Goal: Task Accomplishment & Management: Manage account settings

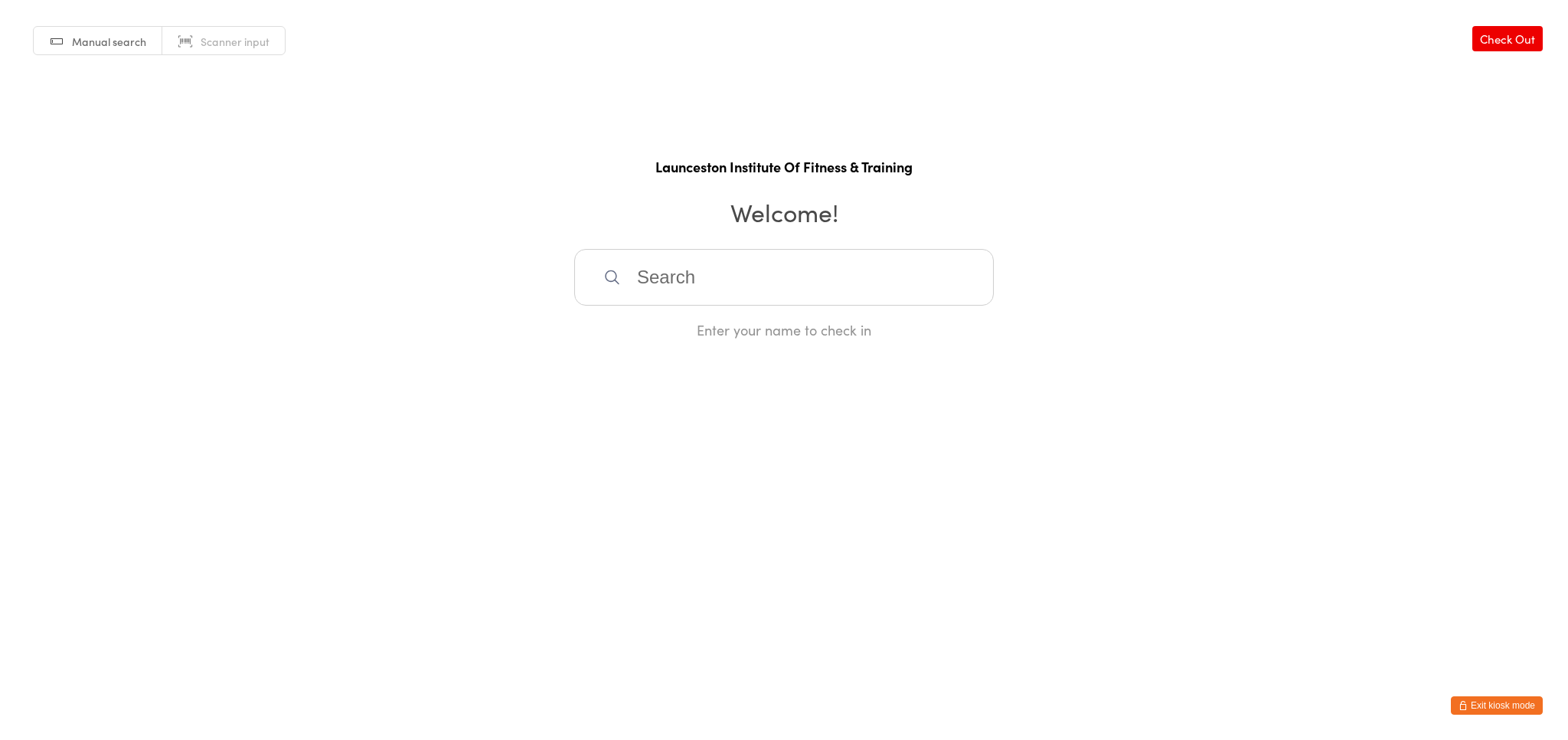
click at [1481, 701] on button "Exit kiosk mode" at bounding box center [1497, 705] width 92 height 18
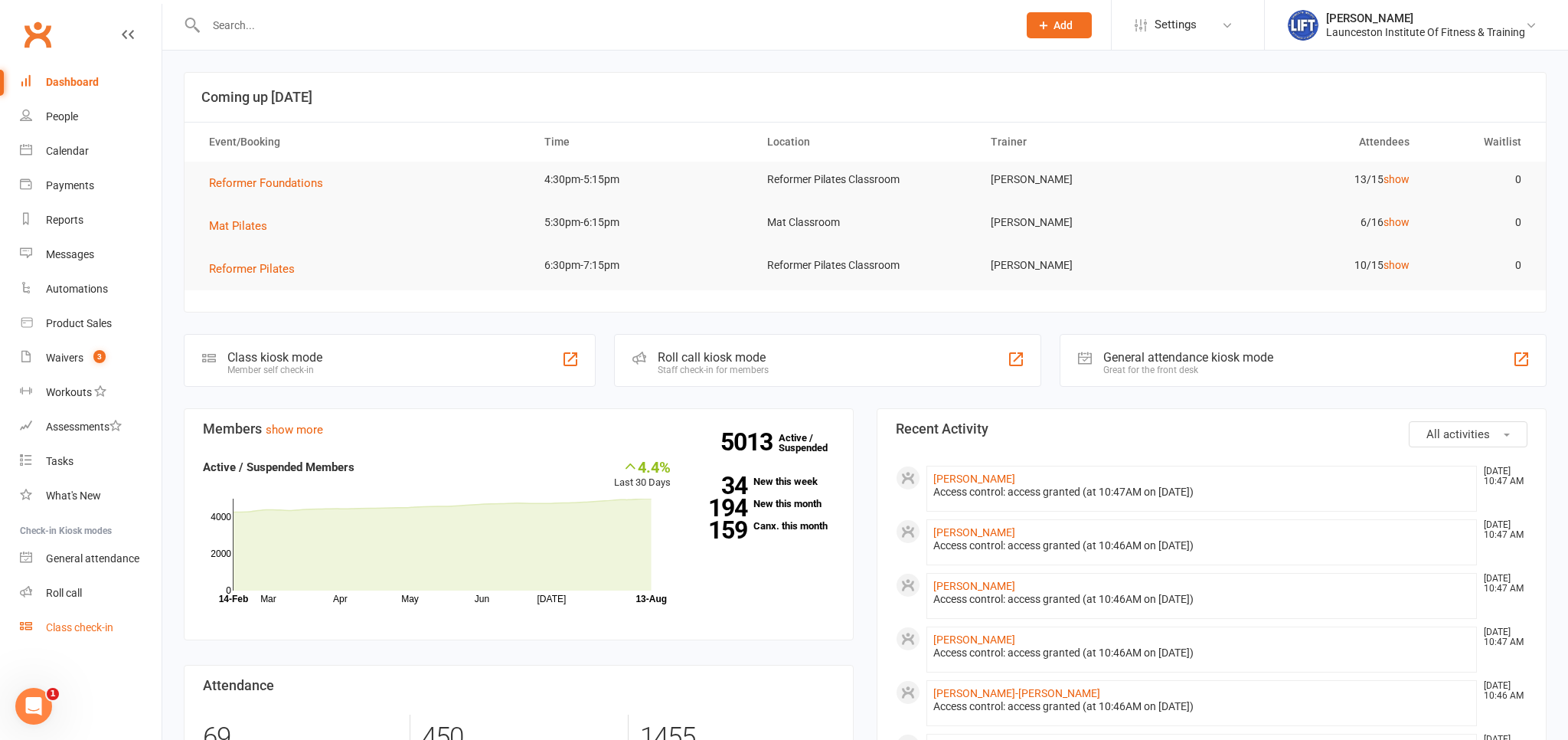
click at [44, 630] on link "Class check-in" at bounding box center [91, 628] width 142 height 35
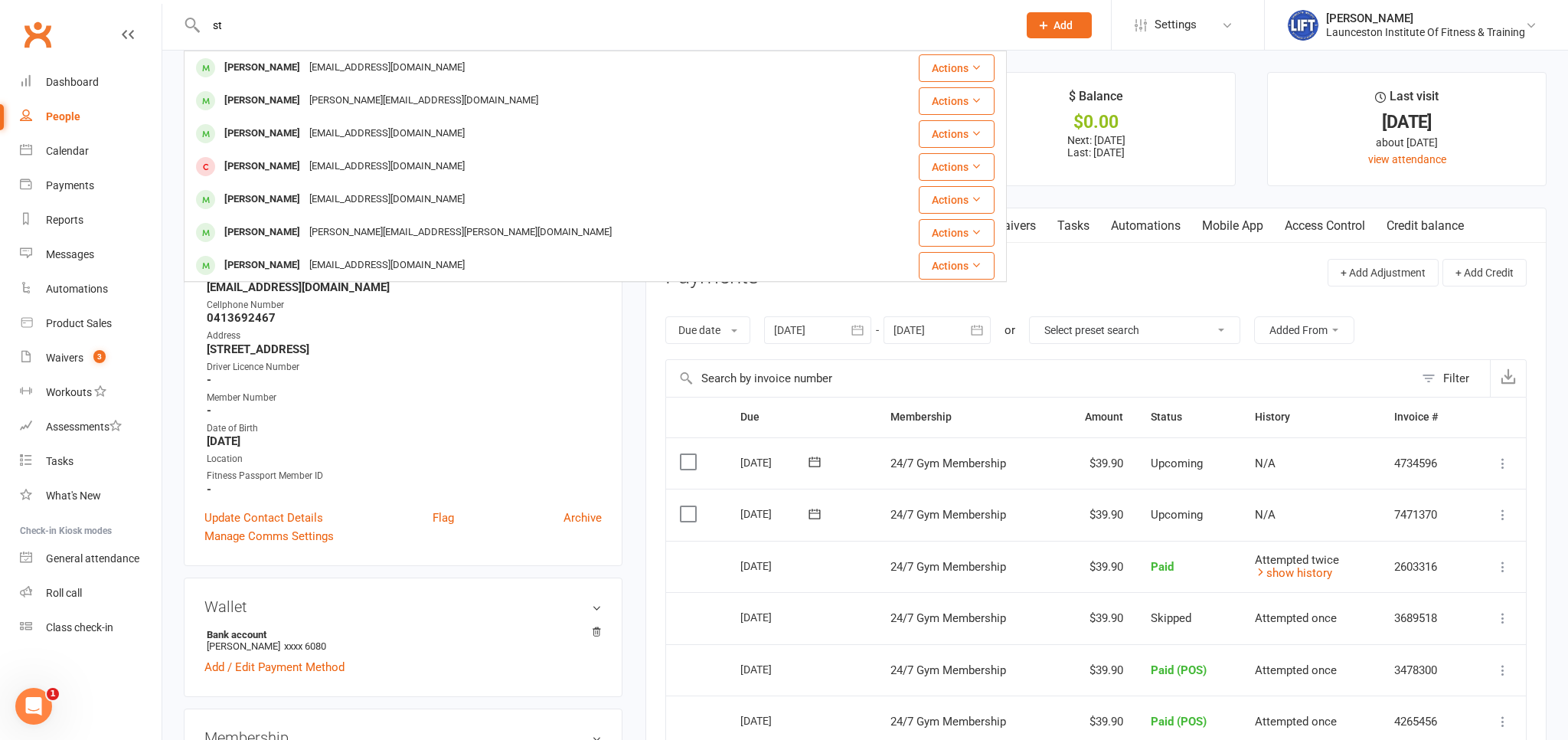
type input "s"
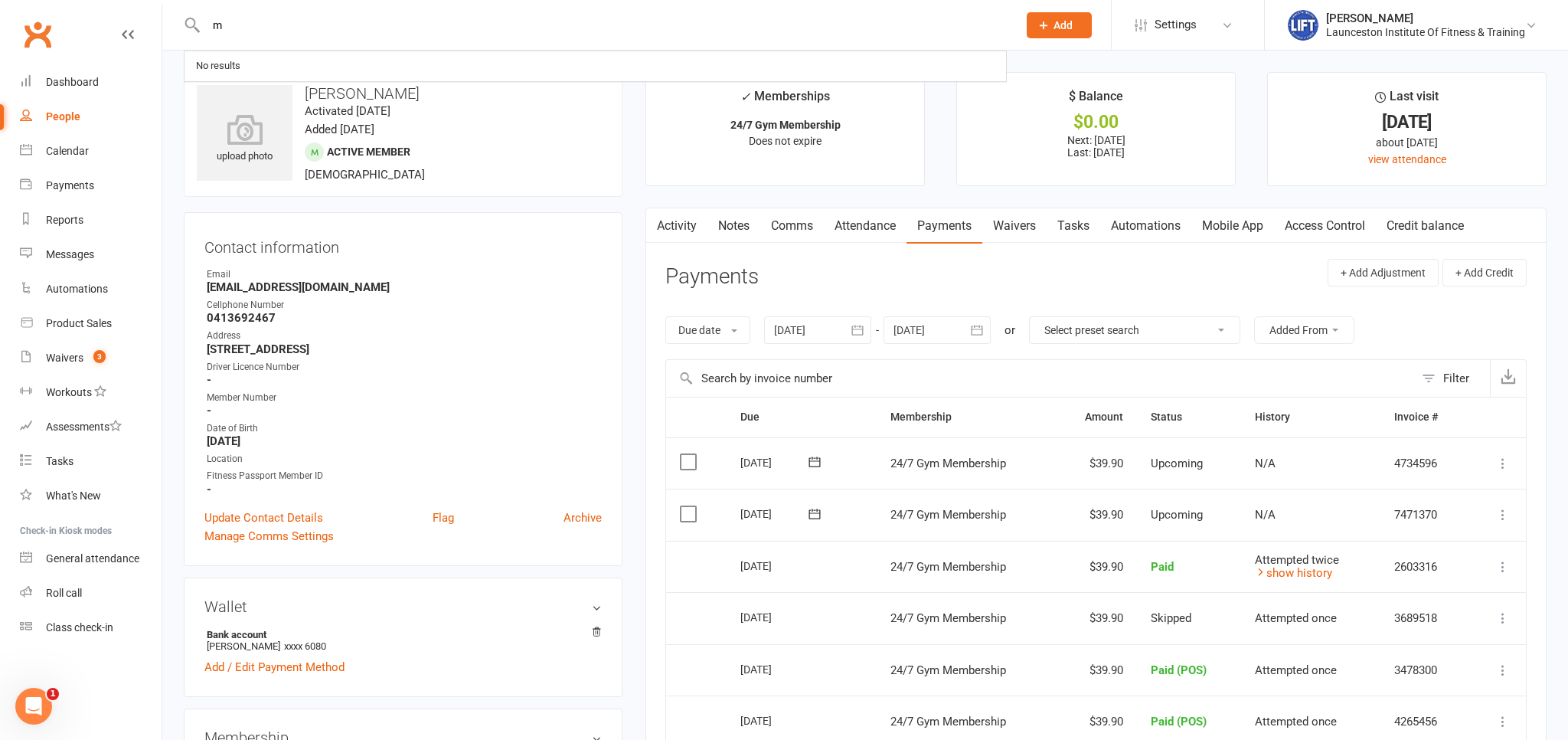
type input "ma"
click at [249, 38] on react-component at bounding box center [503, 25] width 1007 height 50
click at [236, 13] on react-component at bounding box center [503, 25] width 1007 height 50
click at [210, 20] on react-component at bounding box center [503, 25] width 1007 height 50
click at [68, 133] on link "People" at bounding box center [91, 117] width 142 height 35
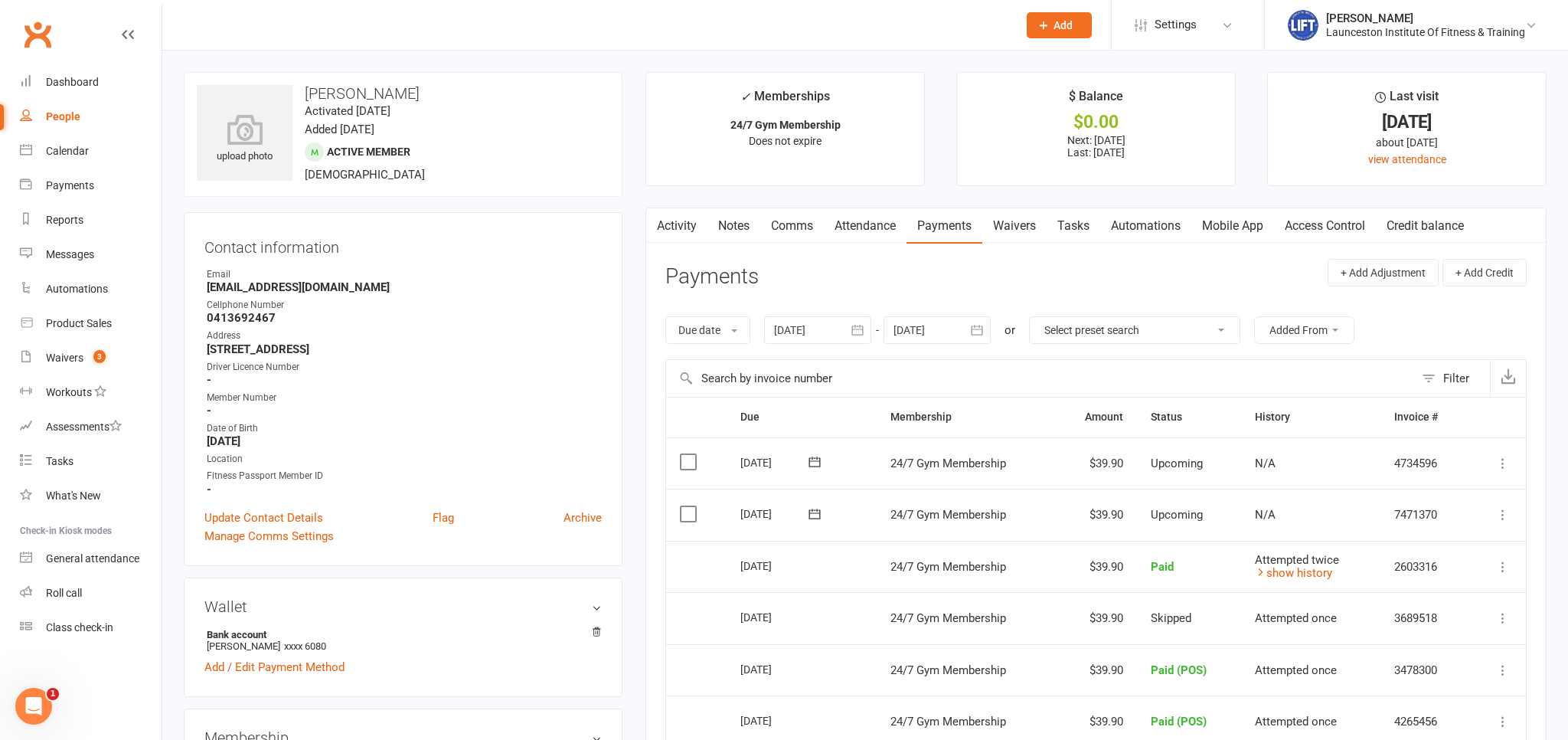
select select "100"
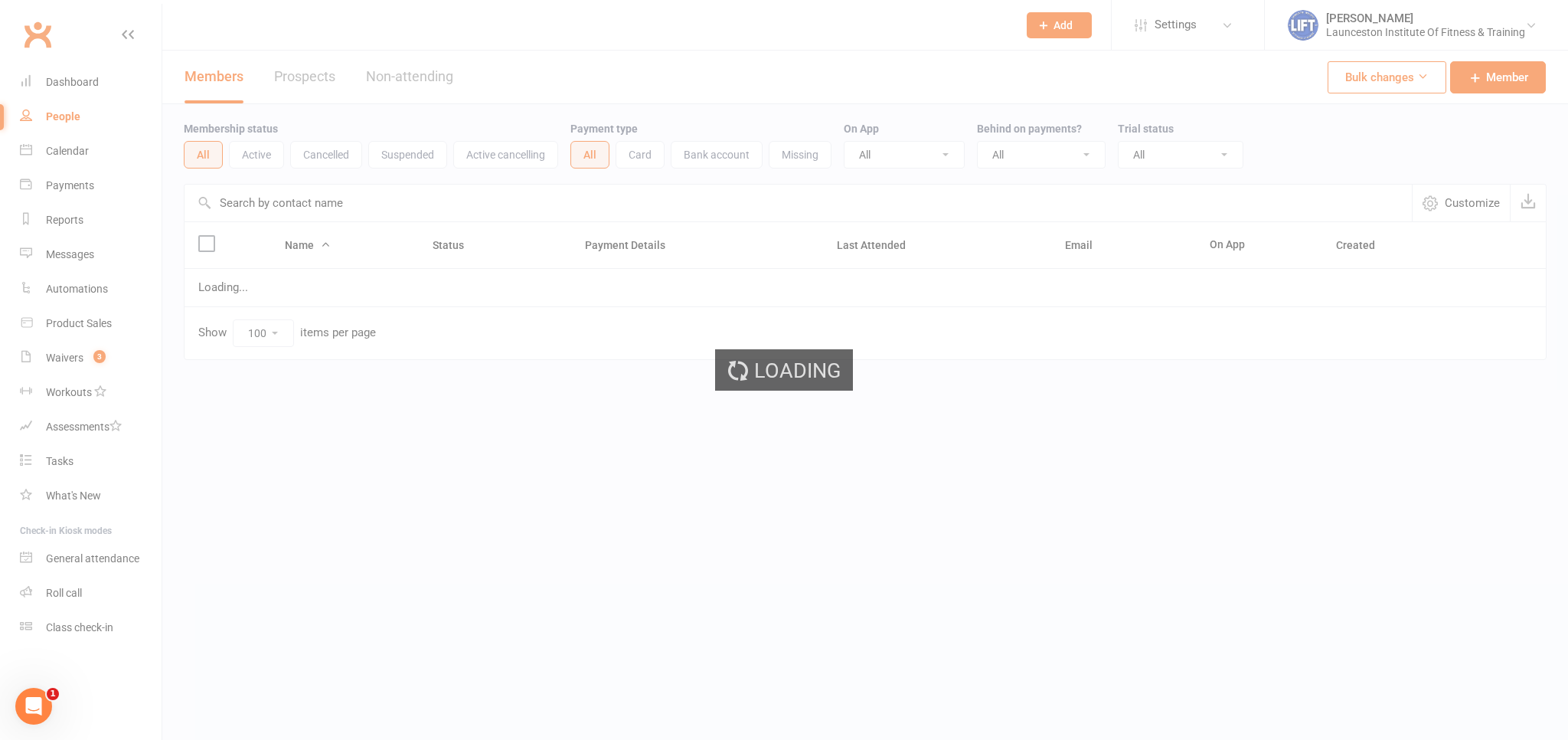
click at [64, 127] on div "Loading" at bounding box center [784, 370] width 1568 height 740
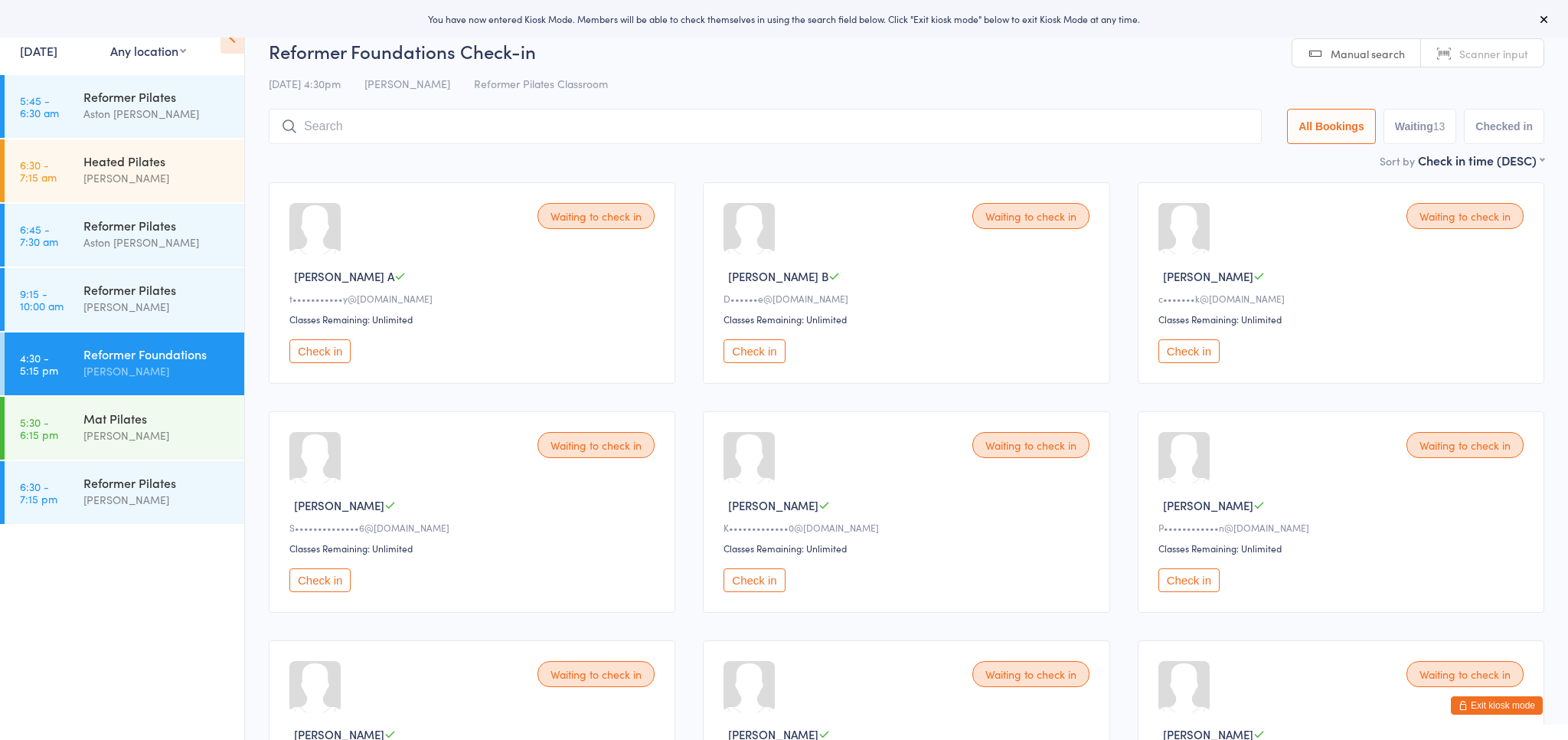
click at [1470, 705] on button "Exit kiosk mode" at bounding box center [1497, 705] width 92 height 18
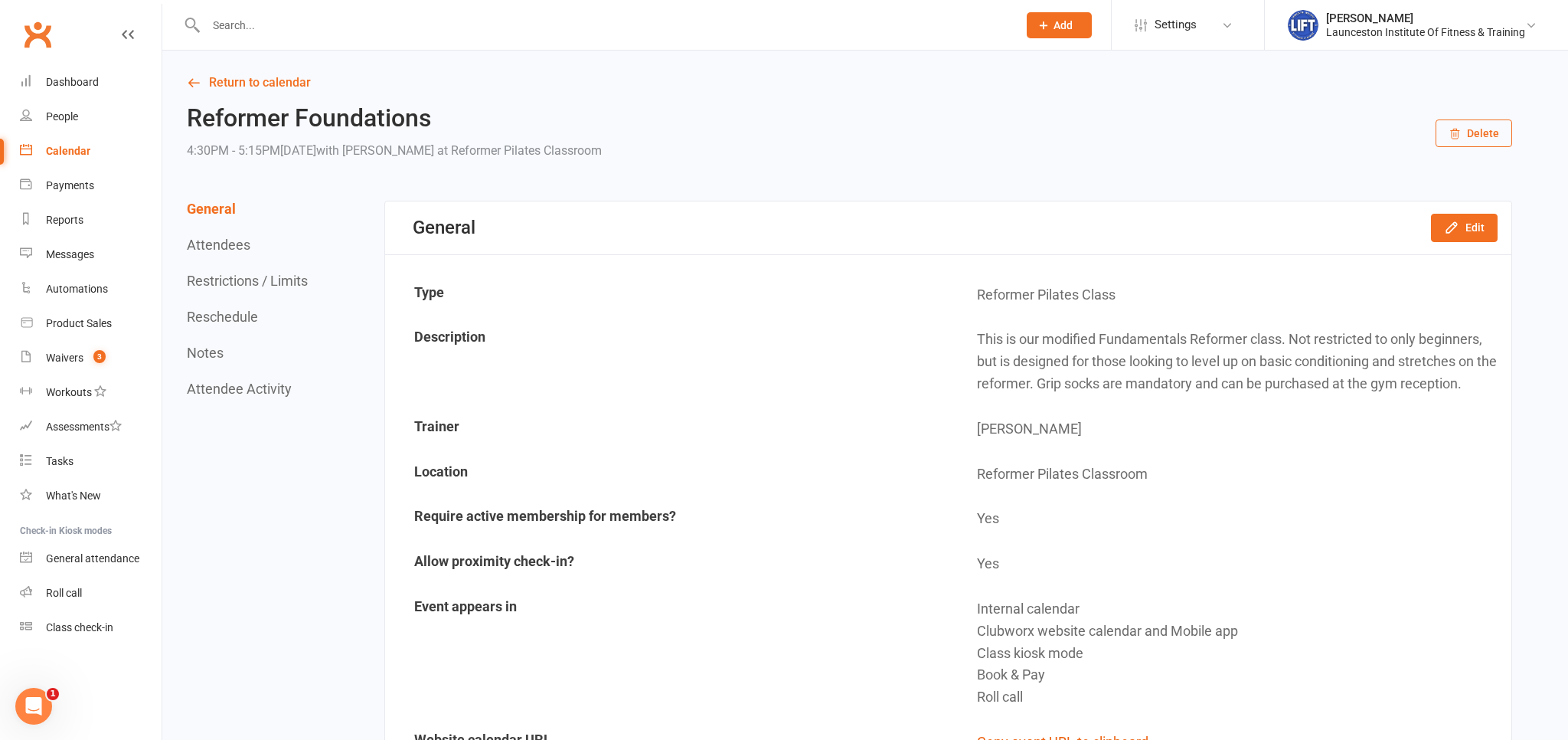
click at [262, 28] on input "text" at bounding box center [604, 25] width 805 height 21
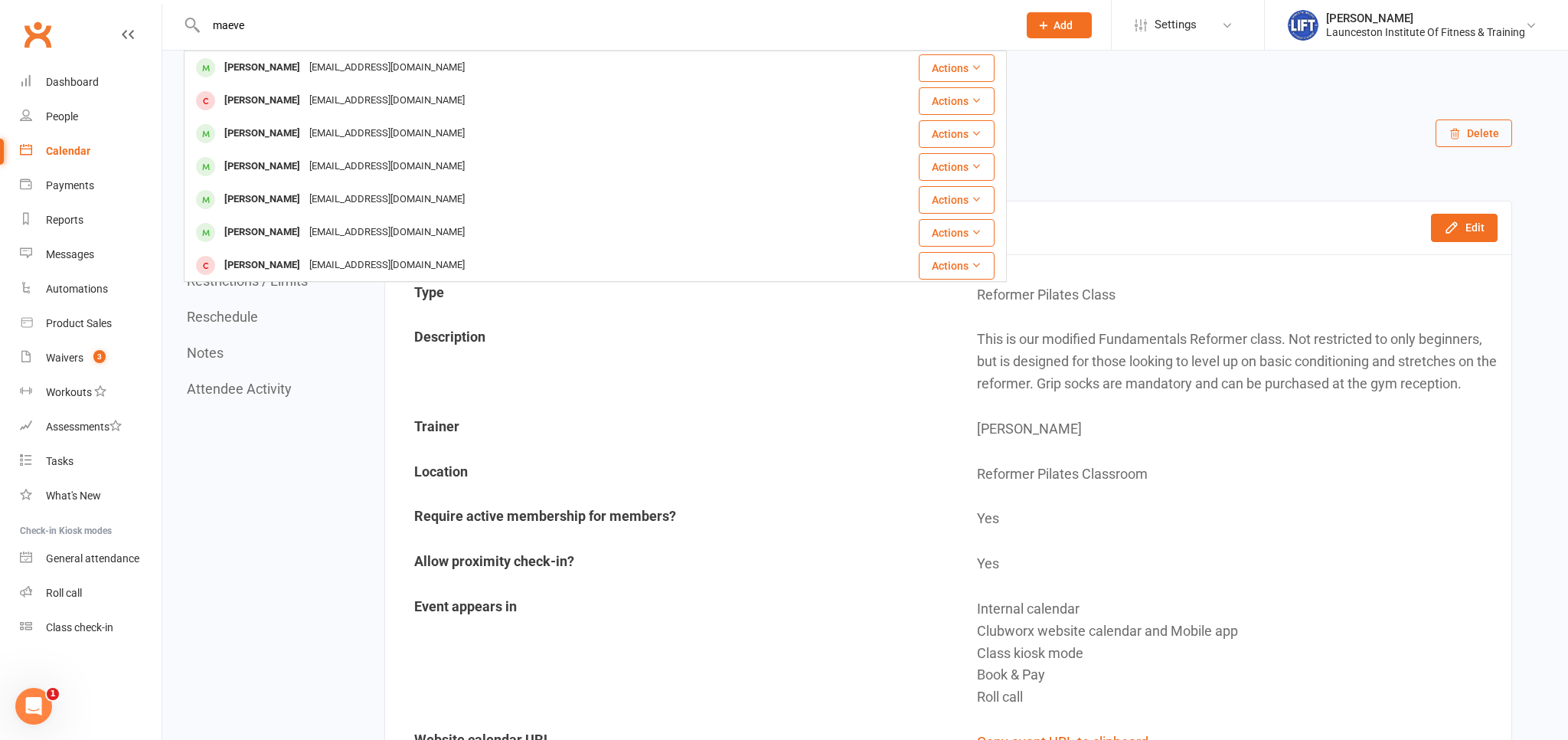
type input "maeve"
click at [295, 66] on div "Maeve Mckenna" at bounding box center [262, 68] width 85 height 22
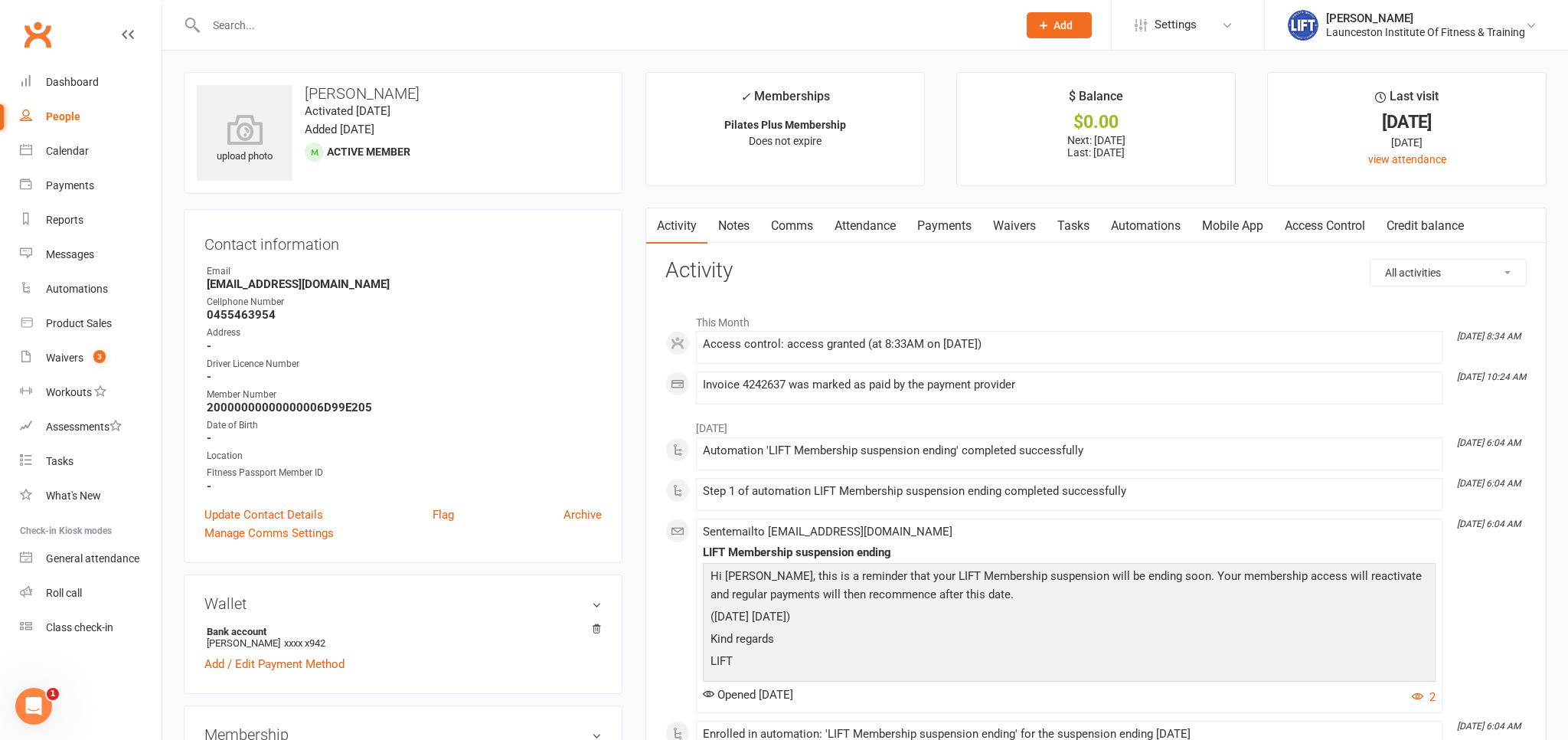
click at [947, 230] on link "Payments" at bounding box center [944, 226] width 76 height 35
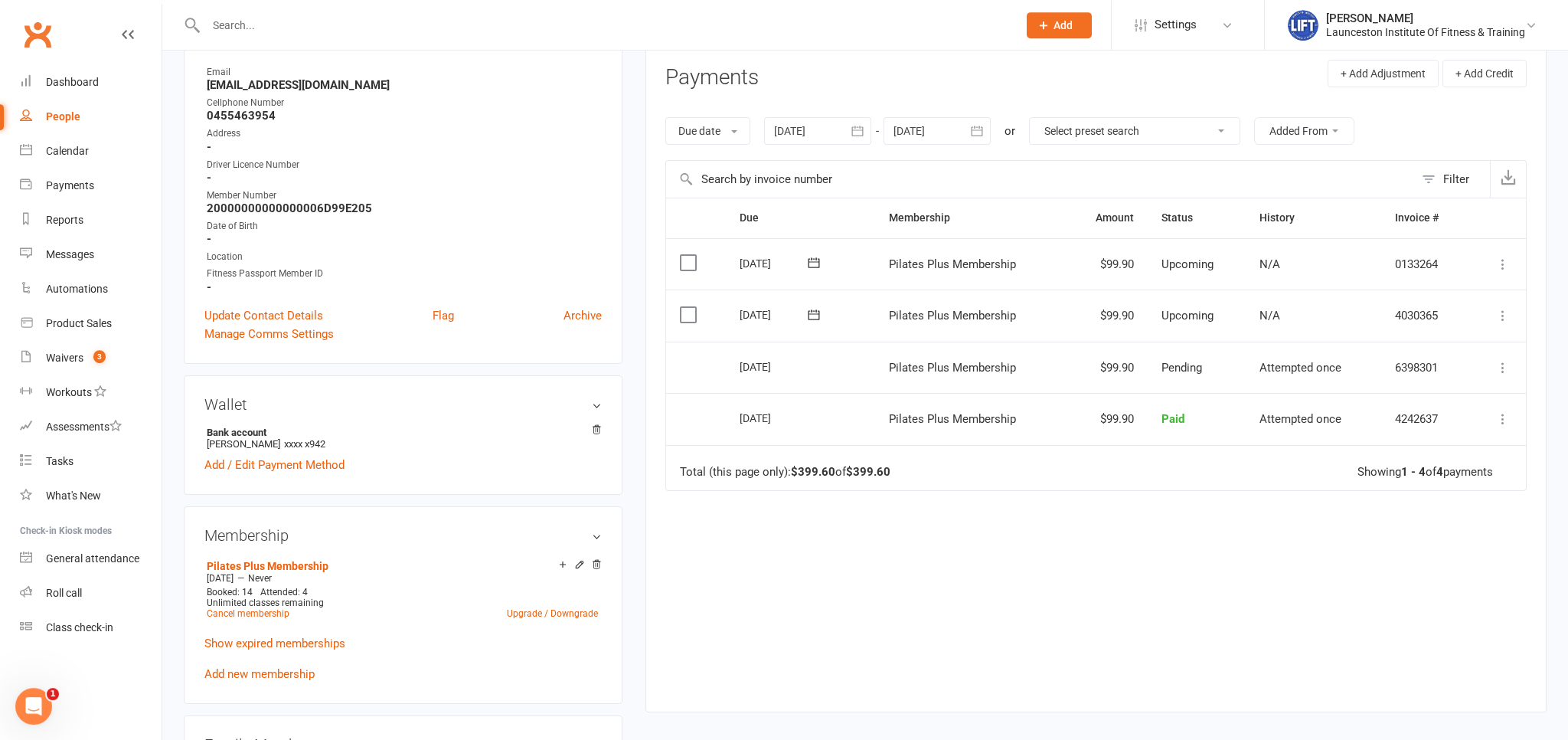
scroll to position [242, 0]
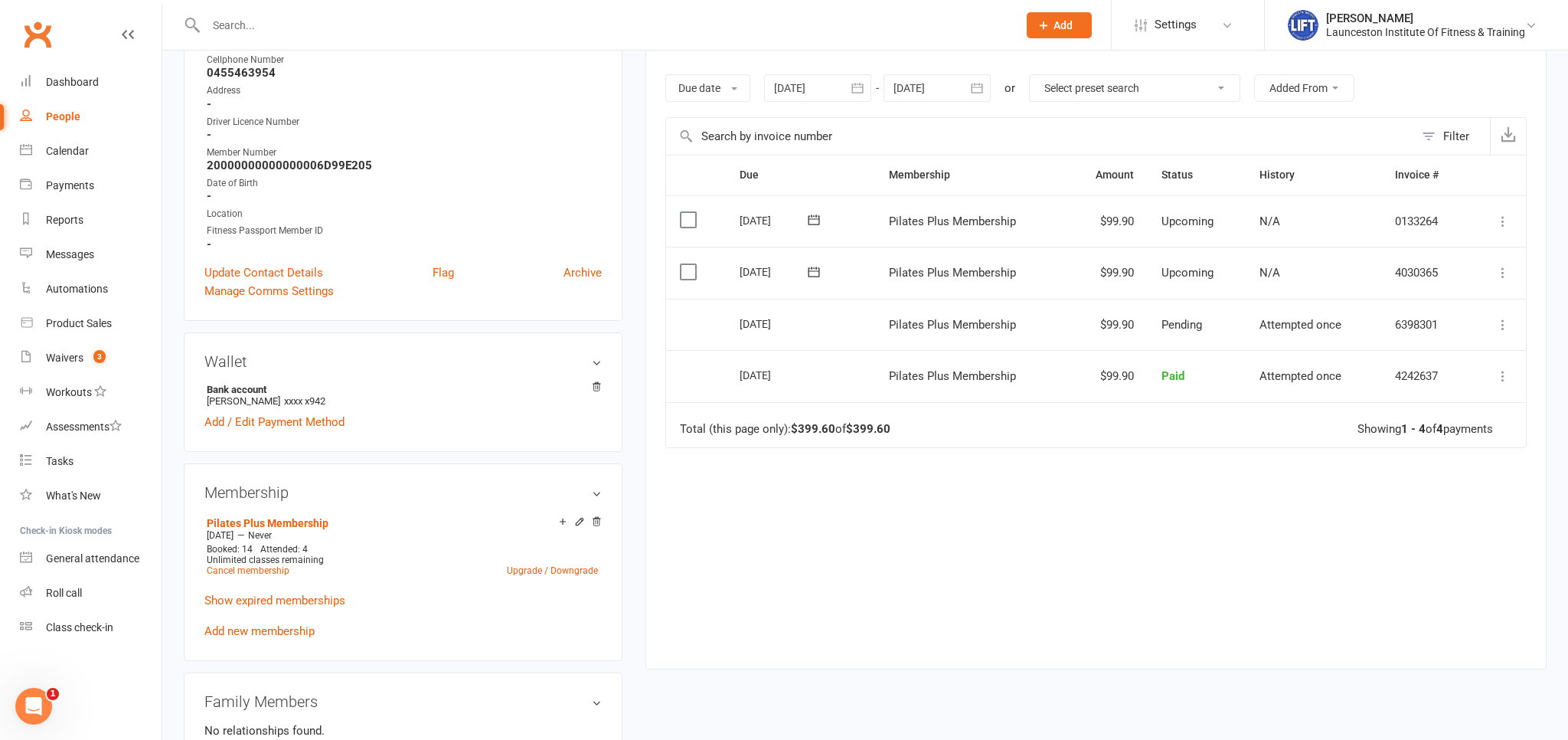
drag, startPoint x: 1507, startPoint y: 377, endPoint x: 1504, endPoint y: 387, distance: 10.4
click at [1507, 378] on icon at bounding box center [1504, 376] width 15 height 15
click at [1457, 403] on link "Refund" at bounding box center [1436, 406] width 152 height 31
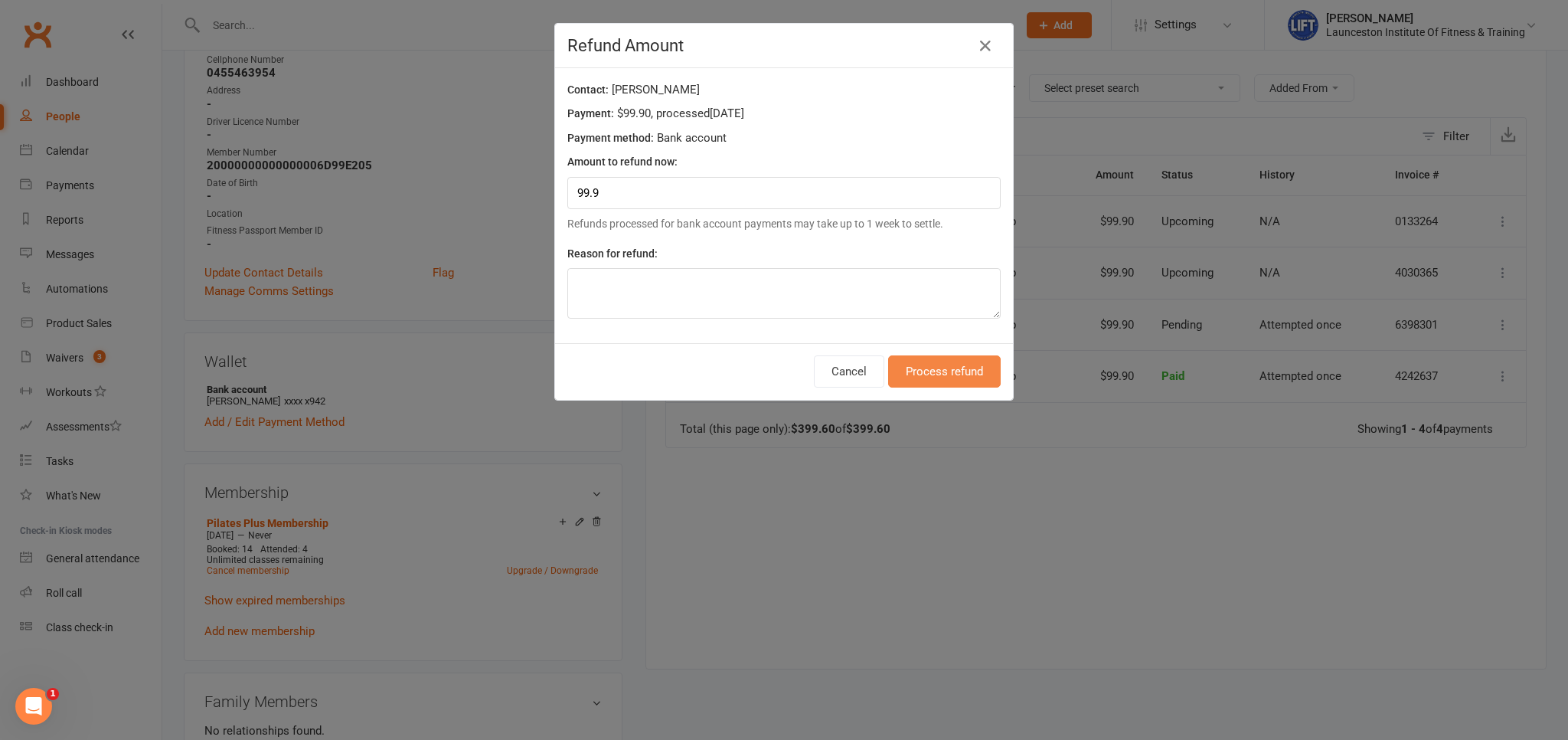
click at [950, 369] on button "Process refund" at bounding box center [944, 372] width 113 height 32
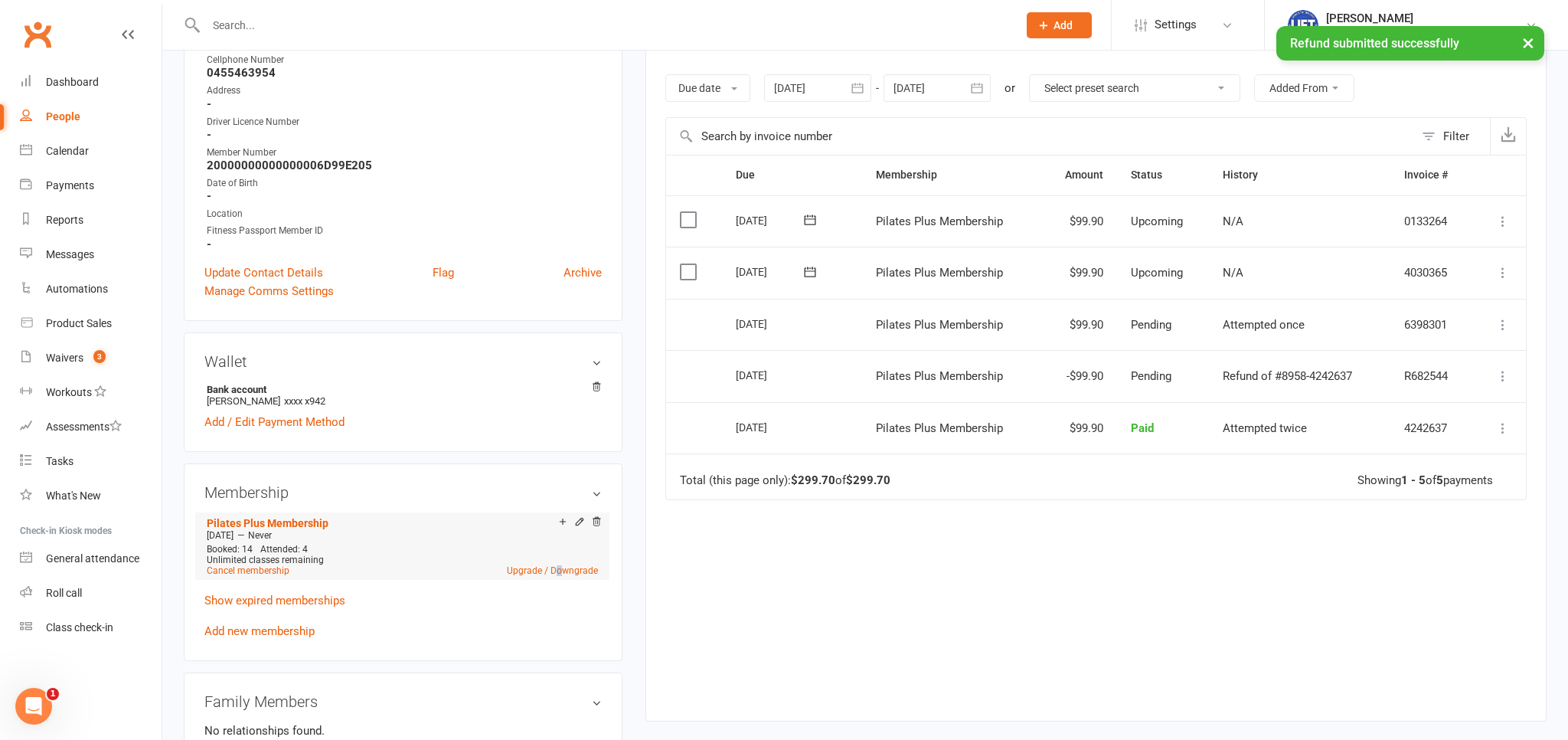
drag, startPoint x: 563, startPoint y: 570, endPoint x: 562, endPoint y: 563, distance: 7.1
click at [564, 568] on link "Upgrade / Downgrade" at bounding box center [552, 571] width 91 height 11
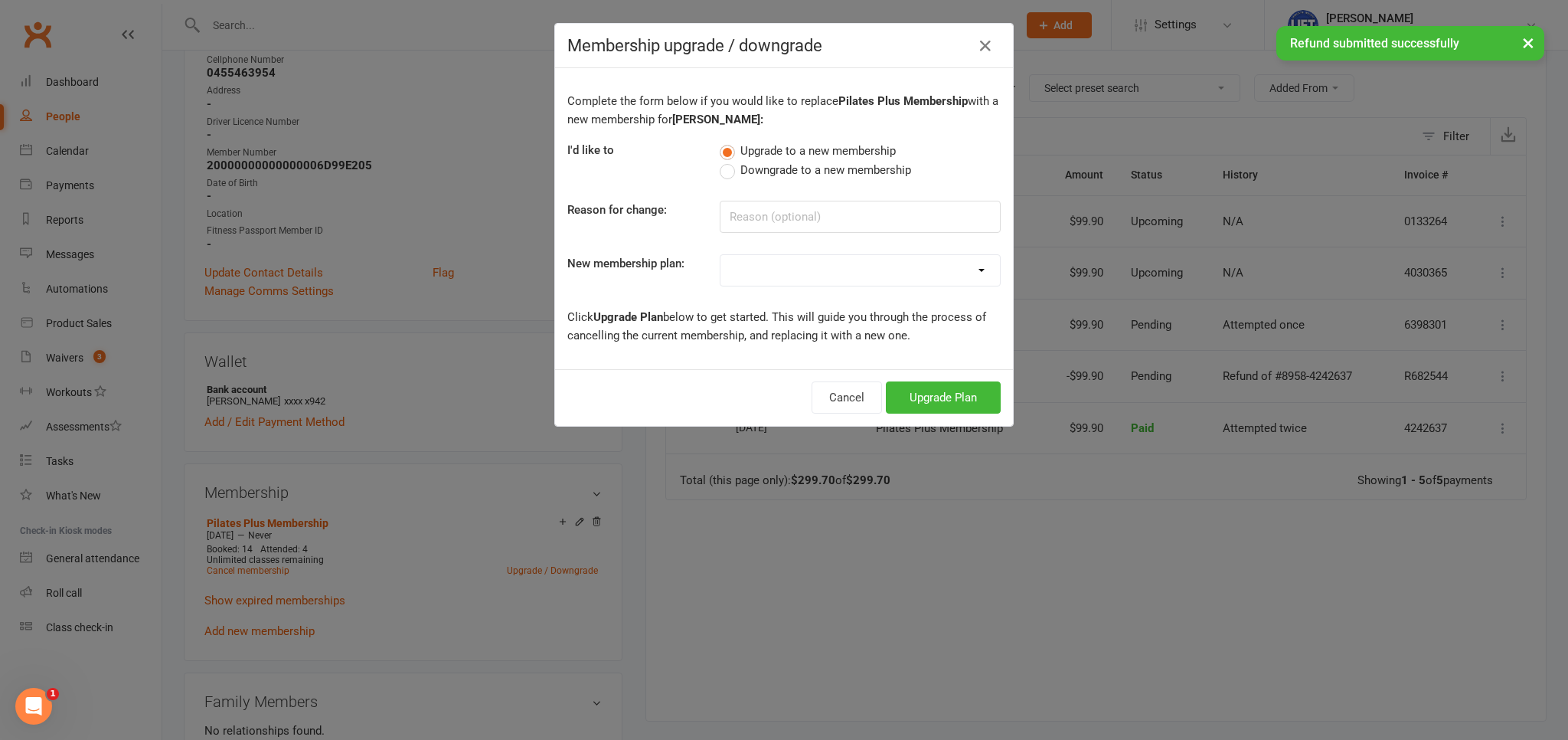
click at [720, 255] on select "24/7 Gym Membership Pilates Plus Membership Casual Visit- $20 Upfront 24/7 Gym …" at bounding box center [860, 270] width 279 height 31
select select "0"
click option "24/7 Gym Membership" at bounding box center [0, 0] width 0 height 0
drag, startPoint x: 924, startPoint y: 391, endPoint x: 917, endPoint y: 385, distance: 9.2
click at [924, 391] on button "Upgrade Plan" at bounding box center [944, 398] width 115 height 32
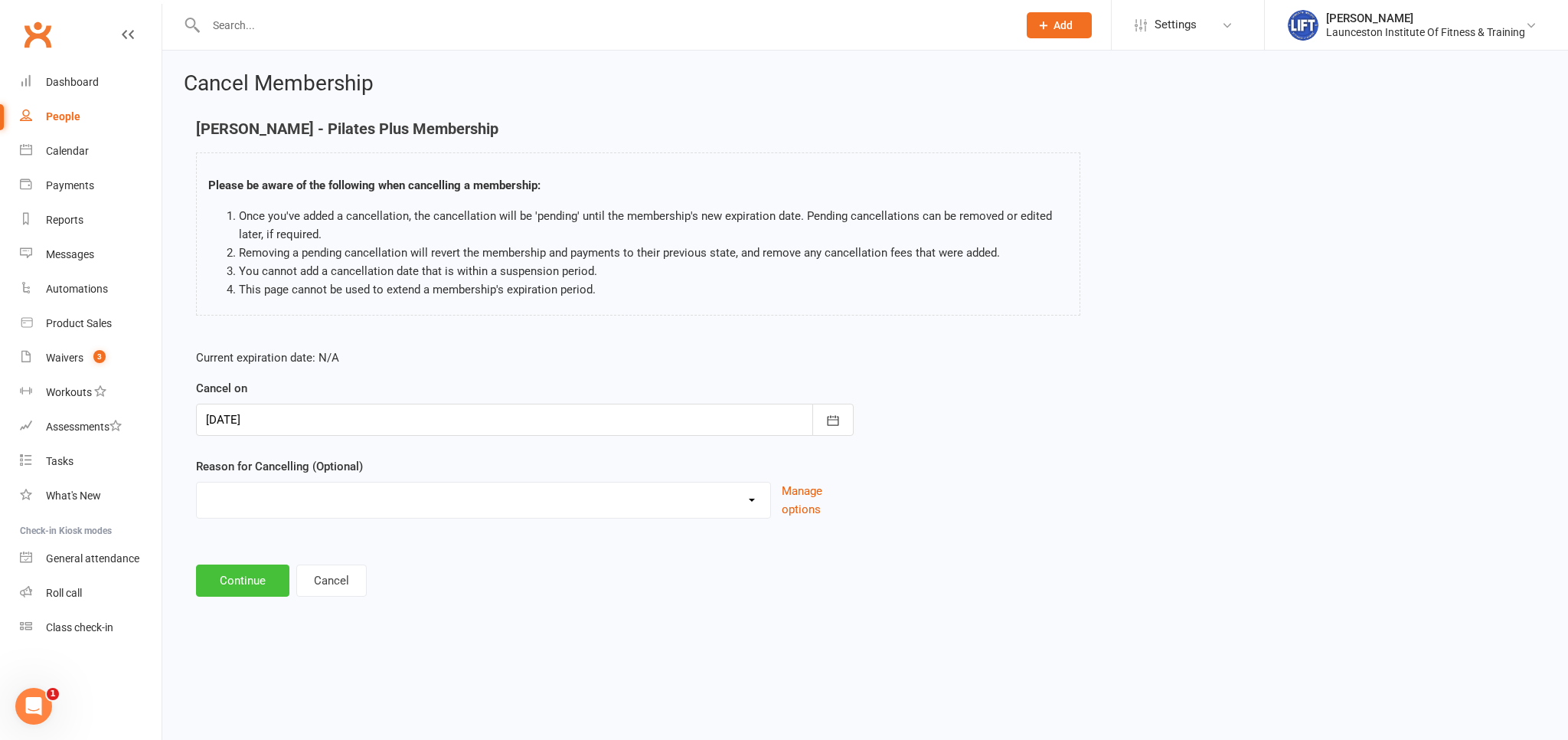
click at [271, 579] on button "Continue" at bounding box center [243, 581] width 94 height 32
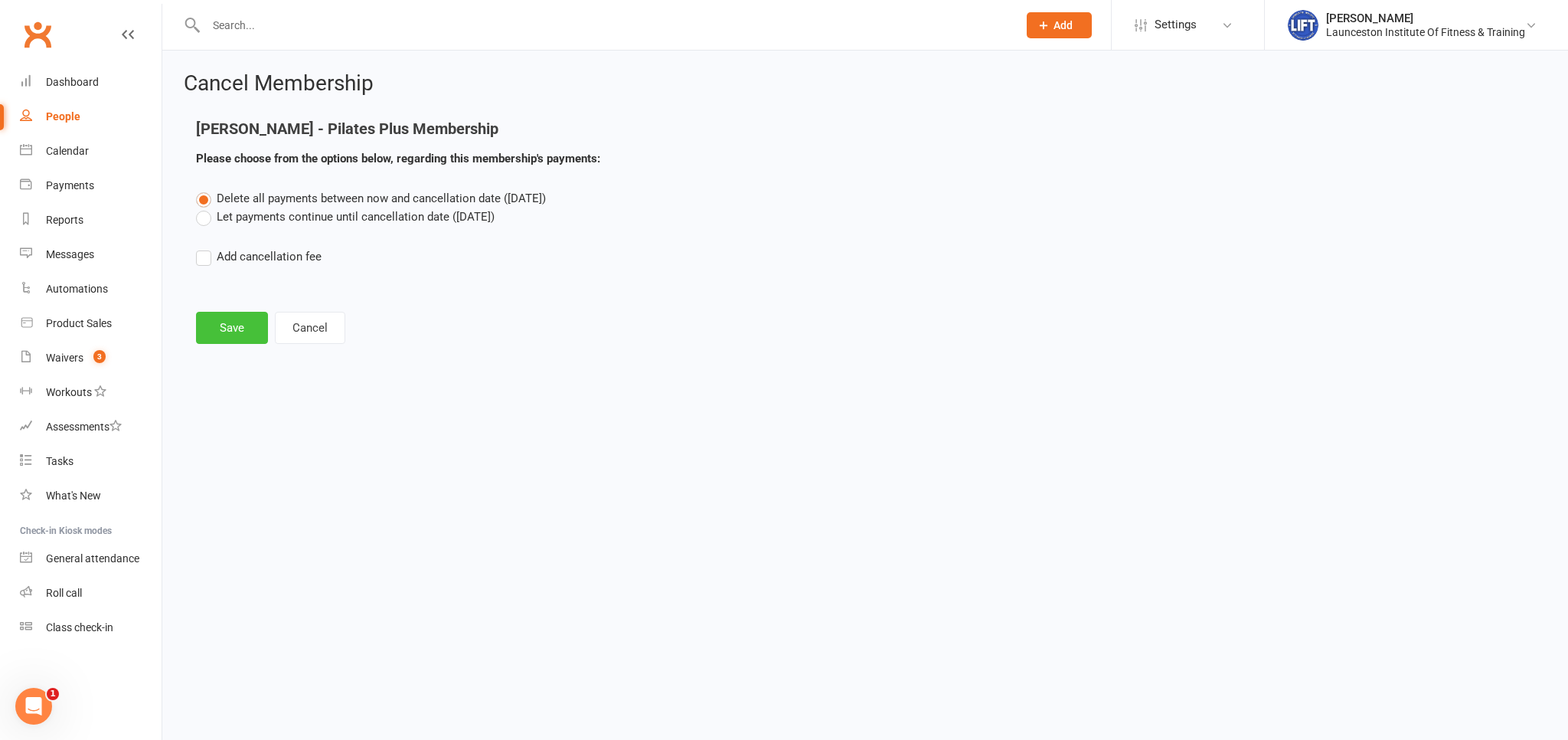
click at [241, 328] on button "Save" at bounding box center [232, 328] width 72 height 32
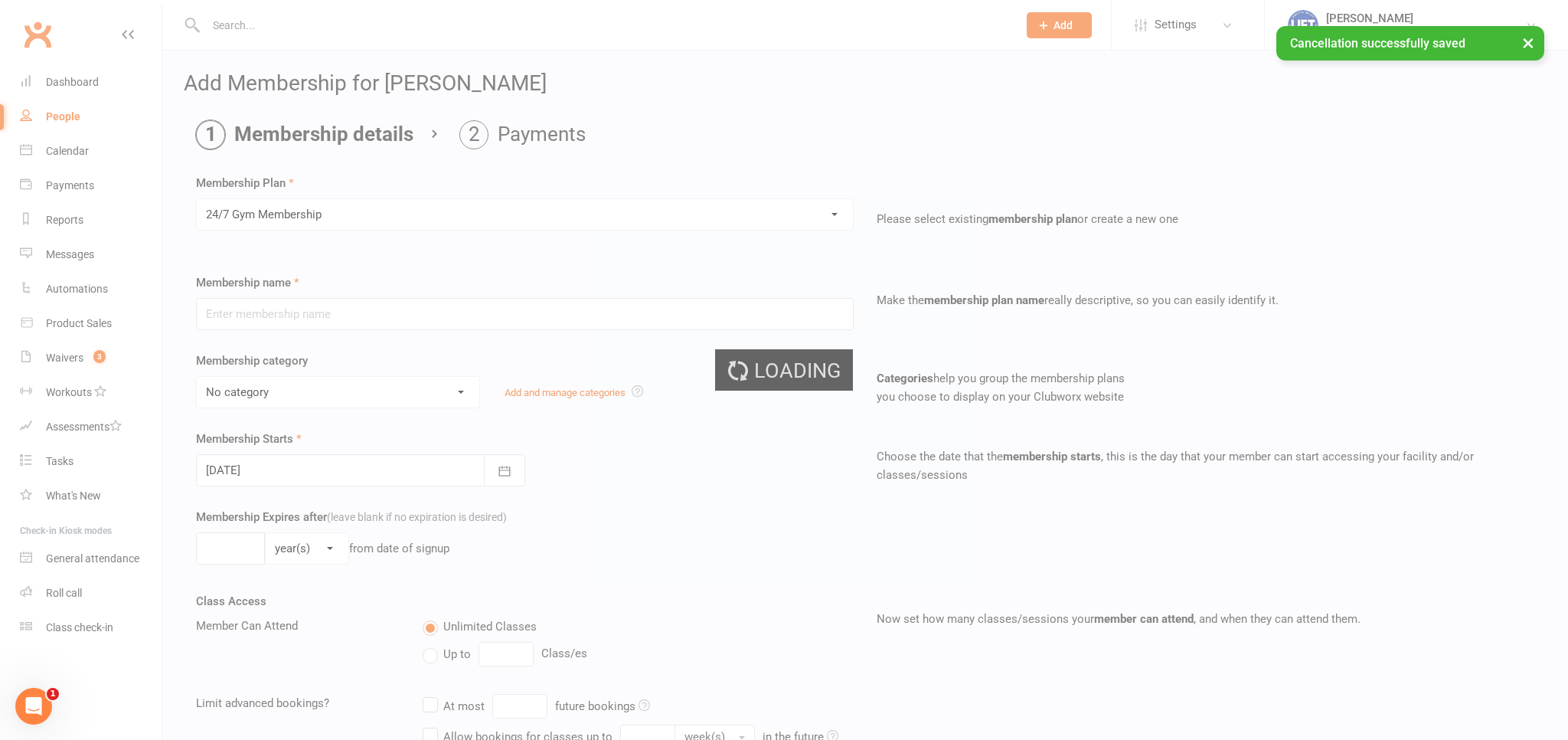
type input "24/7 Gym Membership"
select select "2"
type input "0"
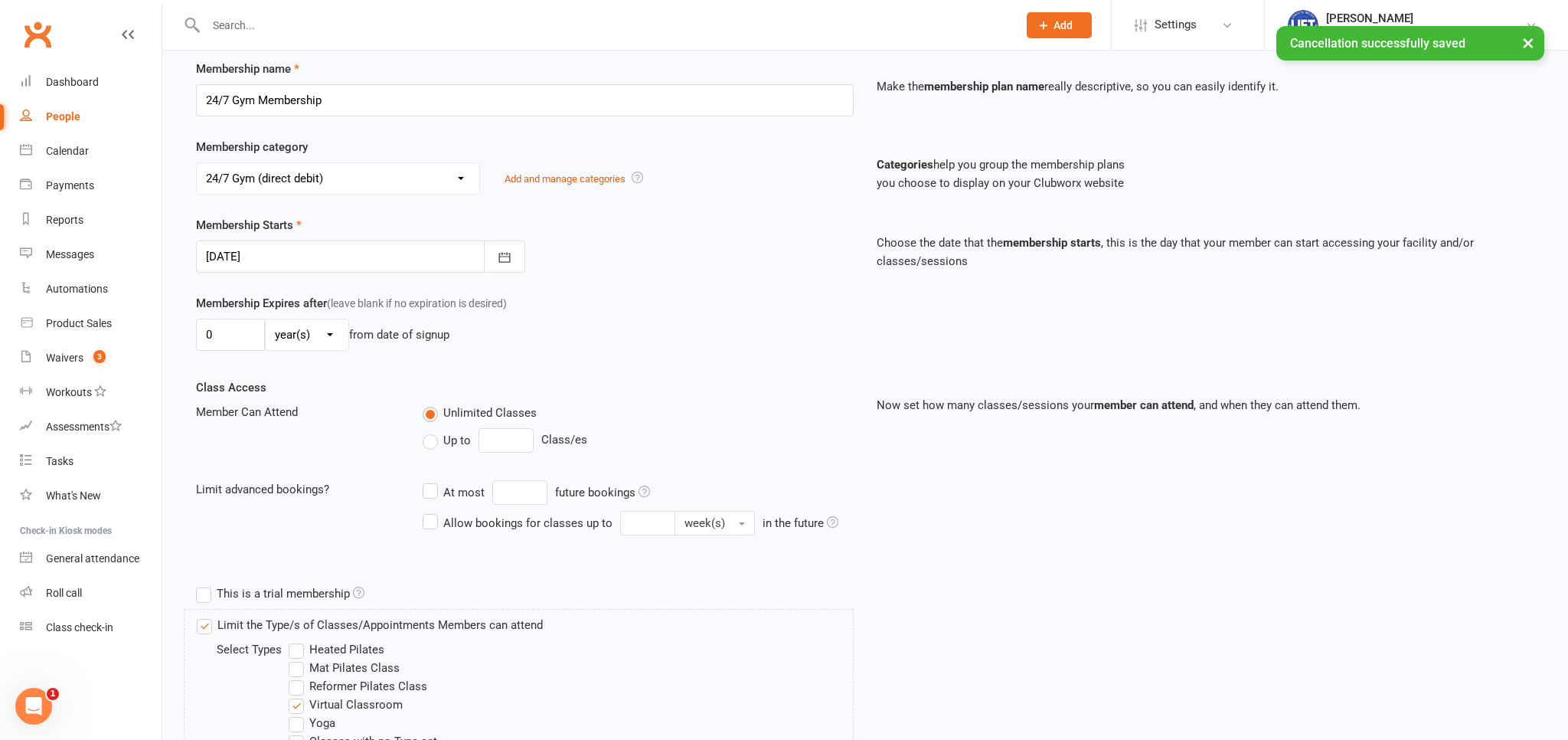
scroll to position [457, 0]
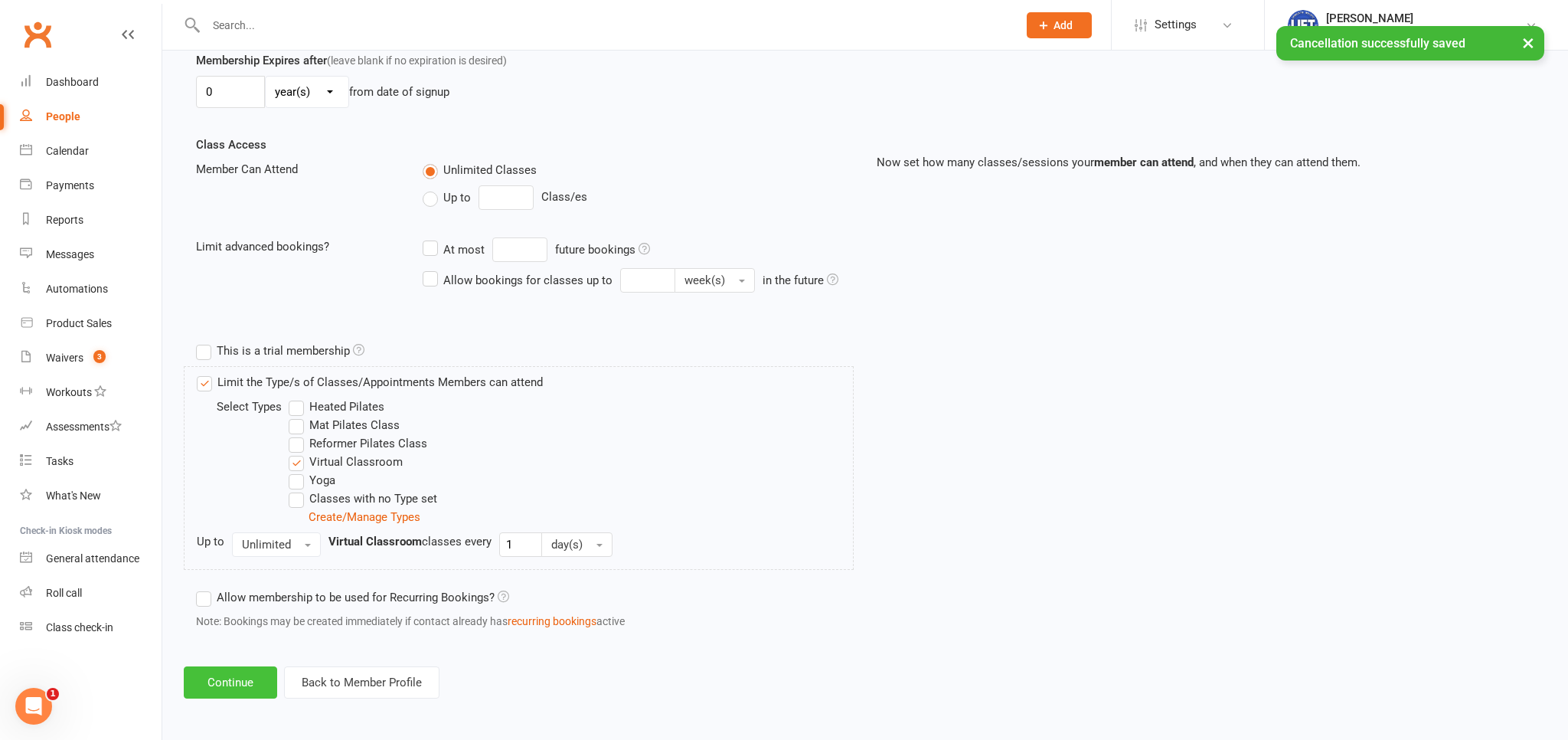
click at [223, 691] on button "Continue" at bounding box center [231, 682] width 94 height 32
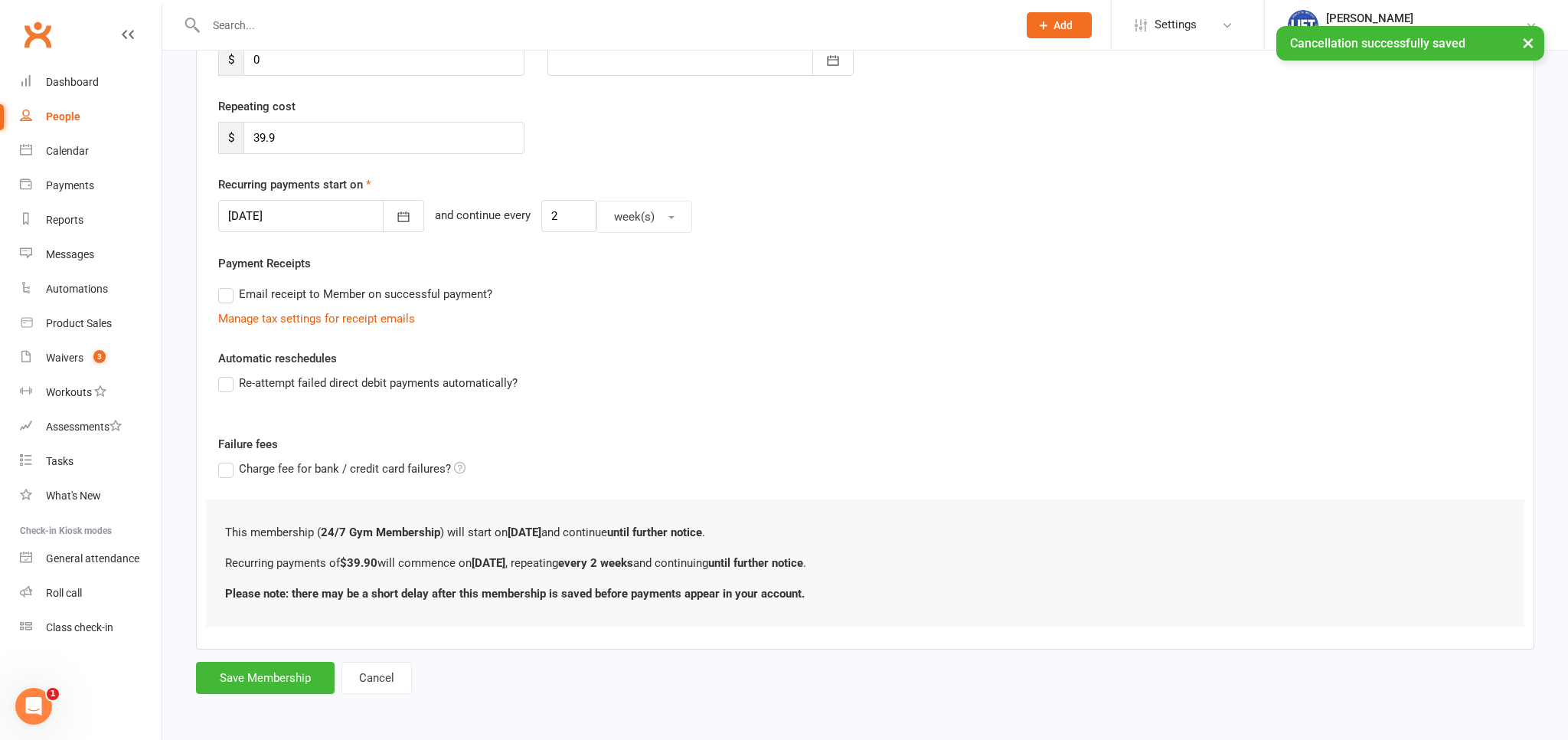
scroll to position [0, 0]
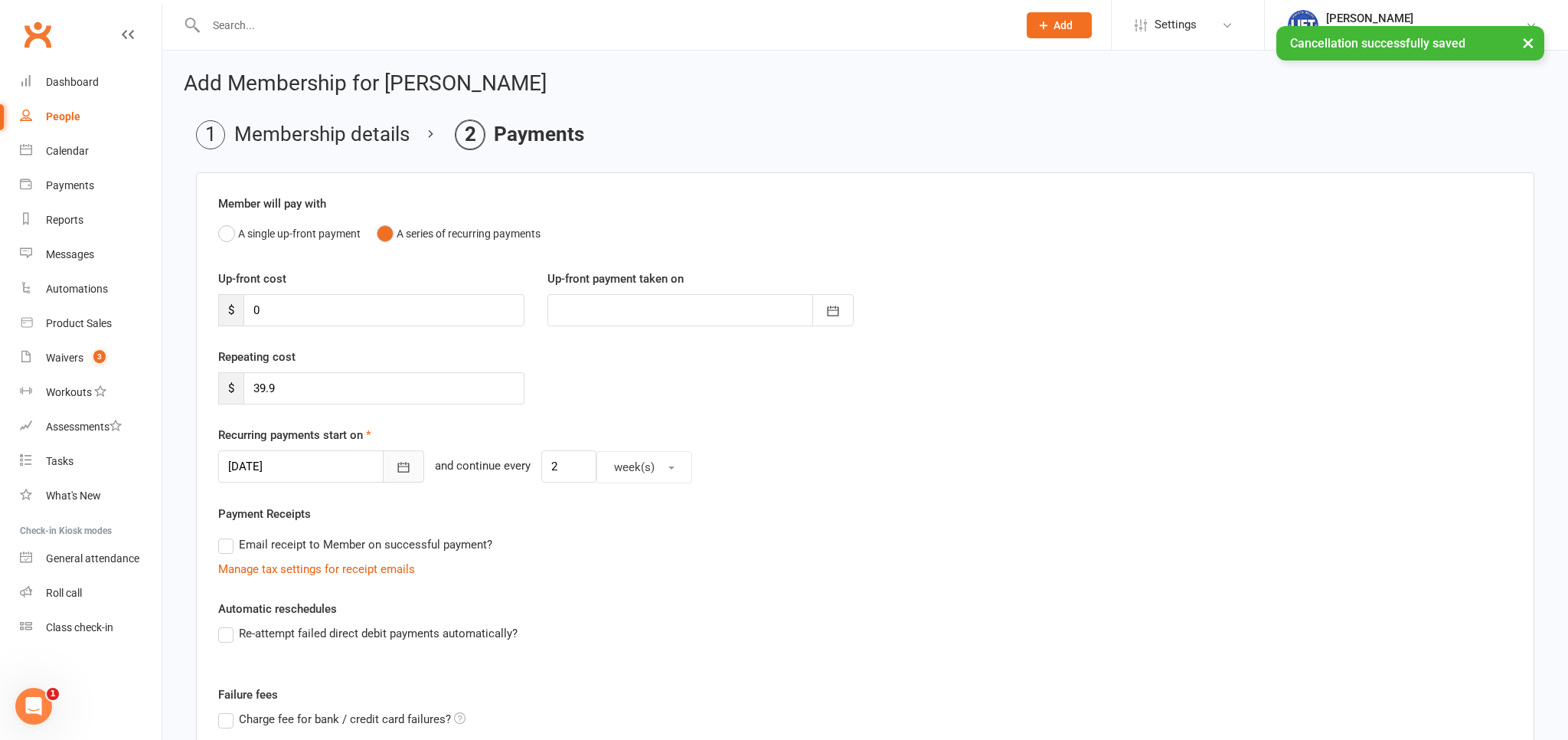
click at [394, 476] on button "button" at bounding box center [404, 467] width 41 height 32
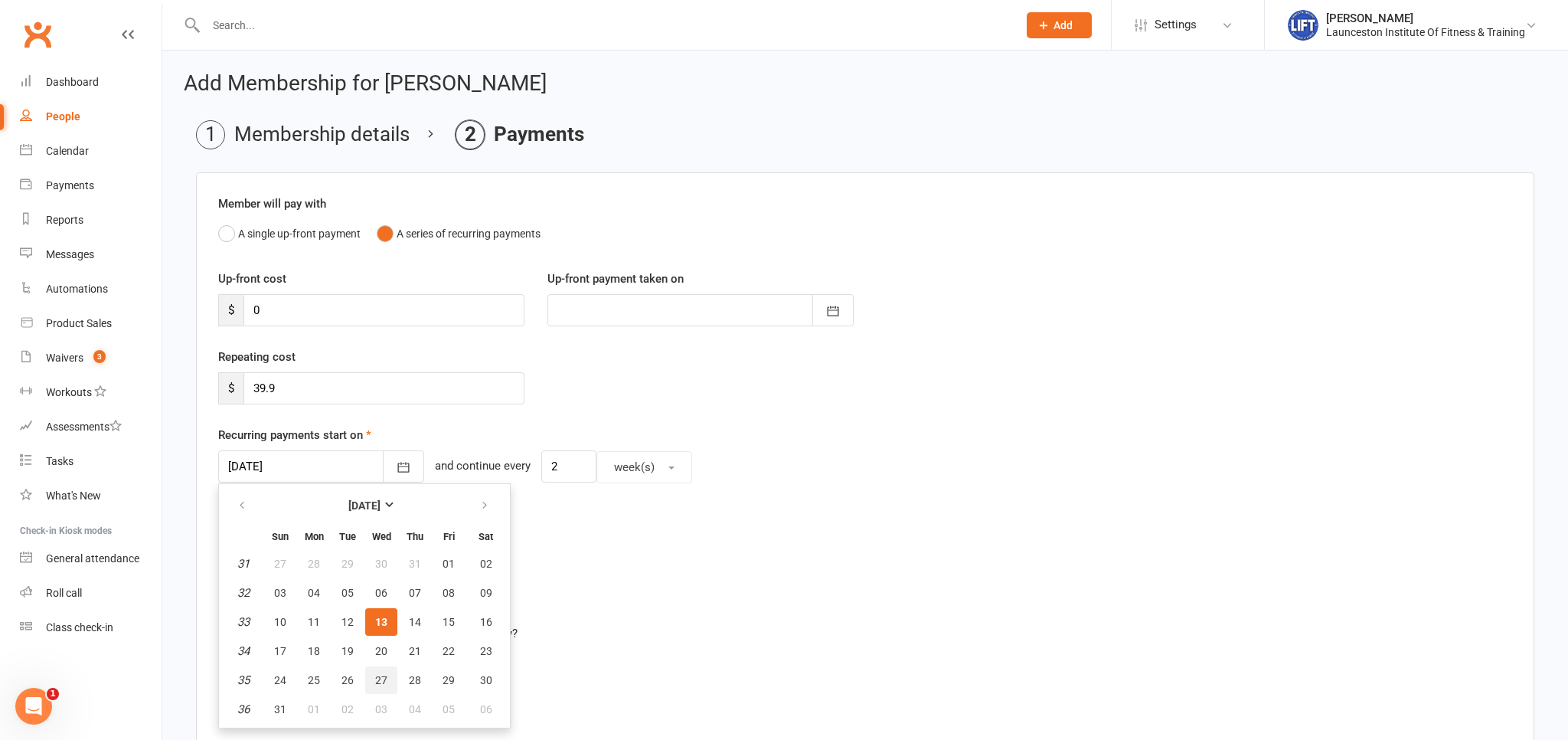
click at [381, 674] on span "27" at bounding box center [381, 680] width 12 height 12
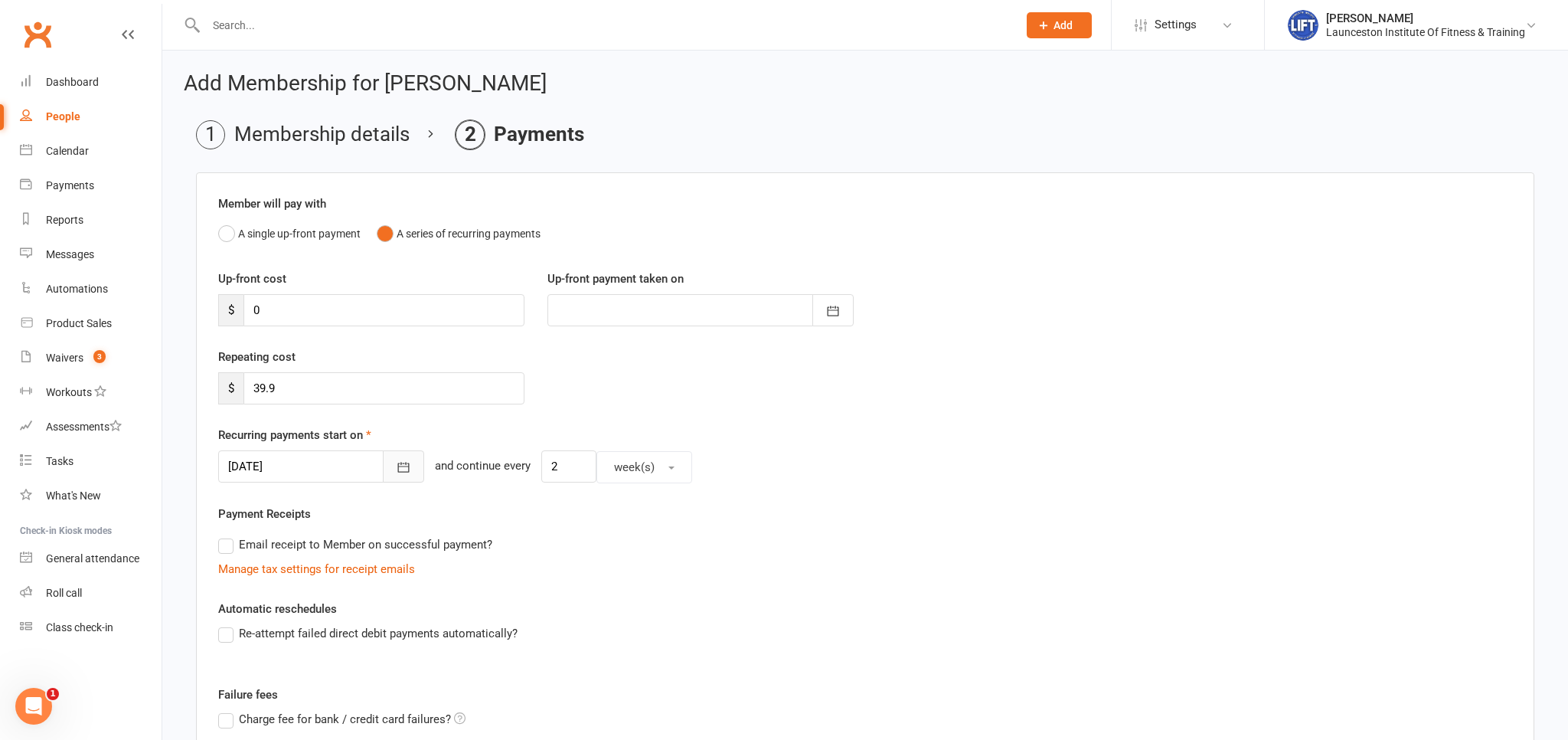
click at [386, 472] on button "button" at bounding box center [404, 467] width 41 height 32
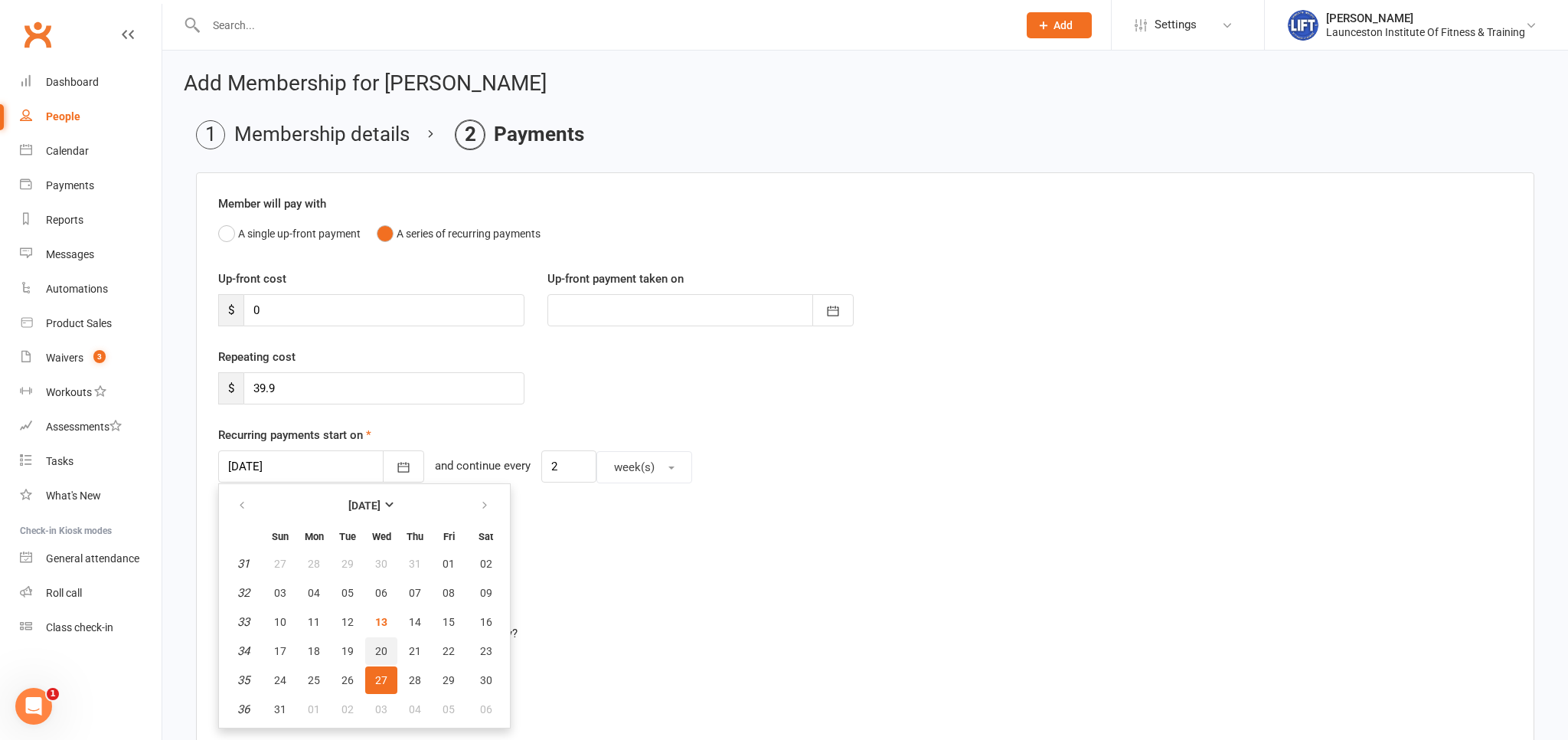
click at [384, 652] on span "20" at bounding box center [381, 652] width 12 height 12
type input "20 Aug 2025"
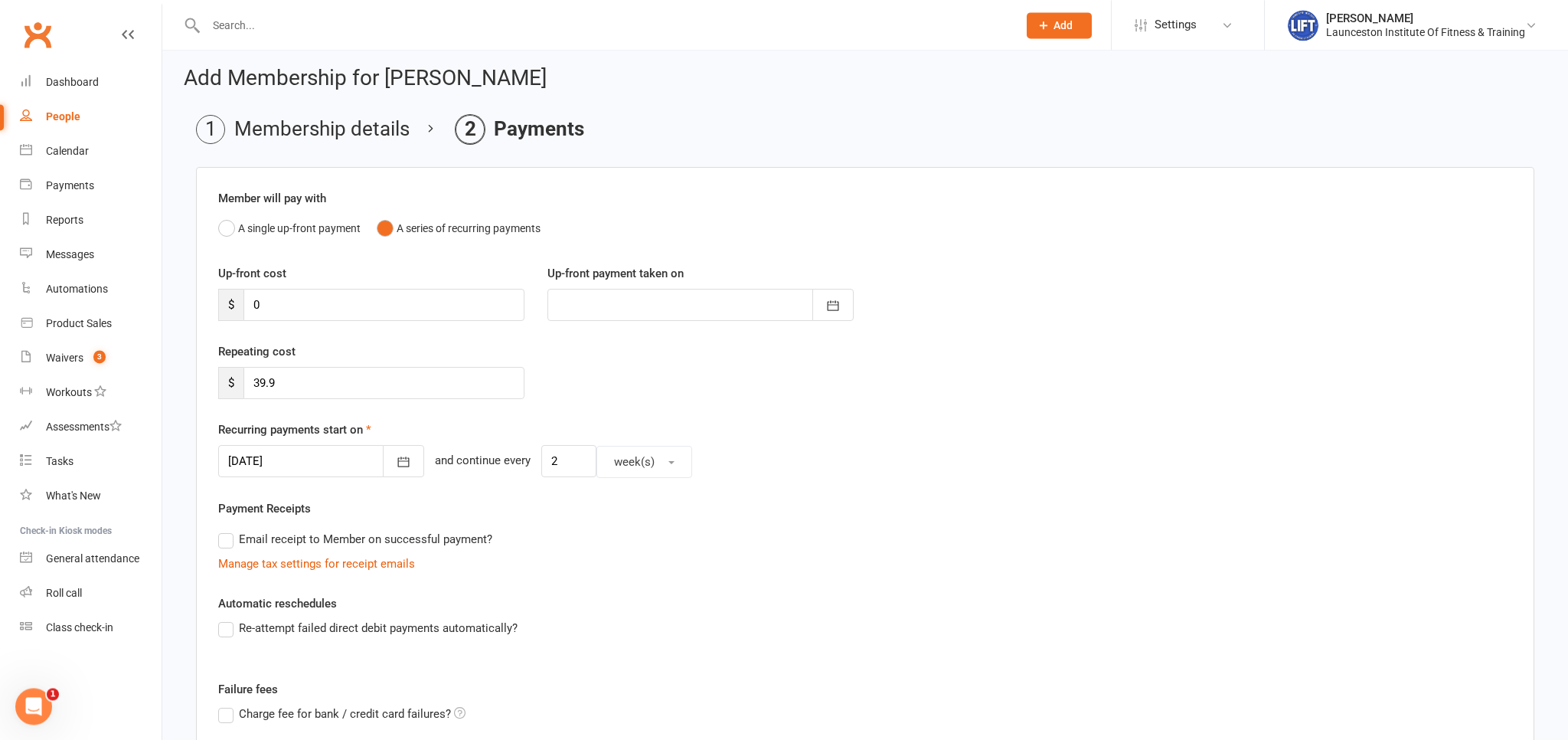
scroll to position [249, 0]
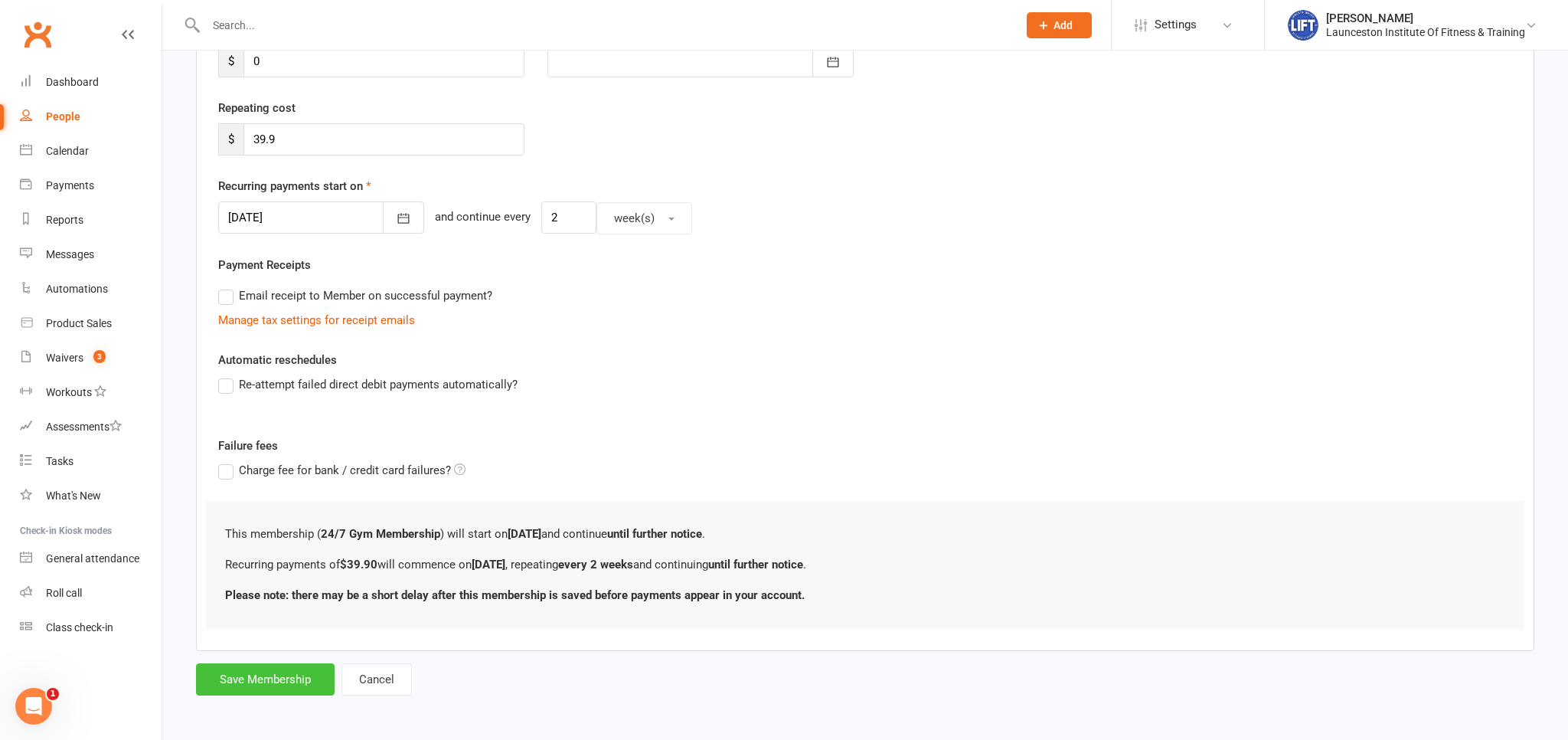
click at [252, 679] on button "Save Membership" at bounding box center [265, 679] width 139 height 32
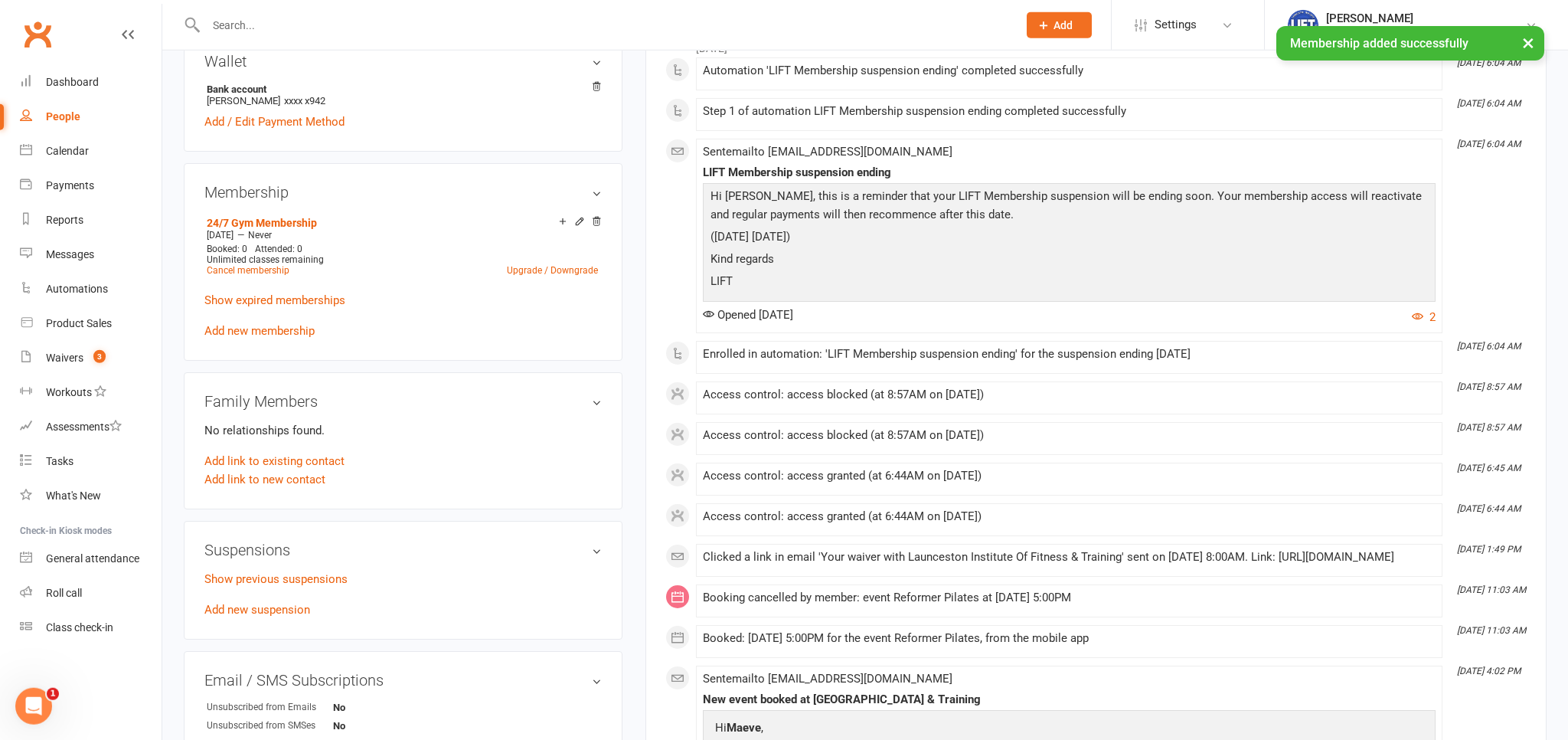
scroll to position [647, 0]
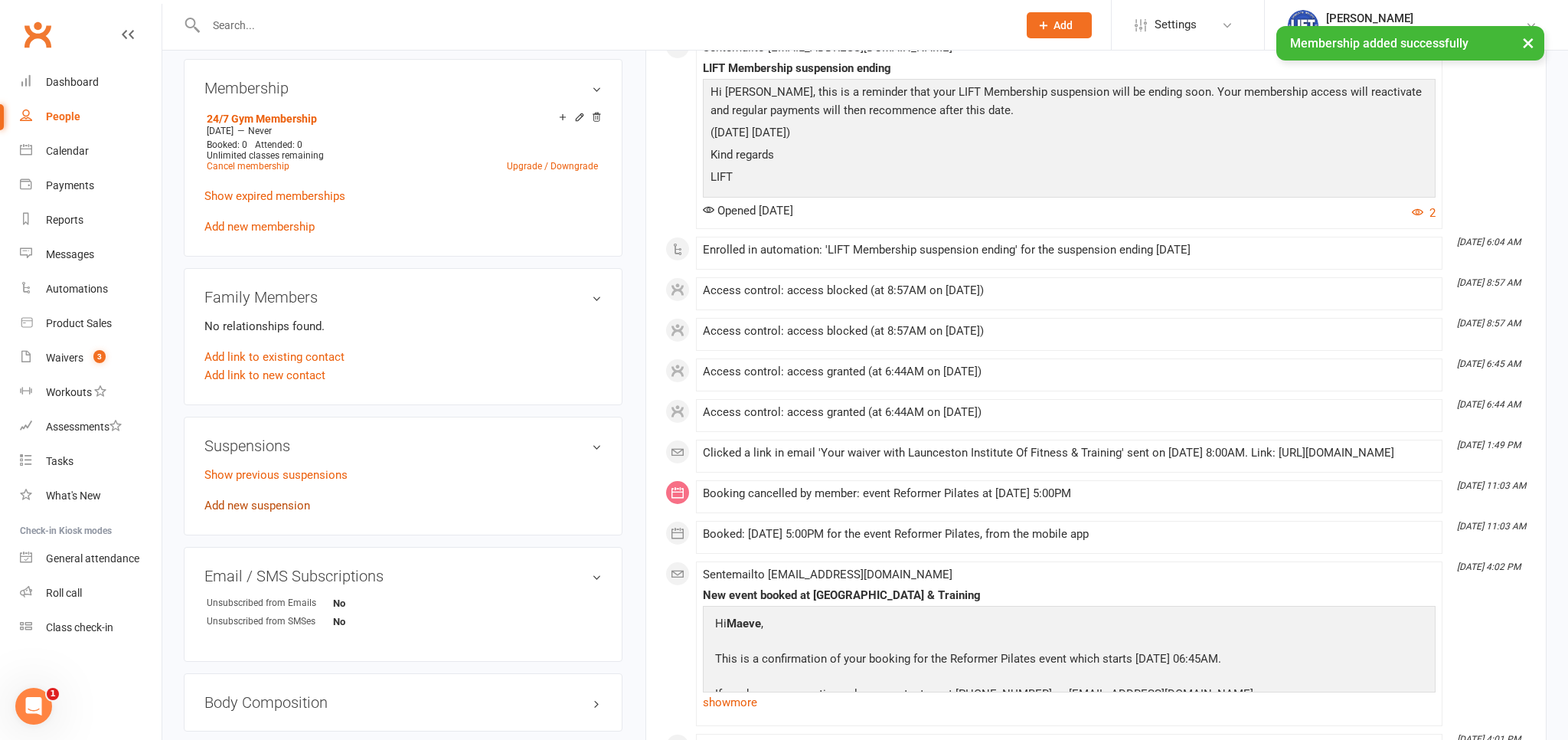
click at [247, 506] on link "Add new suspension" at bounding box center [258, 506] width 106 height 14
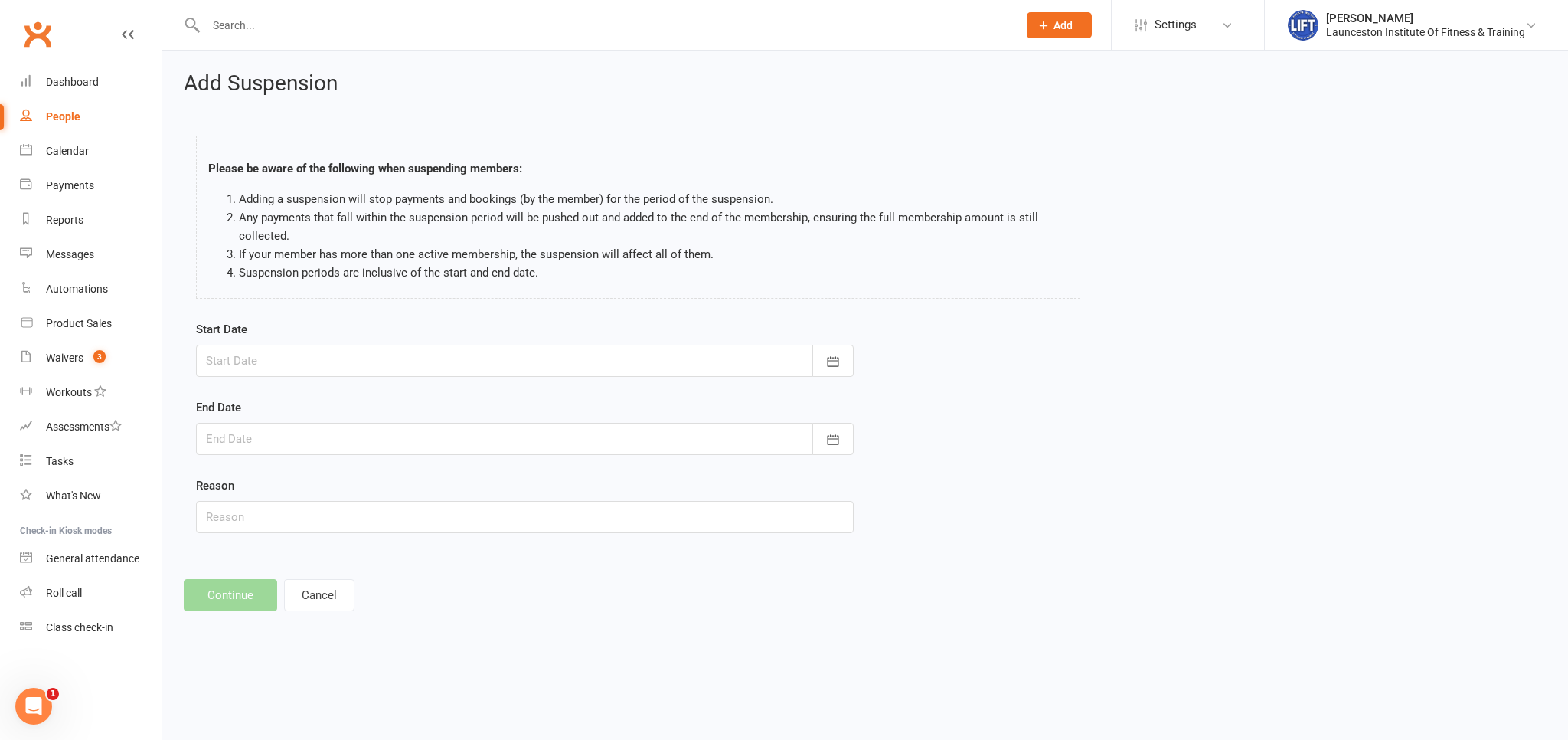
click at [388, 346] on div at bounding box center [525, 361] width 658 height 32
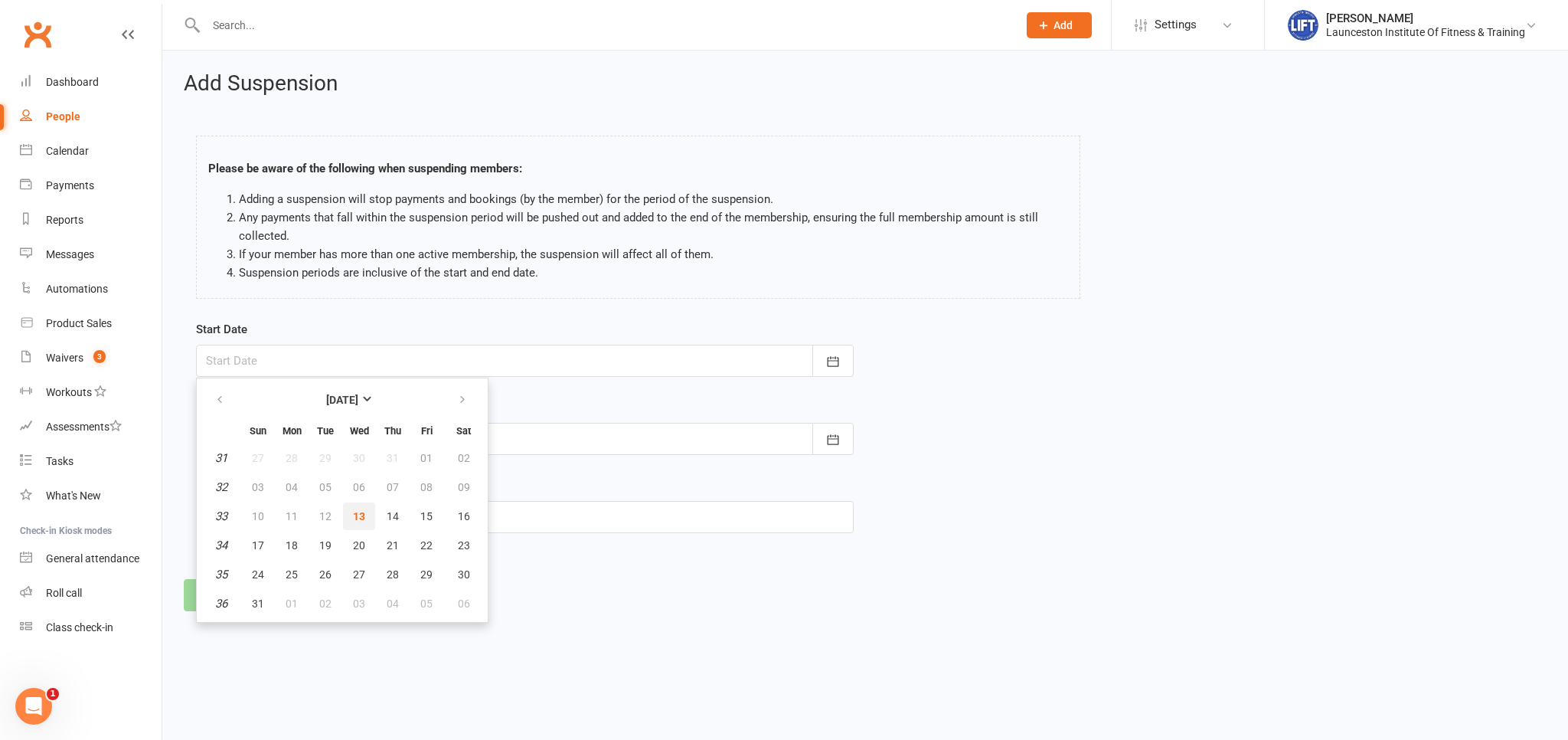
click at [364, 510] on span "13" at bounding box center [359, 517] width 12 height 12
type input "13 Aug 2025"
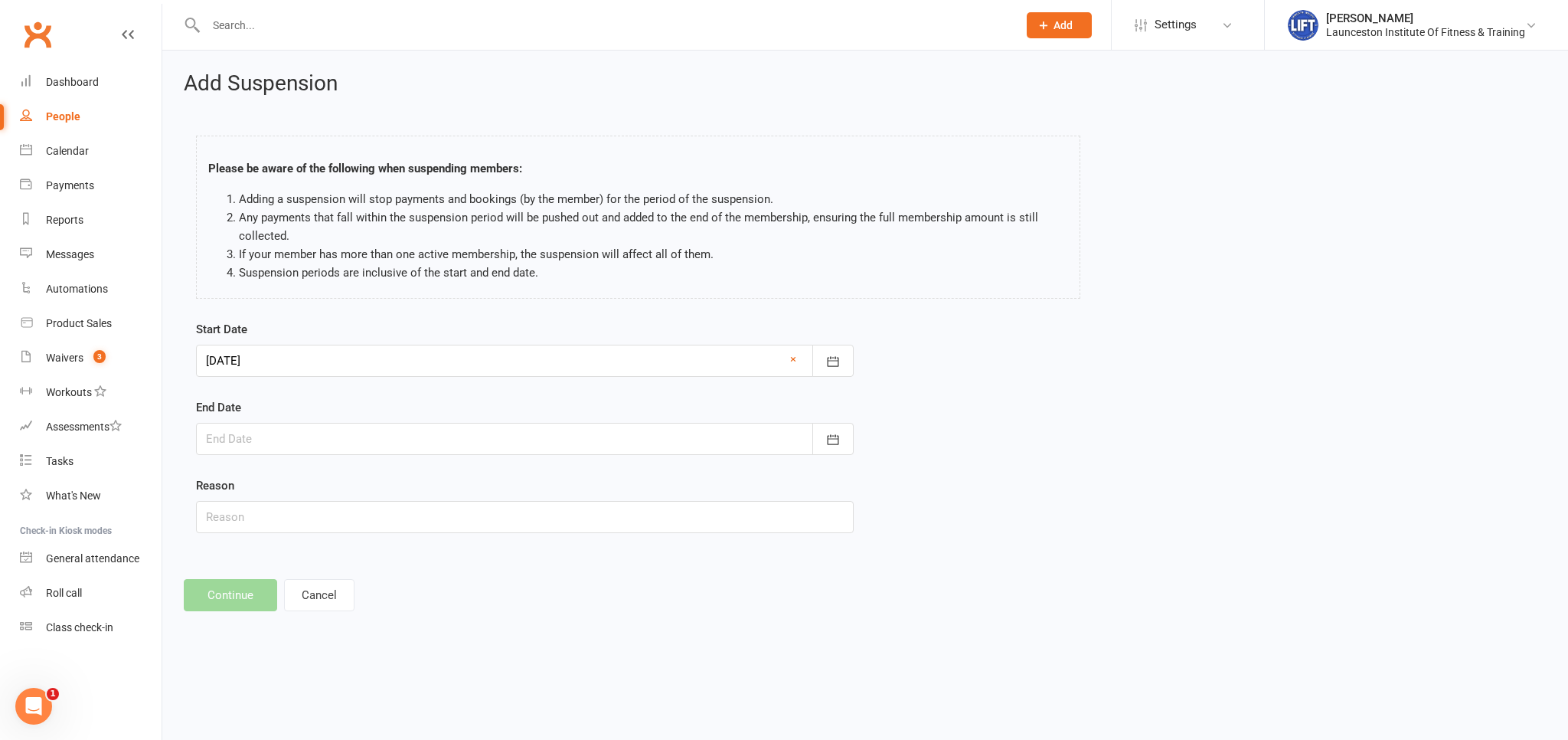
click at [355, 443] on div at bounding box center [525, 439] width 658 height 32
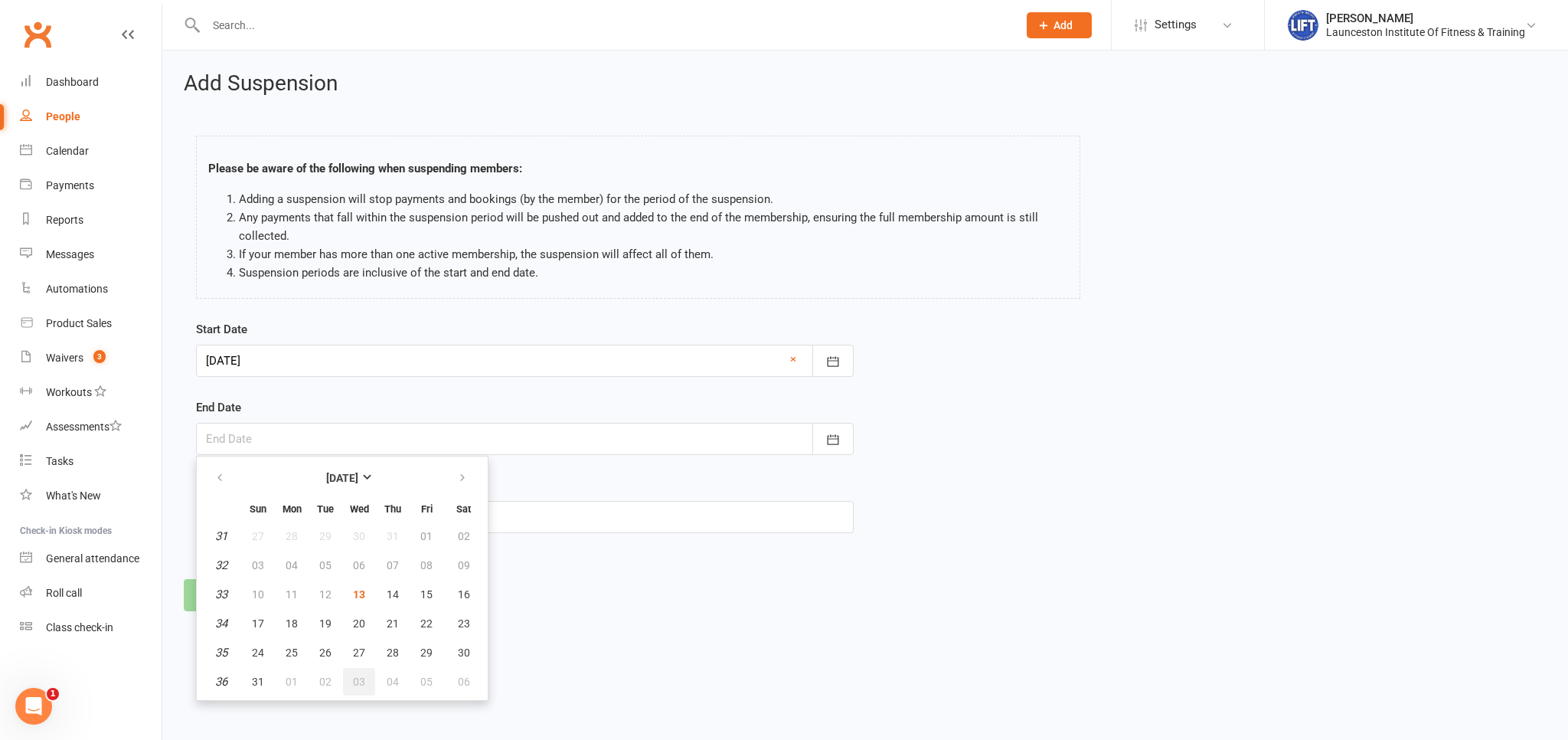
click at [354, 679] on span "03" at bounding box center [359, 682] width 12 height 12
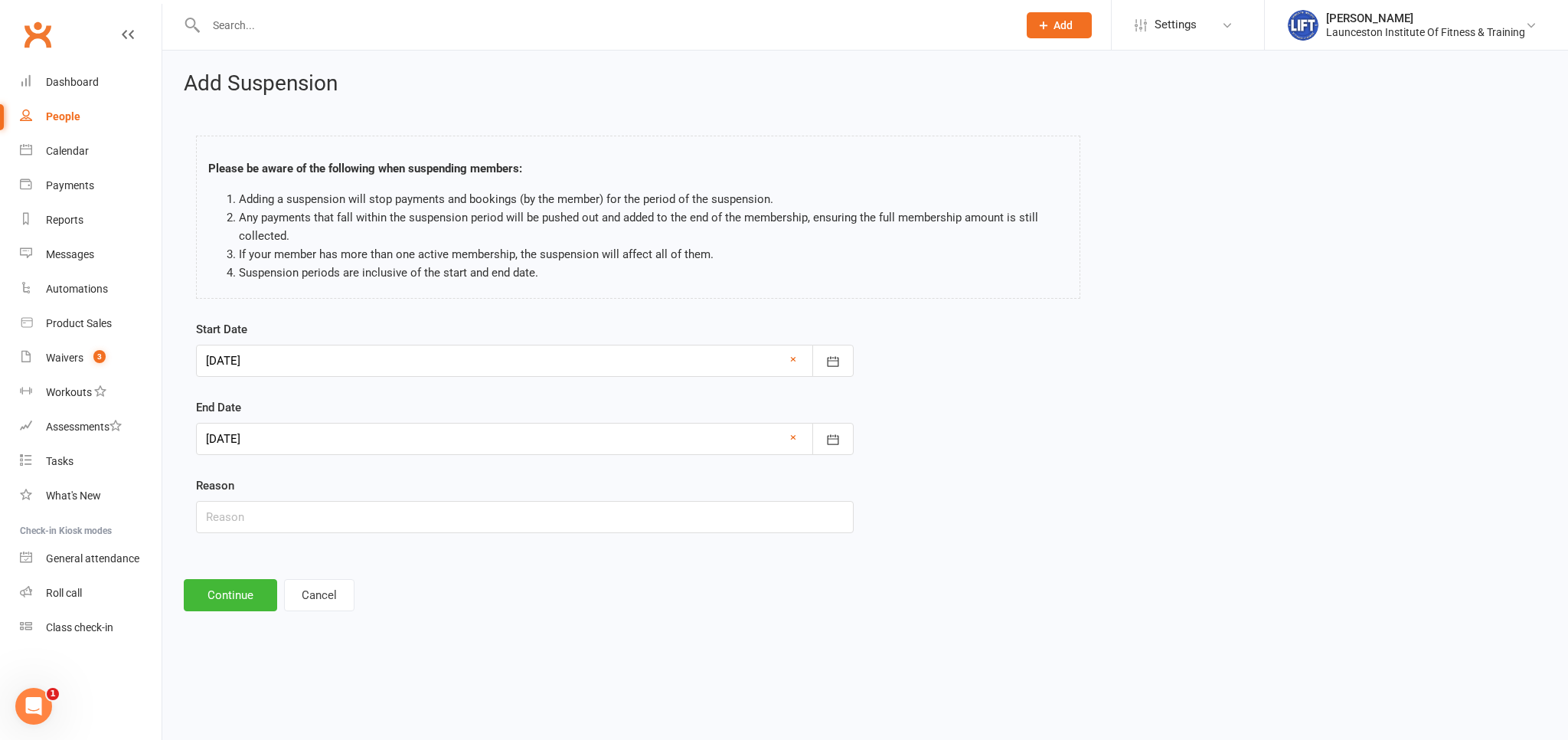
drag, startPoint x: 308, startPoint y: 443, endPoint x: 311, endPoint y: 456, distance: 13.3
click at [308, 442] on div at bounding box center [525, 439] width 658 height 32
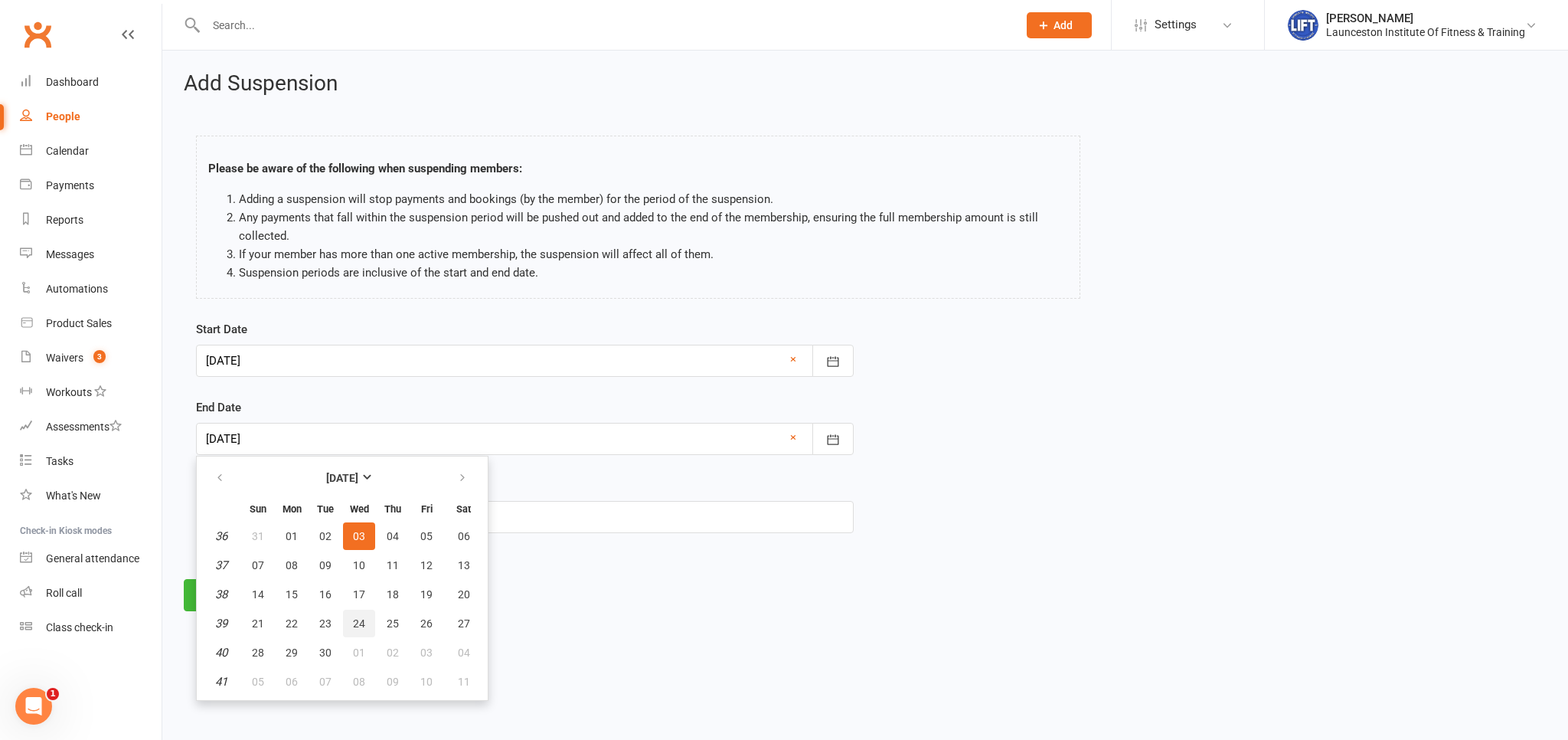
click at [355, 626] on span "24" at bounding box center [359, 624] width 12 height 12
type input "24 Sep 2025"
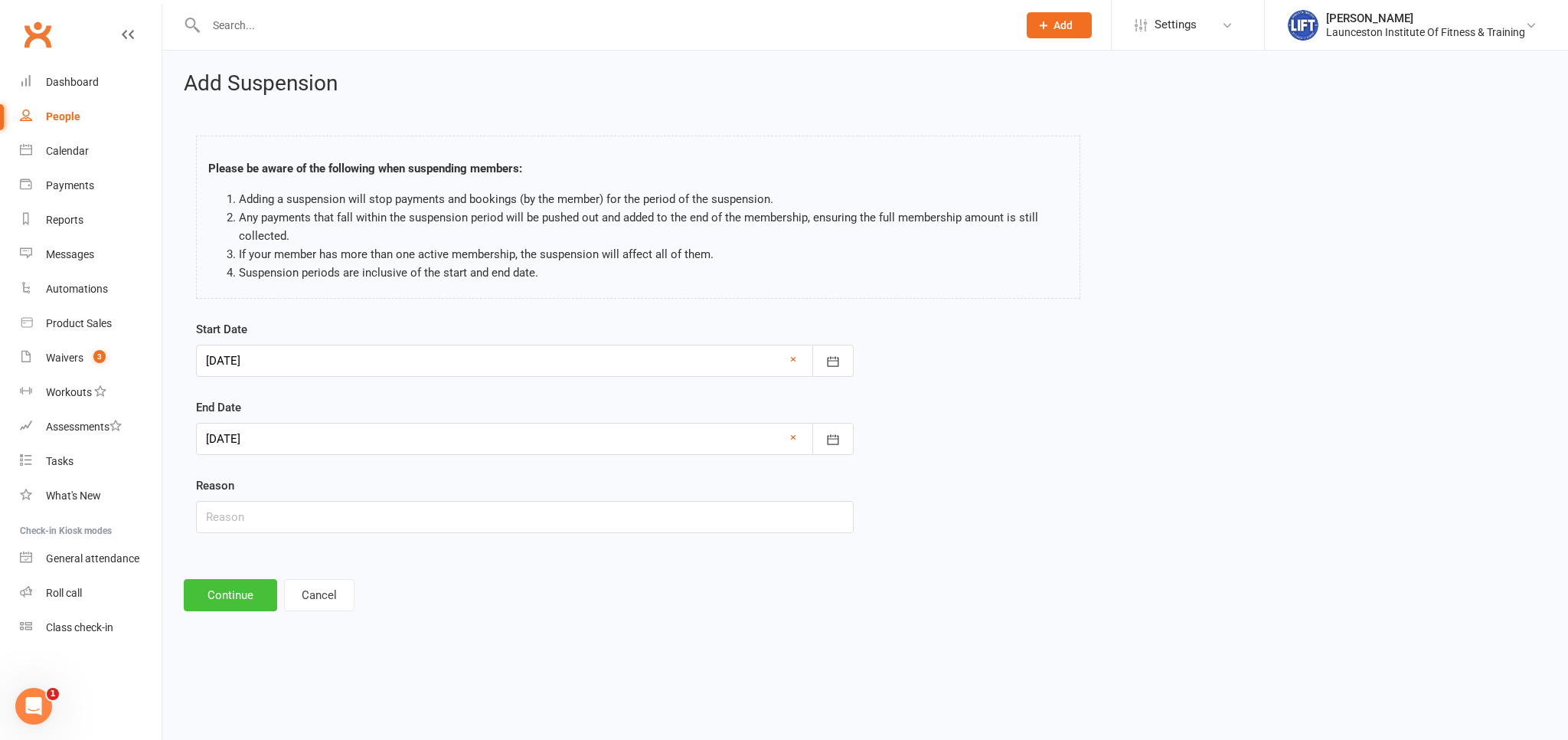
click at [262, 596] on button "Continue" at bounding box center [231, 596] width 94 height 32
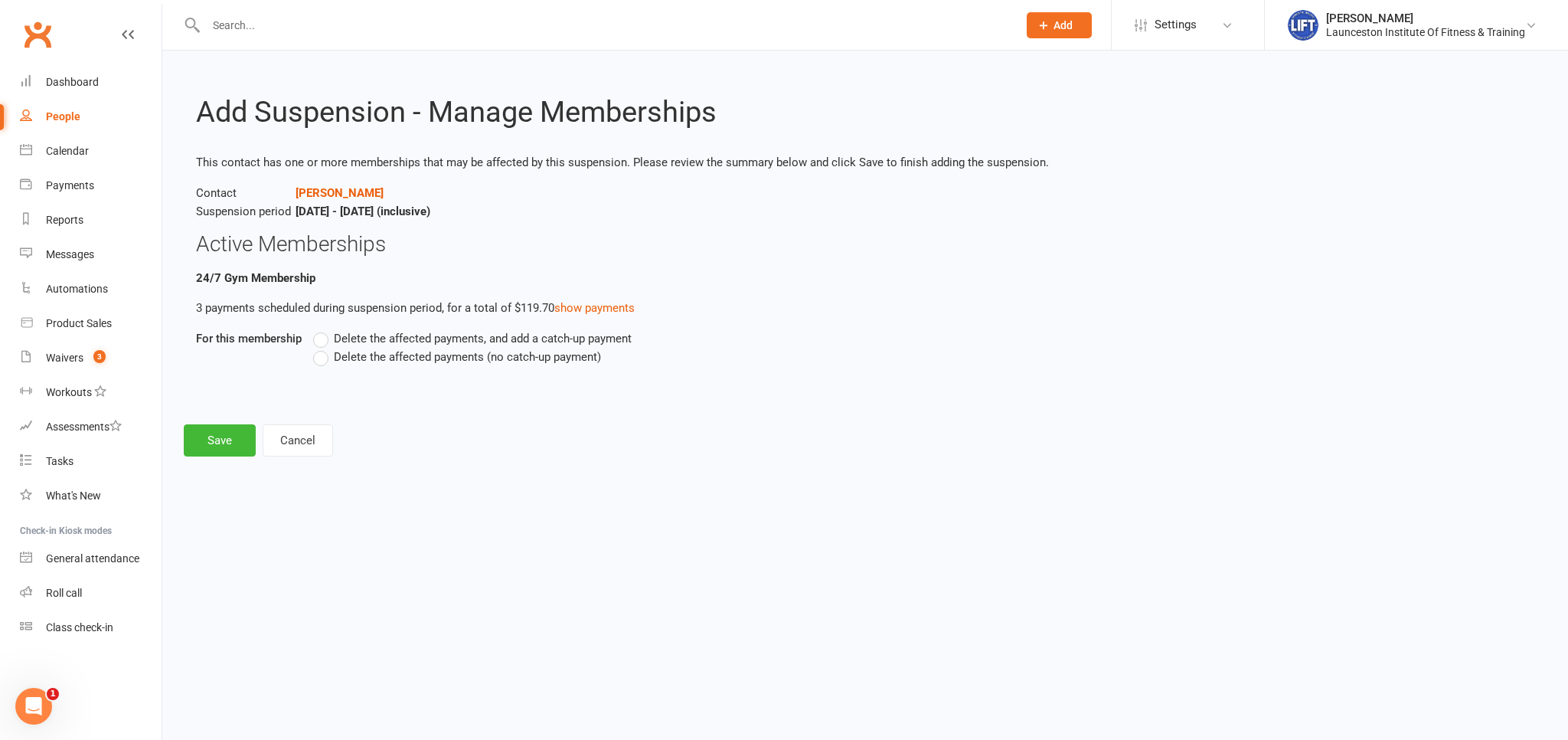
click at [322, 362] on label "Delete the affected payments (no catch-up payment)" at bounding box center [456, 357] width 288 height 18
click at [322, 348] on input "Delete the affected payments (no catch-up payment)" at bounding box center [318, 348] width 10 height 0
drag, startPoint x: 249, startPoint y: 442, endPoint x: 239, endPoint y: 447, distance: 11.2
click at [242, 446] on button "Save" at bounding box center [220, 441] width 72 height 32
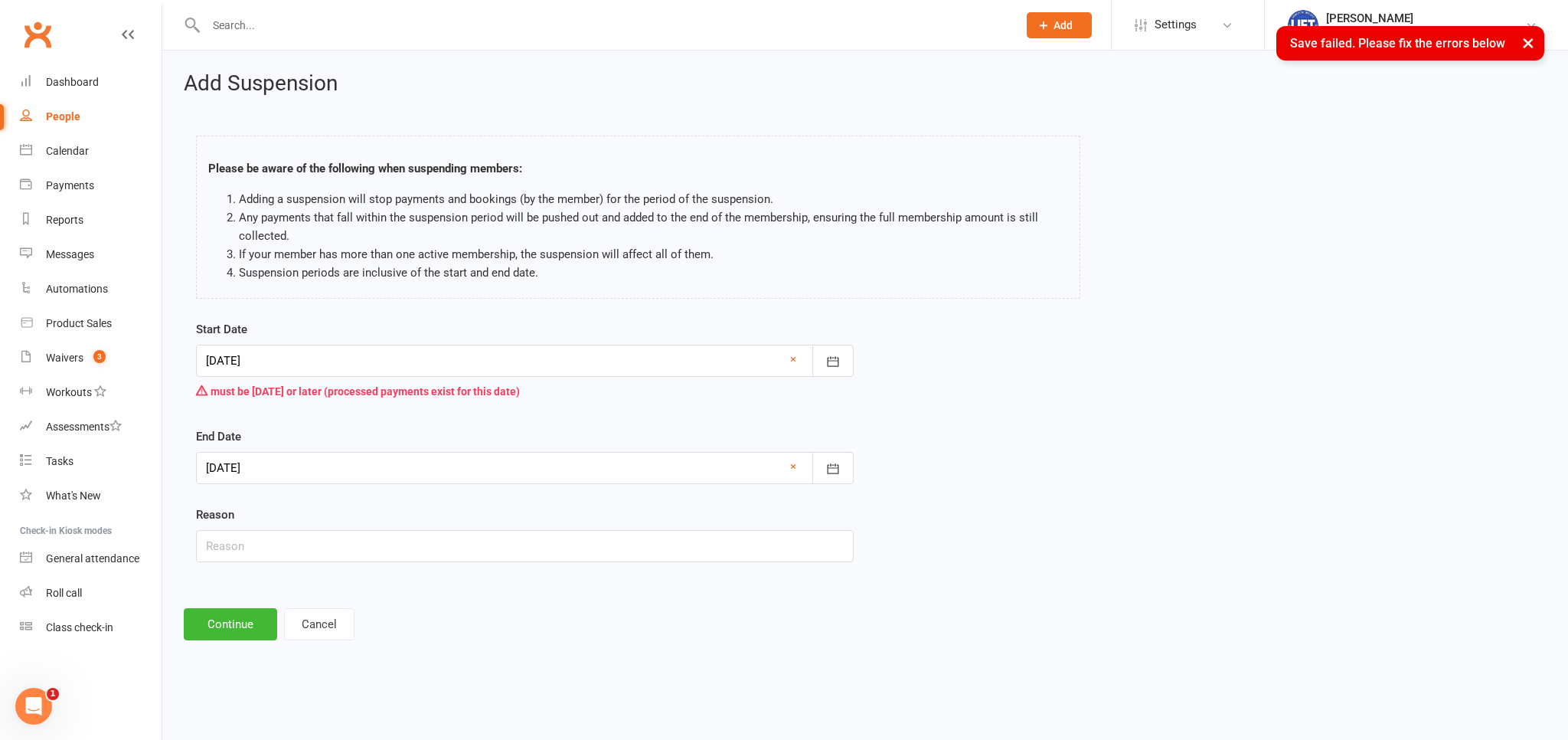
drag, startPoint x: 318, startPoint y: 369, endPoint x: 311, endPoint y: 378, distance: 11.4
click at [315, 372] on div at bounding box center [525, 361] width 658 height 32
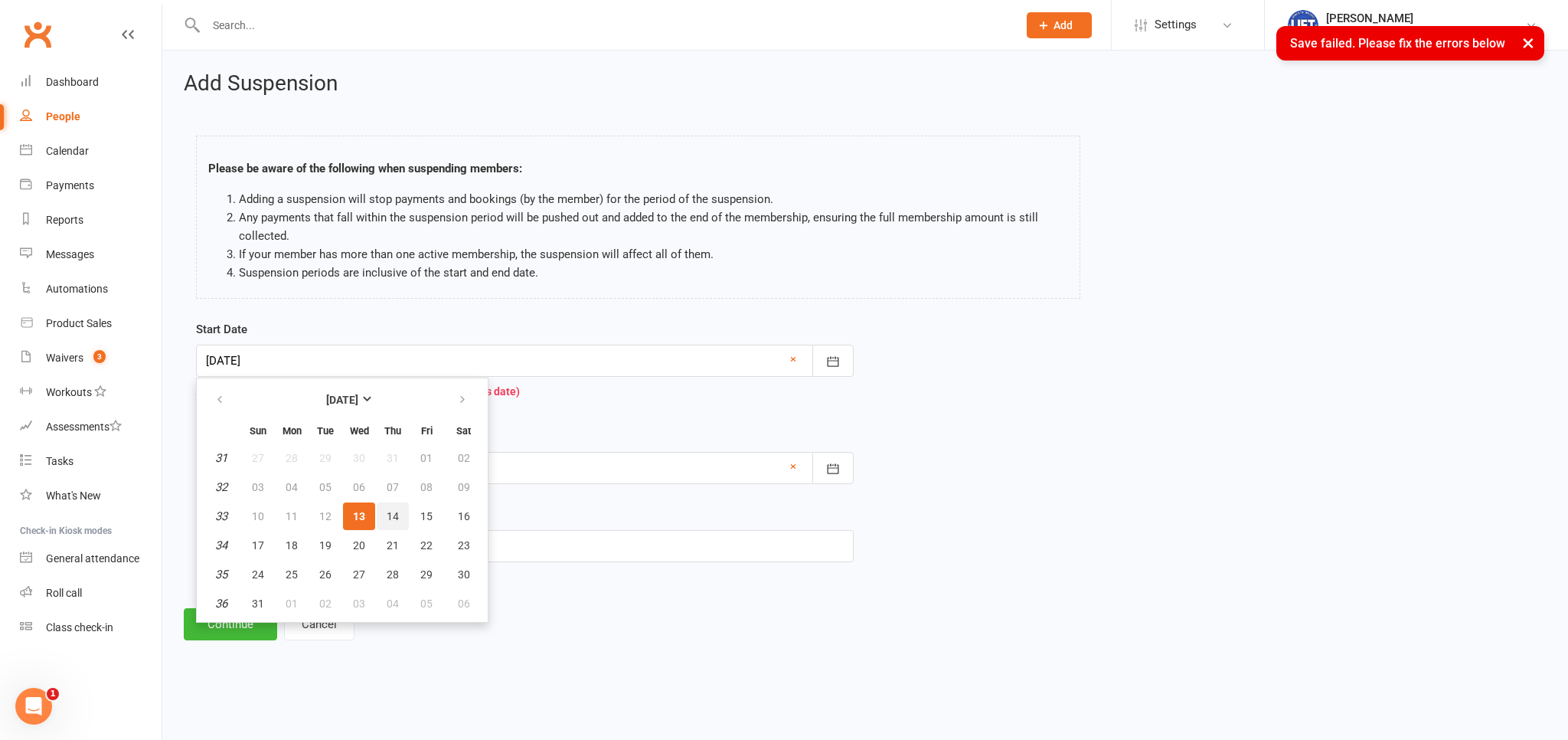
click at [388, 506] on button "14" at bounding box center [393, 517] width 32 height 28
type input "14 Aug 2025"
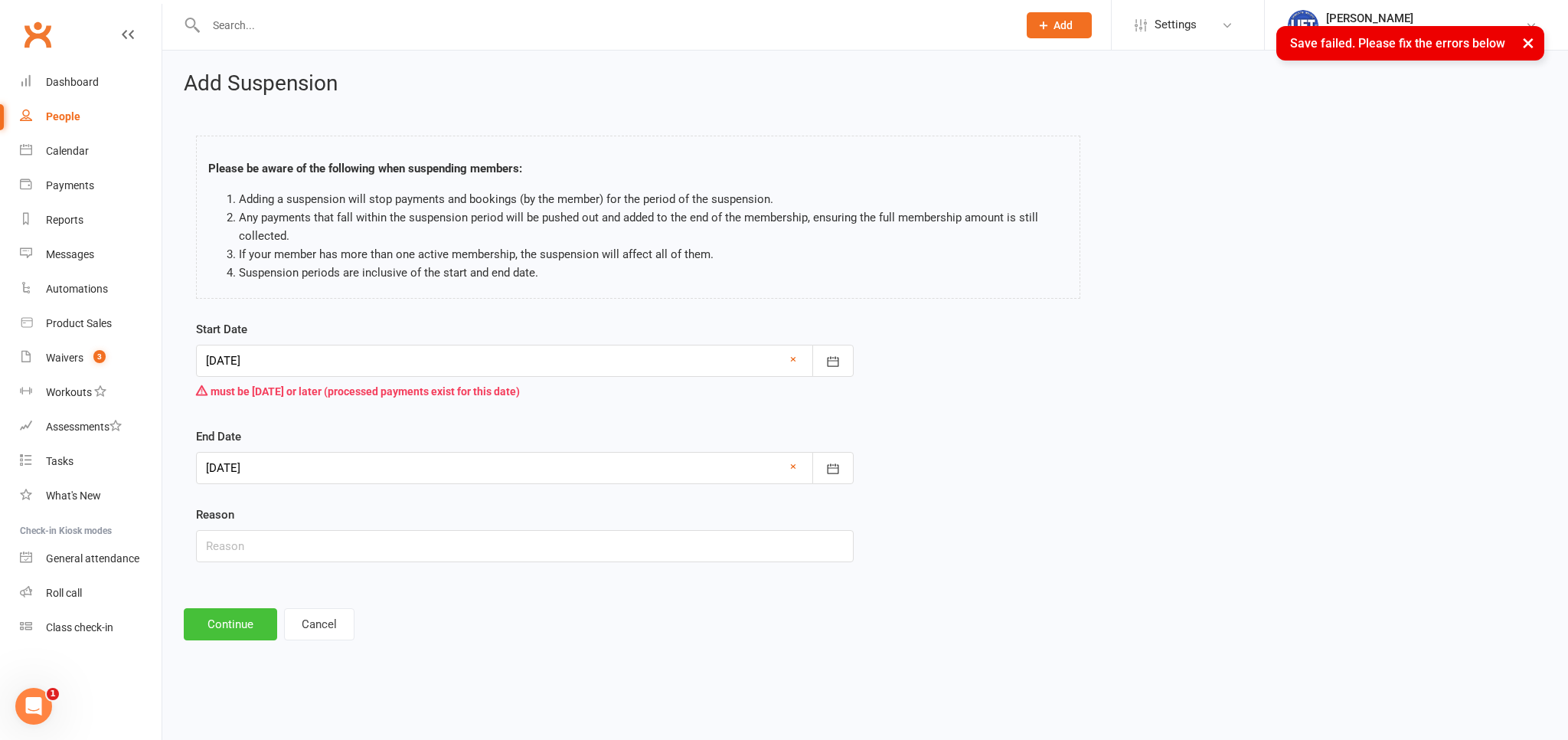
click at [238, 630] on button "Continue" at bounding box center [231, 625] width 94 height 32
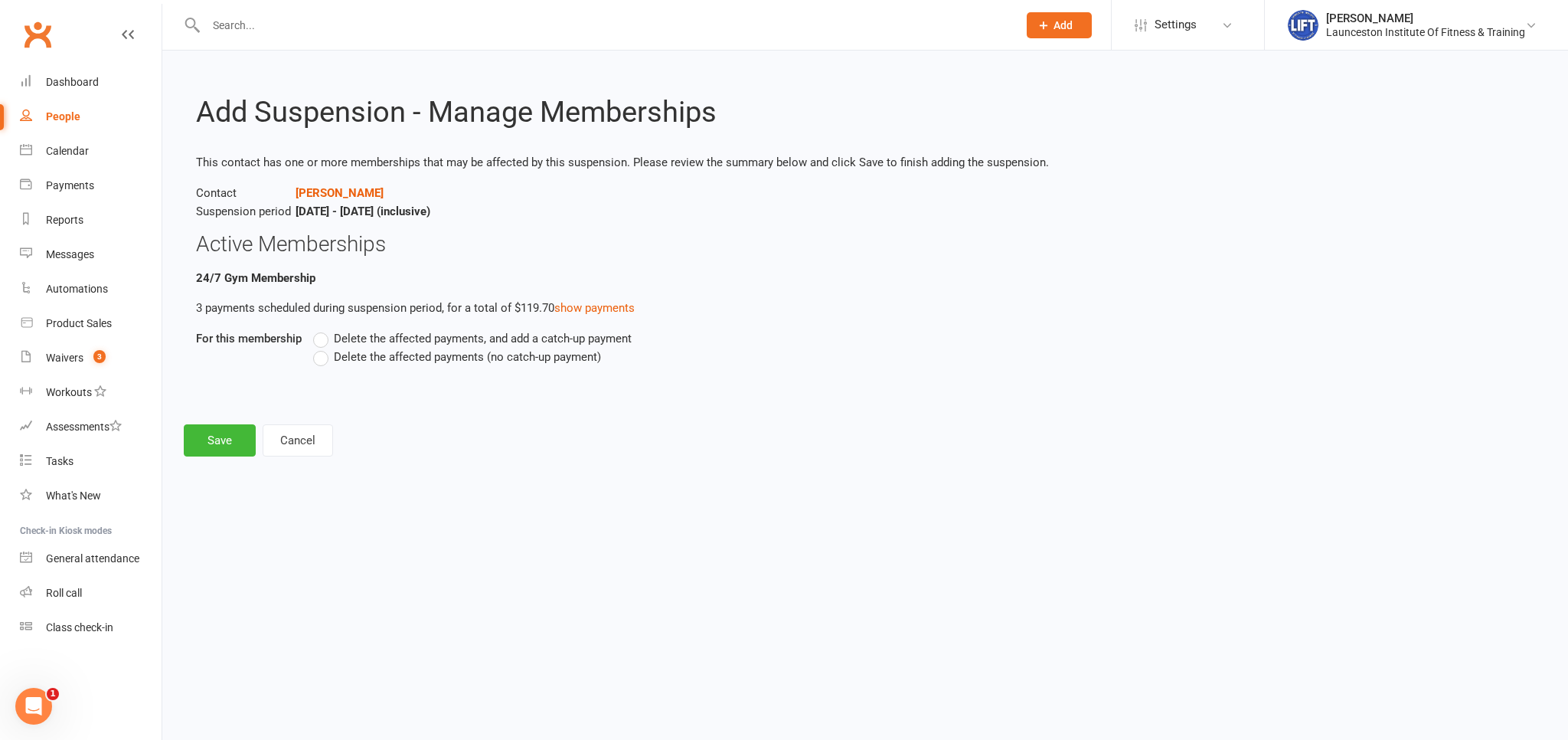
click at [328, 365] on label "Delete the affected payments (no catch-up payment)" at bounding box center [456, 357] width 288 height 18
click at [323, 348] on input "Delete the affected payments (no catch-up payment)" at bounding box center [318, 348] width 10 height 0
click at [219, 458] on div "Add Suspension - Manage Memberships This contact has one or more memberships th…" at bounding box center [865, 264] width 1406 height 428
click at [235, 428] on button "Save" at bounding box center [220, 441] width 72 height 32
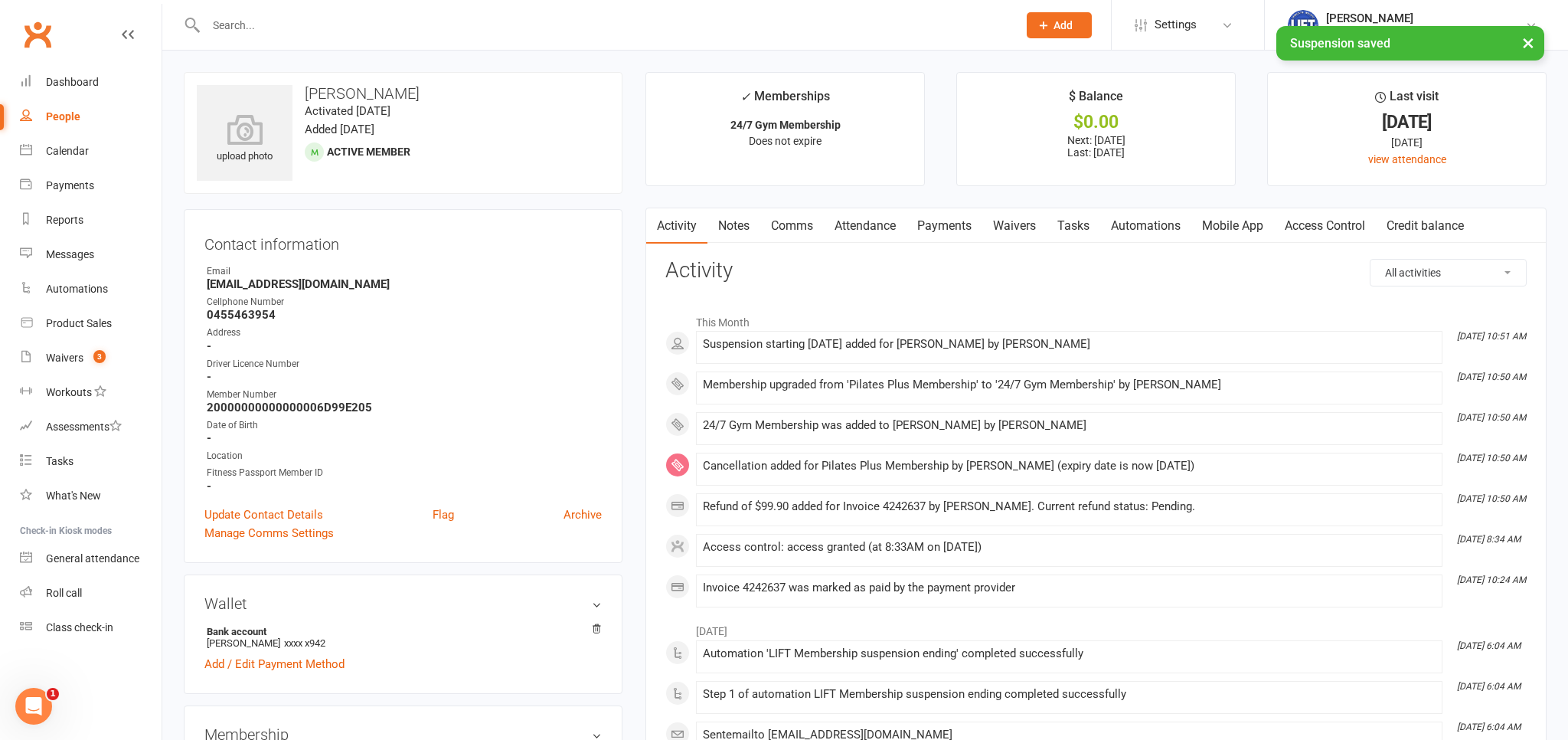
click at [918, 227] on link "Payments" at bounding box center [944, 226] width 76 height 35
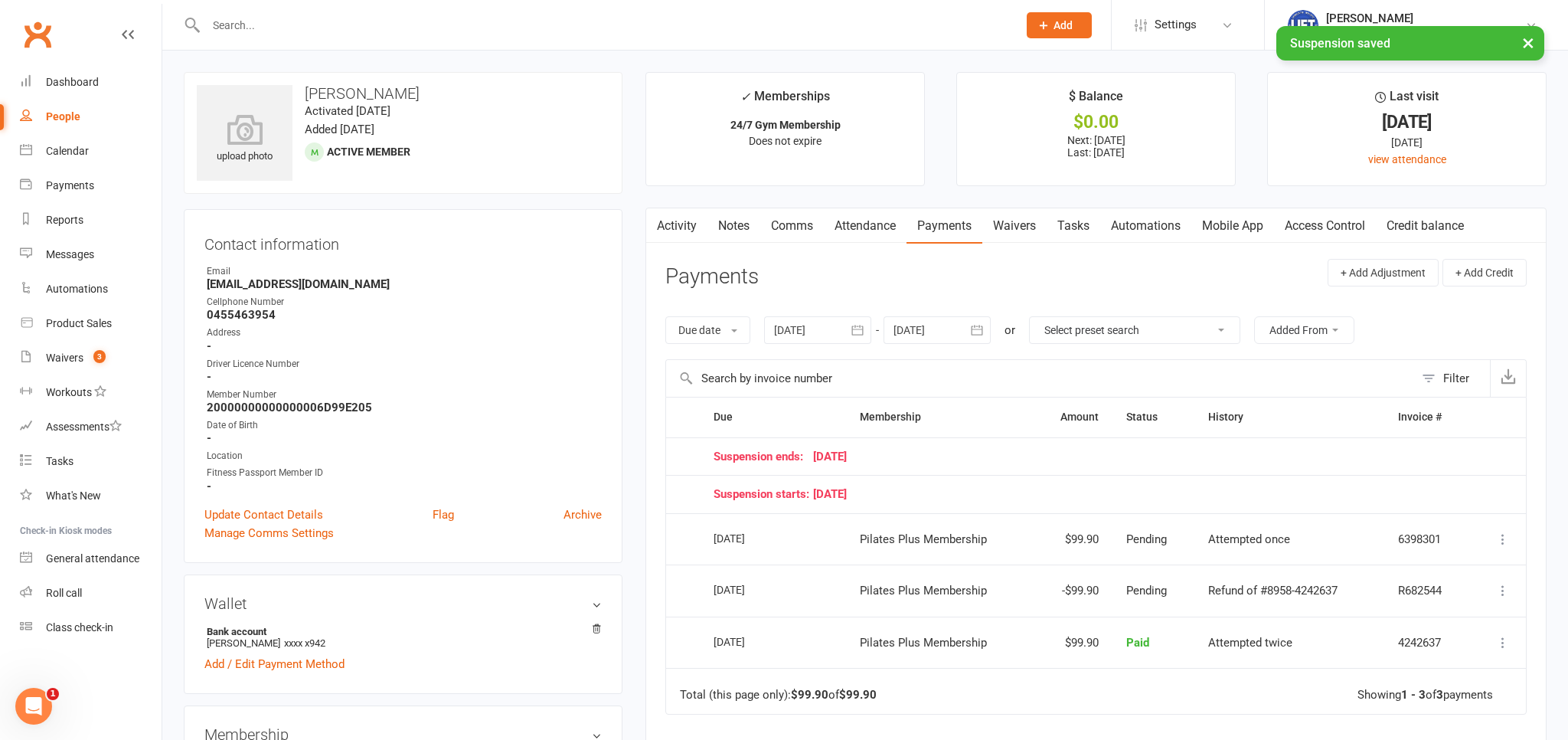
drag, startPoint x: 973, startPoint y: 329, endPoint x: 982, endPoint y: 334, distance: 10.3
click at [973, 329] on icon "button" at bounding box center [977, 330] width 15 height 15
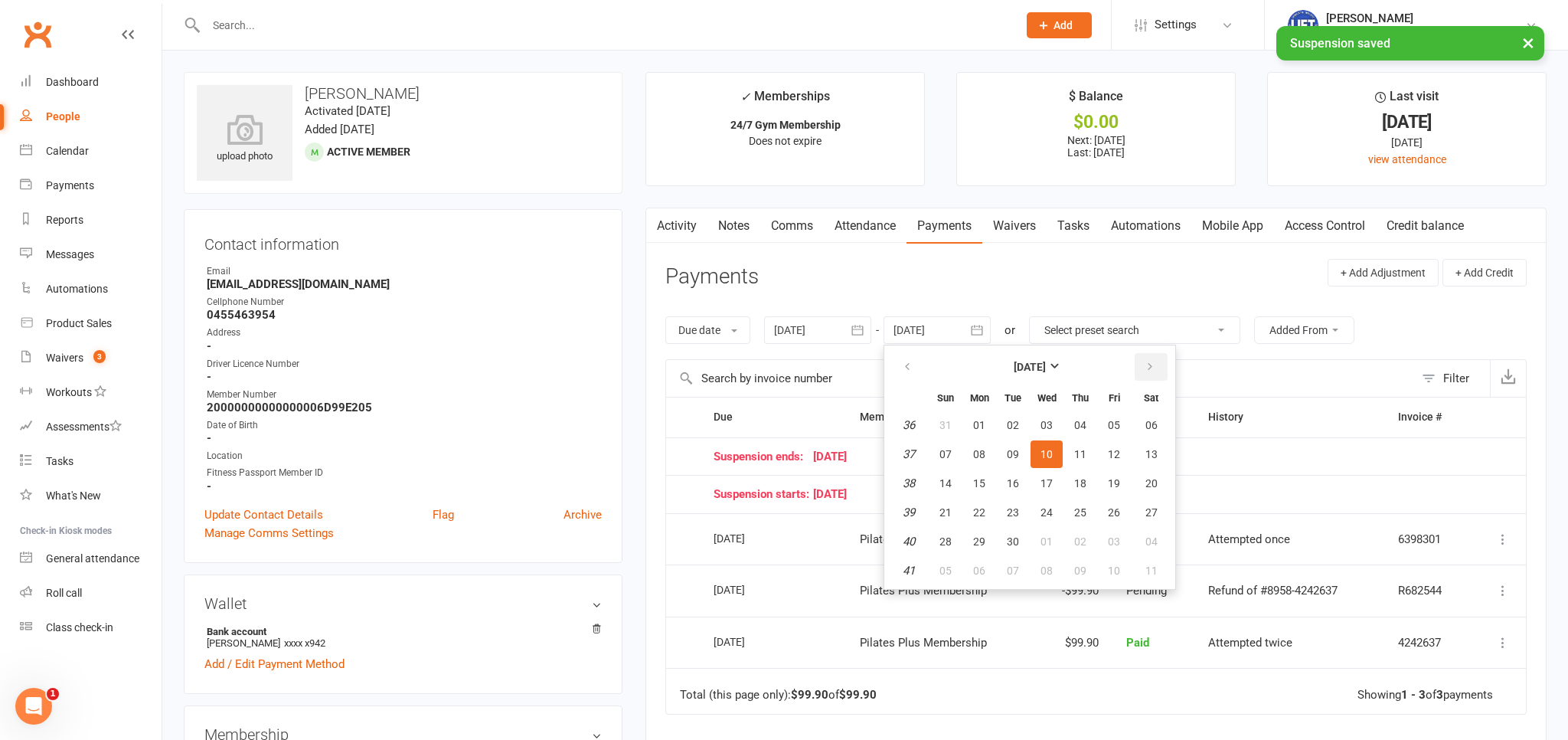
click at [1145, 362] on button "button" at bounding box center [1151, 367] width 33 height 28
click at [1145, 361] on button "button" at bounding box center [1151, 367] width 33 height 28
click at [1130, 540] on button "28" at bounding box center [1115, 542] width 32 height 28
type input "28 Nov 2025"
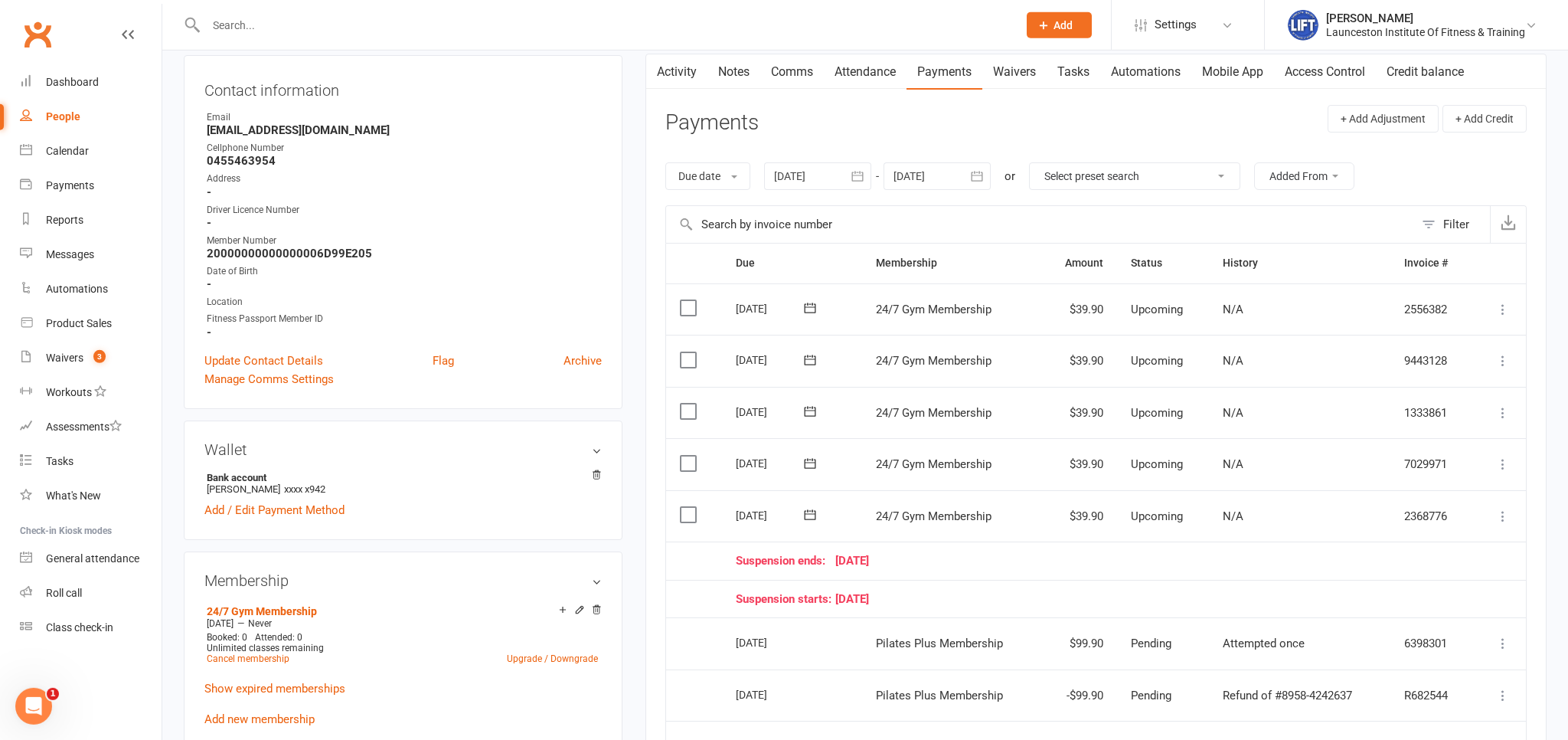
scroll to position [162, 0]
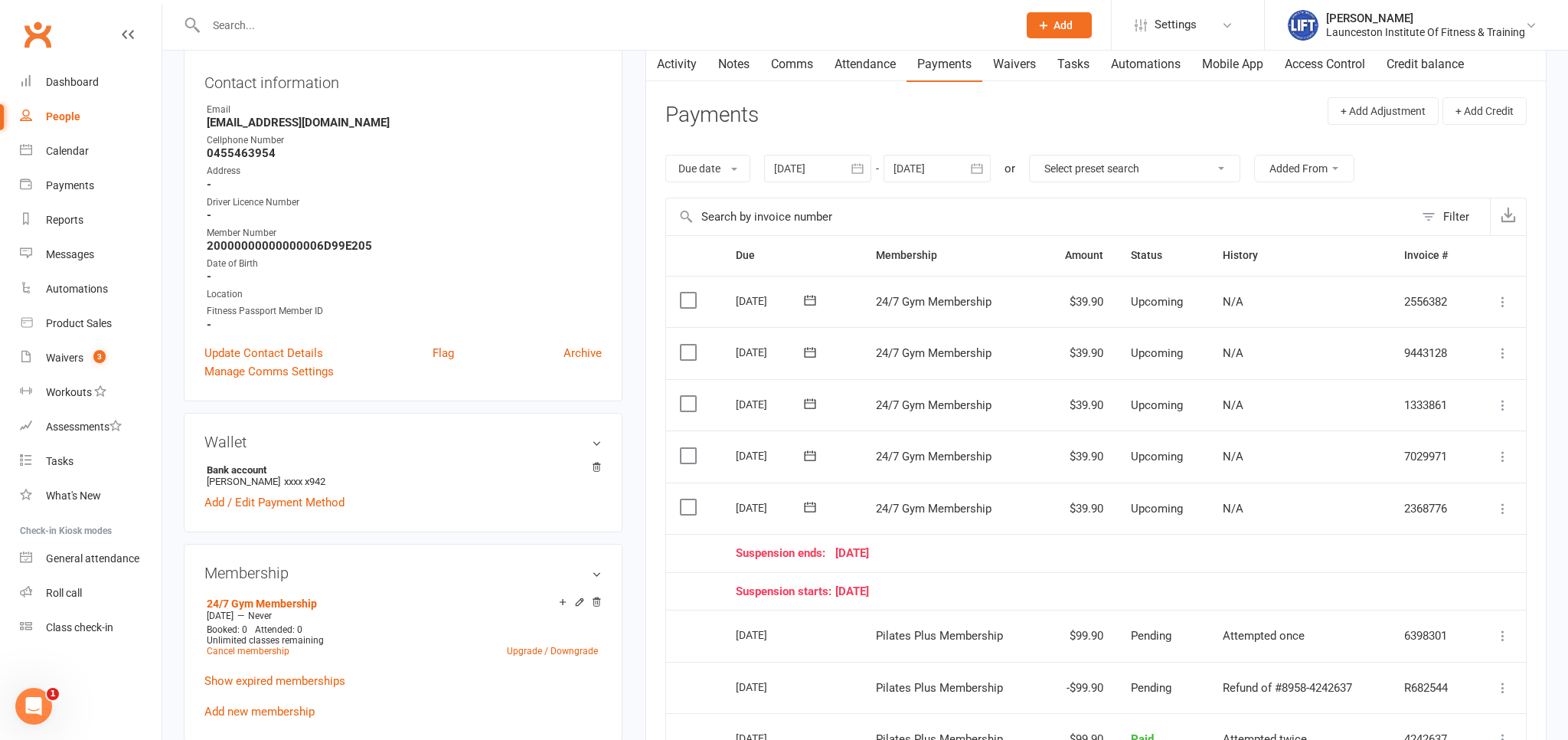
click at [822, 506] on button at bounding box center [810, 507] width 31 height 16
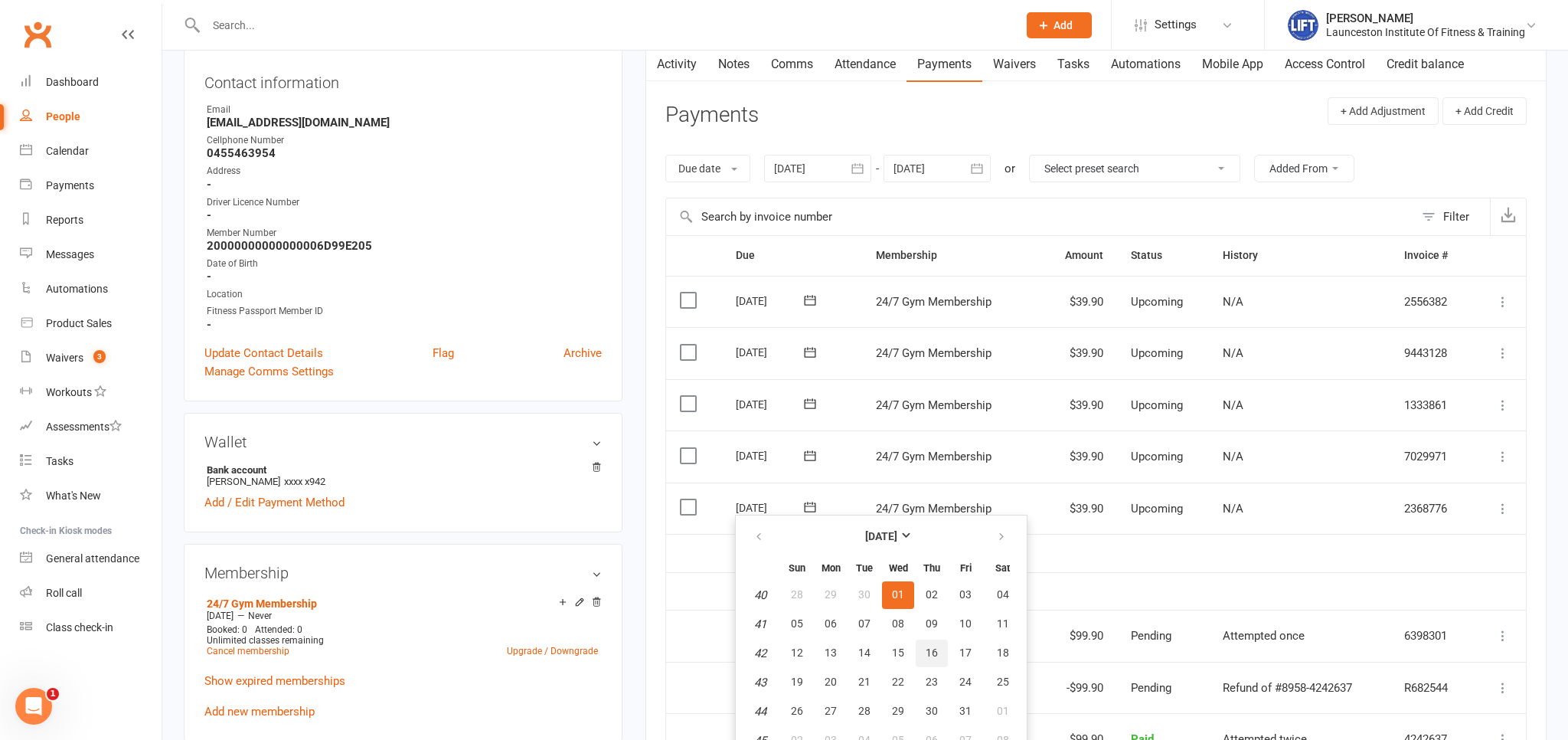
scroll to position [242, 0]
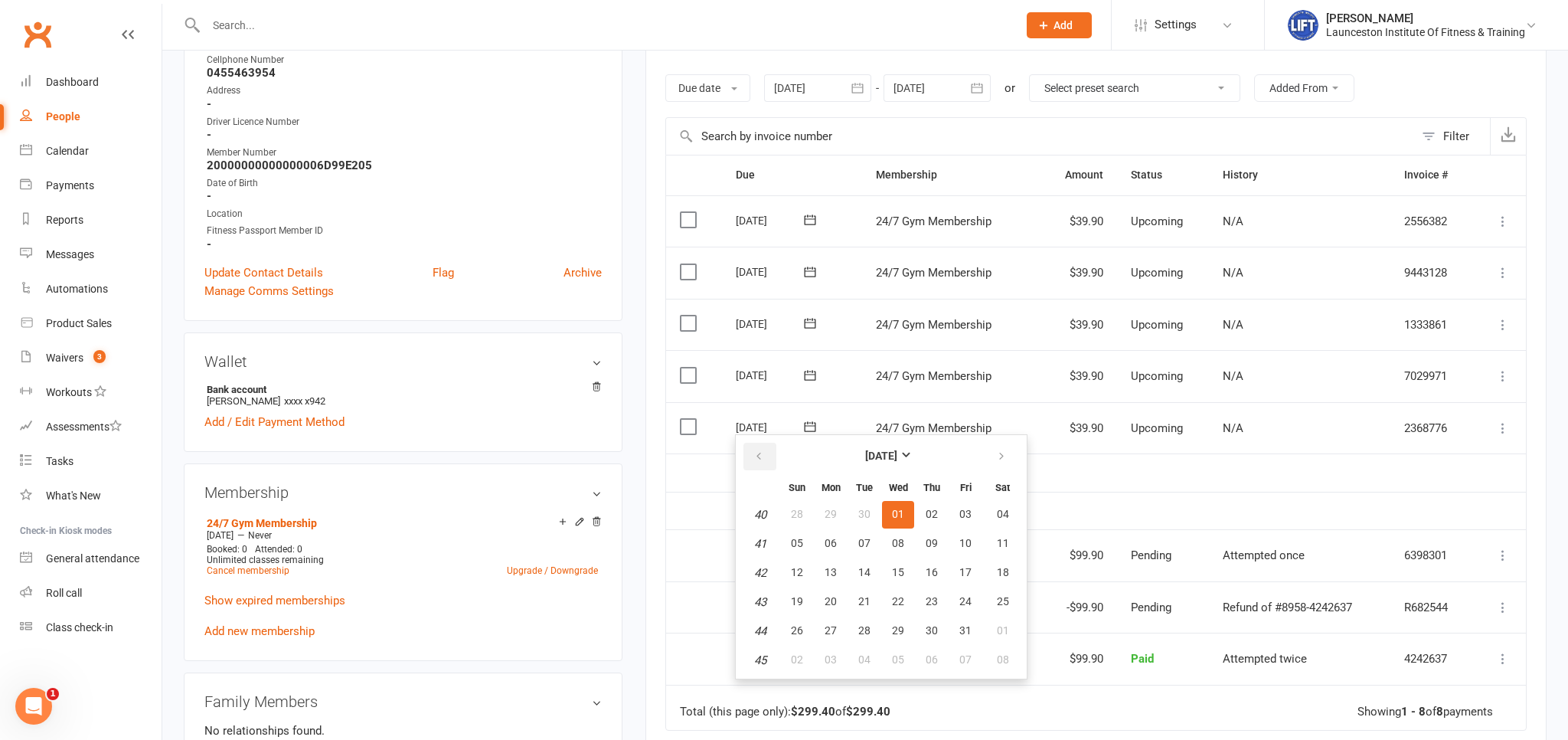
click at [762, 457] on icon "button" at bounding box center [759, 457] width 11 height 12
click at [1326, 427] on div "N/A" at bounding box center [1300, 428] width 154 height 13
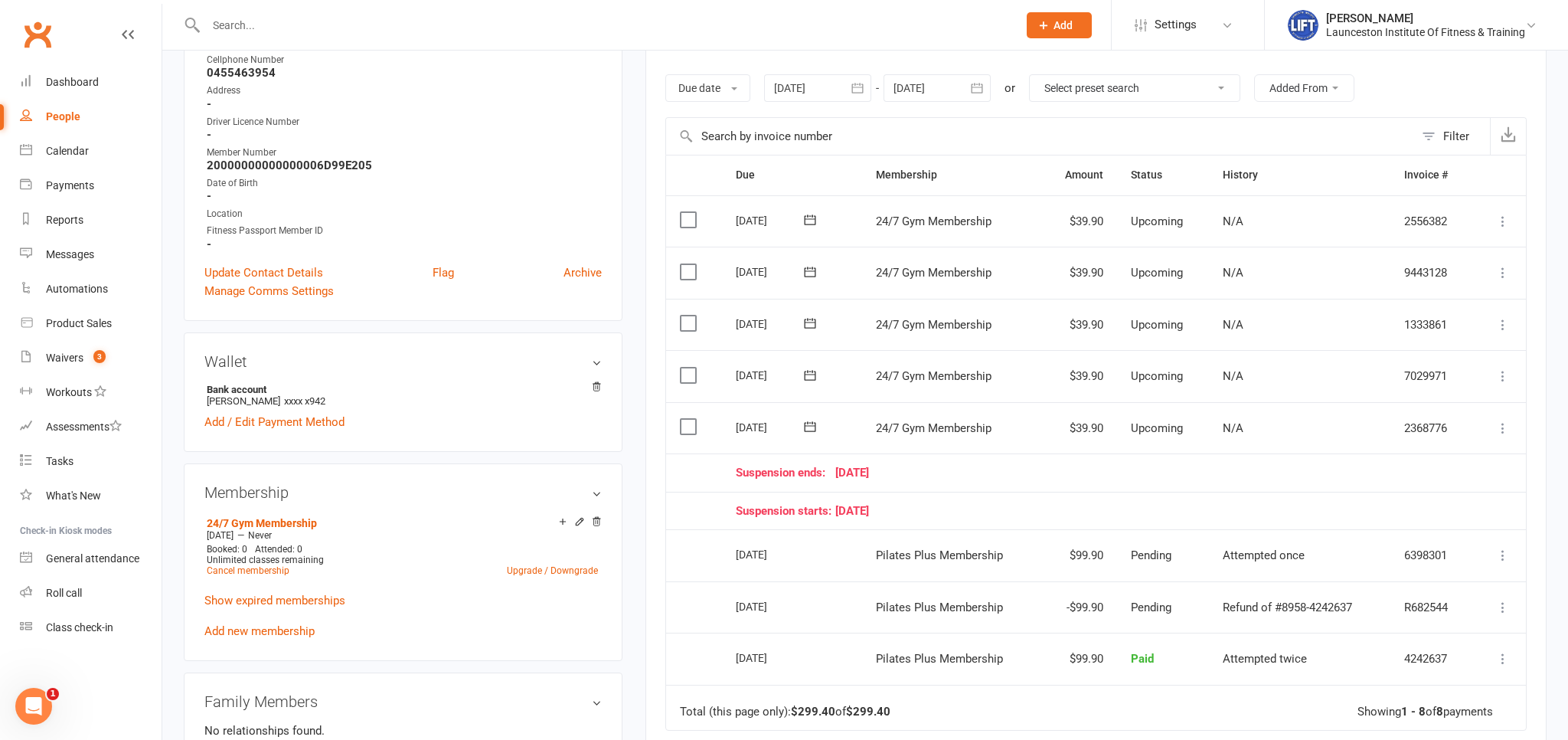
click at [1506, 431] on button at bounding box center [1504, 428] width 18 height 18
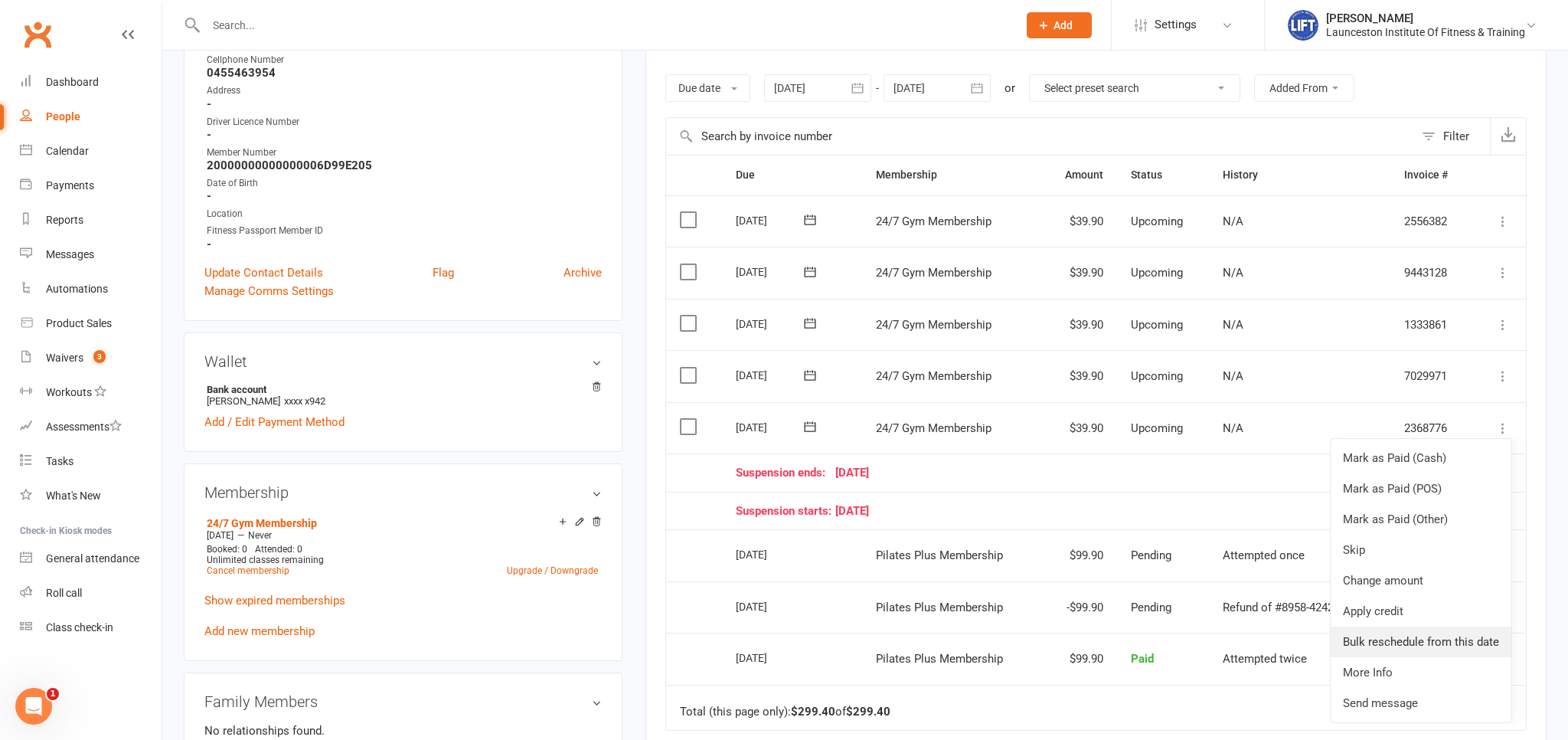
click at [1412, 648] on link "Bulk reschedule from this date" at bounding box center [1421, 643] width 181 height 31
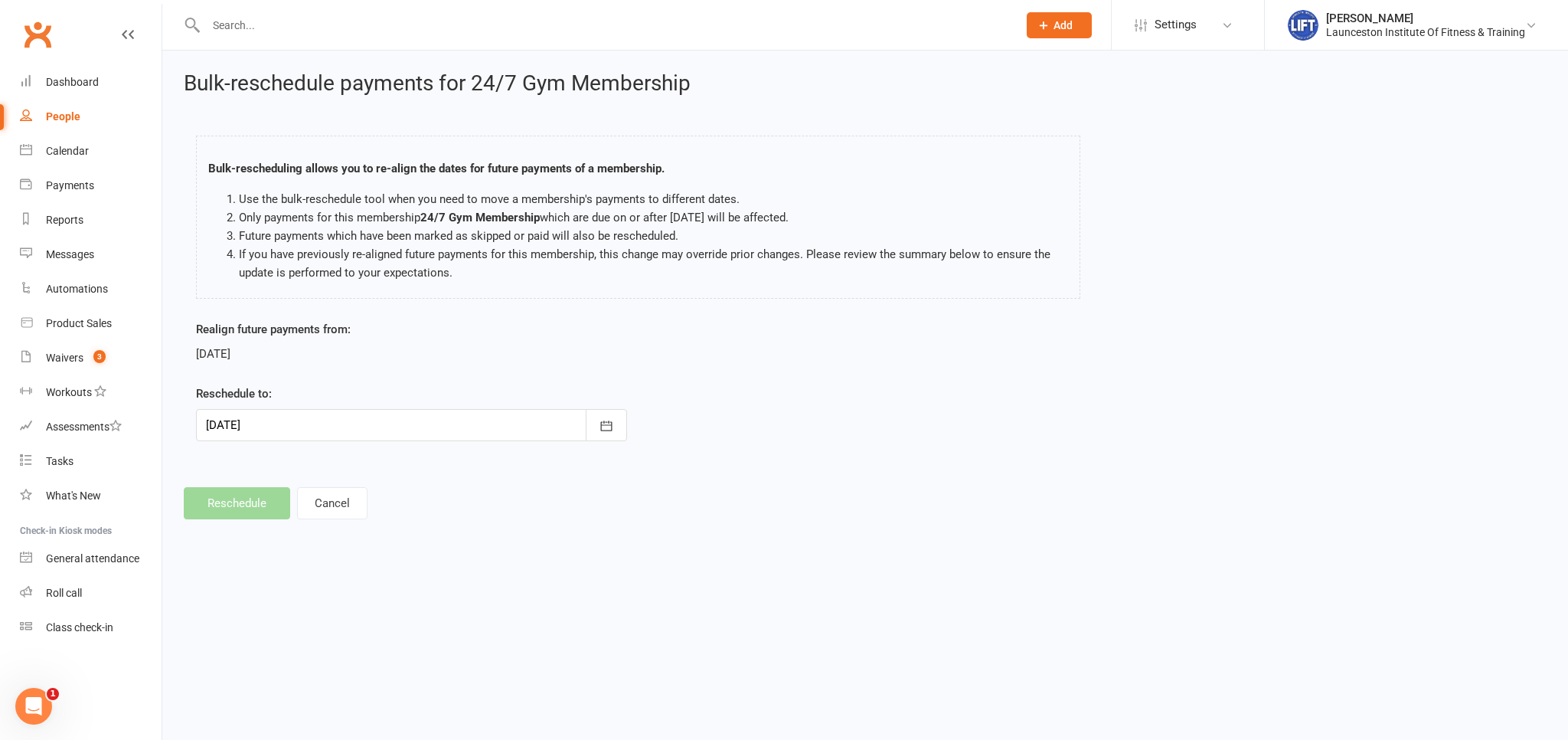
click at [423, 431] on div at bounding box center [412, 425] width 431 height 32
click at [208, 474] on button "button" at bounding box center [221, 464] width 33 height 28
click at [365, 614] on button "24" at bounding box center [359, 610] width 32 height 28
drag, startPoint x: 391, startPoint y: 436, endPoint x: 397, endPoint y: 448, distance: 13.4
click at [391, 435] on div at bounding box center [412, 425] width 431 height 32
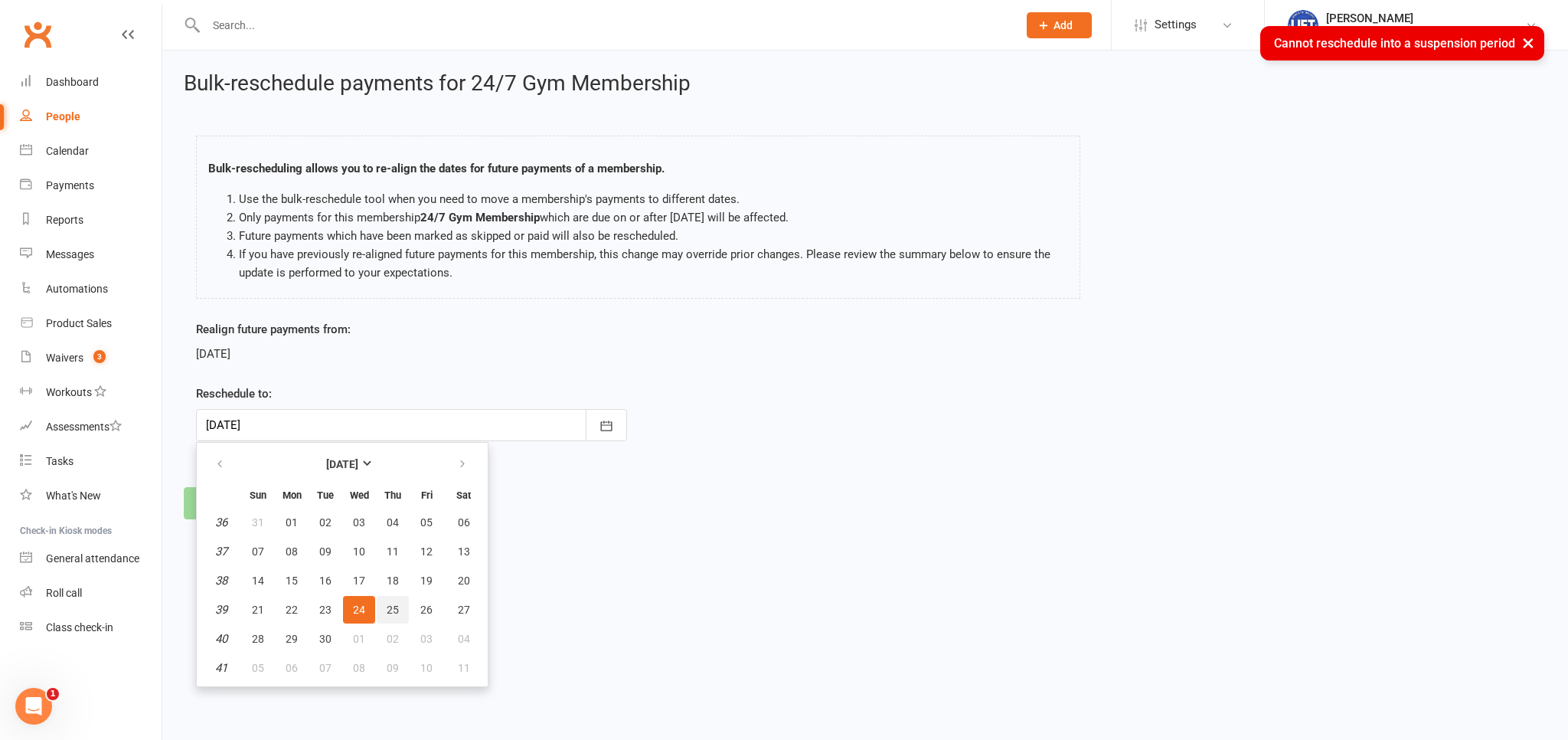
click at [400, 612] on button "25" at bounding box center [393, 610] width 32 height 28
type input "25 Sep 2025"
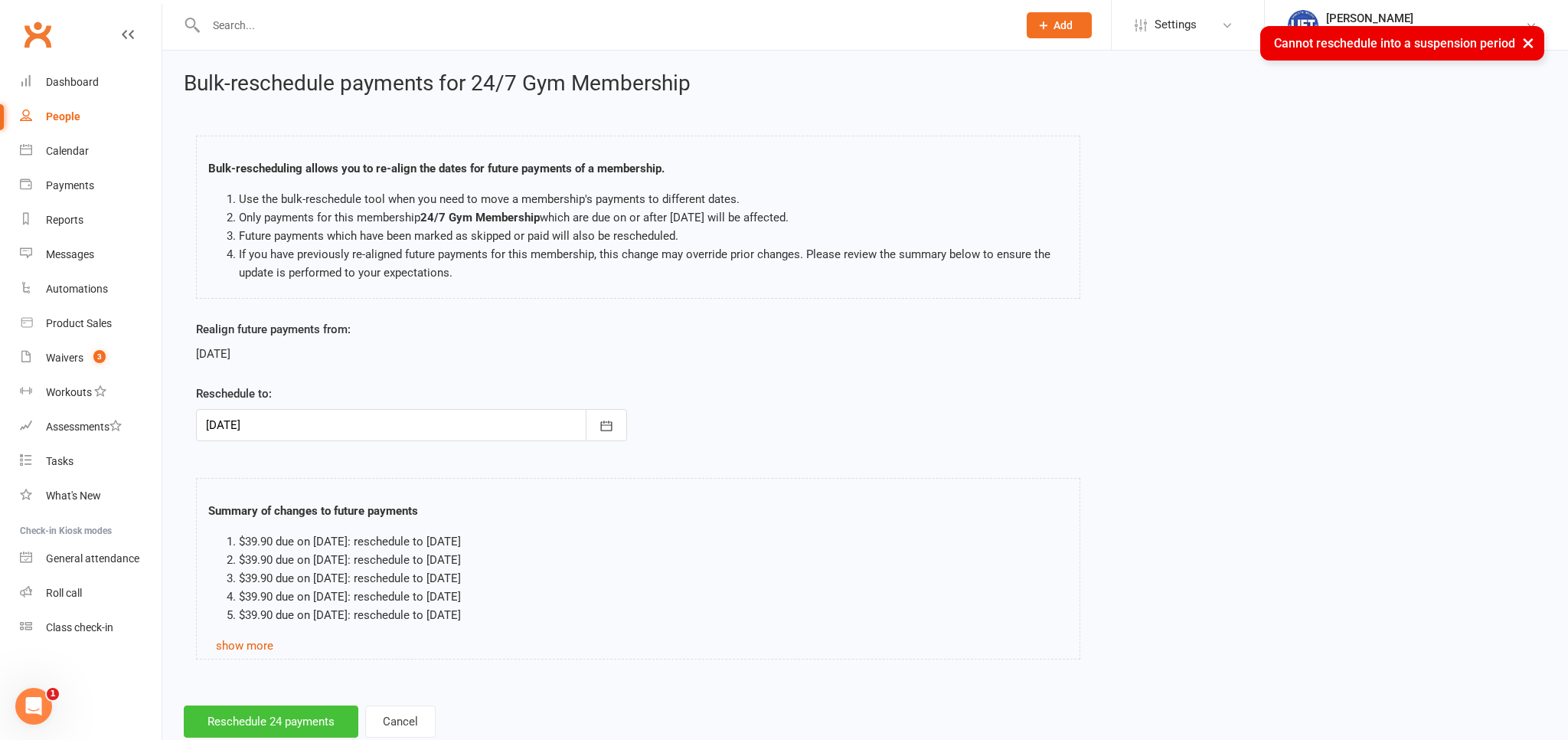
click at [246, 714] on button "Reschedule 24 payments" at bounding box center [272, 722] width 175 height 32
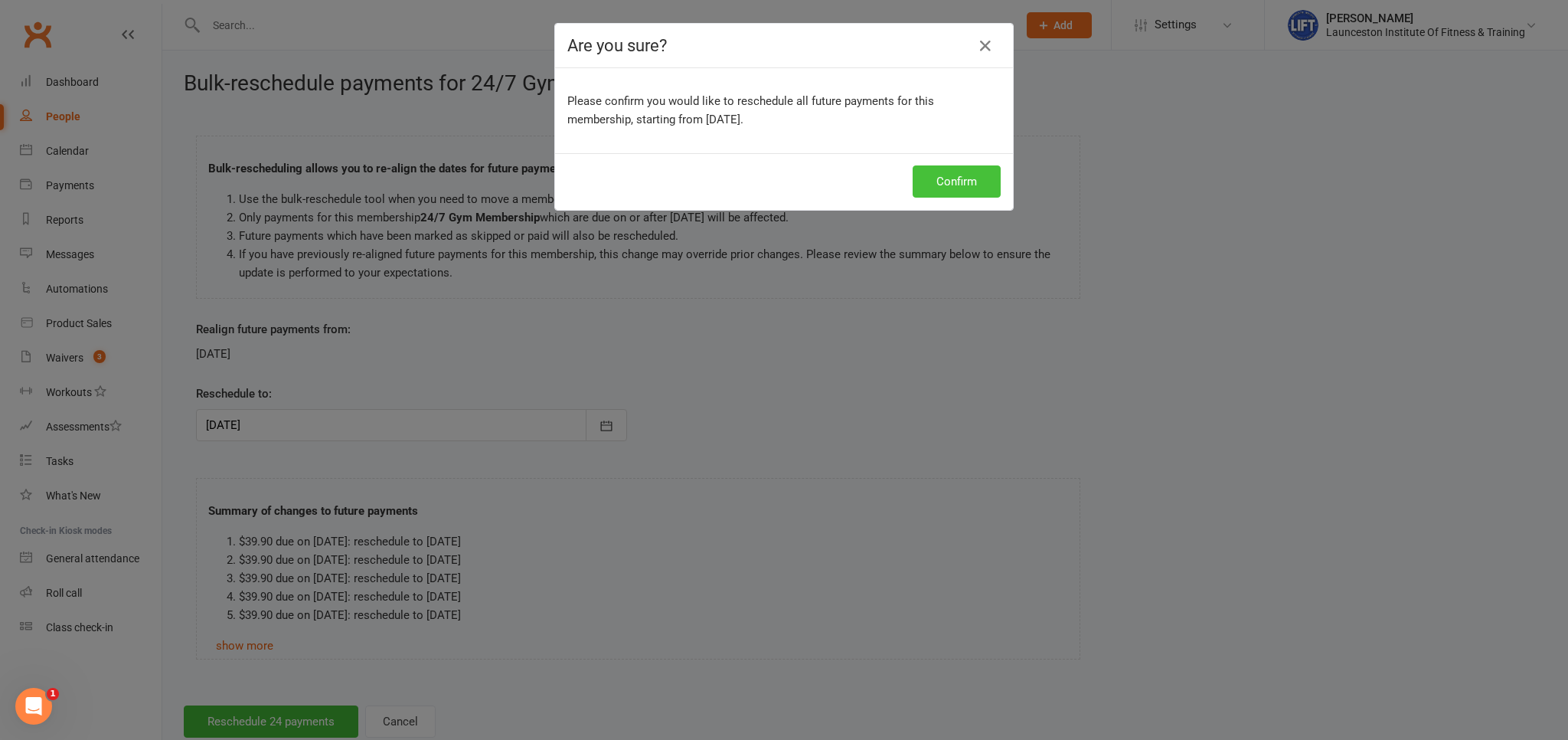
click at [945, 193] on button "Confirm" at bounding box center [957, 182] width 88 height 32
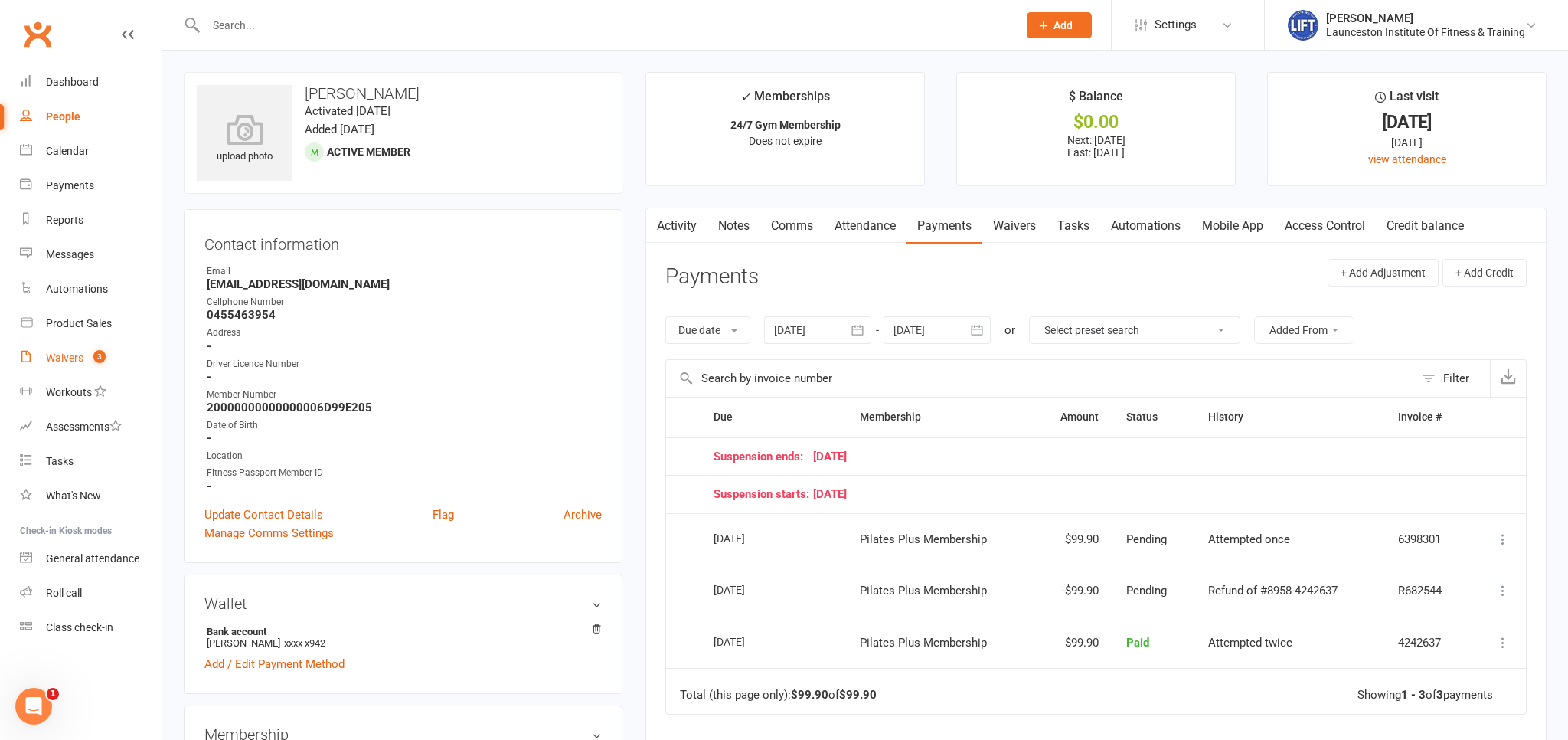
click at [68, 356] on div "Waivers" at bounding box center [64, 358] width 38 height 12
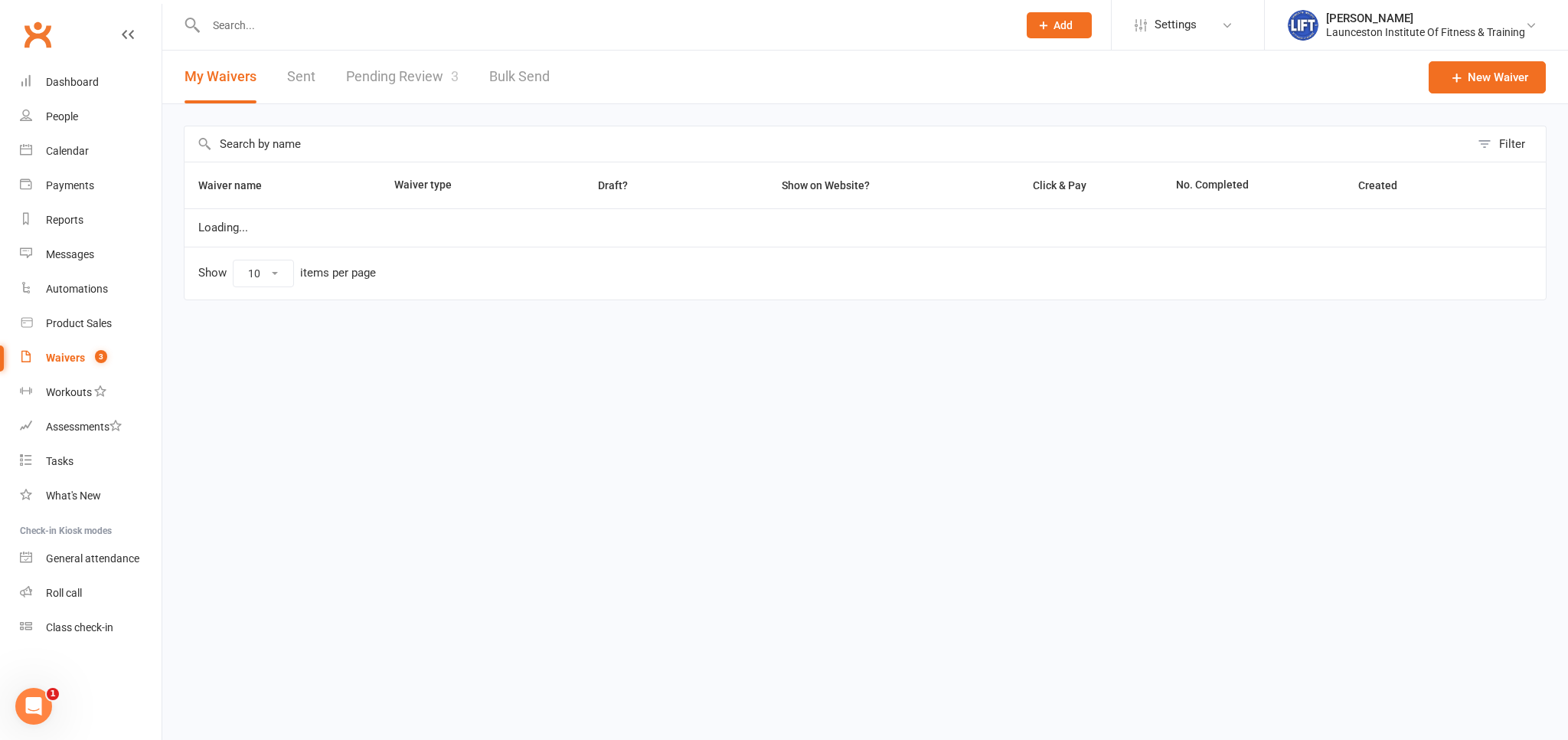
select select "100"
click at [428, 81] on link "Pending Review 3" at bounding box center [402, 77] width 113 height 53
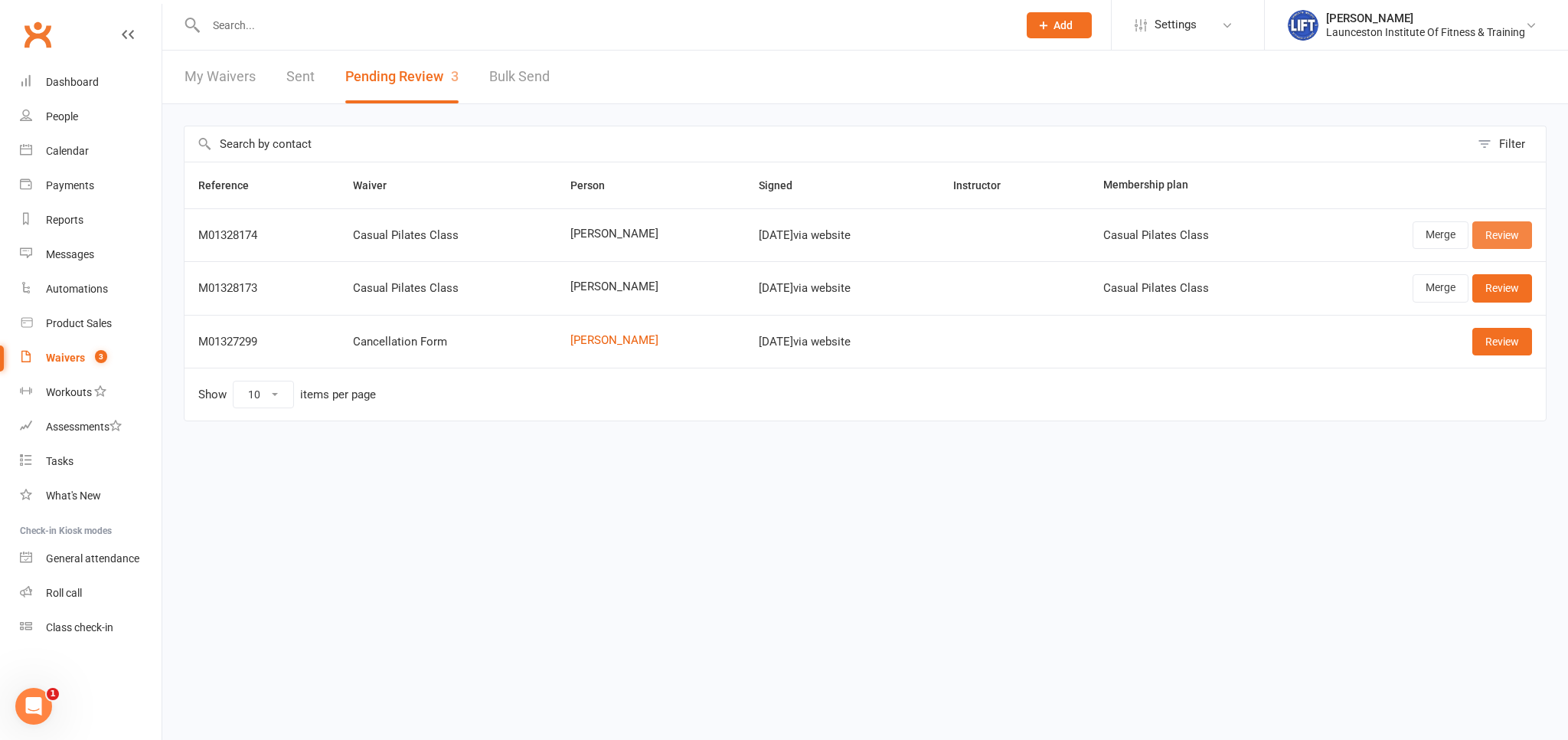
click at [1507, 242] on link "Review" at bounding box center [1503, 235] width 60 height 28
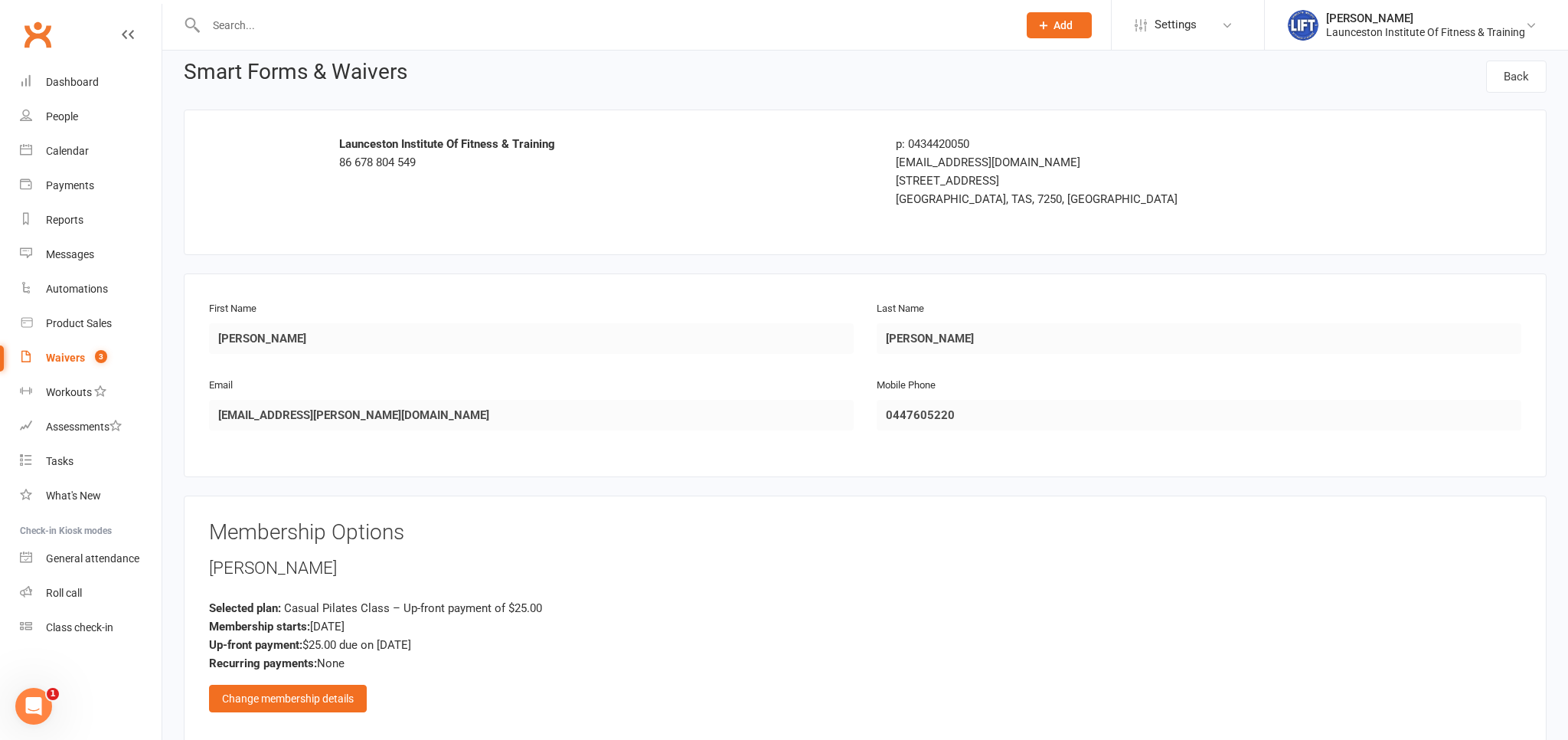
scroll to position [335, 0]
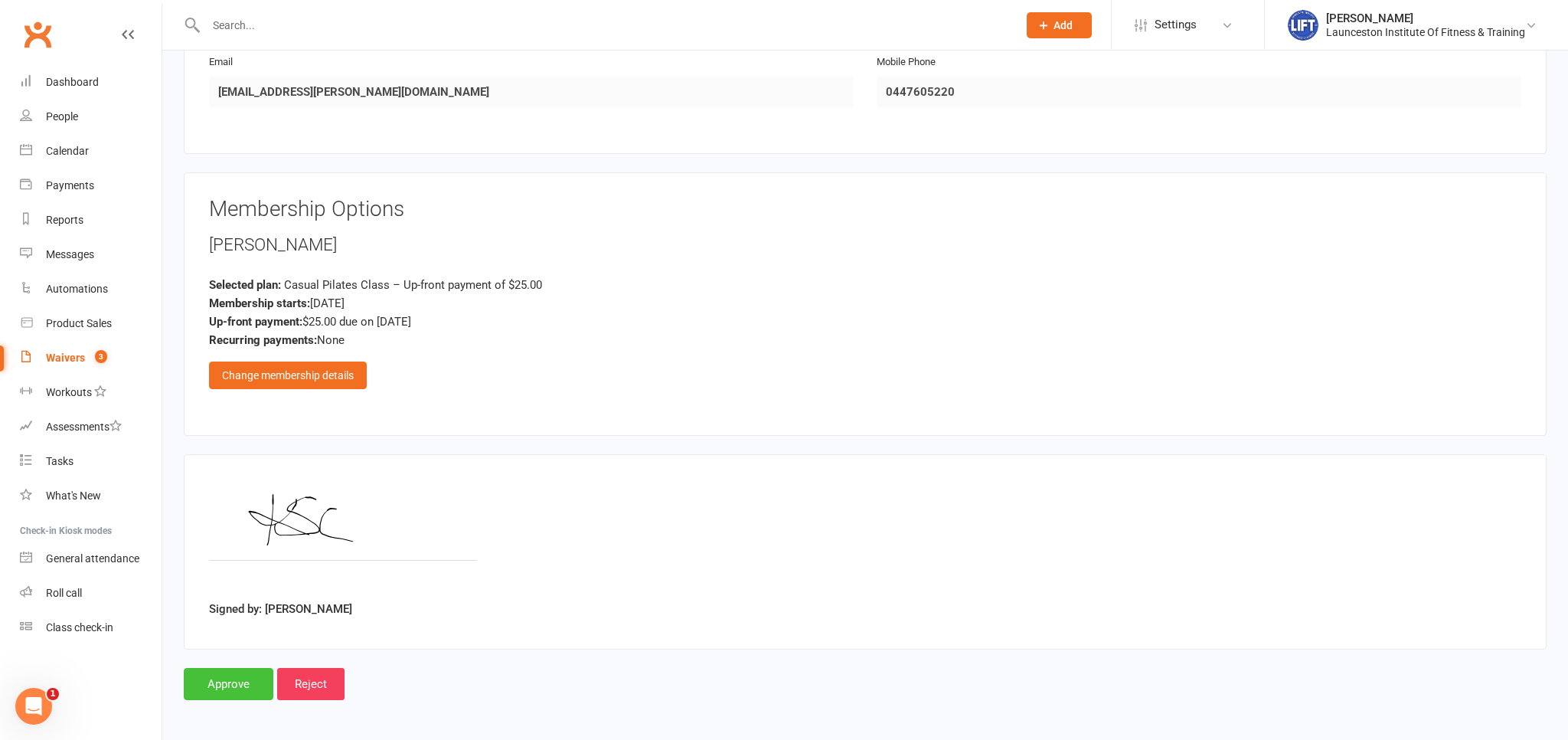
click at [219, 679] on input "Approve" at bounding box center [229, 684] width 90 height 32
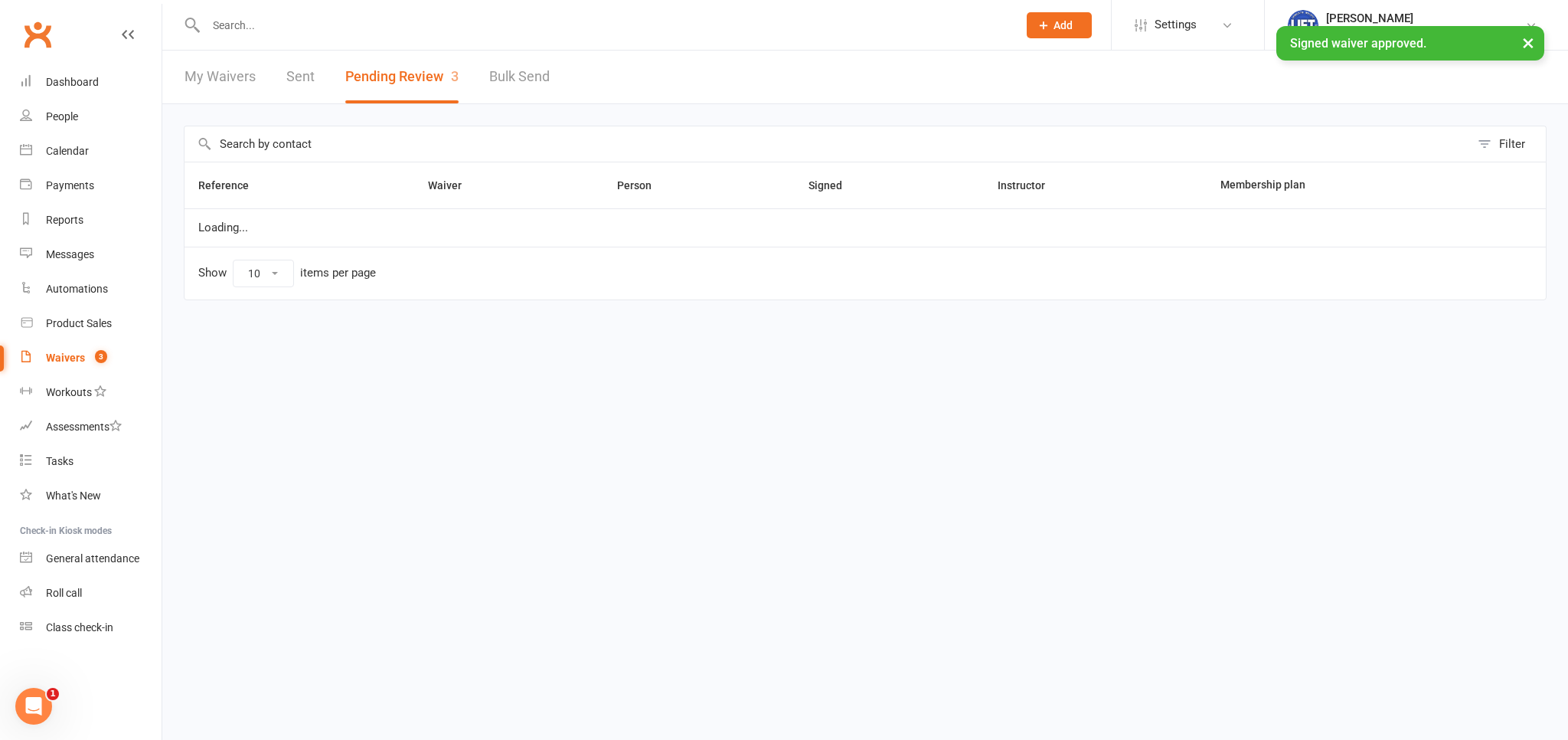
click at [274, 19] on input "text" at bounding box center [604, 25] width 805 height 21
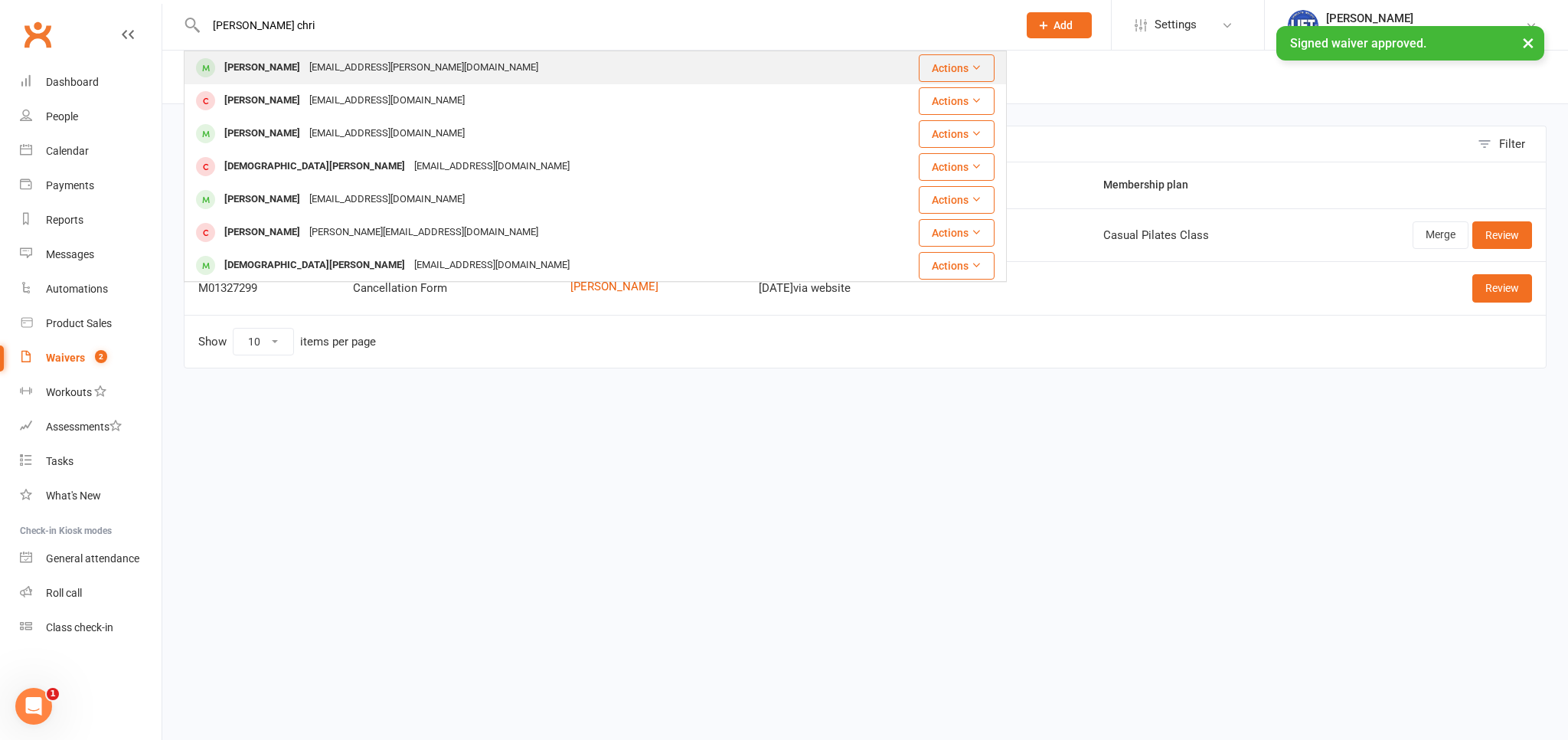
type input "kiana chri"
click at [262, 67] on div "Kiana Crichton" at bounding box center [262, 68] width 85 height 22
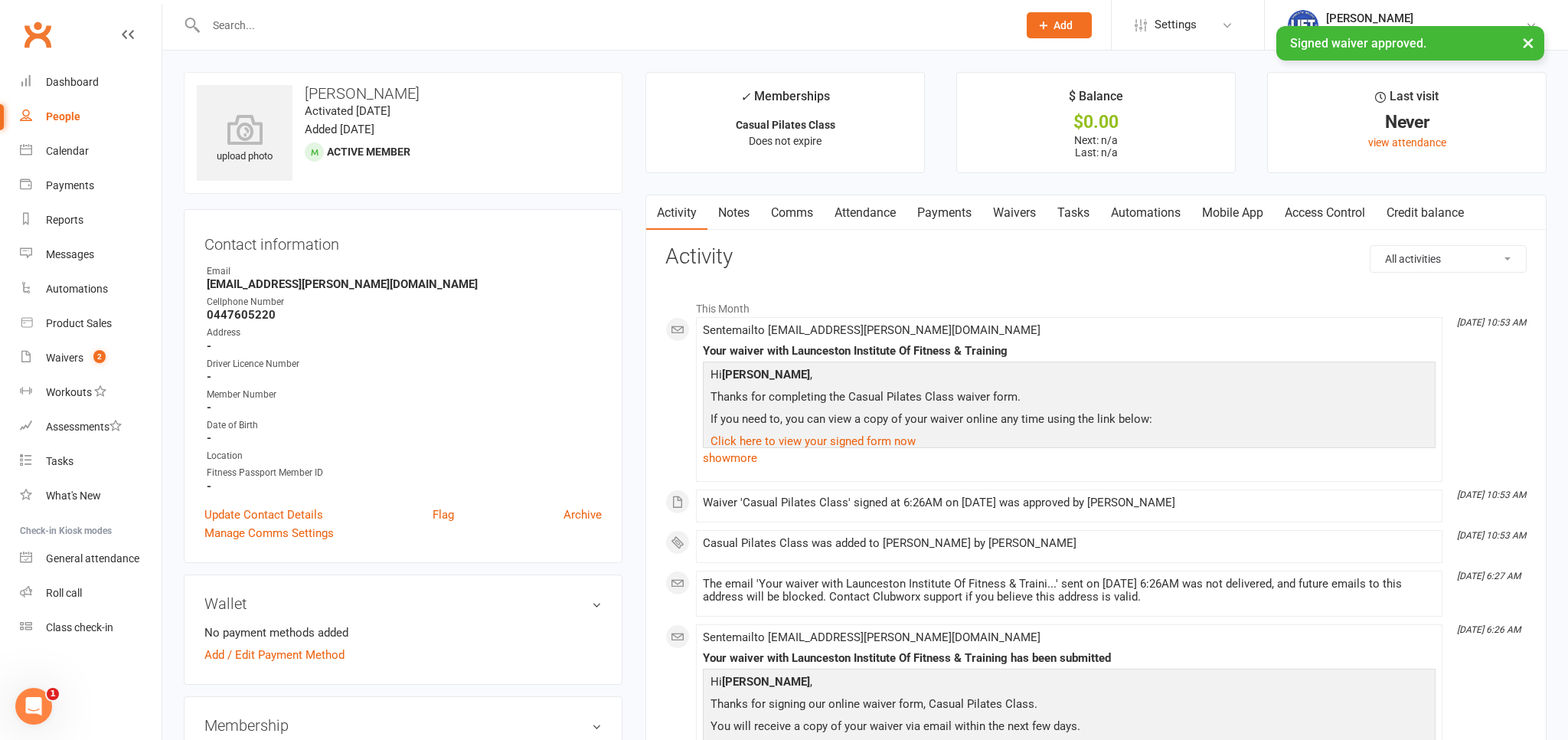
click at [965, 220] on link "Payments" at bounding box center [944, 213] width 76 height 35
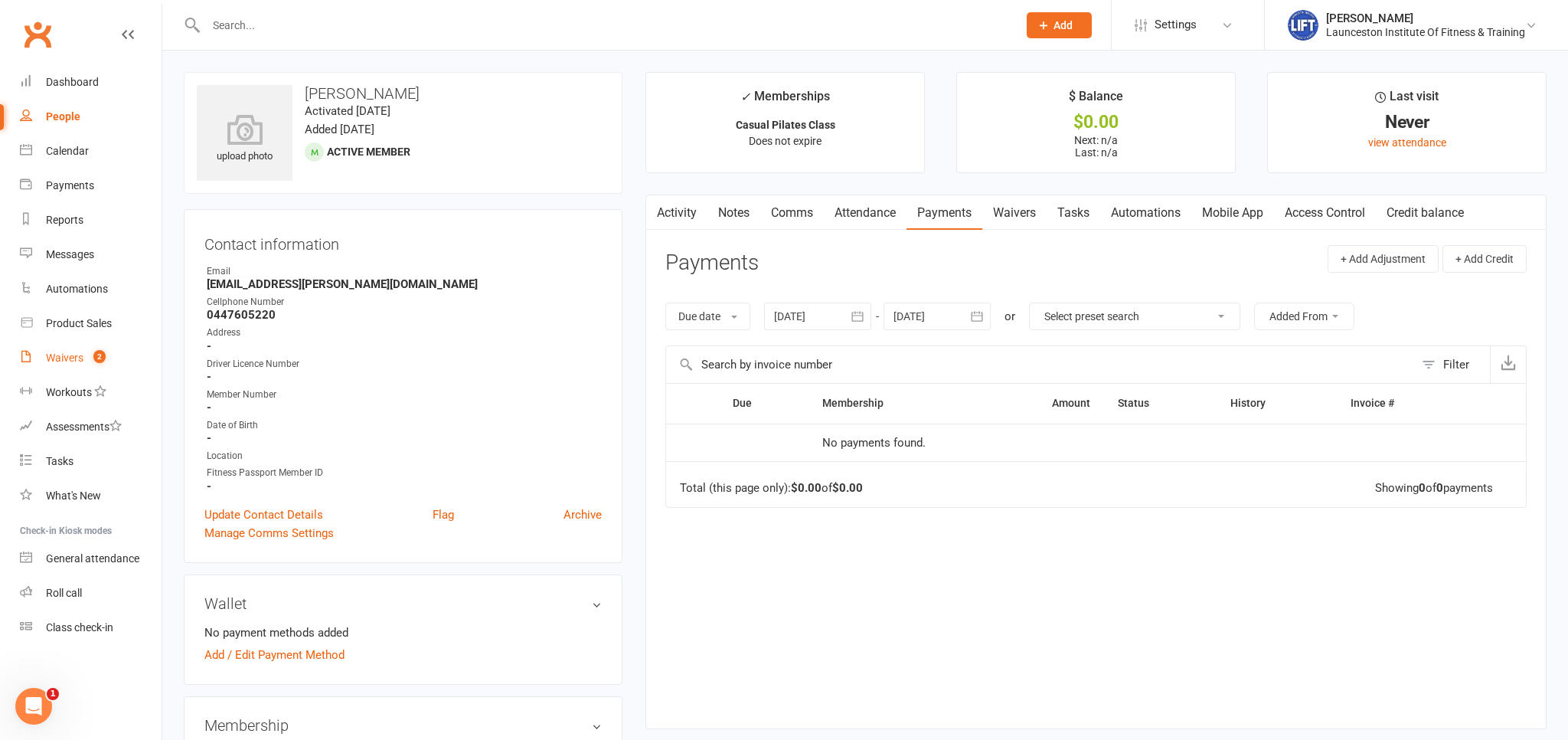
drag, startPoint x: 79, startPoint y: 355, endPoint x: 145, endPoint y: 239, distance: 133.5
click at [78, 355] on div "Waivers" at bounding box center [64, 358] width 38 height 12
select select "100"
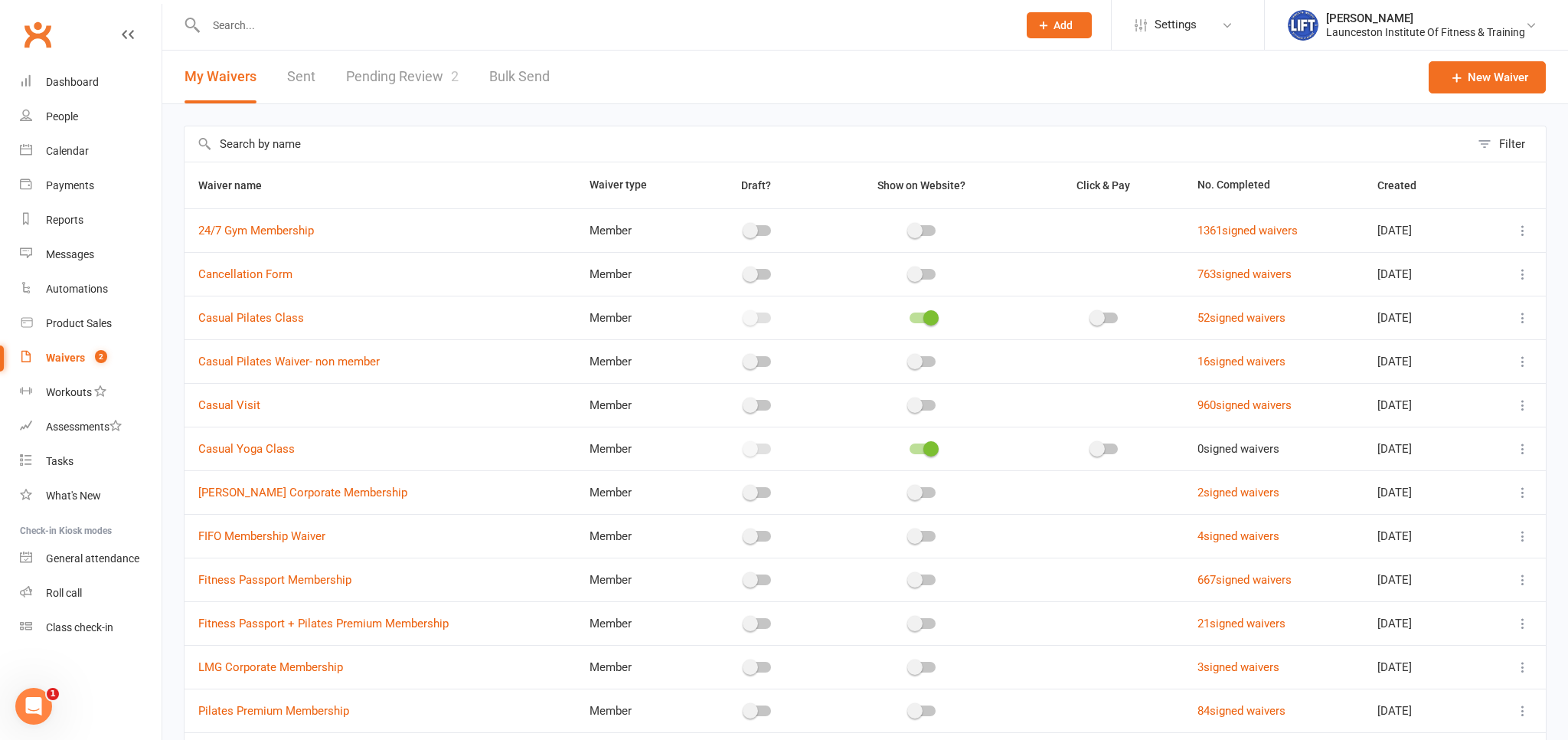
click at [434, 77] on link "Pending Review 2" at bounding box center [402, 77] width 113 height 53
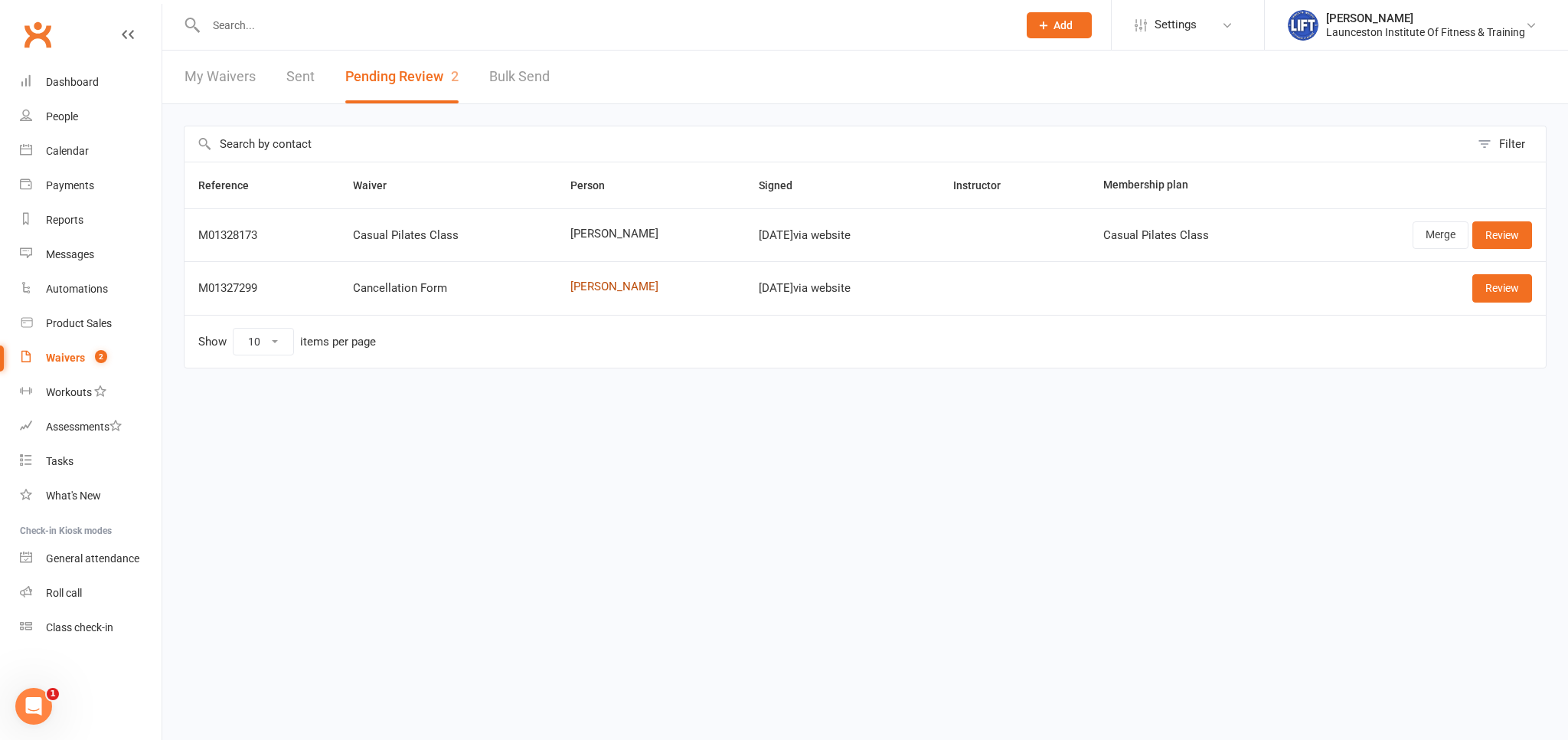
click at [619, 289] on link "Pacer Markham" at bounding box center [651, 286] width 161 height 13
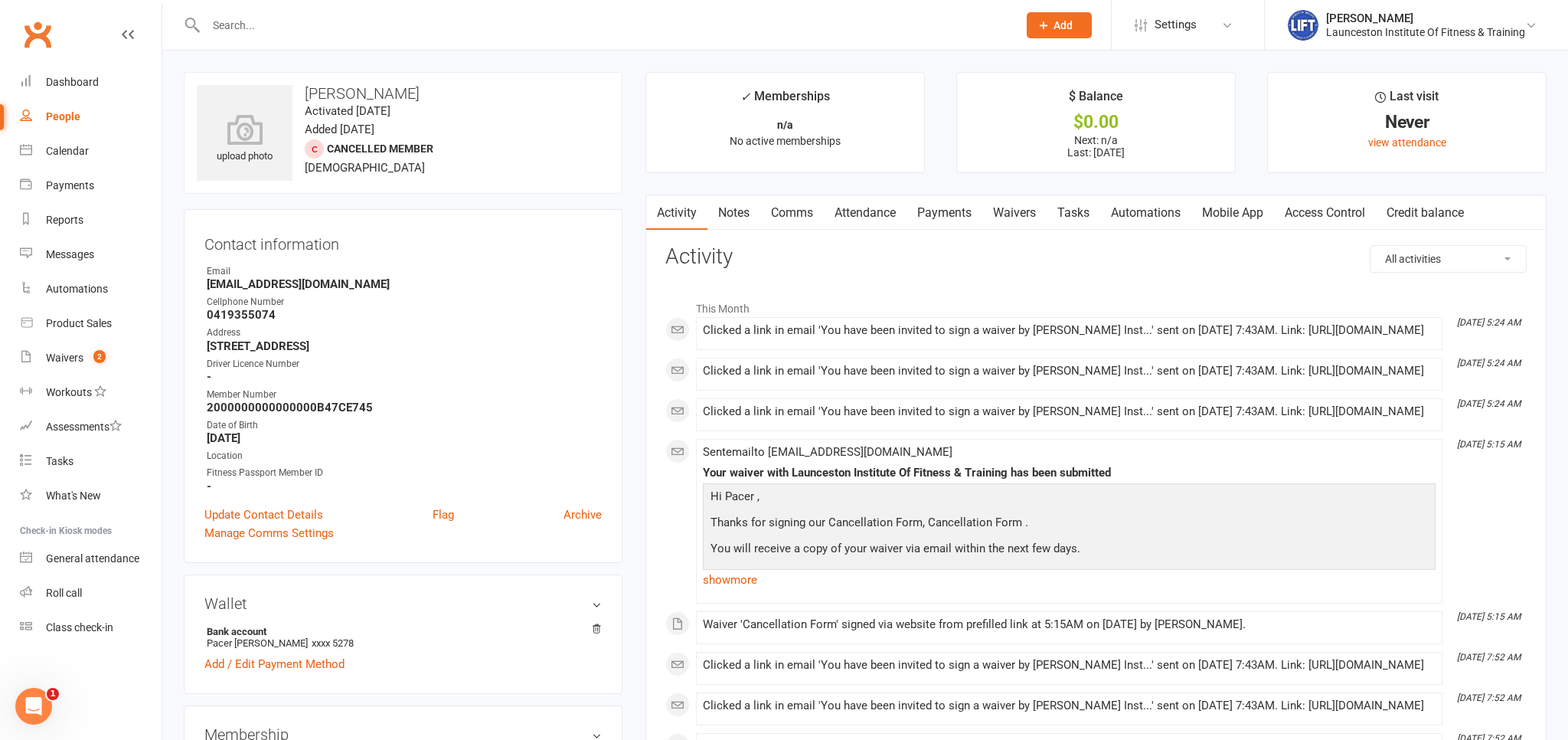
click at [936, 213] on link "Payments" at bounding box center [944, 213] width 76 height 35
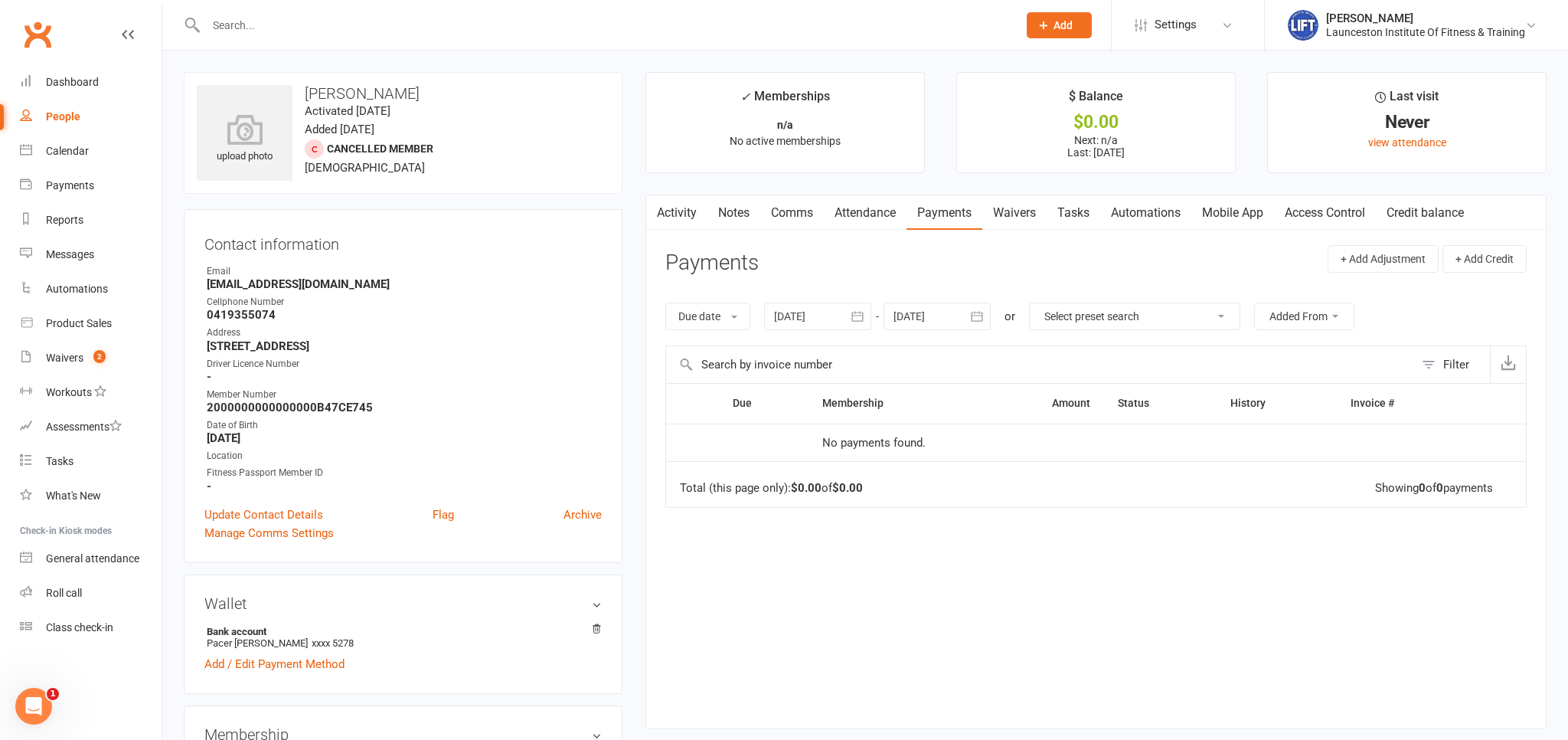
click at [687, 218] on link "Activity" at bounding box center [677, 213] width 61 height 35
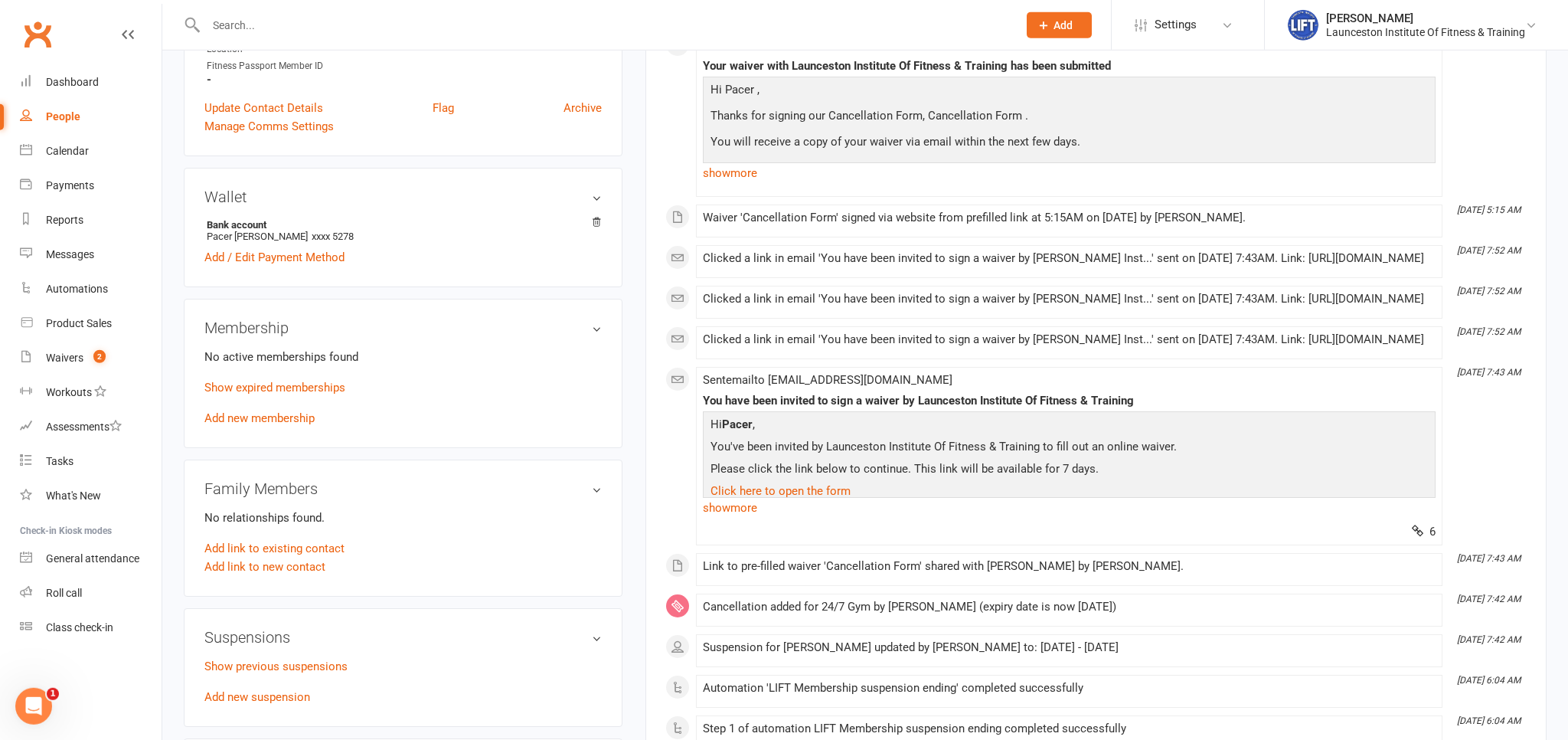
scroll to position [485, 0]
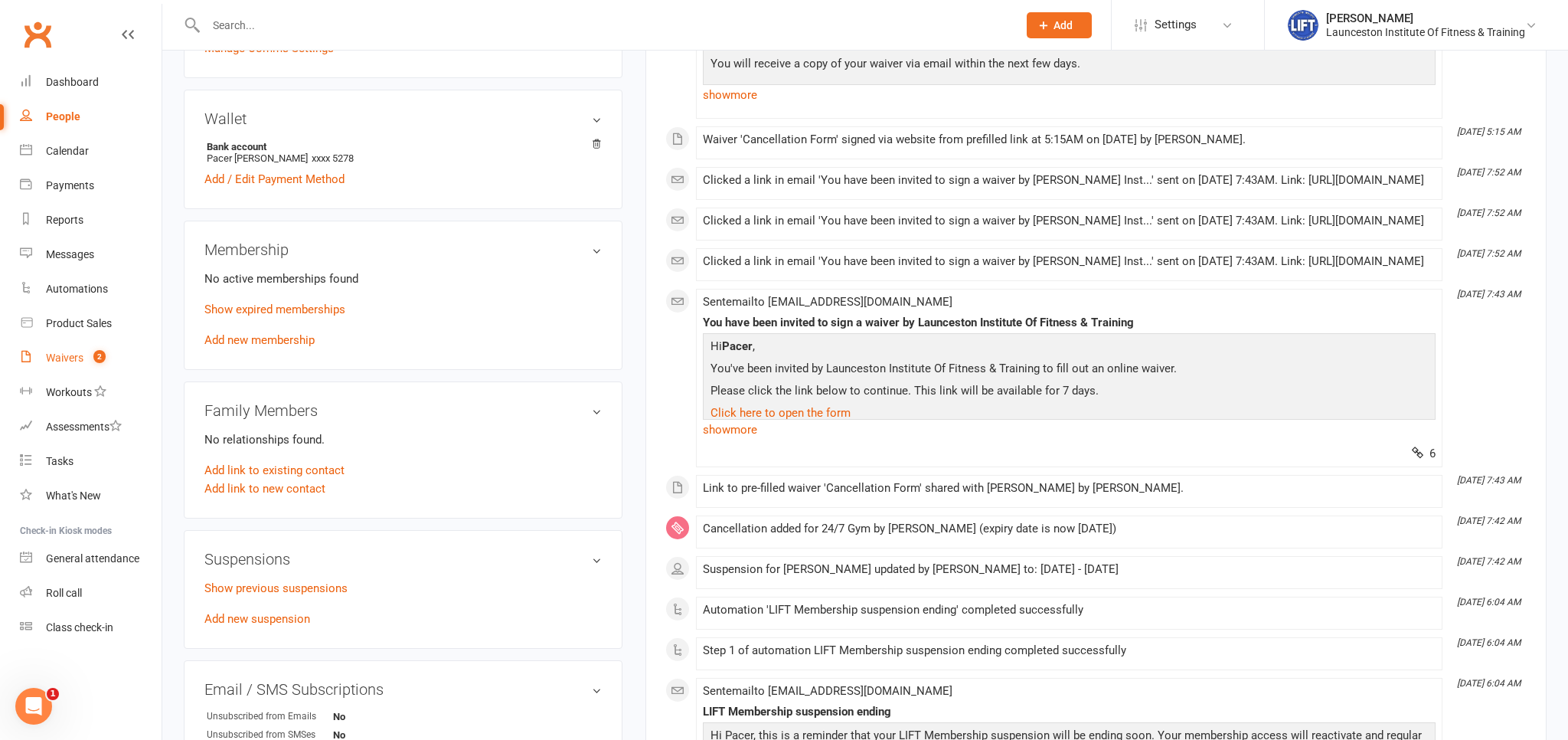
click at [96, 352] on span "2" at bounding box center [100, 356] width 12 height 13
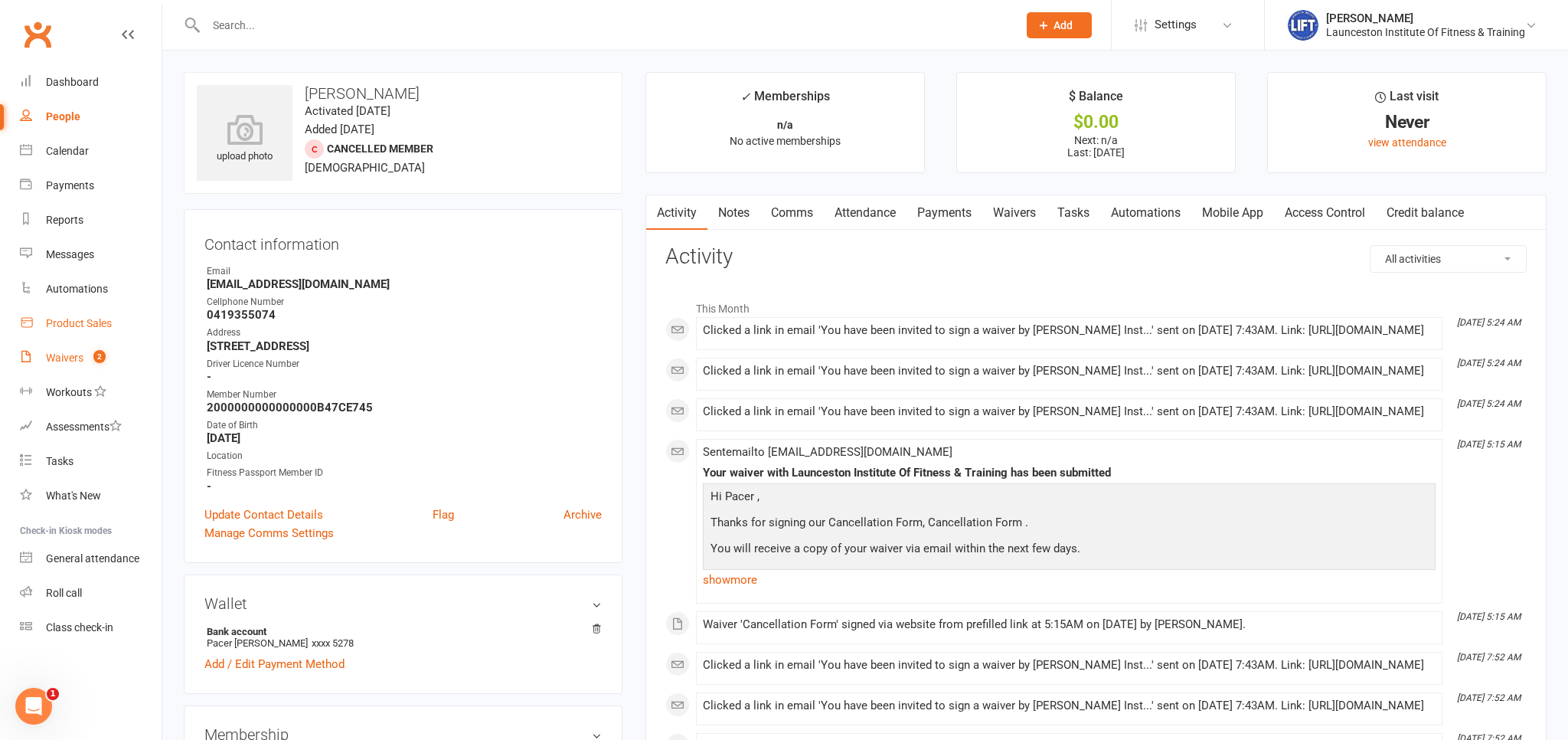
select select "100"
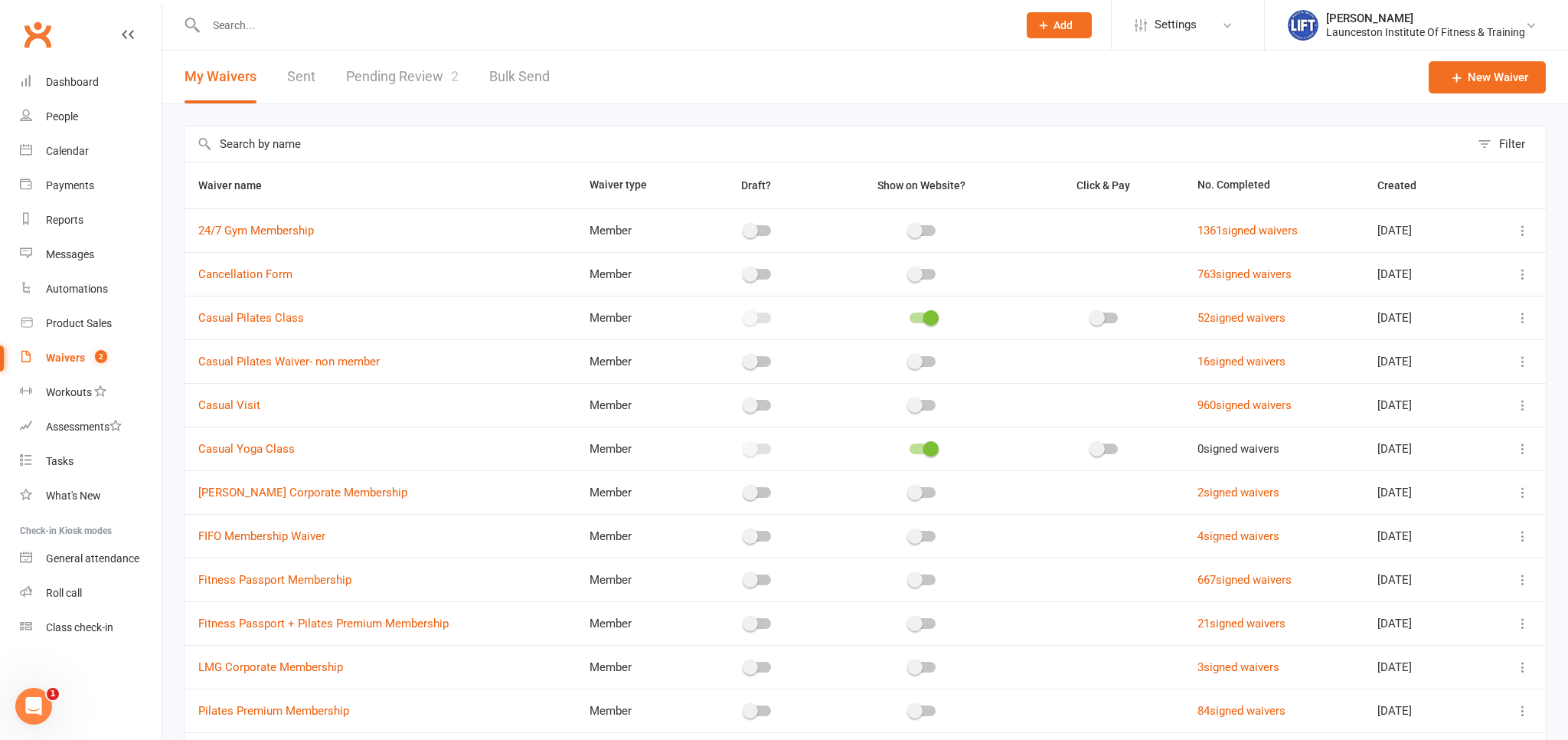
click at [455, 74] on span "2" at bounding box center [455, 76] width 8 height 16
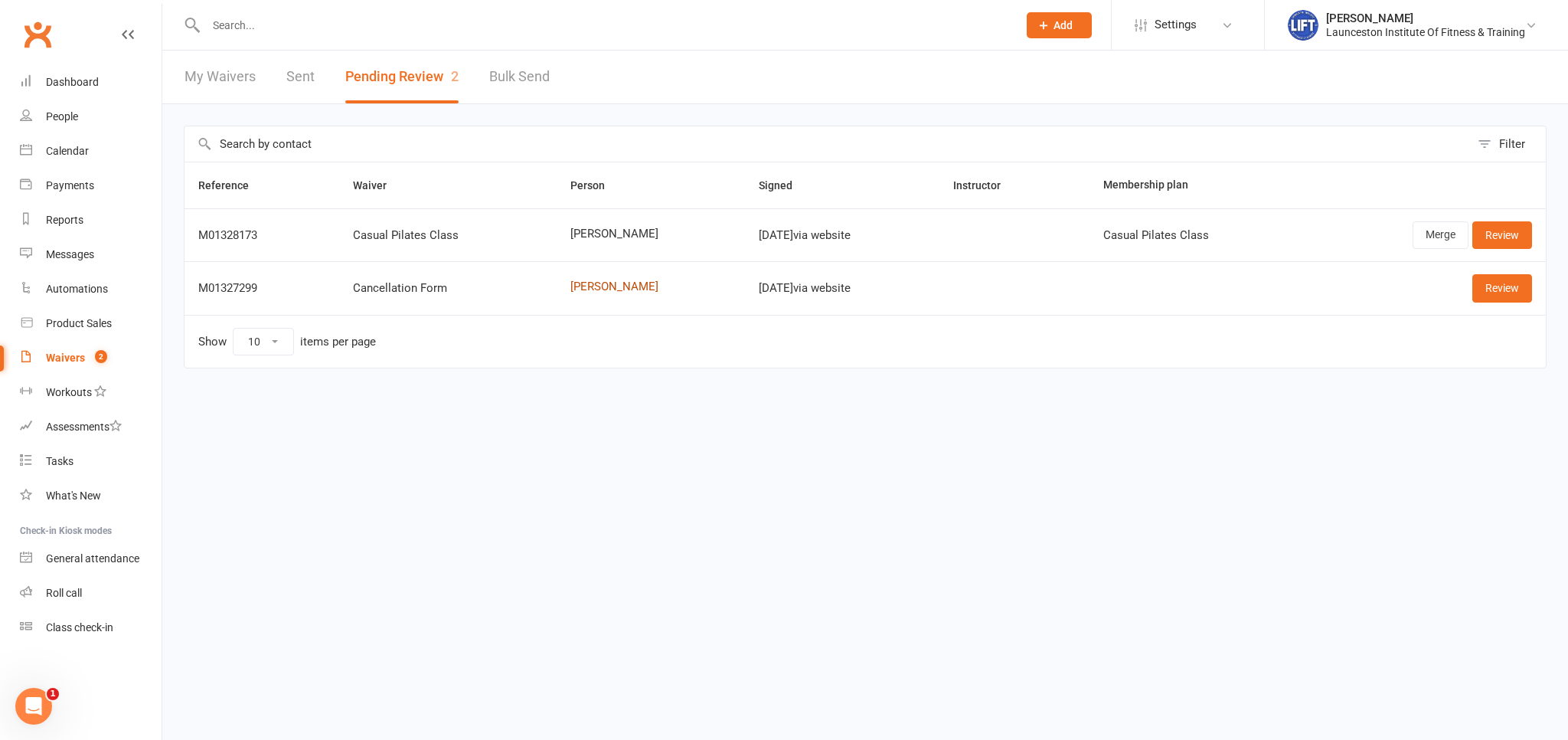
click at [612, 290] on link "Pacer Markham" at bounding box center [651, 286] width 161 height 13
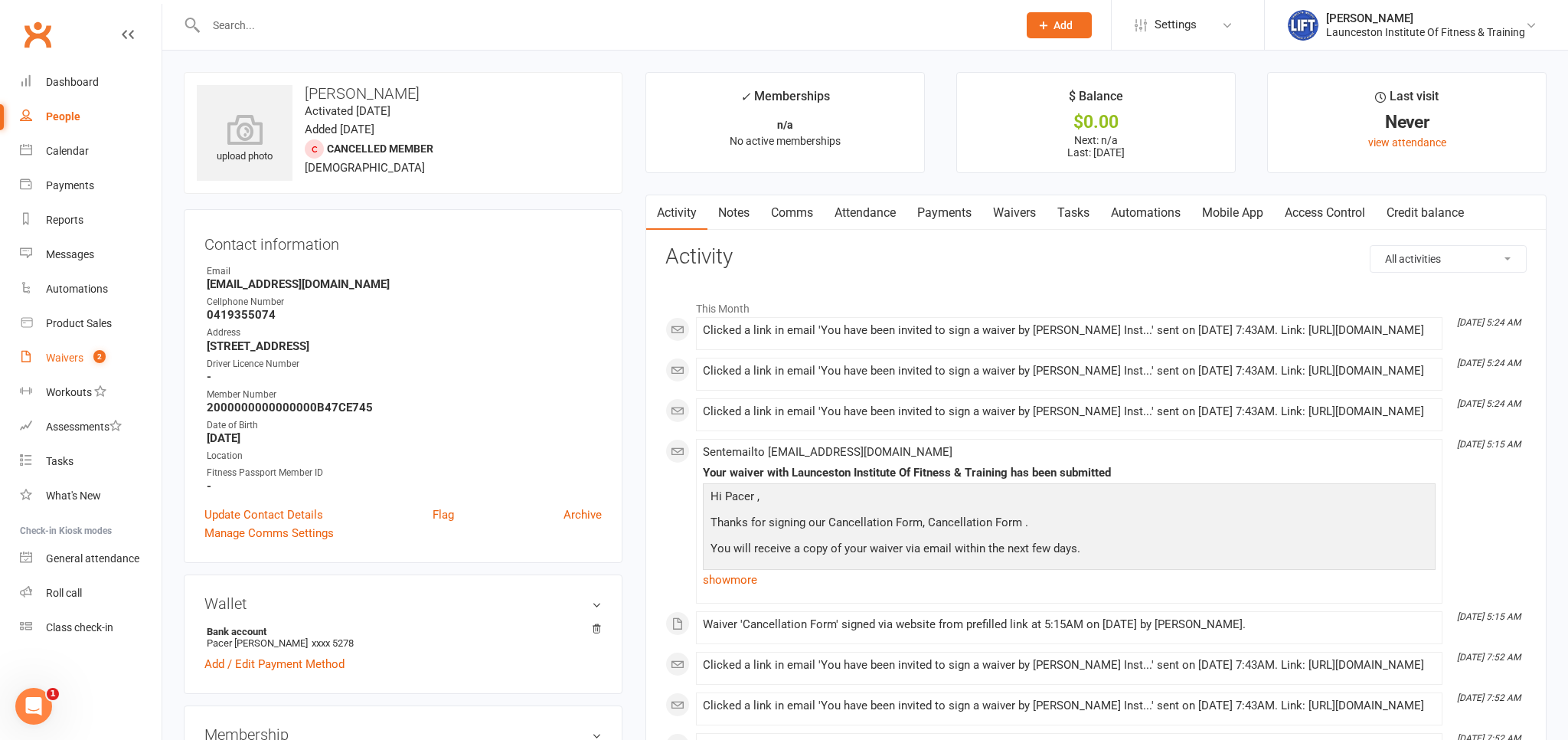
click at [50, 347] on link "Waivers 2" at bounding box center [91, 358] width 142 height 35
select select "100"
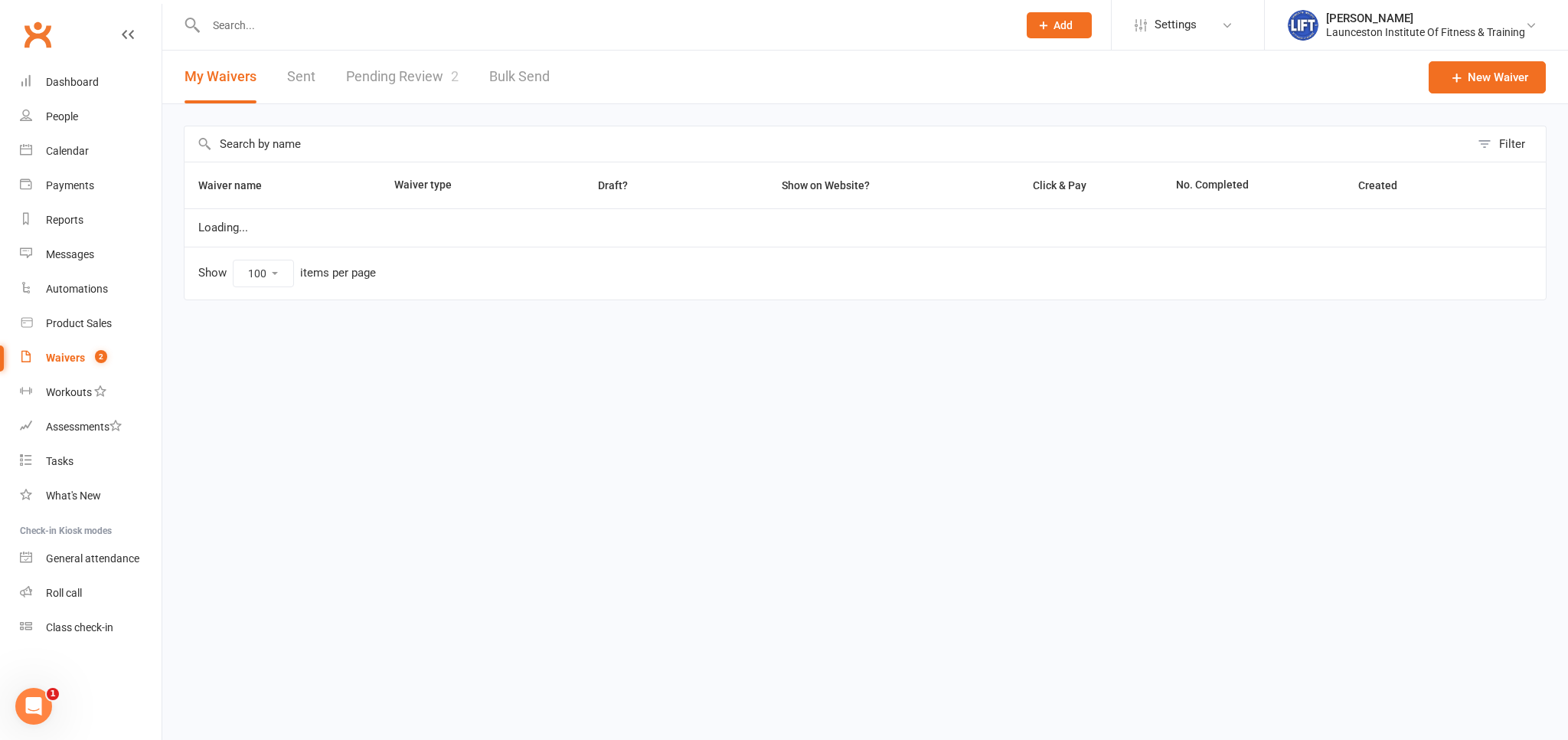
click at [383, 93] on link "Pending Review 2" at bounding box center [402, 77] width 113 height 53
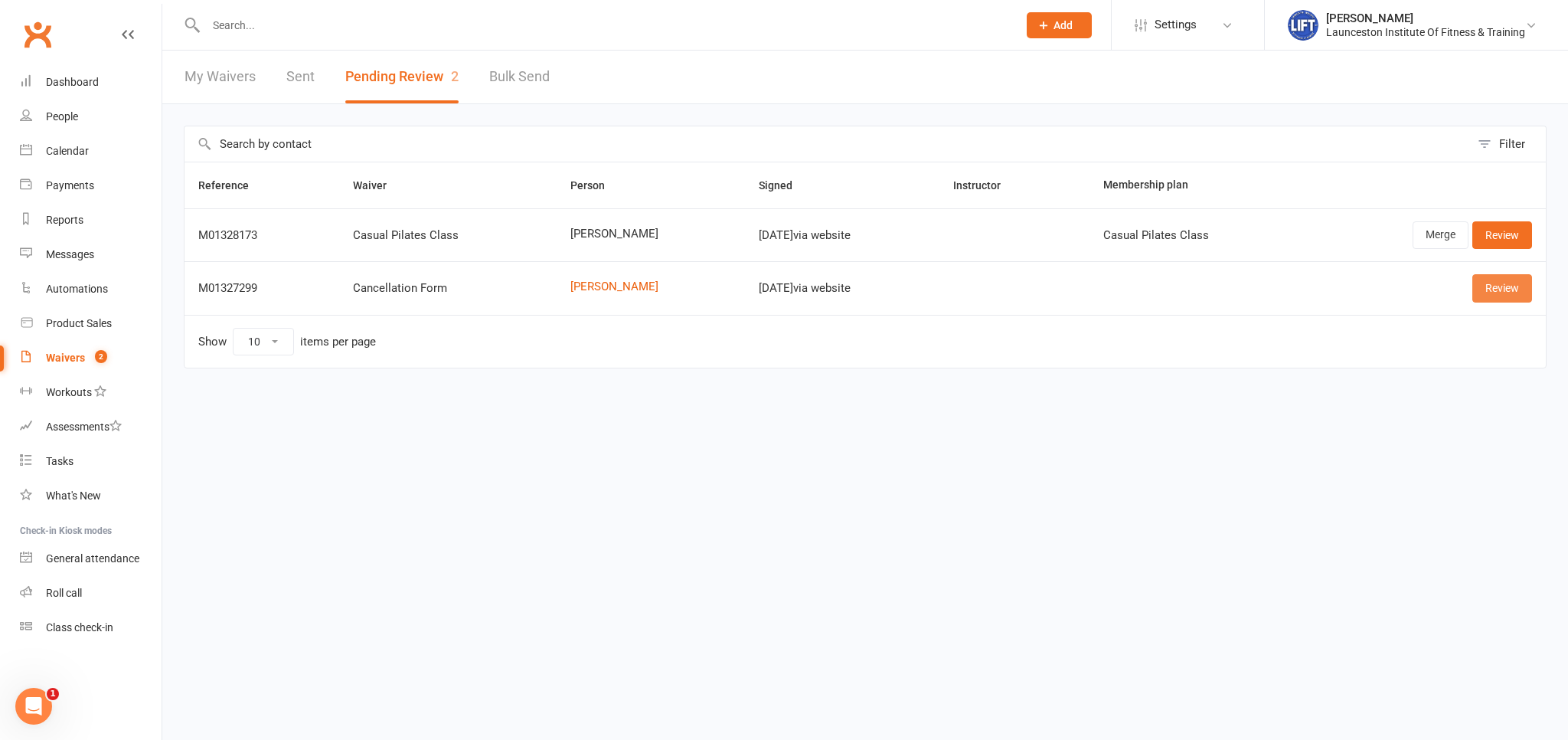
click at [1481, 292] on link "Review" at bounding box center [1503, 288] width 60 height 28
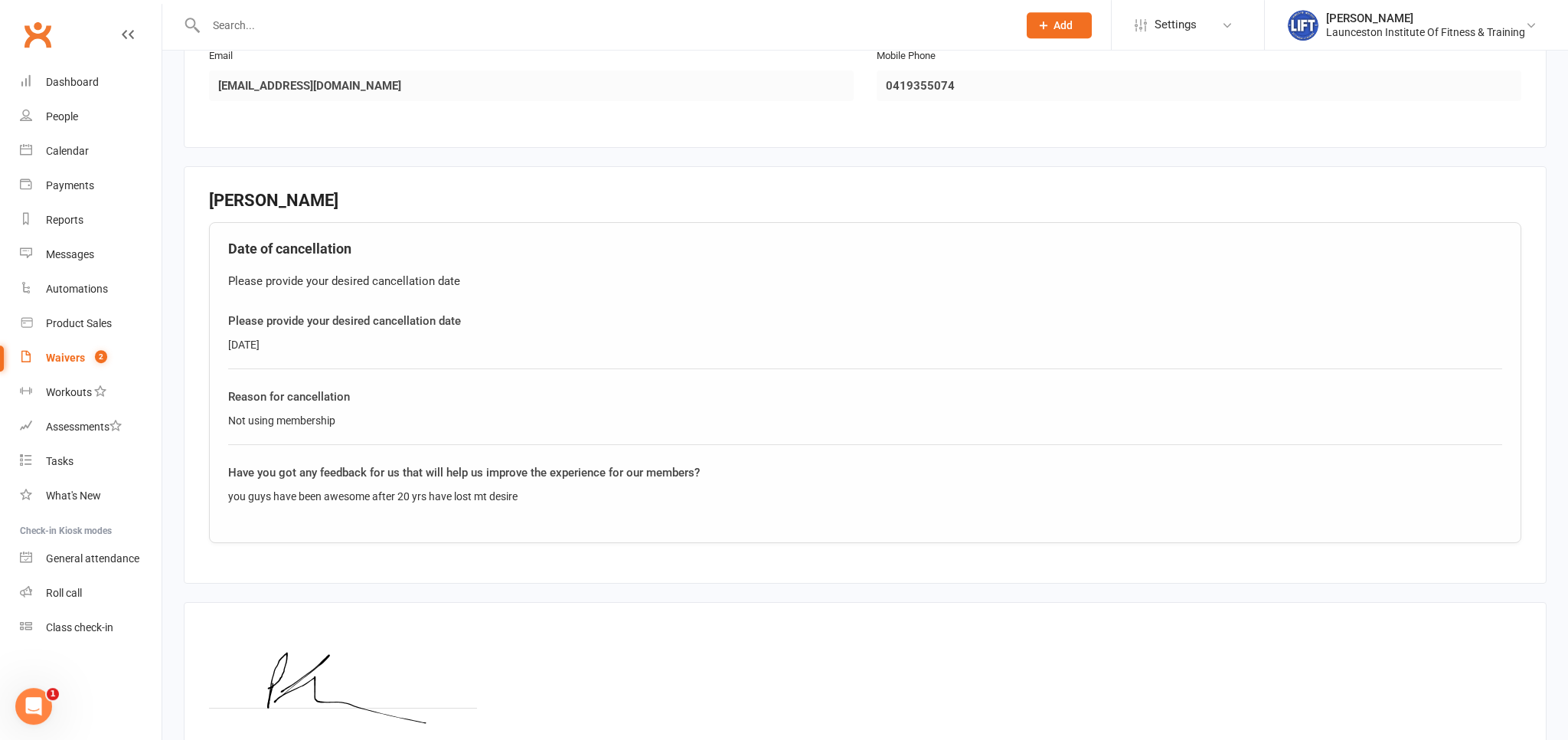
scroll to position [485, 0]
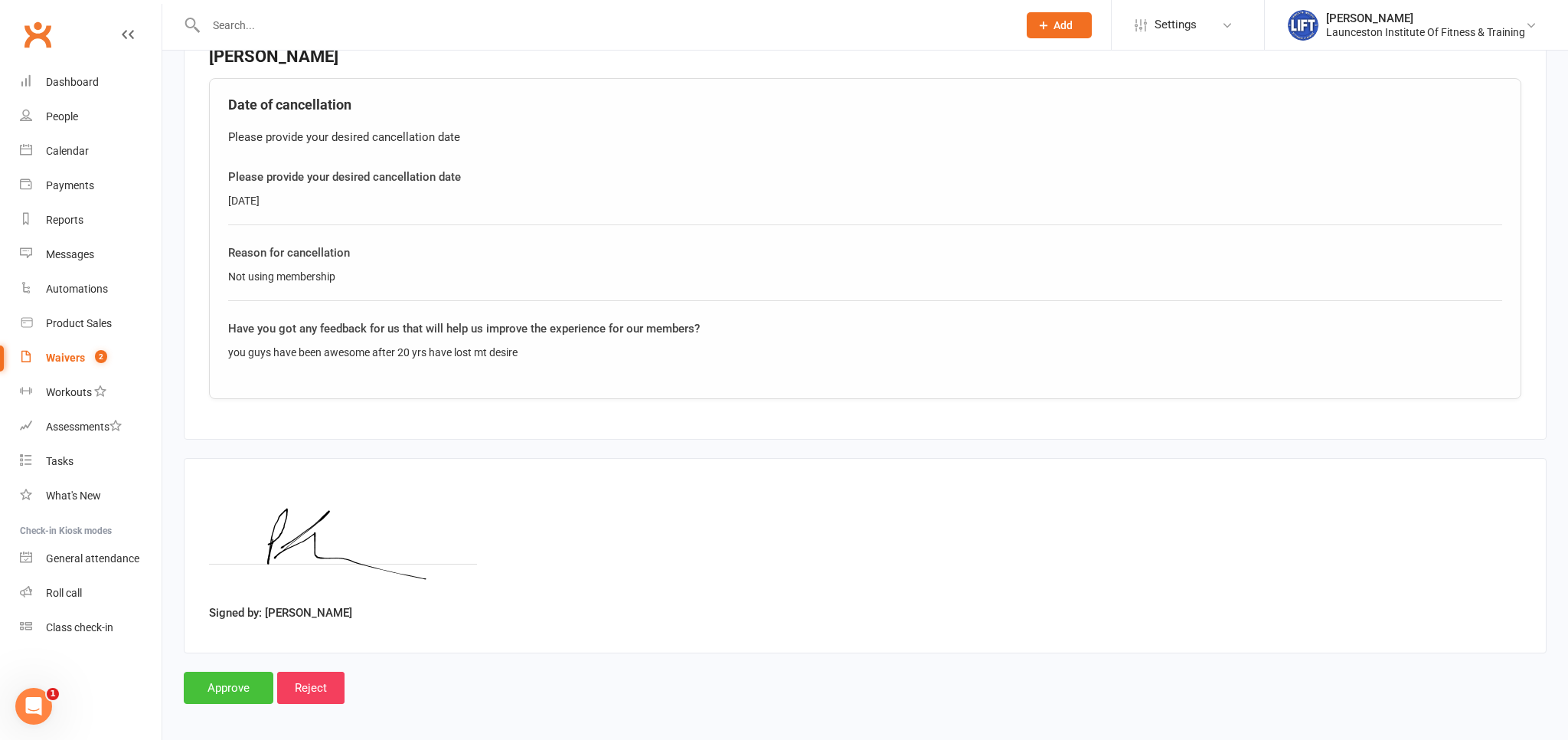
click at [239, 676] on input "Approve" at bounding box center [229, 688] width 90 height 32
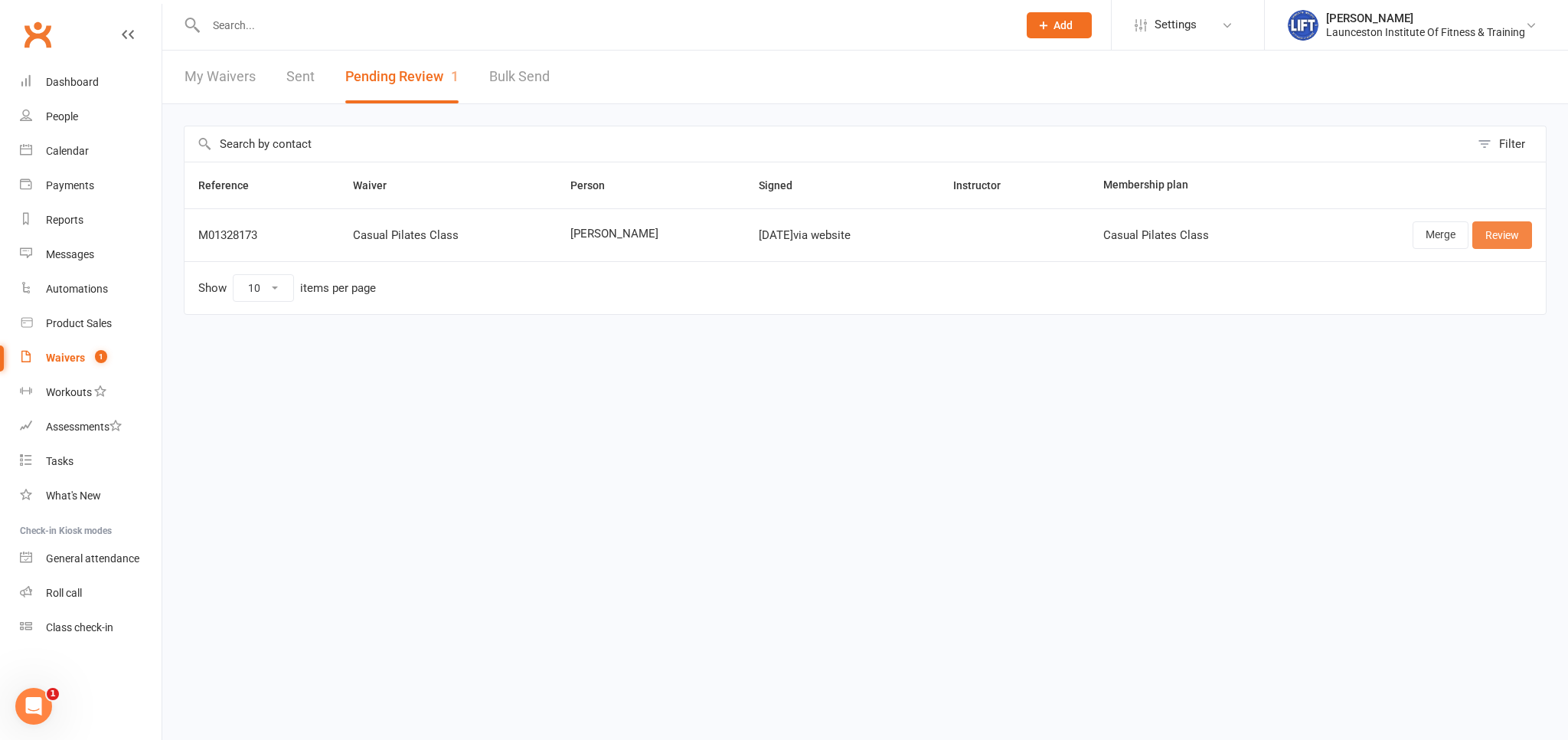
click at [1501, 236] on link "Review" at bounding box center [1503, 235] width 60 height 28
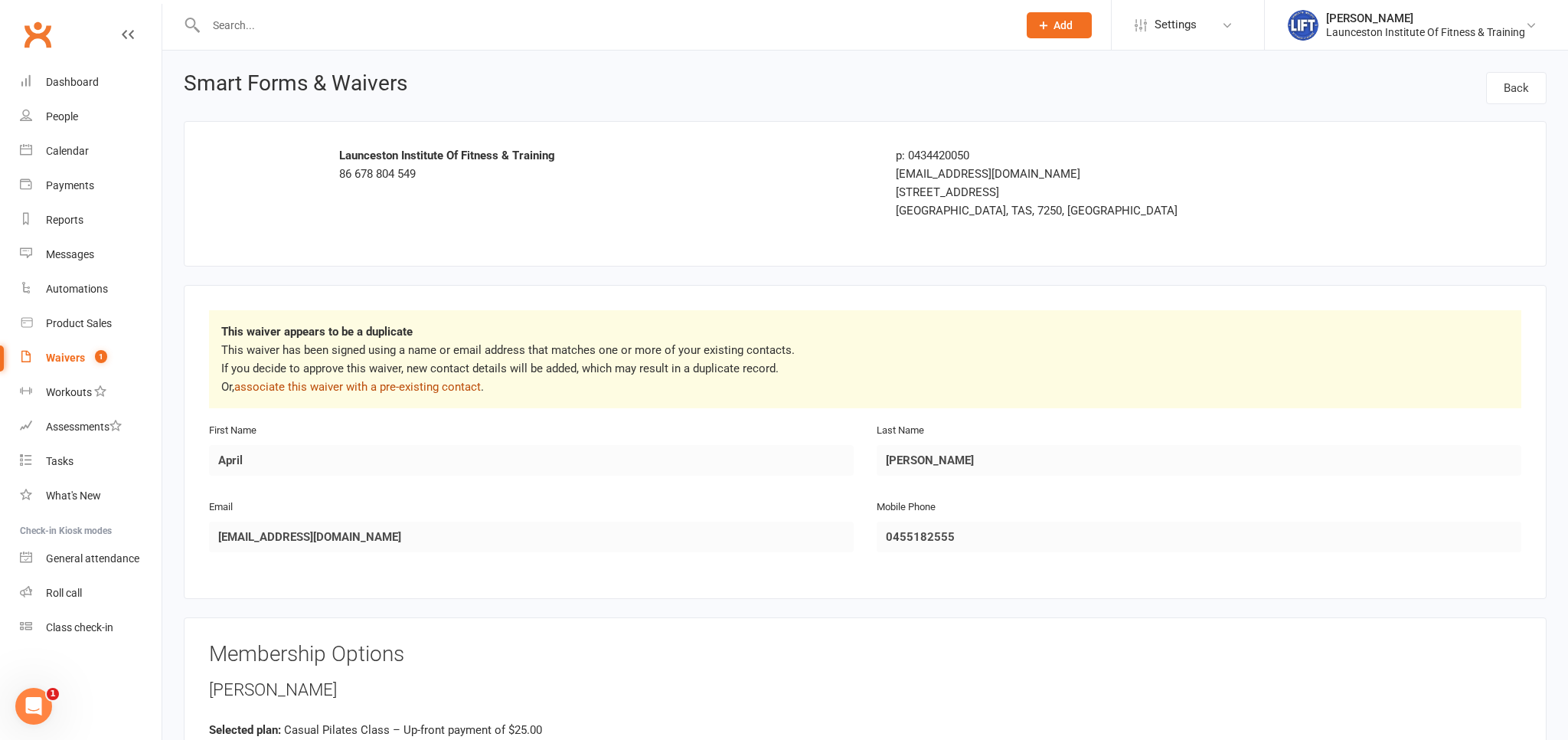
click at [388, 385] on link "associate this waiver with a pre-existing contact" at bounding box center [357, 387] width 246 height 14
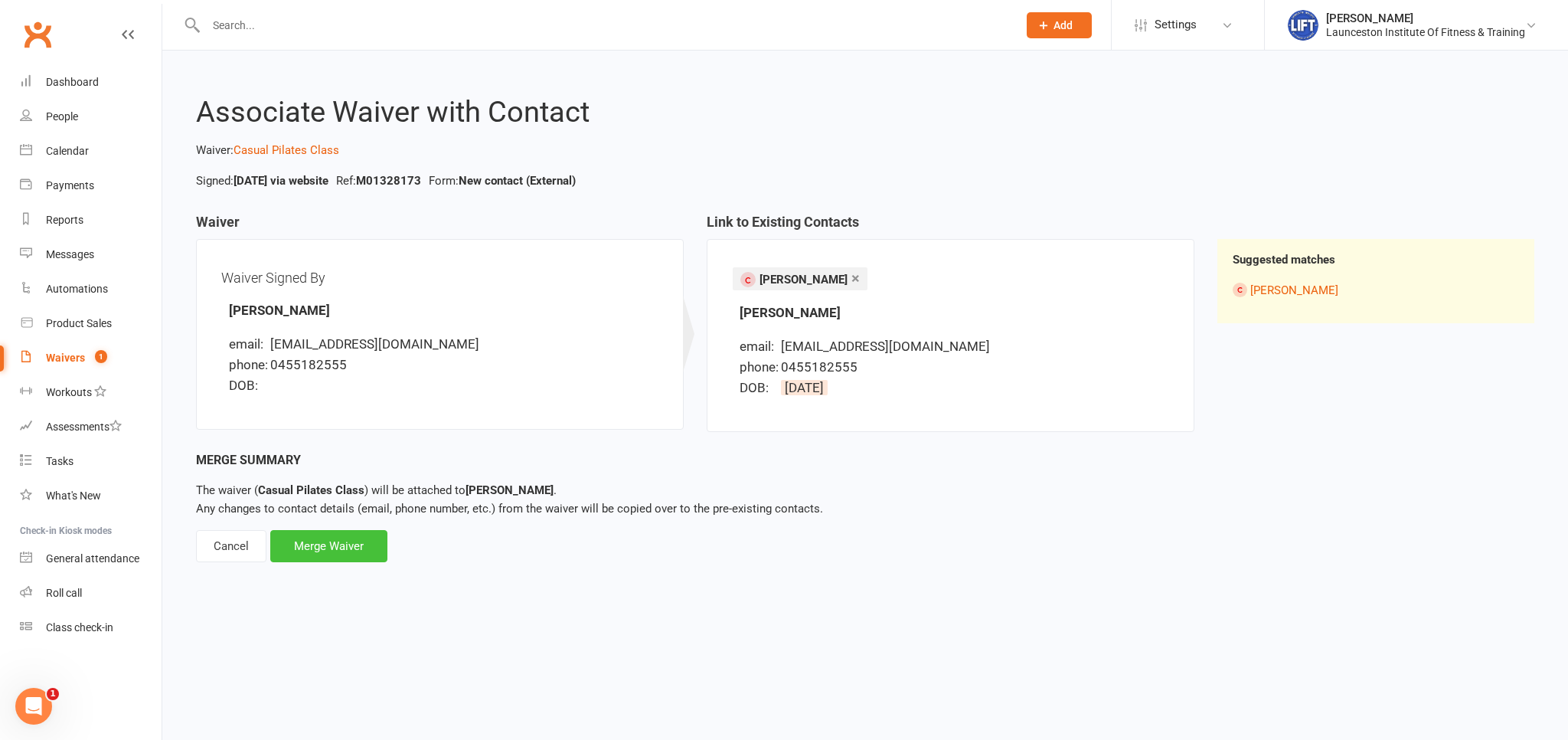
click at [345, 554] on div "Merge Waiver" at bounding box center [328, 547] width 117 height 32
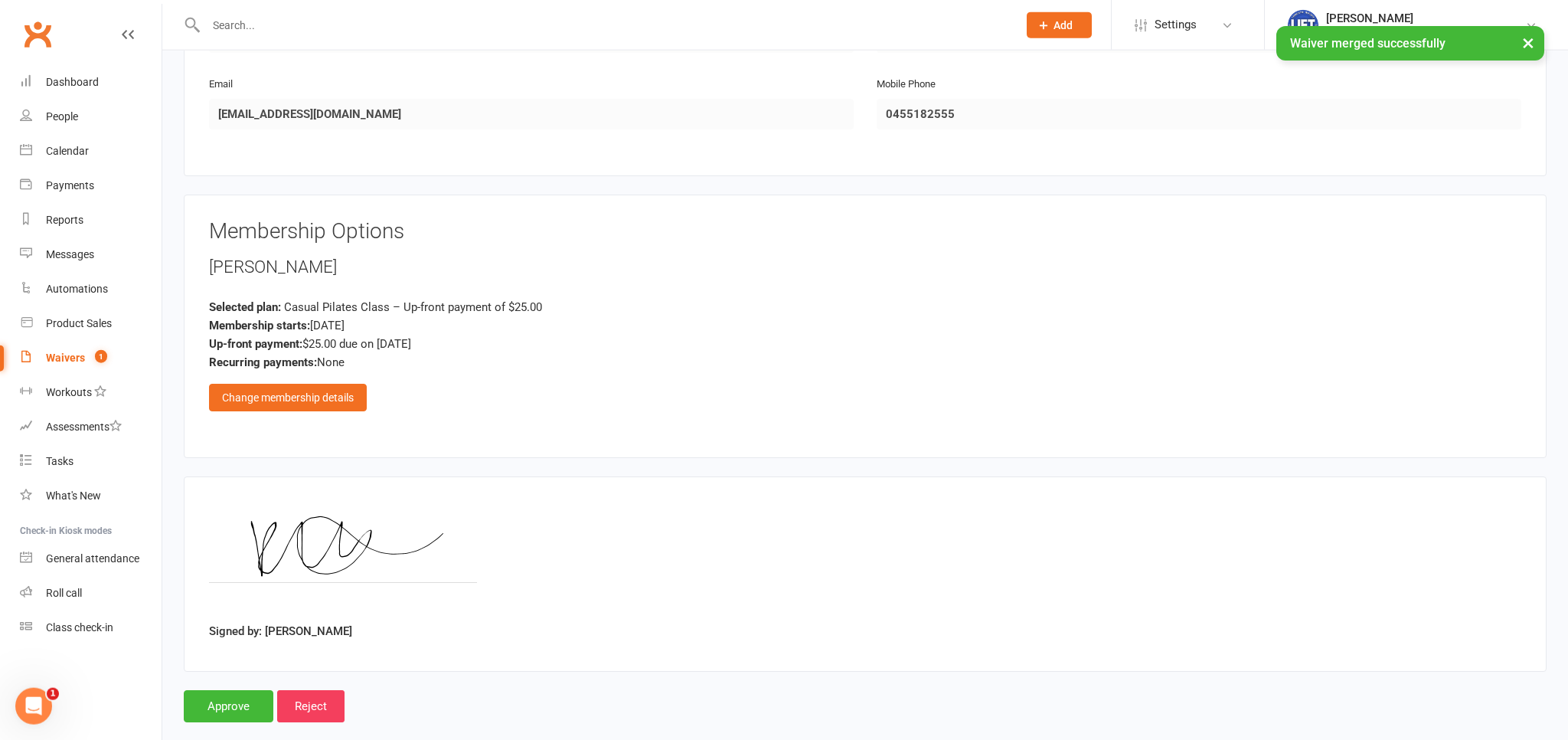
scroll to position [335, 0]
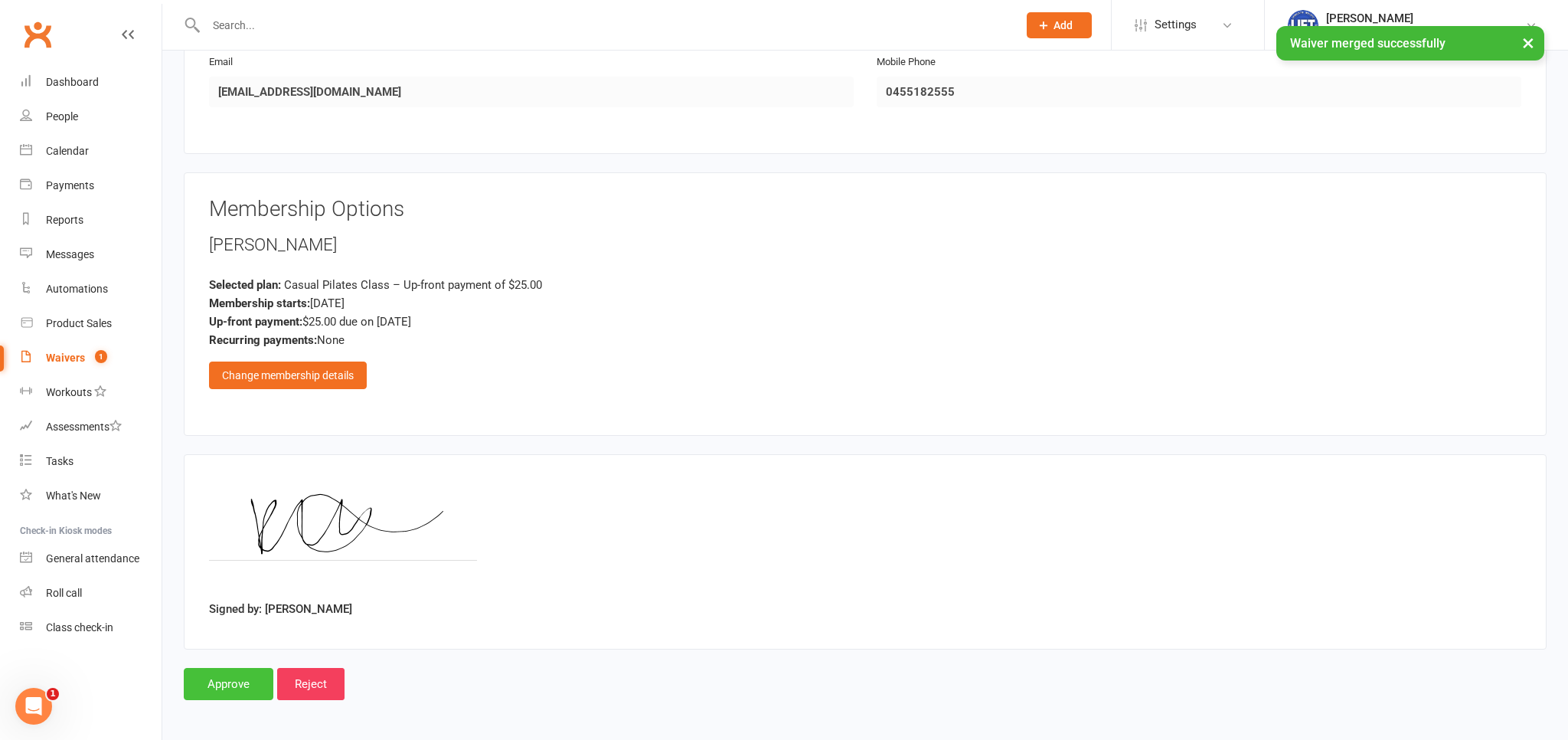
click at [223, 681] on input "Approve" at bounding box center [229, 684] width 90 height 32
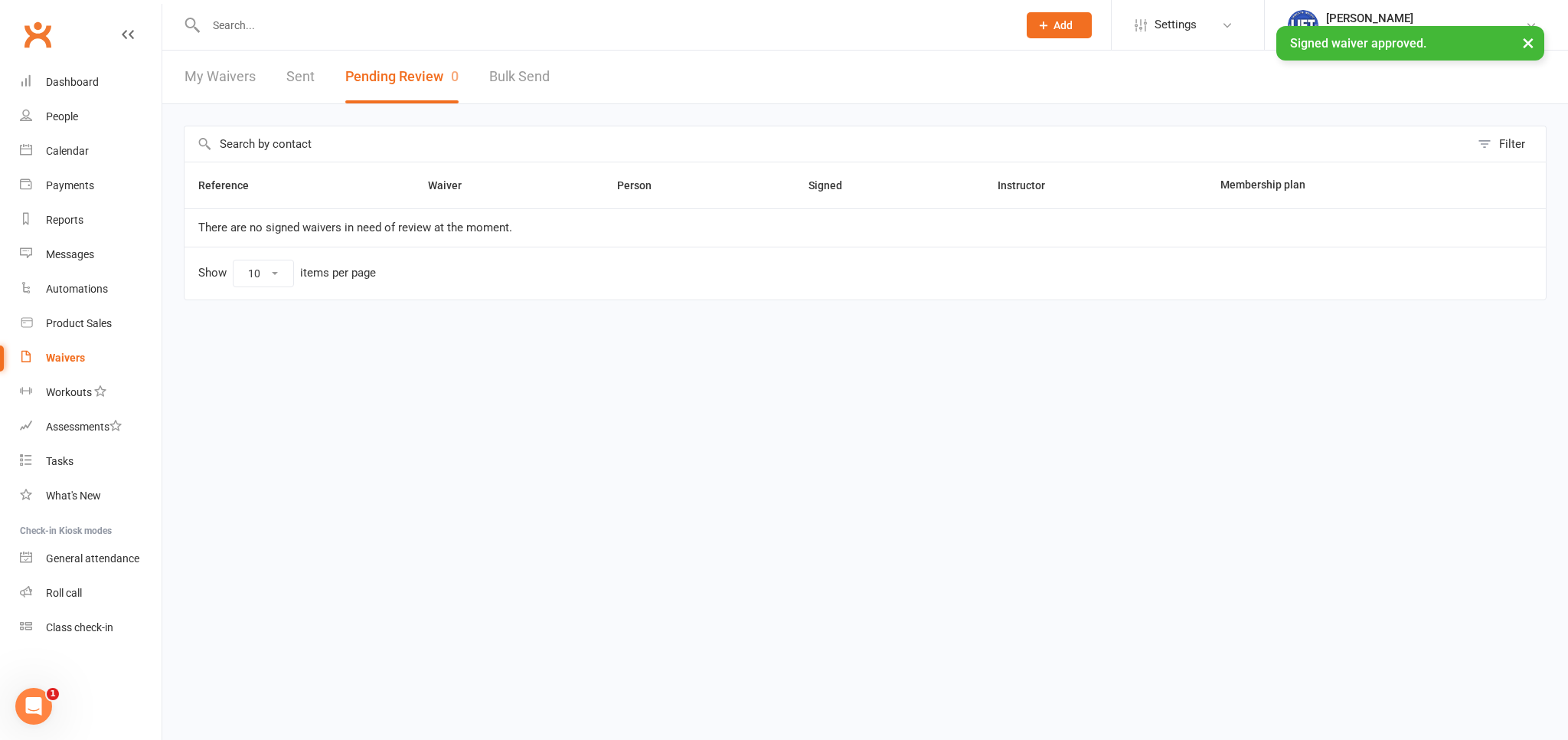
click at [1532, 44] on button "×" at bounding box center [1529, 42] width 28 height 33
drag, startPoint x: 699, startPoint y: 191, endPoint x: 440, endPoint y: 254, distance: 266.6
click at [299, 29] on input "text" at bounding box center [604, 25] width 805 height 21
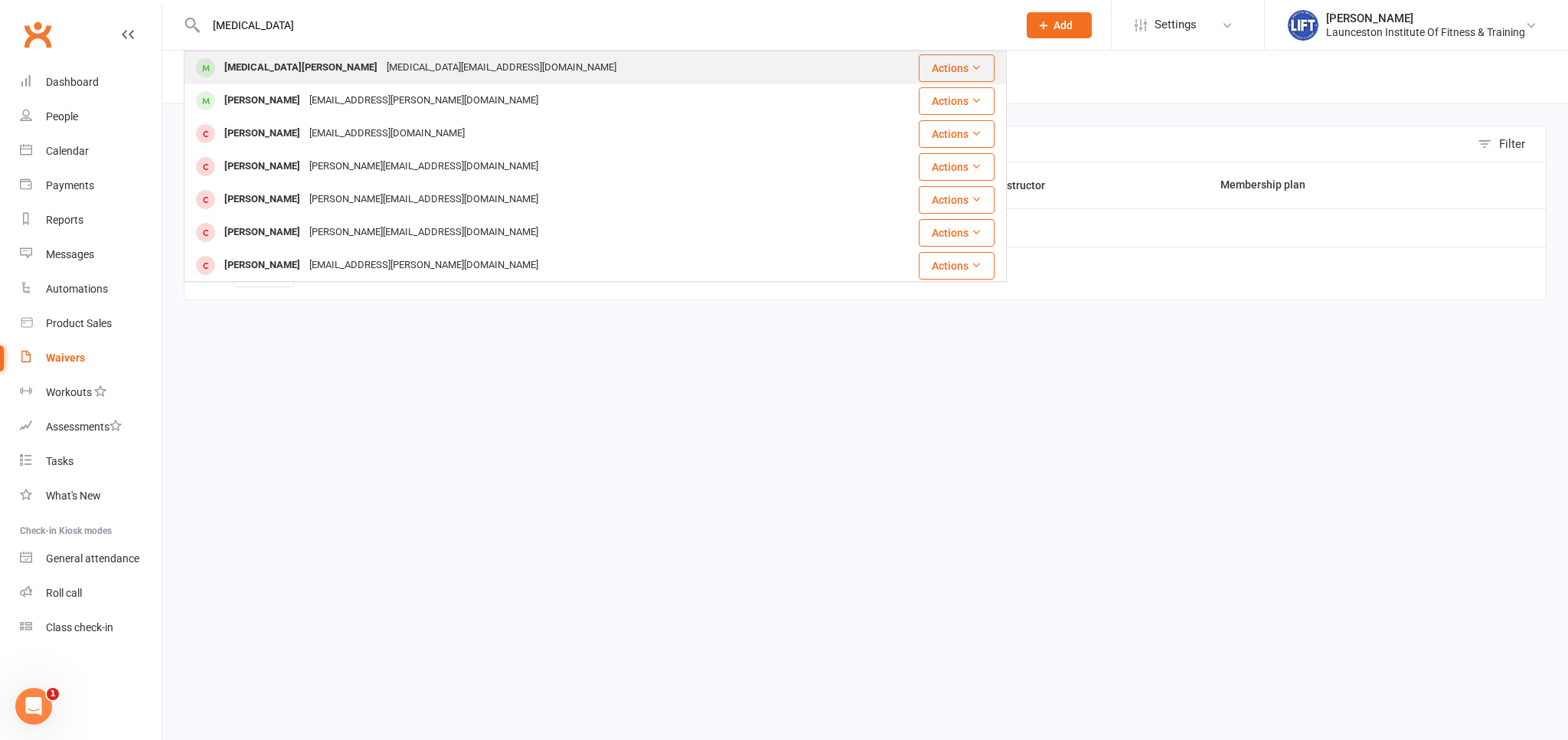
type input "skyla"
click at [382, 69] on div "skyla.giles1@gmail.com" at bounding box center [501, 68] width 239 height 22
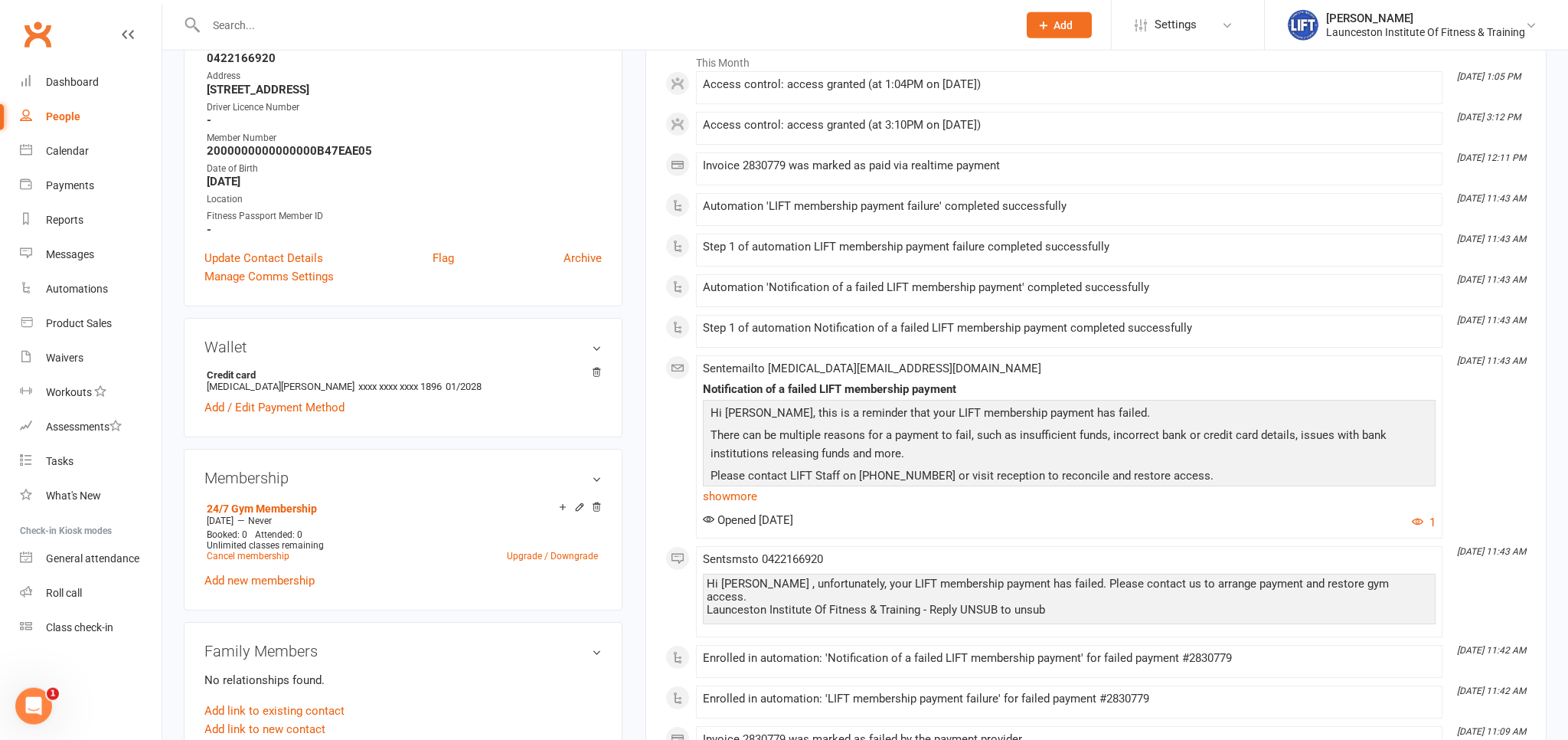
scroll to position [323, 0]
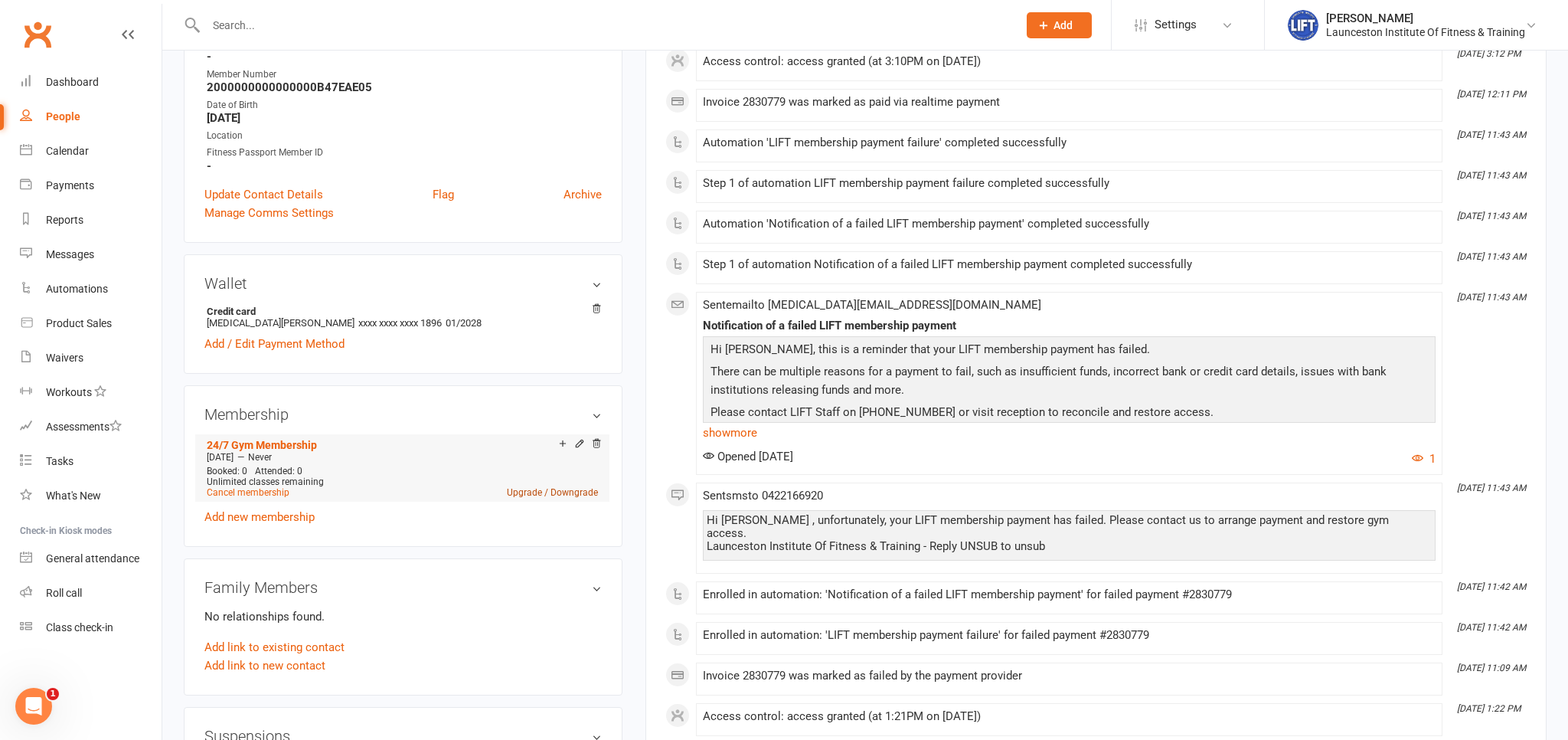
click at [525, 497] on link "Upgrade / Downgrade" at bounding box center [552, 493] width 91 height 11
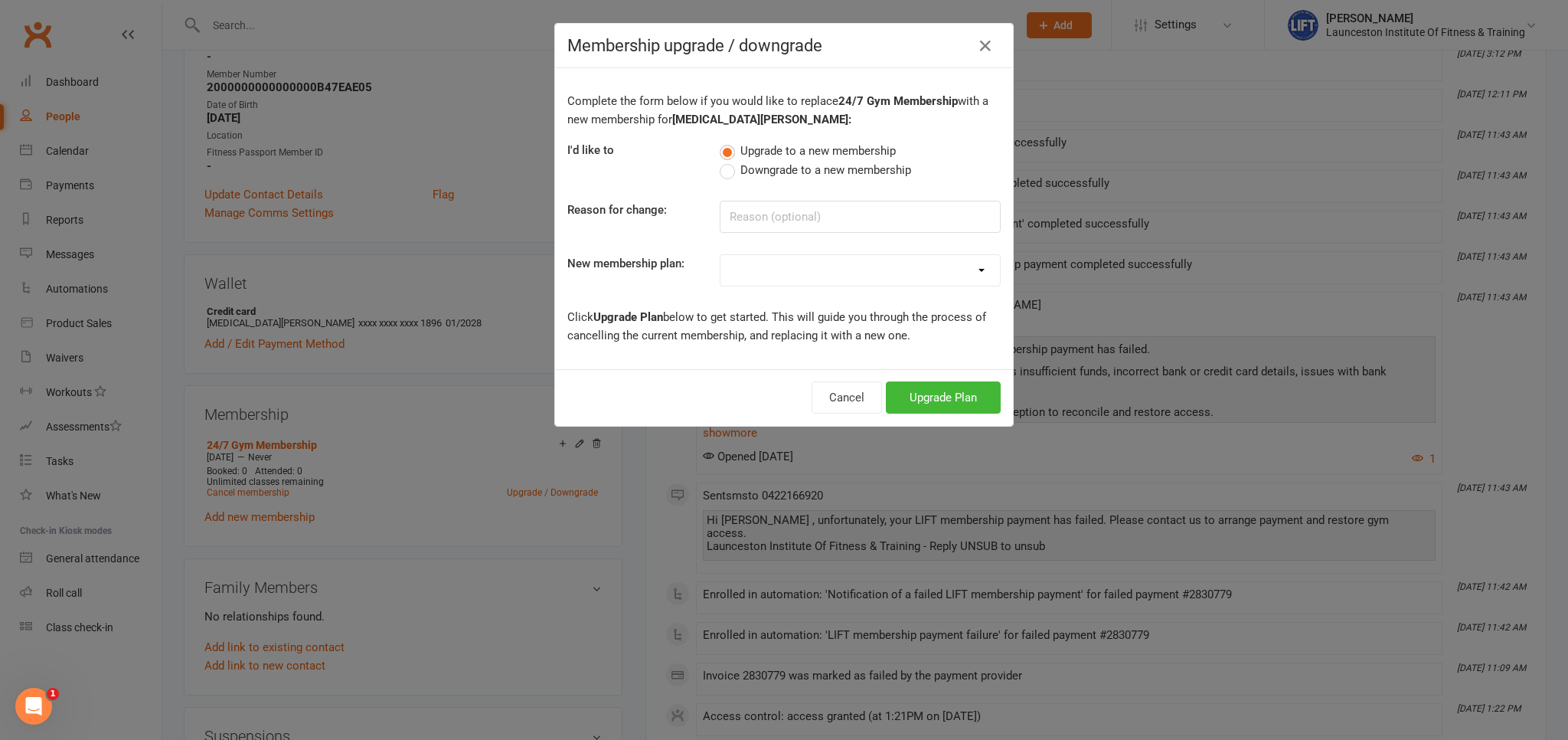
click at [809, 246] on div "Complete the form below if you would like to replace 24/7 Gym Membership with a…" at bounding box center [784, 219] width 458 height 301
click at [815, 288] on div "Complete the form below if you would like to replace 24/7 Gym Membership with a…" at bounding box center [784, 219] width 458 height 301
click at [720, 255] on select "24/7 Gym Membership Pilates Plus Membership Casual Visit- $20 Upfront 24/7 Gym …" at bounding box center [860, 270] width 279 height 31
select select "10"
click option "Fitness Passport- Full Time Member" at bounding box center [0, 0] width 0 height 0
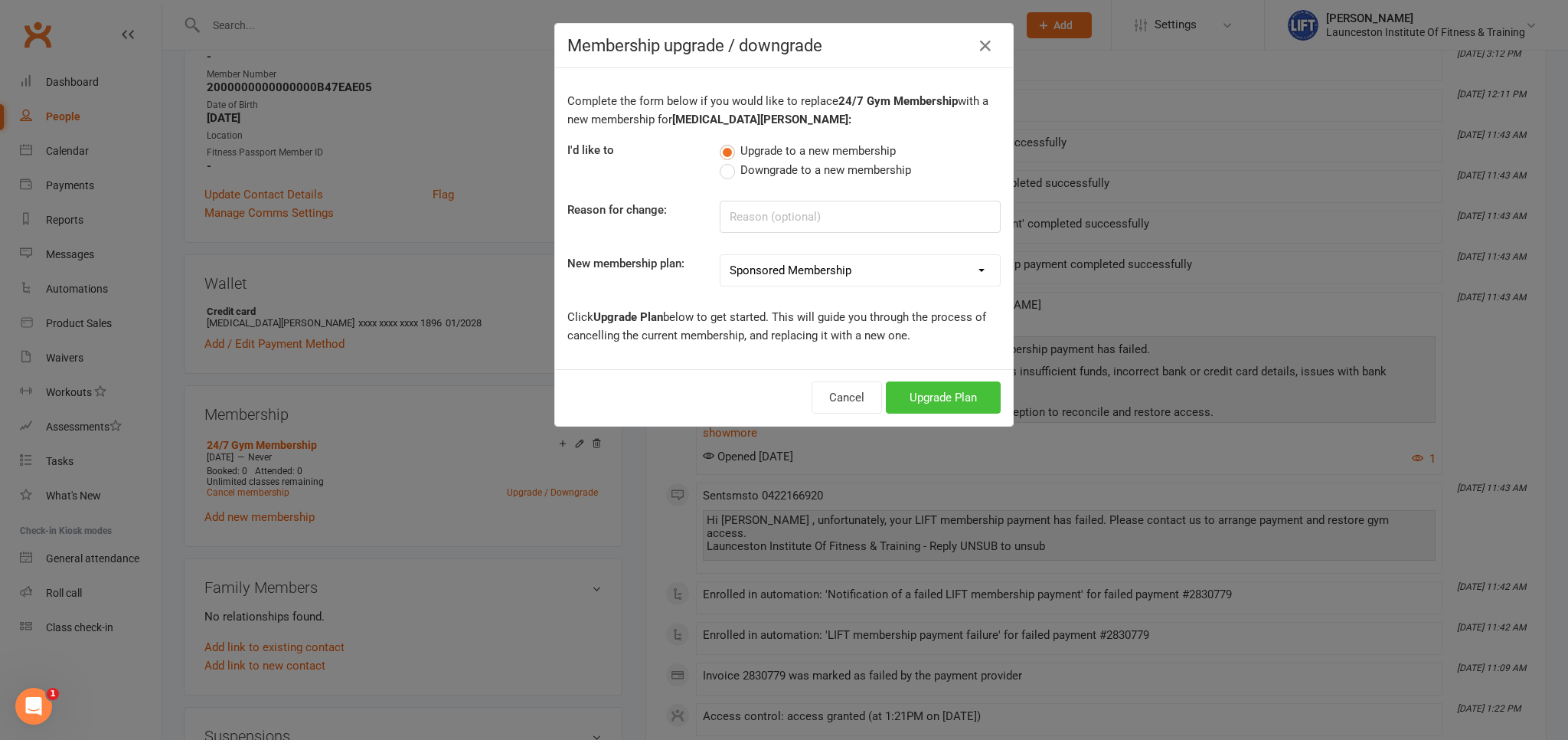
click at [951, 403] on button "Upgrade Plan" at bounding box center [944, 398] width 115 height 32
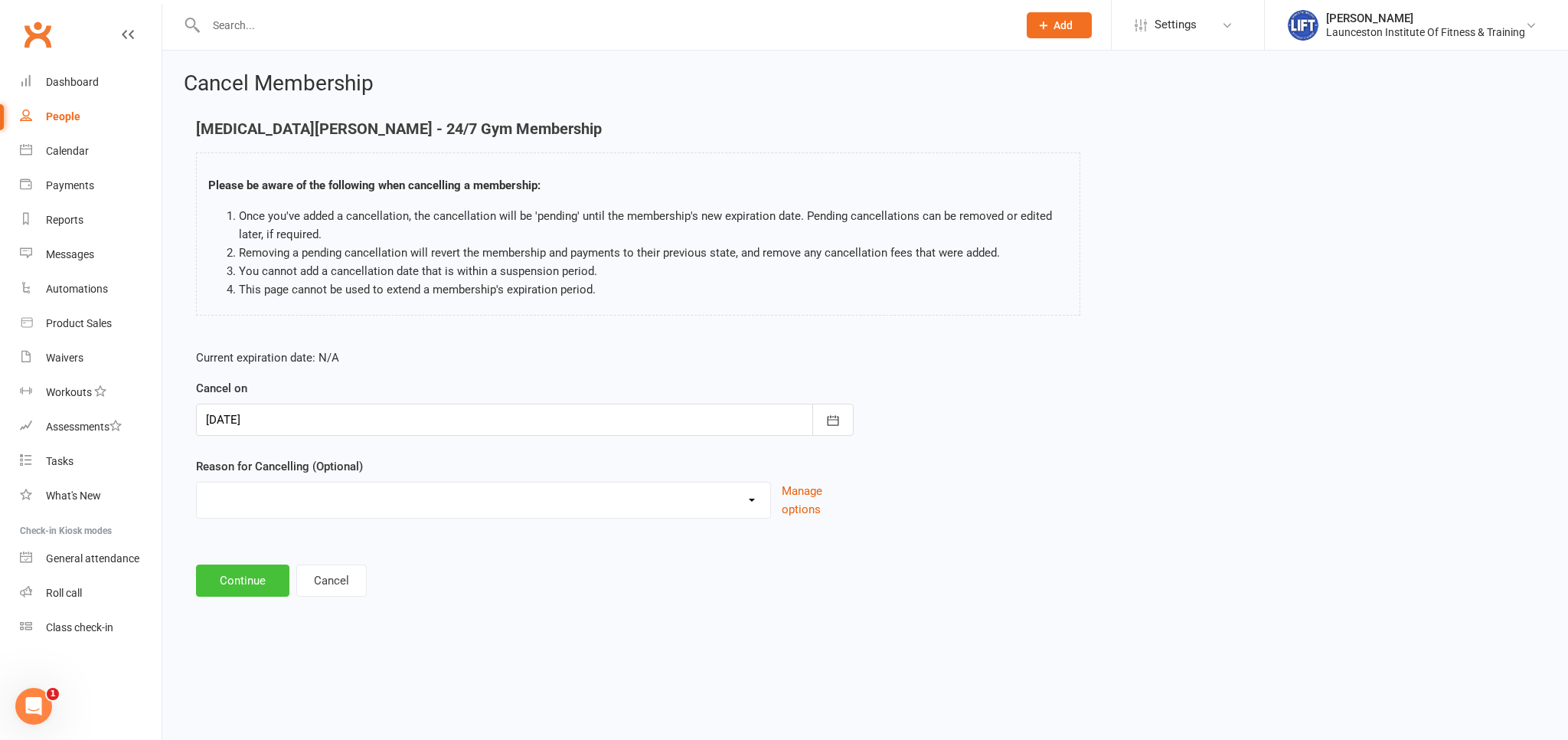
click at [250, 581] on button "Continue" at bounding box center [243, 581] width 94 height 32
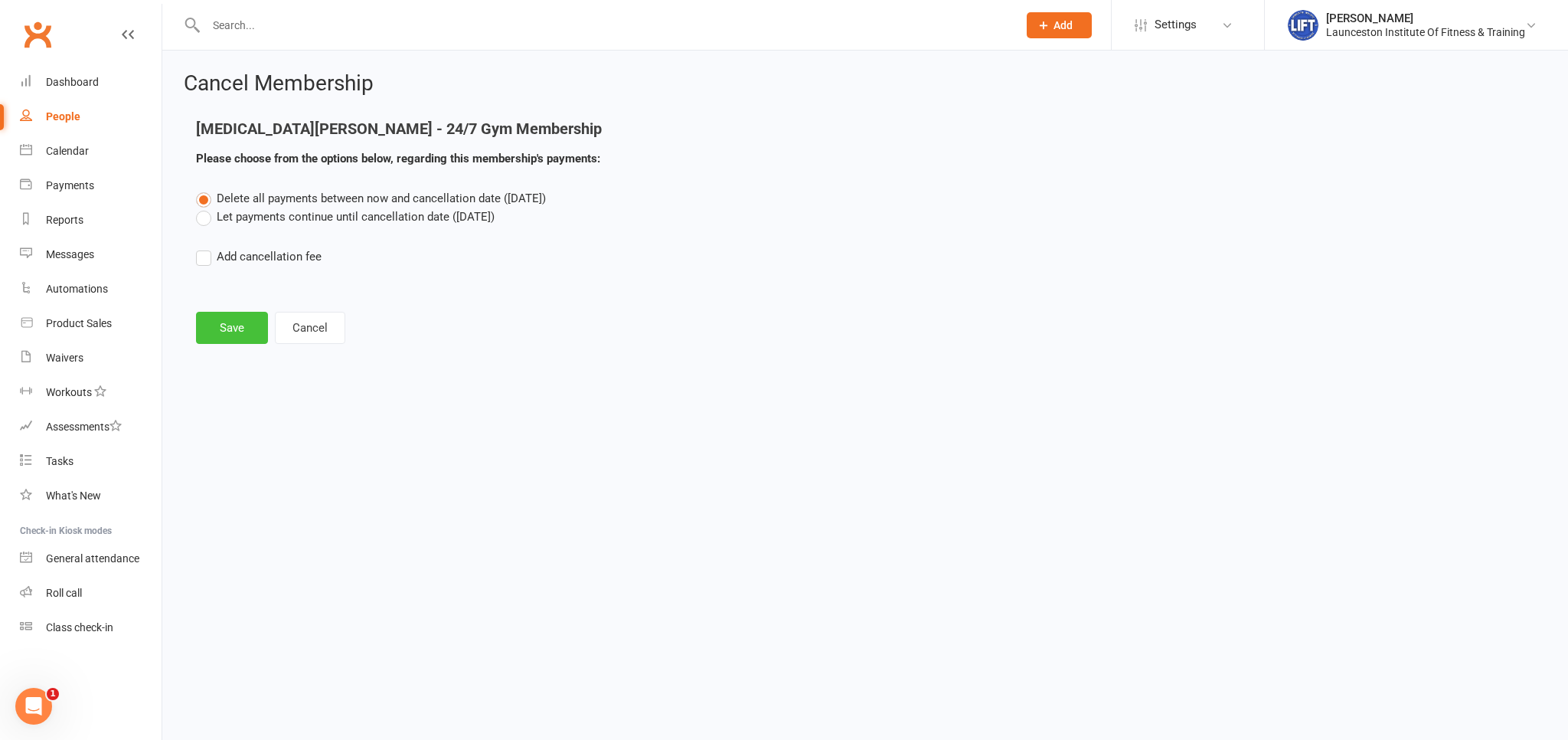
click at [246, 327] on button "Save" at bounding box center [232, 328] width 72 height 32
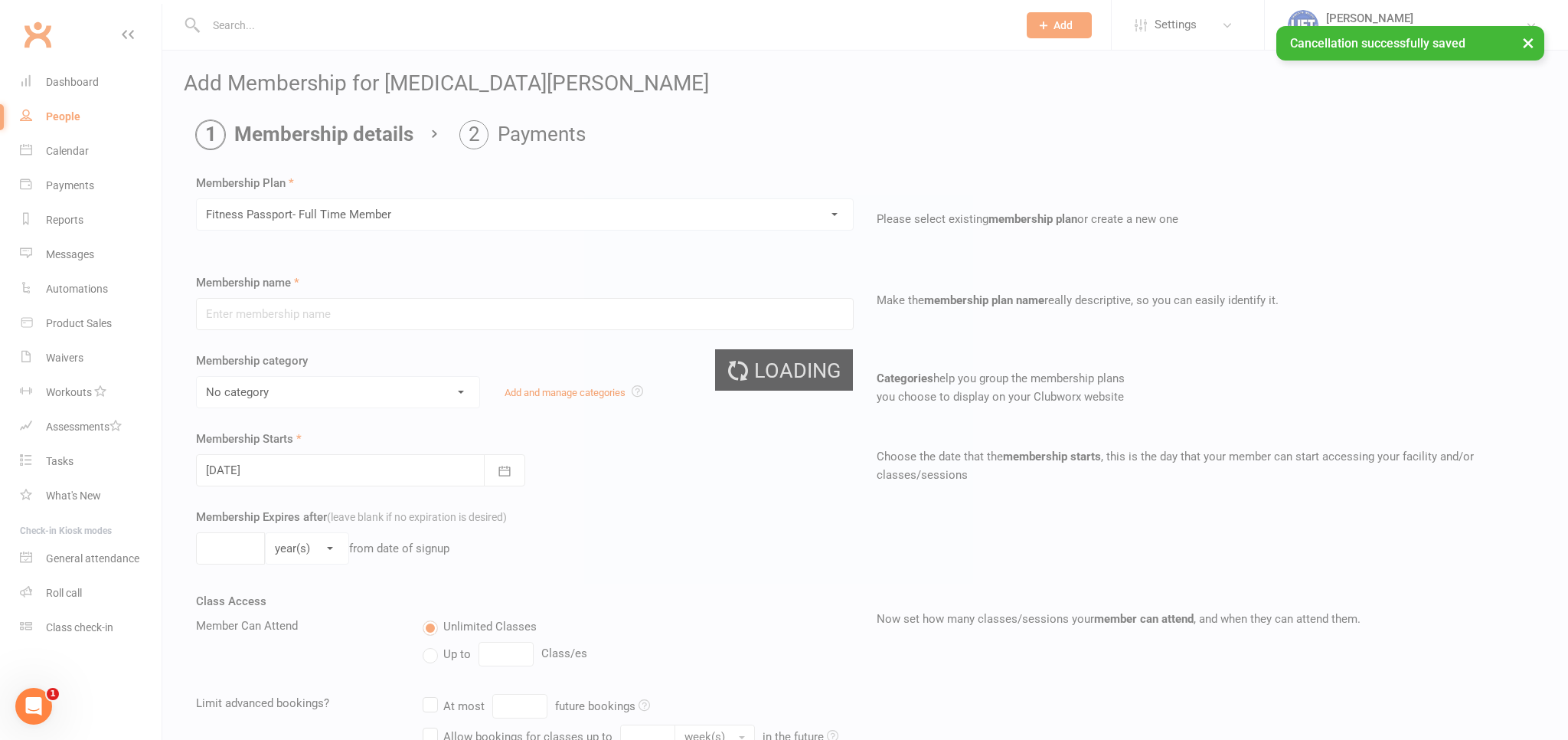
type input "Fitness Passport- Full Time Member"
select select "11"
type input "0"
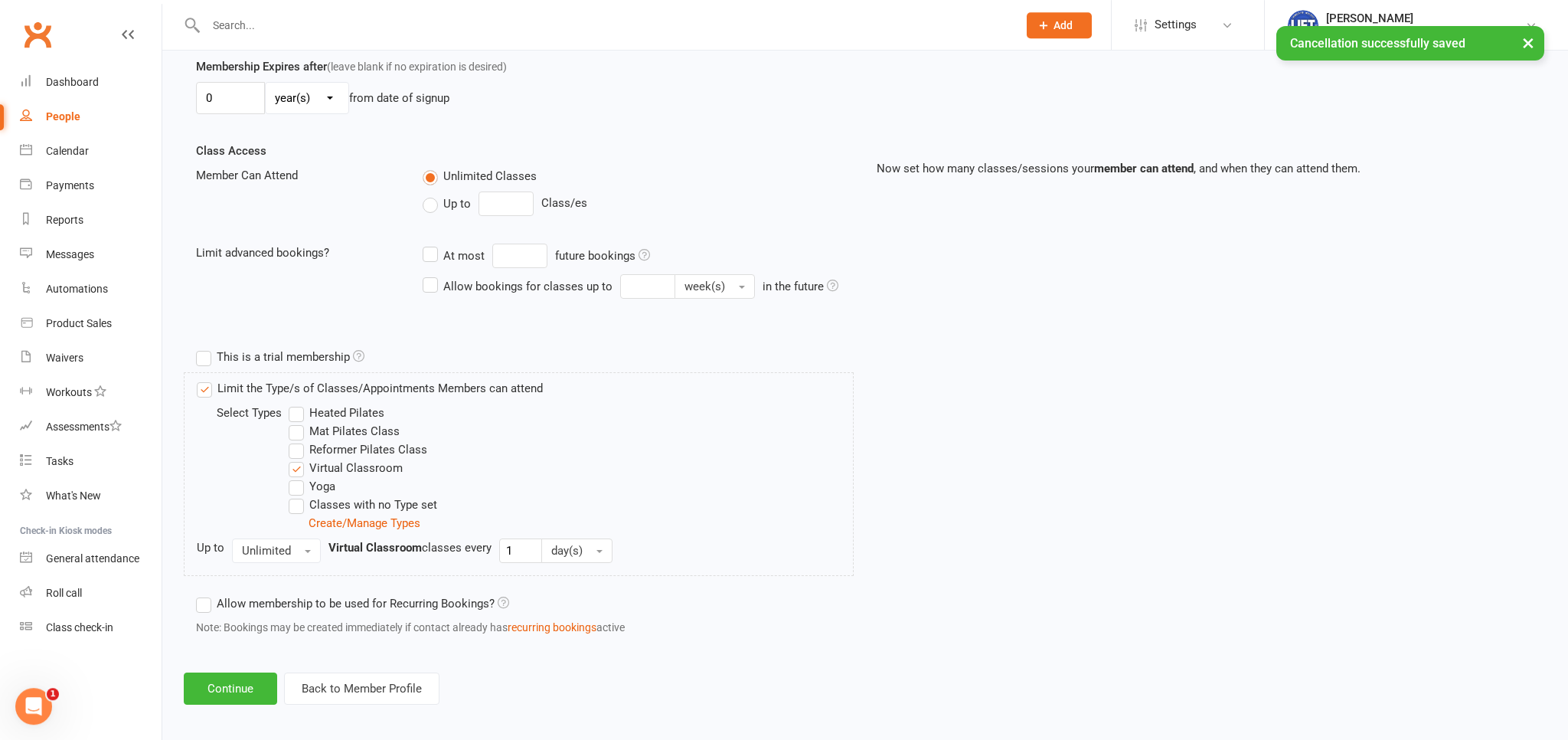
scroll to position [457, 0]
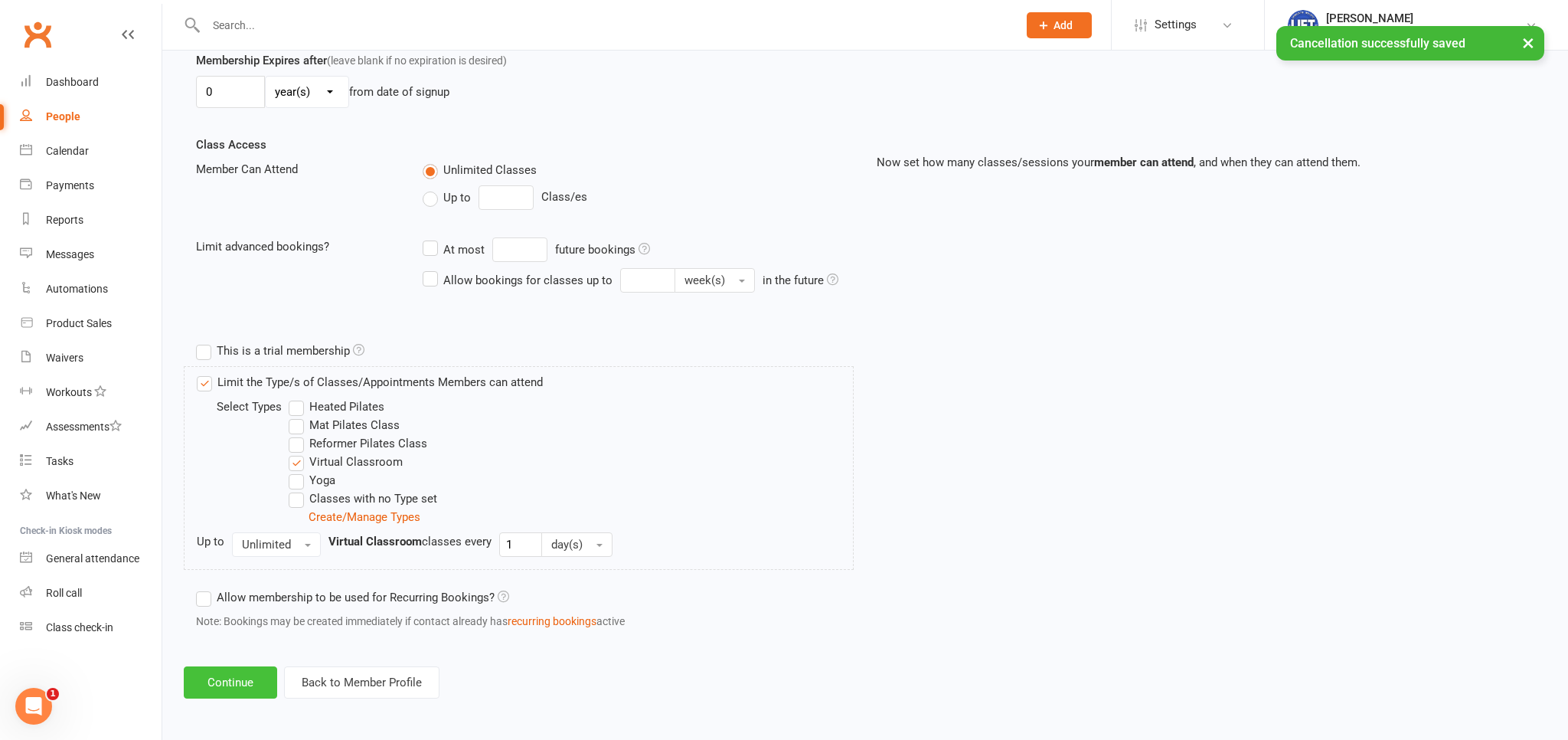
click at [255, 685] on button "Continue" at bounding box center [231, 682] width 94 height 32
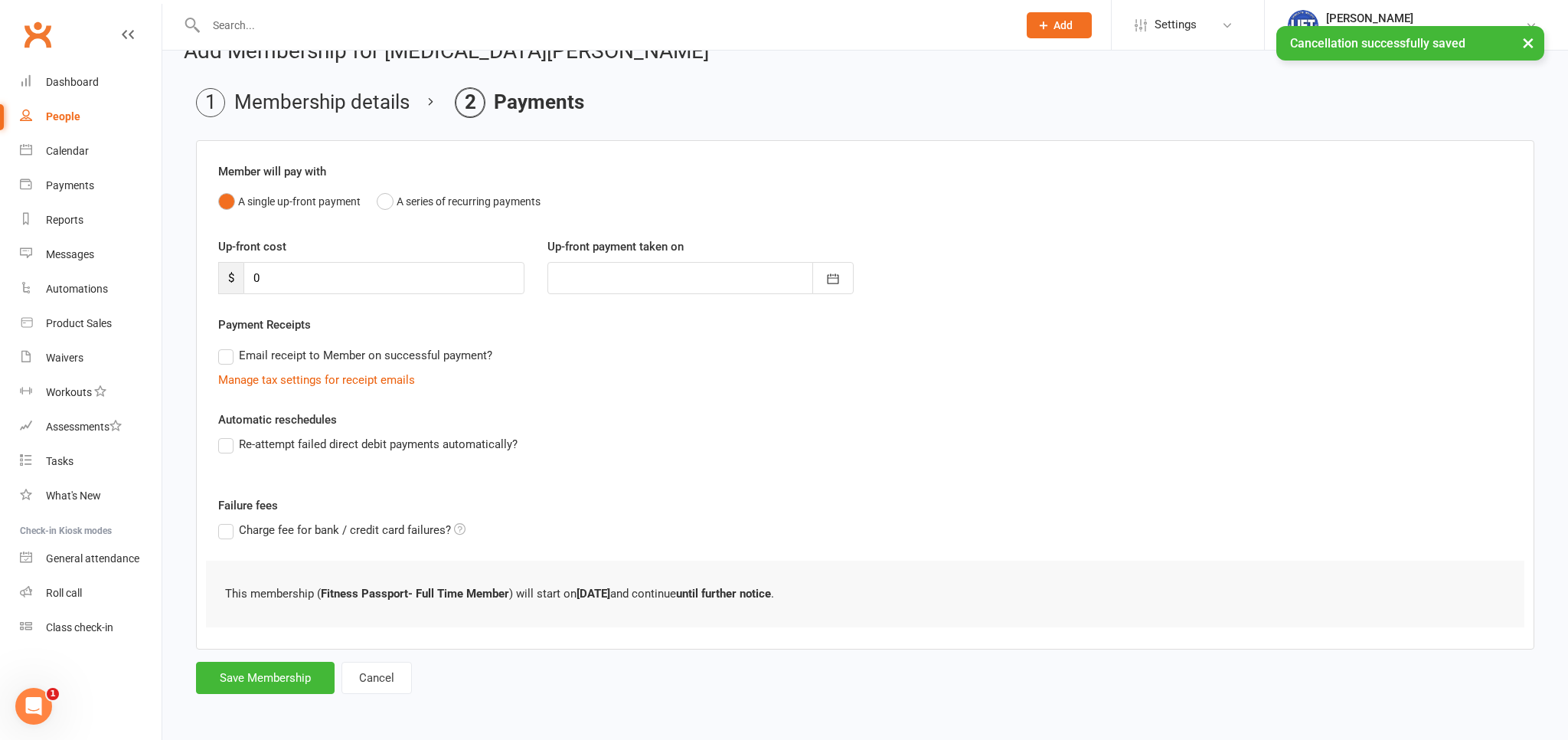
scroll to position [0, 0]
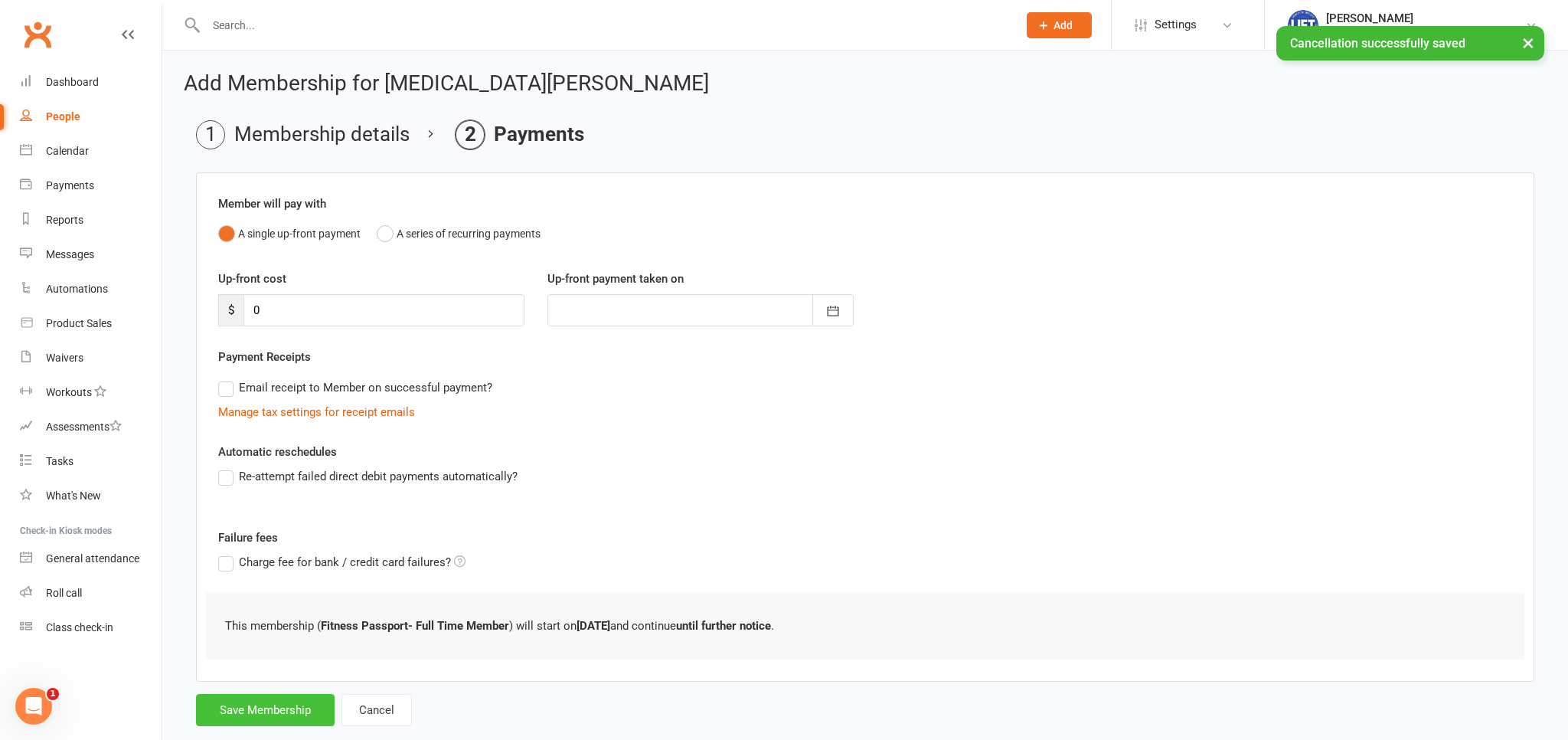
click at [266, 699] on button "Save Membership" at bounding box center [265, 710] width 139 height 32
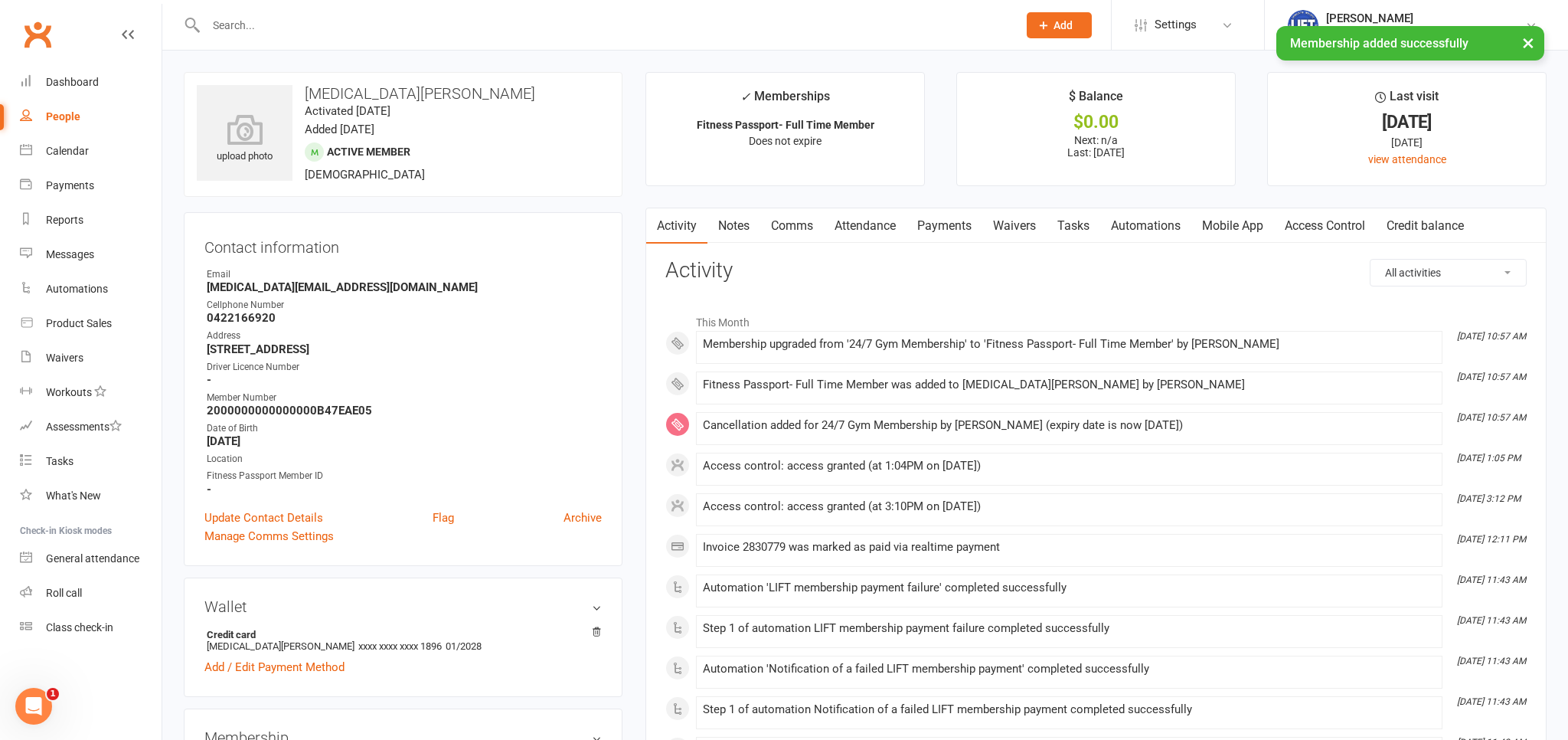
click at [950, 220] on link "Payments" at bounding box center [944, 226] width 76 height 35
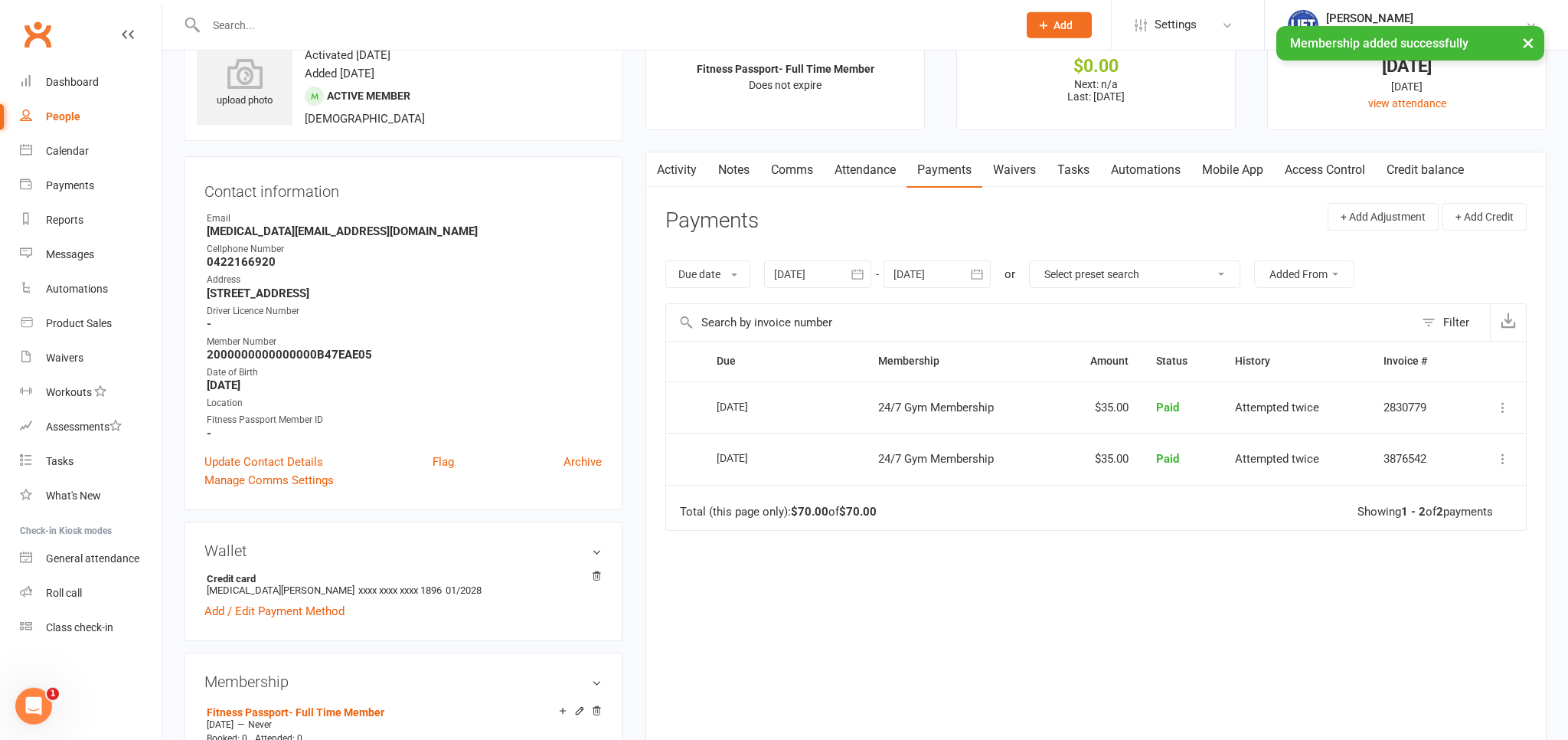
scroll to position [81, 0]
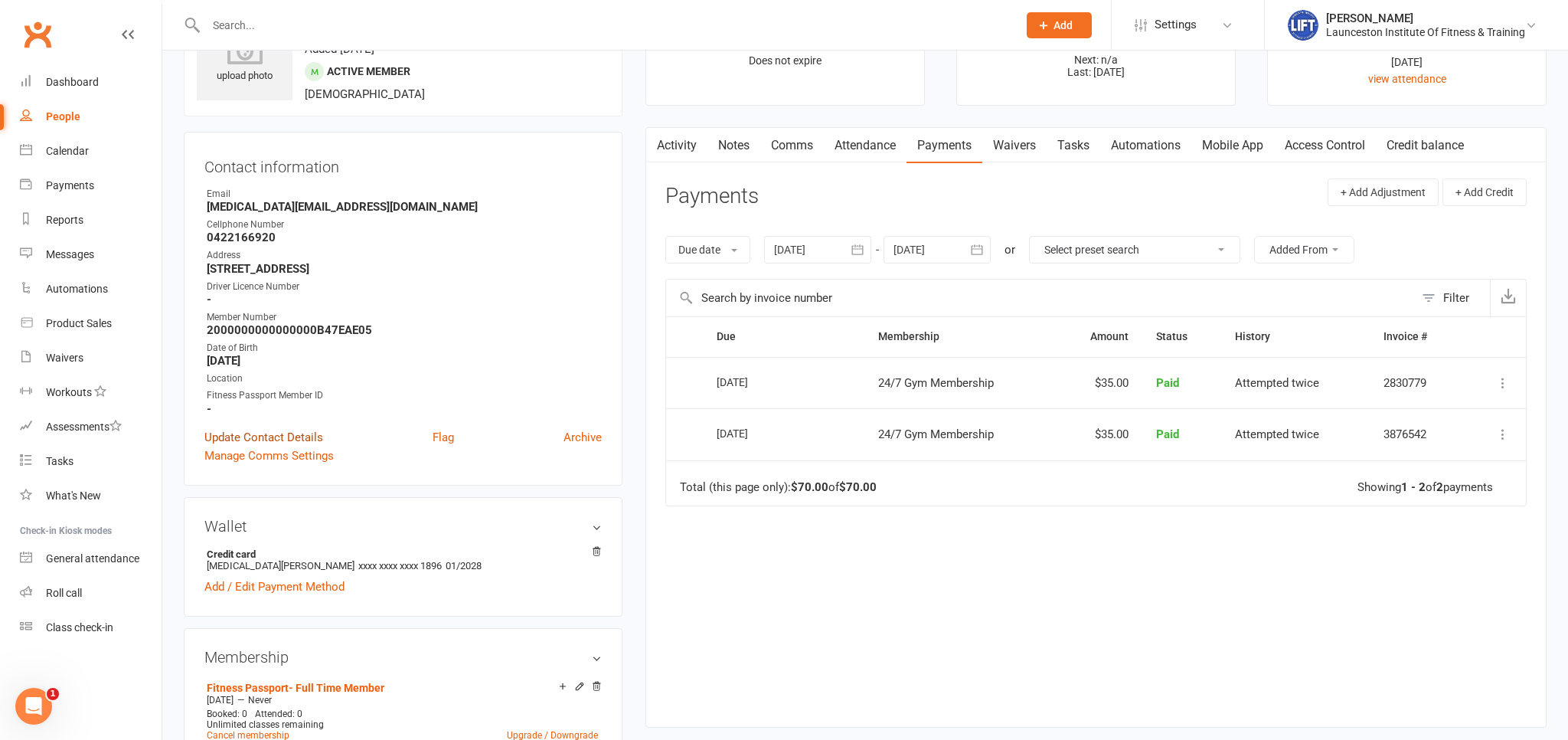
click at [304, 433] on link "Update Contact Details" at bounding box center [264, 438] width 119 height 18
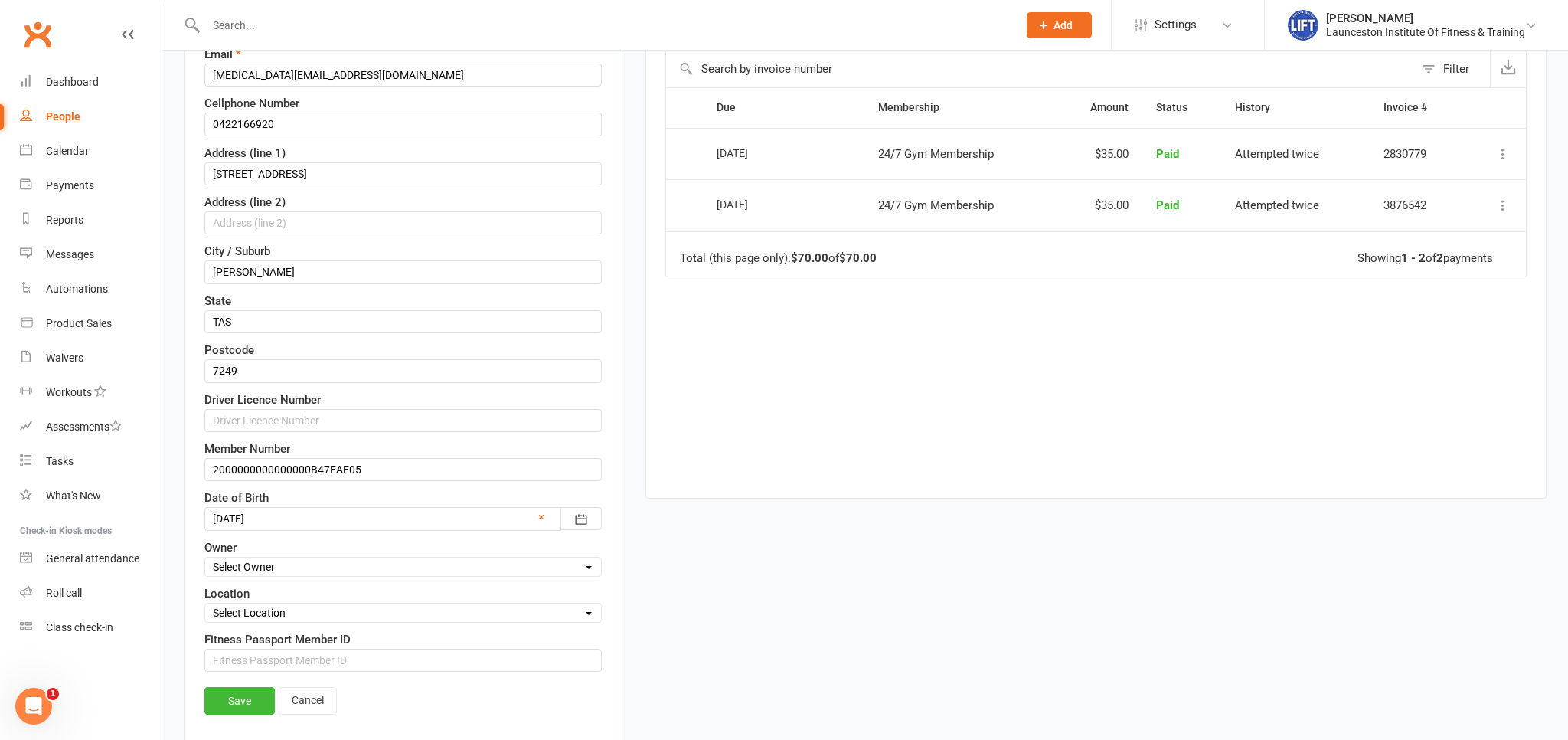
scroll to position [315, 0]
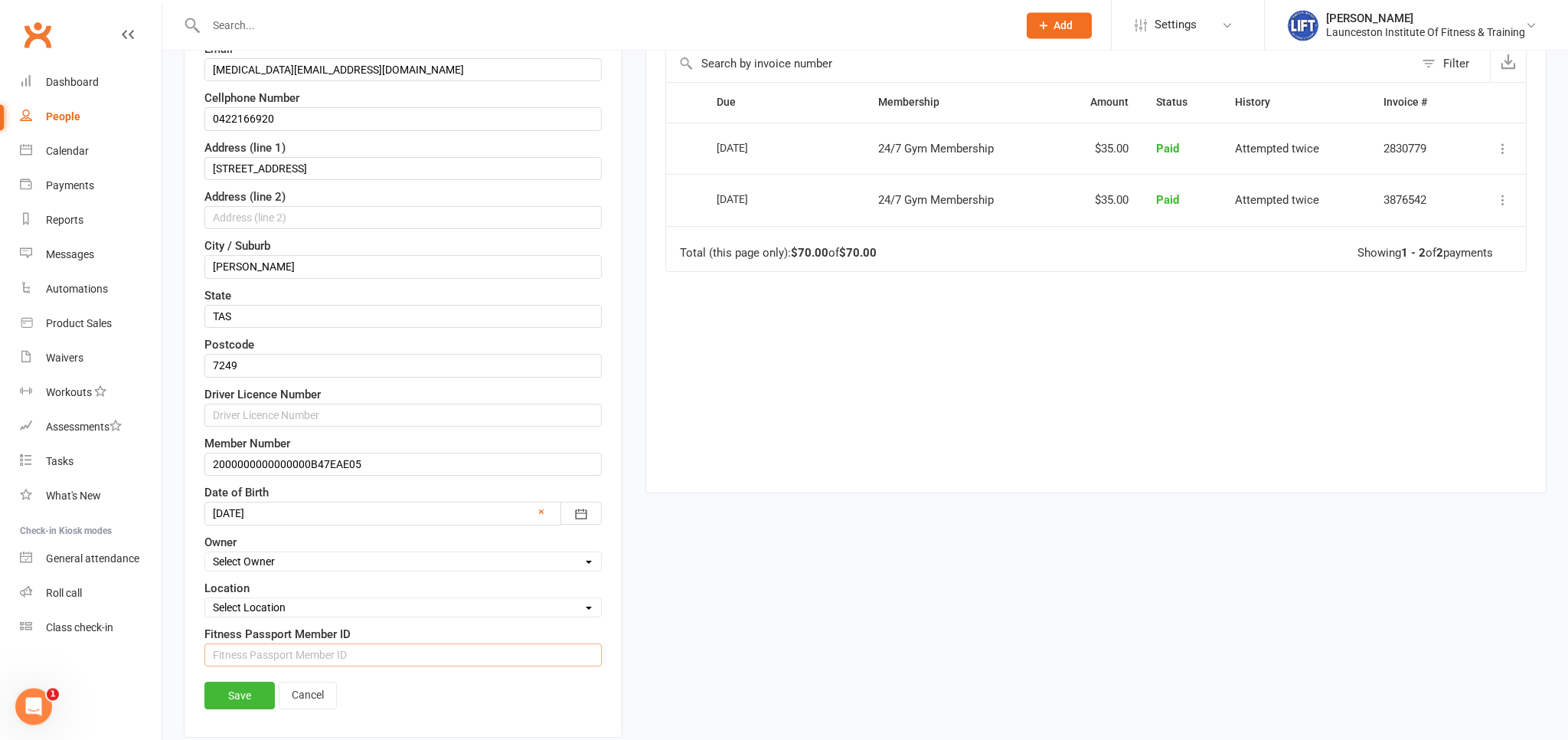
click at [330, 648] on input "string" at bounding box center [404, 656] width 397 height 23
type input "1474650"
click at [245, 685] on link "Save" at bounding box center [240, 695] width 71 height 28
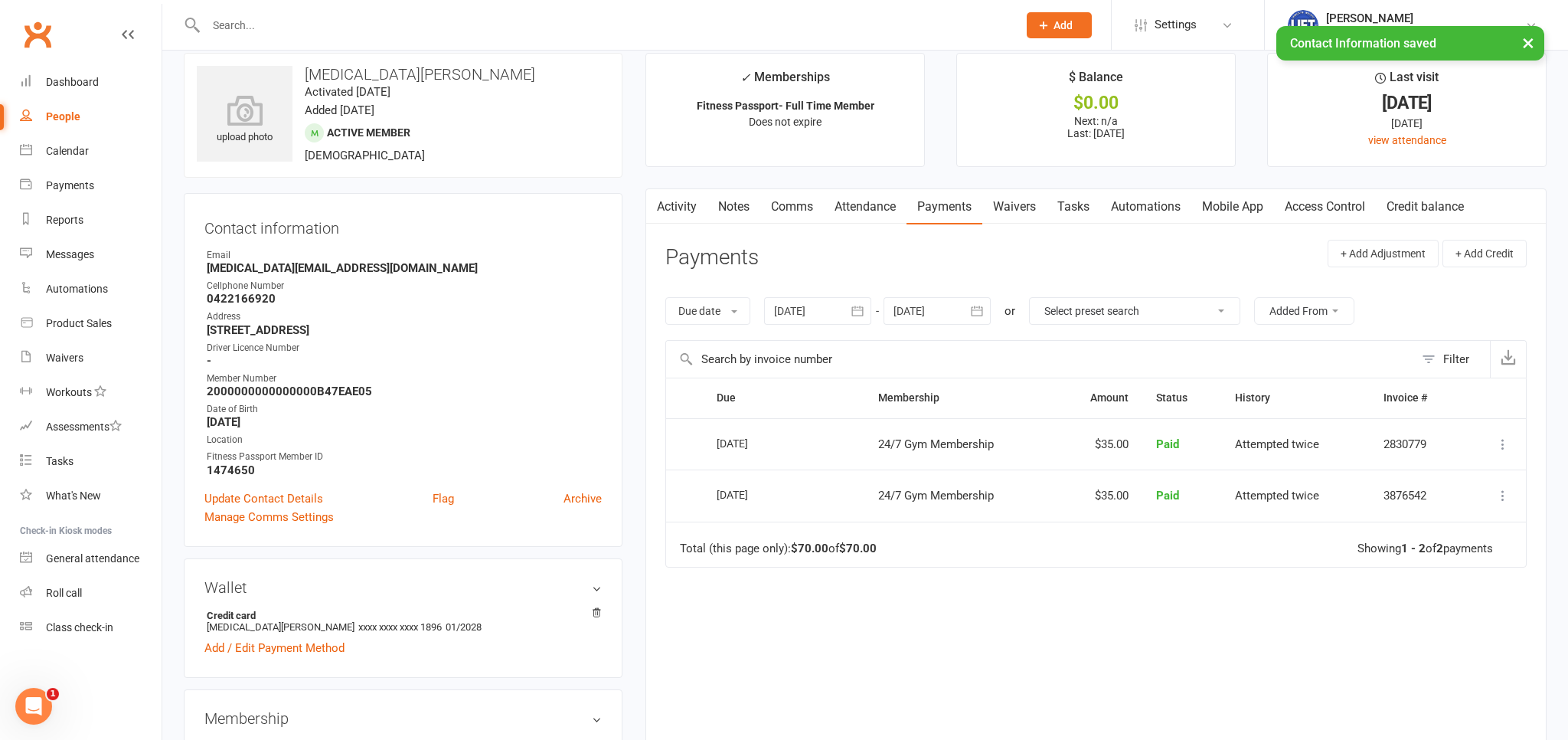
scroll to position [0, 0]
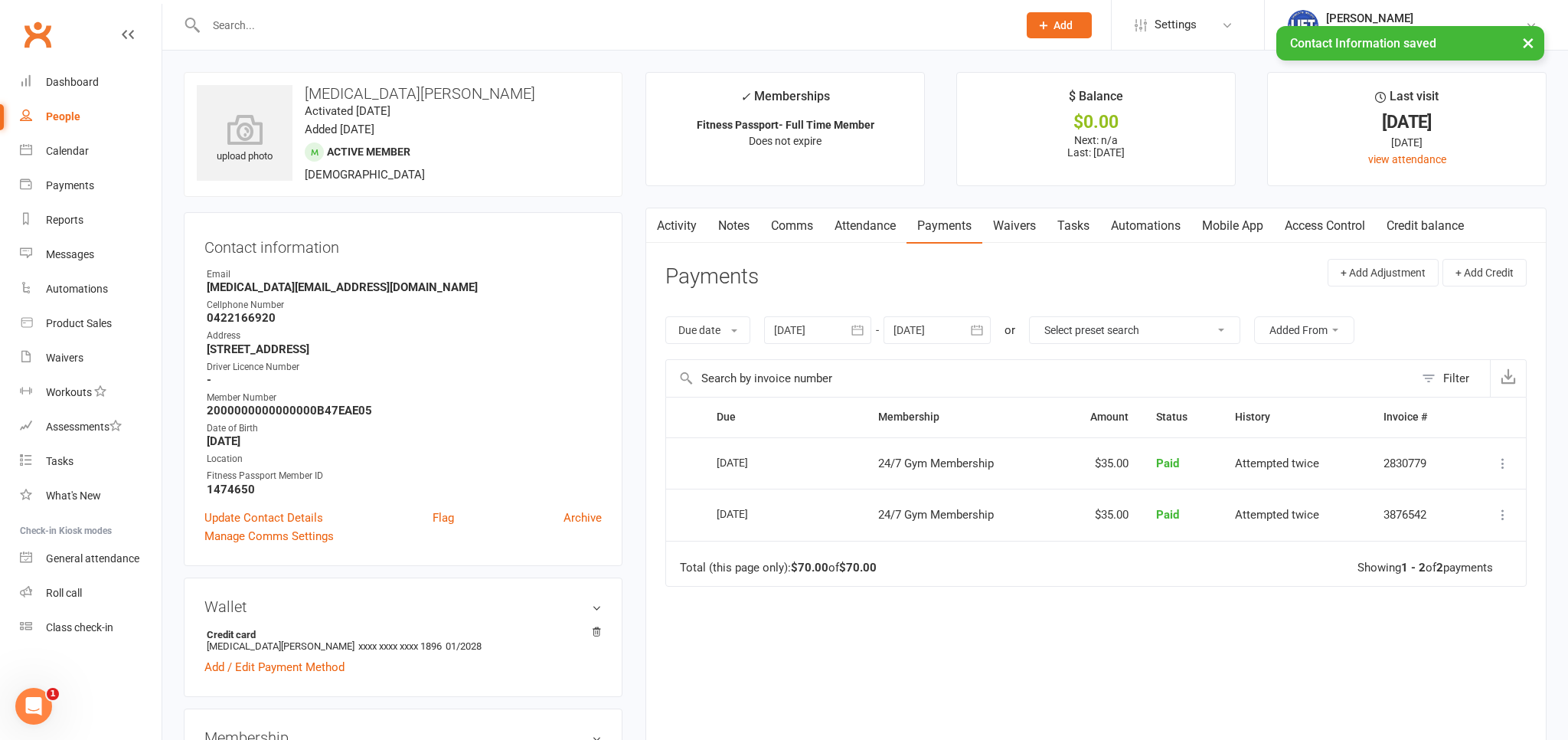
click at [1346, 197] on main "✓ Memberships Fitness Passport- Full Time Member Does not expire $ Balance $0.0…" at bounding box center [1096, 448] width 924 height 752
click at [1340, 223] on link "Access Control" at bounding box center [1325, 226] width 102 height 35
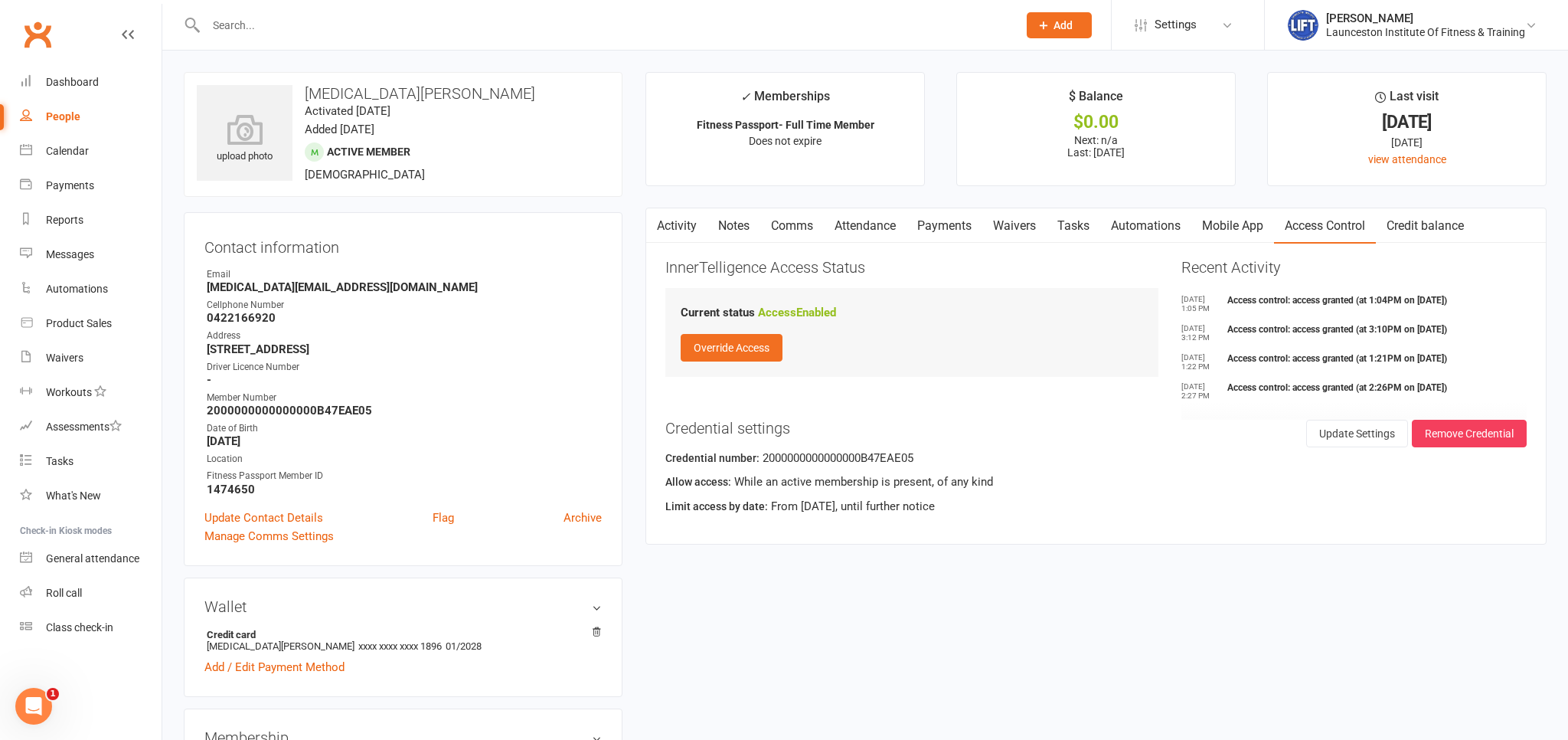
click at [944, 226] on link "Payments" at bounding box center [944, 226] width 76 height 35
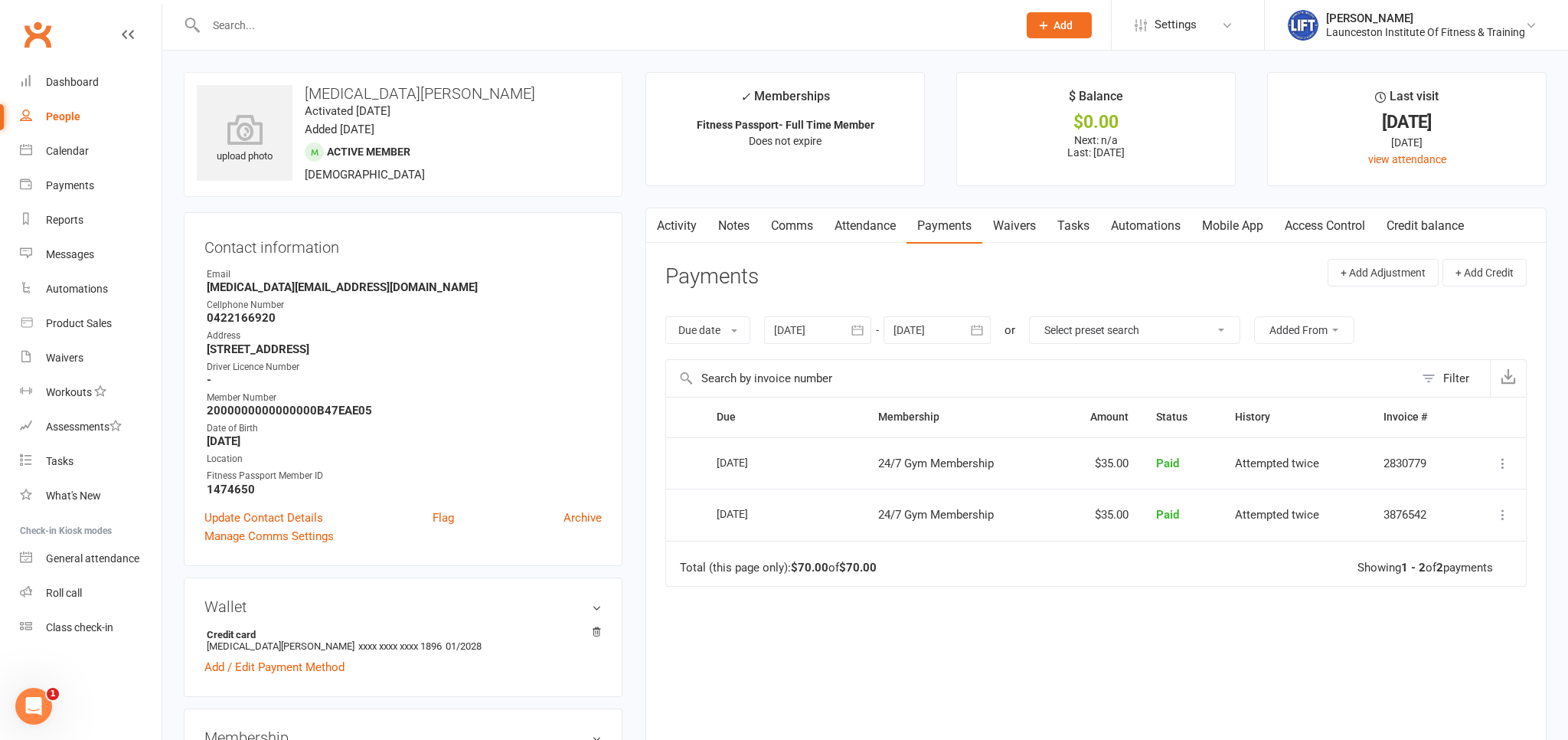
click at [397, 196] on div "upload photo Skyla Giles Activated 9 January, 2025 Added 18 November, 2024 Acti…" at bounding box center [404, 134] width 439 height 125
click at [393, 199] on contact-information "upload photo Skyla Giles Activated 9 January, 2025 Added 18 November, 2024 Acti…" at bounding box center [404, 319] width 439 height 494
click at [392, 196] on div "upload photo Skyla Giles Activated 9 January, 2025 Added 18 November, 2024 Acti…" at bounding box center [404, 134] width 439 height 125
click at [338, 22] on input "text" at bounding box center [604, 25] width 805 height 21
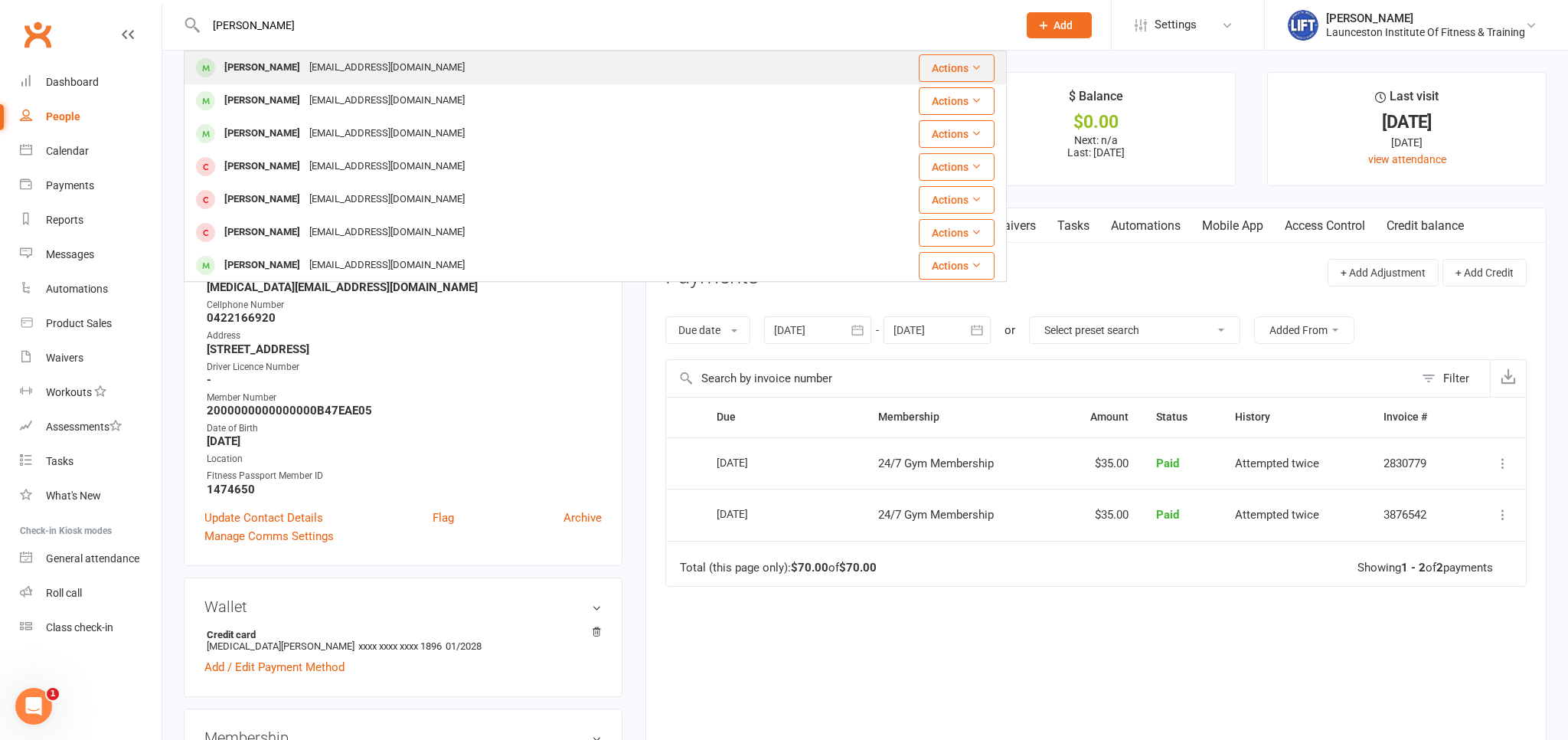
type input "chloe gr"
click at [338, 56] on div "Chloe Grey Chloe.m.grey.09@outlook.com" at bounding box center [516, 68] width 661 height 31
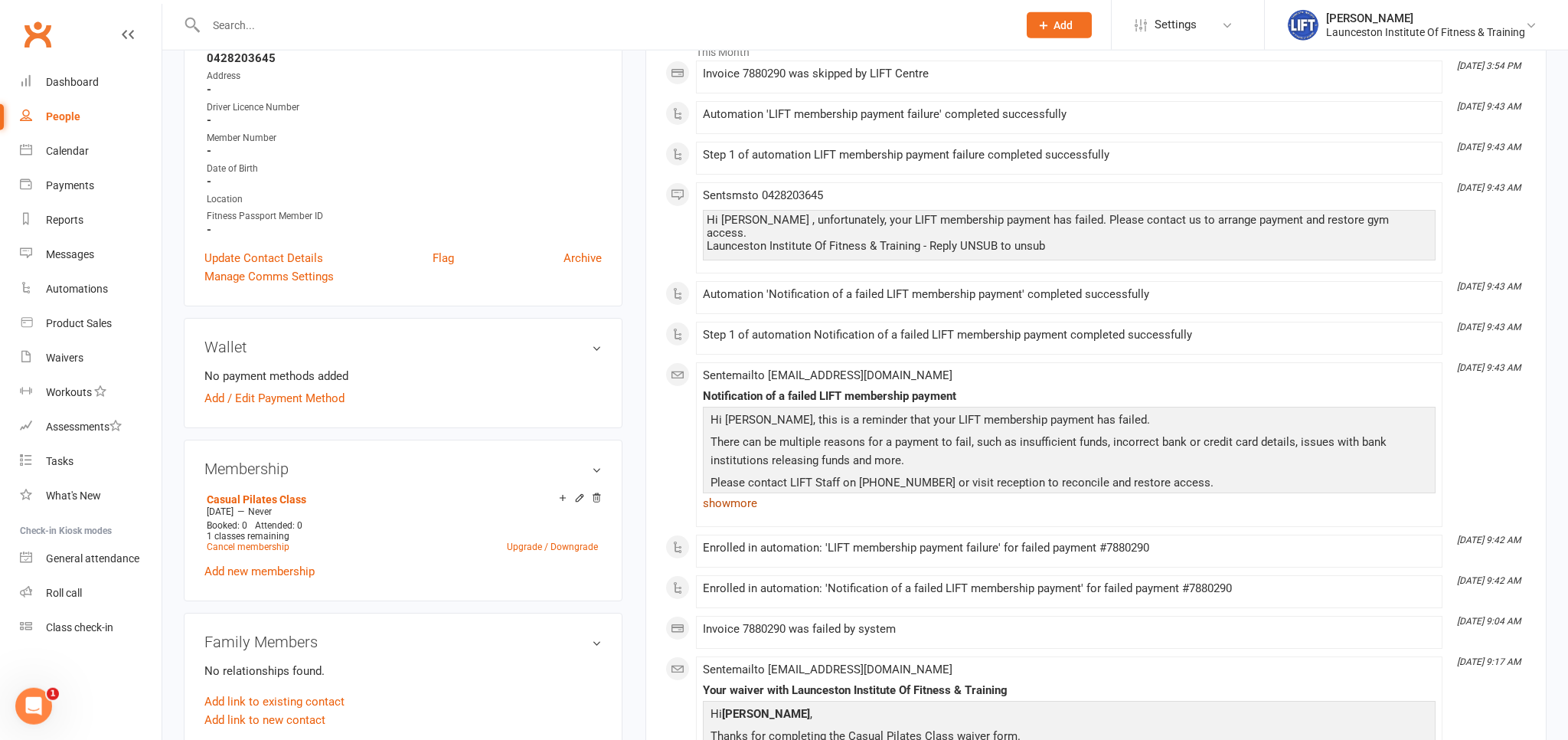
scroll to position [323, 0]
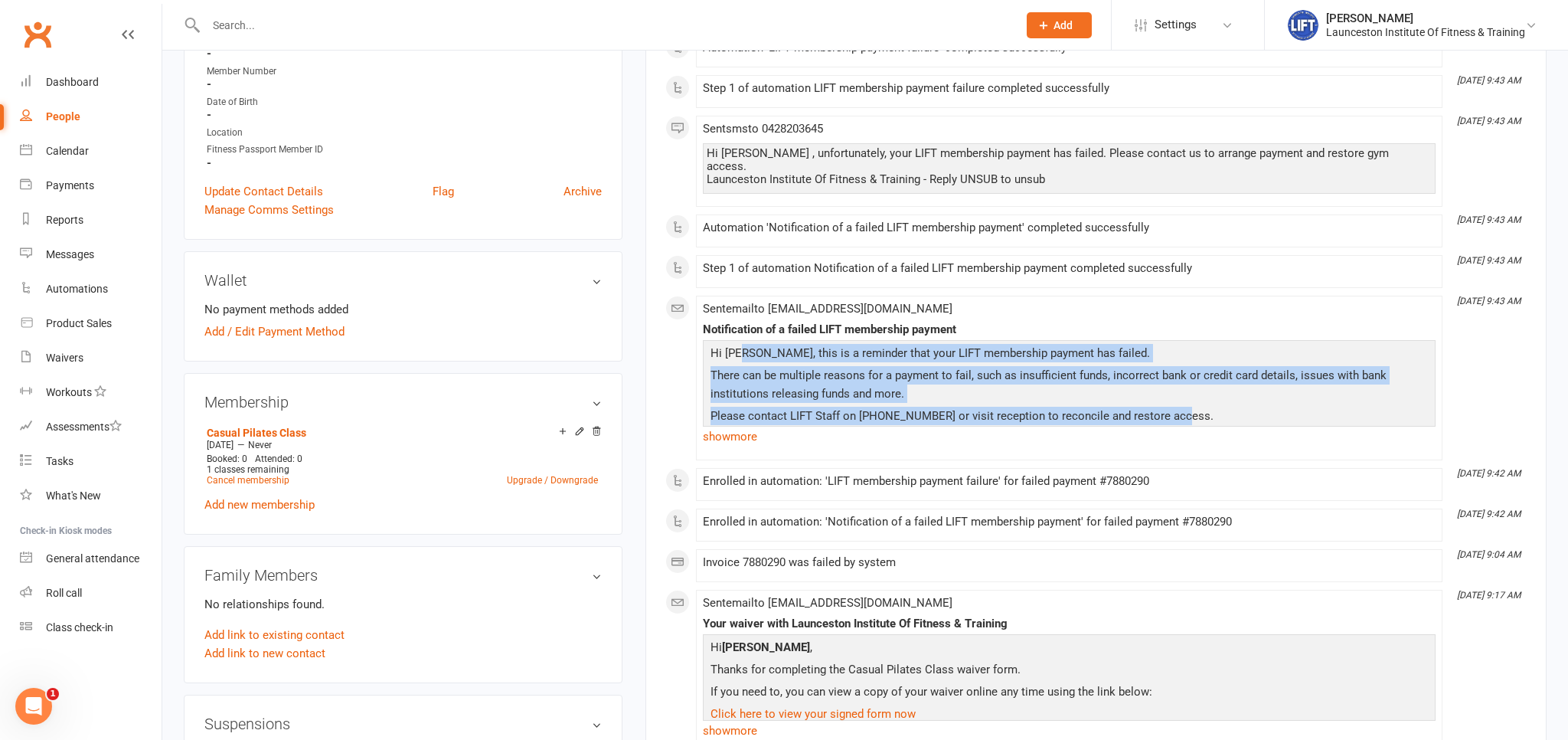
drag, startPoint x: 742, startPoint y: 342, endPoint x: 1244, endPoint y: 403, distance: 505.7
click at [1244, 403] on div "Hi Chloe, this is a reminder that your LIFT membership payment has failed. Ther…" at bounding box center [1069, 408] width 725 height 130
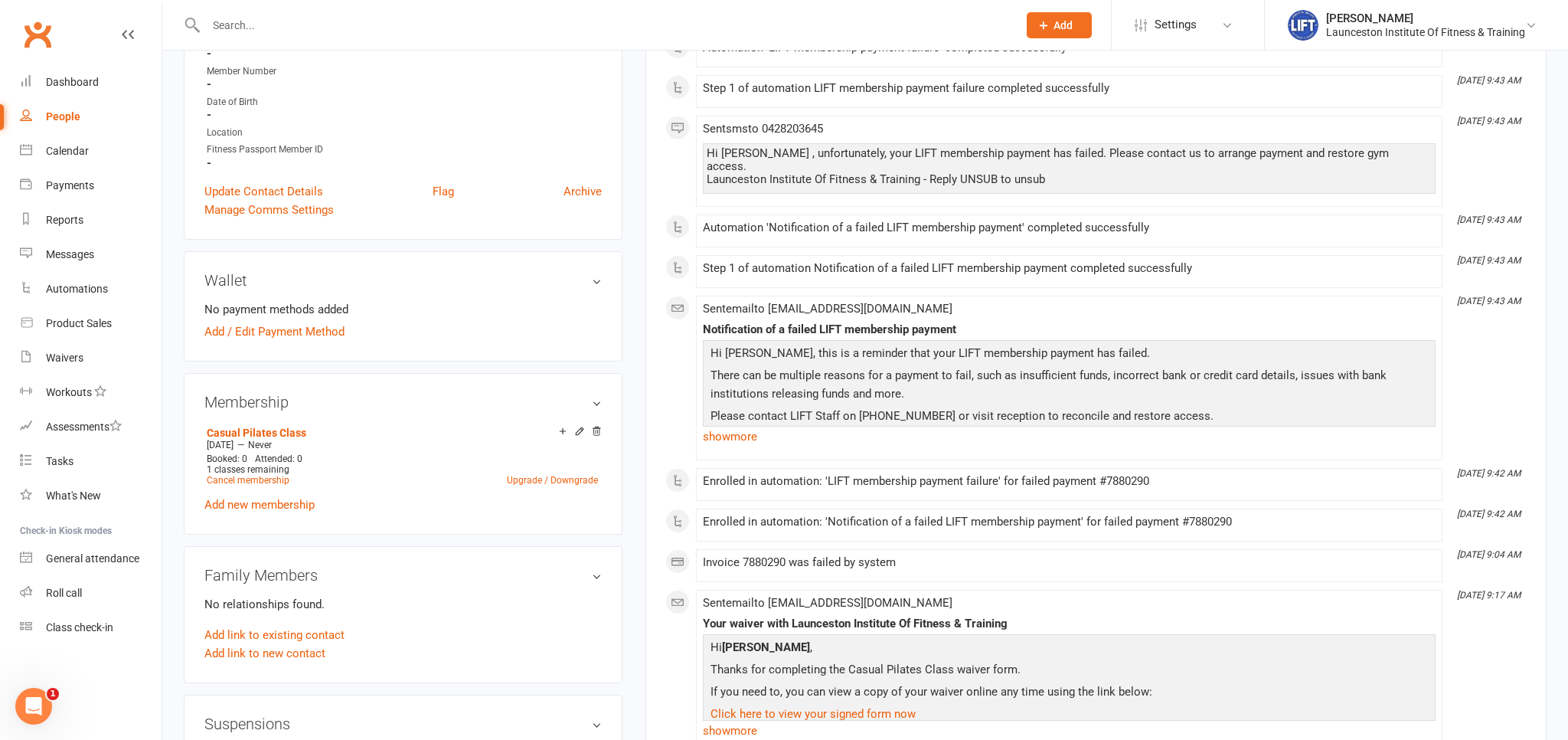
click at [627, 316] on div "upload photo Chloe Grey Activated 10 August, 2025 Added 10 August, 2025 Active …" at bounding box center [404, 613] width 462 height 1728
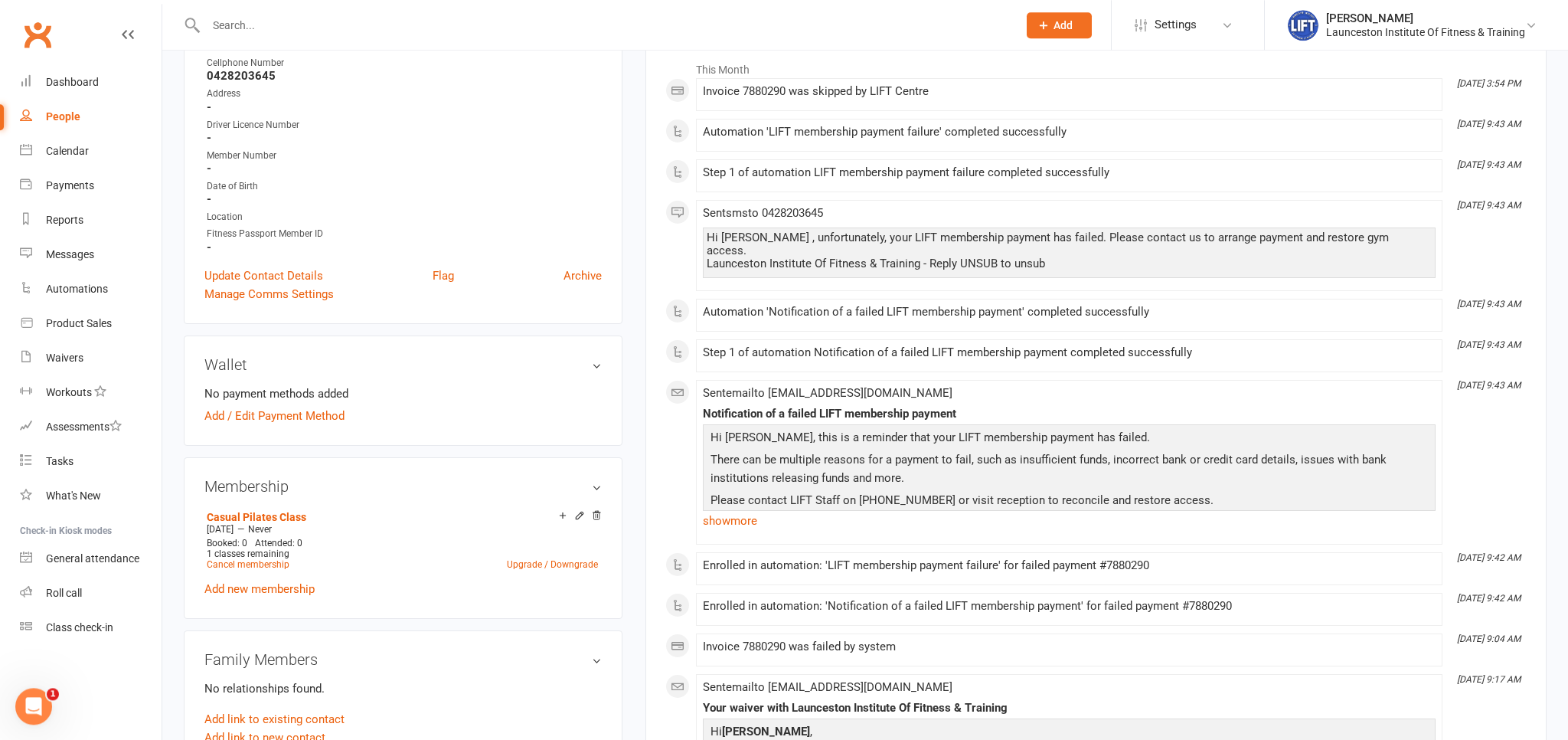
scroll to position [0, 0]
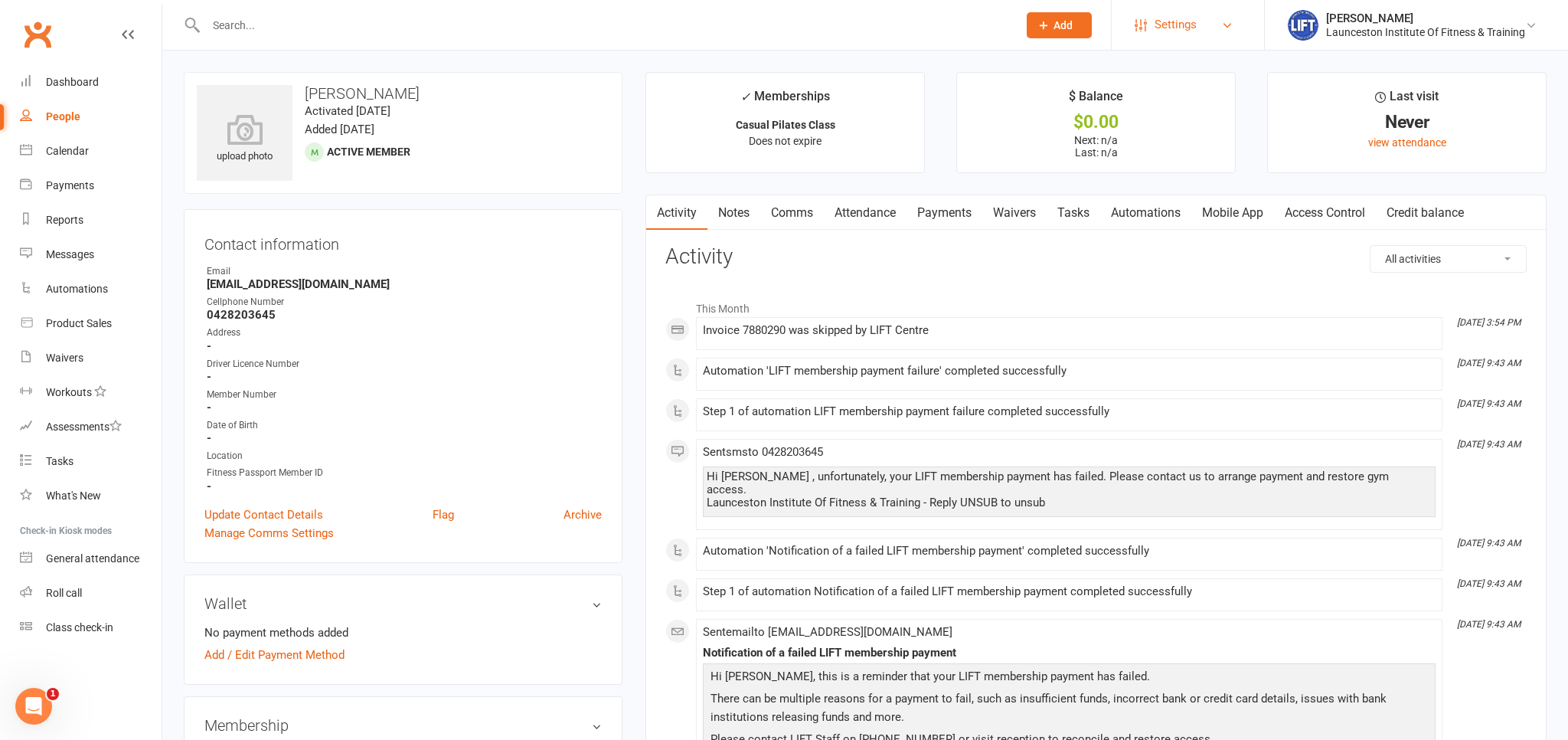
click at [1186, 31] on span "Settings" at bounding box center [1175, 25] width 42 height 35
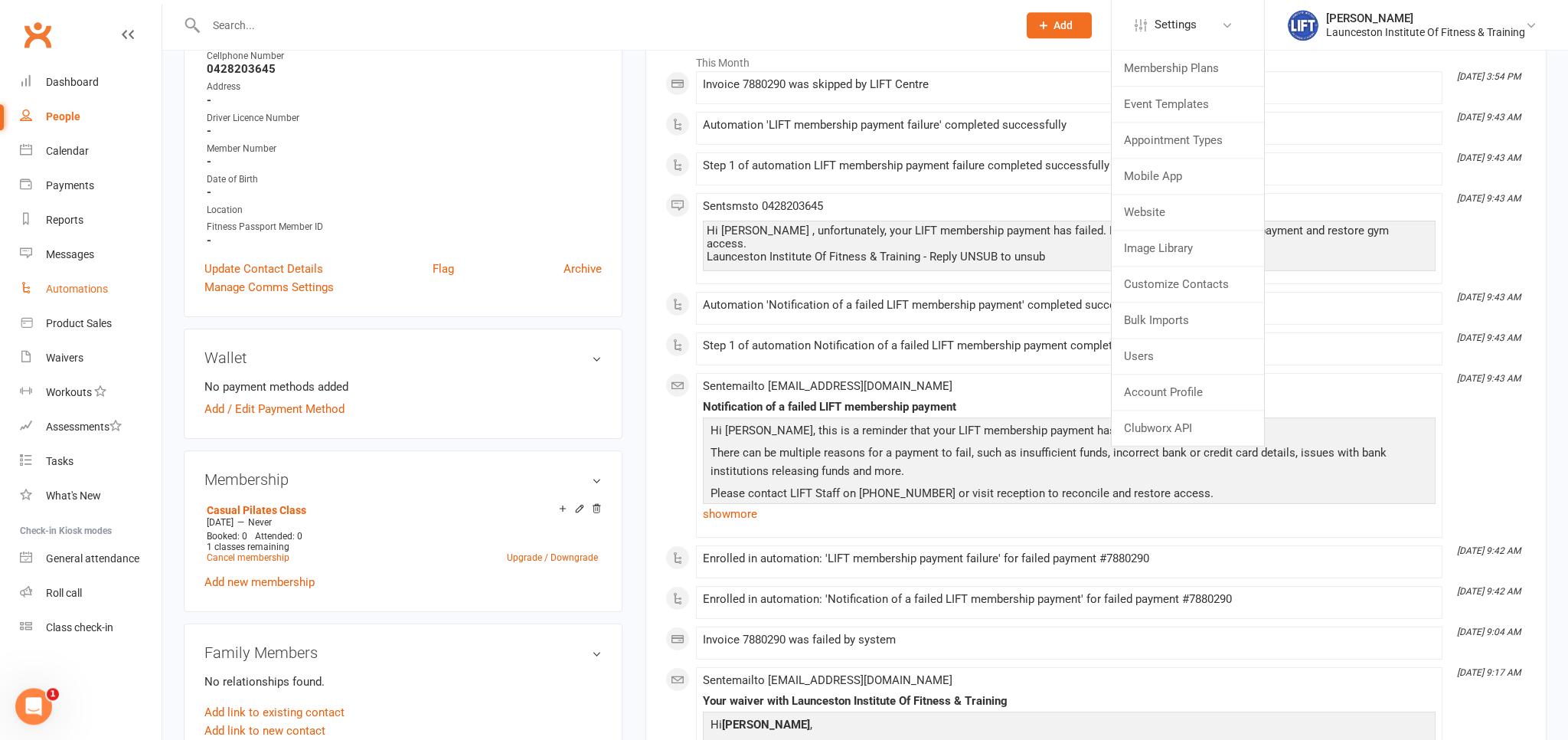
scroll to position [242, 0]
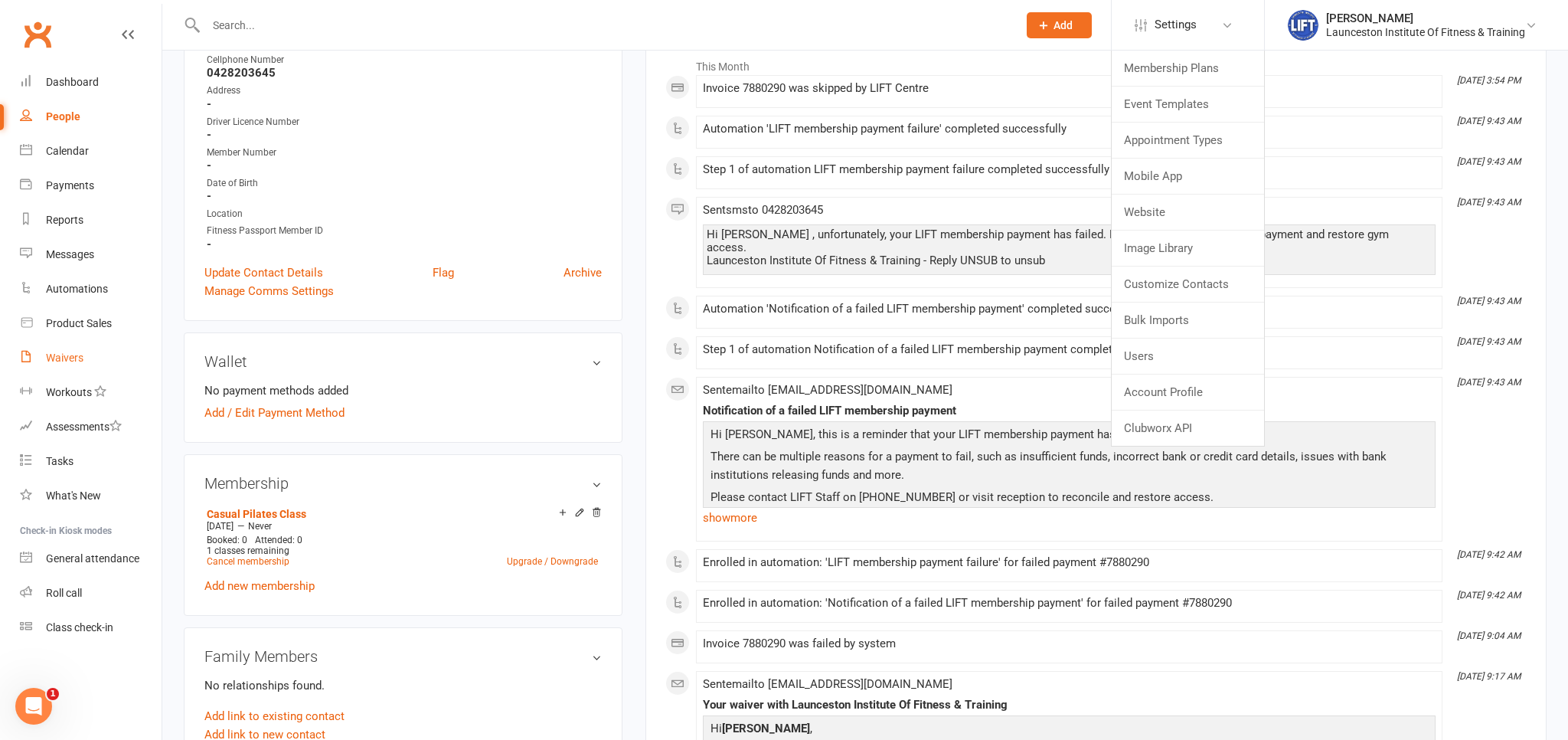
click at [71, 352] on div "Waivers" at bounding box center [64, 358] width 38 height 12
select select "100"
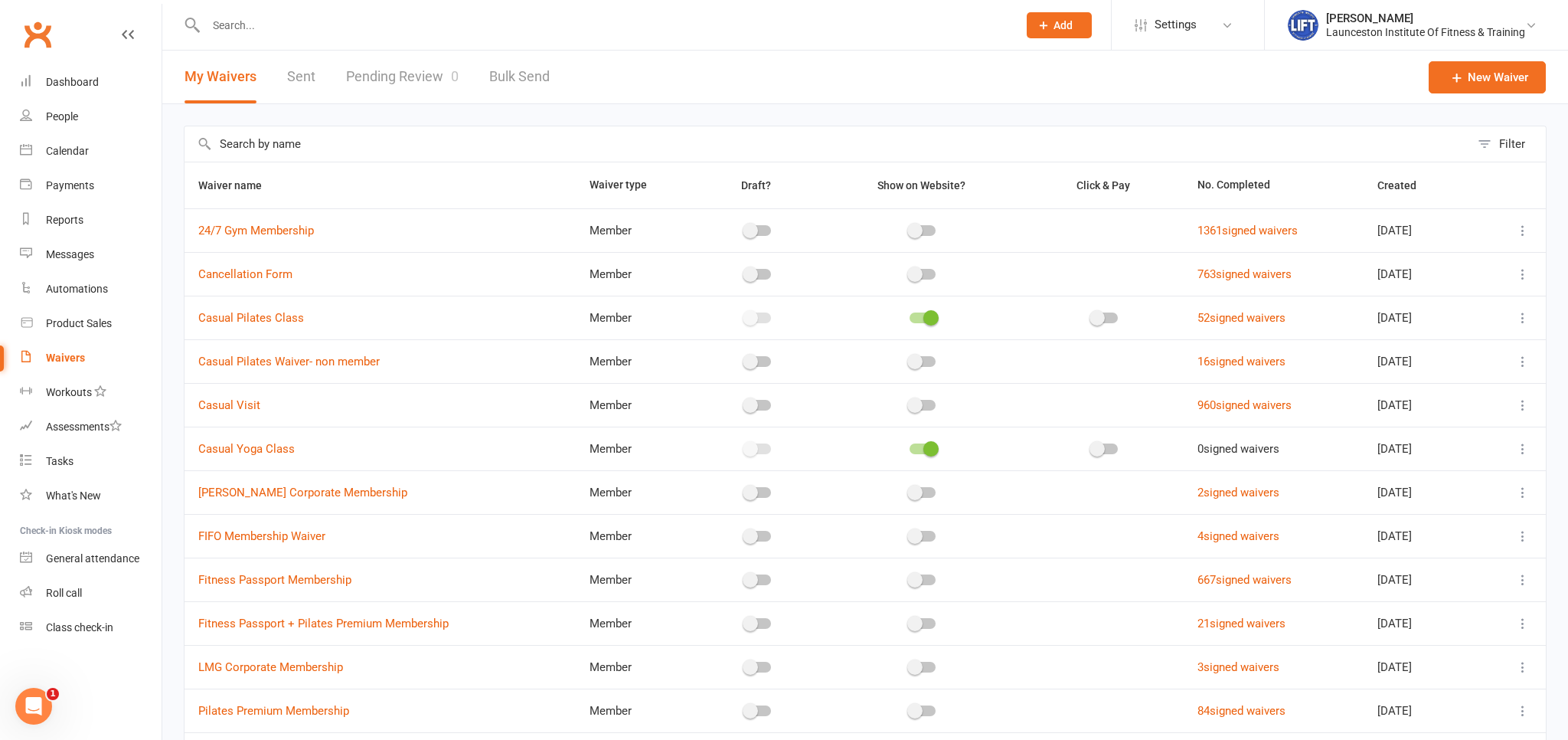
drag, startPoint x: 816, startPoint y: 309, endPoint x: 871, endPoint y: 320, distance: 56.1
click at [871, 320] on td at bounding box center [923, 317] width 206 height 44
drag, startPoint x: 358, startPoint y: 393, endPoint x: 436, endPoint y: 403, distance: 78.6
click at [436, 403] on td "Casual Visit" at bounding box center [380, 405] width 391 height 44
click at [262, 332] on span "Casual Pilates Class" at bounding box center [252, 318] width 106 height 29
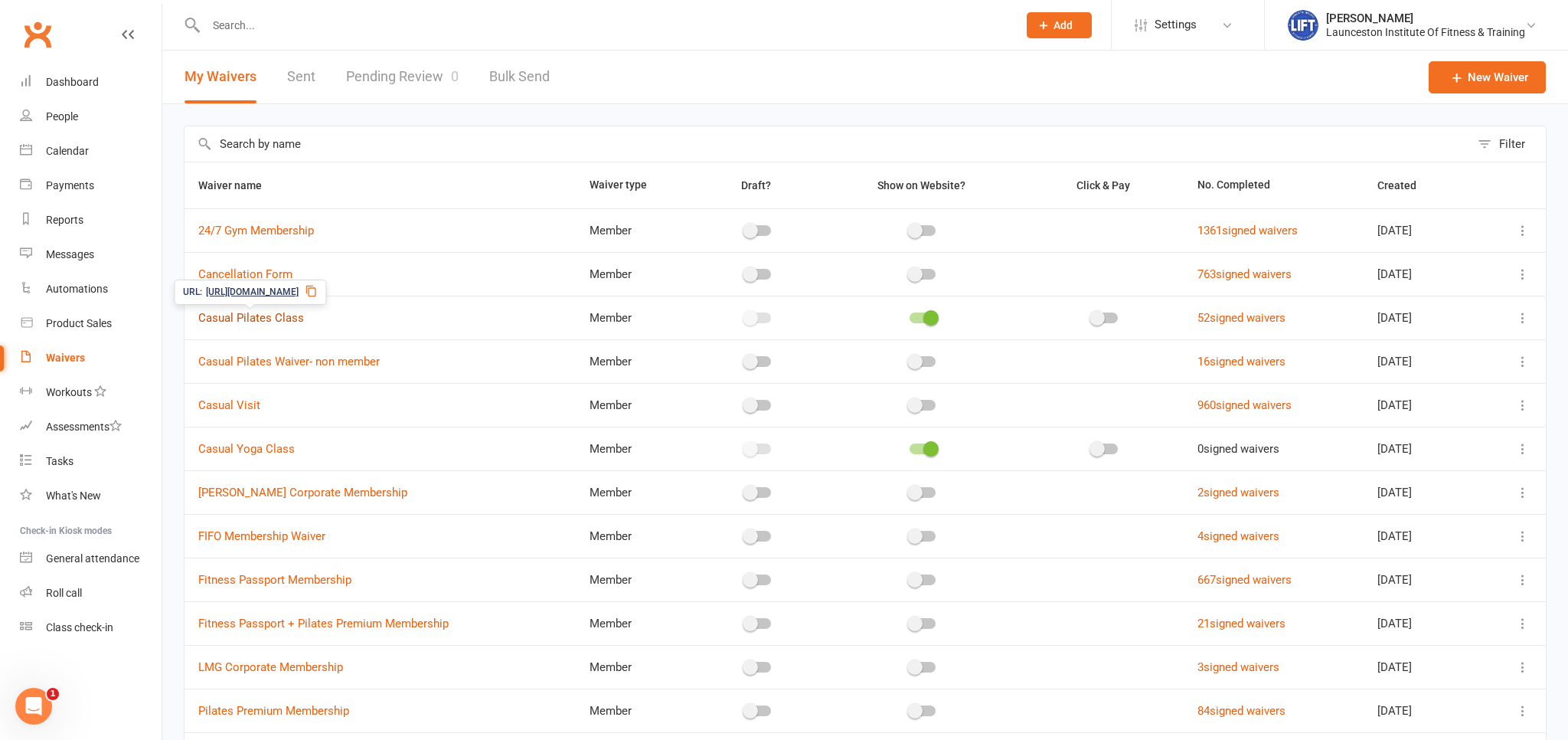
click at [258, 319] on link "Casual Pilates Class" at bounding box center [252, 318] width 106 height 14
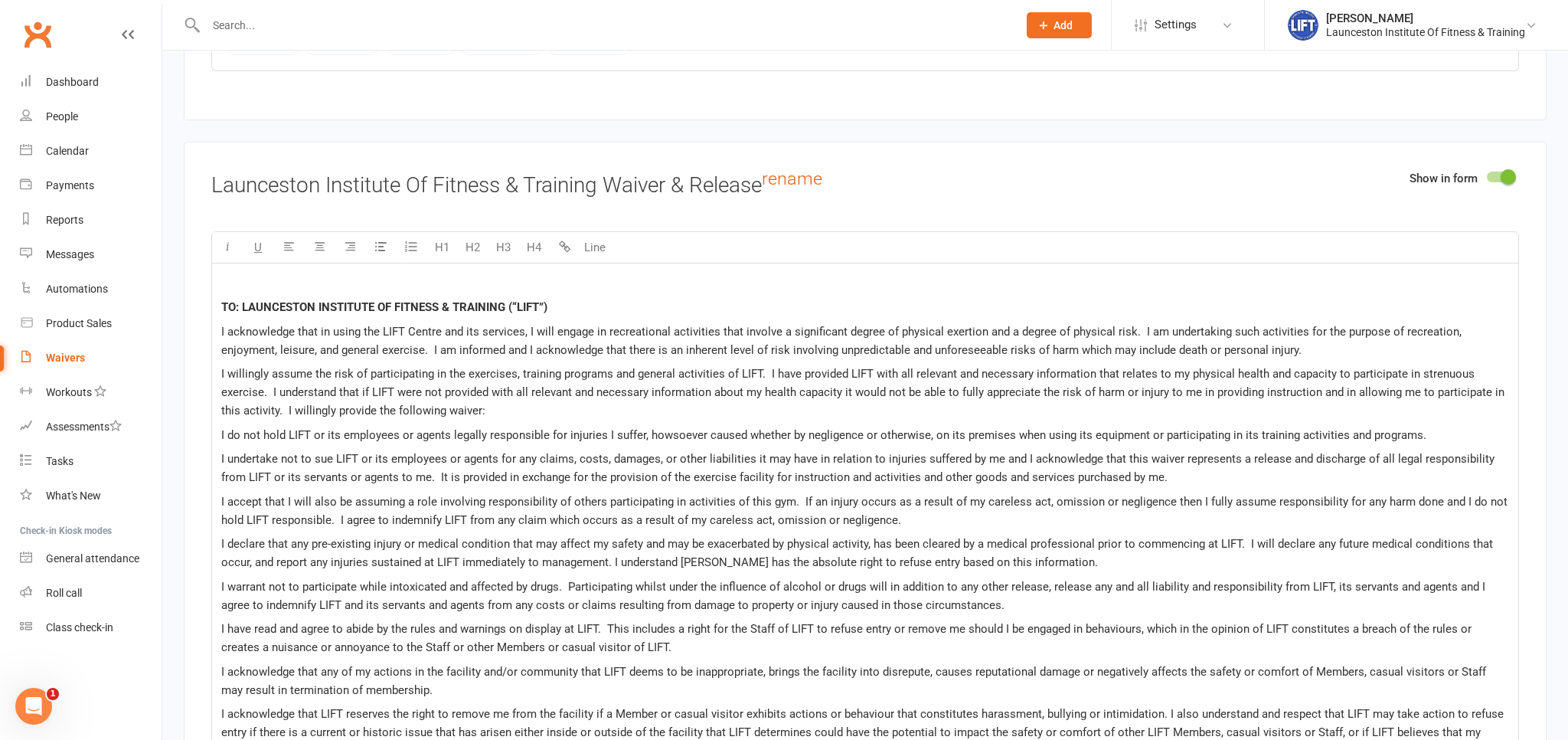
scroll to position [7445, 0]
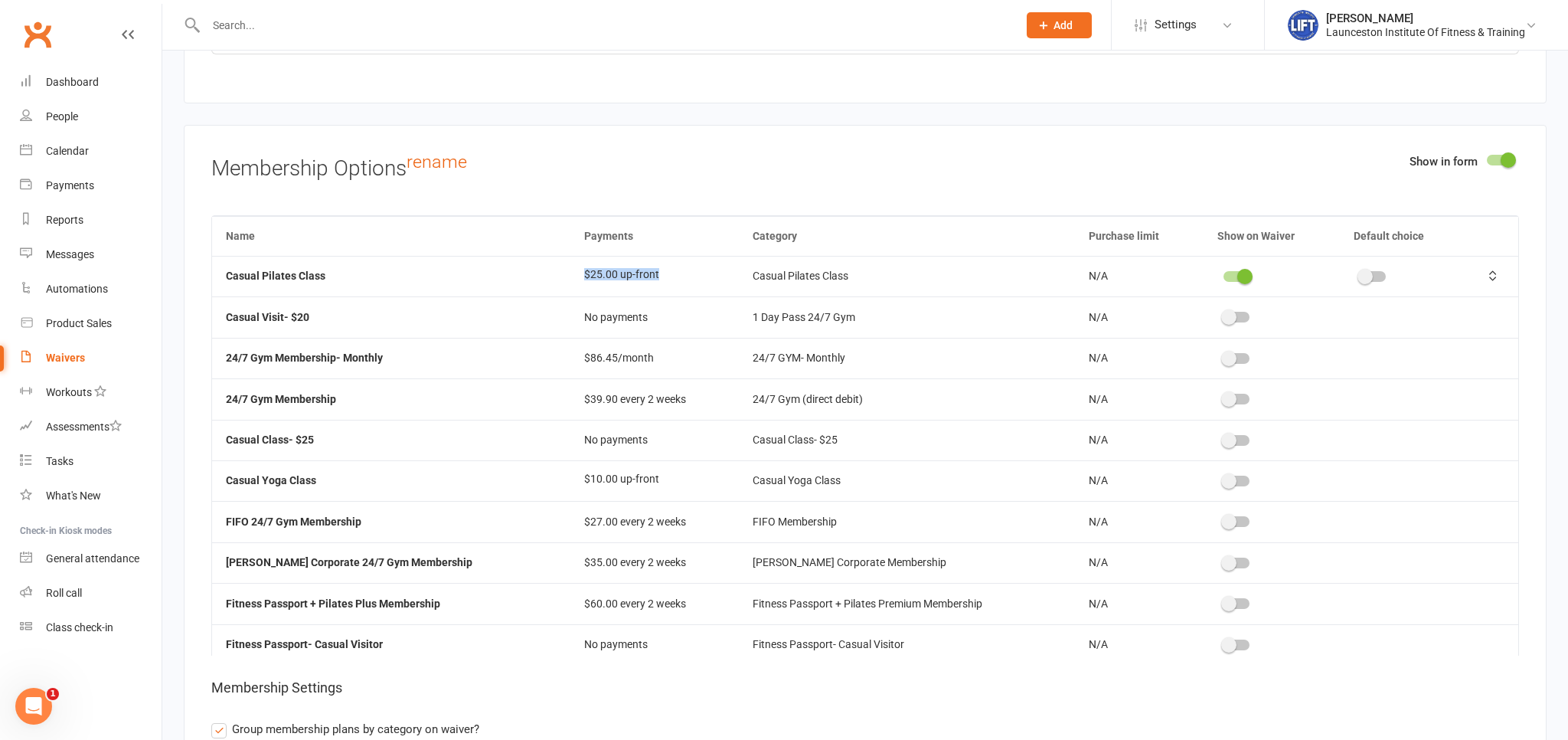
drag, startPoint x: 611, startPoint y: 274, endPoint x: 672, endPoint y: 274, distance: 61.0
click at [672, 274] on tr "Casual Pilates Class $25.00 up-front Casual Pilates Class N/A" at bounding box center [865, 276] width 1306 height 41
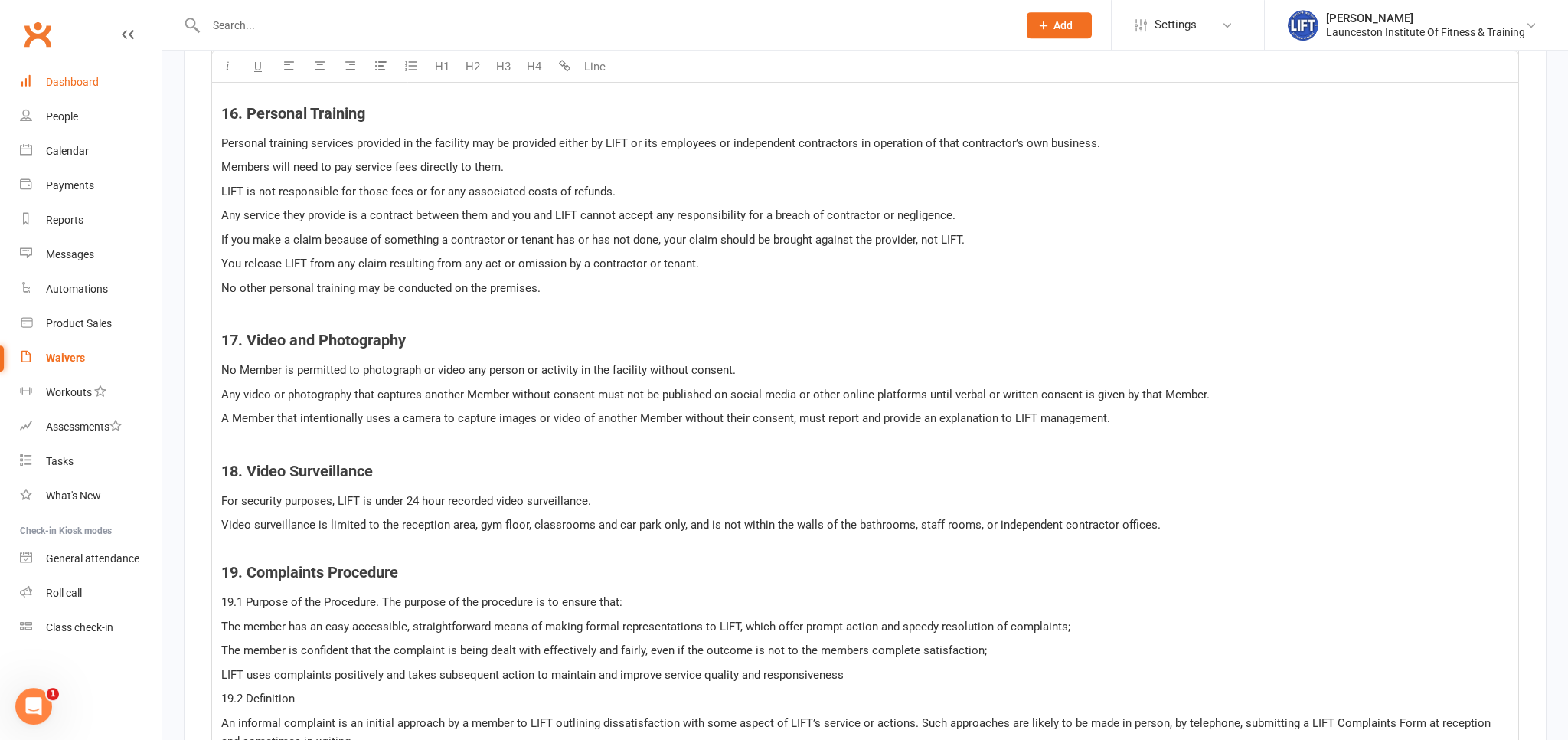
scroll to position [5583, 0]
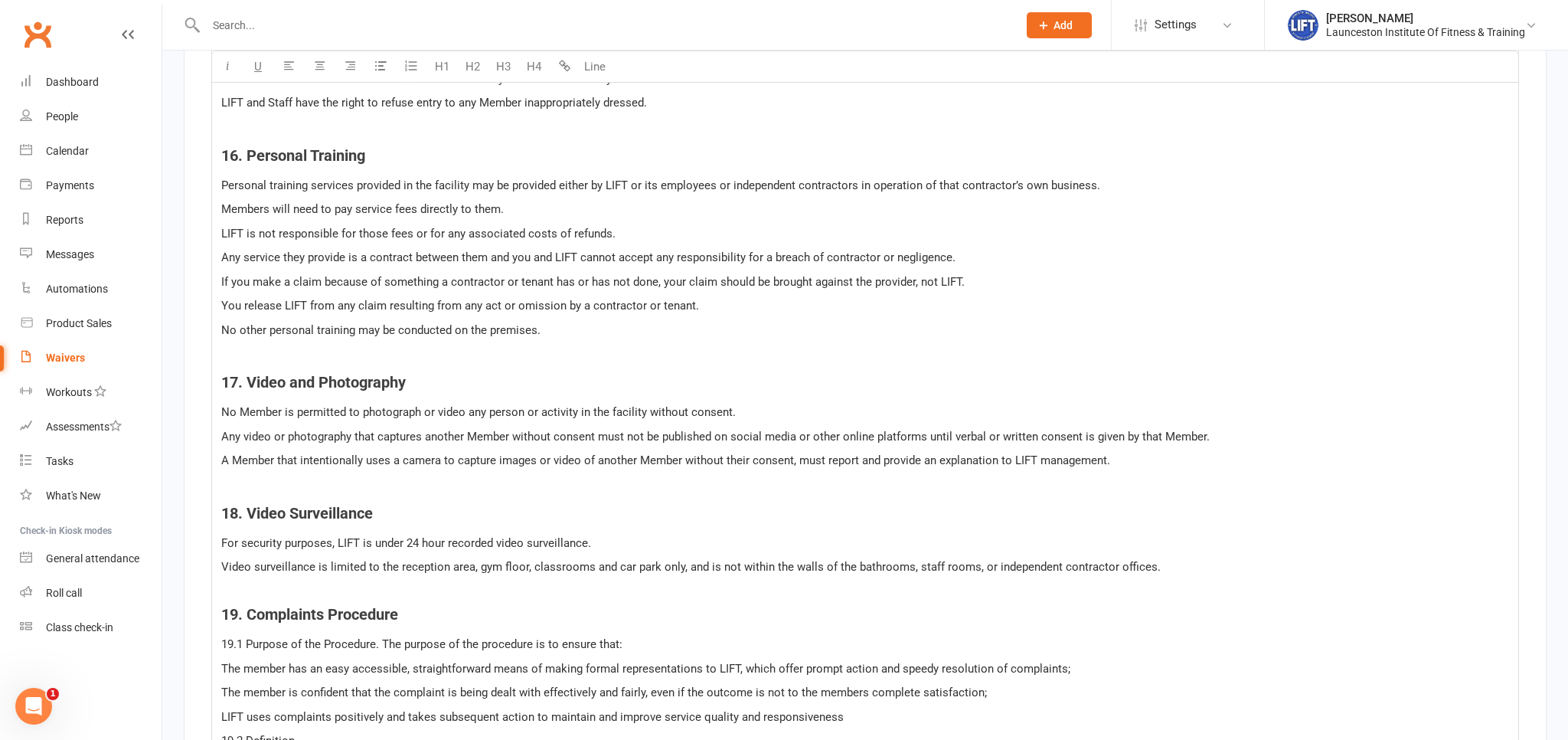
click at [81, 352] on div "Waivers" at bounding box center [65, 358] width 39 height 12
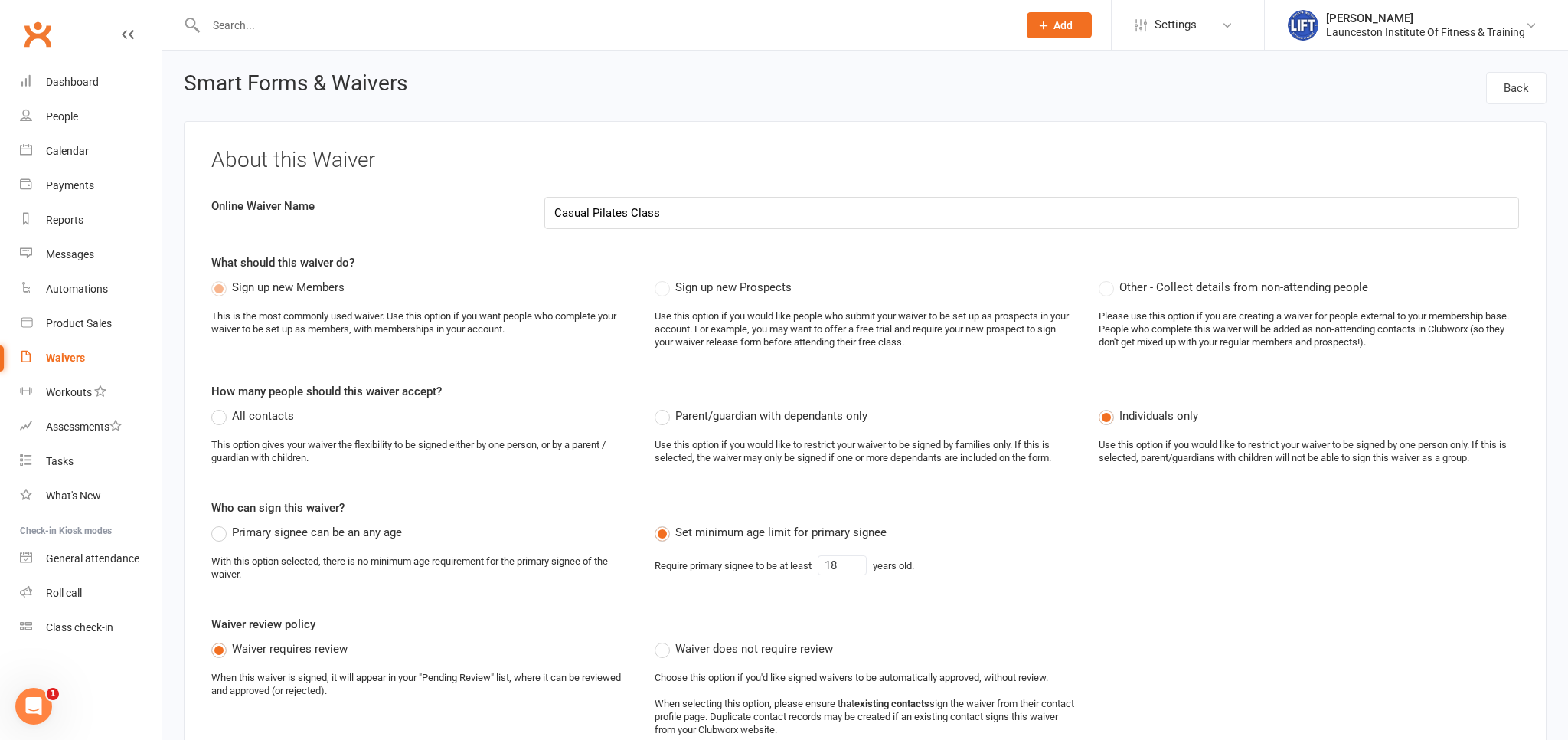
select select "100"
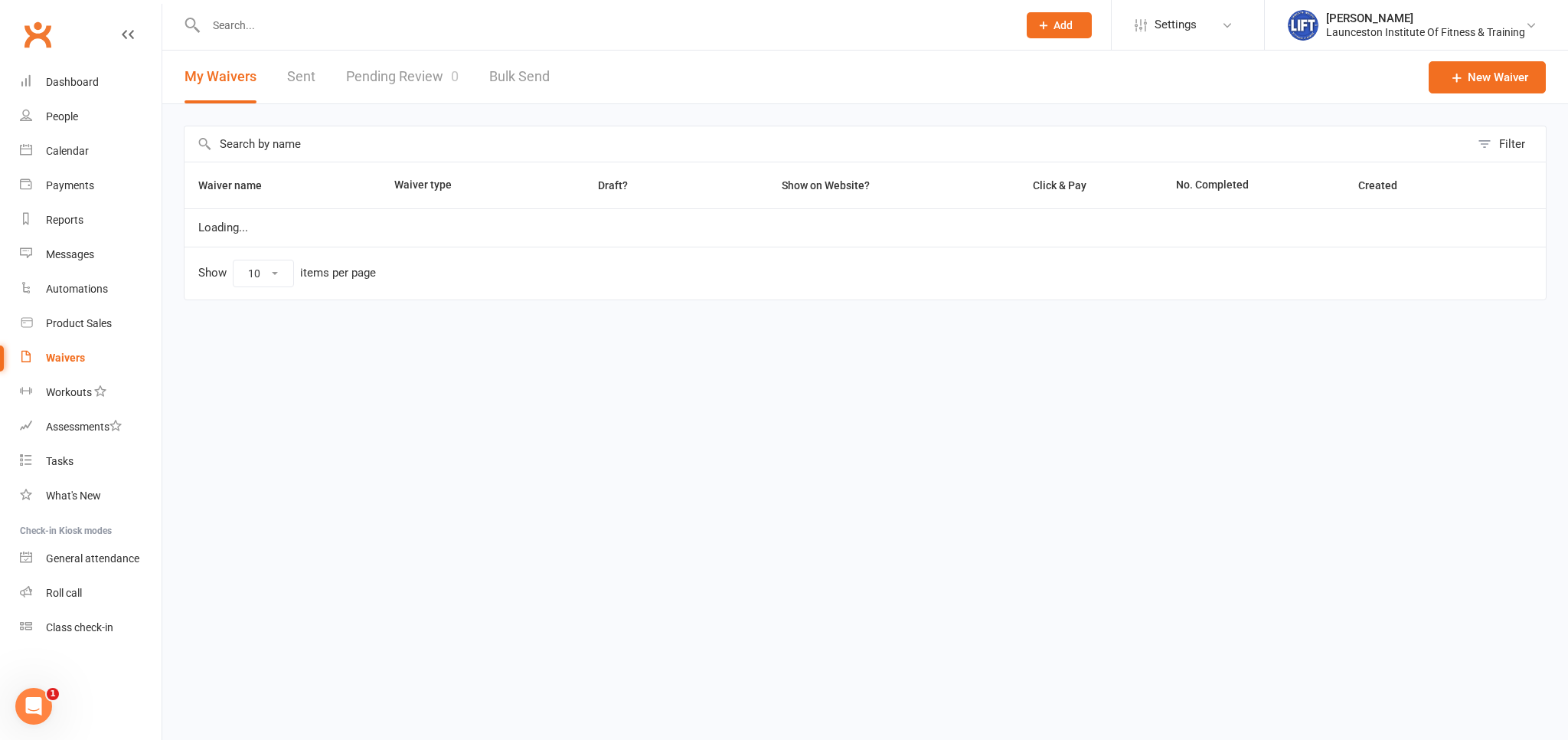
select select "100"
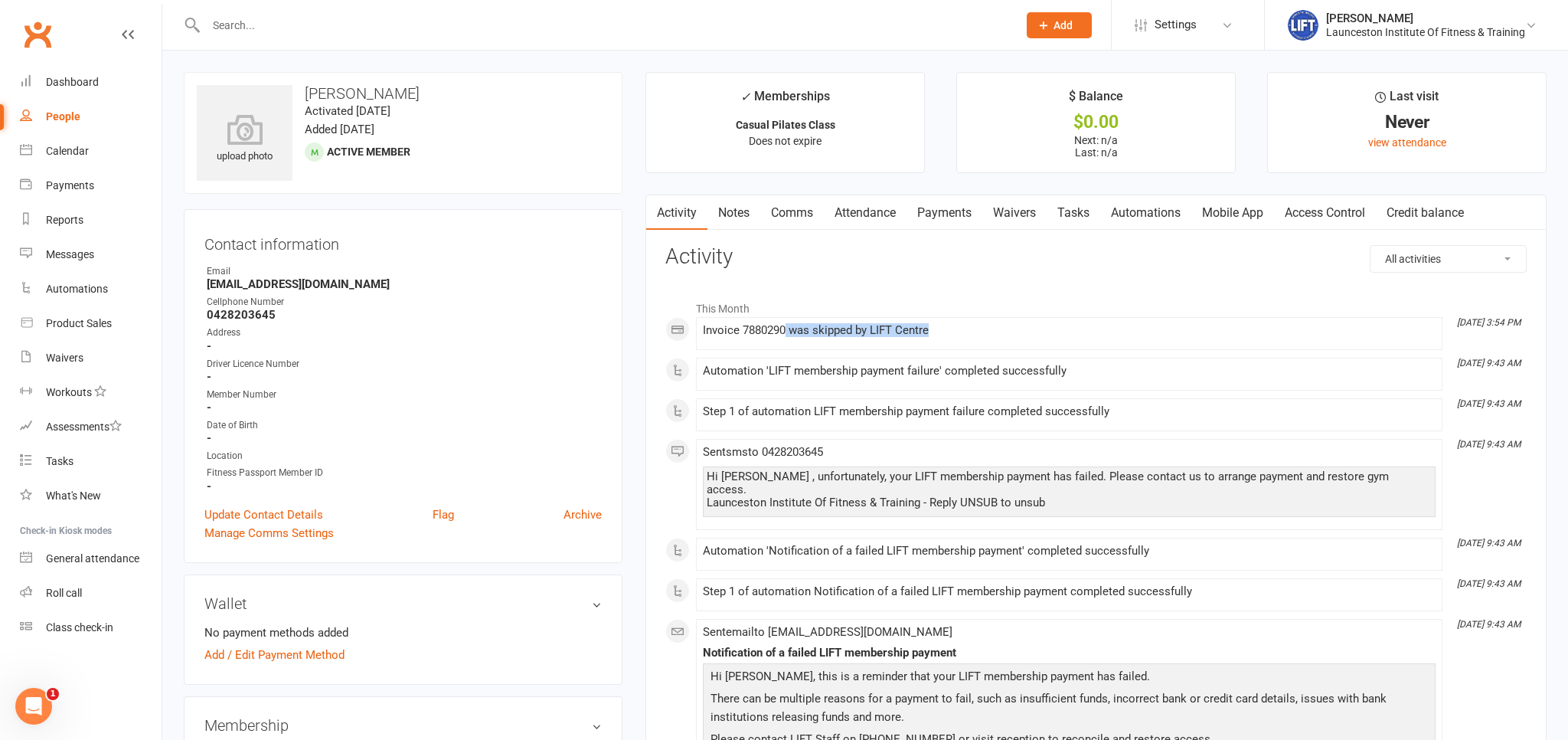
drag, startPoint x: 788, startPoint y: 327, endPoint x: 1005, endPoint y: 266, distance: 225.4
click at [1000, 326] on div "Invoice 7880290 was skipped by LIFT Centre" at bounding box center [1069, 330] width 733 height 13
click at [1006, 261] on h3 "Activity" at bounding box center [1095, 256] width 861 height 24
click at [1016, 220] on link "Waivers" at bounding box center [1015, 213] width 64 height 35
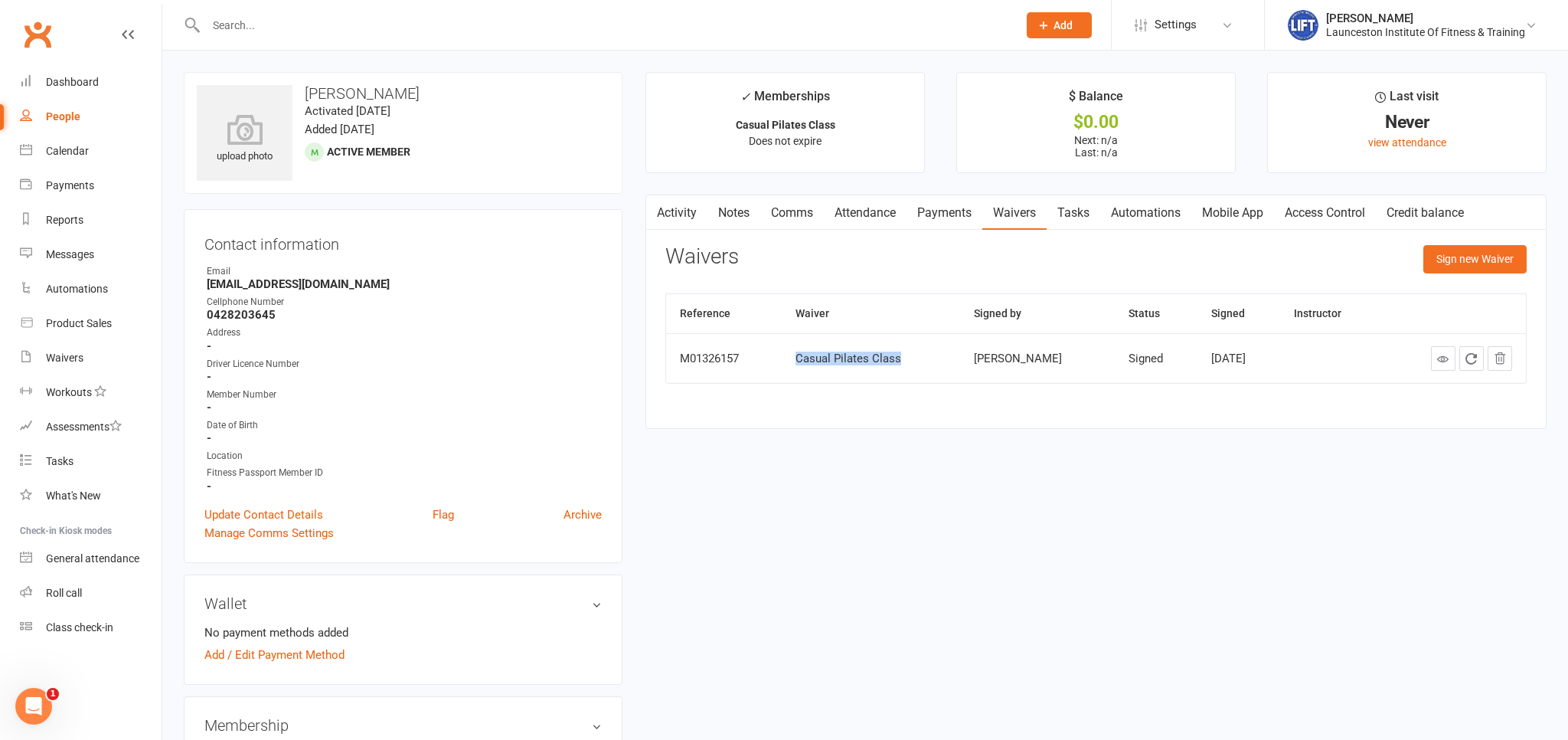
drag, startPoint x: 789, startPoint y: 366, endPoint x: 923, endPoint y: 363, distance: 134.0
click at [923, 363] on td "Casual Pilates Class" at bounding box center [871, 358] width 179 height 50
click at [1337, 425] on div "Activity Notes Comms Attendance Payments Waivers Tasks Automations Mobile App A…" at bounding box center [1096, 312] width 901 height 235
click at [1449, 353] on icon at bounding box center [1443, 358] width 12 height 12
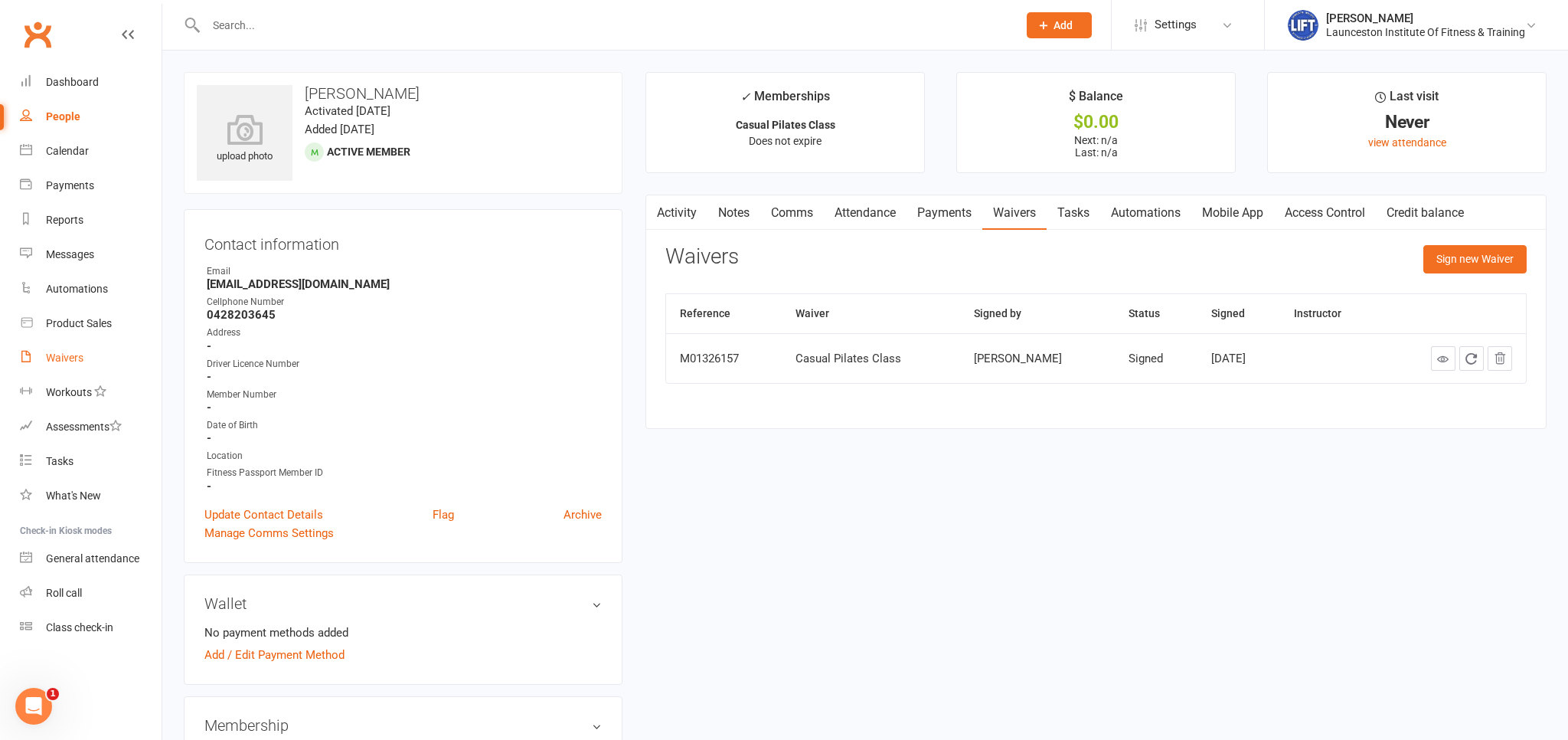
click at [84, 363] on link "Waivers" at bounding box center [91, 358] width 142 height 35
select select "100"
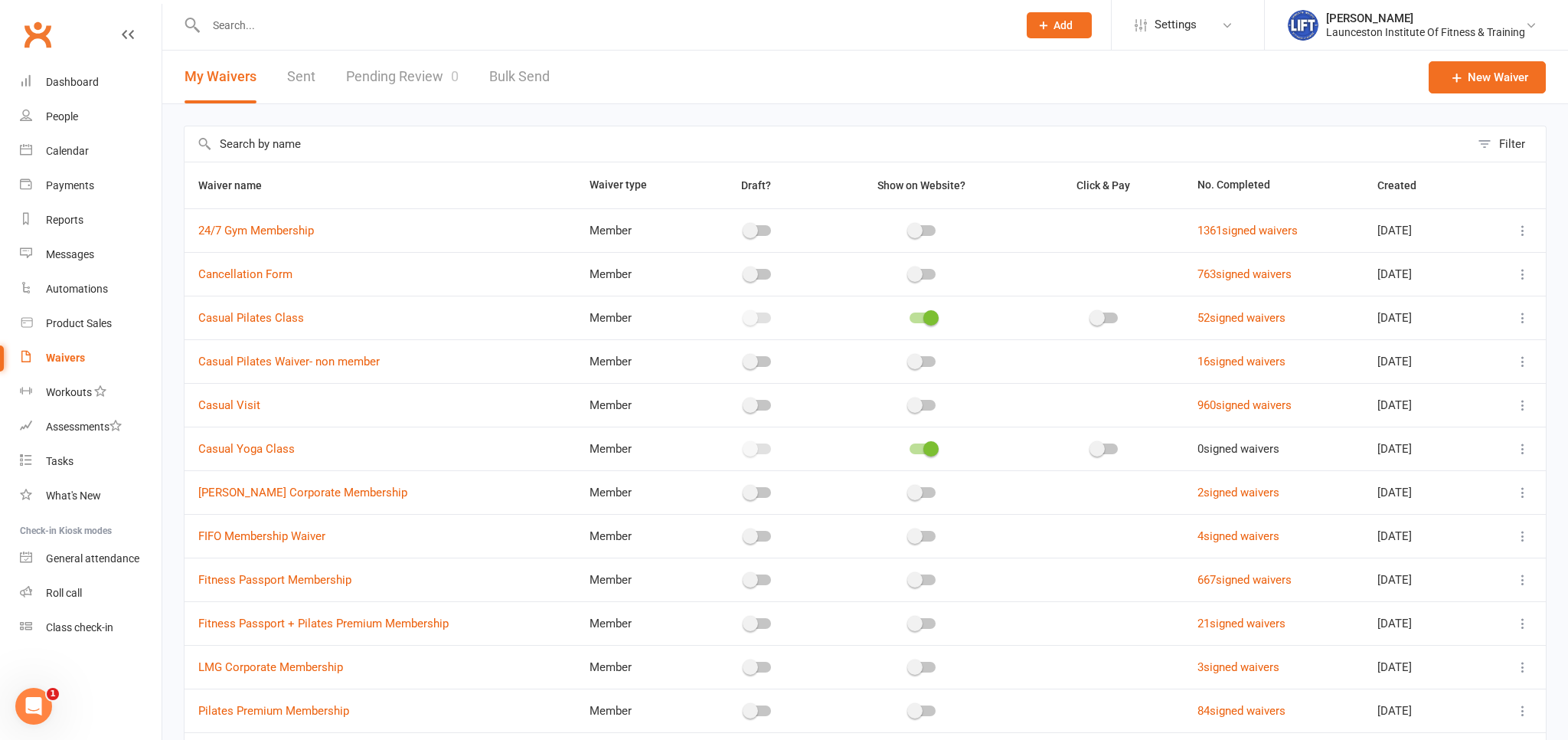
click at [407, 21] on input "text" at bounding box center [604, 25] width 805 height 21
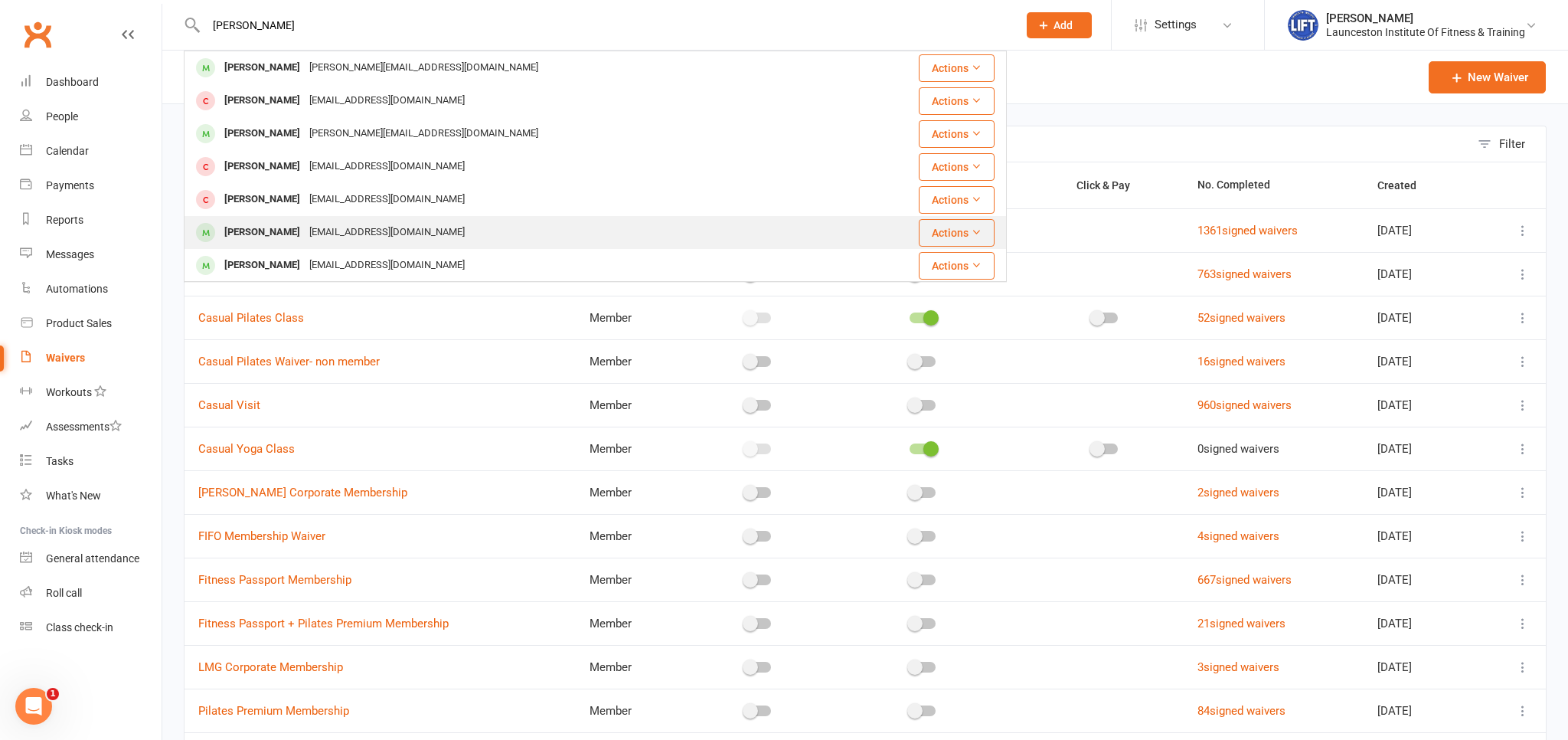
type input "brendan"
click at [399, 241] on div "brendan.lockett01@hotmail.com" at bounding box center [387, 232] width 165 height 22
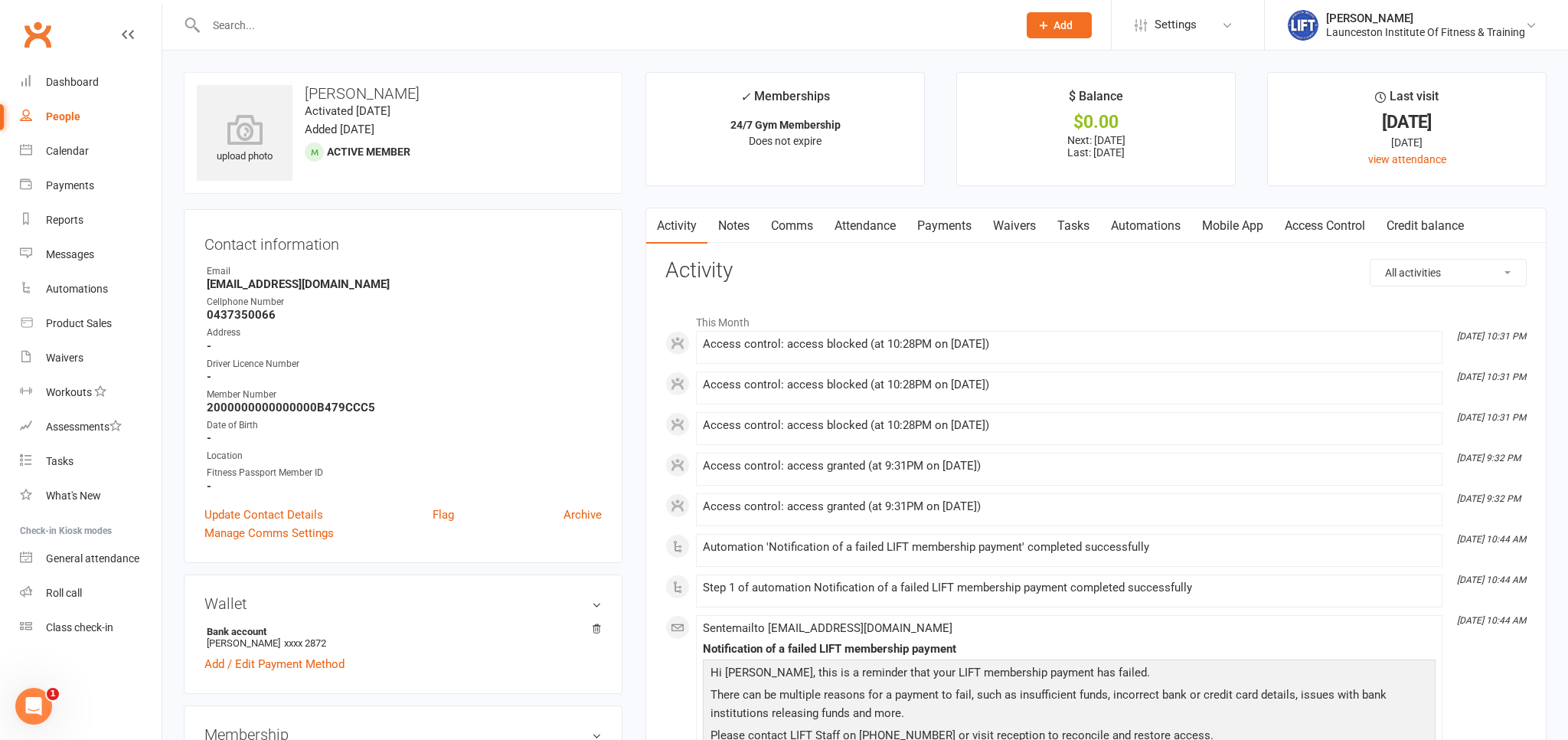
click at [945, 216] on link "Payments" at bounding box center [944, 226] width 76 height 35
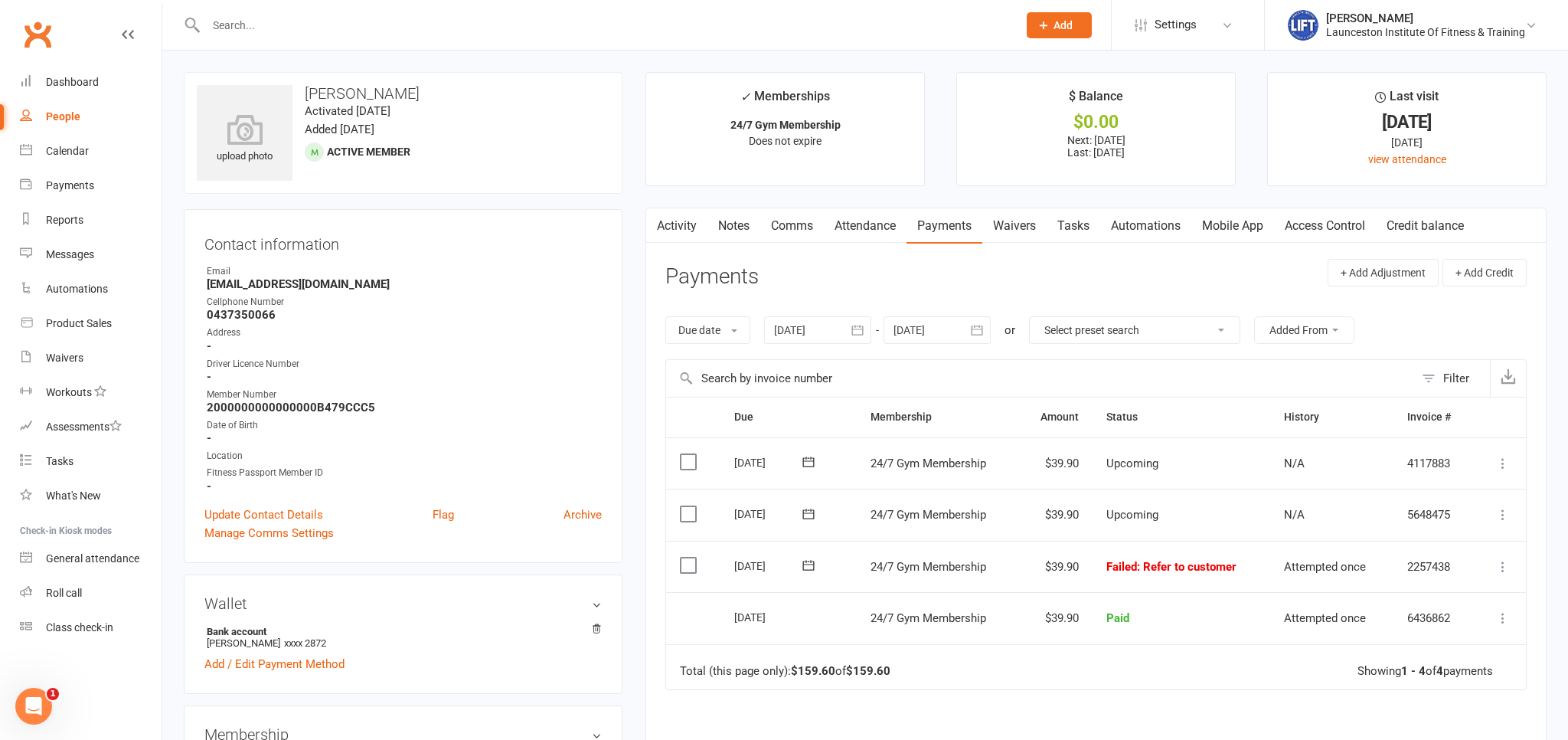
click at [1503, 563] on icon at bounding box center [1504, 567] width 15 height 15
click at [1457, 624] on link "Mark as Paid (POS)" at bounding box center [1436, 628] width 152 height 31
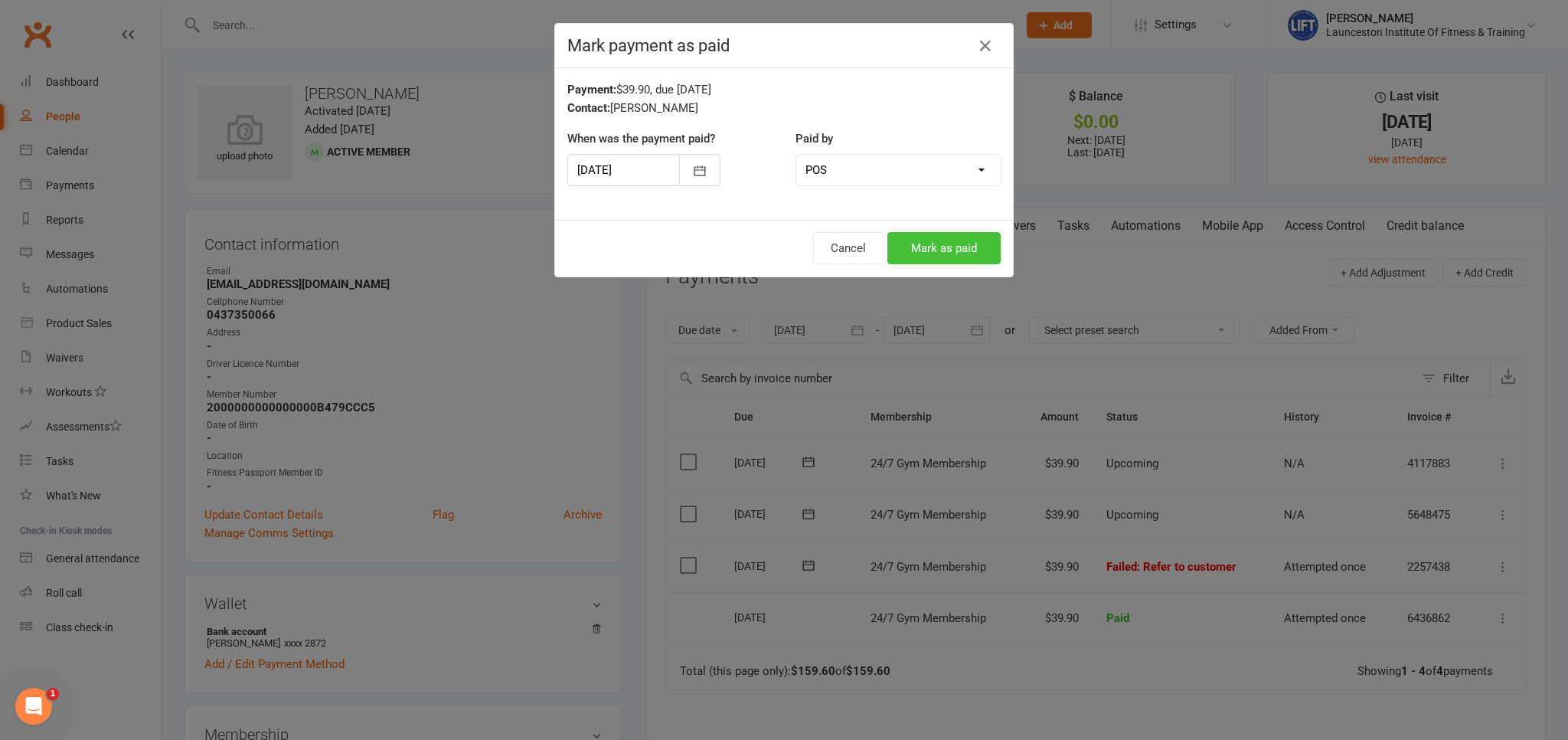
click at [947, 246] on button "Mark as paid" at bounding box center [944, 248] width 114 height 32
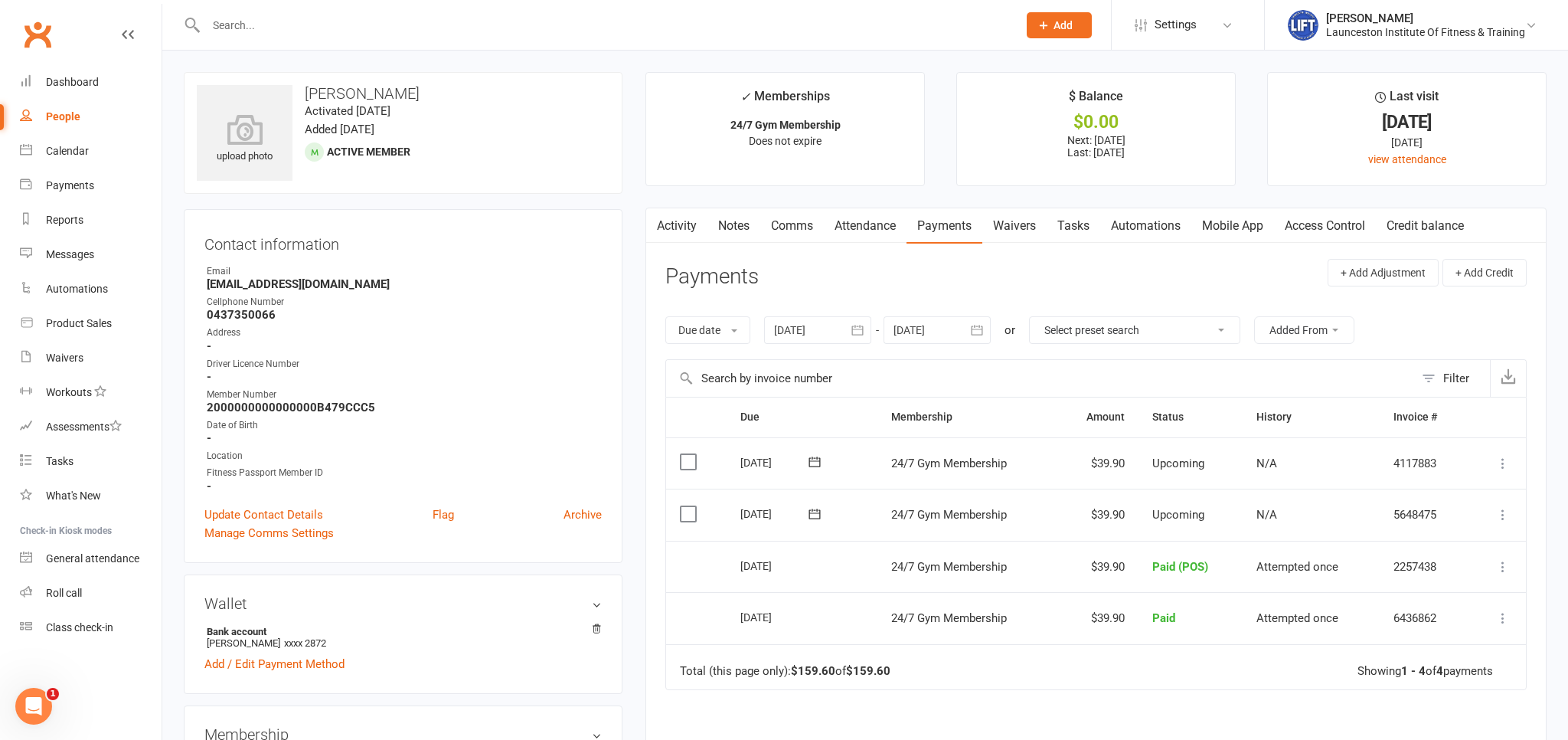
click at [265, 17] on input "text" at bounding box center [604, 25] width 805 height 21
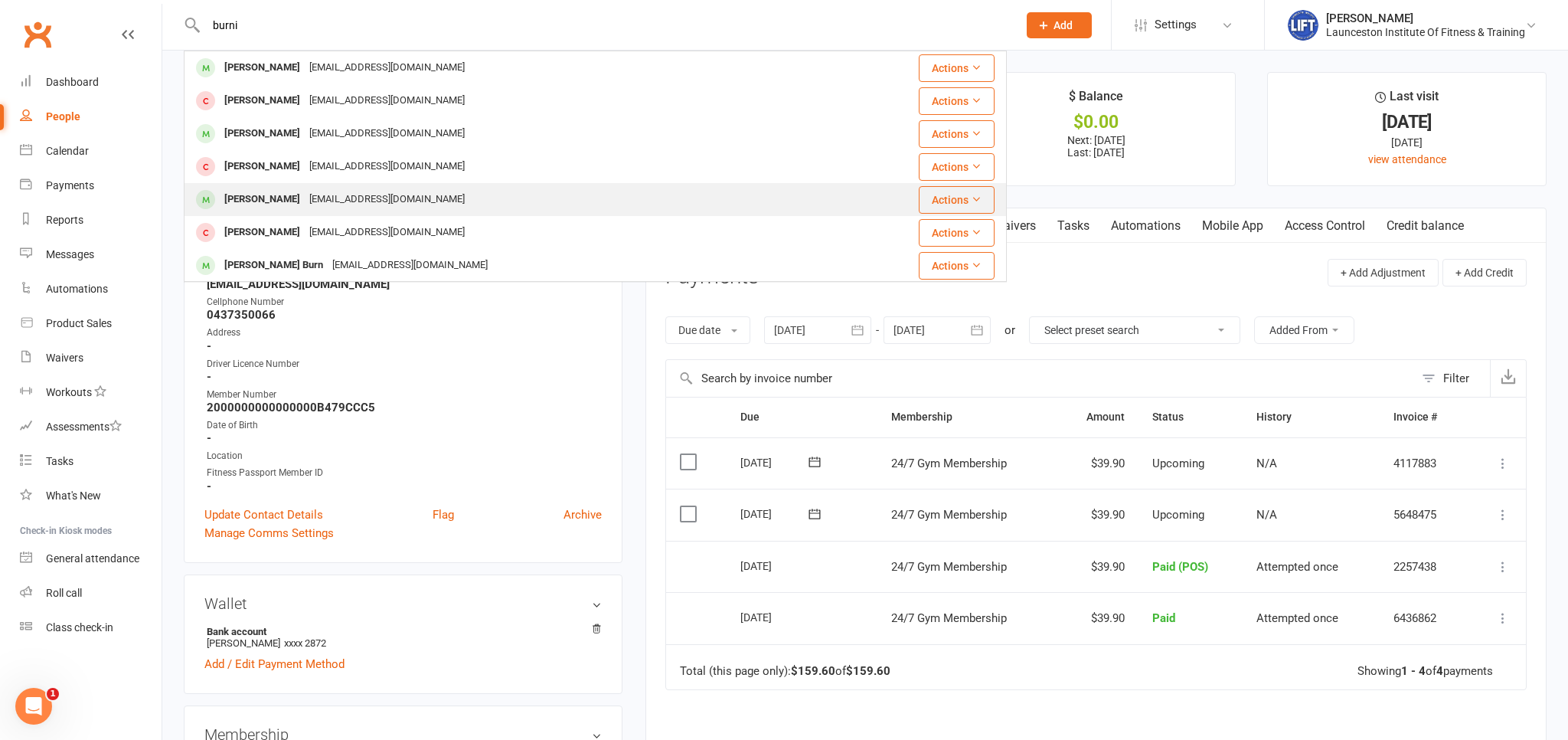
type input "burni"
click at [427, 196] on div "Jasmineburnie02@gmail.com" at bounding box center [387, 200] width 165 height 22
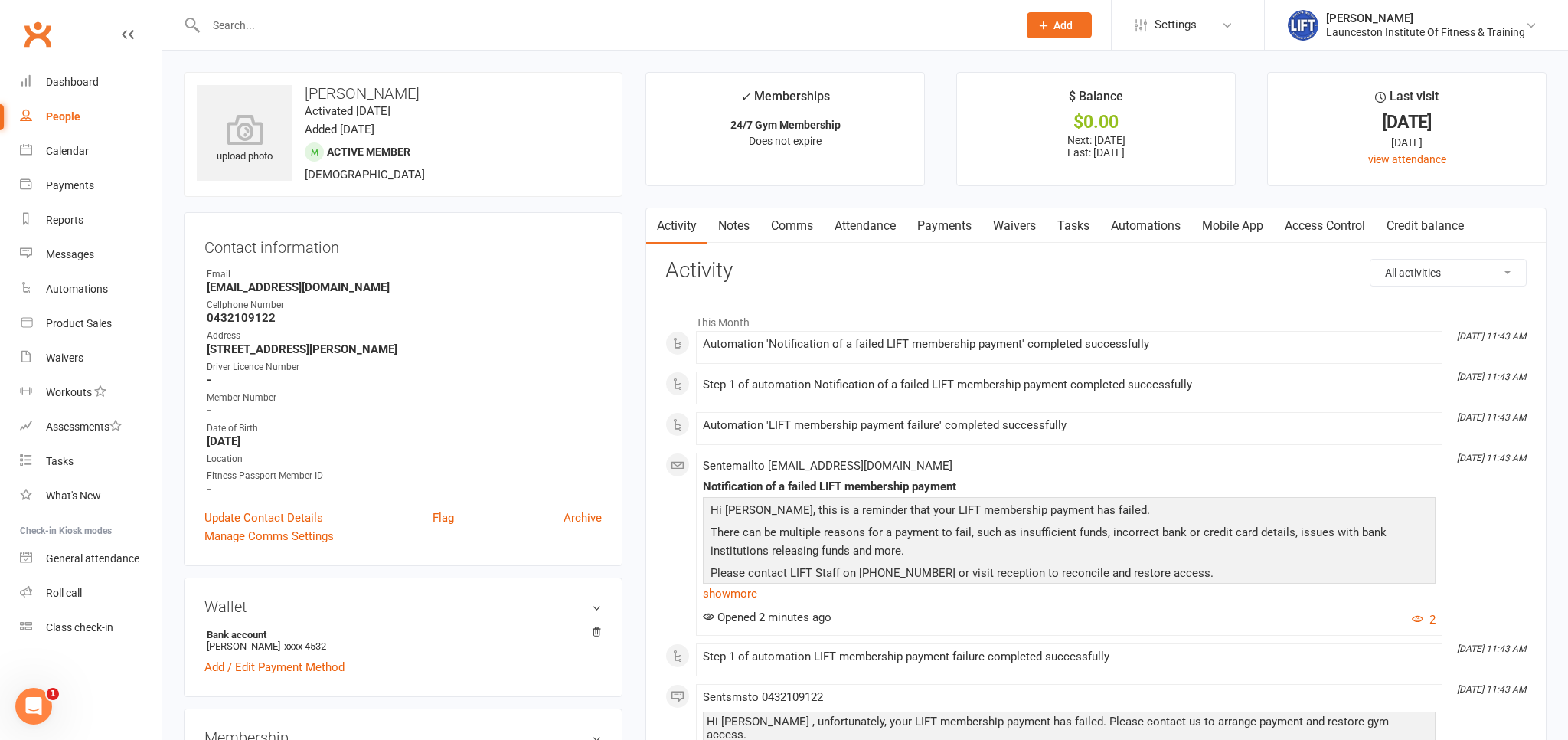
click at [961, 224] on link "Payments" at bounding box center [944, 226] width 76 height 35
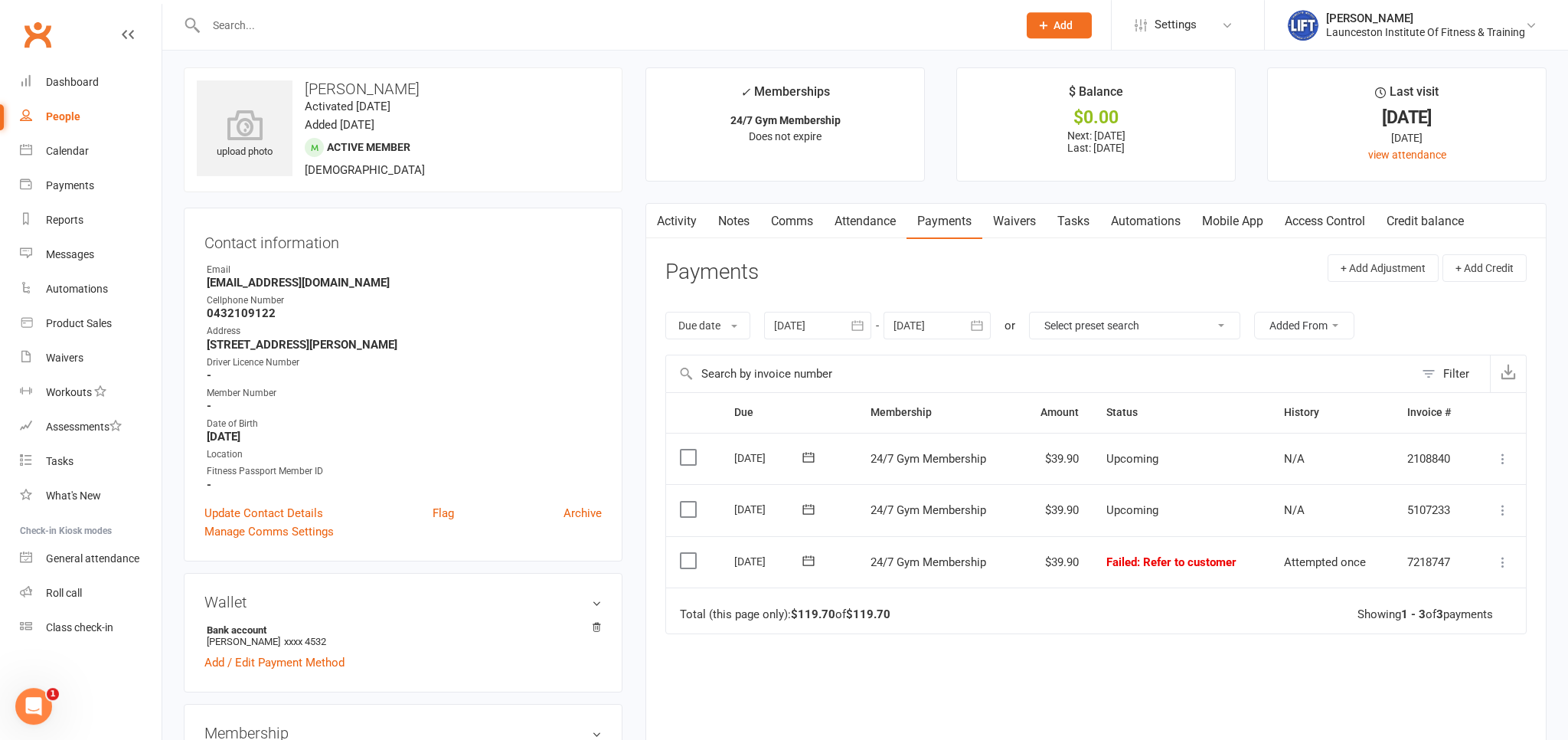
scroll to position [81, 0]
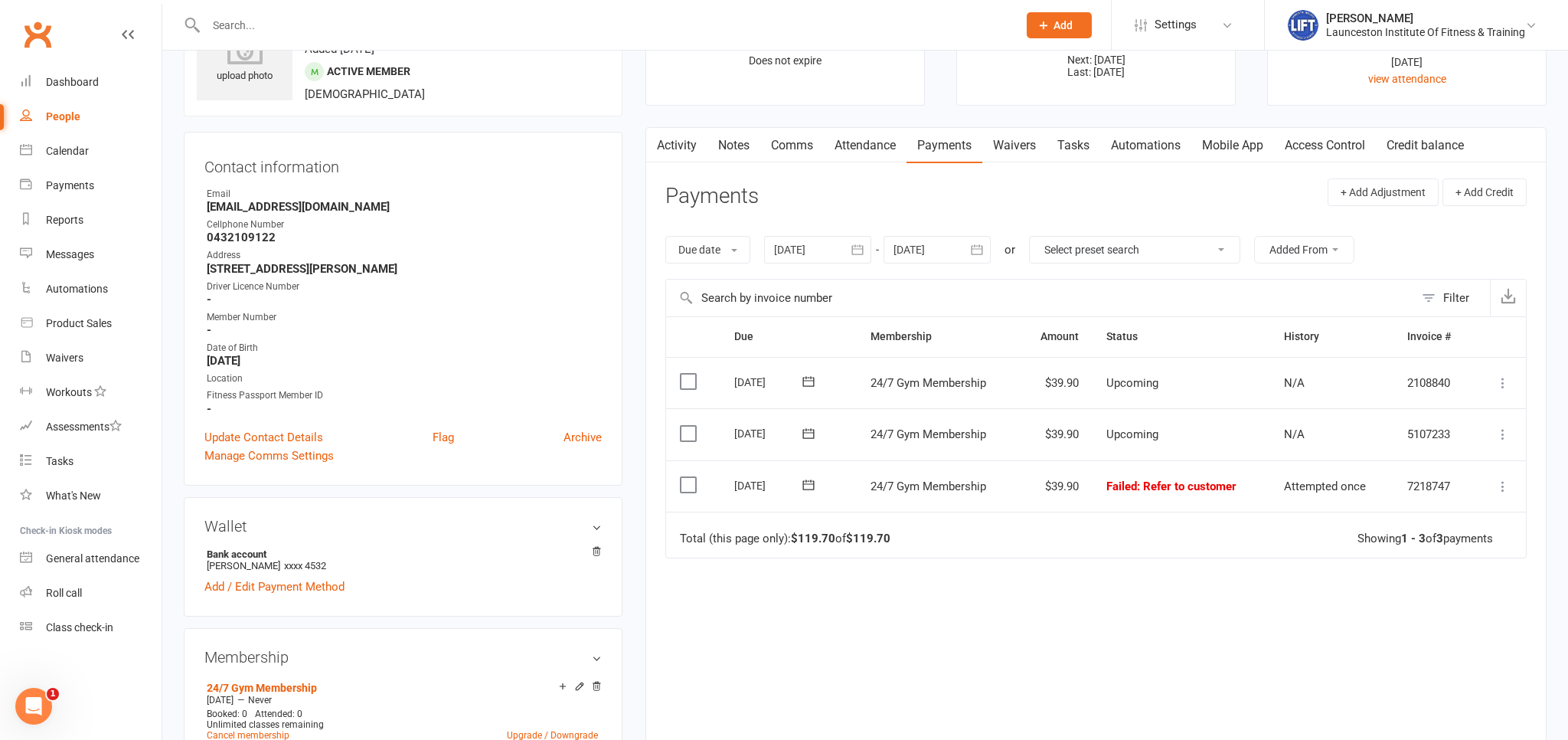
click at [871, 239] on button "button" at bounding box center [858, 249] width 28 height 28
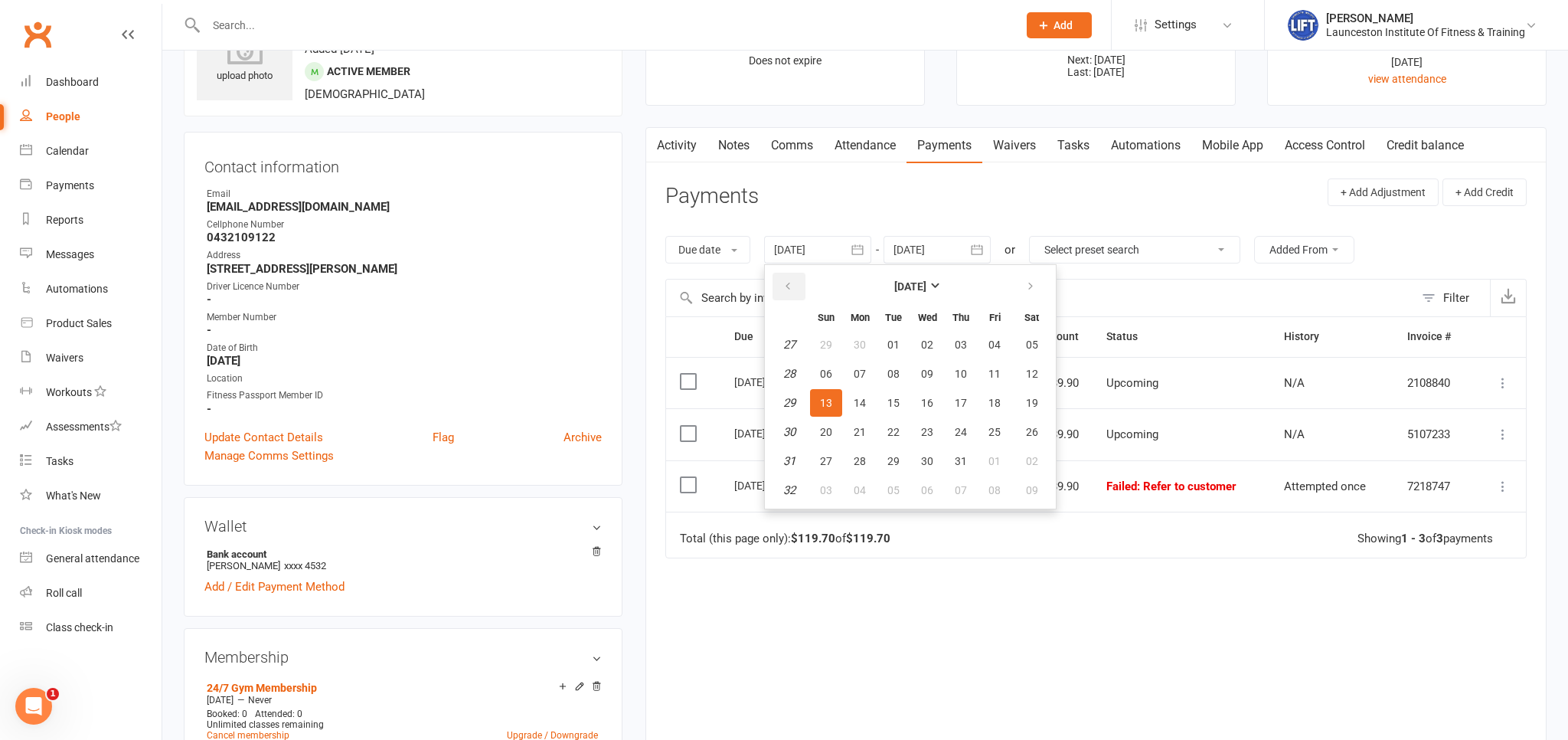
click at [802, 276] on button "button" at bounding box center [789, 286] width 33 height 28
click at [801, 276] on button "button" at bounding box center [789, 286] width 33 height 28
click at [801, 277] on button "button" at bounding box center [789, 286] width 33 height 28
click at [976, 349] on button "03" at bounding box center [961, 345] width 32 height 28
type input "03 Apr 2025"
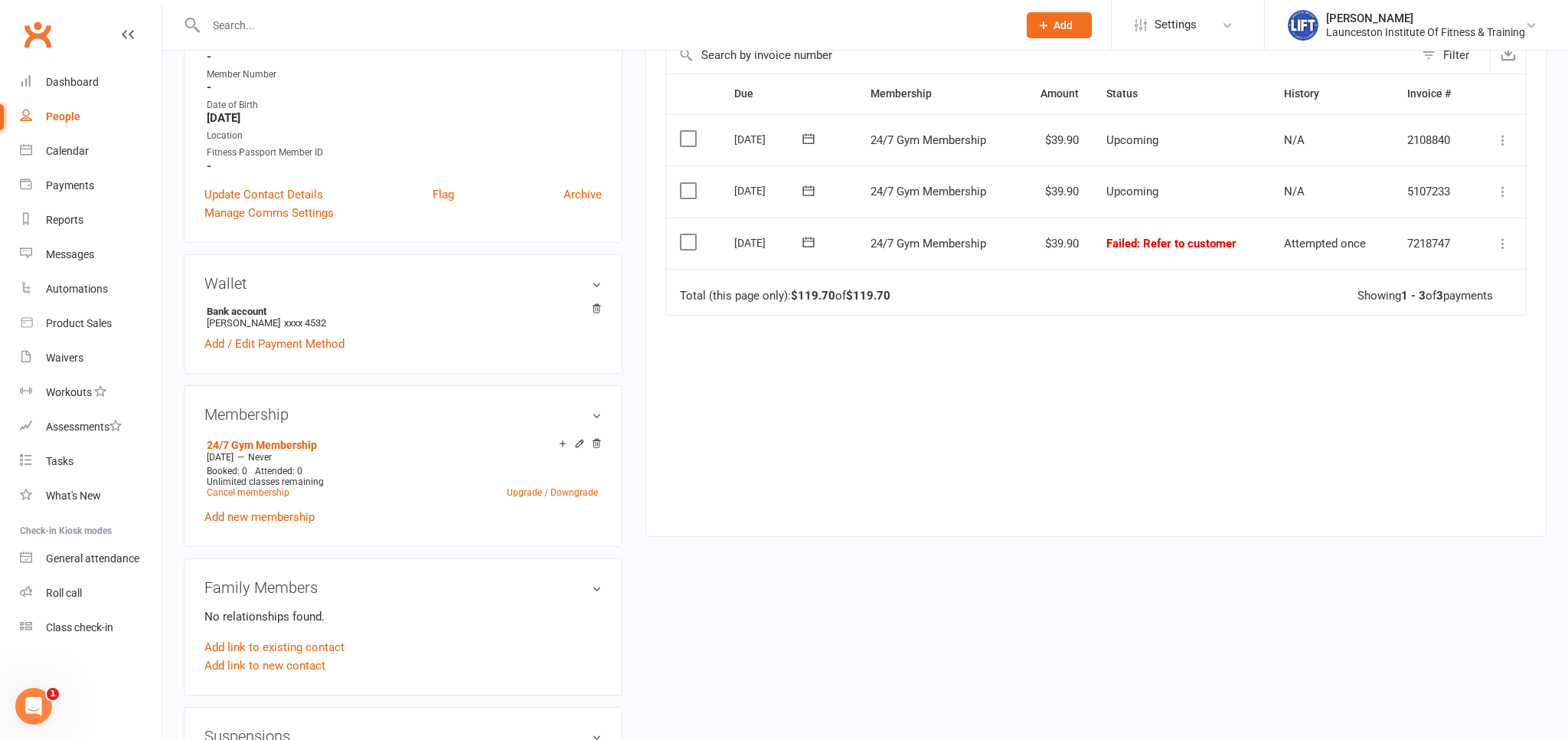
scroll to position [0, 0]
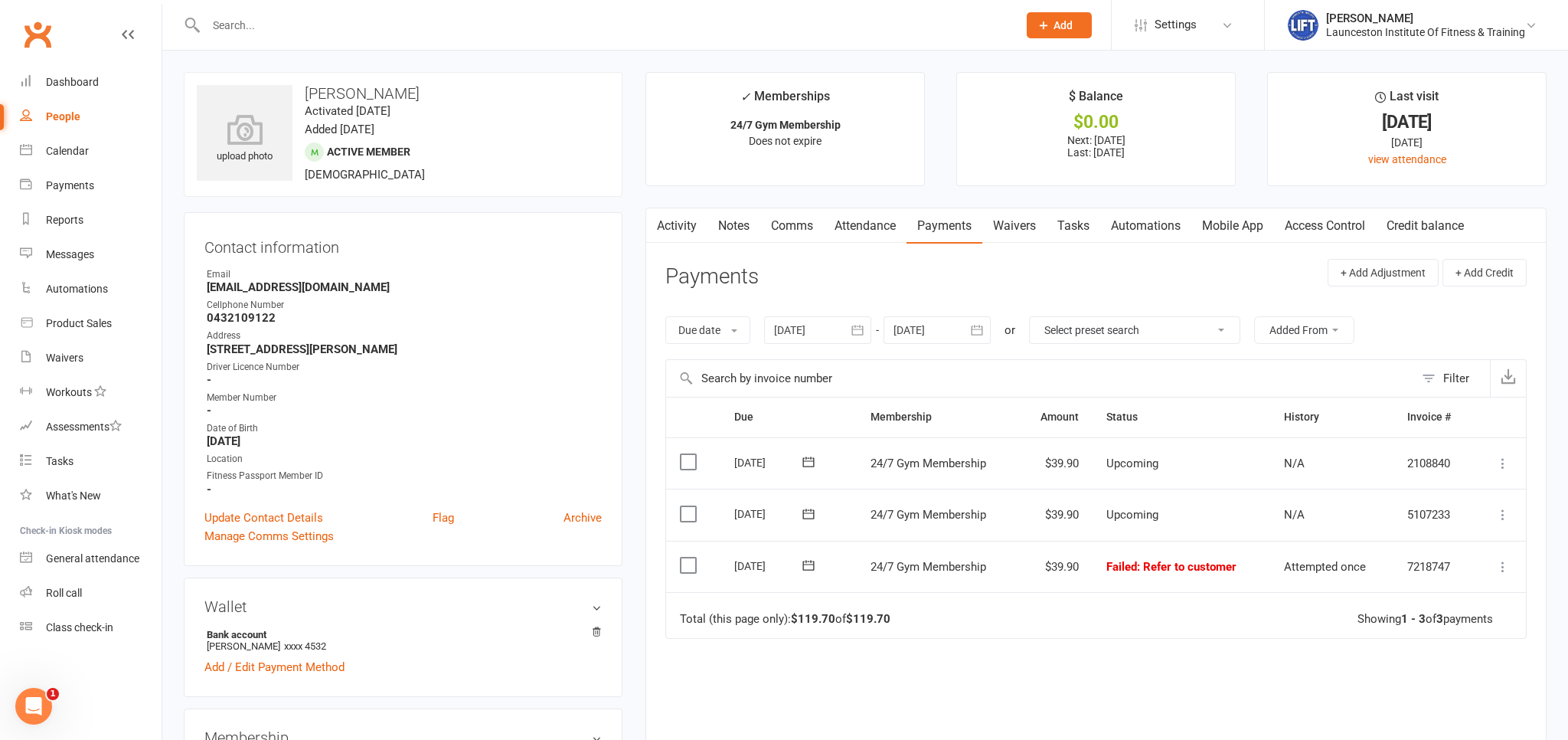
click at [1510, 558] on button at bounding box center [1504, 567] width 18 height 18
drag, startPoint x: 1086, startPoint y: 648, endPoint x: 449, endPoint y: 421, distance: 676.2
click at [1086, 647] on div "Due Contact Membership Amount Status History Invoice # Select this 06 Sep 2025 …" at bounding box center [1095, 616] width 861 height 439
click at [81, 81] on div "Dashboard" at bounding box center [72, 82] width 53 height 12
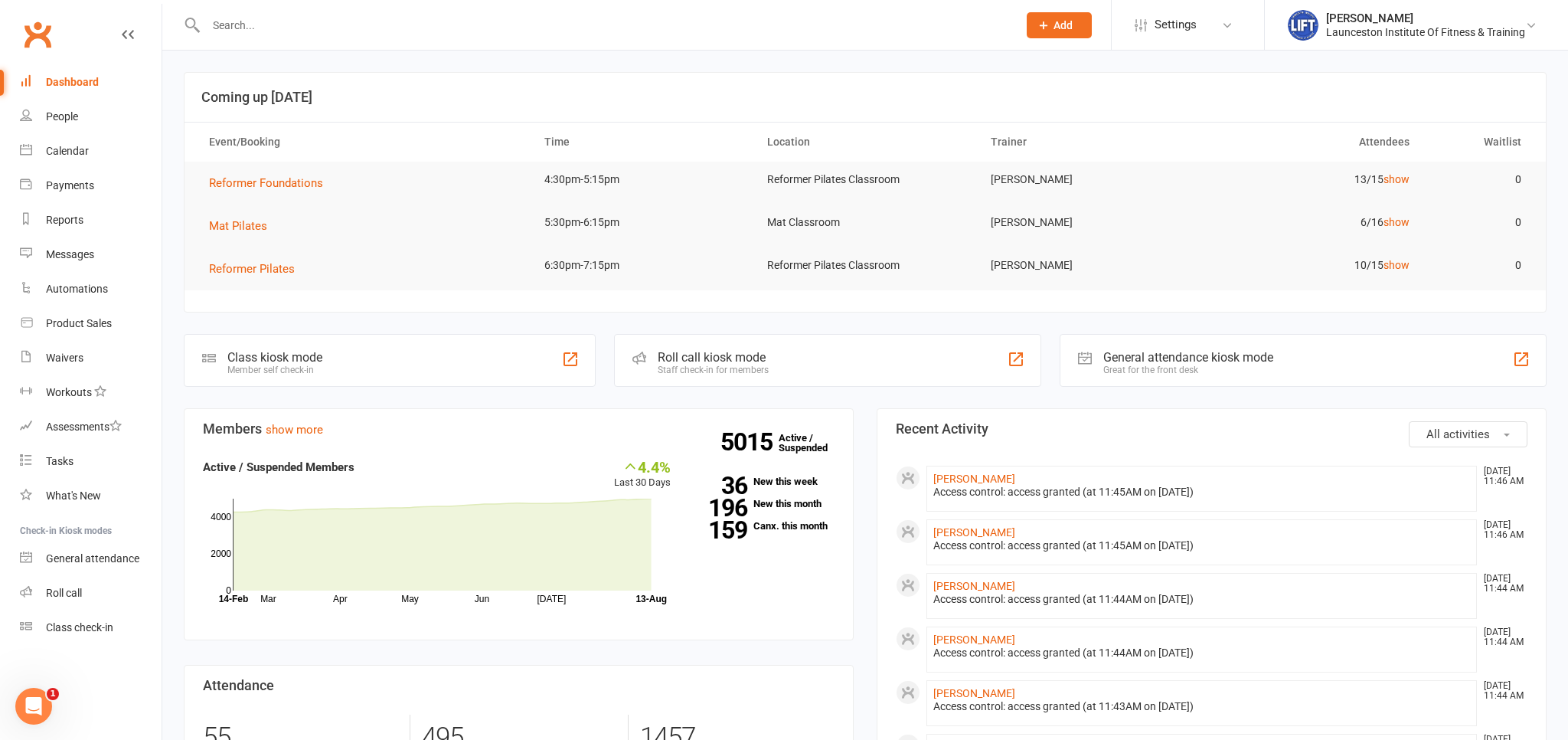
click at [246, 32] on input "text" at bounding box center [604, 25] width 805 height 21
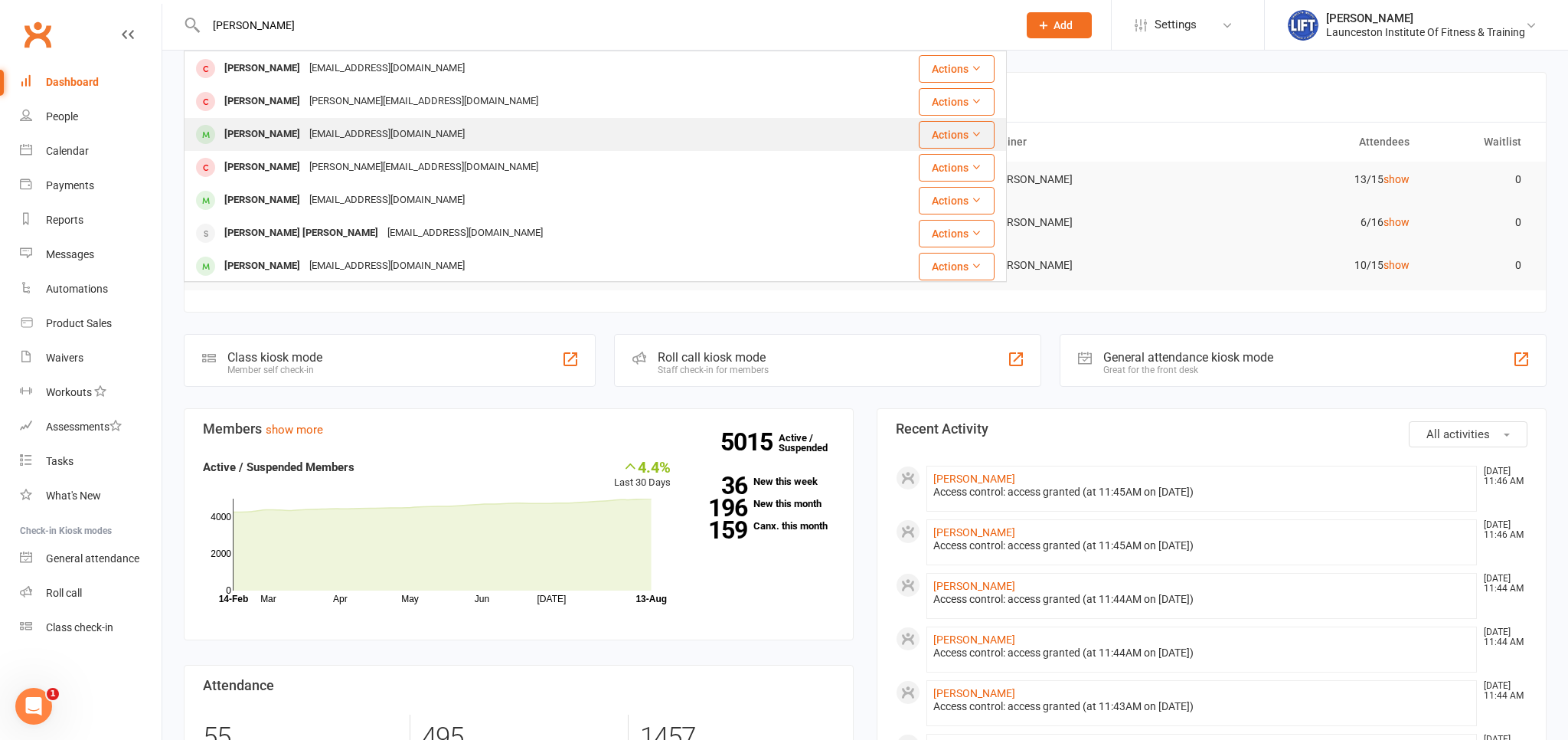
scroll to position [169, 0]
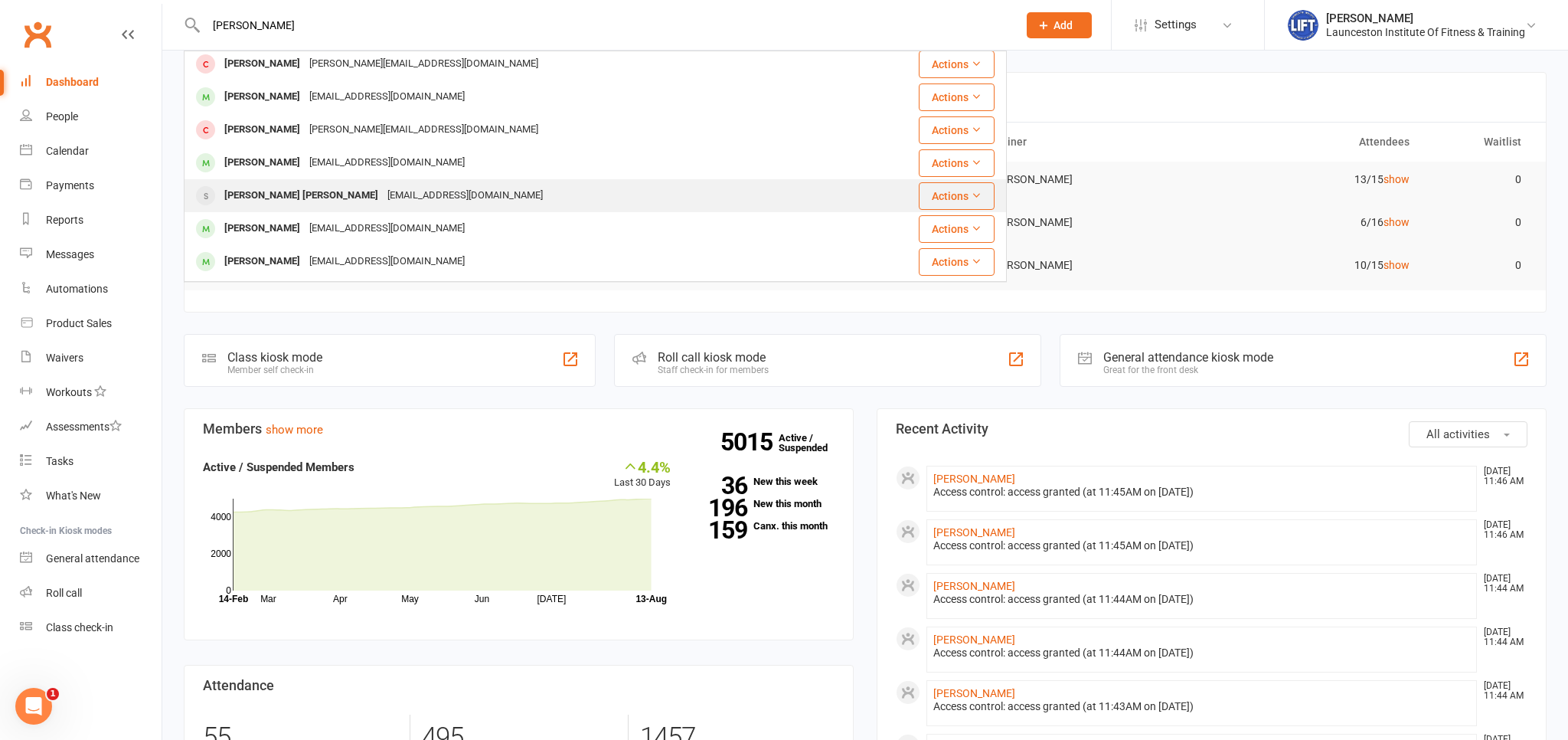
type input "barker"
click at [383, 193] on div "bekaneb24@gmail.com" at bounding box center [465, 196] width 165 height 22
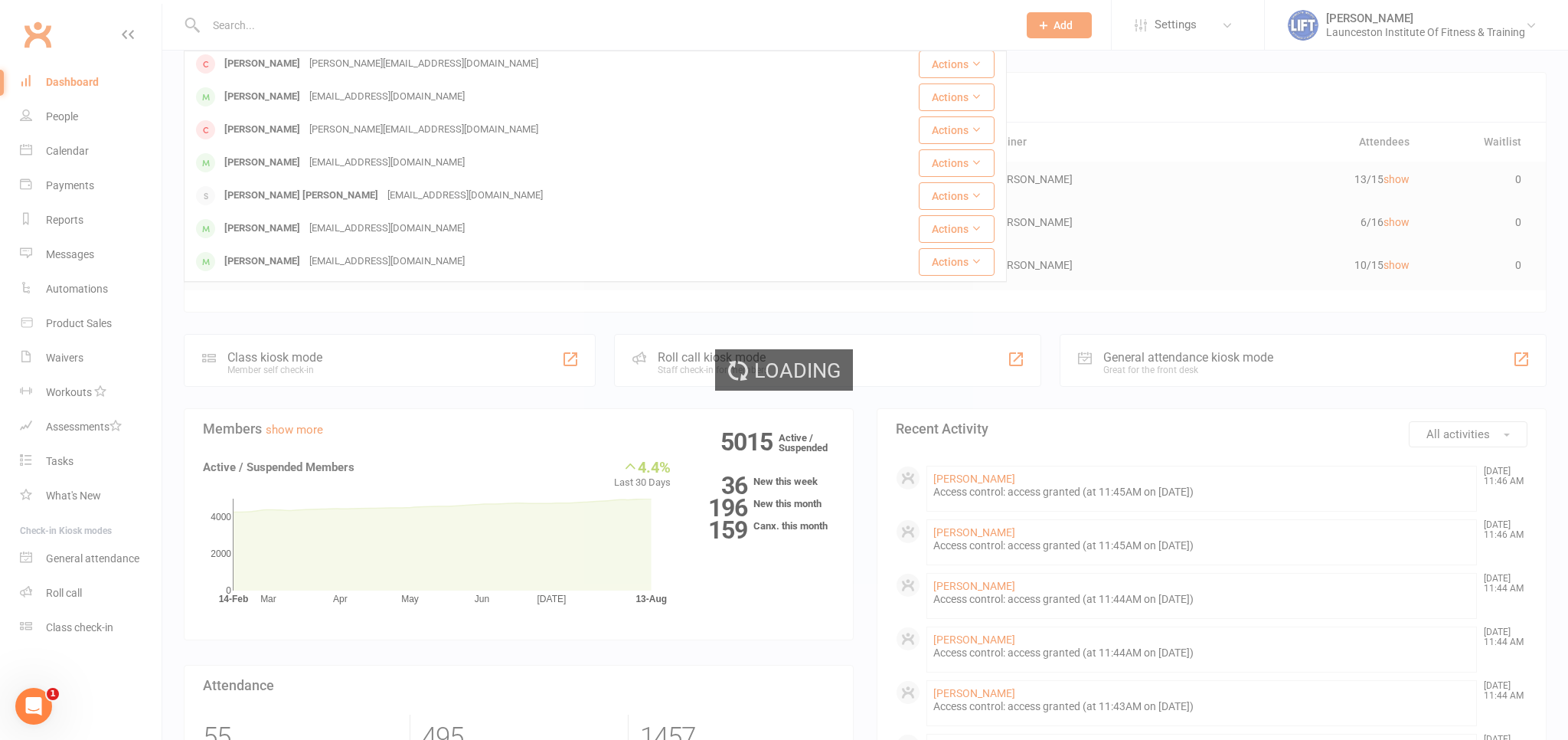
scroll to position [0, 0]
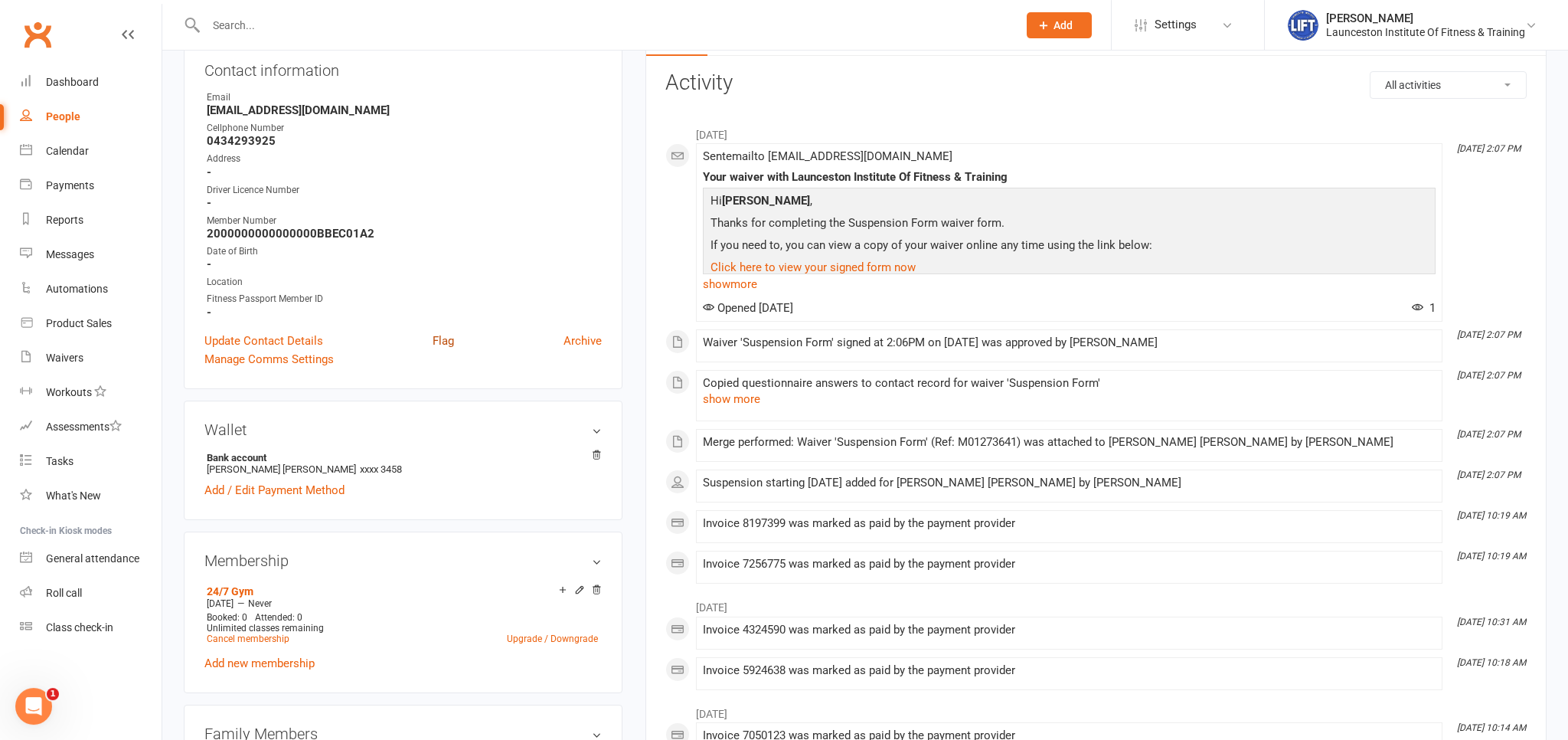
scroll to position [81, 0]
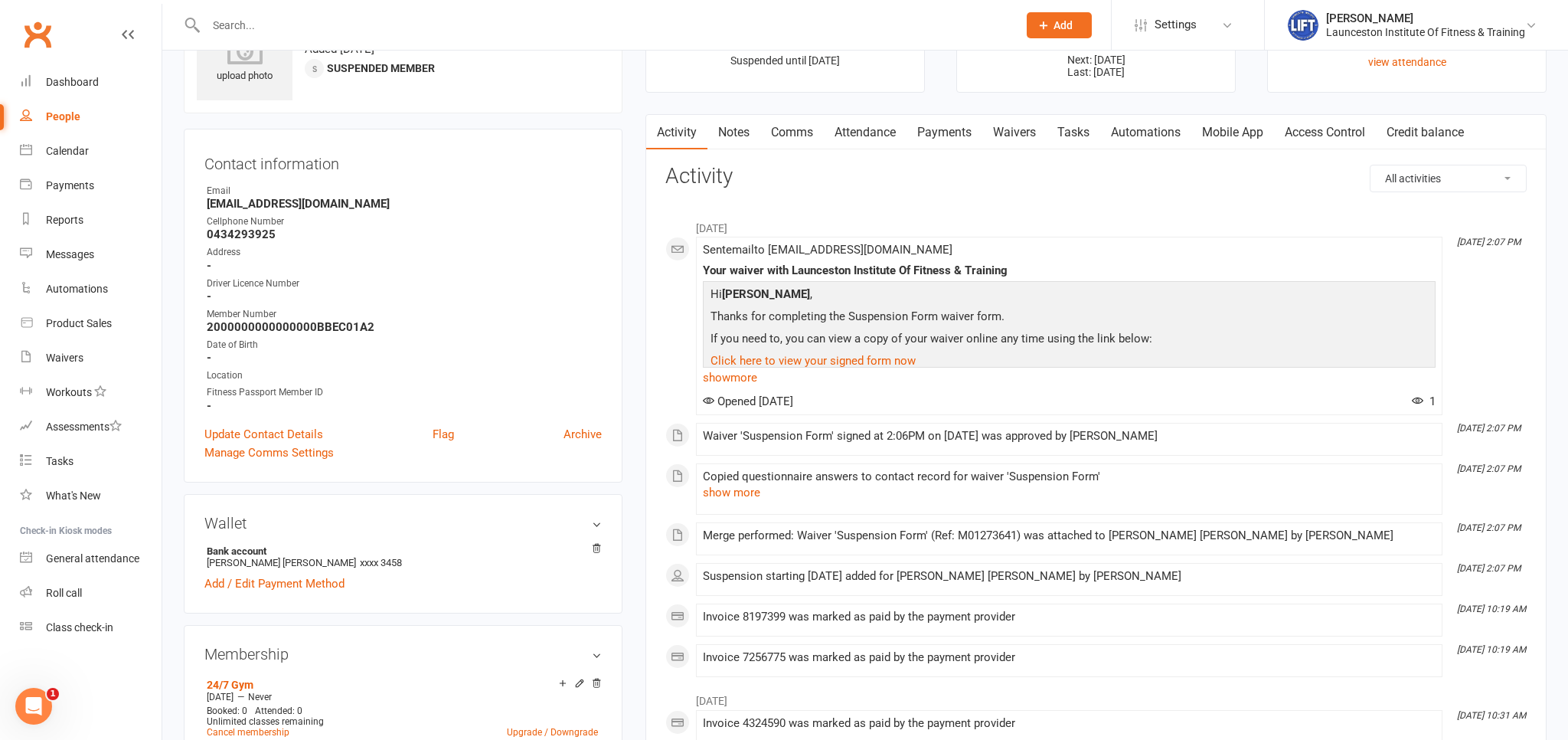
click at [971, 124] on link "Payments" at bounding box center [944, 133] width 76 height 35
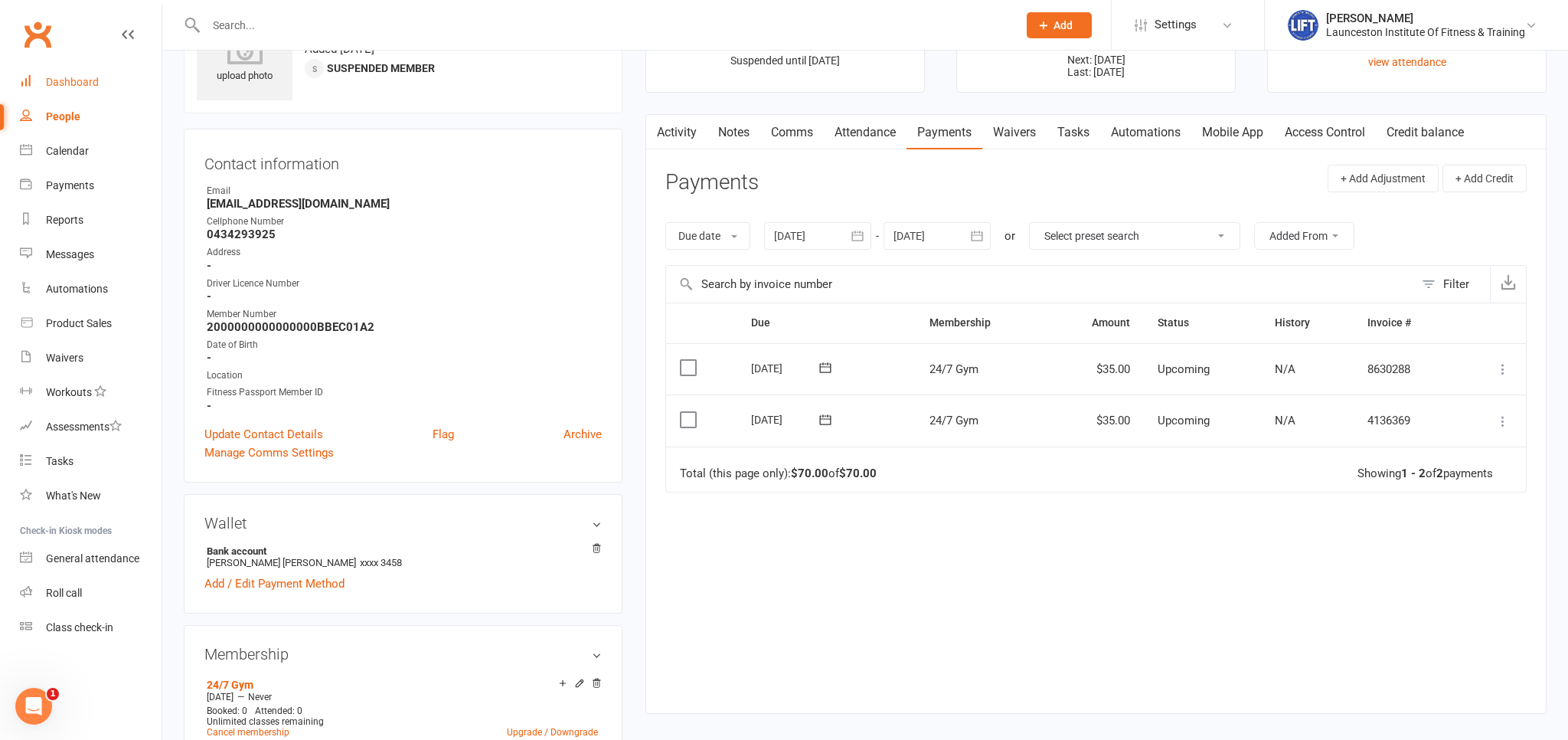
click at [76, 81] on div "Dashboard" at bounding box center [72, 82] width 53 height 12
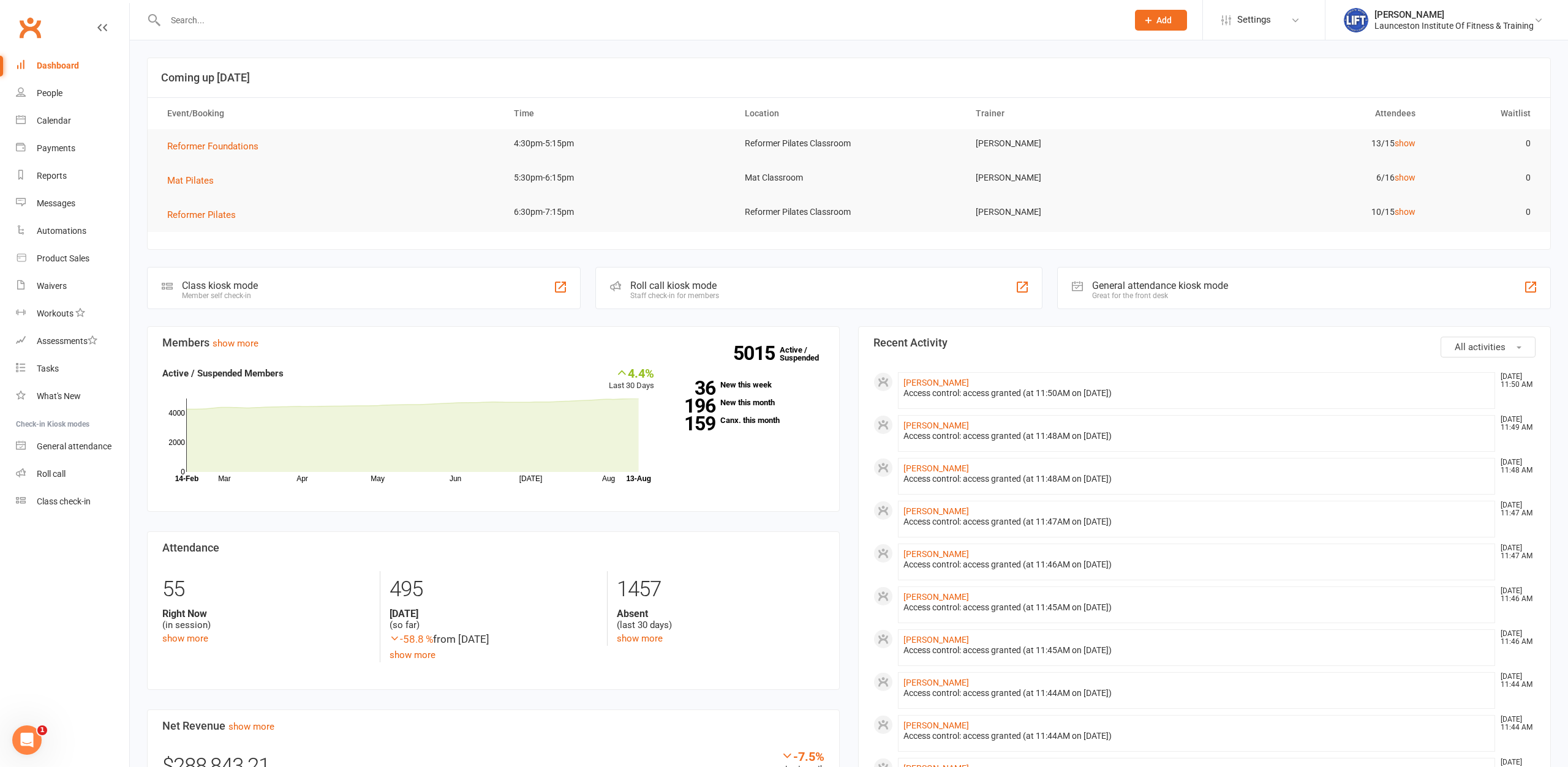
drag, startPoint x: 252, startPoint y: 32, endPoint x: 263, endPoint y: 31, distance: 11.0
click at [262, 32] on div at bounding box center [633, 20] width 972 height 40
click at [263, 28] on input "text" at bounding box center [640, 20] width 957 height 17
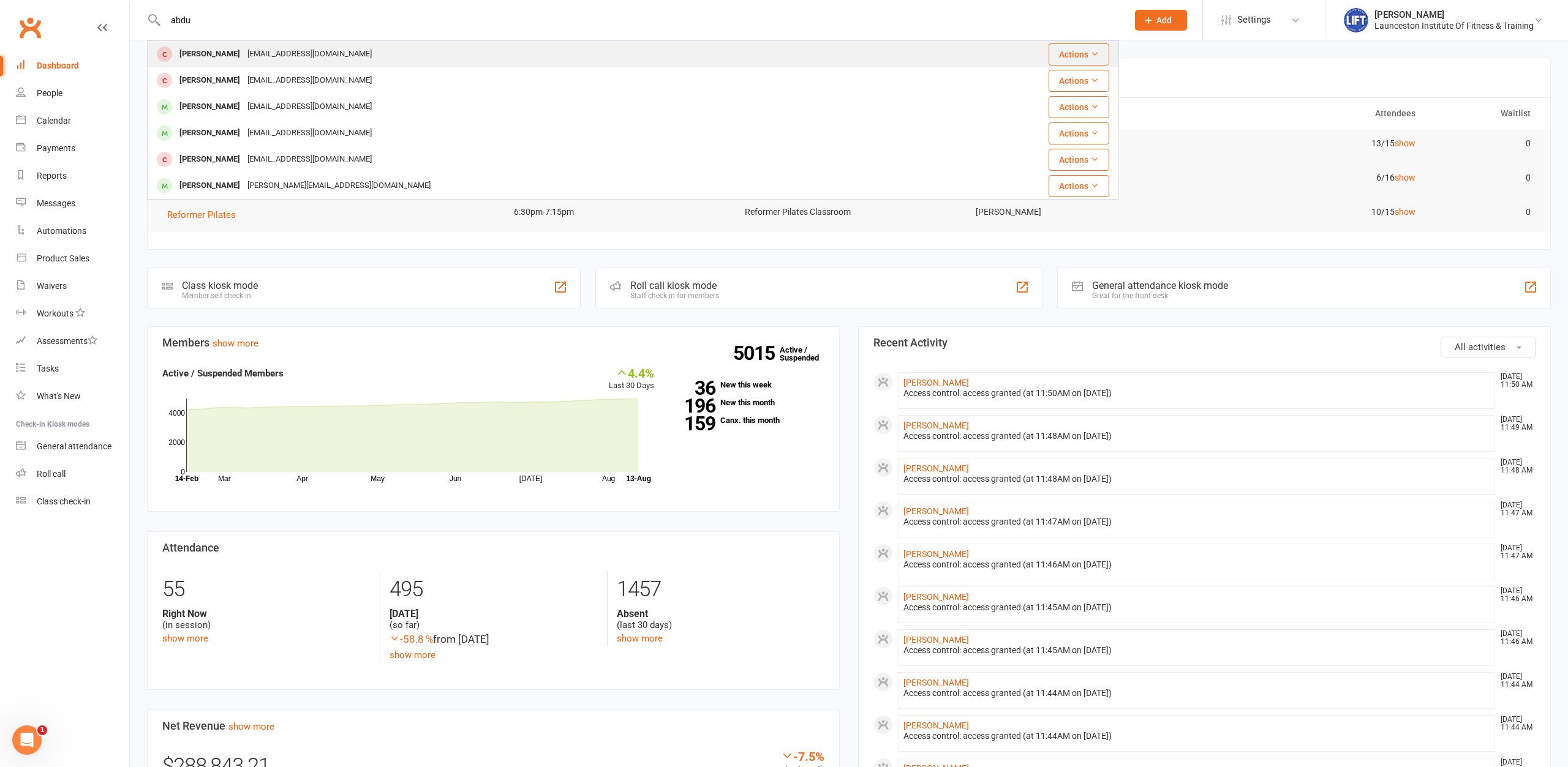
type input "abdu"
click at [232, 45] on div "Abdu Beshir abuhir6@gmail.com" at bounding box center [539, 54] width 781 height 25
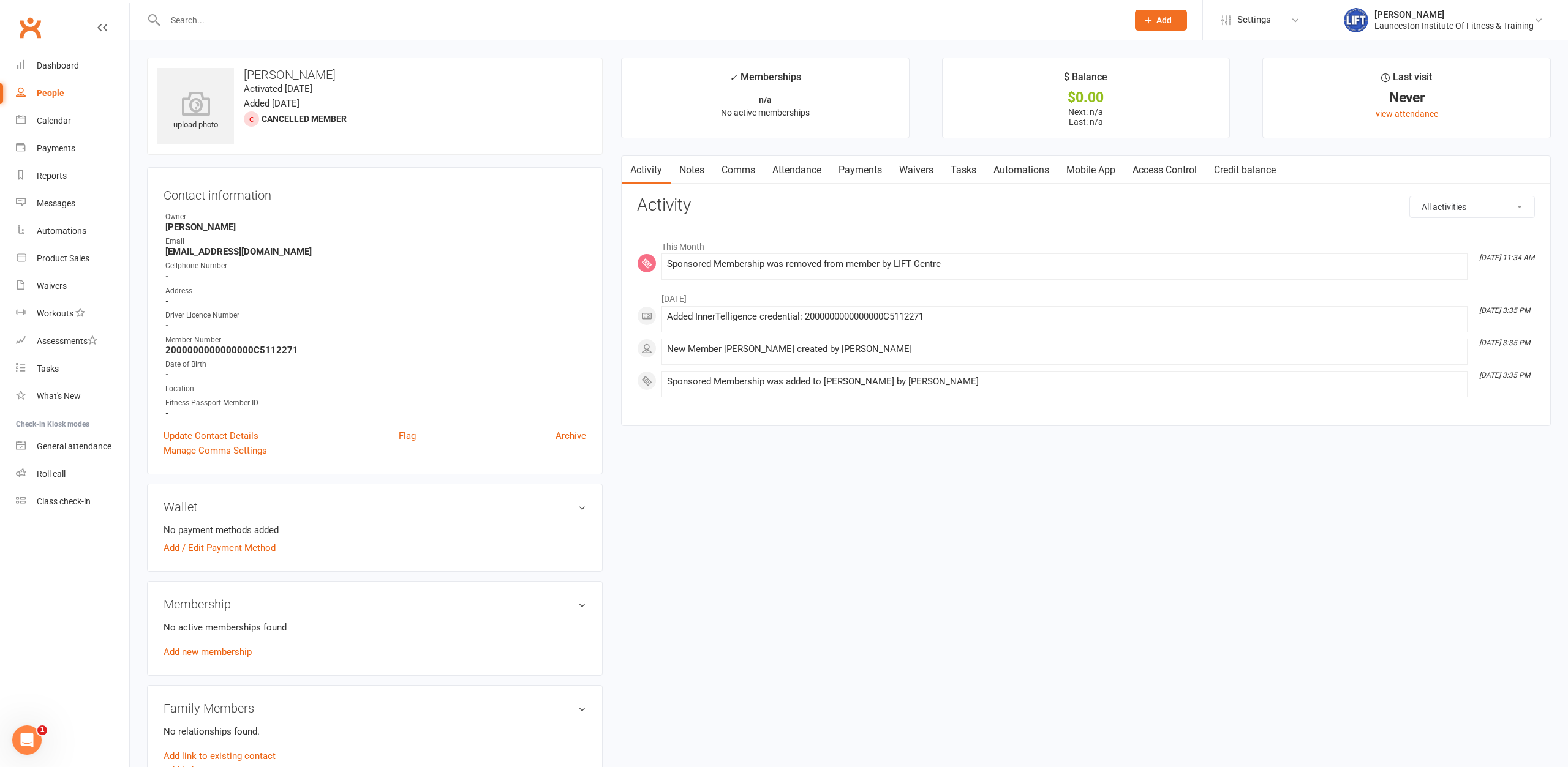
click at [867, 168] on link "Payments" at bounding box center [860, 170] width 61 height 28
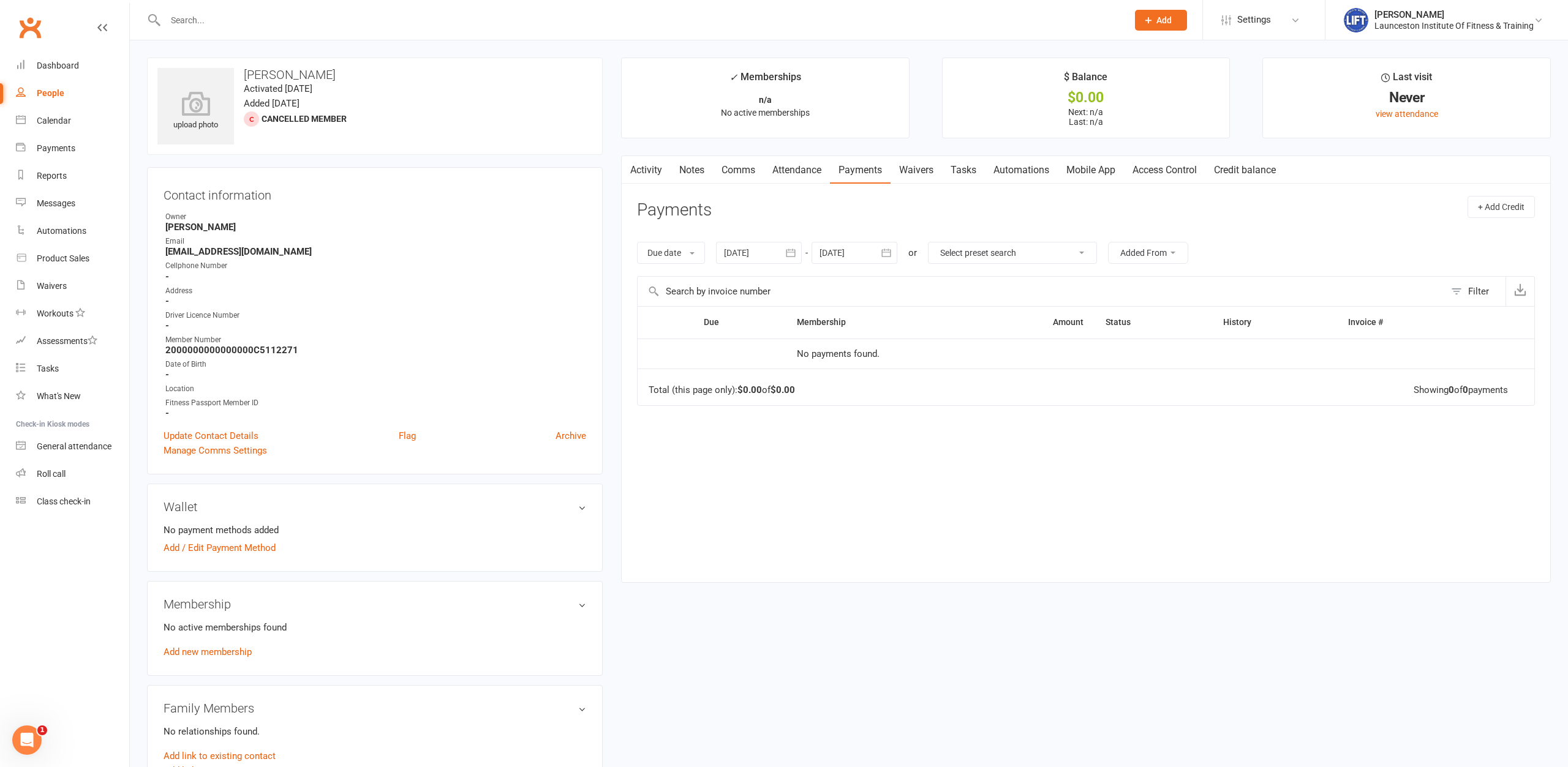
click at [1164, 177] on link "Access Control" at bounding box center [1164, 170] width 82 height 28
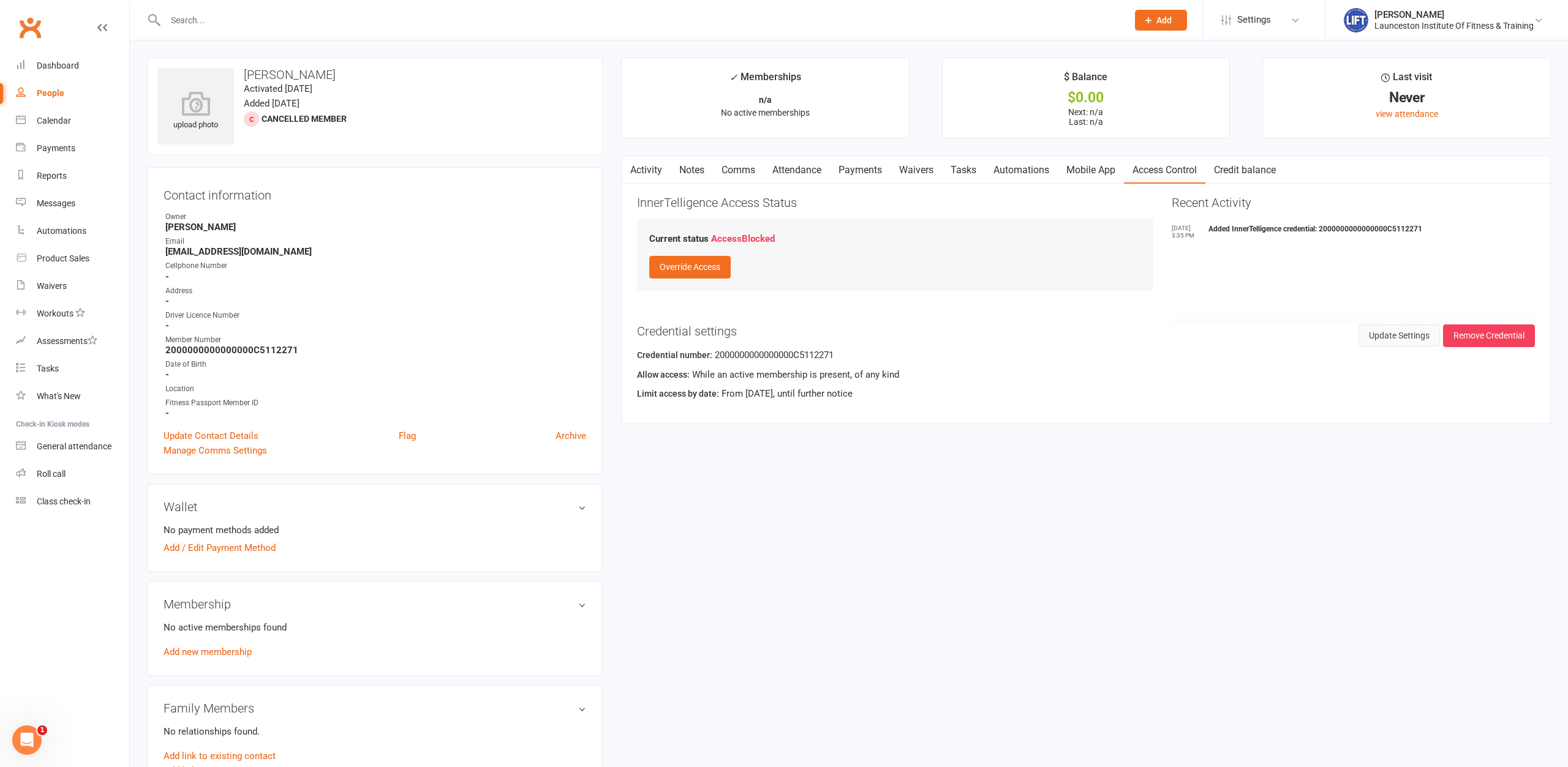
click at [1253, 339] on button "Update Settings" at bounding box center [1399, 335] width 82 height 22
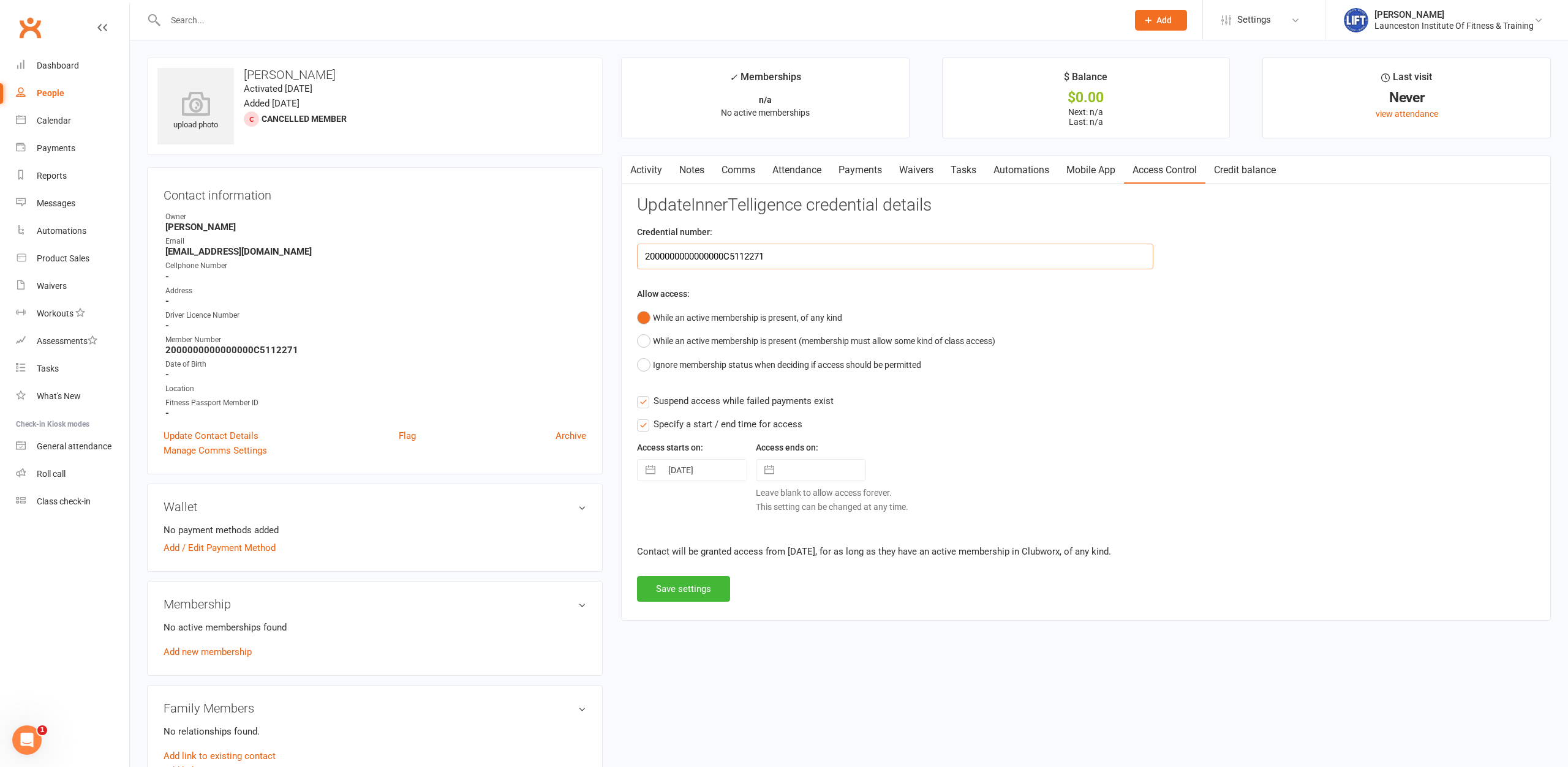
drag, startPoint x: 797, startPoint y: 258, endPoint x: 573, endPoint y: 270, distance: 224.3
click at [637, 269] on input "2000000000000000C5112271" at bounding box center [895, 256] width 517 height 26
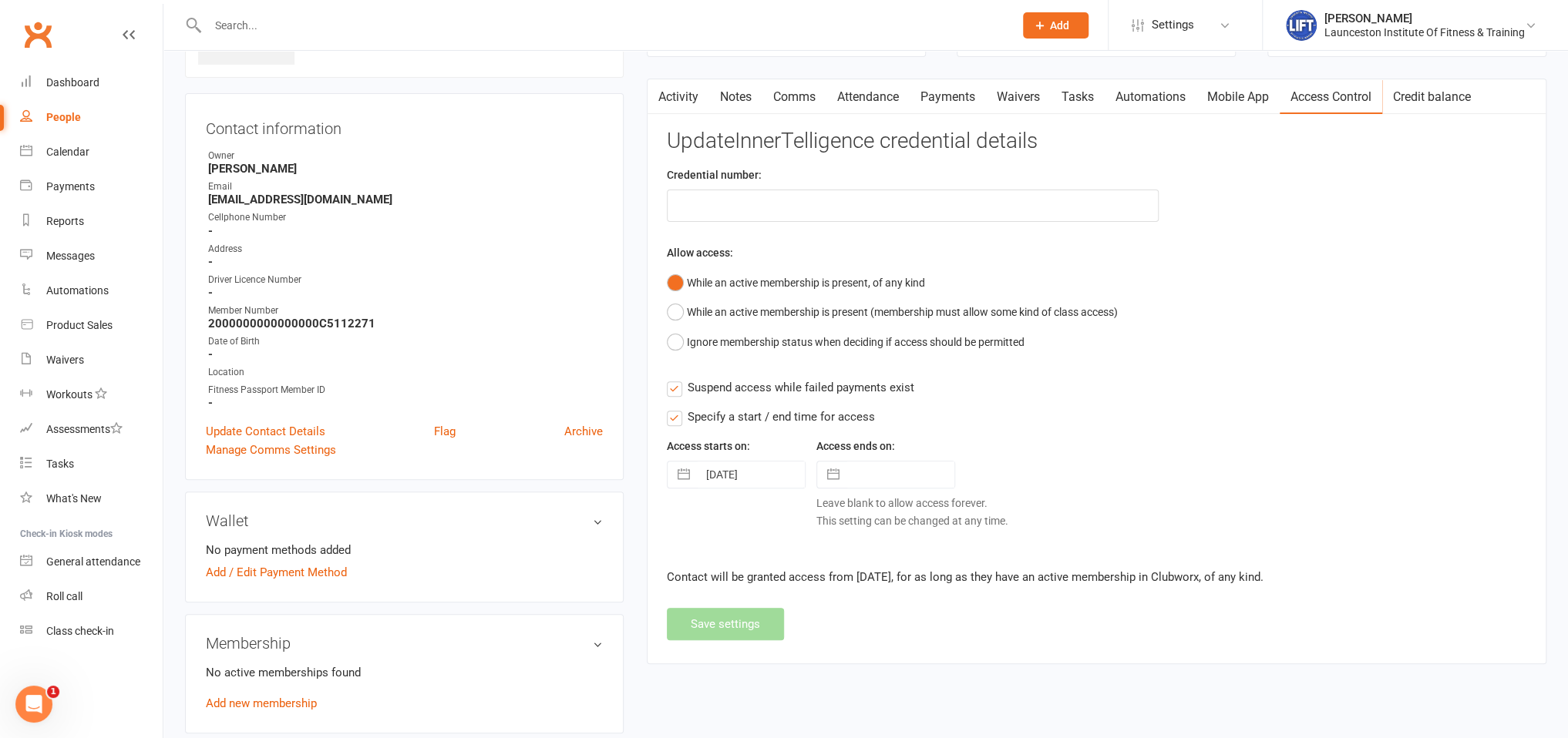
scroll to position [163, 0]
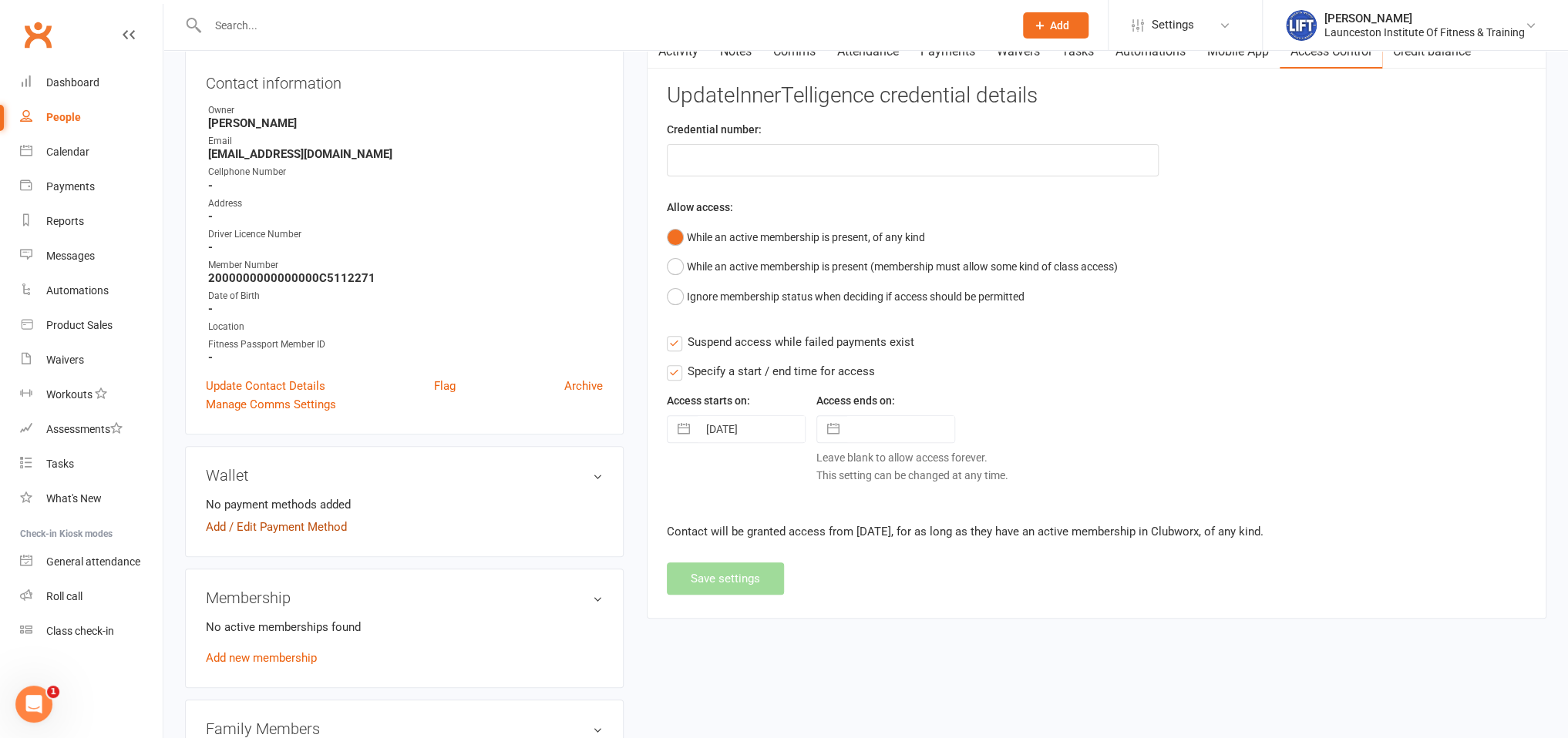
click at [267, 534] on link "Add / Edit Payment Method" at bounding box center [277, 527] width 141 height 19
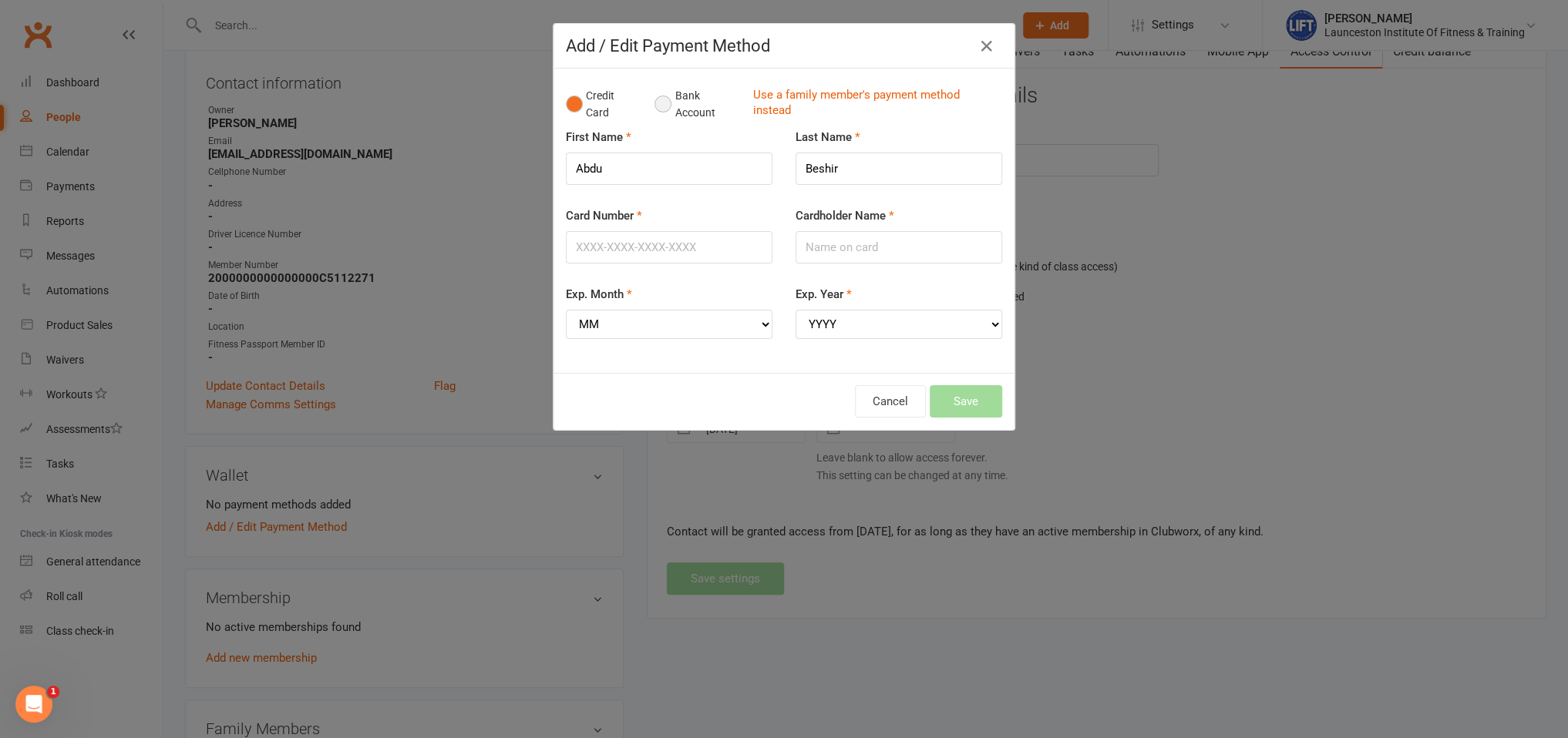
click at [669, 106] on button "Bank Account" at bounding box center [697, 104] width 86 height 47
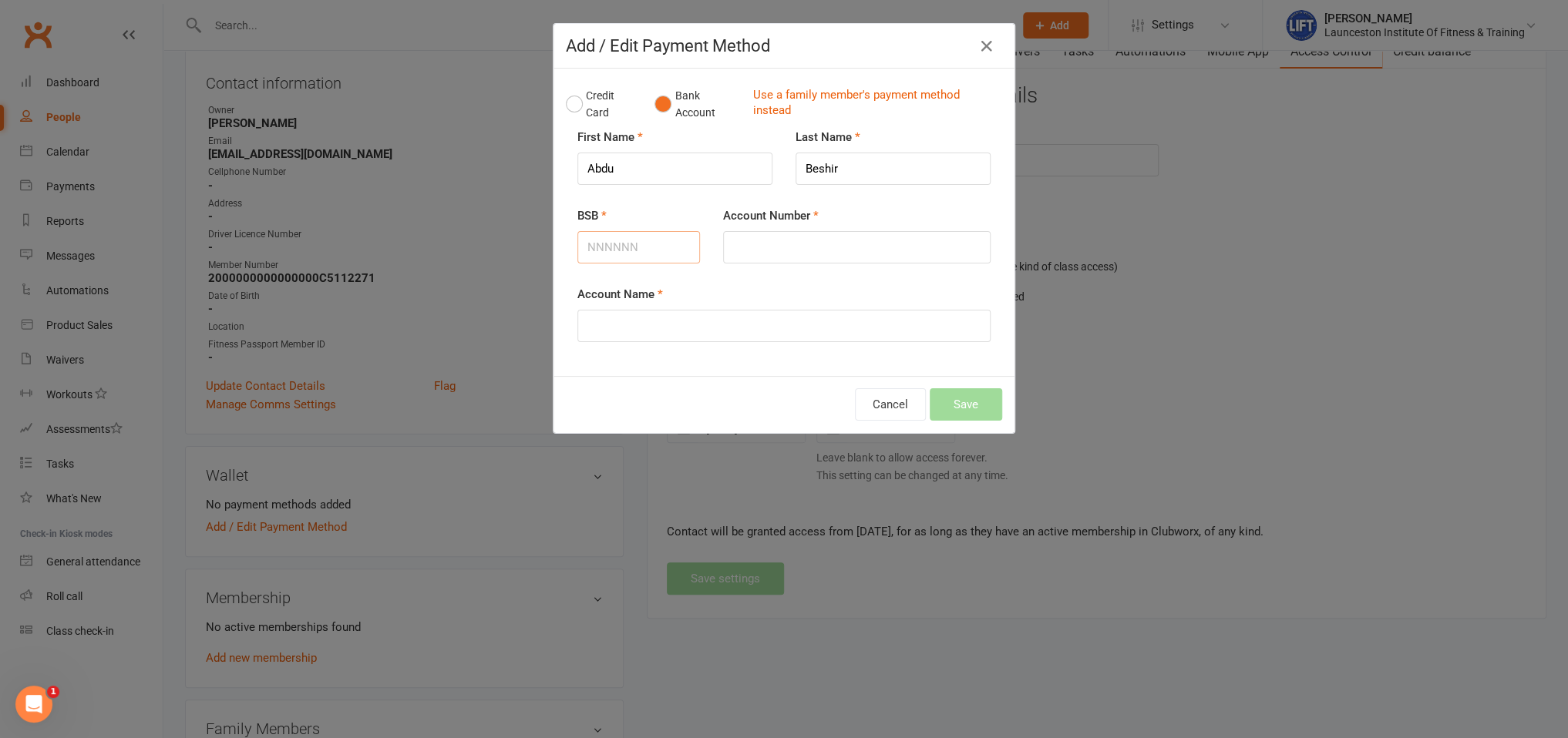
click at [603, 239] on input "BSB" at bounding box center [639, 247] width 123 height 32
type input "772772"
click at [803, 244] on input "Account Number" at bounding box center [857, 247] width 267 height 32
type input "492218011"
click at [772, 333] on input "Account Name" at bounding box center [784, 326] width 413 height 32
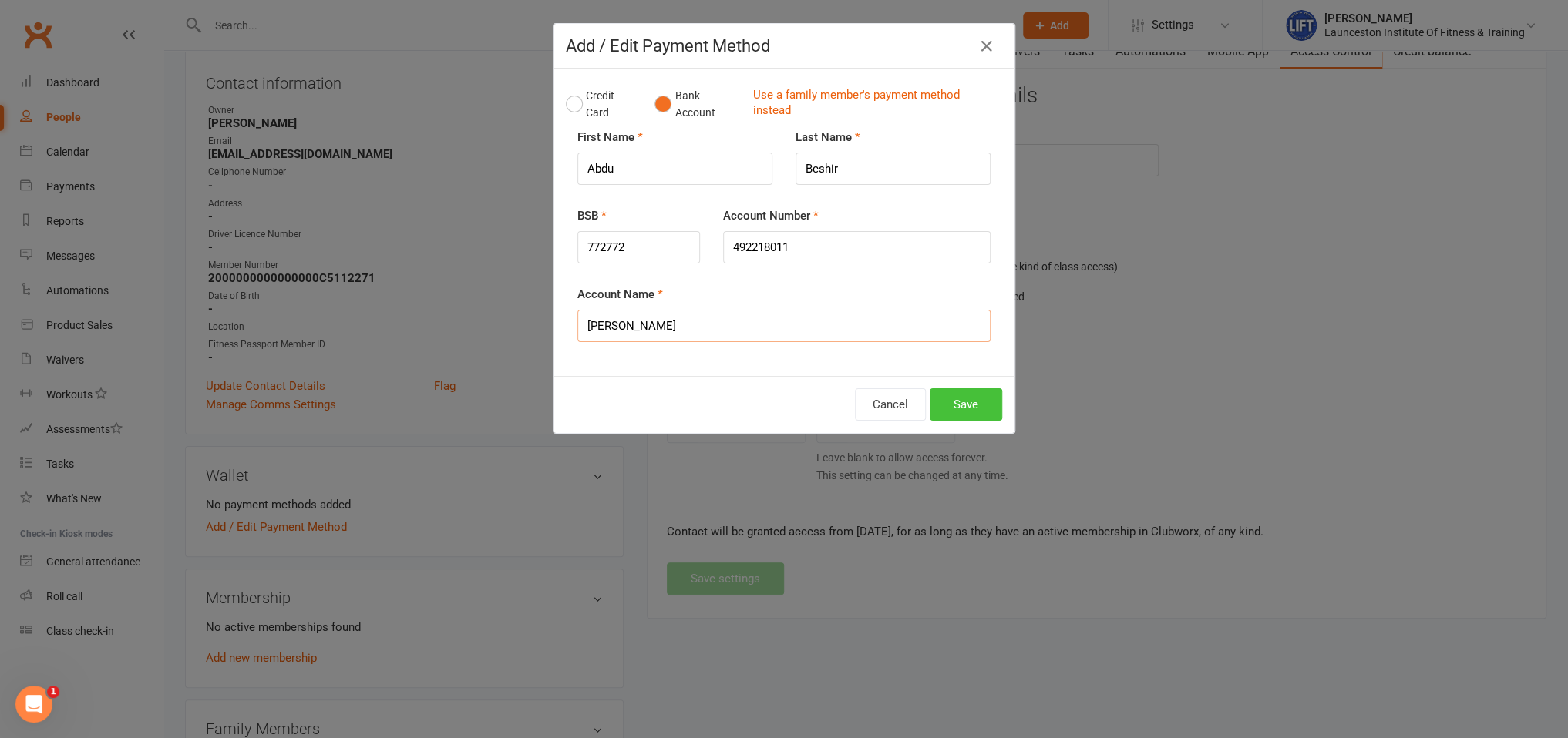
type input "Abdu Beshir"
click at [949, 393] on button "Save" at bounding box center [966, 405] width 73 height 32
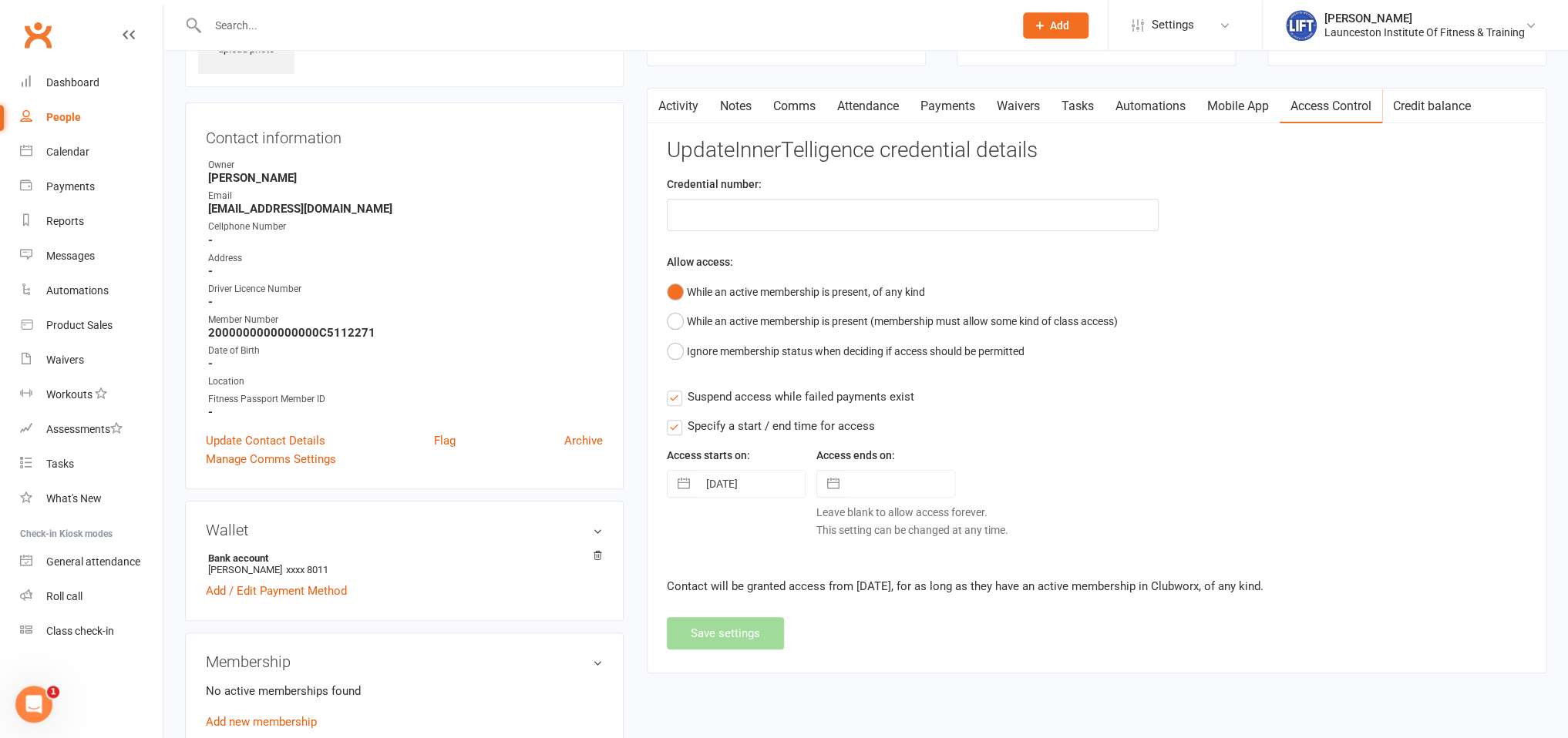
scroll to position [81, 0]
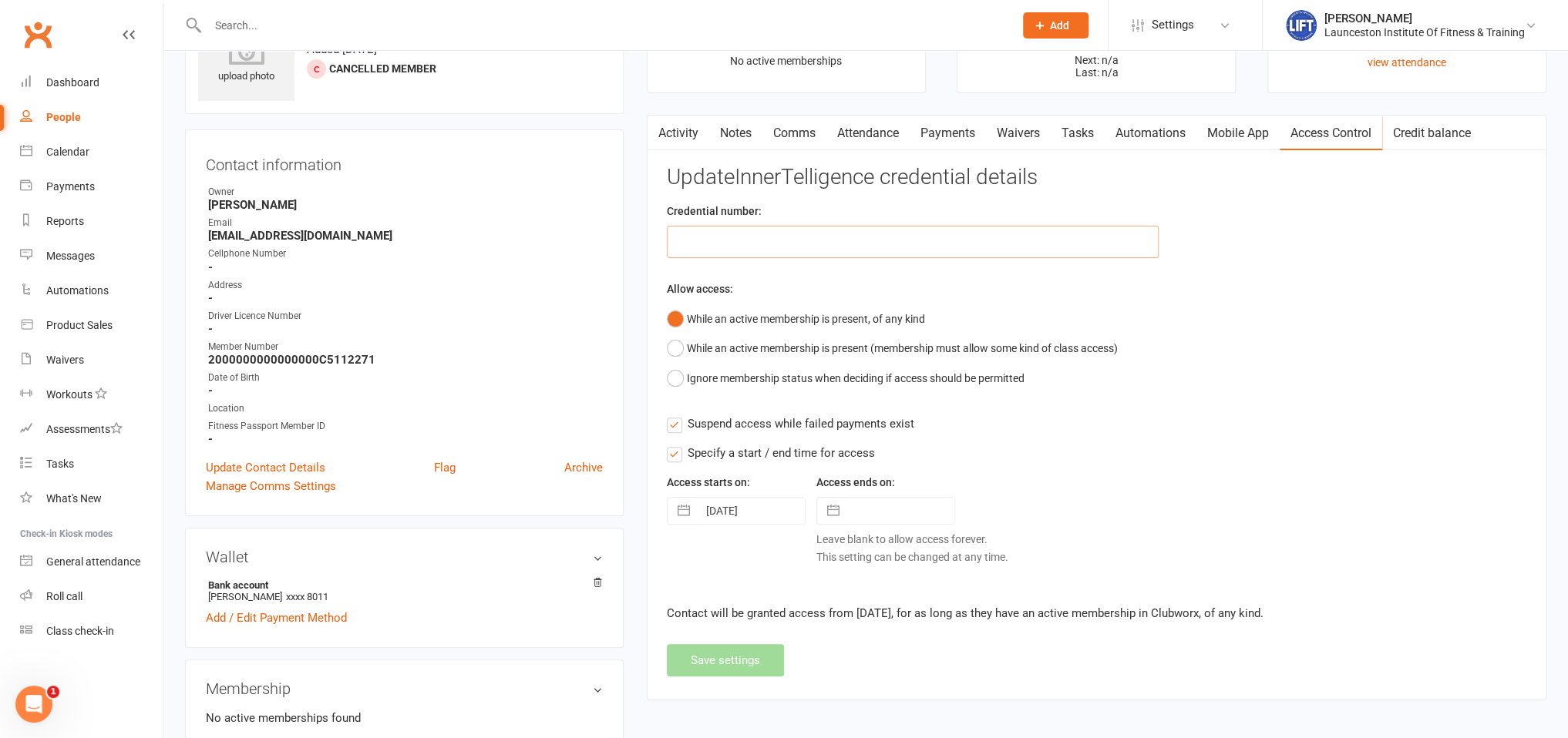
click at [779, 245] on input "text" at bounding box center [913, 242] width 492 height 32
click at [742, 233] on input "text" at bounding box center [913, 242] width 492 height 32
paste input "20000000000000004BAB5B3E"
type input "20000000000000004BAB5B3E"
click at [723, 649] on button "Save settings" at bounding box center [726, 661] width 117 height 32
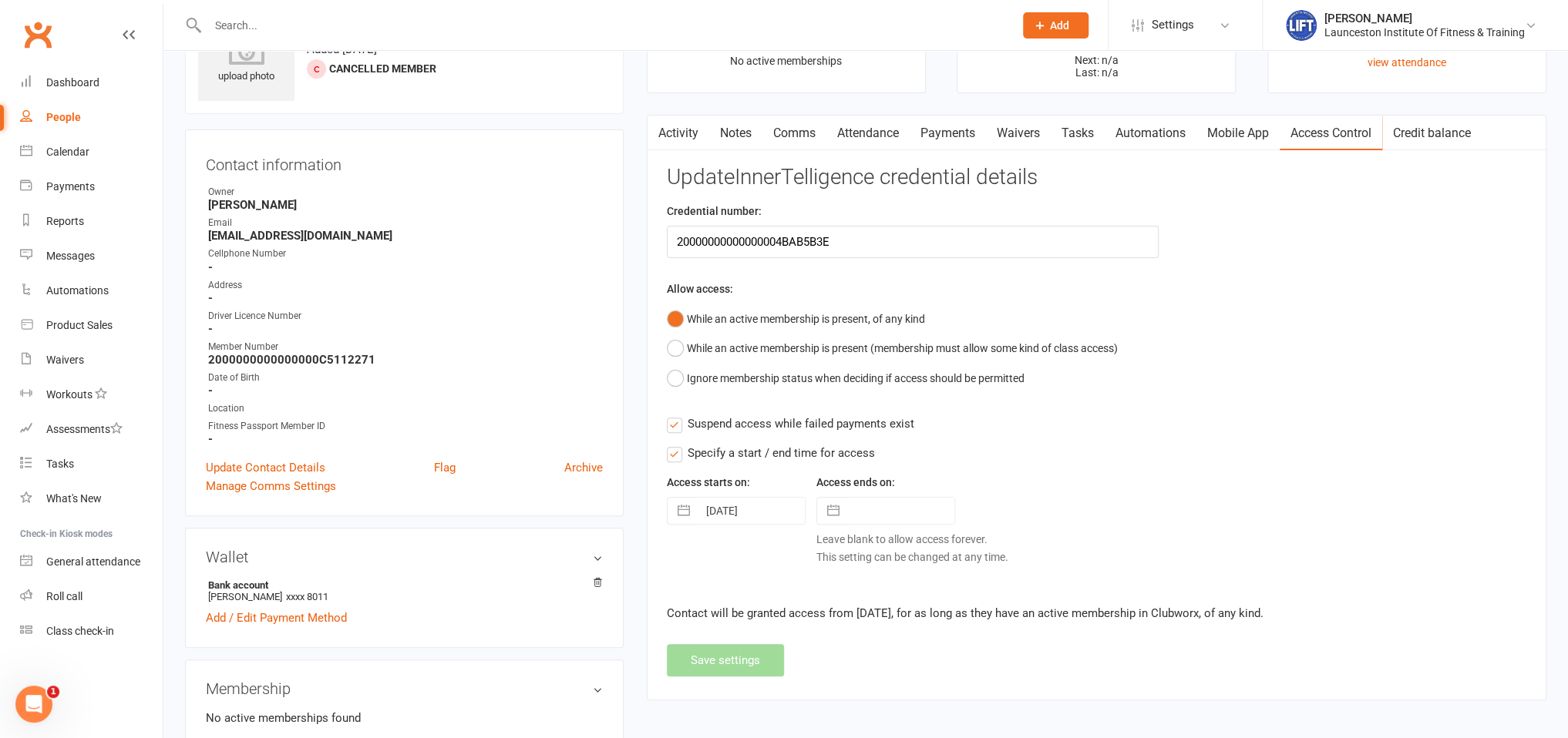
click at [718, 657] on div "Update InnerTelligence credential details Credential number: 20000000000000004B…" at bounding box center [1097, 421] width 860 height 511
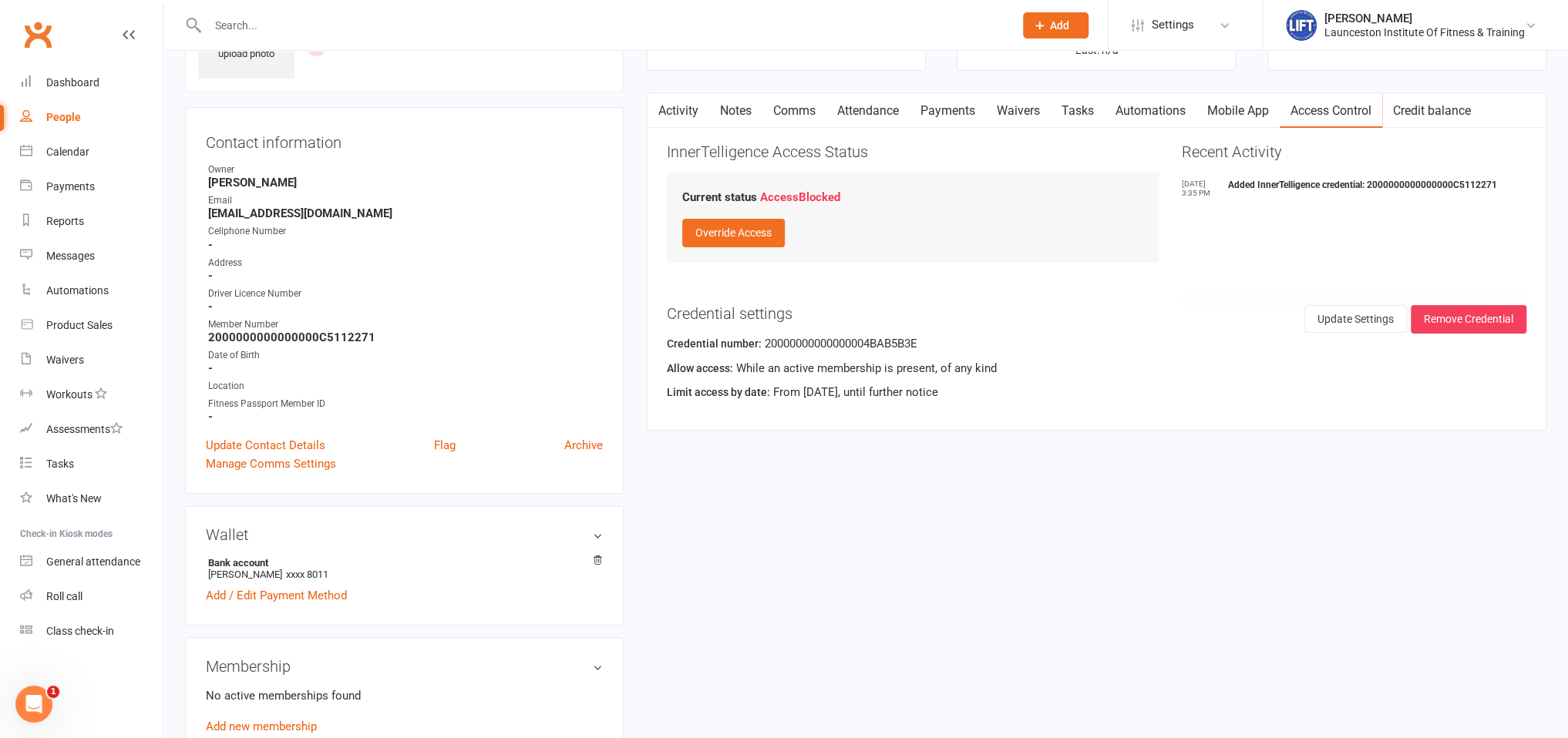
scroll to position [163, 0]
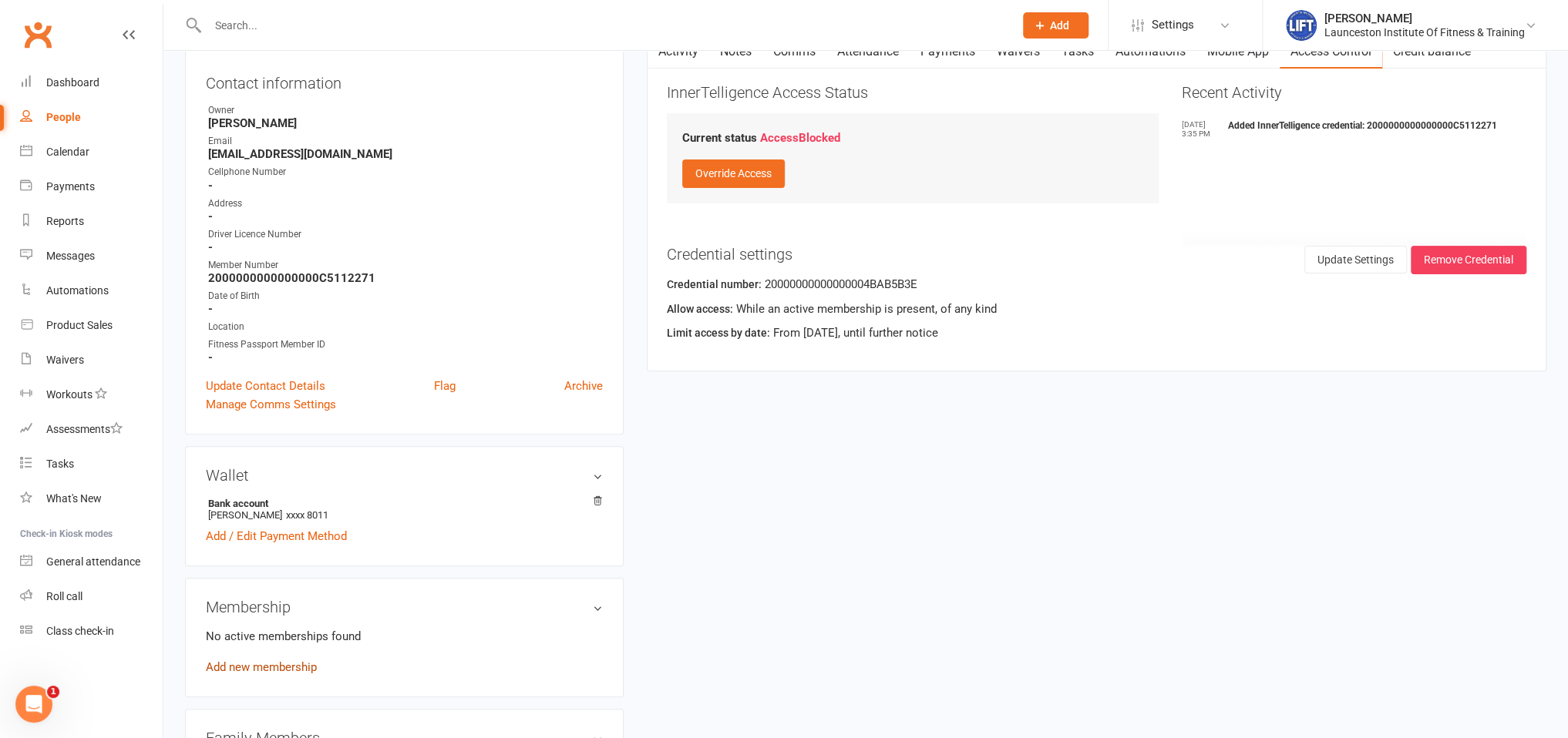
click at [247, 667] on link "Add new membership" at bounding box center [262, 668] width 111 height 14
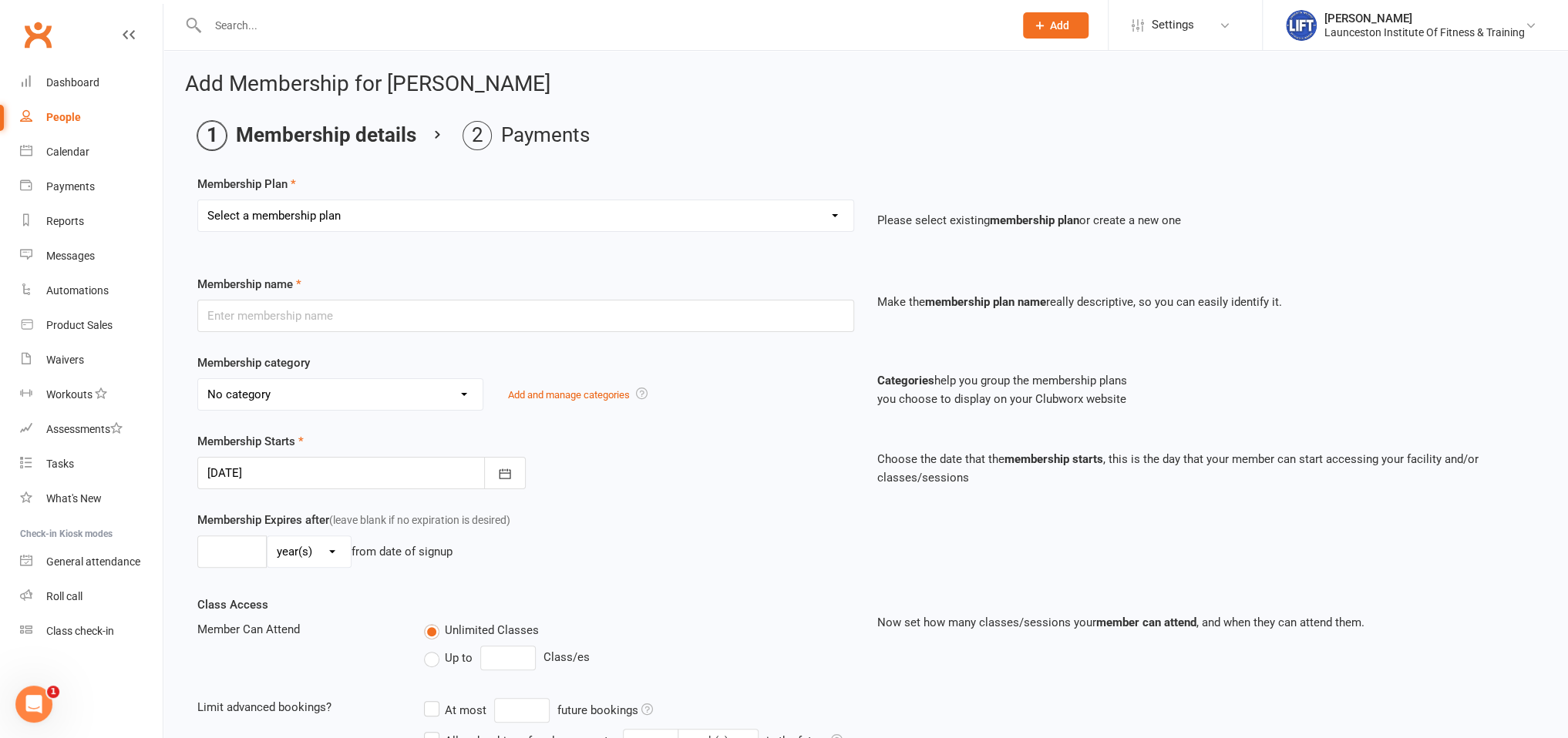
click at [199, 201] on select "Select a membership plan Create new Membership Plan 24/7 Gym Membership Pilates…" at bounding box center [526, 216] width 656 height 31
select select "1"
click option "24/7 Gym Membership" at bounding box center [0, 0] width 0 height 0
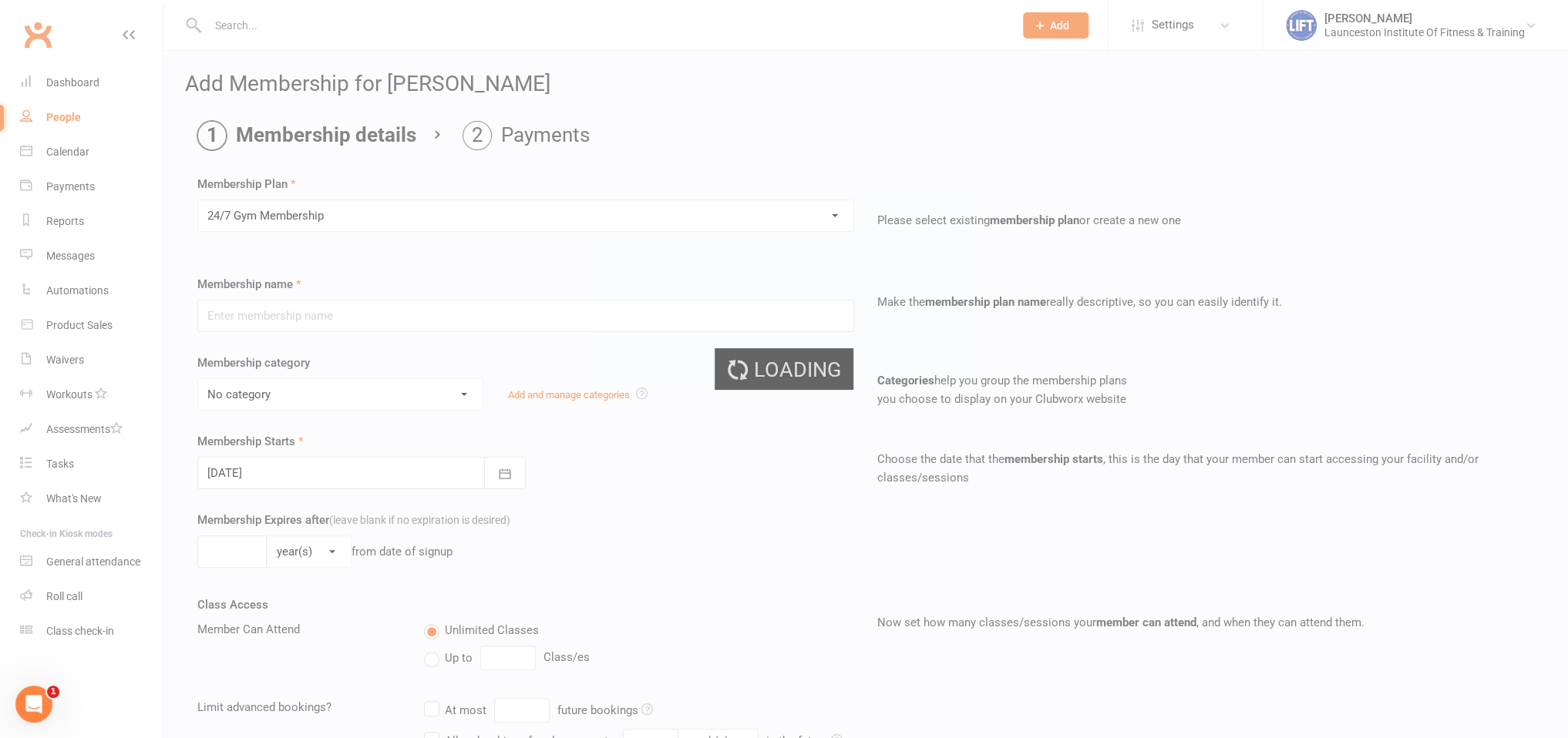
type input "24/7 Gym Membership"
select select "2"
type input "0"
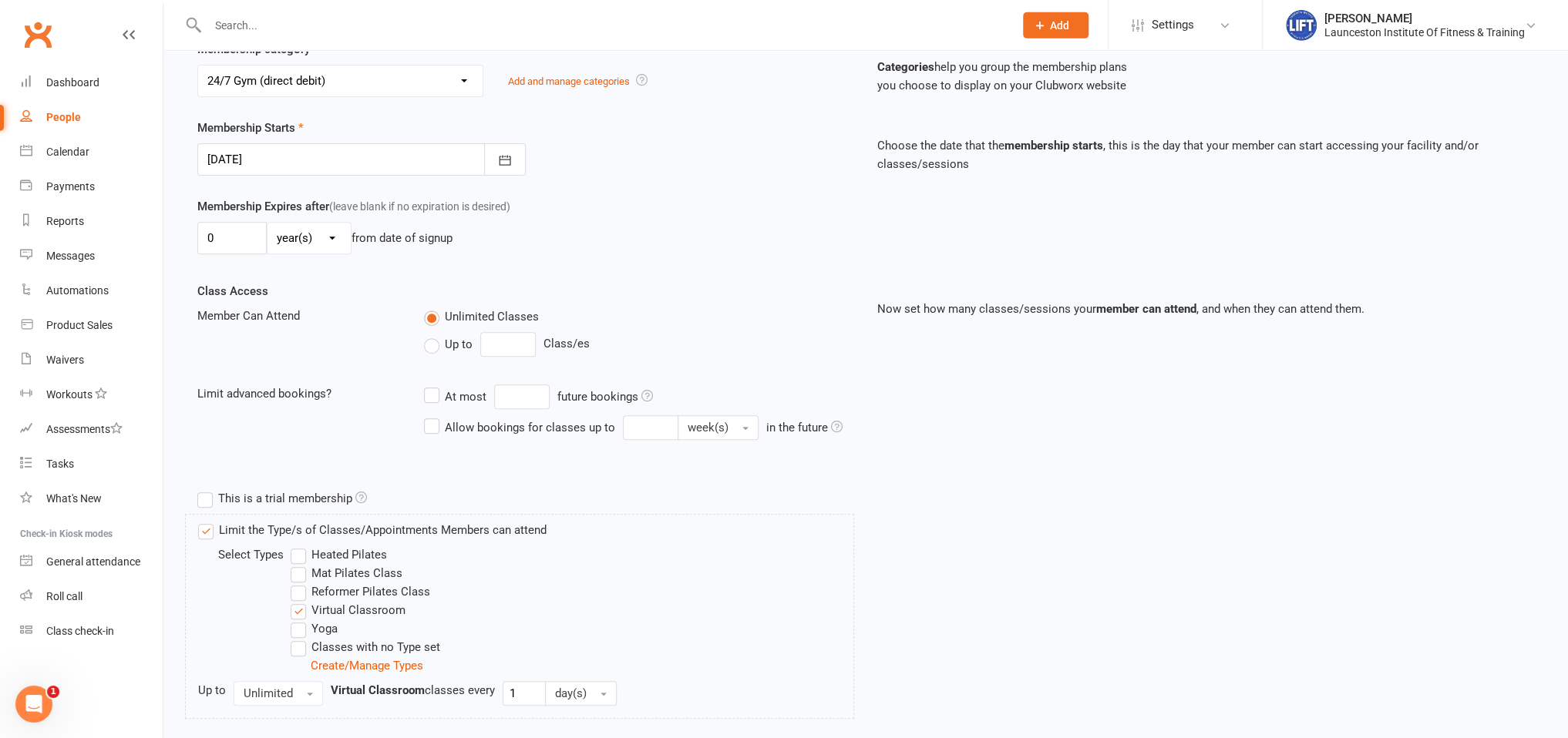
scroll to position [465, 0]
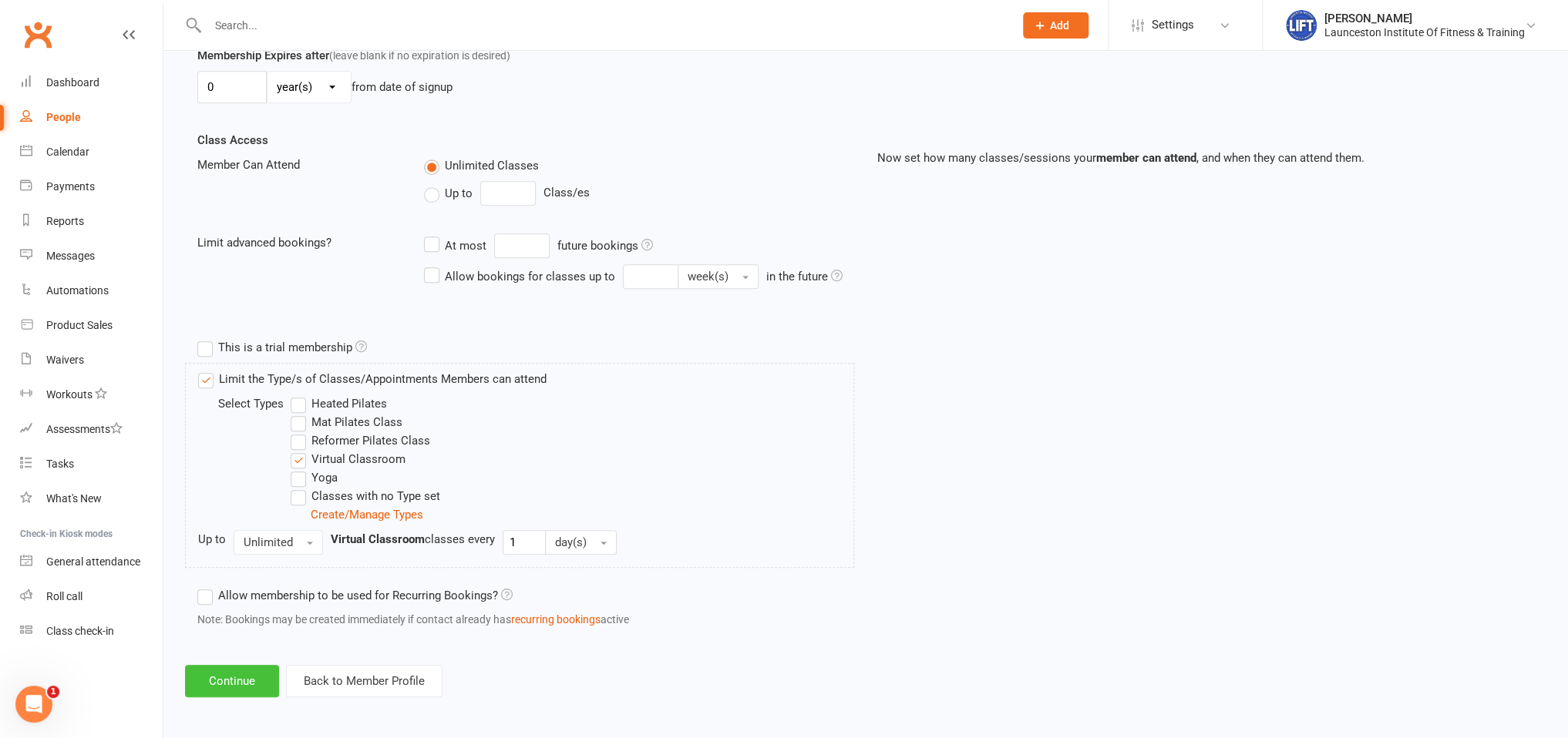
click at [240, 666] on button "Continue" at bounding box center [232, 682] width 94 height 32
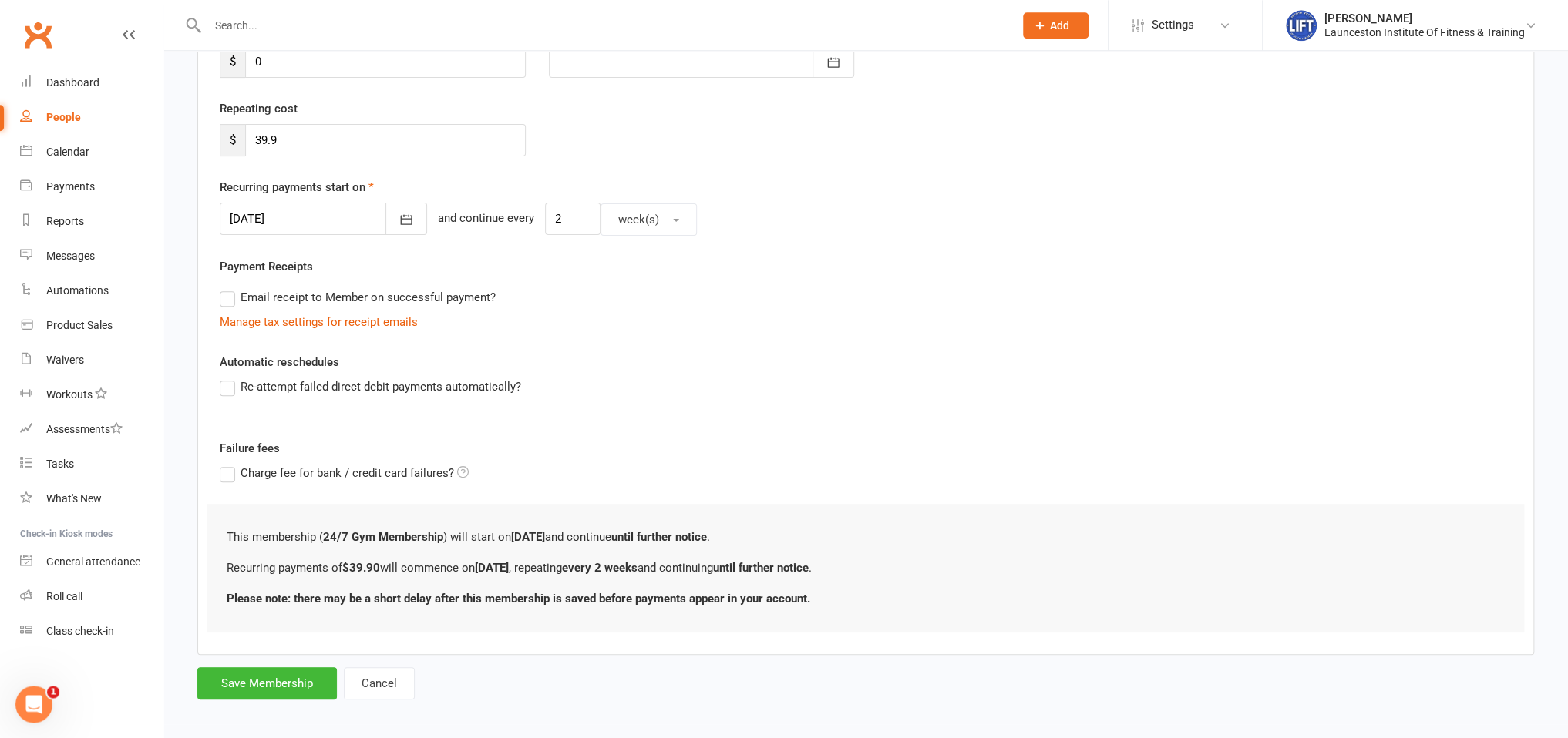
scroll to position [256, 0]
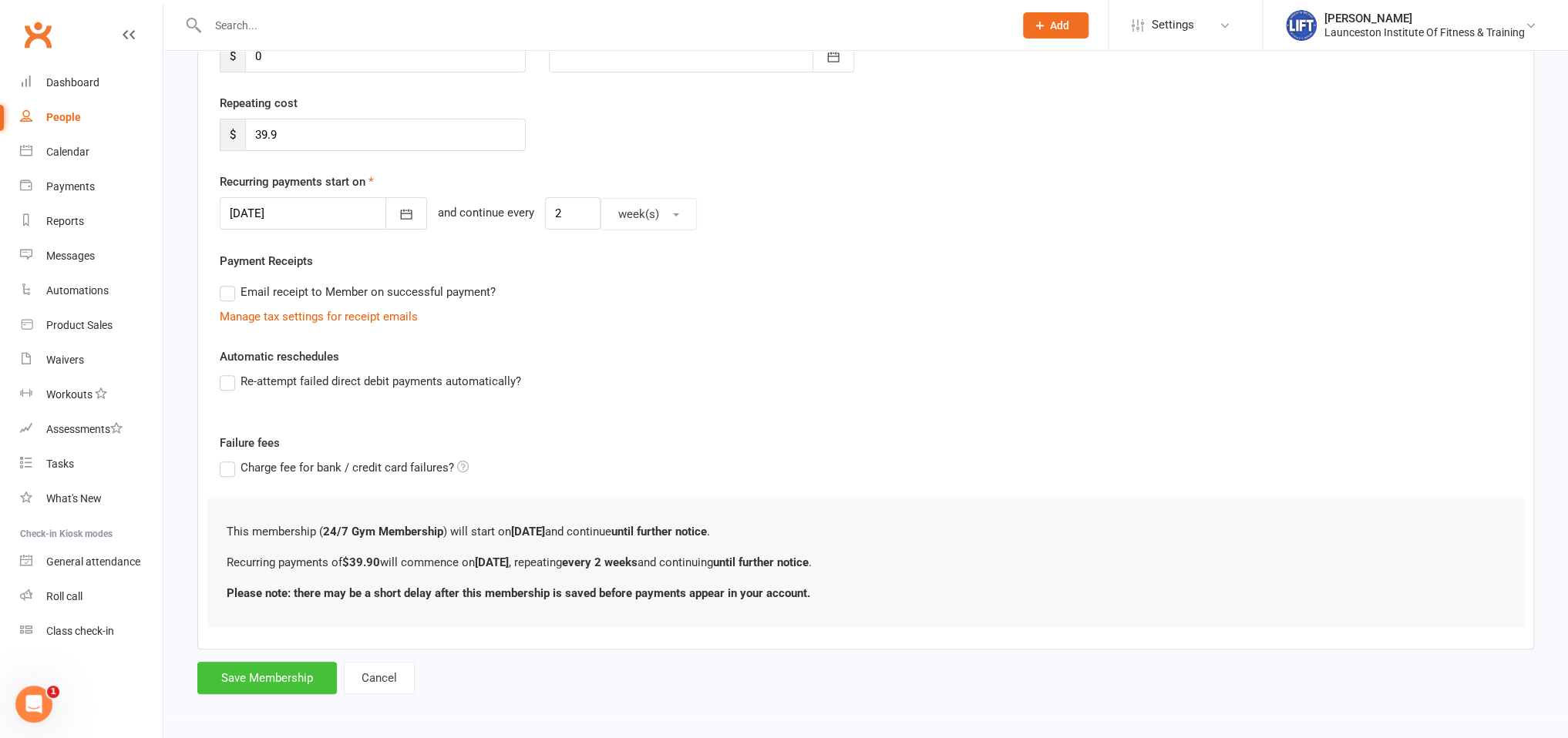
click at [263, 682] on button "Save Membership" at bounding box center [267, 679] width 140 height 32
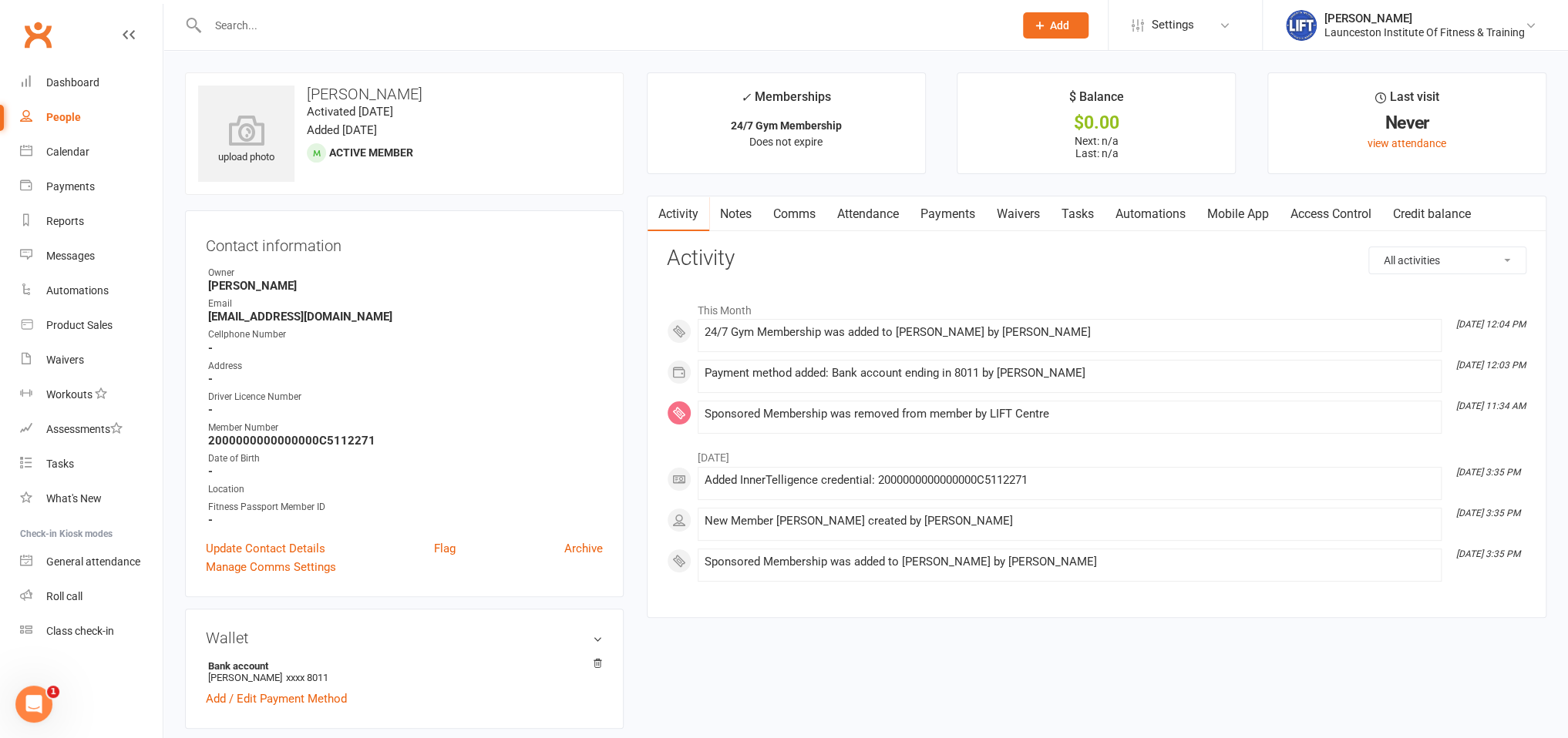
click at [328, 29] on input "text" at bounding box center [603, 25] width 800 height 22
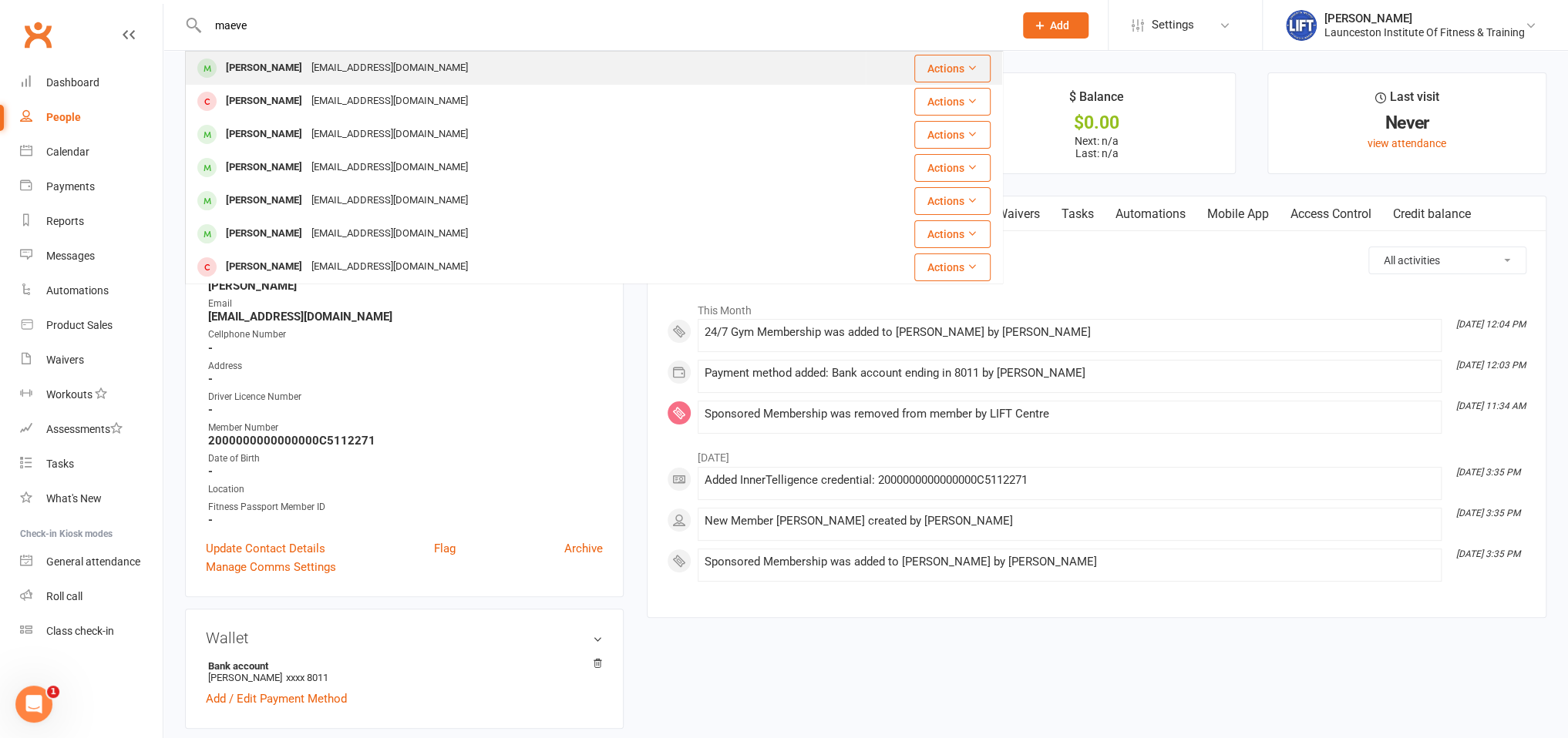
type input "maeve"
click at [338, 56] on div "Maeve Mckenna maeve.mmck@gmail.com" at bounding box center [526, 68] width 678 height 32
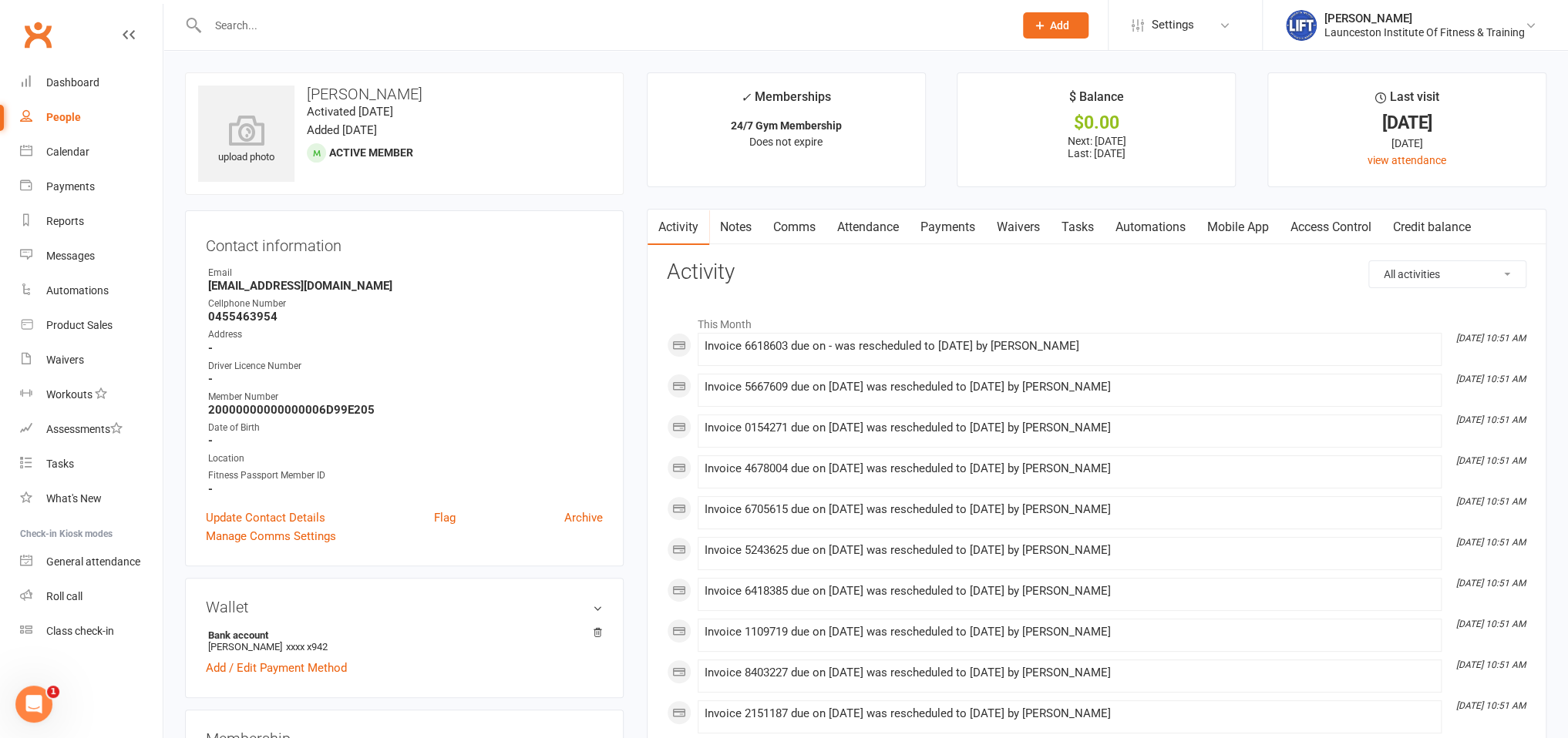
click at [1017, 232] on link "Waivers" at bounding box center [1019, 228] width 65 height 36
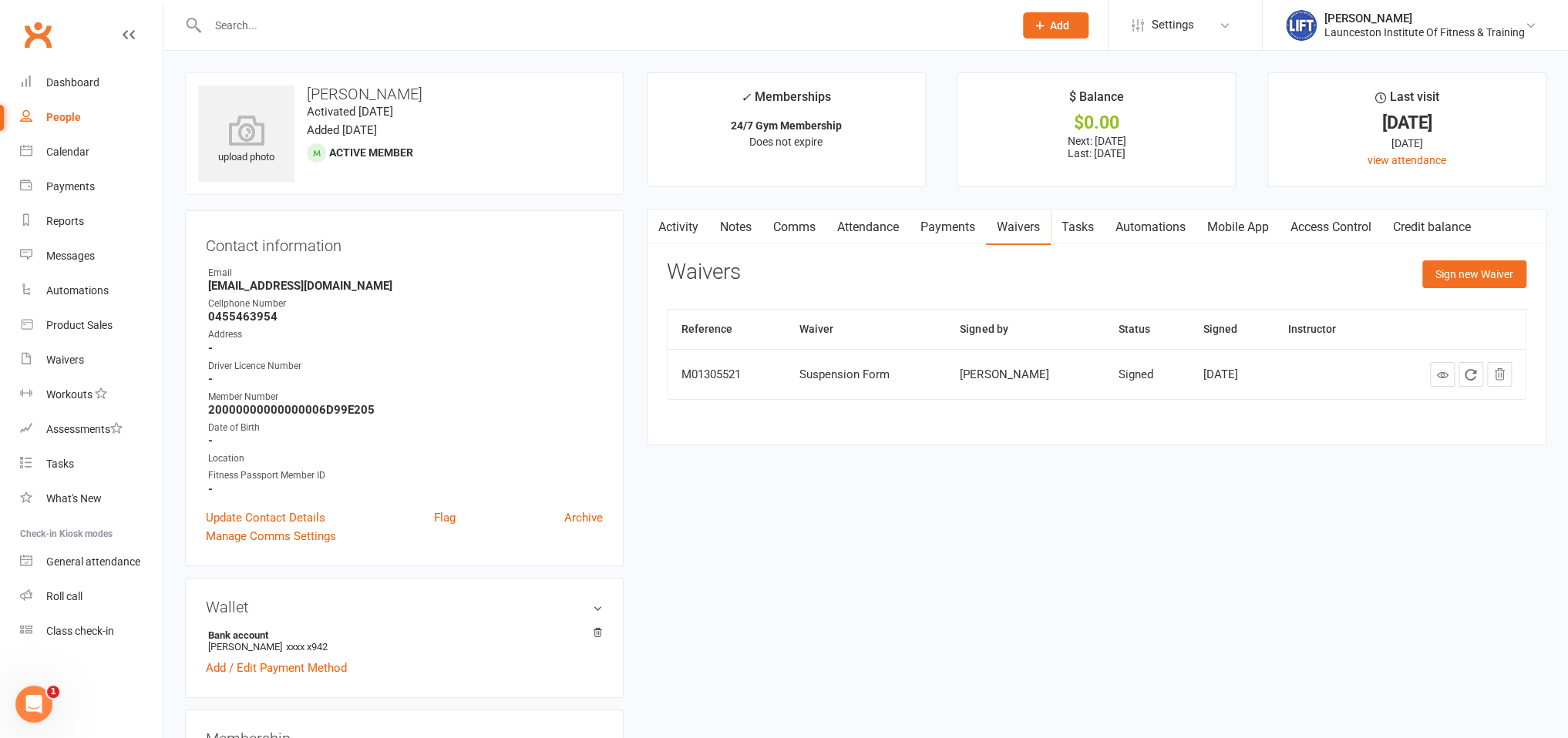
drag, startPoint x: 1124, startPoint y: 384, endPoint x: 1254, endPoint y: 387, distance: 130.0
click at [1254, 387] on tr "M01305521 Suspension Form Maeve Mckenna Signed Jul 11, 2025" at bounding box center [1096, 374] width 858 height 50
click at [1254, 408] on div "Reference Waiver Signed by Status Signed Instructor M01305521 Suspension Form M…" at bounding box center [1097, 365] width 860 height 113
drag, startPoint x: 1128, startPoint y: 387, endPoint x: 1274, endPoint y: 378, distance: 146.3
click at [1274, 378] on tr "M01305521 Suspension Form Maeve Mckenna Signed Jul 11, 2025" at bounding box center [1096, 374] width 858 height 50
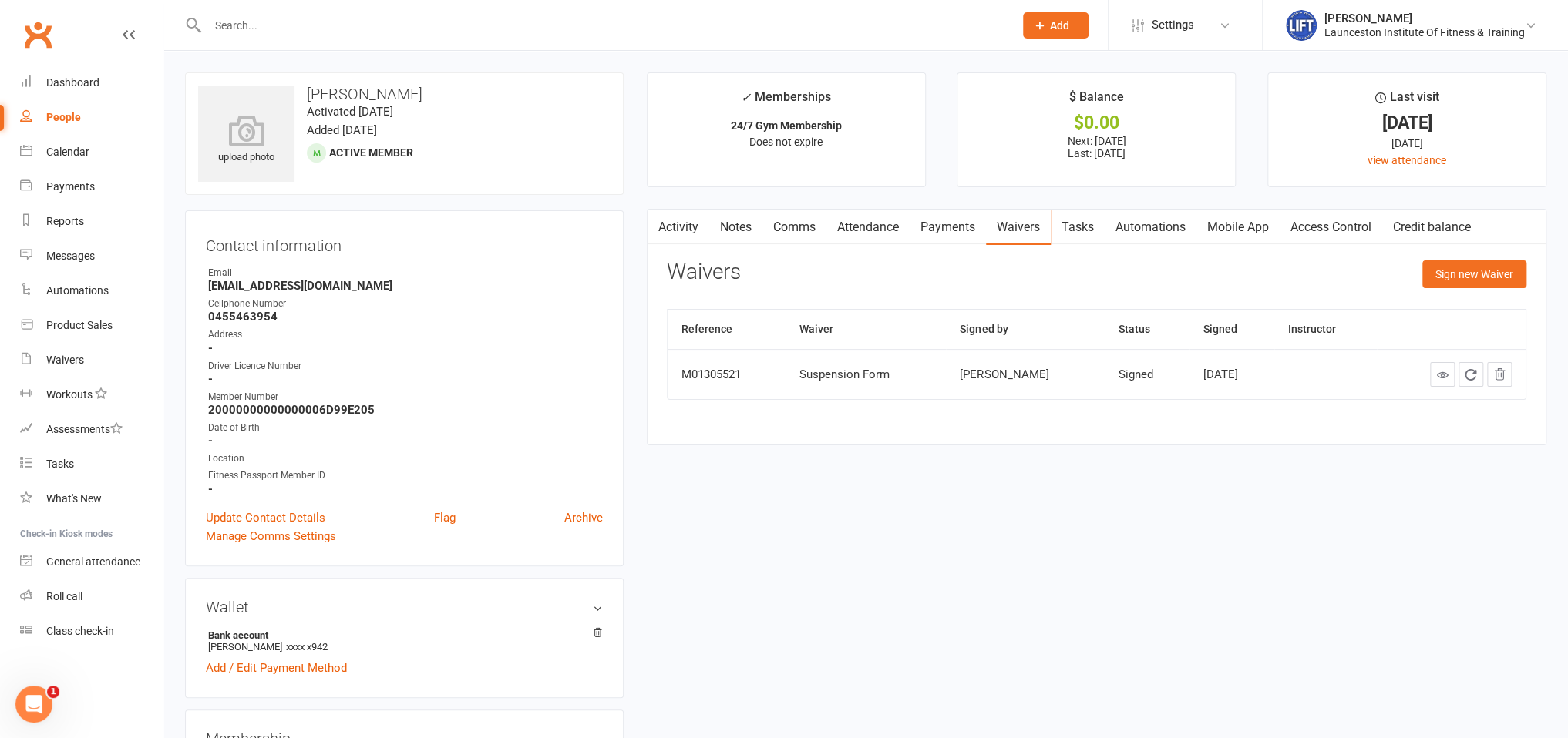
click at [1274, 377] on td "Jul 11, 2025" at bounding box center [1232, 374] width 85 height 50
drag, startPoint x: 1090, startPoint y: 384, endPoint x: 1284, endPoint y: 378, distance: 194.1
click at [1284, 378] on tr "M01305521 Suspension Form Maeve Mckenna Signed Jul 11, 2025" at bounding box center [1096, 374] width 858 height 50
click at [1274, 379] on td "Jul 11, 2025" at bounding box center [1232, 374] width 85 height 50
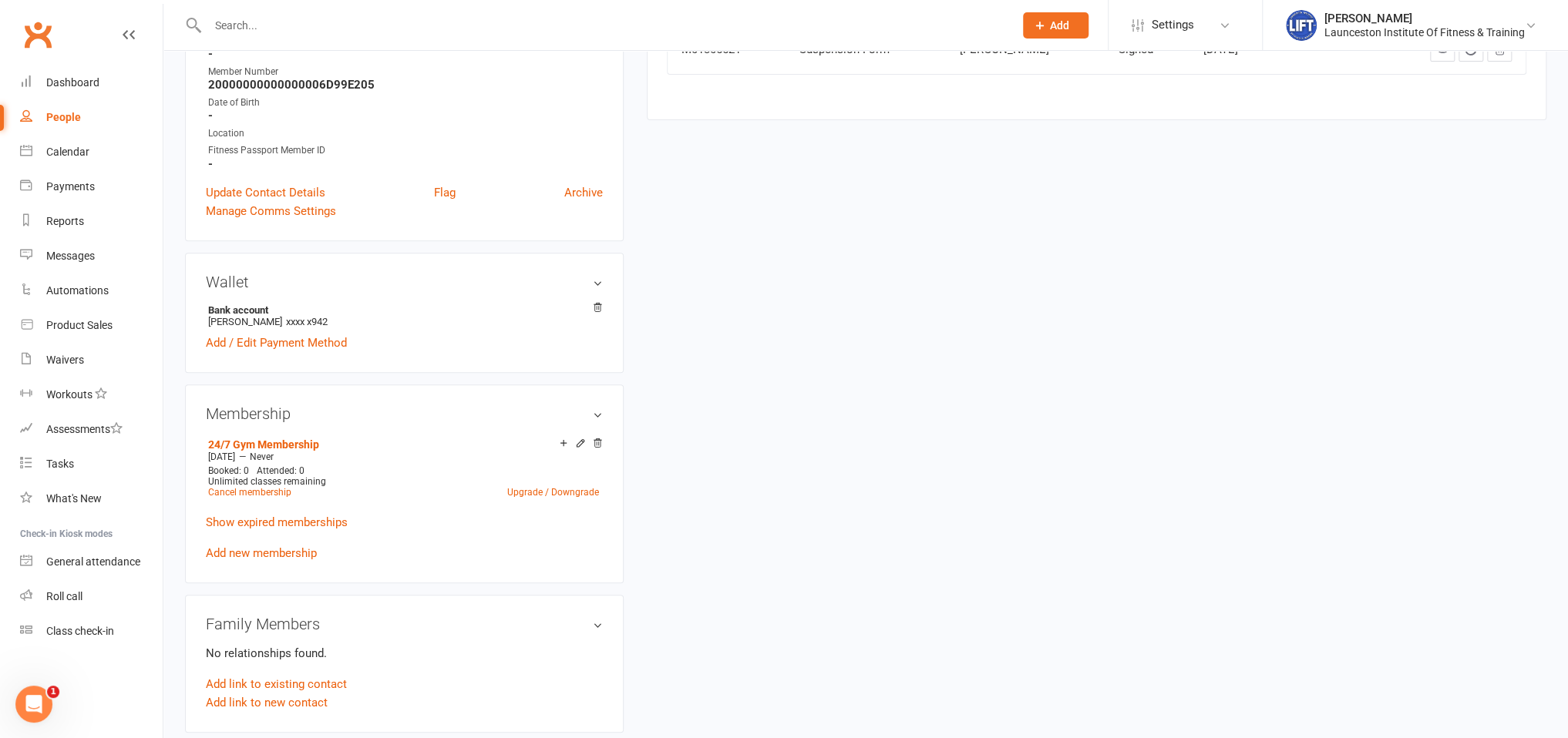
scroll to position [163, 0]
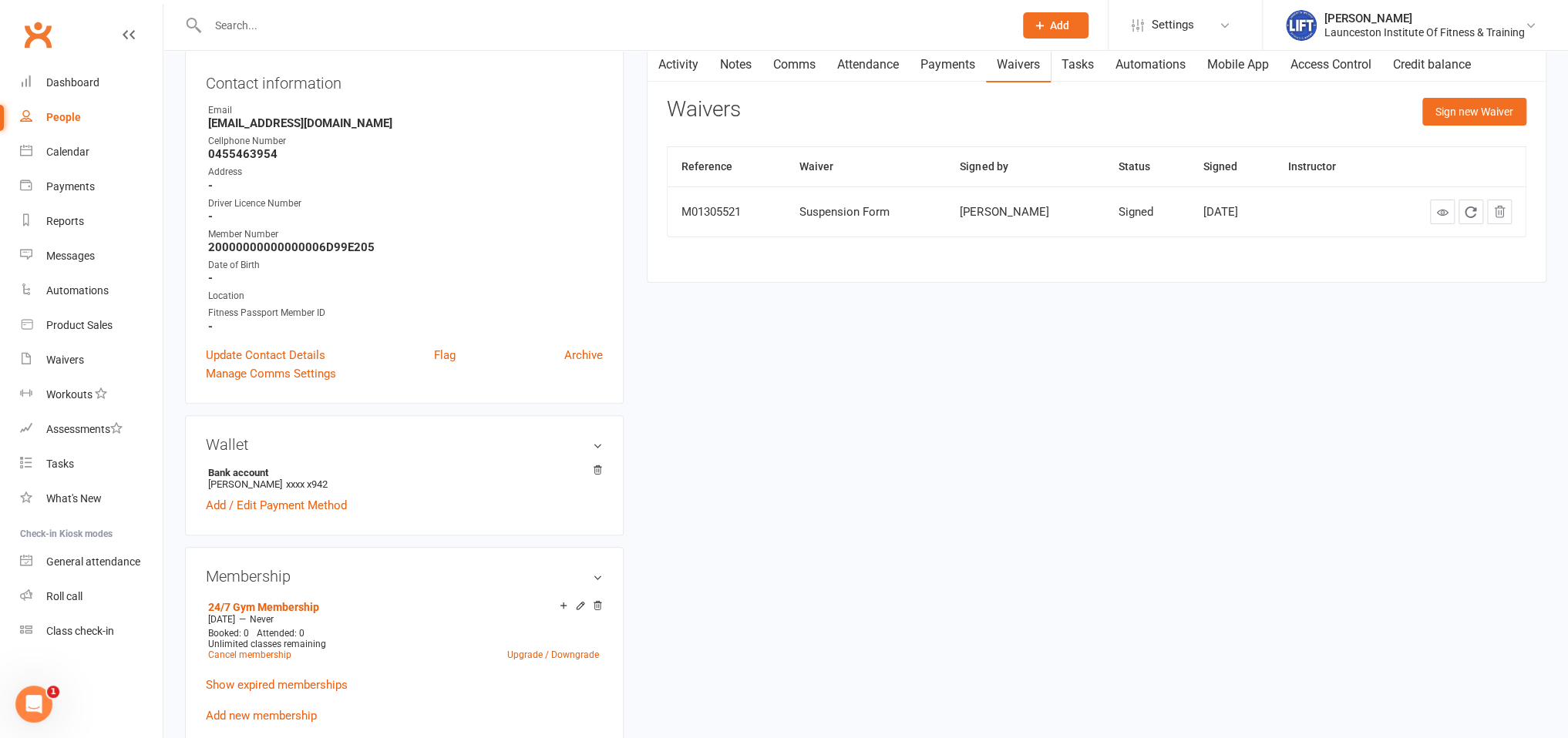
click at [270, 29] on input "text" at bounding box center [603, 25] width 800 height 22
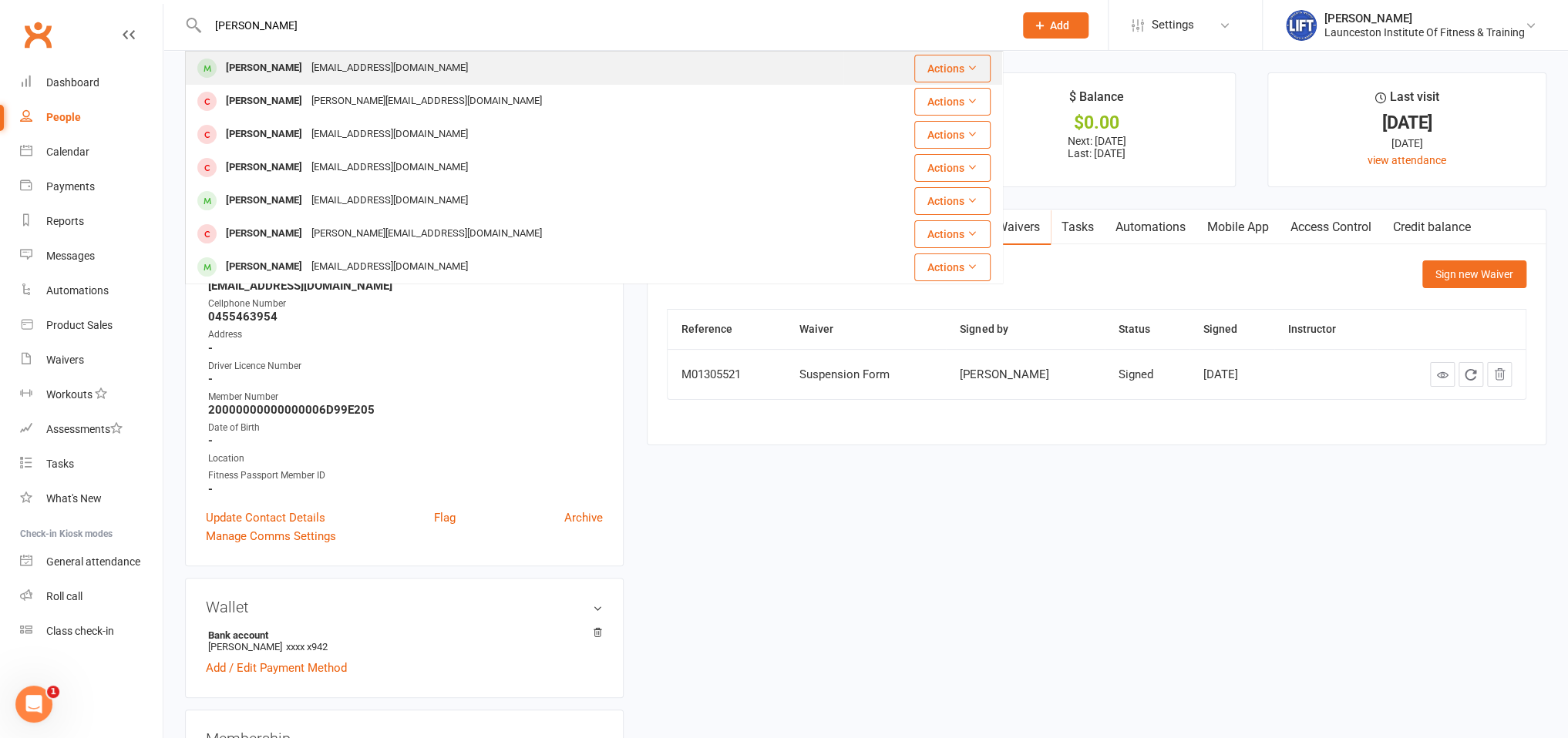
type input "sonya mcder"
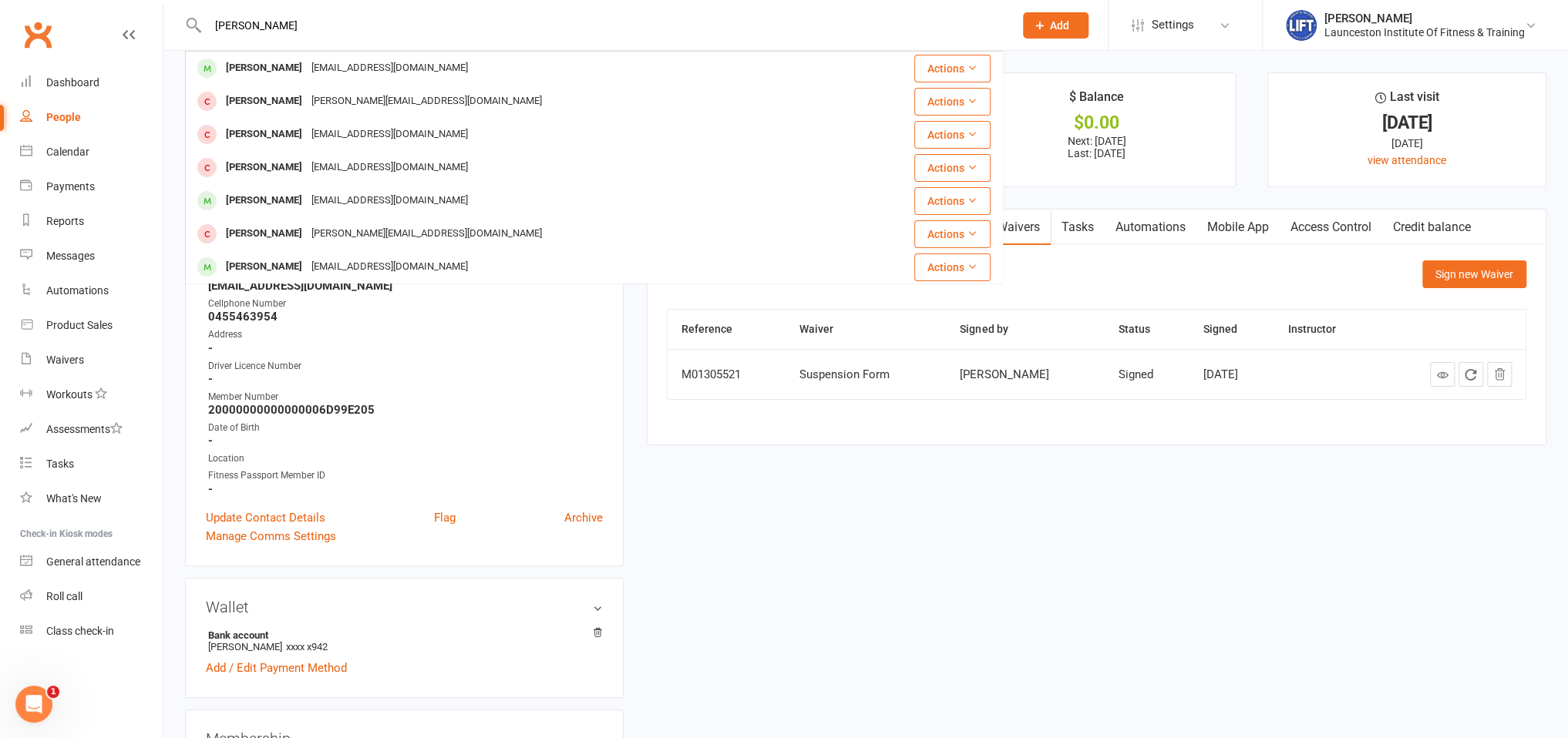
drag, startPoint x: 310, startPoint y: 66, endPoint x: 325, endPoint y: 59, distance: 16.6
click at [310, 67] on div "soniamcdermott21@gmail.com" at bounding box center [389, 68] width 166 height 22
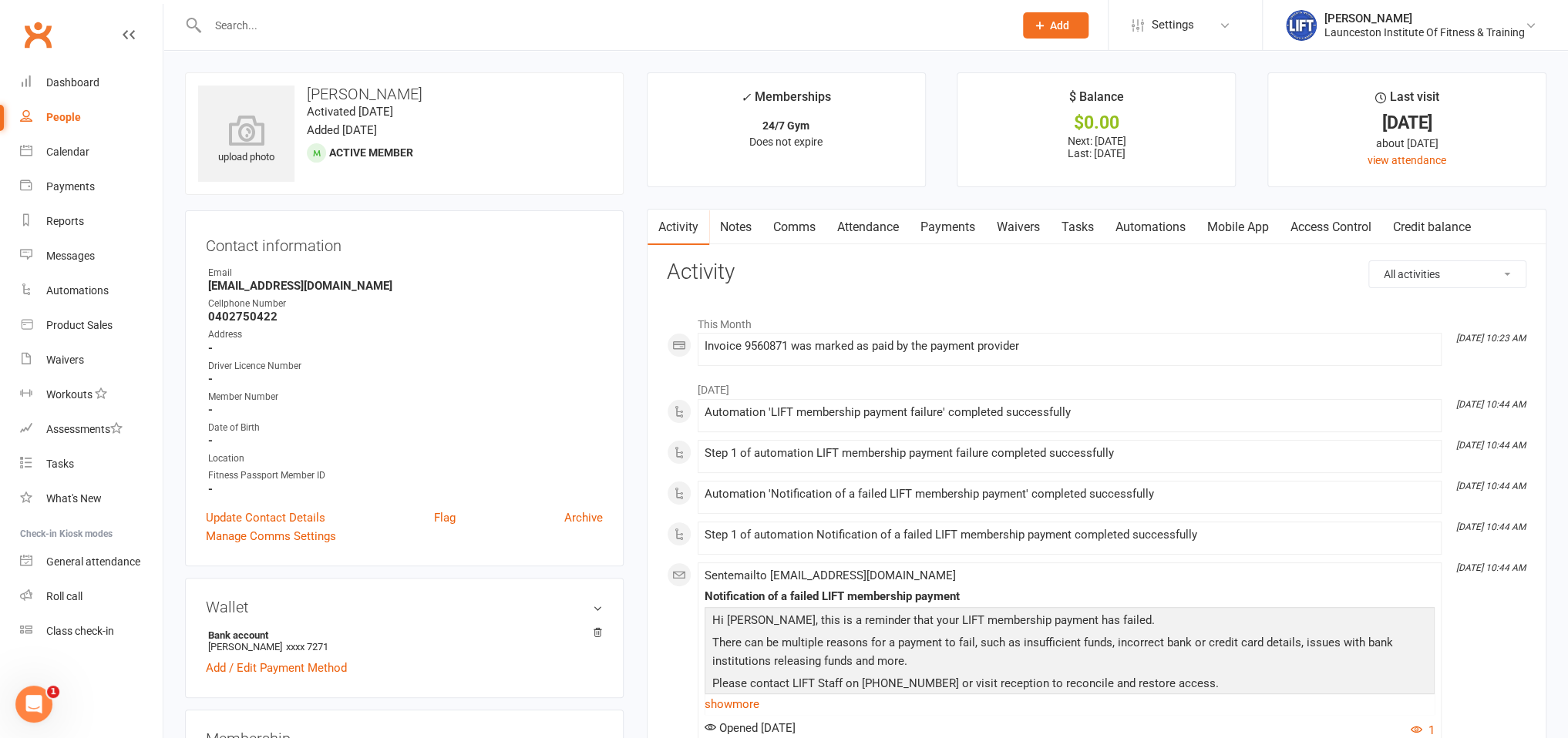
click at [925, 237] on link "Payments" at bounding box center [948, 228] width 76 height 36
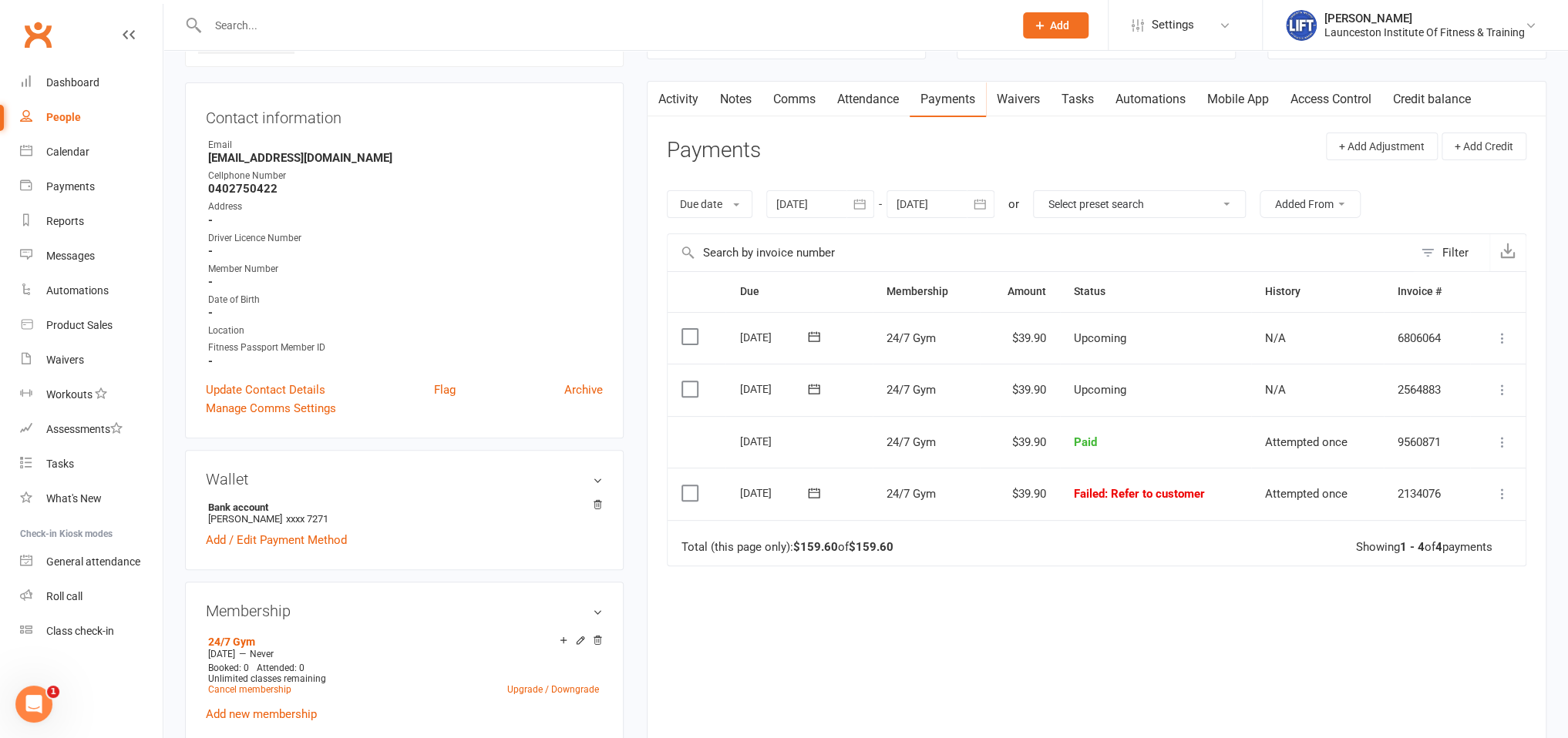
scroll to position [81, 0]
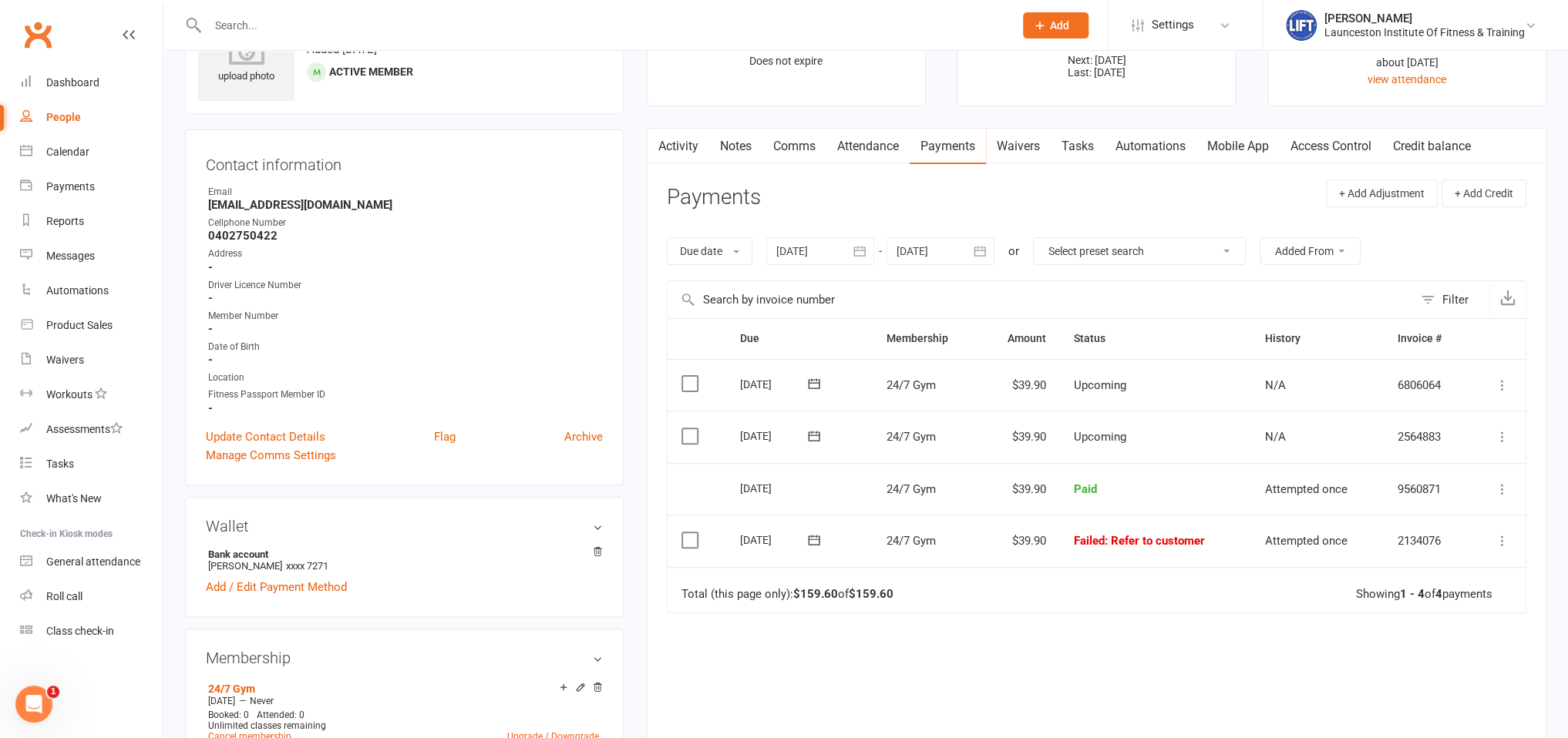
drag, startPoint x: 824, startPoint y: 256, endPoint x: 789, endPoint y: 262, distance: 35.5
click at [824, 254] on div at bounding box center [820, 251] width 108 height 28
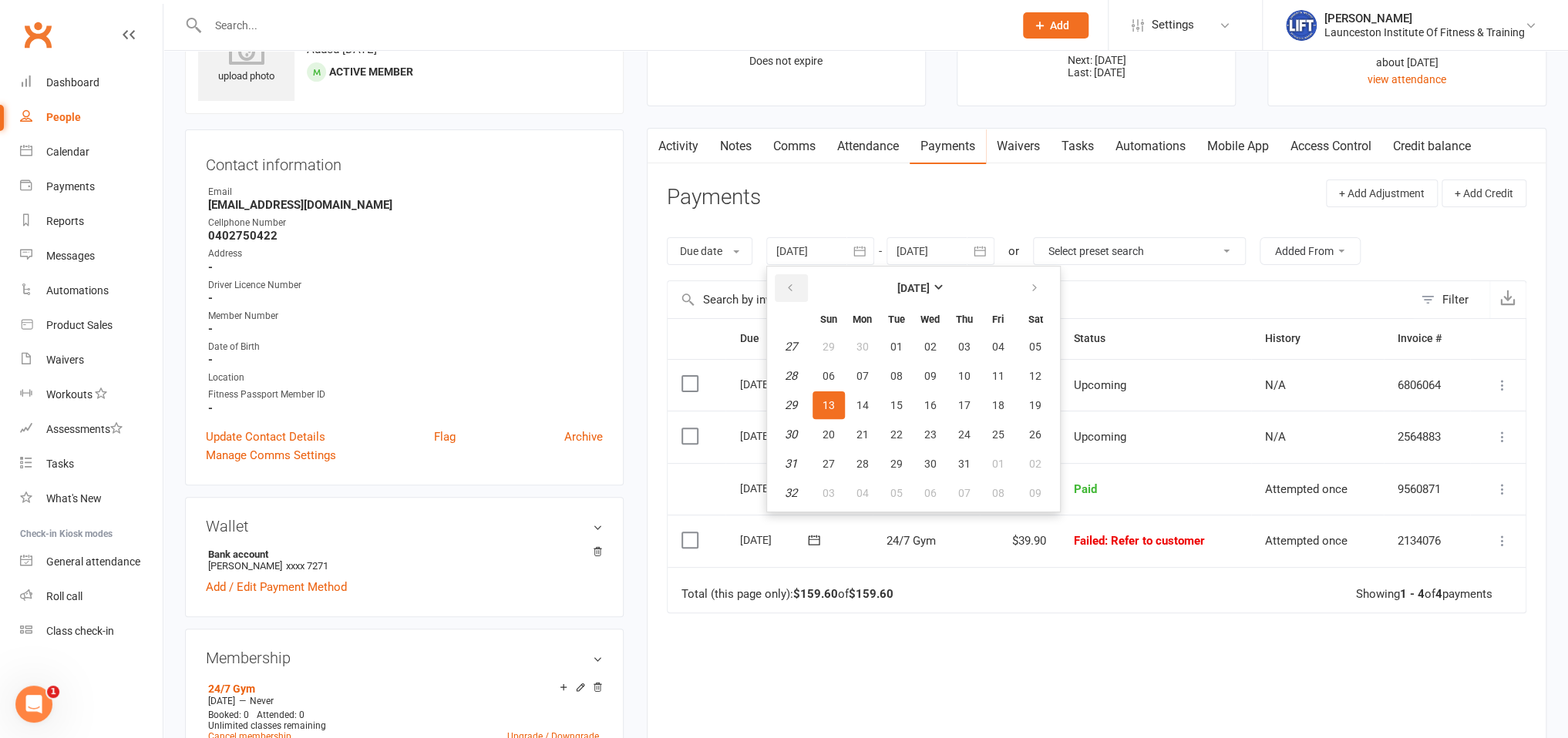
click at [797, 288] on button "button" at bounding box center [791, 288] width 33 height 28
click at [796, 289] on icon "button" at bounding box center [790, 288] width 11 height 12
click at [800, 287] on button "button" at bounding box center [791, 288] width 33 height 28
click at [800, 288] on button "button" at bounding box center [791, 288] width 33 height 28
click at [1040, 342] on span "01" at bounding box center [1036, 347] width 12 height 12
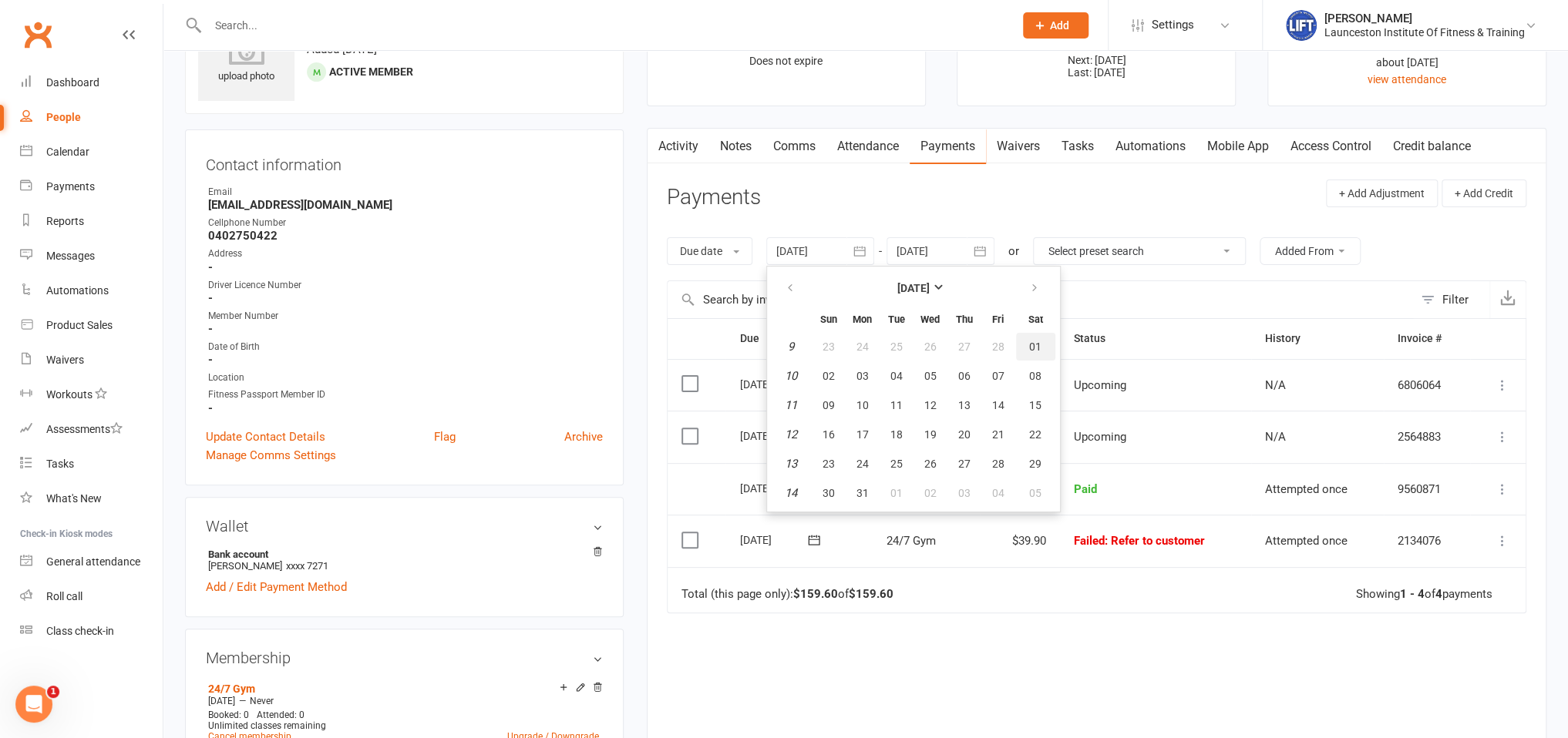
type input "01 Mar 2025"
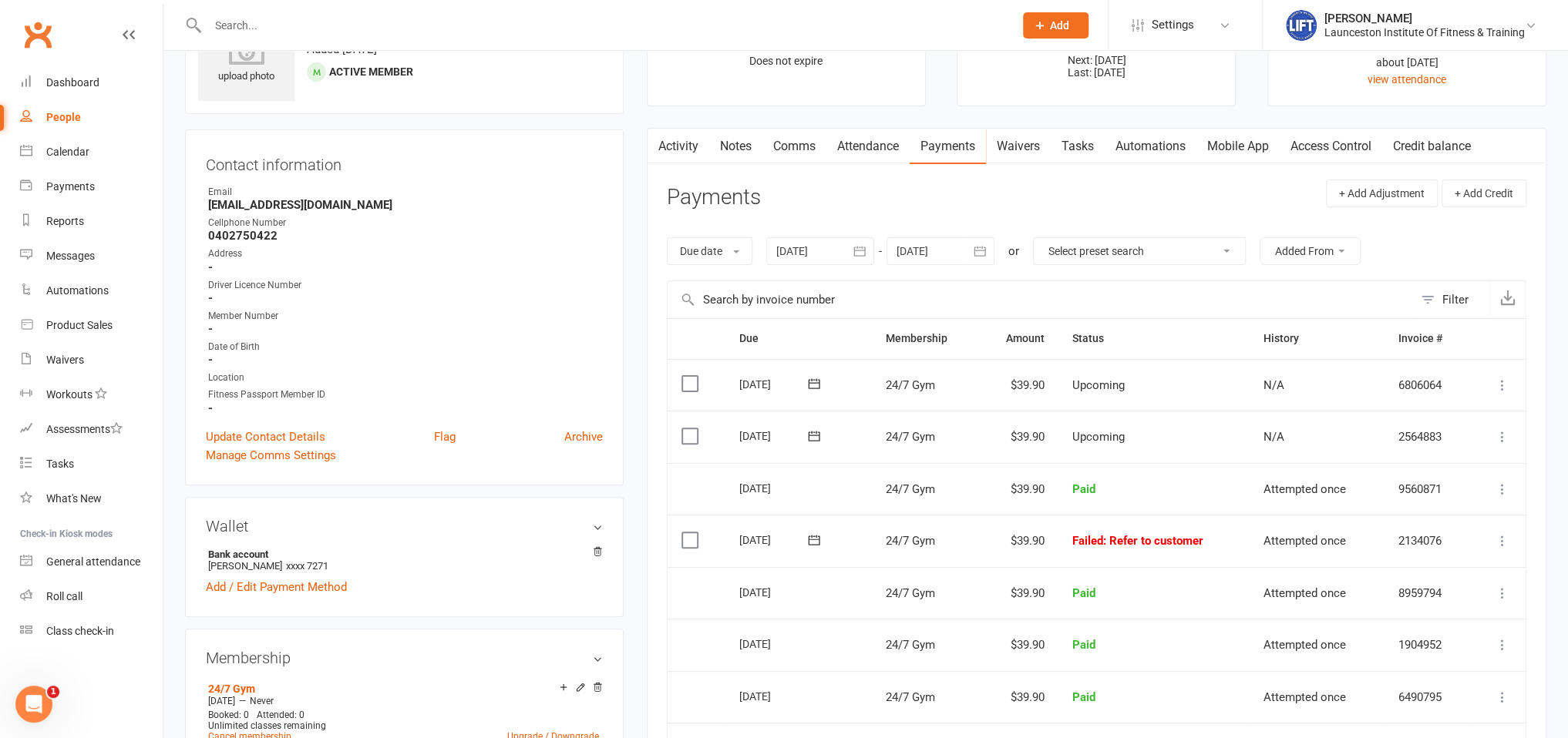
click at [1342, 134] on link "Access Control" at bounding box center [1331, 147] width 103 height 36
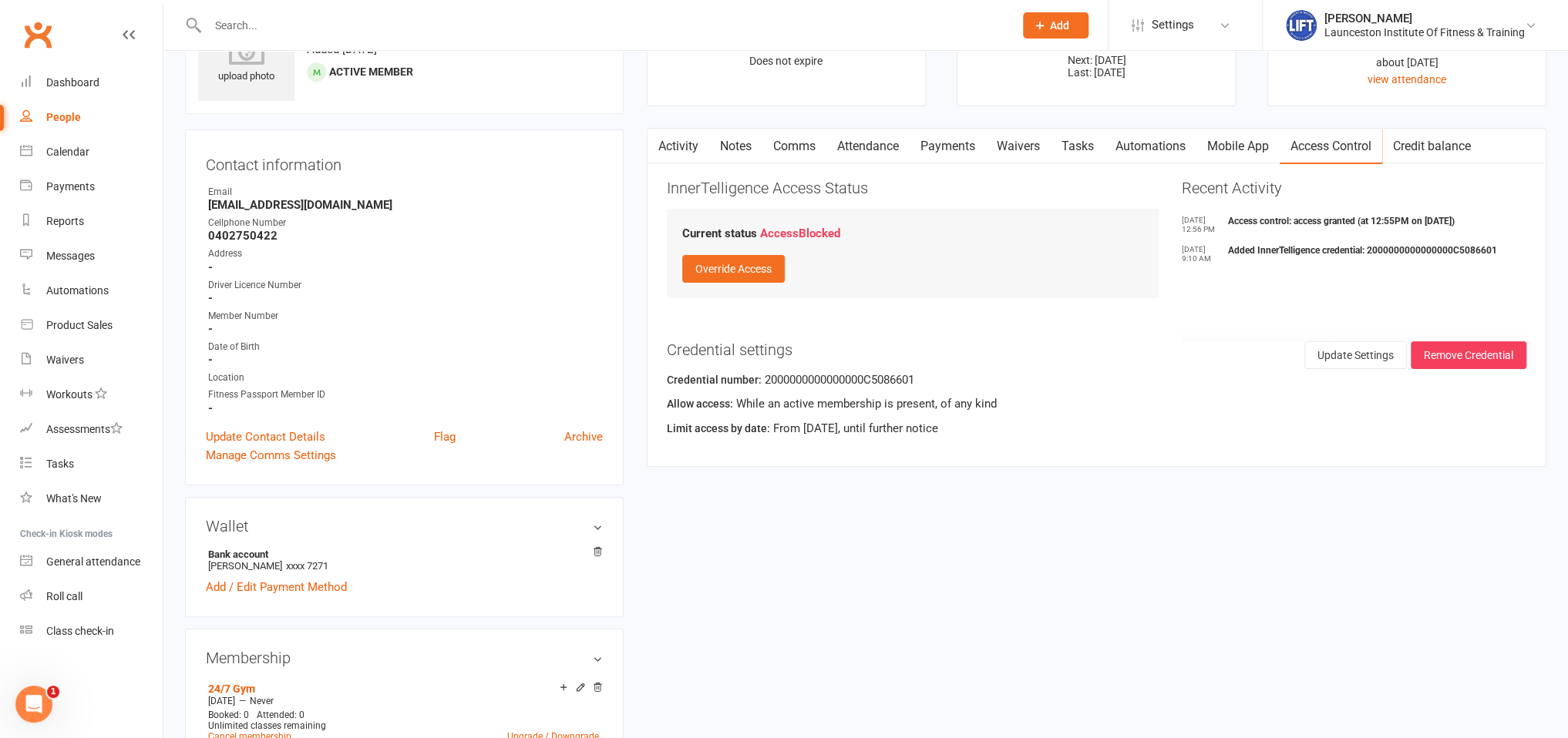
click at [965, 137] on link "Payments" at bounding box center [948, 147] width 76 height 36
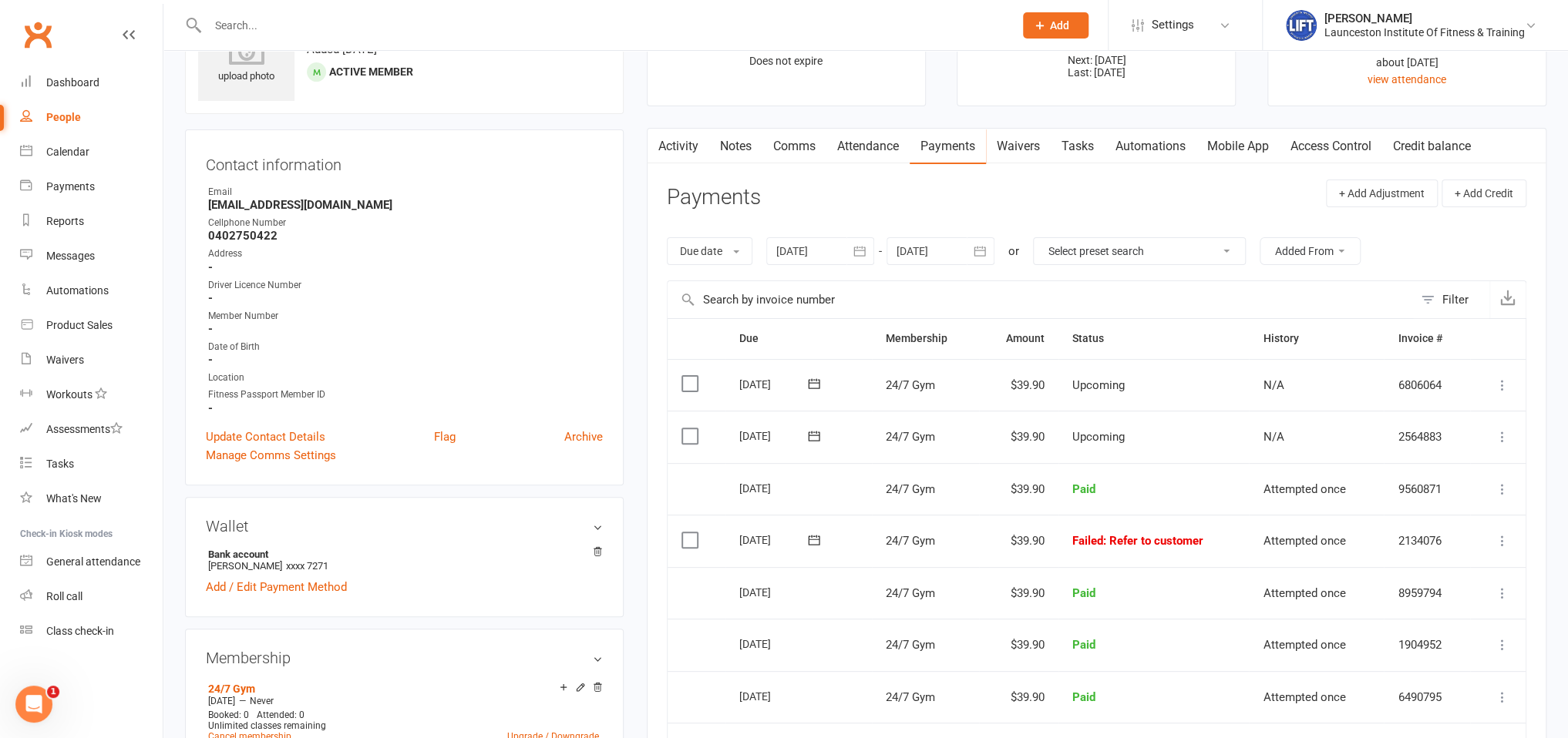
click at [1312, 147] on link "Access Control" at bounding box center [1331, 147] width 103 height 36
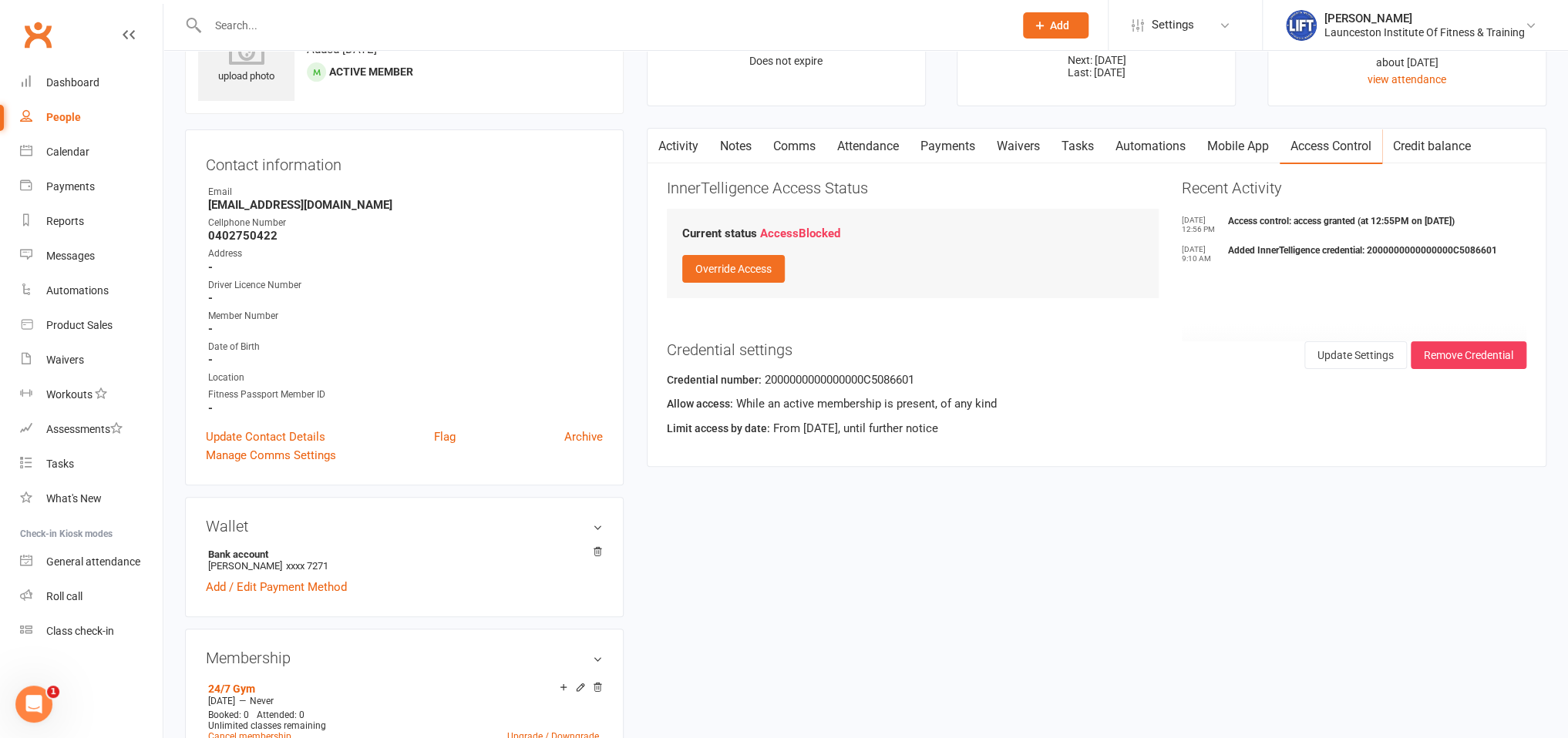
click at [967, 140] on link "Payments" at bounding box center [948, 147] width 76 height 36
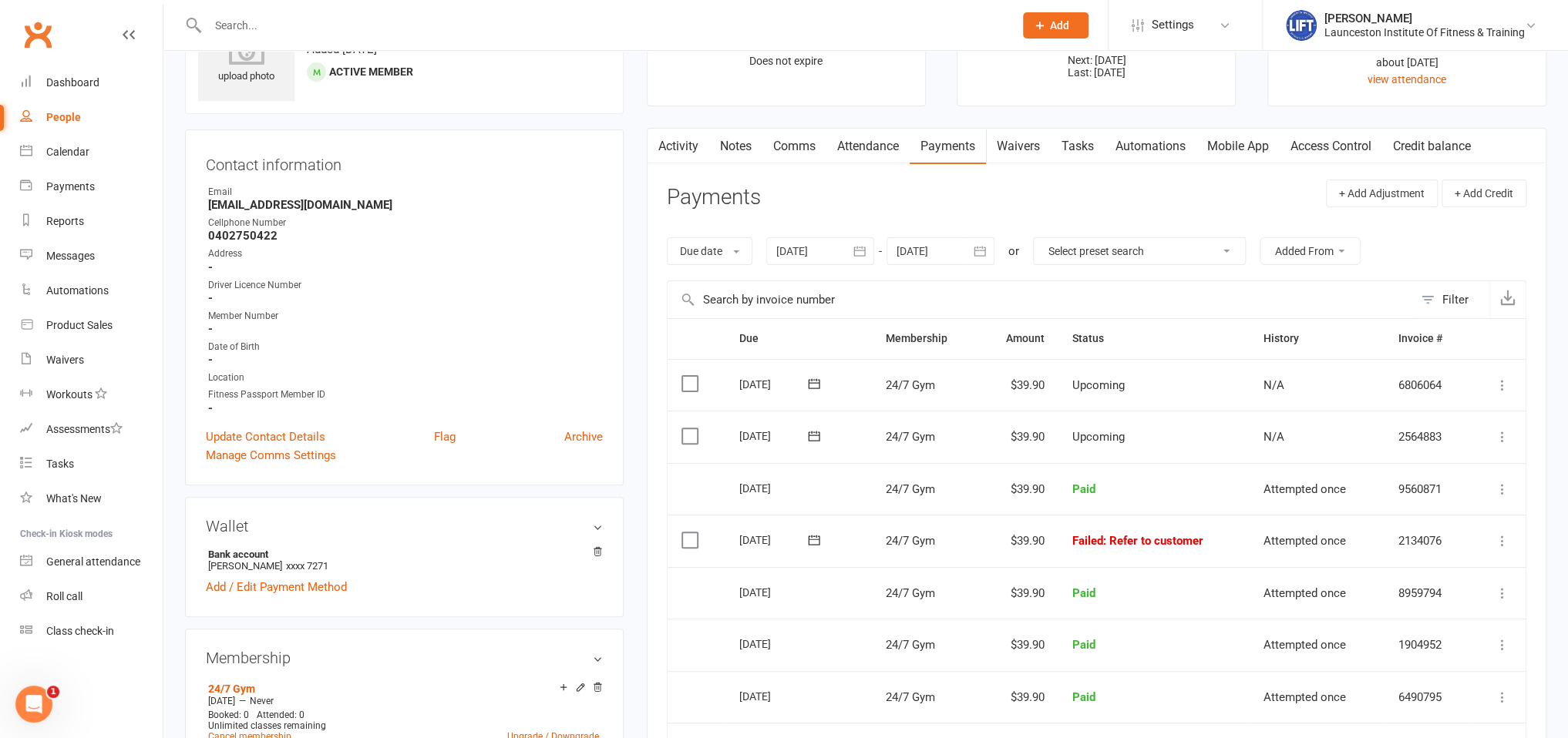
click at [1509, 533] on icon at bounding box center [1503, 541] width 15 height 15
click at [1434, 602] on link "Mark as Paid (POS)" at bounding box center [1435, 602] width 153 height 31
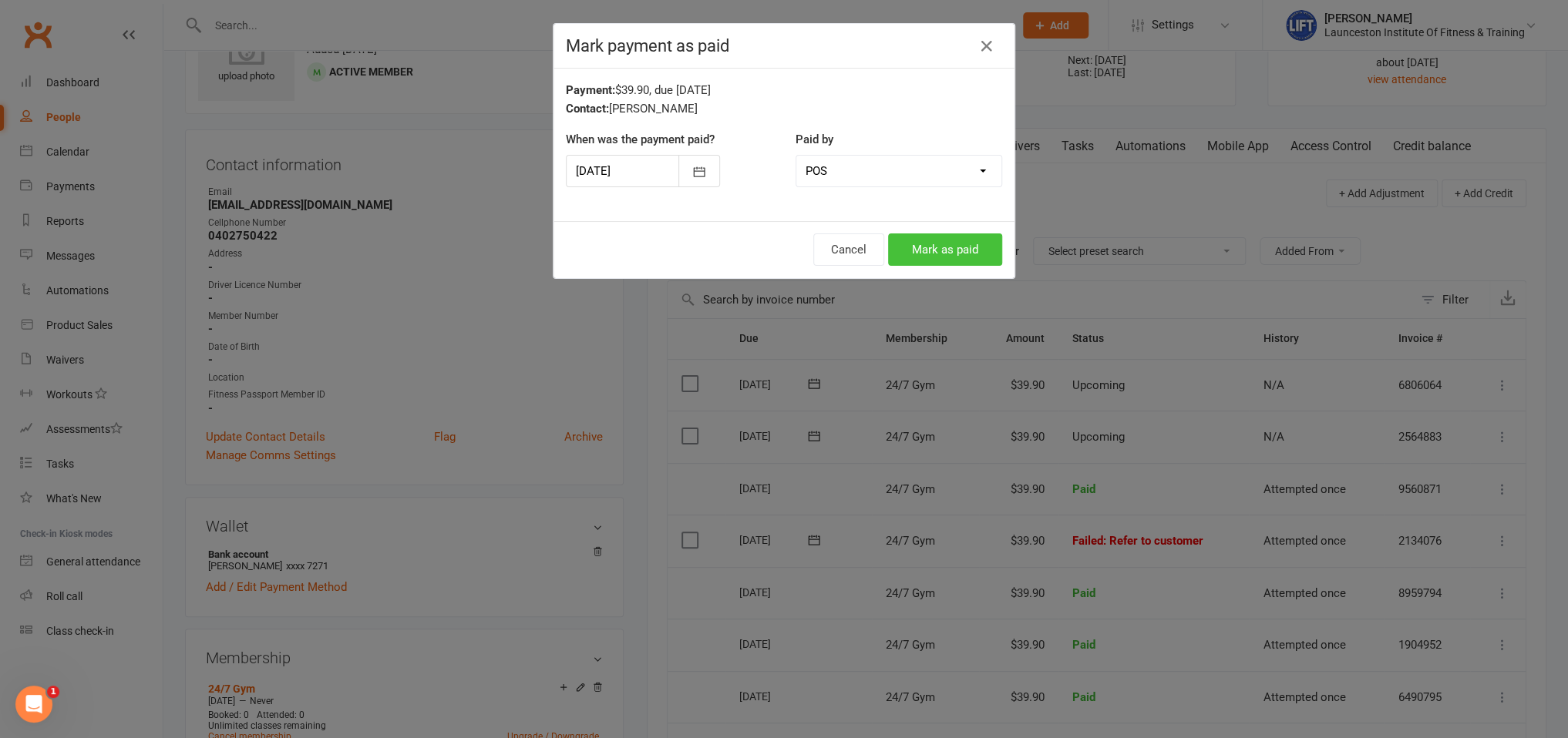
click at [959, 239] on button "Mark as paid" at bounding box center [945, 249] width 114 height 32
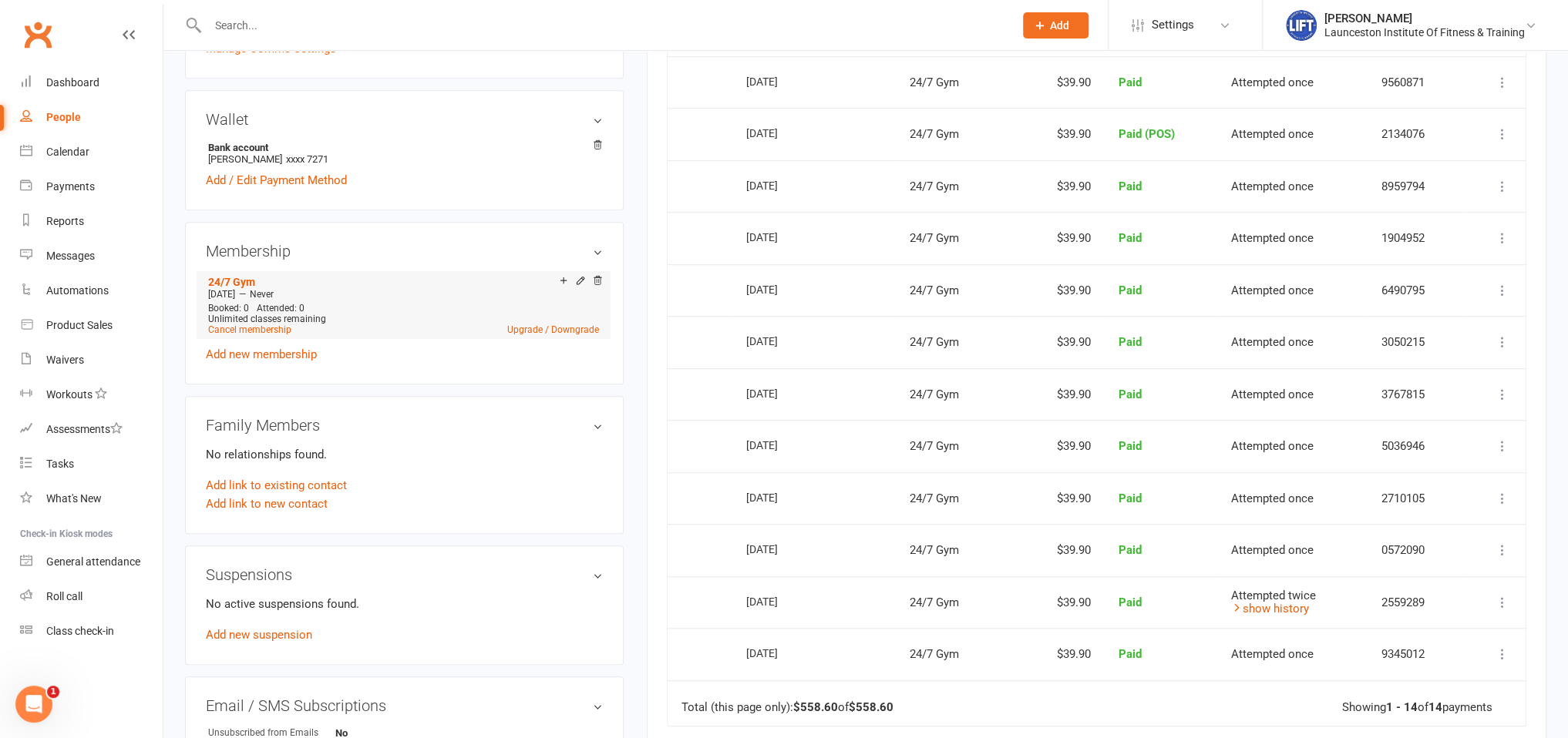
scroll to position [163, 0]
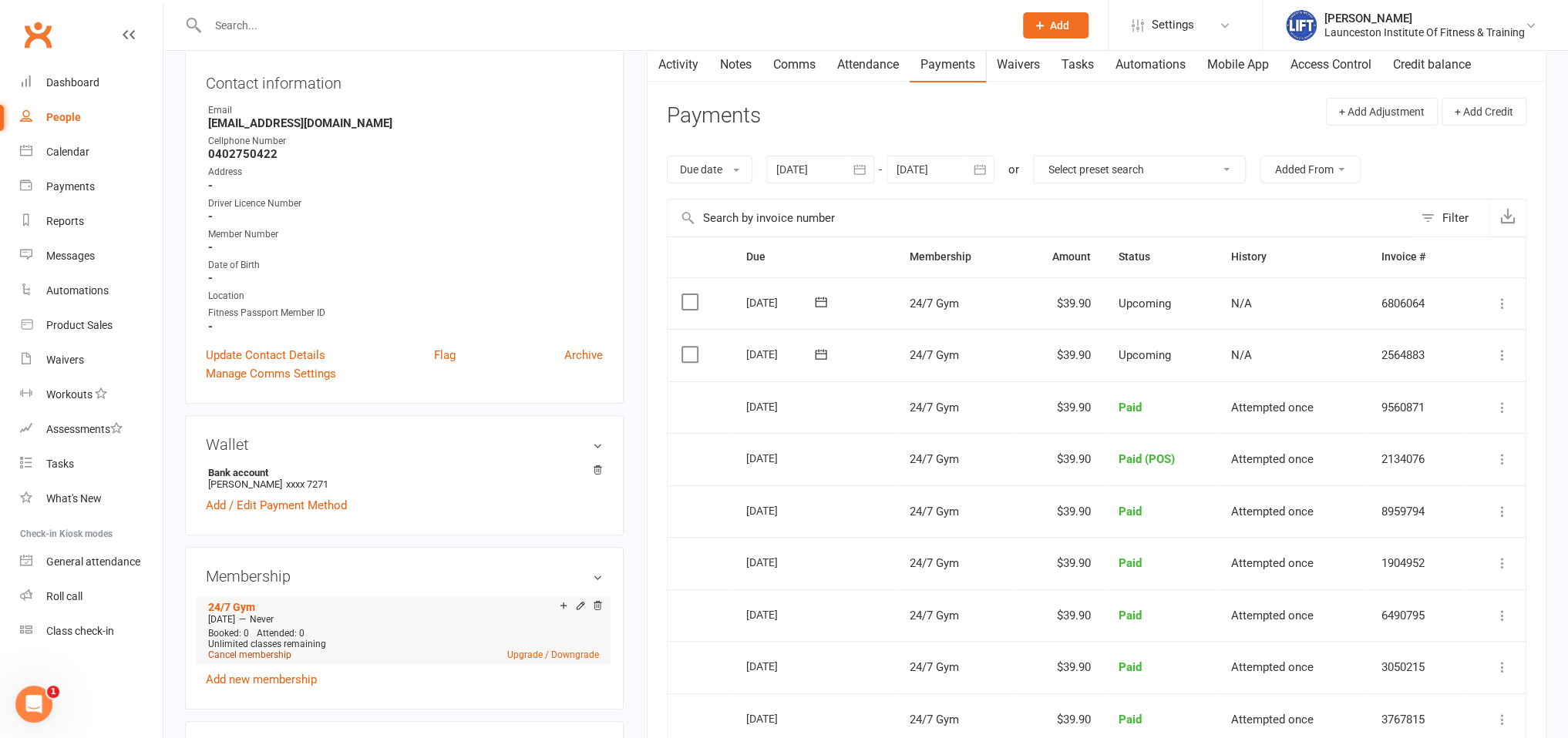
click at [245, 659] on link "Cancel membership" at bounding box center [250, 655] width 83 height 11
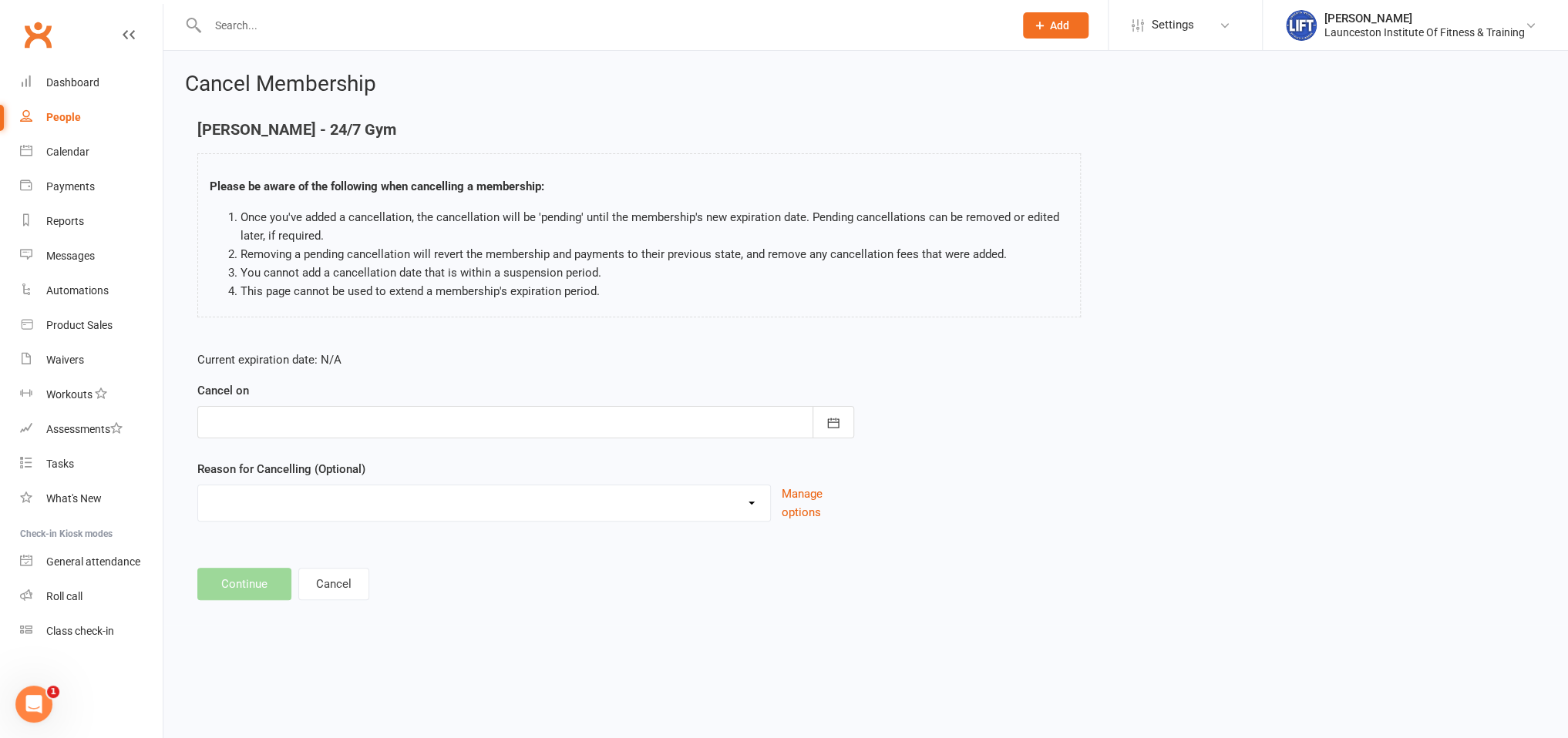
click at [378, 445] on form "Current expiration date: N/A Cancel on August 2025 Sun Mon Tue Wed Thu Fri Sat …" at bounding box center [526, 436] width 657 height 171
click at [373, 425] on div at bounding box center [526, 422] width 657 height 32
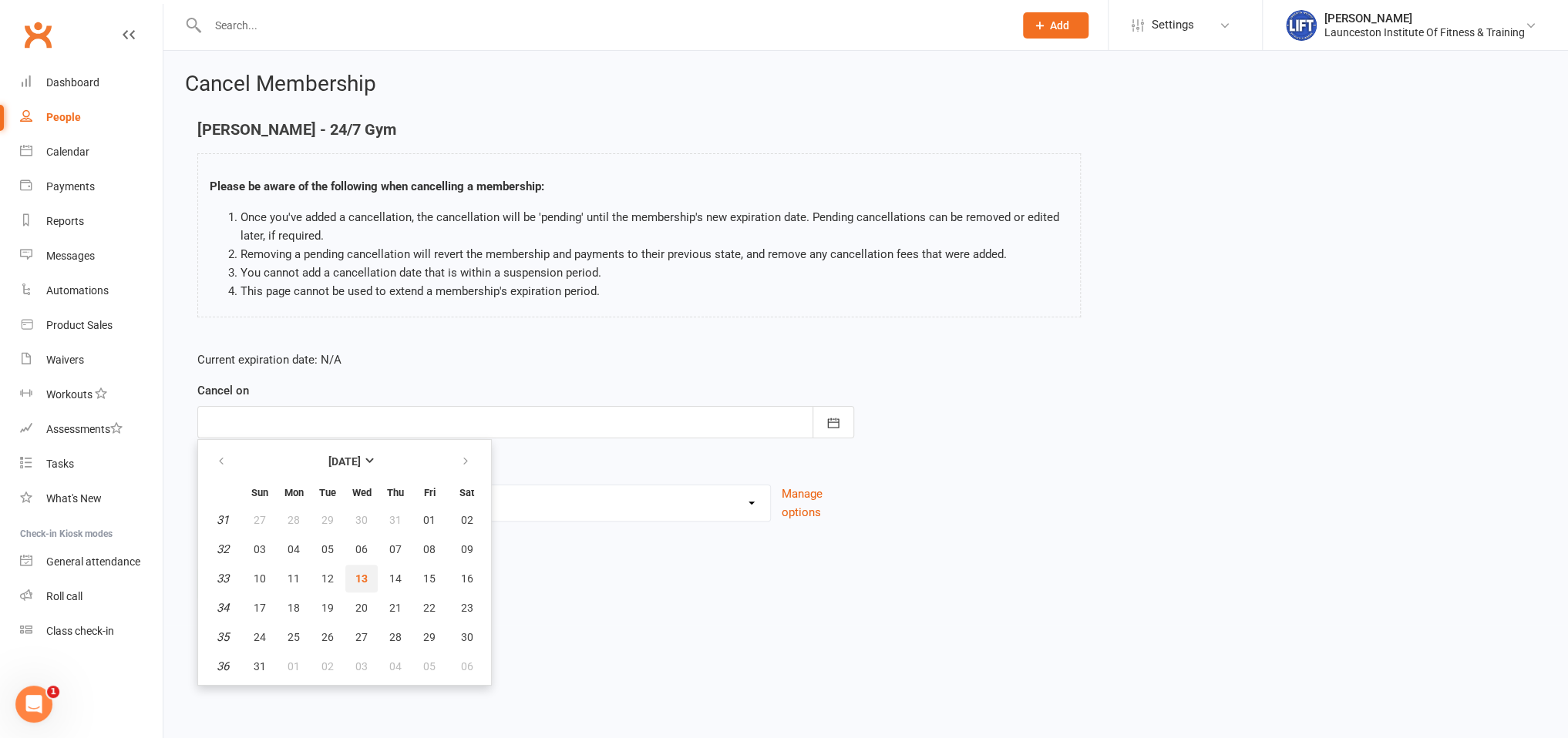
click at [362, 579] on span "13" at bounding box center [361, 579] width 12 height 12
type input "13 Aug 2025"
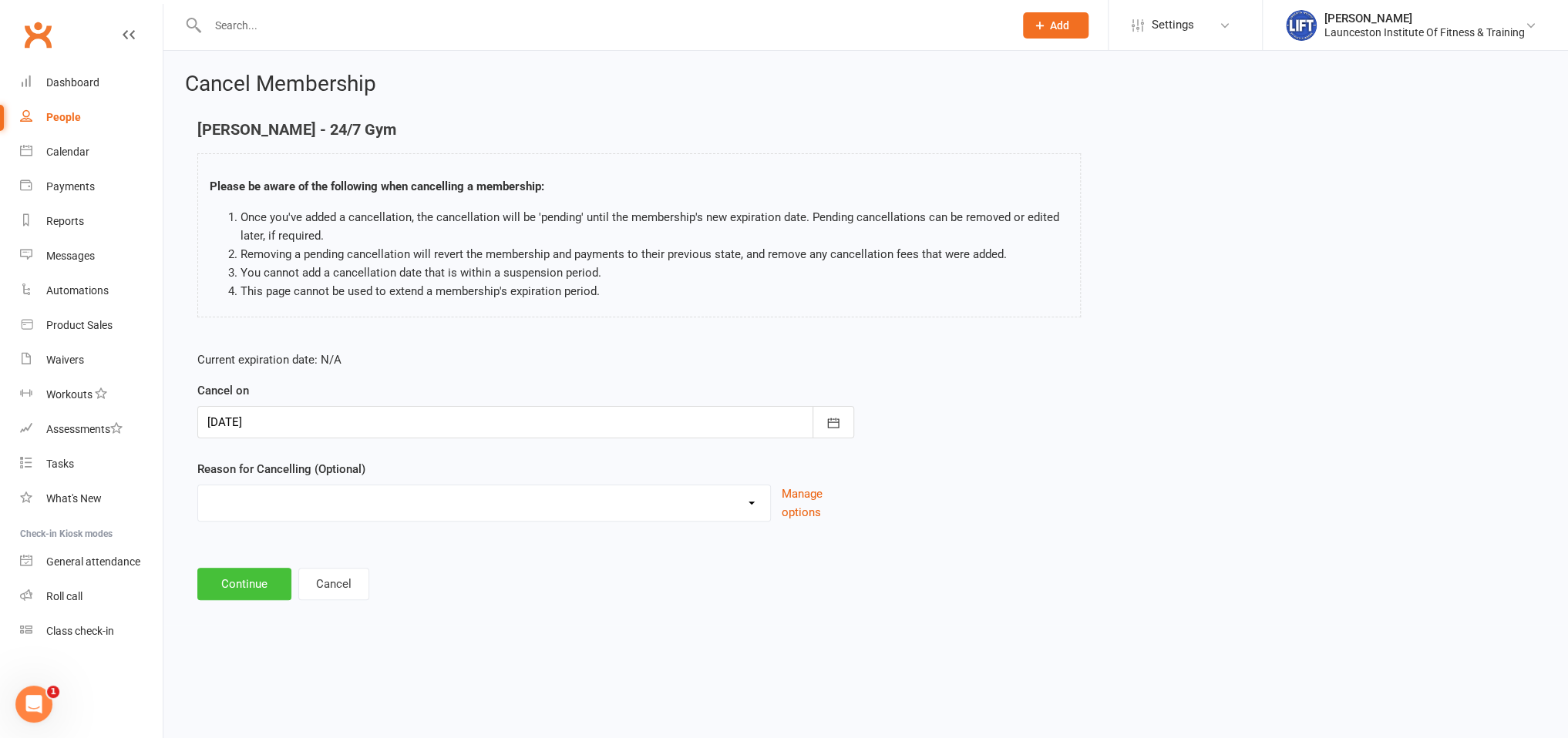
drag, startPoint x: 257, startPoint y: 580, endPoint x: 268, endPoint y: 589, distance: 14.2
click at [261, 581] on button "Continue" at bounding box center [245, 584] width 94 height 32
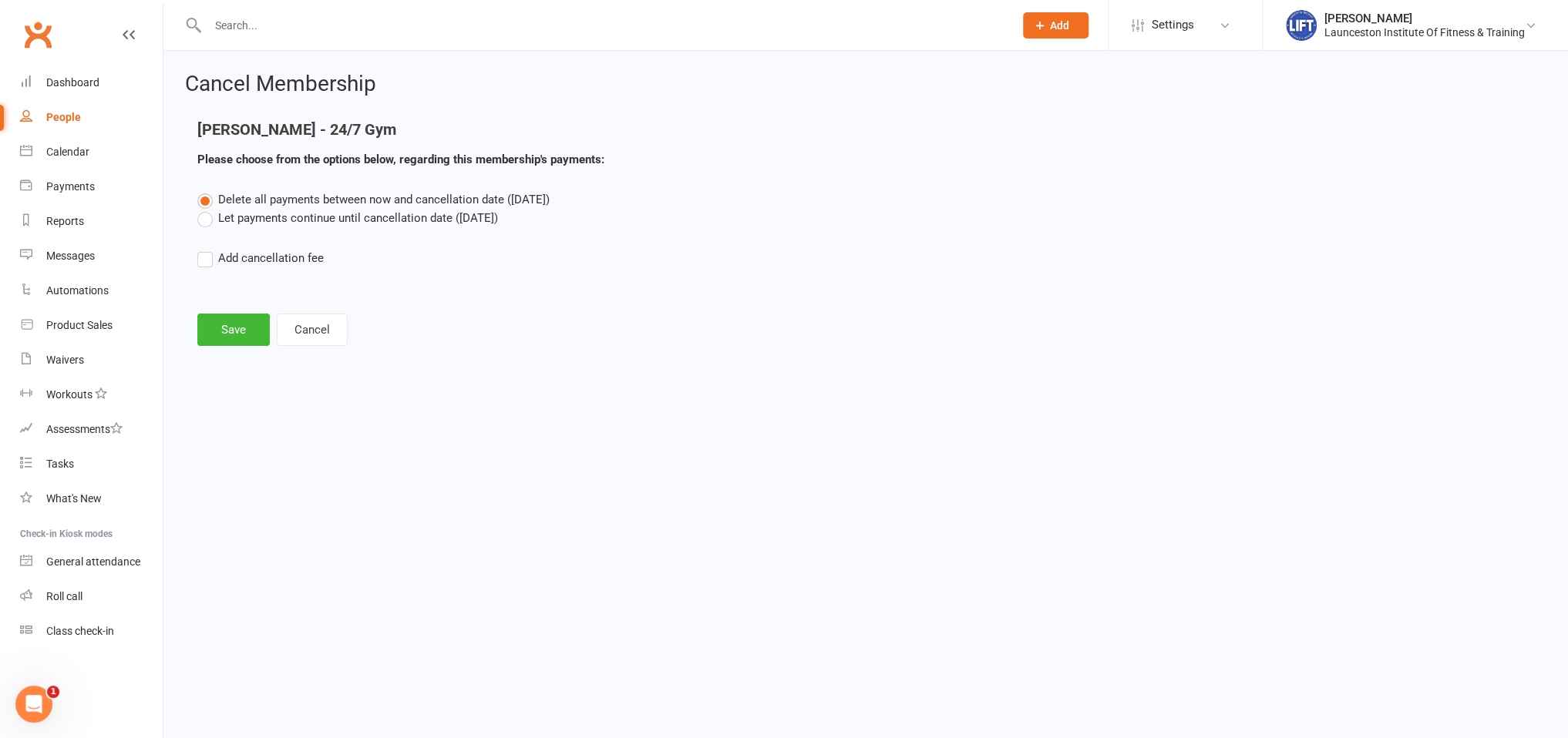
click at [248, 312] on main "Sonia McDermott - 24/7 Gym Please choose from the options below, regarding this…" at bounding box center [866, 233] width 1362 height 225
click at [249, 326] on button "Save" at bounding box center [234, 330] width 73 height 32
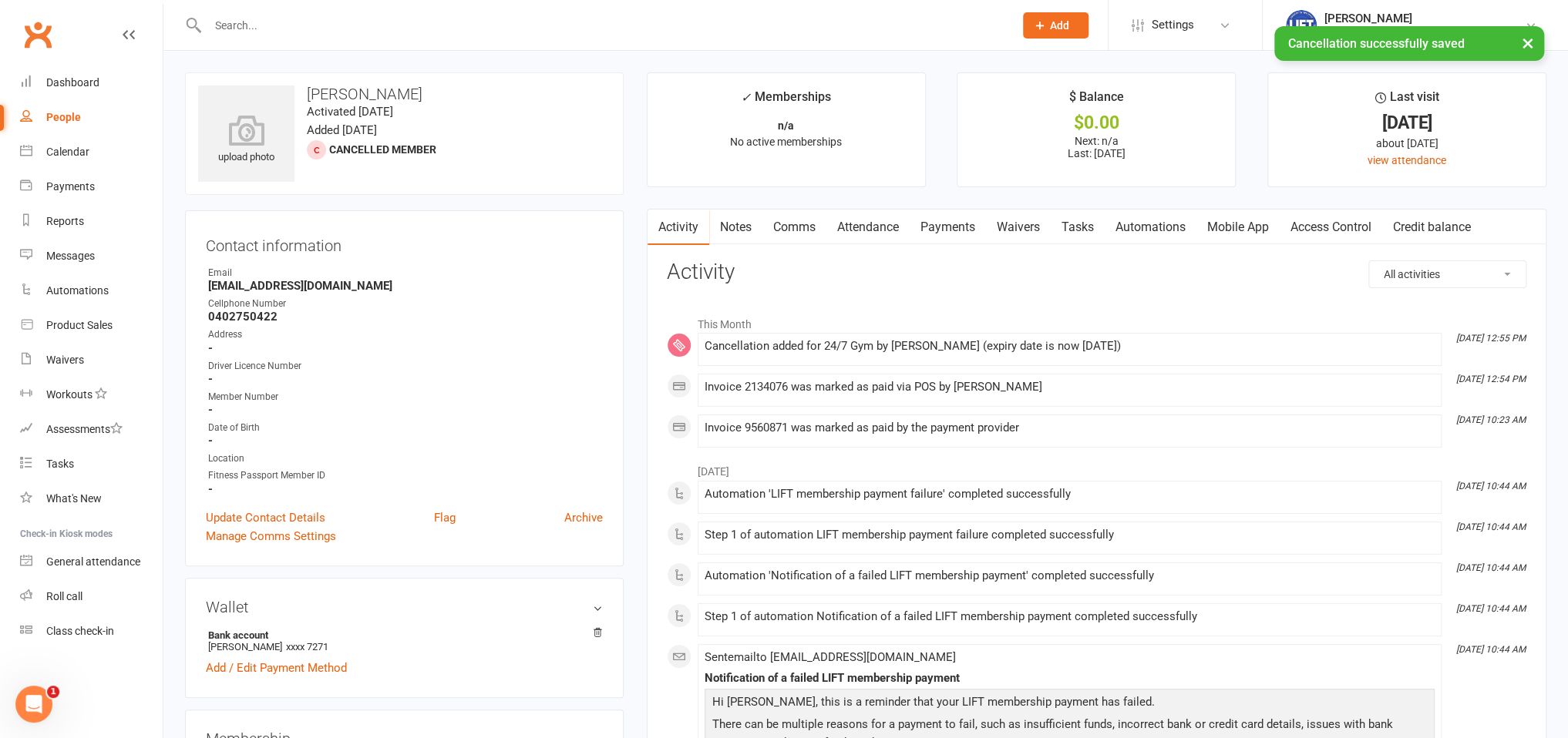
click at [1018, 233] on link "Waivers" at bounding box center [1019, 228] width 65 height 36
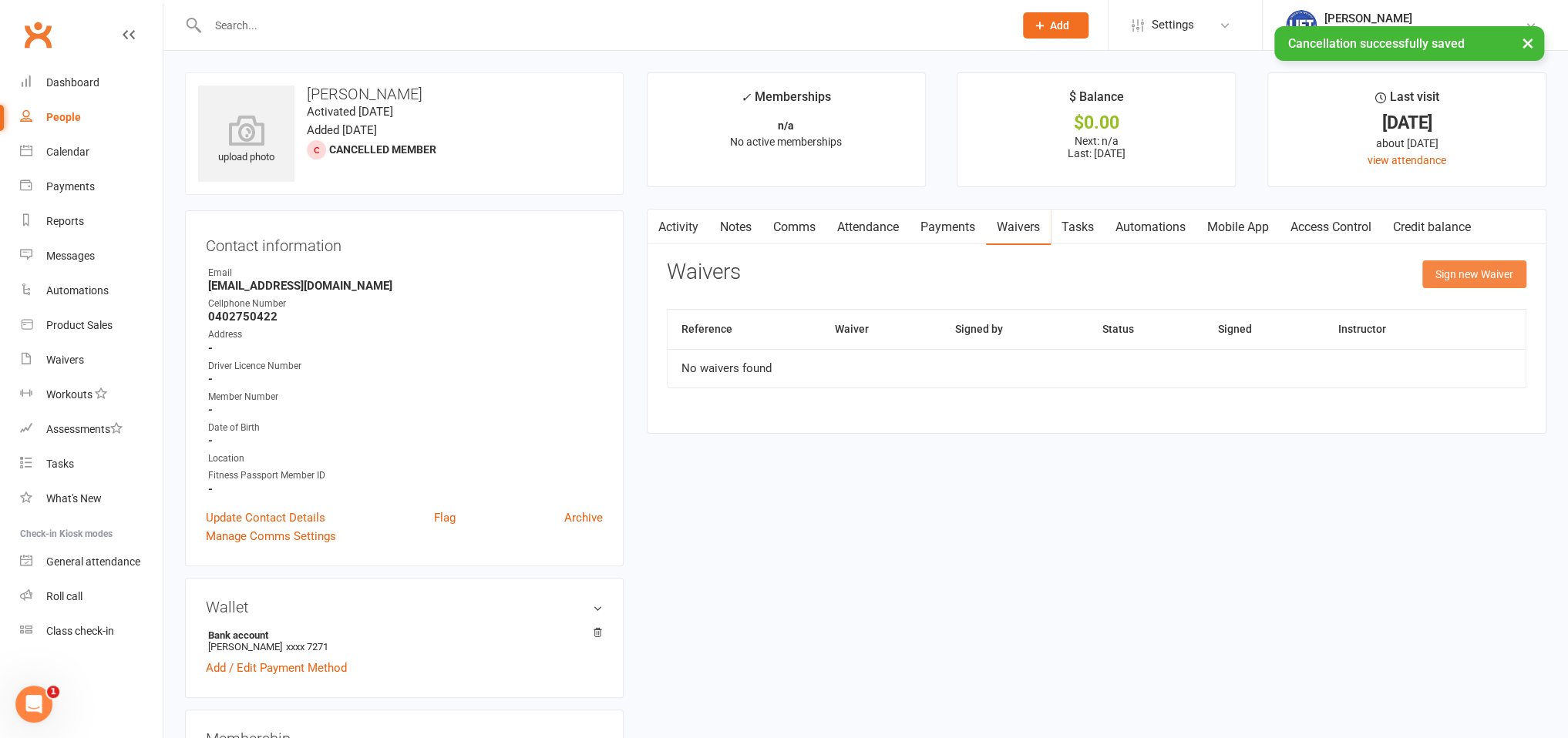
click at [1446, 273] on button "Sign new Waiver" at bounding box center [1475, 274] width 104 height 28
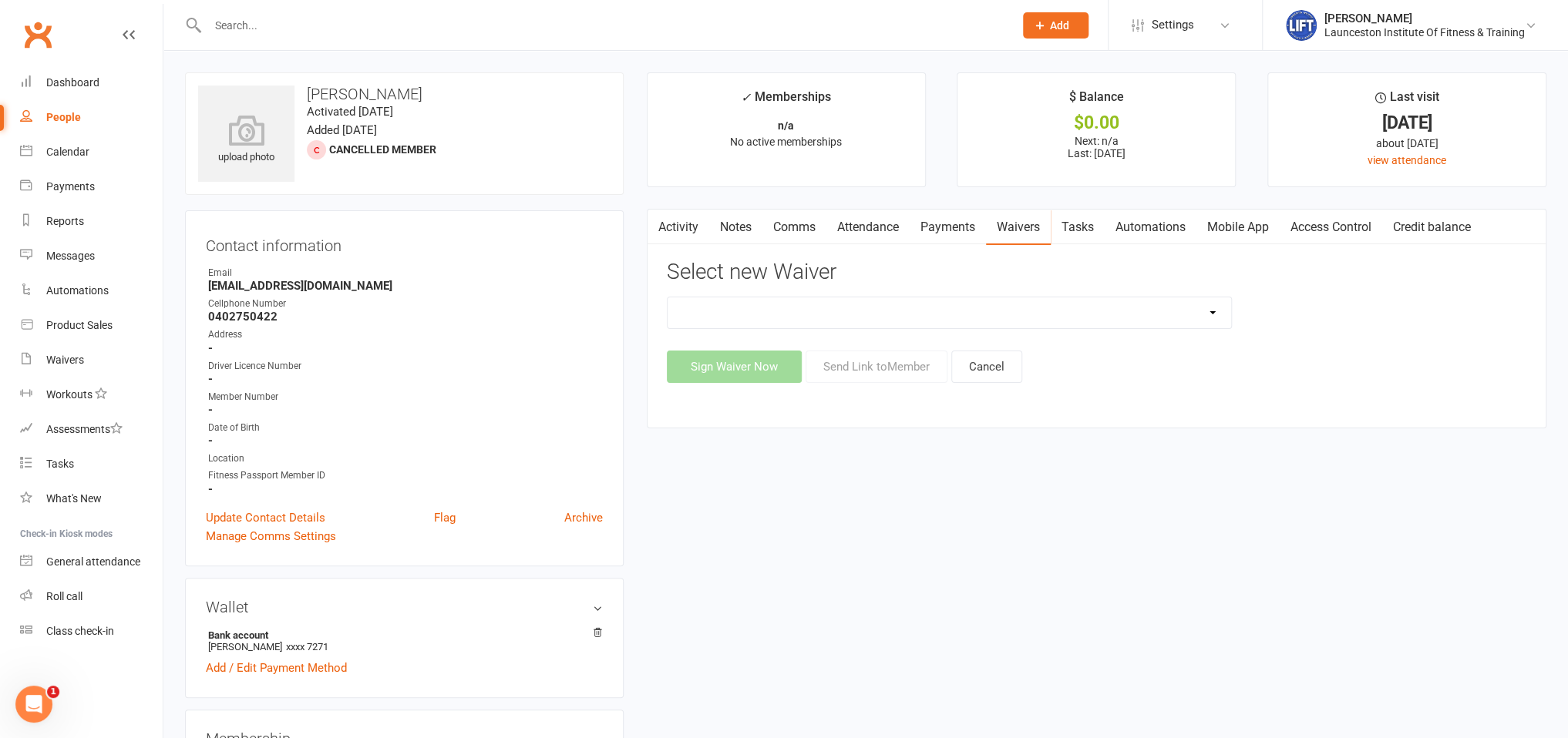
click at [667, 297] on select "24/7 Gym Membership Cancellation Form Casual Class Casual Pilates Class Casual …" at bounding box center [949, 313] width 565 height 31
select select "12888"
click option "Cancellation Form" at bounding box center [0, 0] width 0 height 0
click at [853, 368] on button "Send Link to Member" at bounding box center [877, 367] width 142 height 32
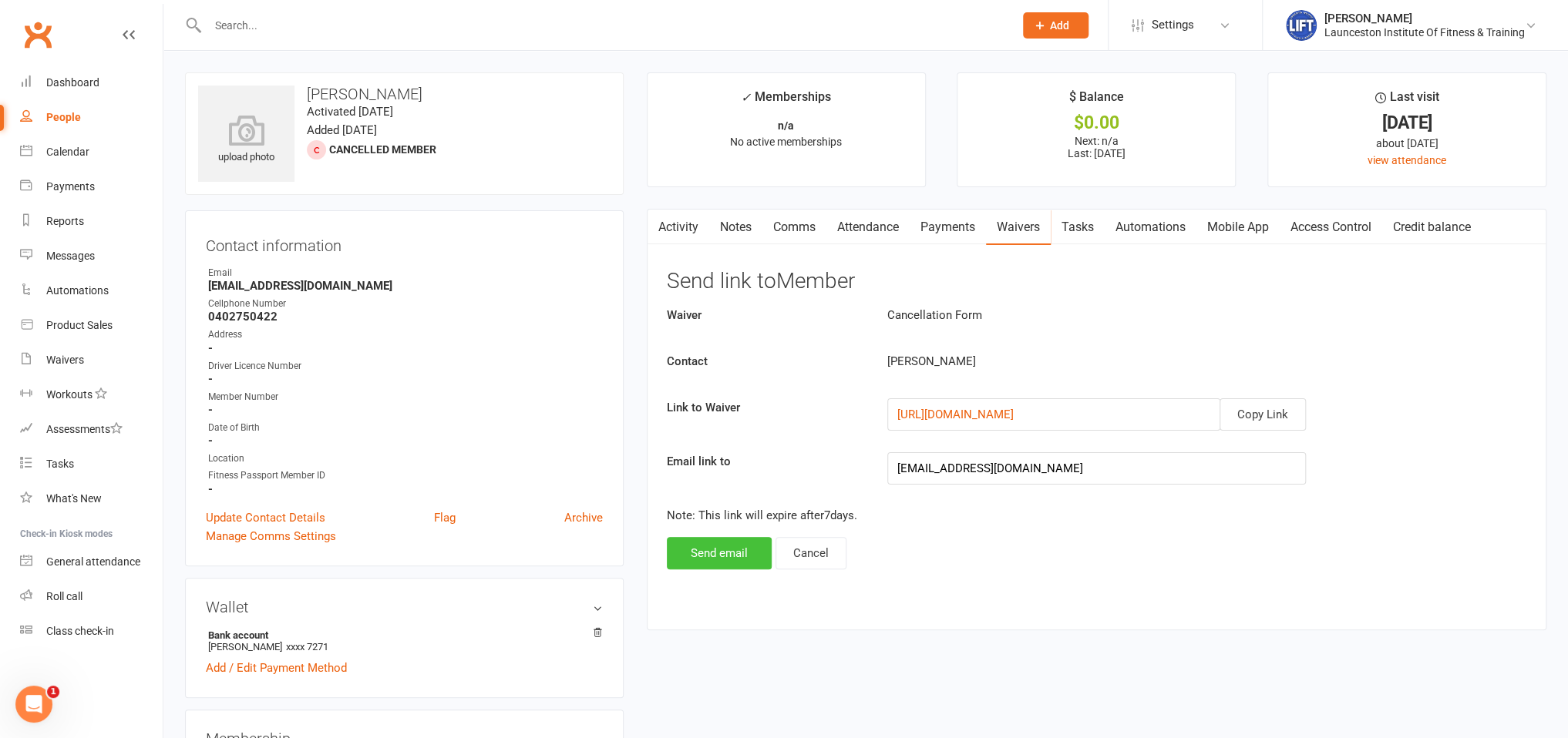
click at [727, 550] on button "Send email" at bounding box center [720, 554] width 105 height 32
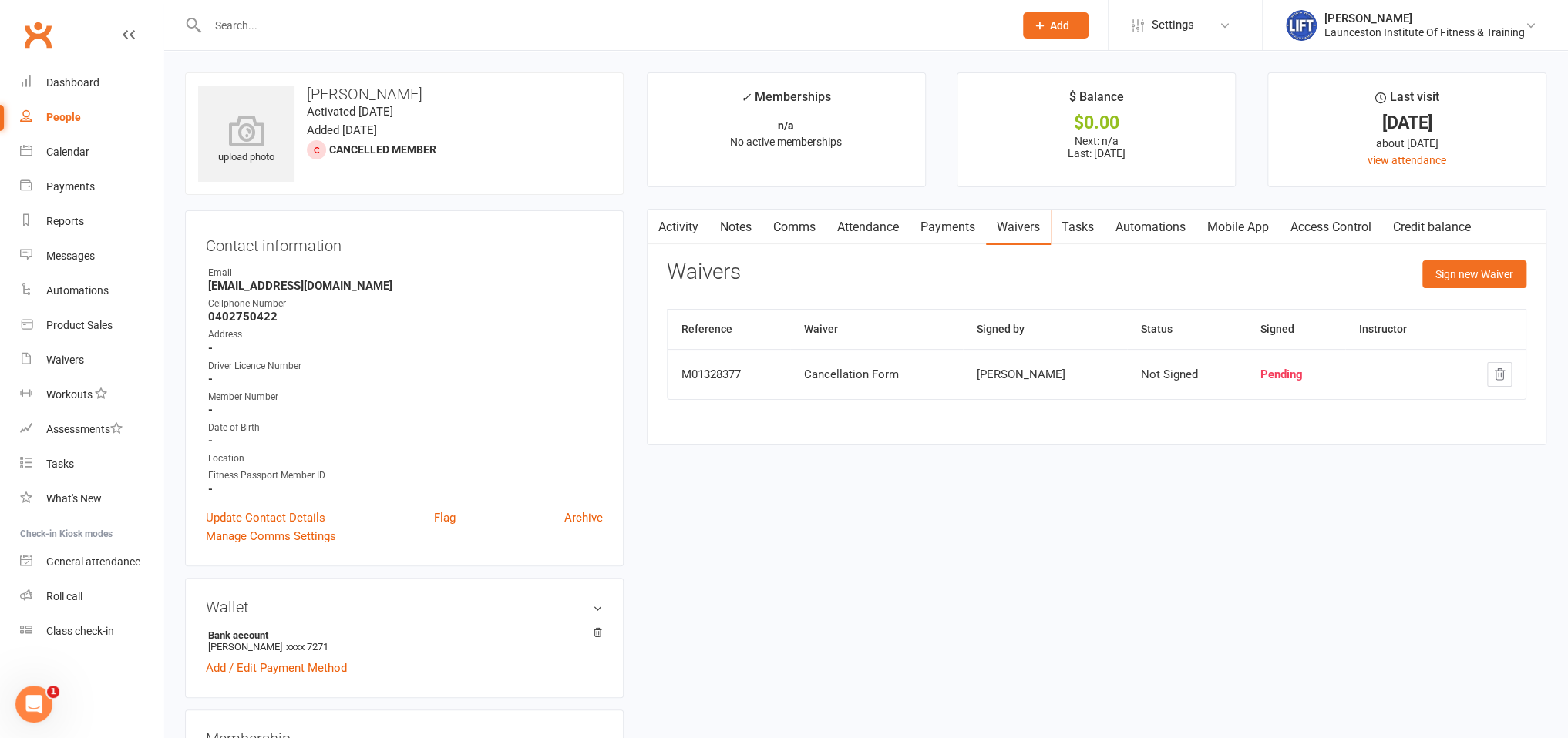
click at [276, 36] on div at bounding box center [594, 25] width 818 height 50
click at [276, 29] on input "text" at bounding box center [603, 25] width 800 height 22
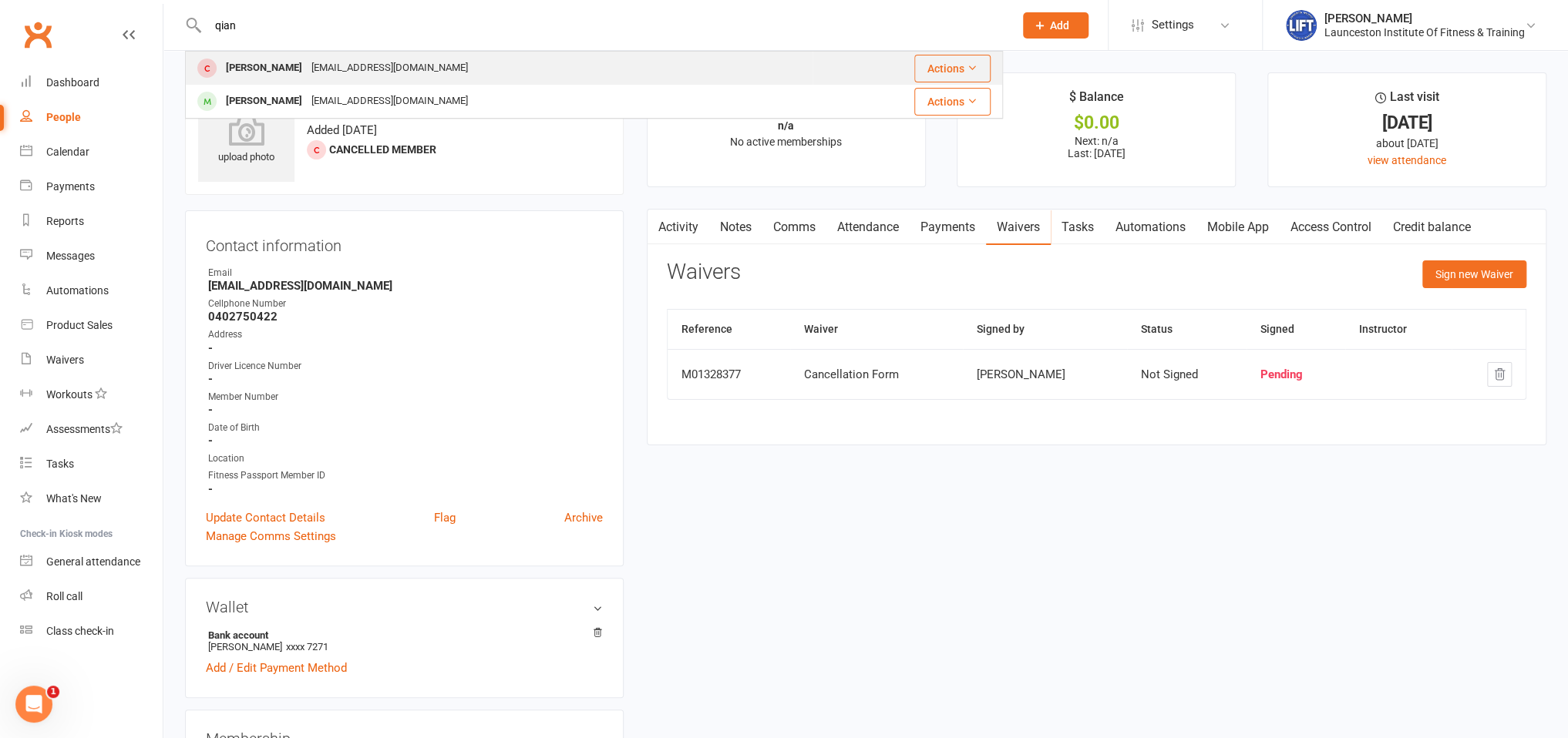
type input "qian"
click at [306, 56] on div "Frank Qian Shortlilchinesekid@hotmail.com" at bounding box center [500, 68] width 626 height 32
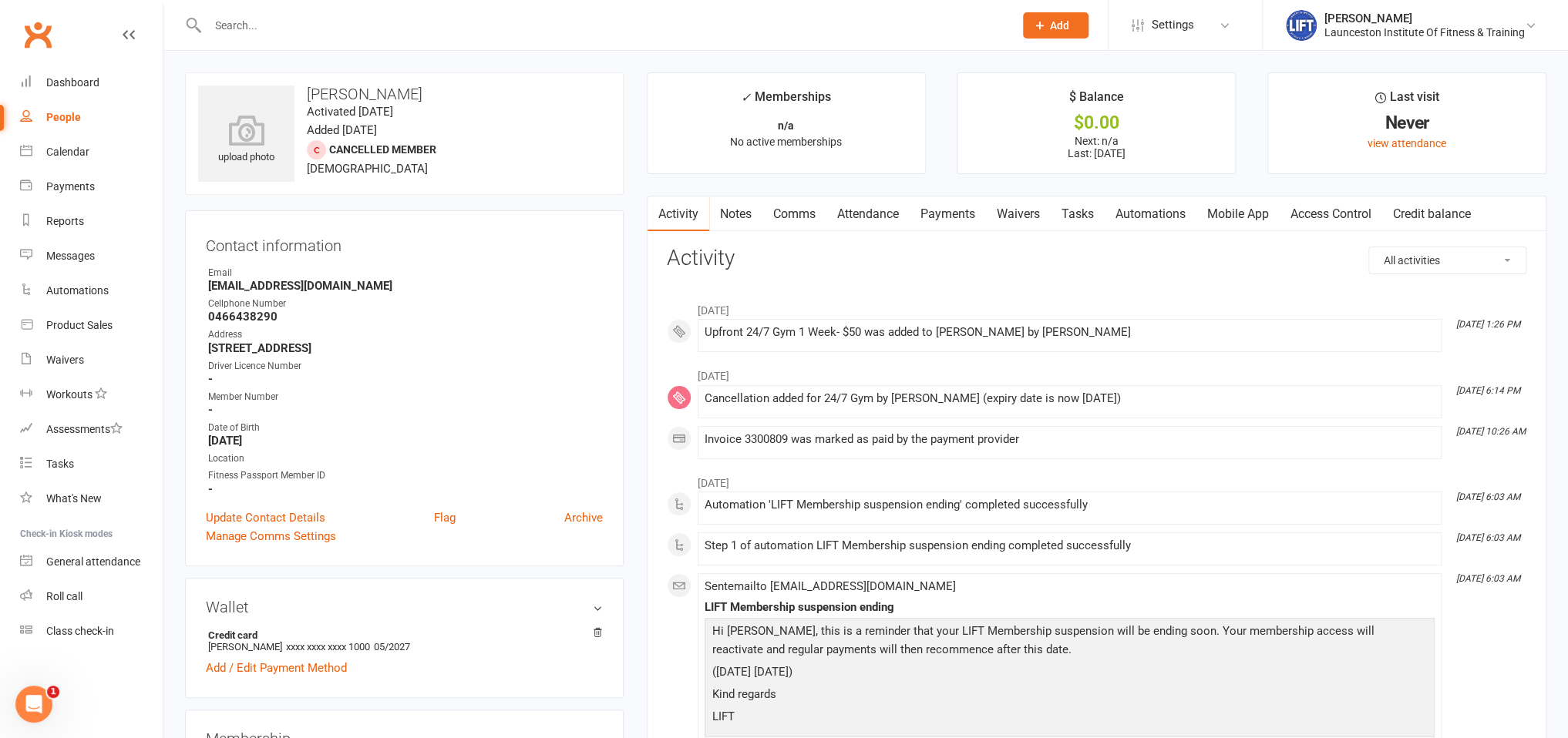
scroll to position [325, 0]
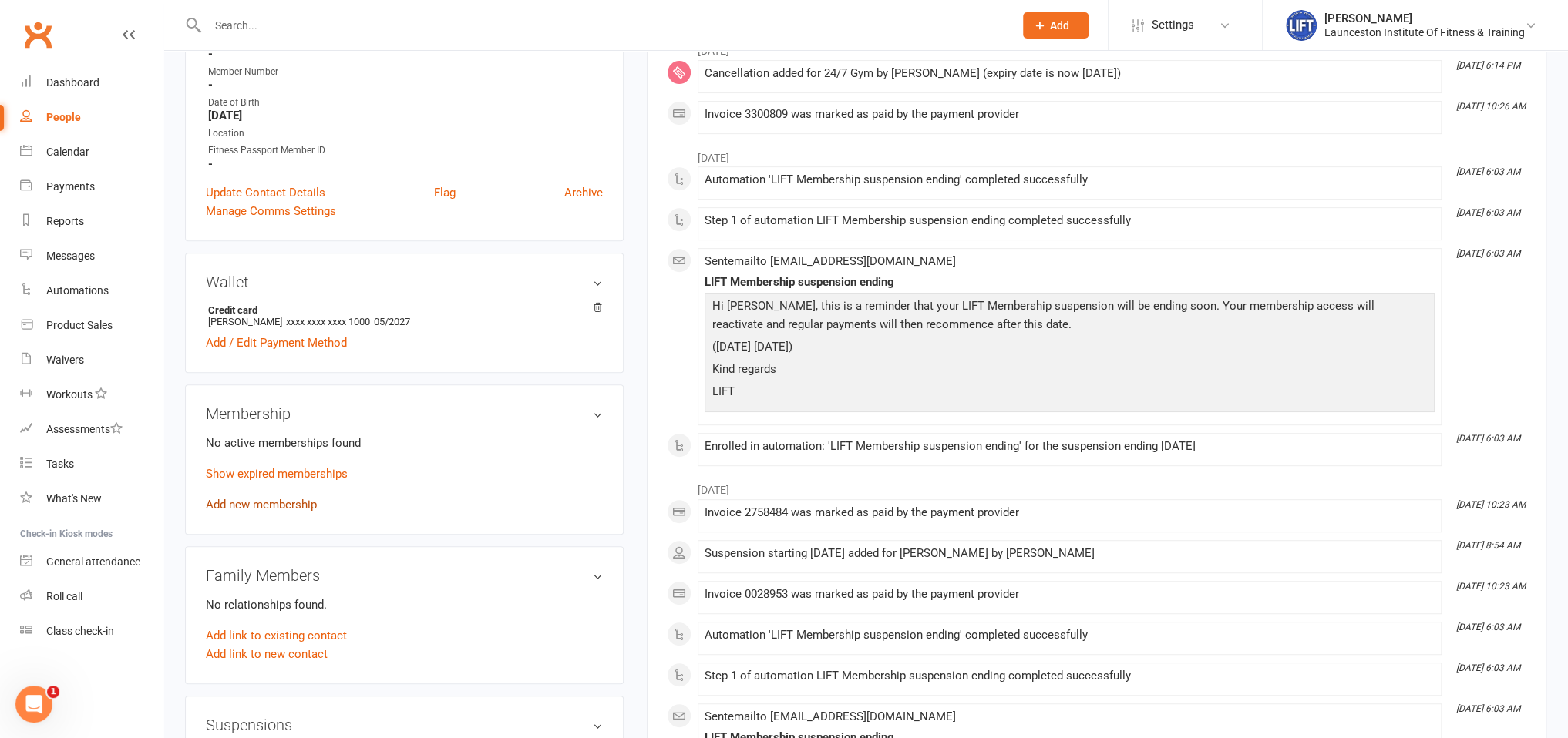
click at [253, 510] on link "Add new membership" at bounding box center [262, 505] width 111 height 14
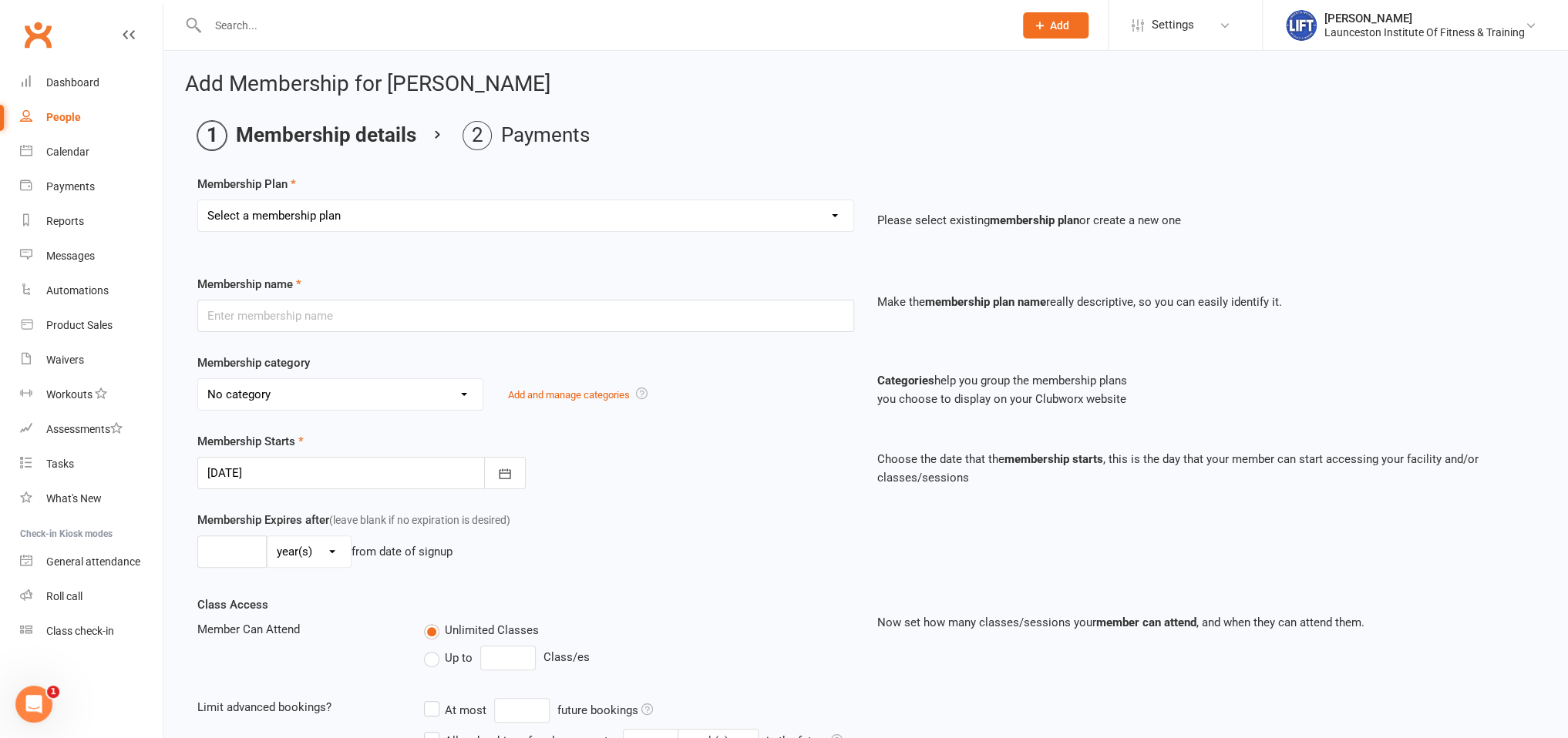
select select "5"
click option "Upfront 24/7 Gym 2 Weeks- $70" at bounding box center [0, 0] width 0 height 0
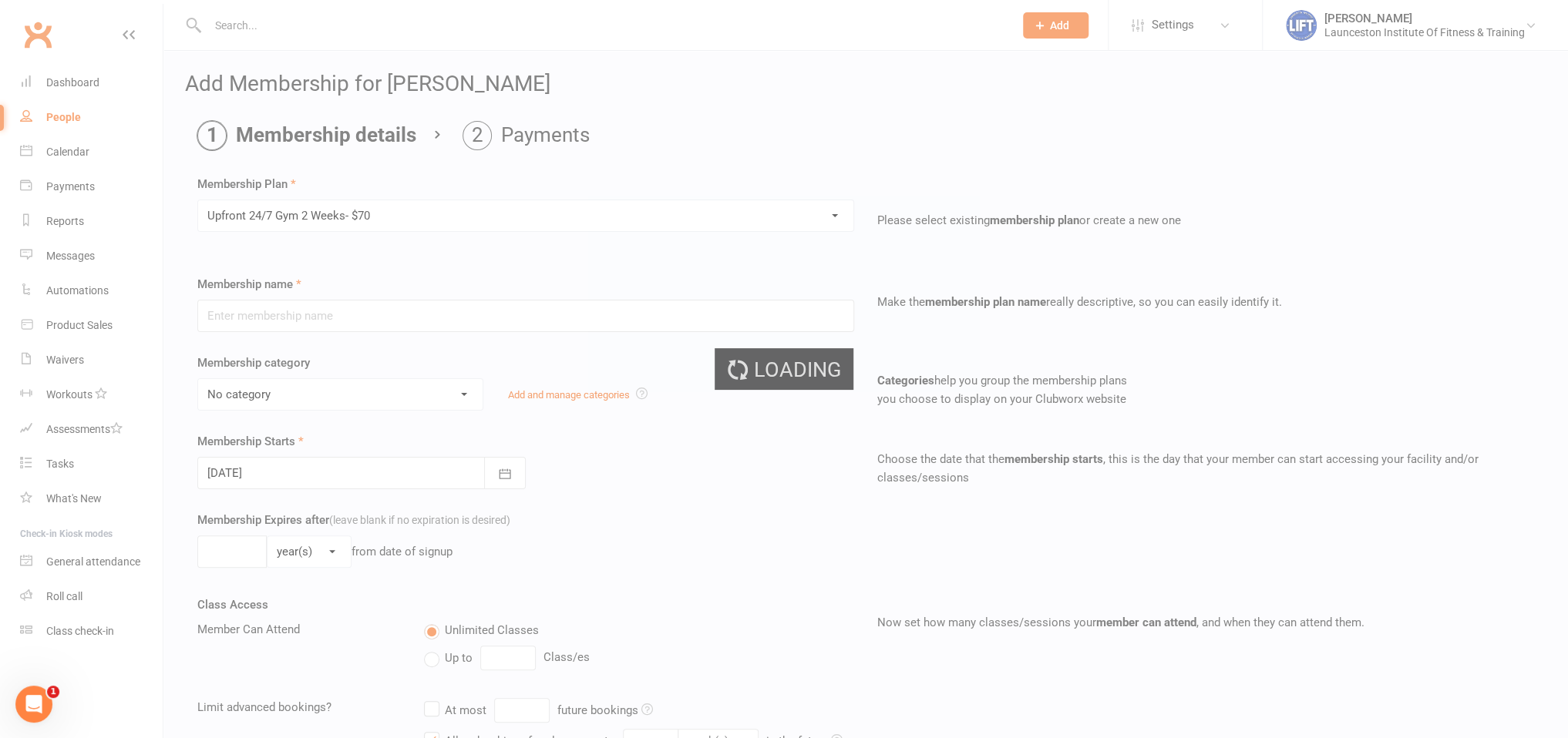
type input "Upfront 24/7 Gym 2 Weeks- $70"
select select "34"
type input "2"
select select "1"
type input "1"
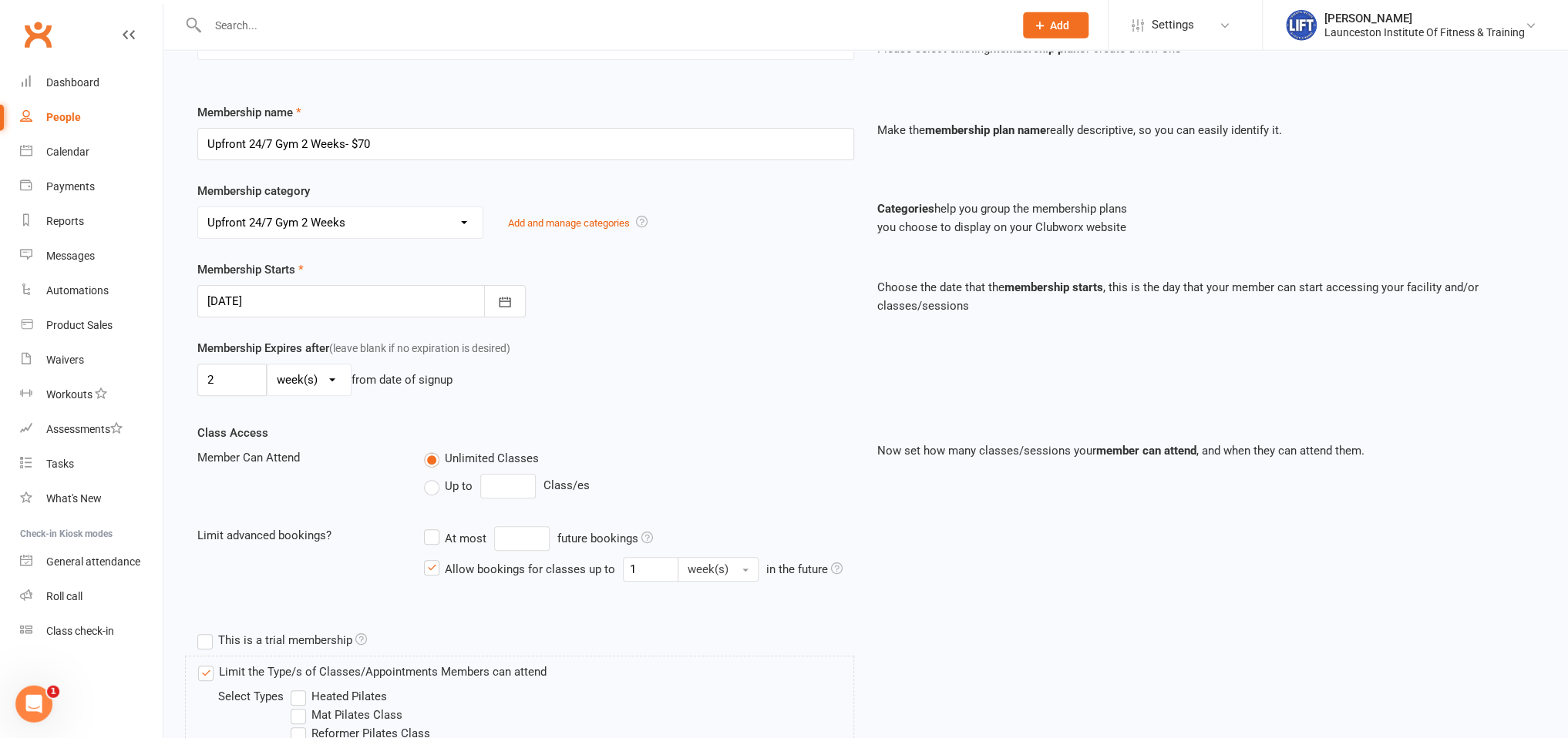
scroll to position [243, 0]
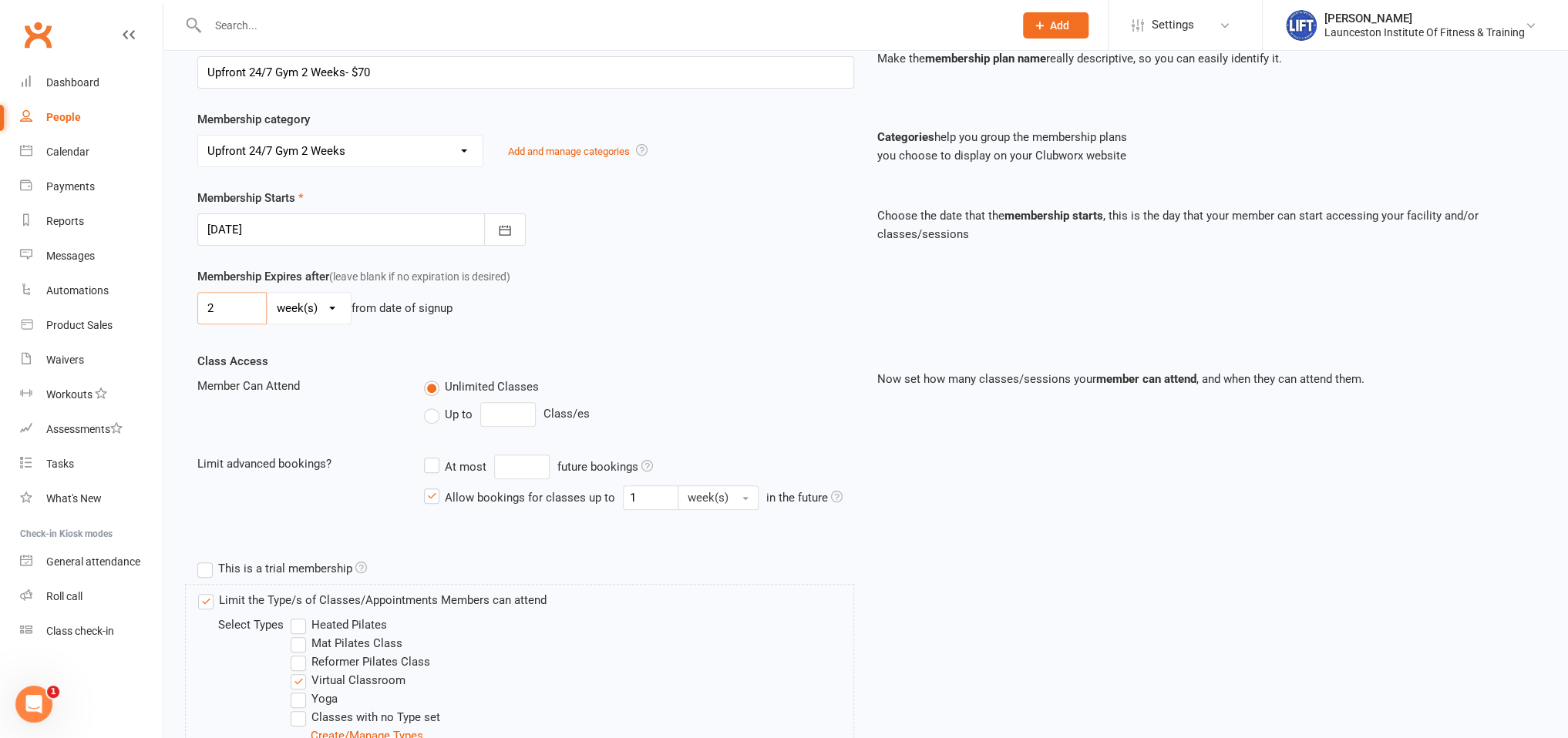
click at [223, 311] on input "2" at bounding box center [232, 308] width 70 height 32
type input "3"
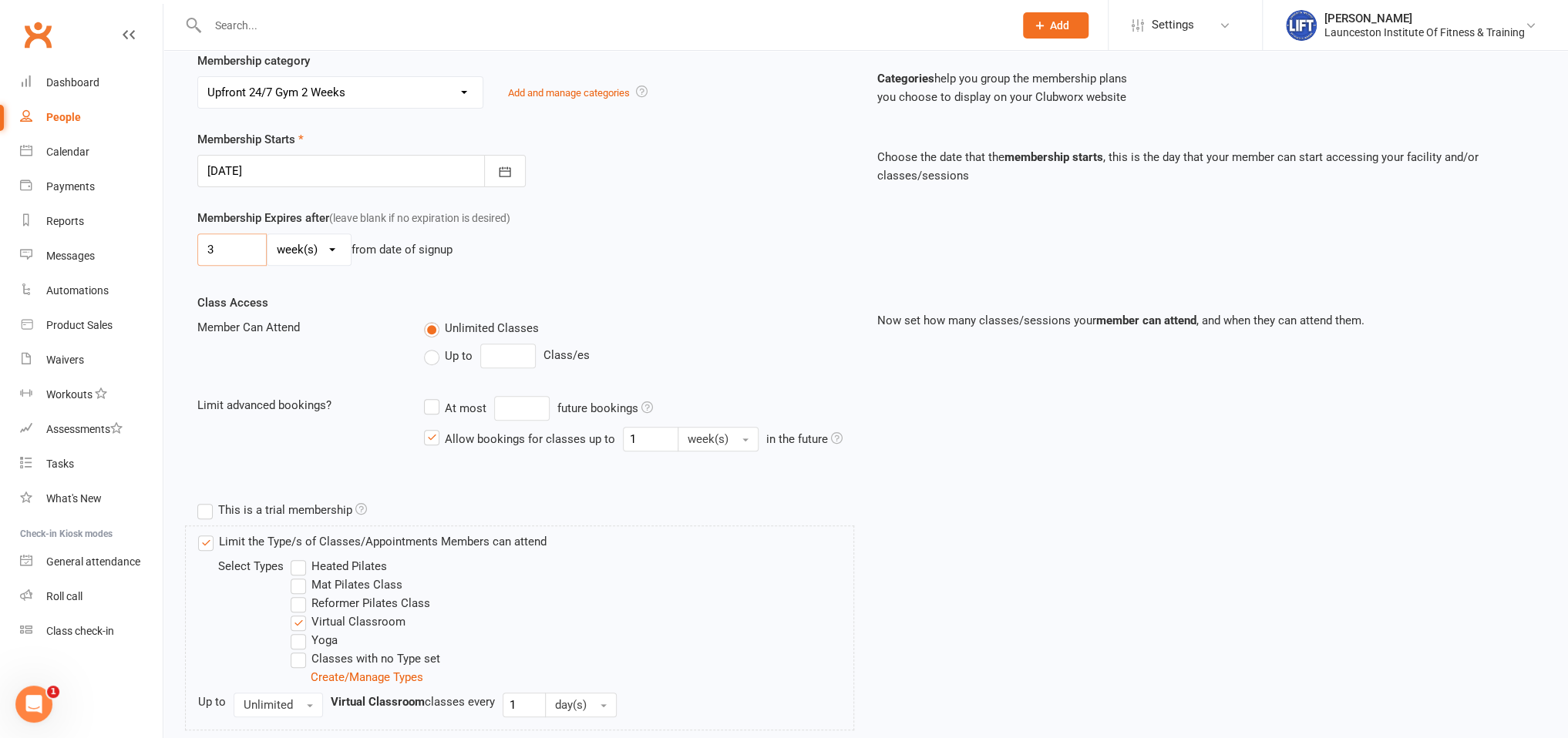
scroll to position [465, 0]
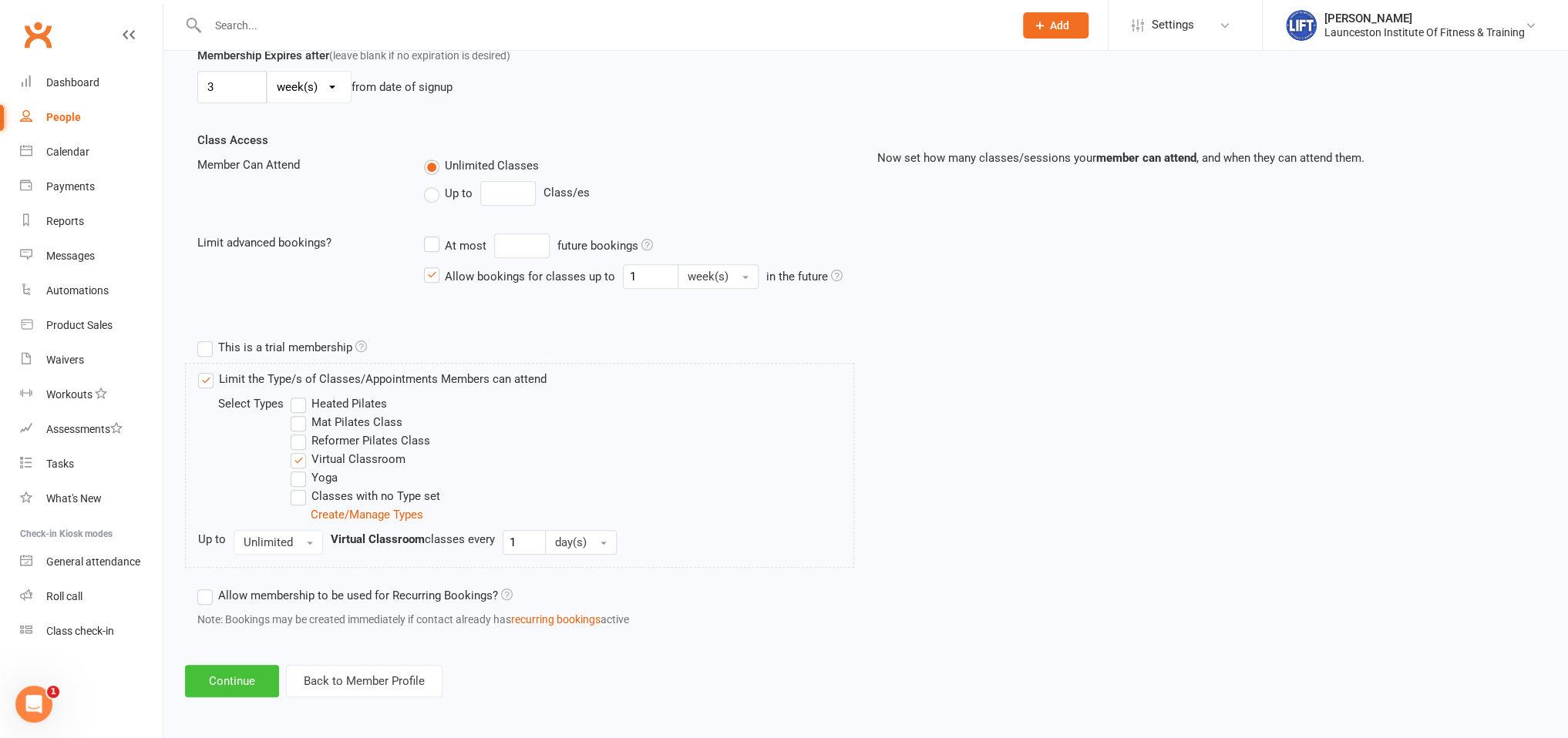
click at [229, 686] on button "Continue" at bounding box center [232, 682] width 94 height 32
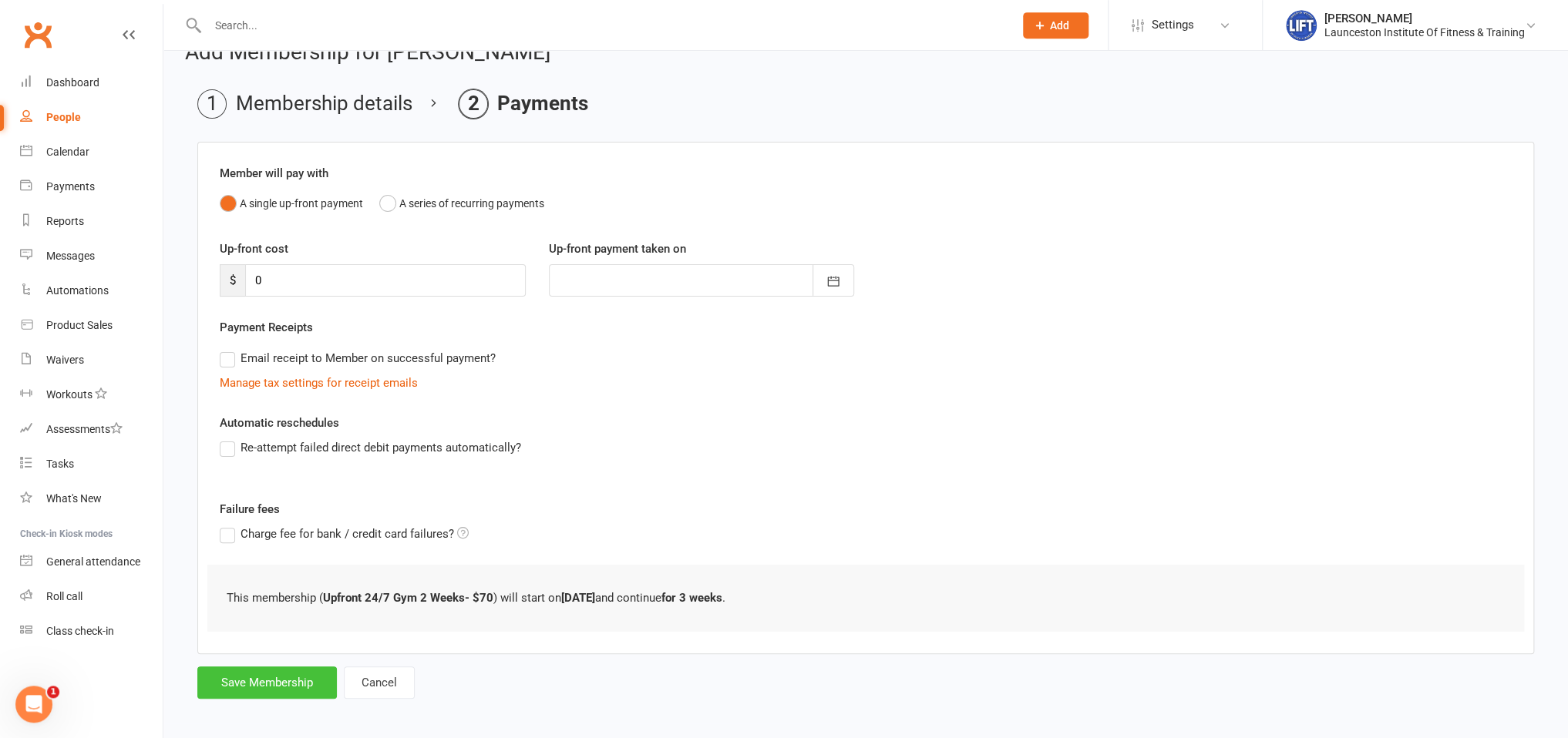
scroll to position [37, 0]
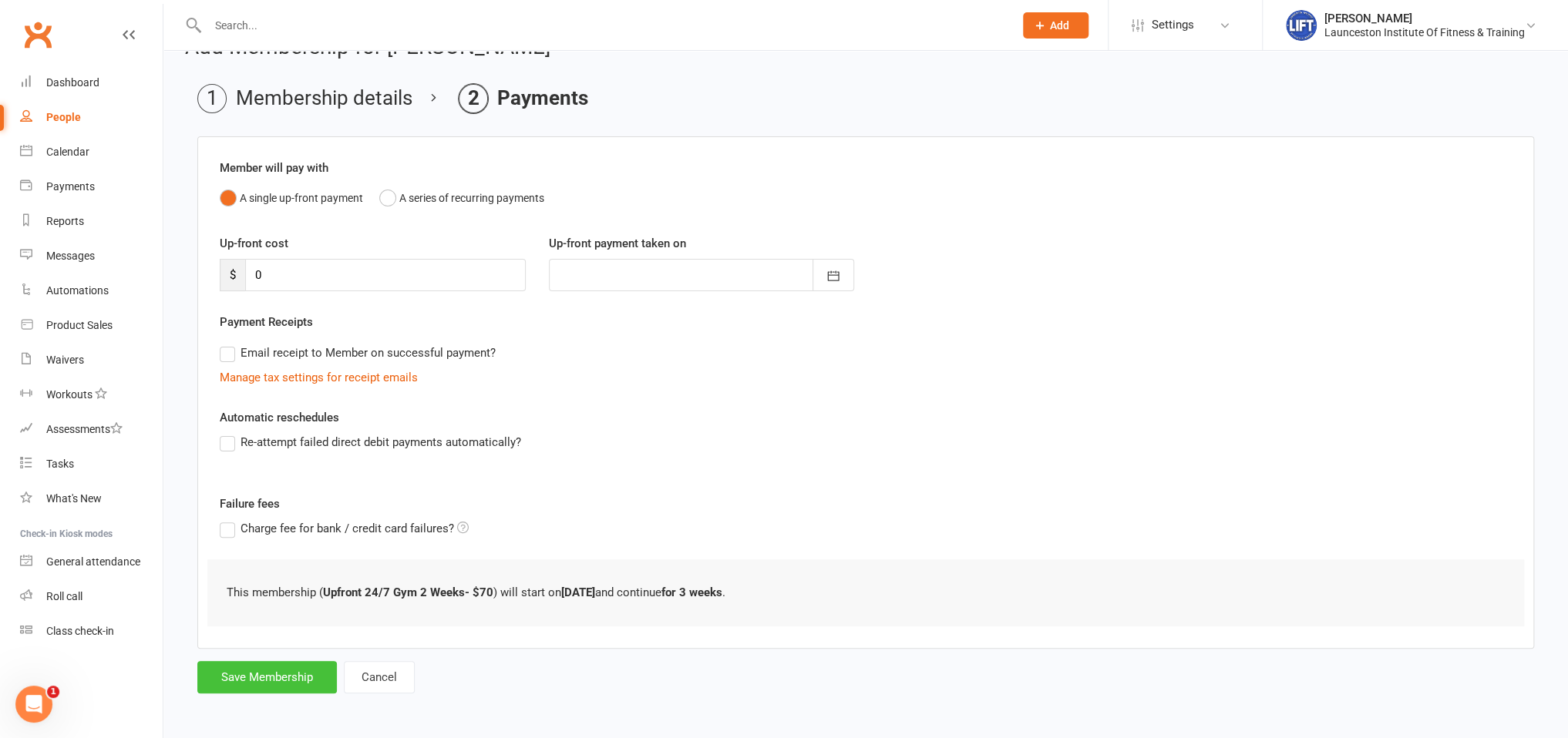
click at [253, 684] on button "Save Membership" at bounding box center [267, 678] width 140 height 32
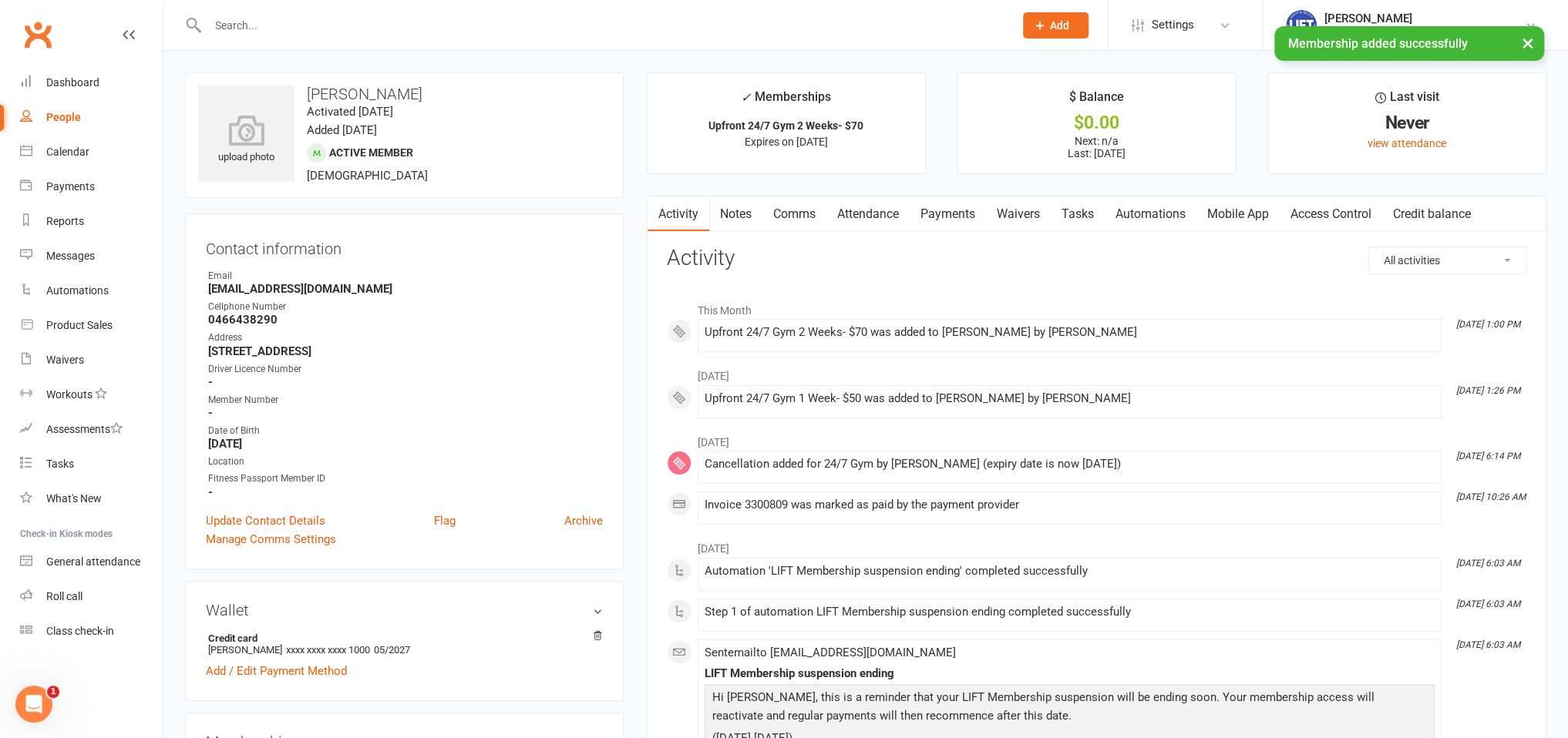
click at [1325, 212] on link "Access Control" at bounding box center [1331, 215] width 103 height 36
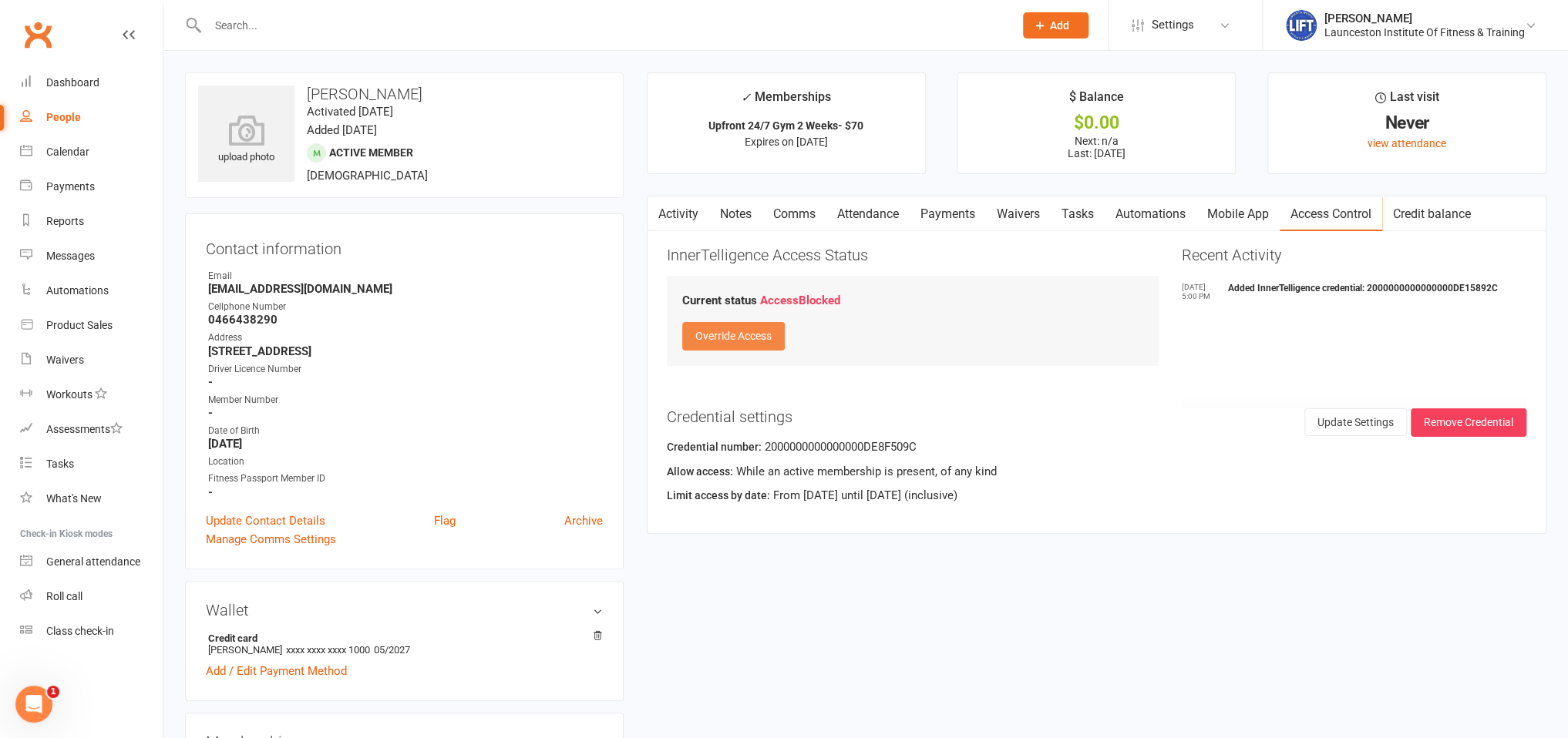
click at [731, 345] on button "Override Access" at bounding box center [733, 336] width 103 height 28
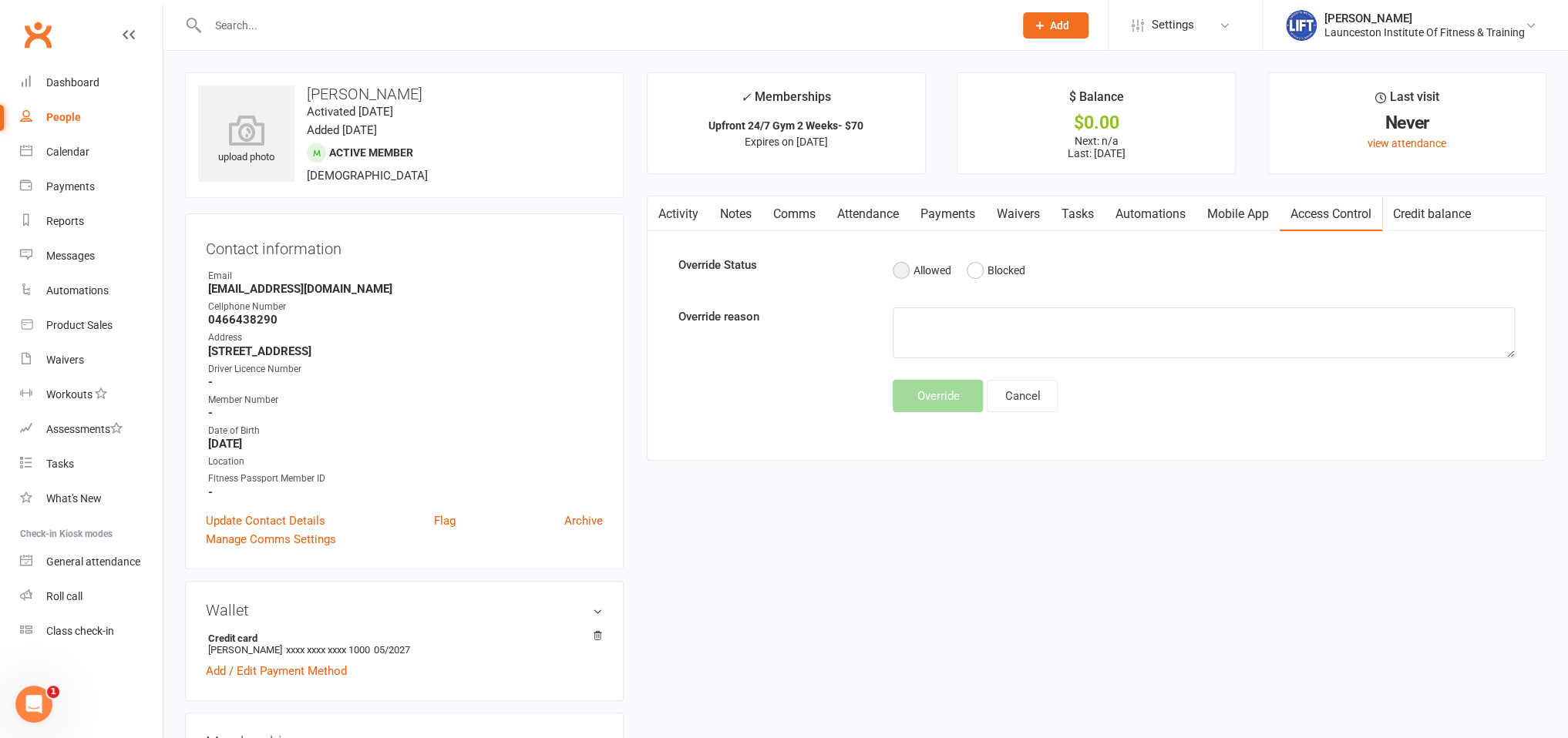
click at [911, 273] on button "Allowed" at bounding box center [921, 270] width 58 height 29
click at [942, 398] on button "Override" at bounding box center [938, 396] width 90 height 32
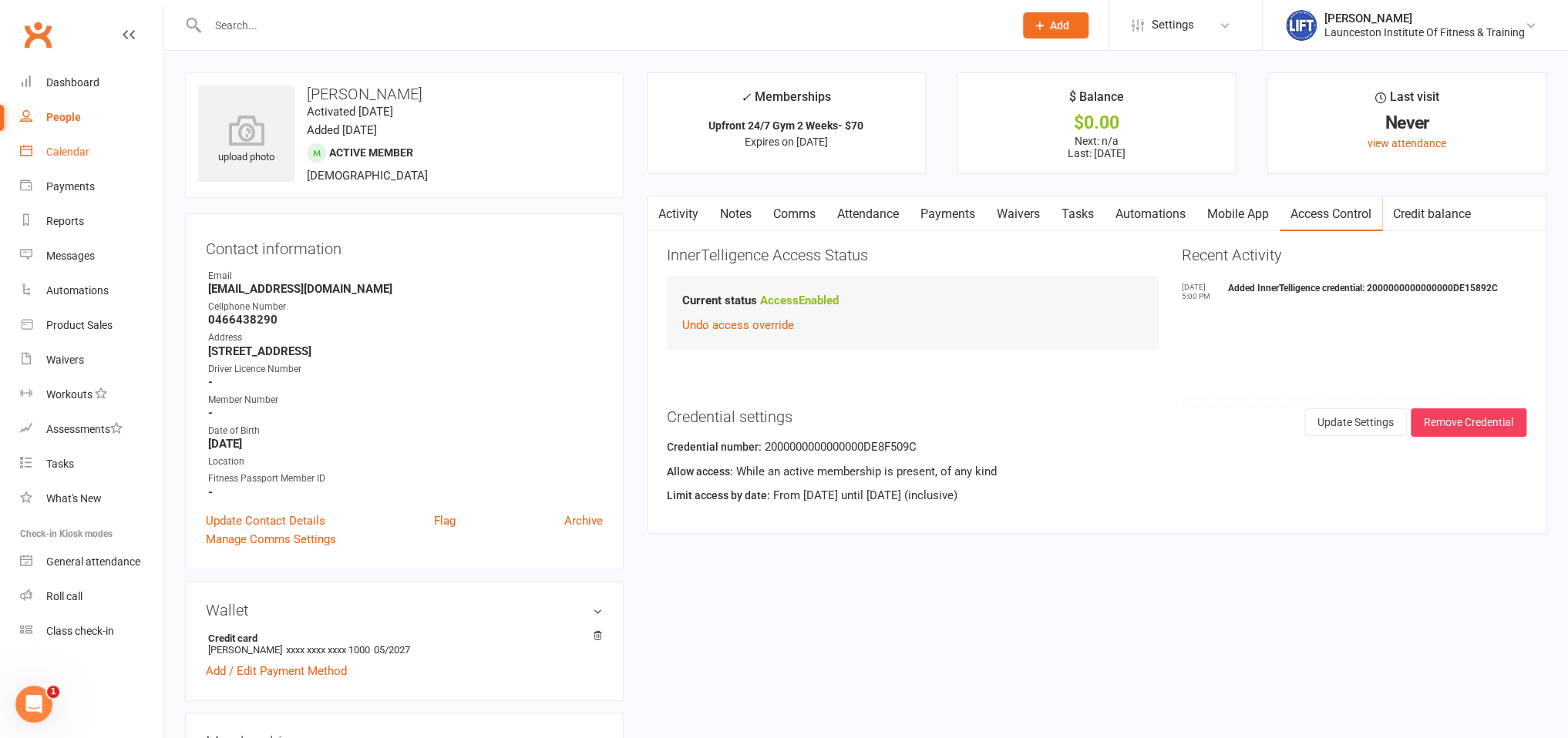
click at [66, 166] on link "Calendar" at bounding box center [91, 152] width 143 height 35
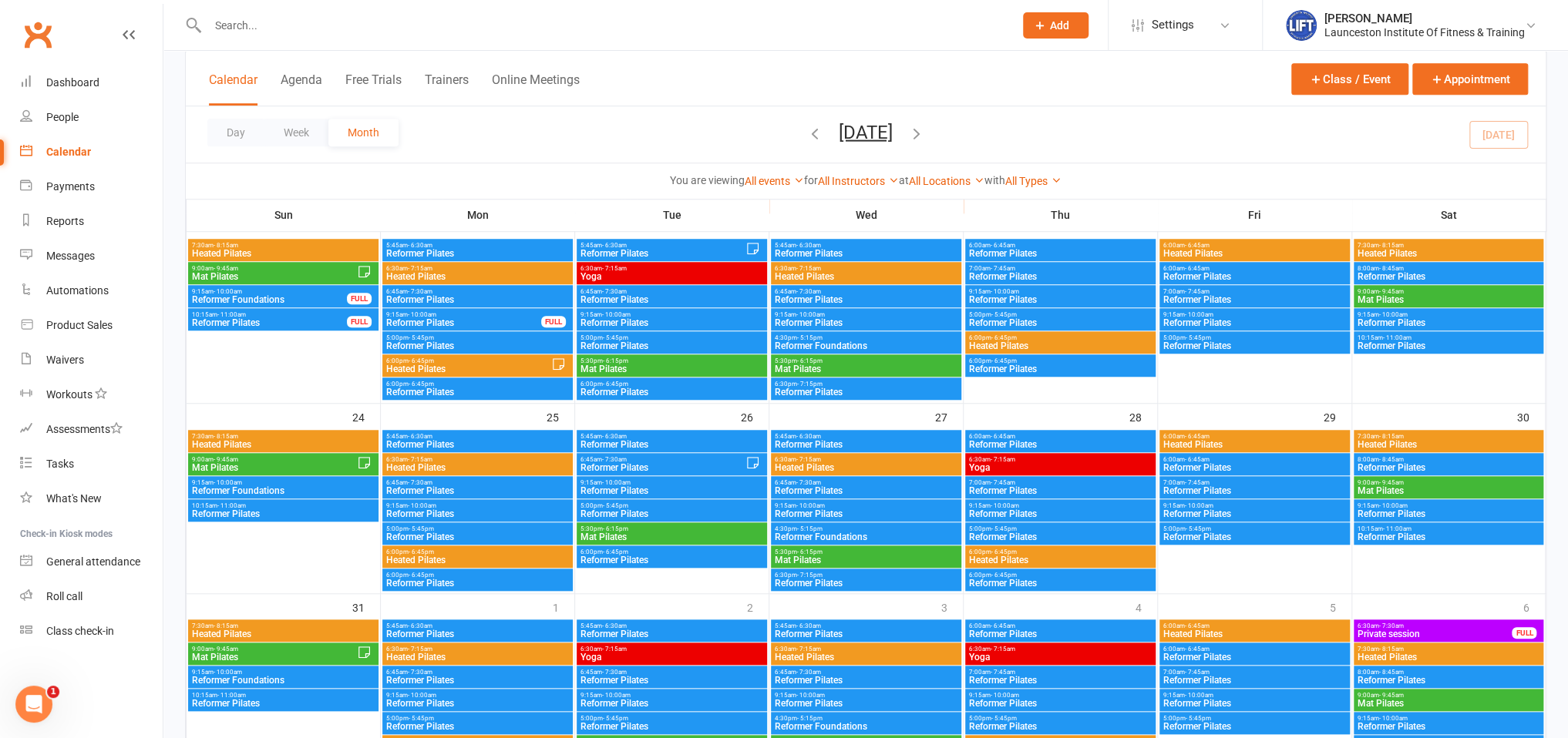
scroll to position [774, 0]
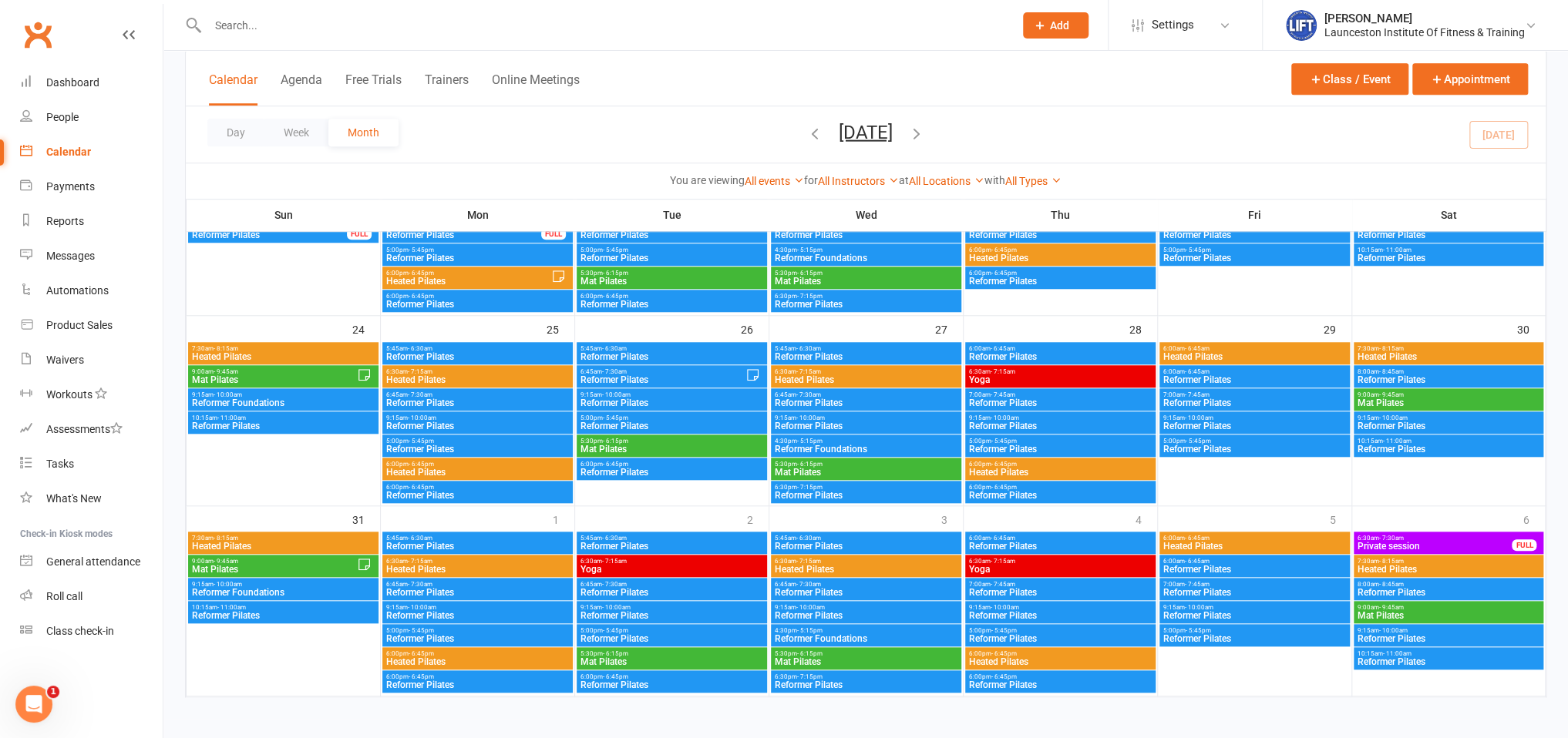
click at [925, 137] on icon "button" at bounding box center [917, 133] width 17 height 17
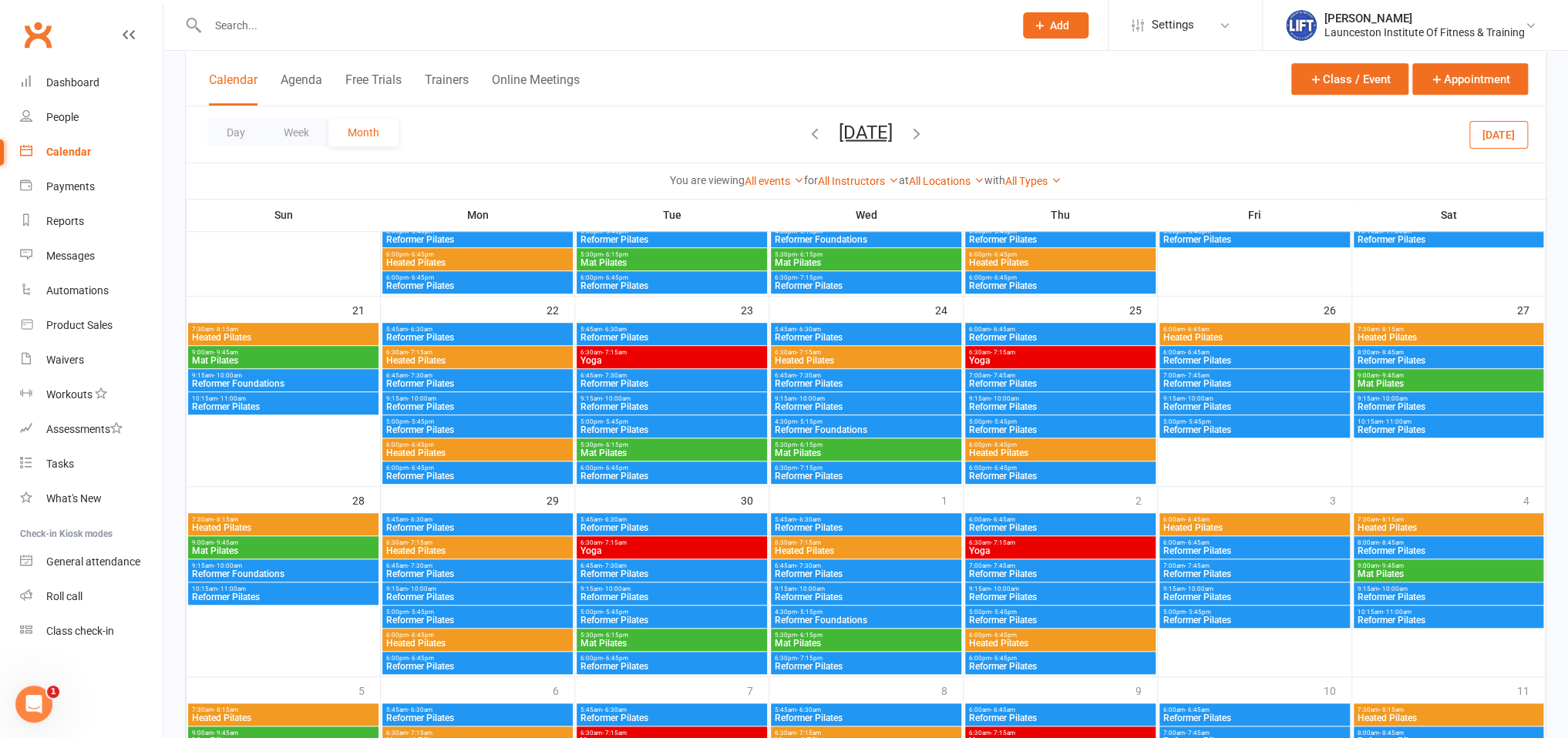
scroll to position [631, 0]
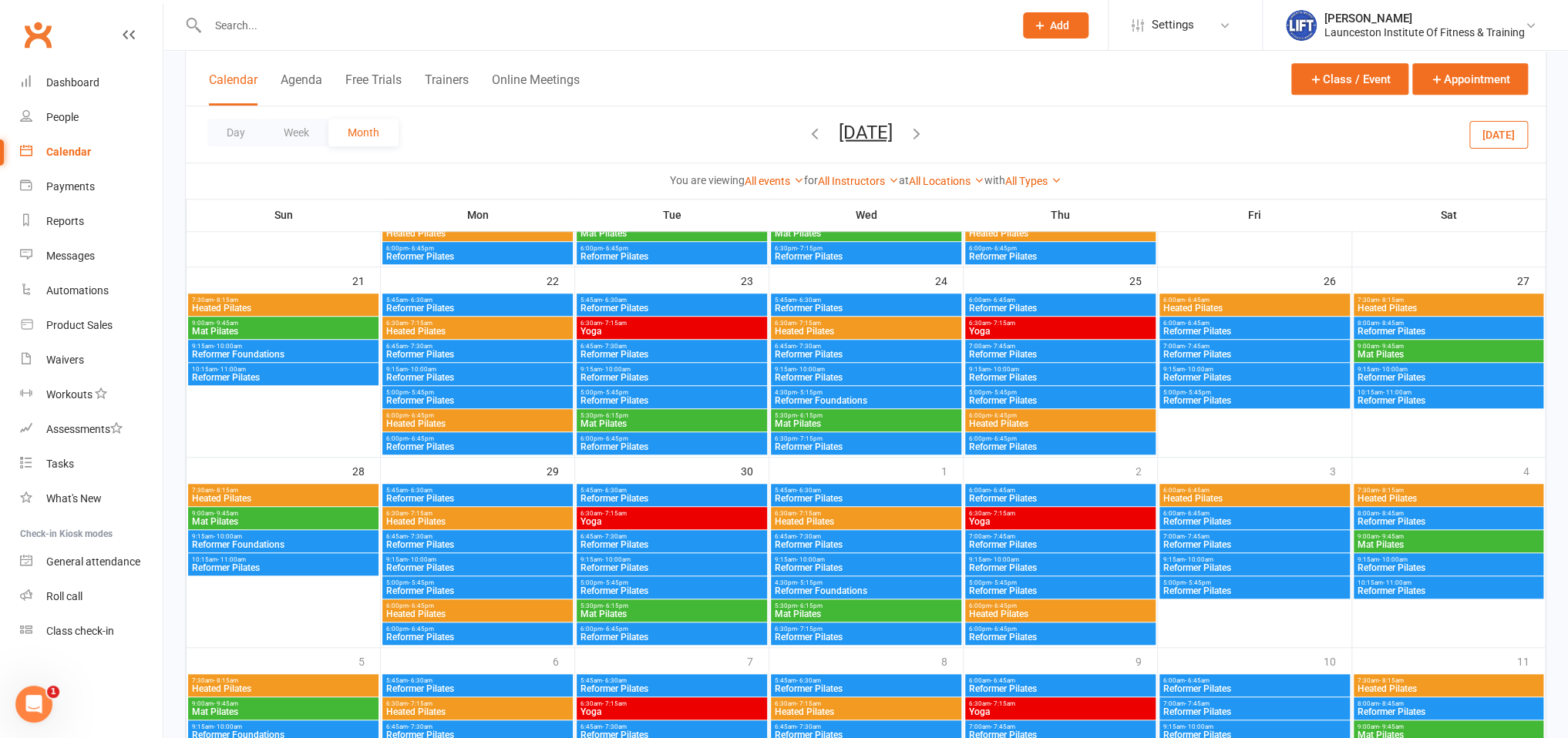
click at [228, 32] on input "text" at bounding box center [603, 25] width 800 height 22
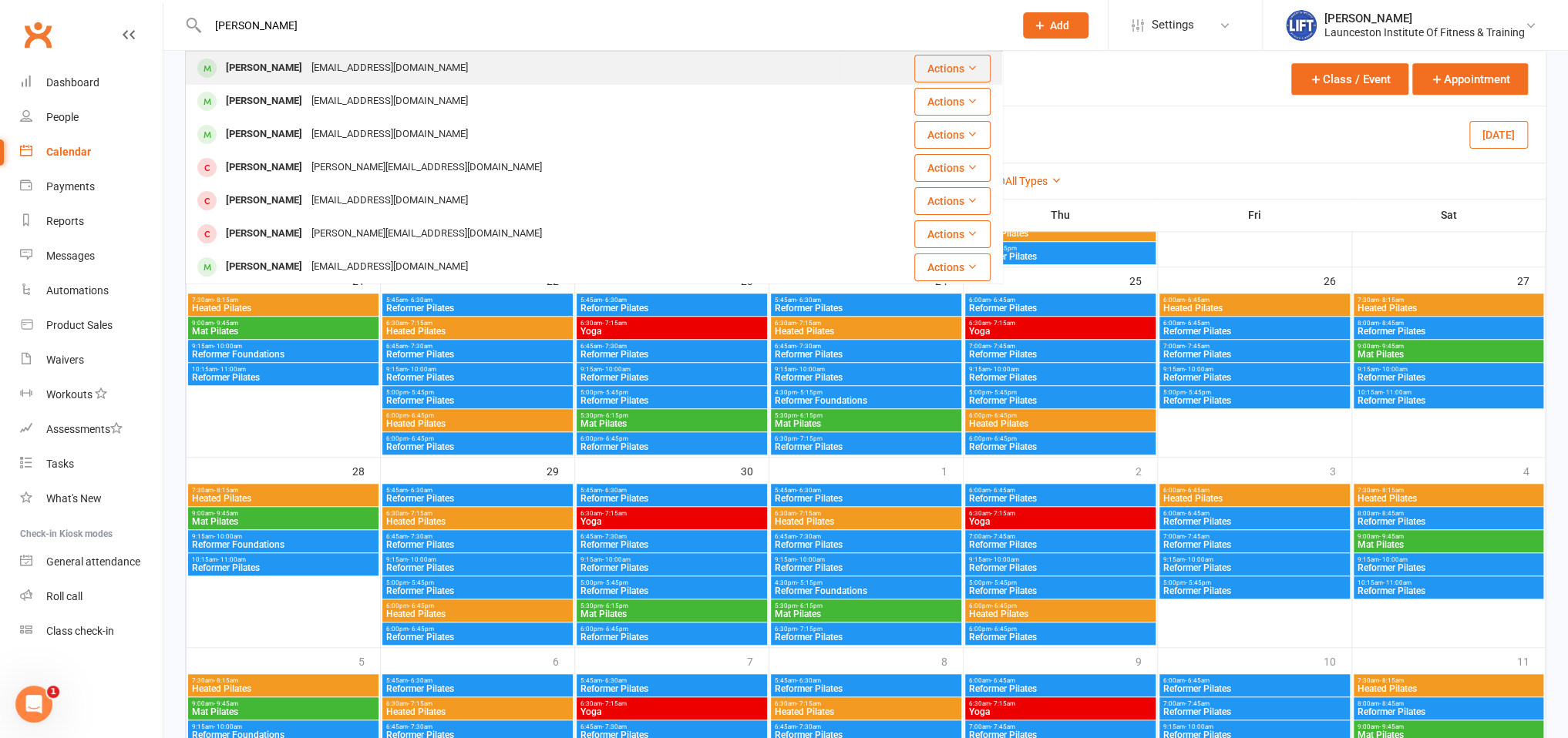
type input "jasmine burnie"
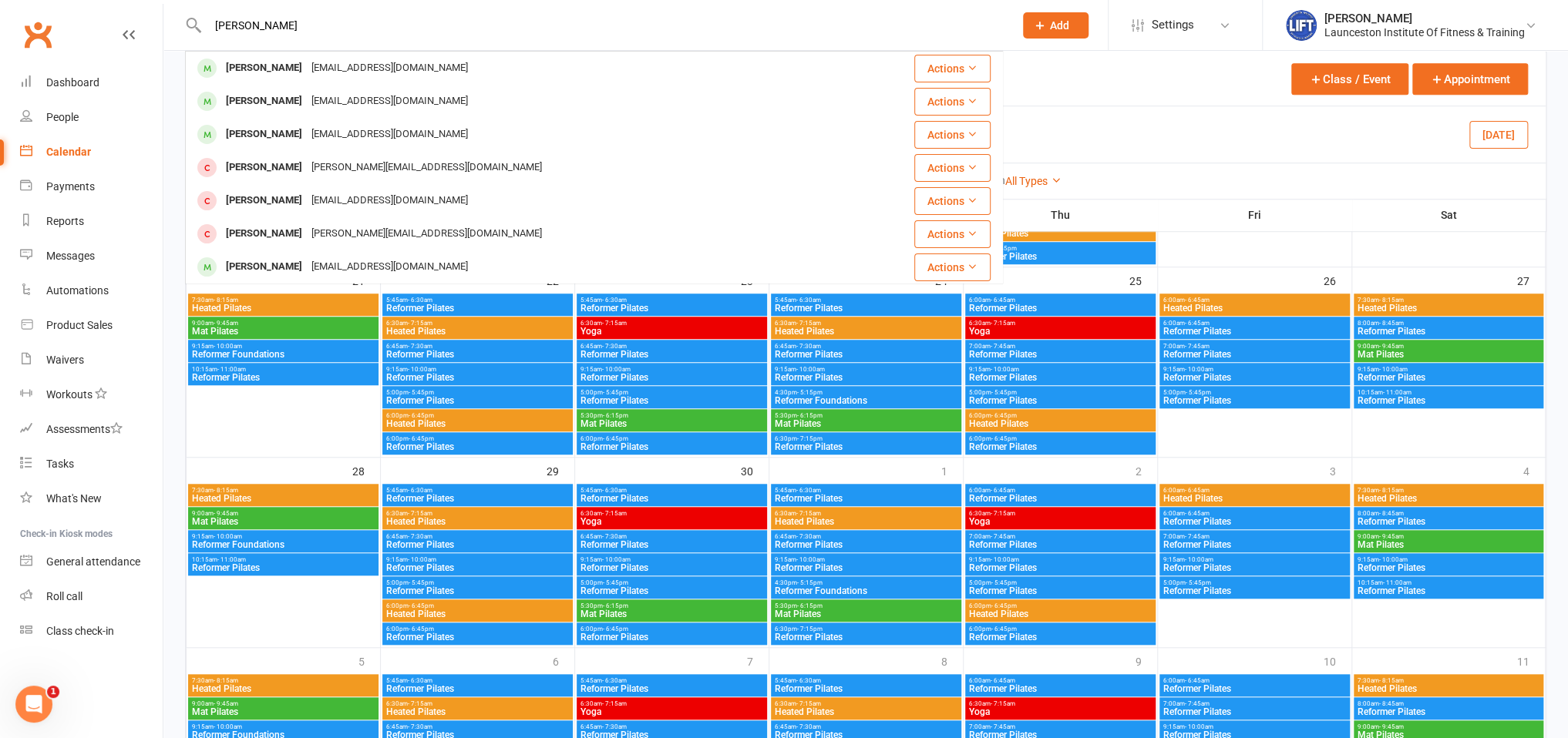
drag, startPoint x: 226, startPoint y: 66, endPoint x: 212, endPoint y: 88, distance: 26.1
click at [227, 63] on div "Jasmine Burnie" at bounding box center [264, 68] width 86 height 22
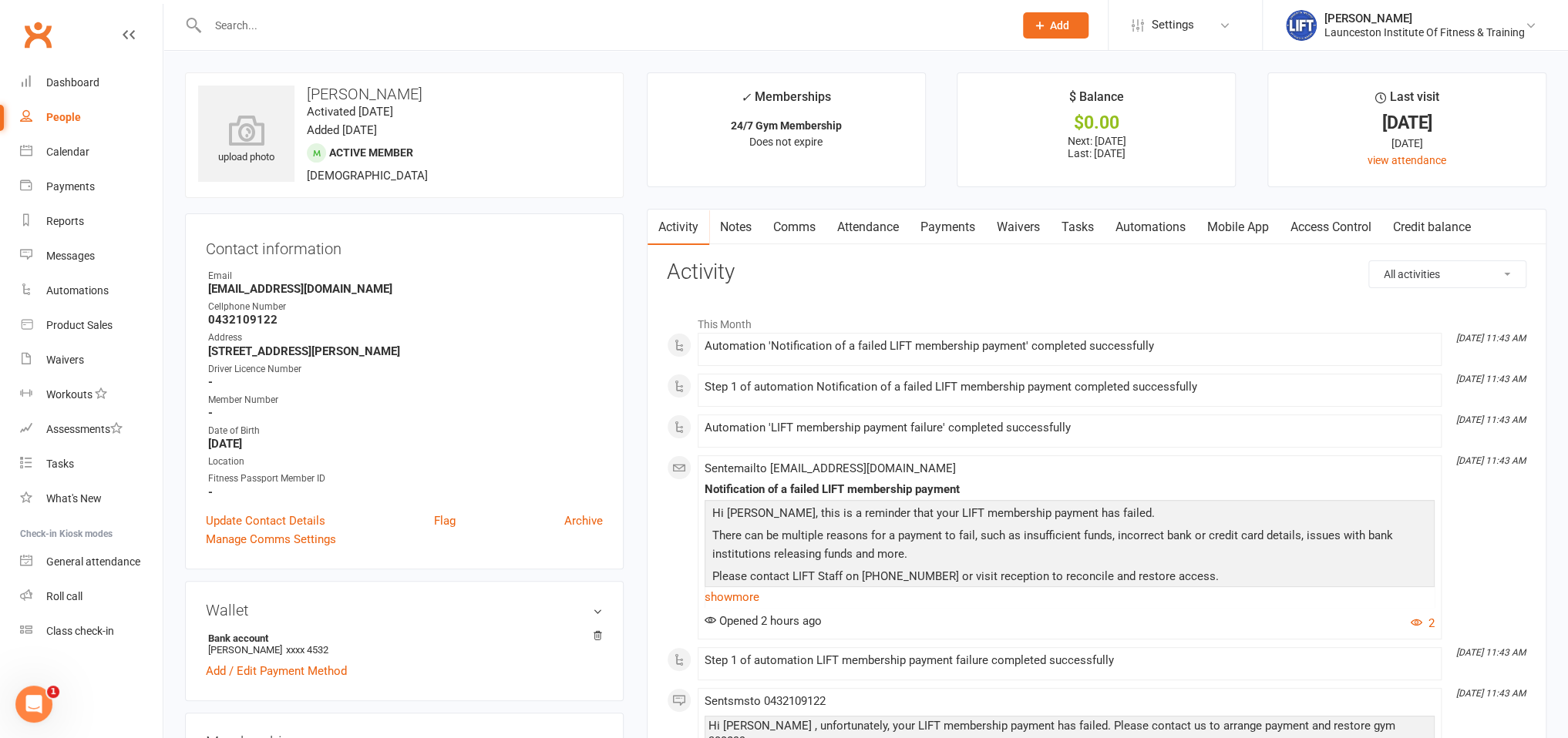
click at [921, 229] on link "Payments" at bounding box center [948, 228] width 76 height 36
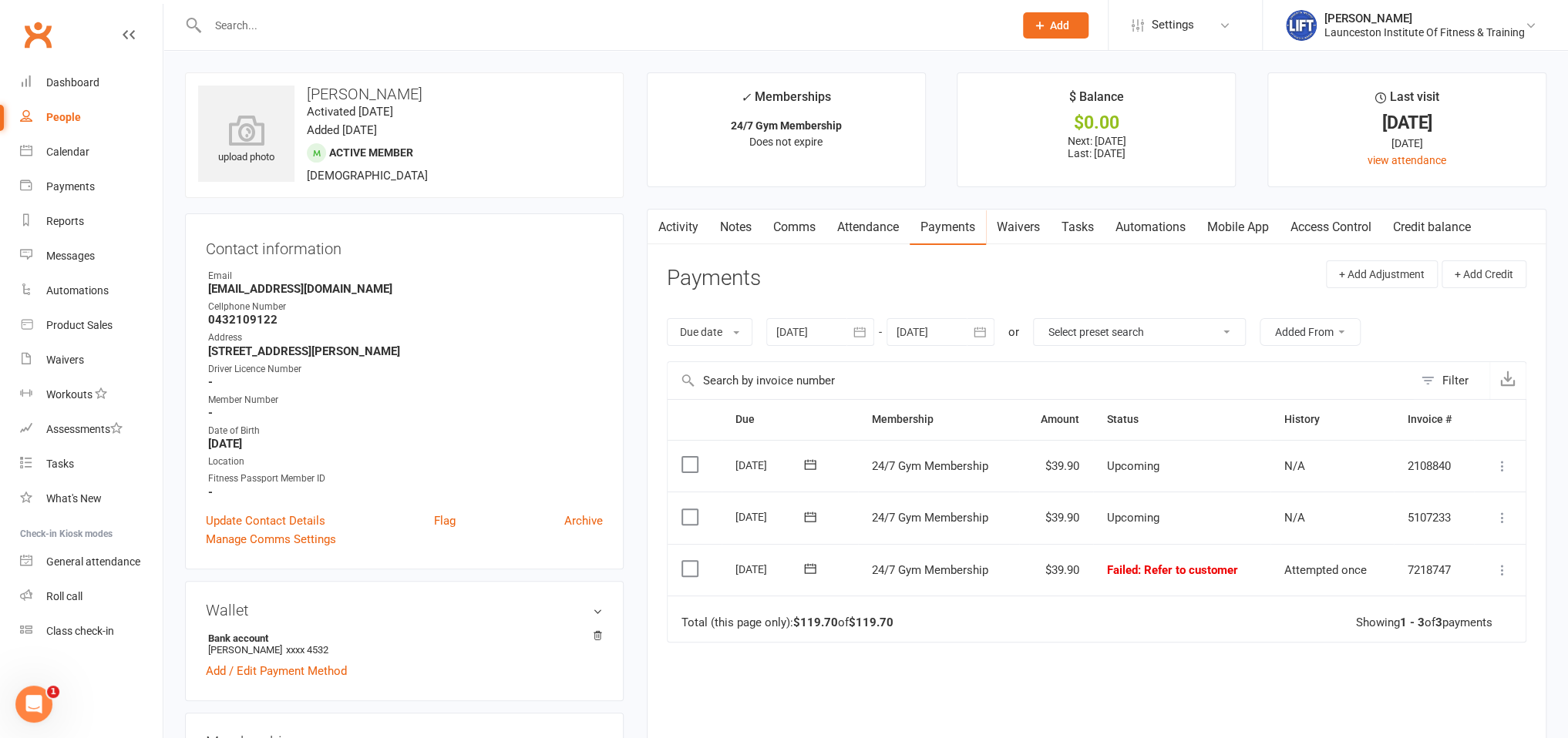
click at [860, 331] on icon "button" at bounding box center [860, 332] width 15 height 15
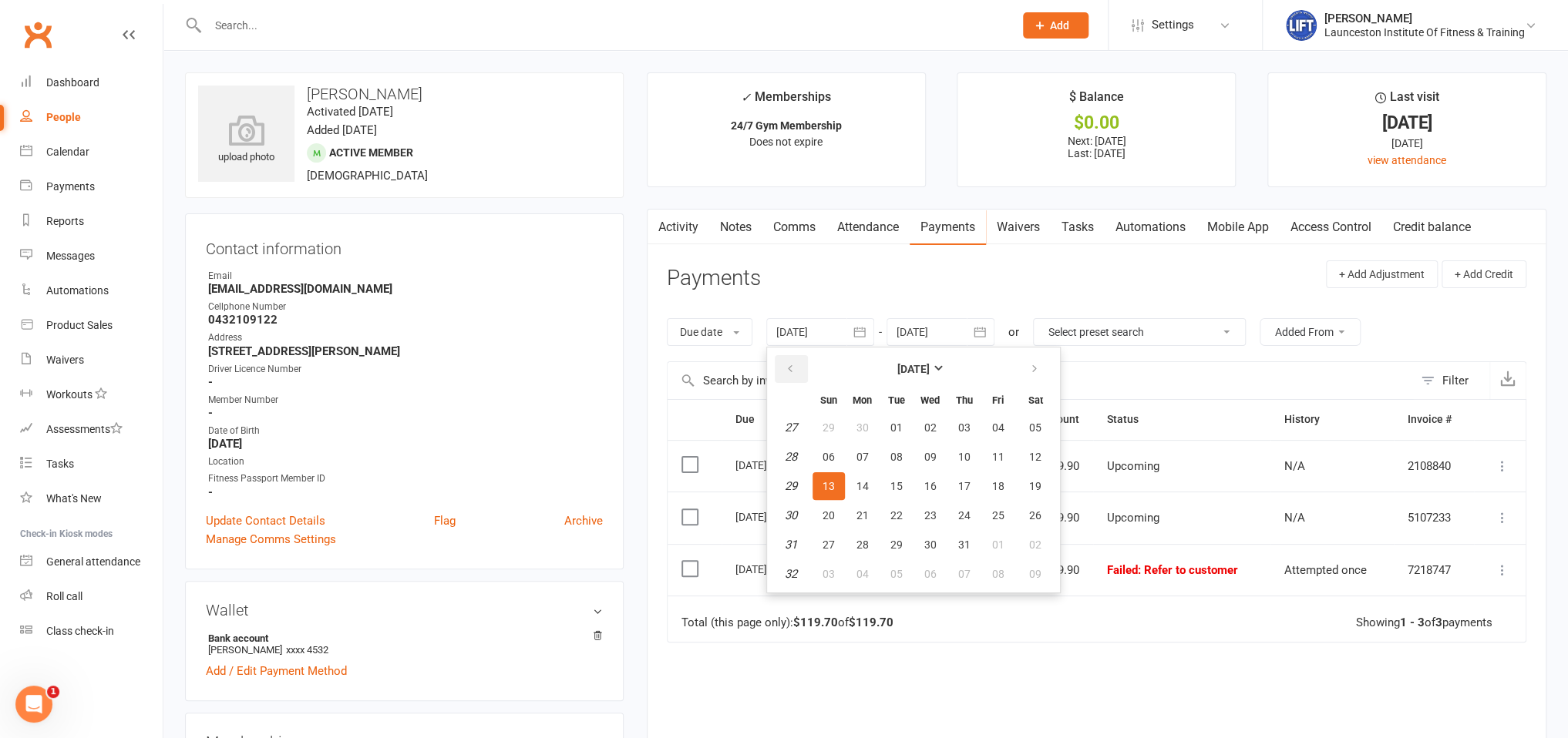
click at [788, 370] on icon "button" at bounding box center [790, 369] width 11 height 12
click at [1039, 427] on span "01" at bounding box center [1036, 428] width 12 height 12
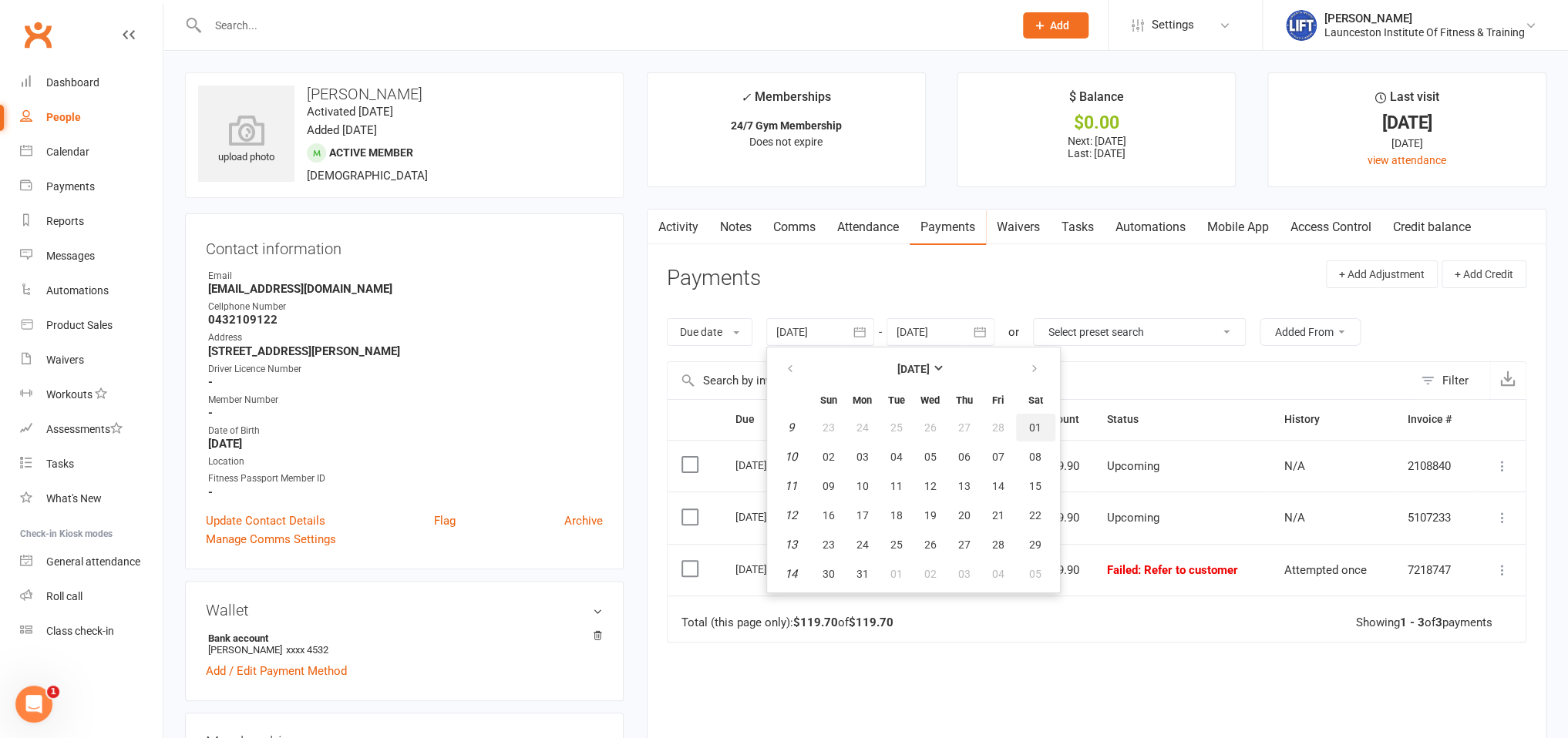
type input "01 Mar 2025"
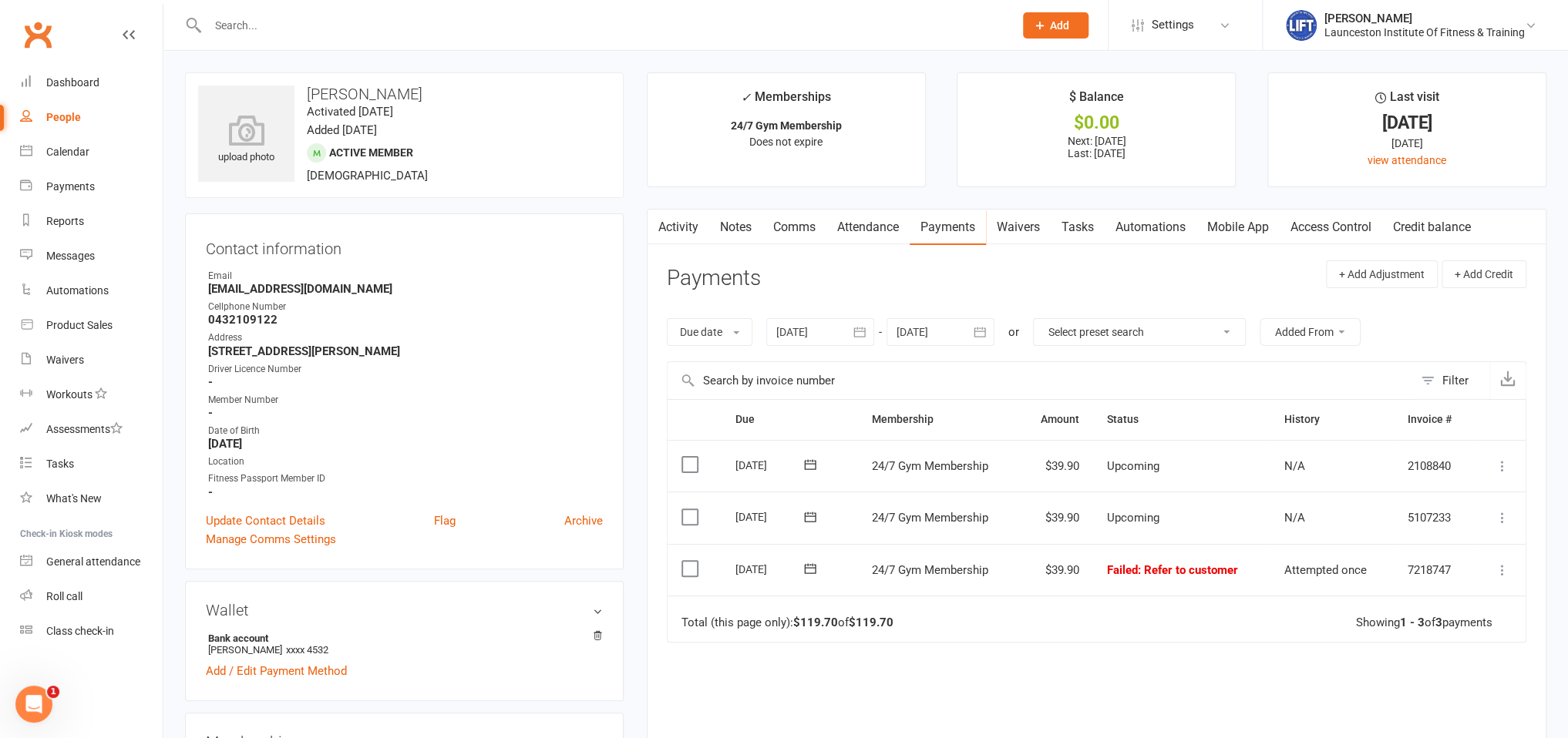
click at [1498, 564] on icon at bounding box center [1503, 570] width 15 height 15
click at [1433, 618] on link "Mark as Paid (POS)" at bounding box center [1435, 631] width 153 height 31
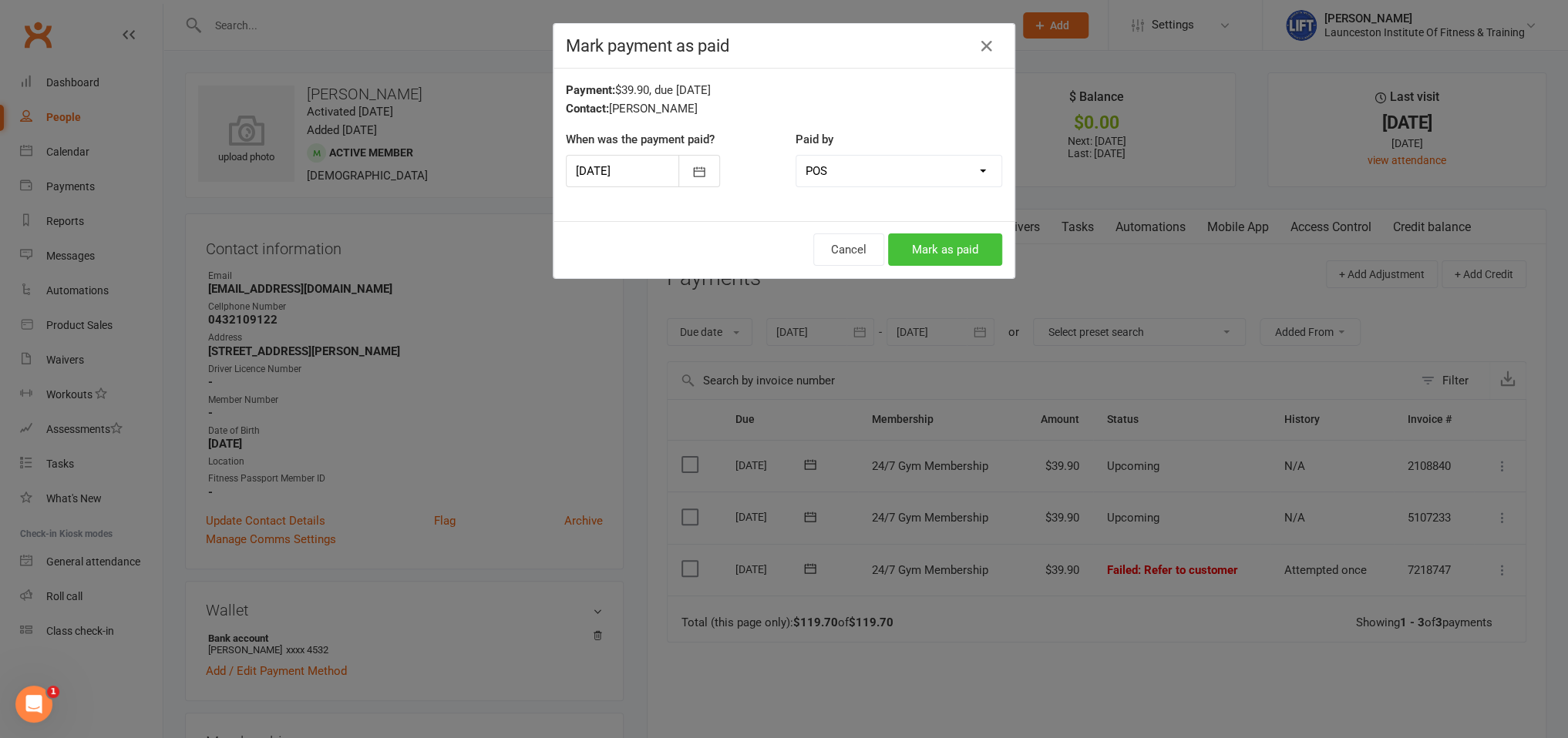
click at [950, 245] on button "Mark as paid" at bounding box center [945, 249] width 114 height 32
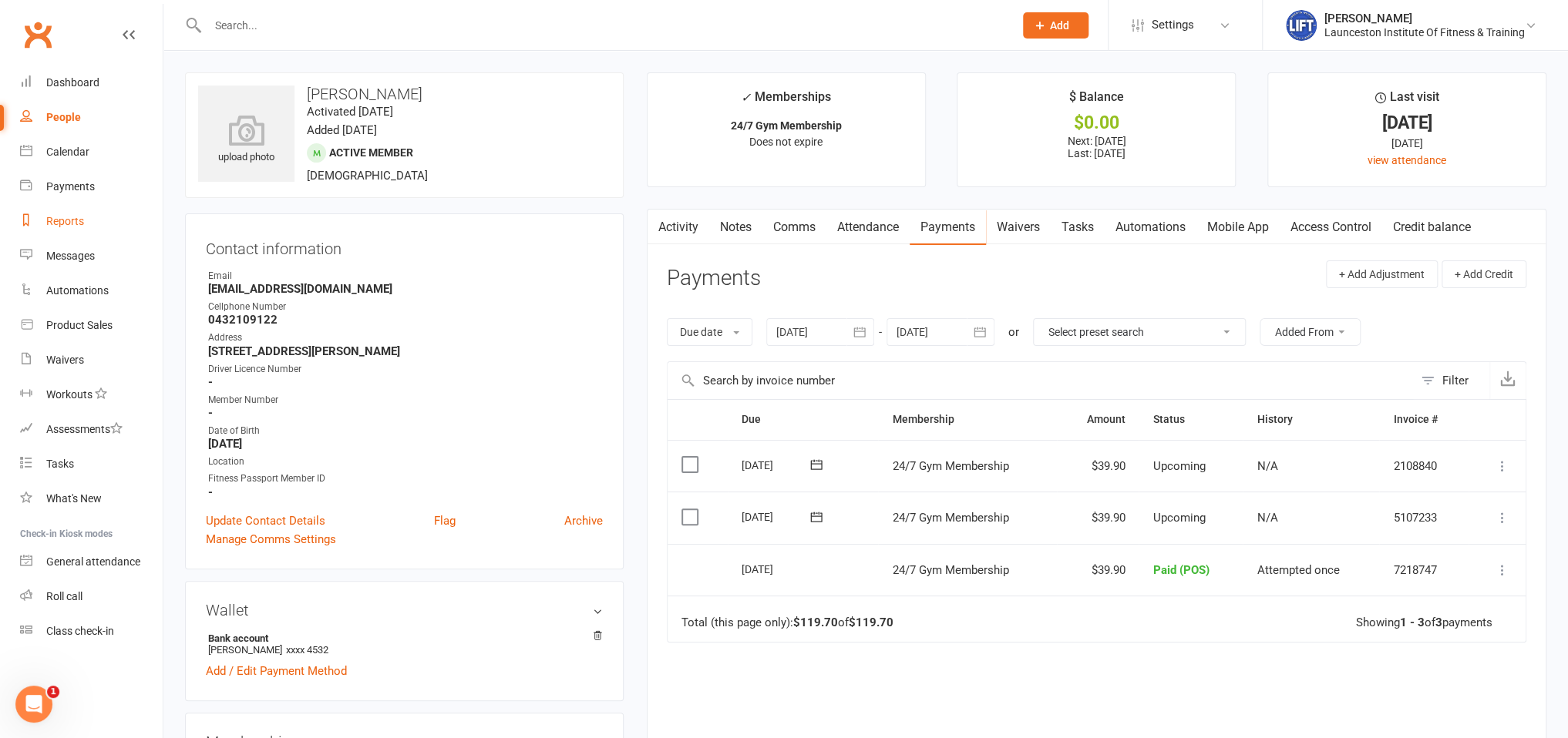
click at [49, 222] on div "Reports" at bounding box center [65, 222] width 38 height 12
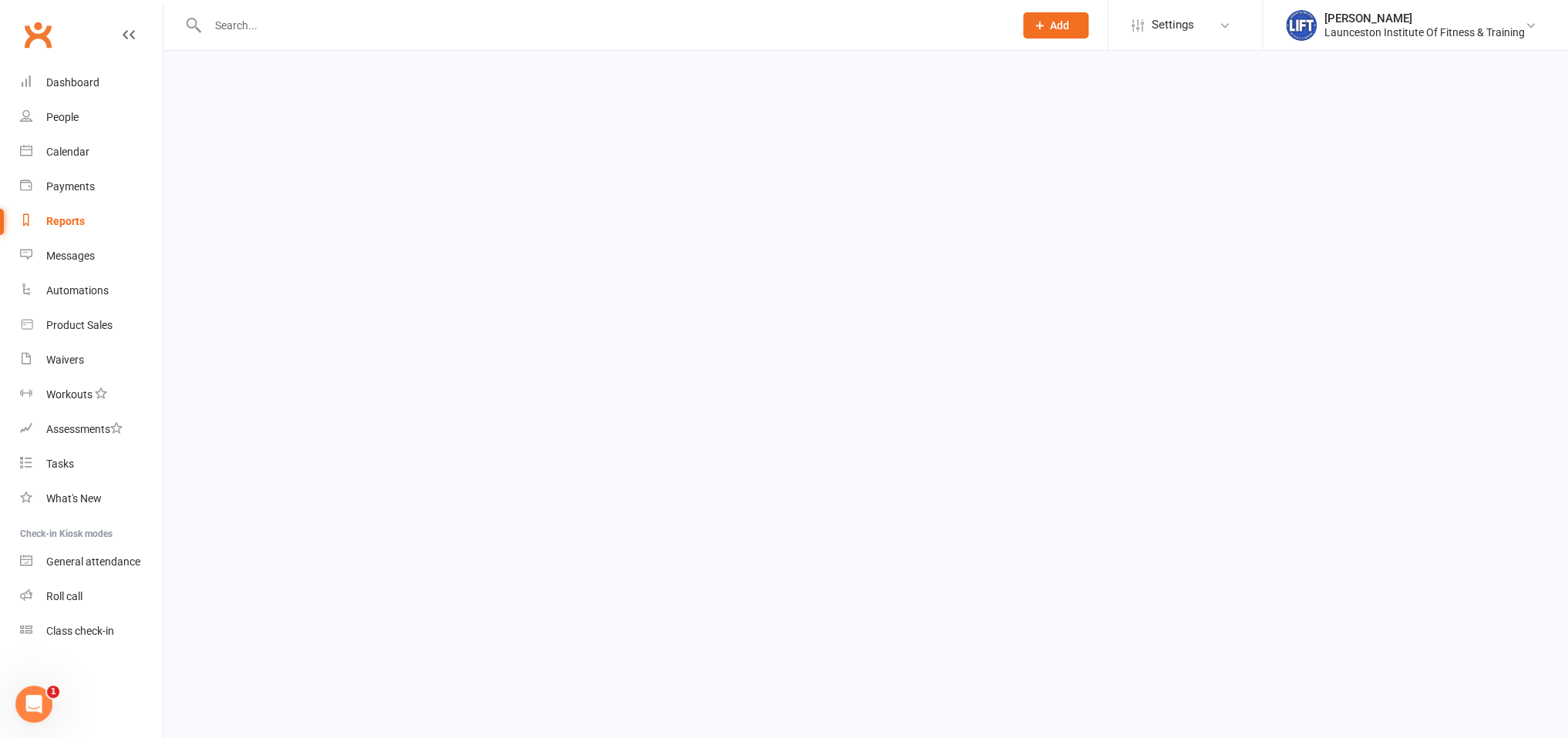
select select "100"
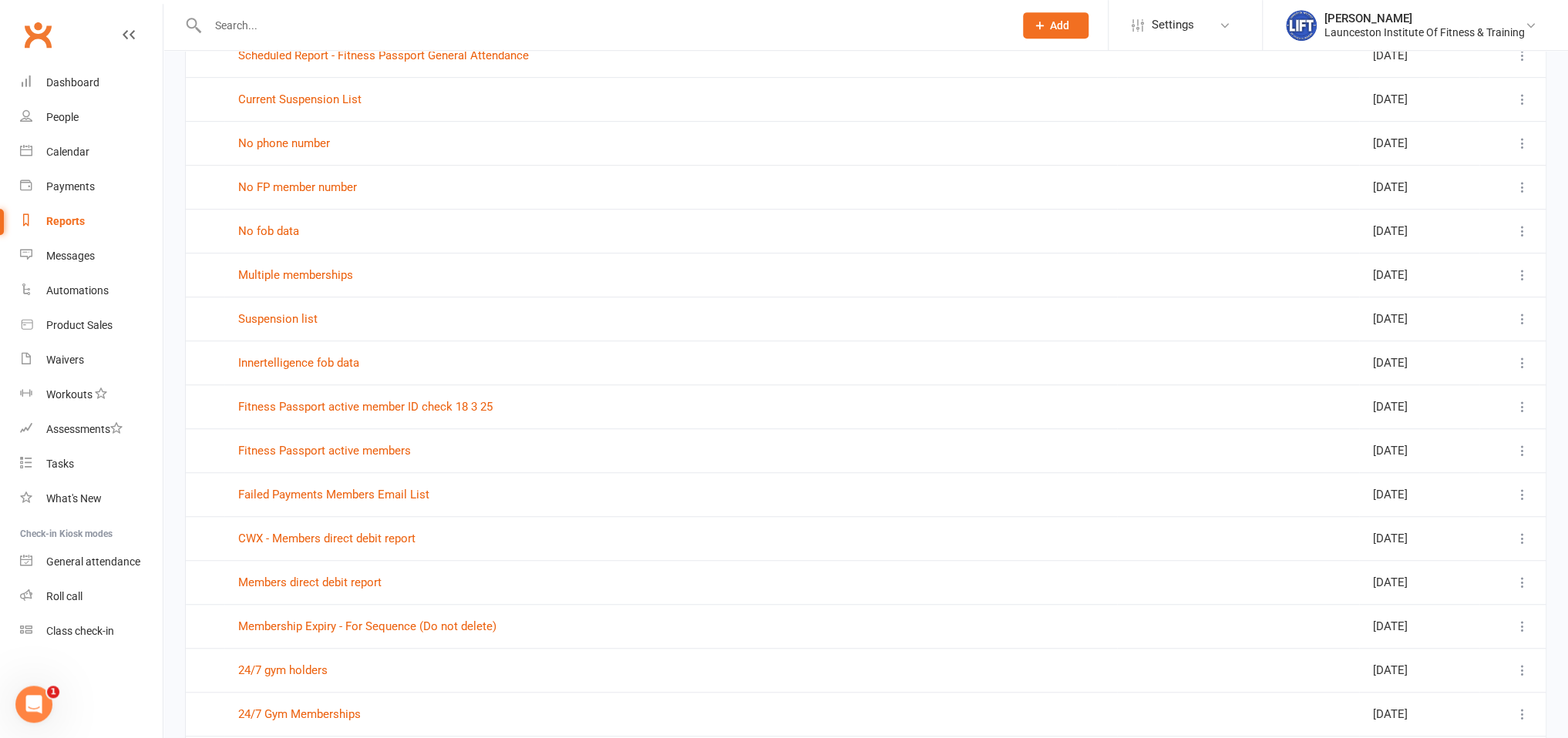
scroll to position [488, 0]
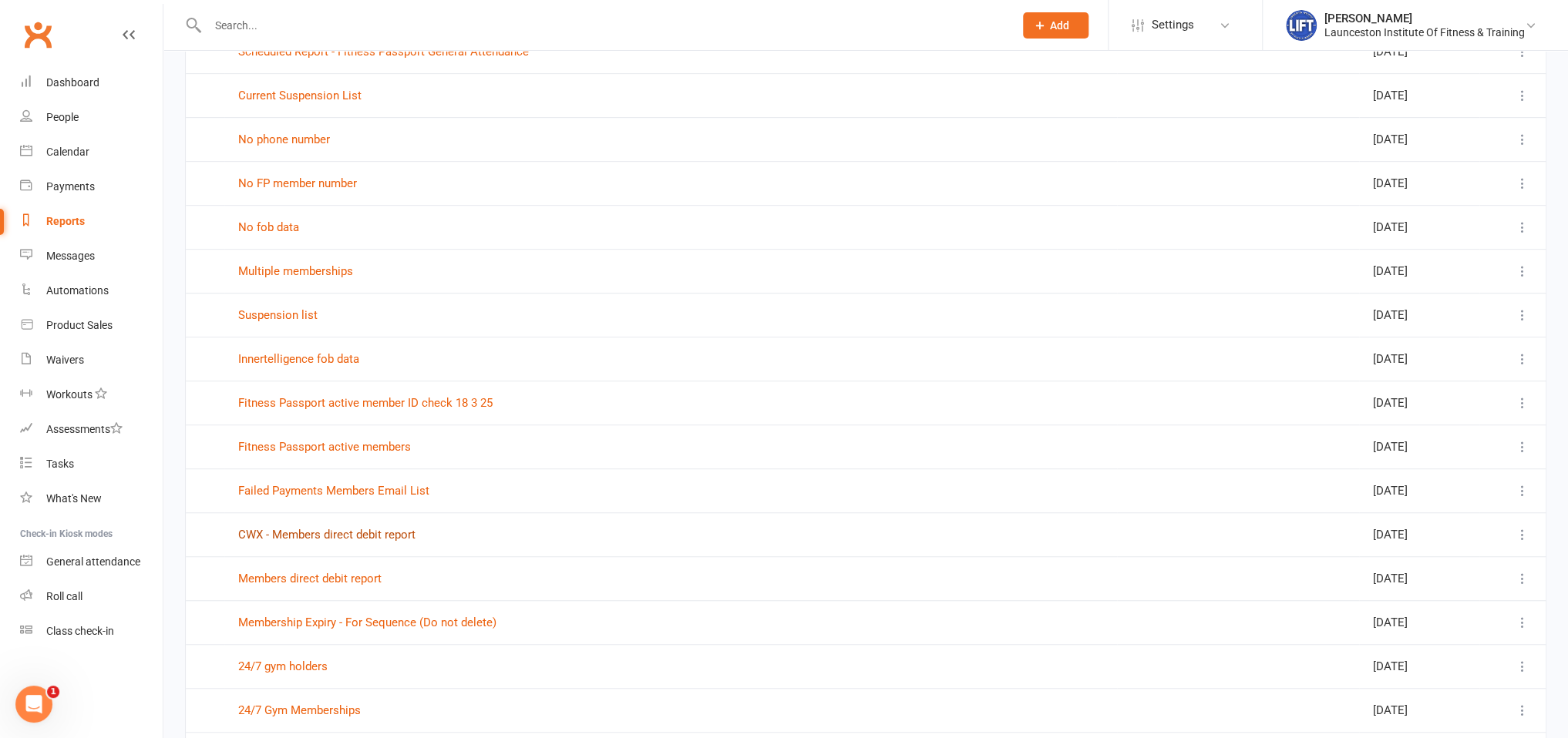
click at [327, 533] on link "CWX - Members direct debit report" at bounding box center [327, 535] width 178 height 14
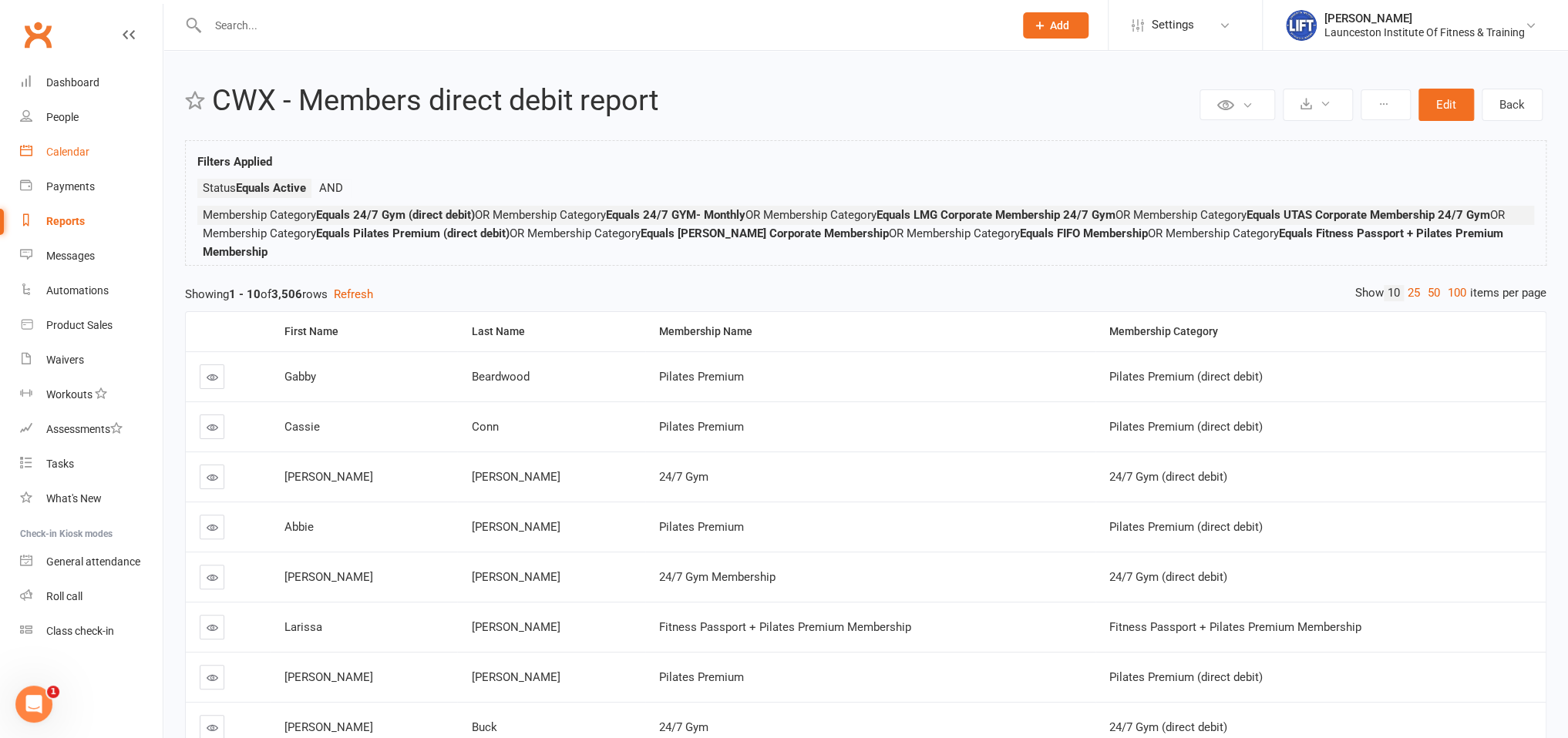
click at [73, 156] on div "Calendar" at bounding box center [68, 152] width 43 height 12
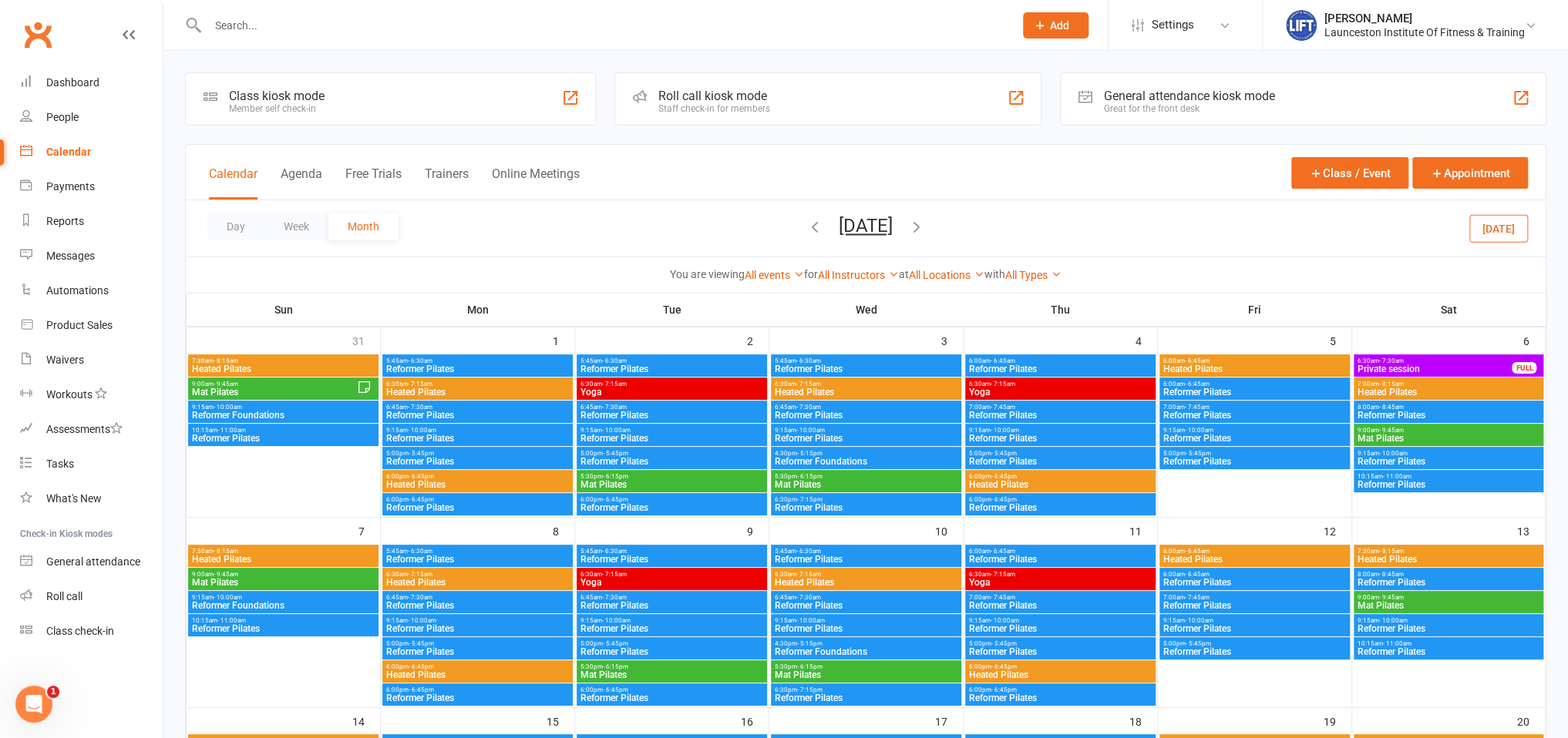
click at [806, 226] on icon "button" at bounding box center [815, 227] width 17 height 17
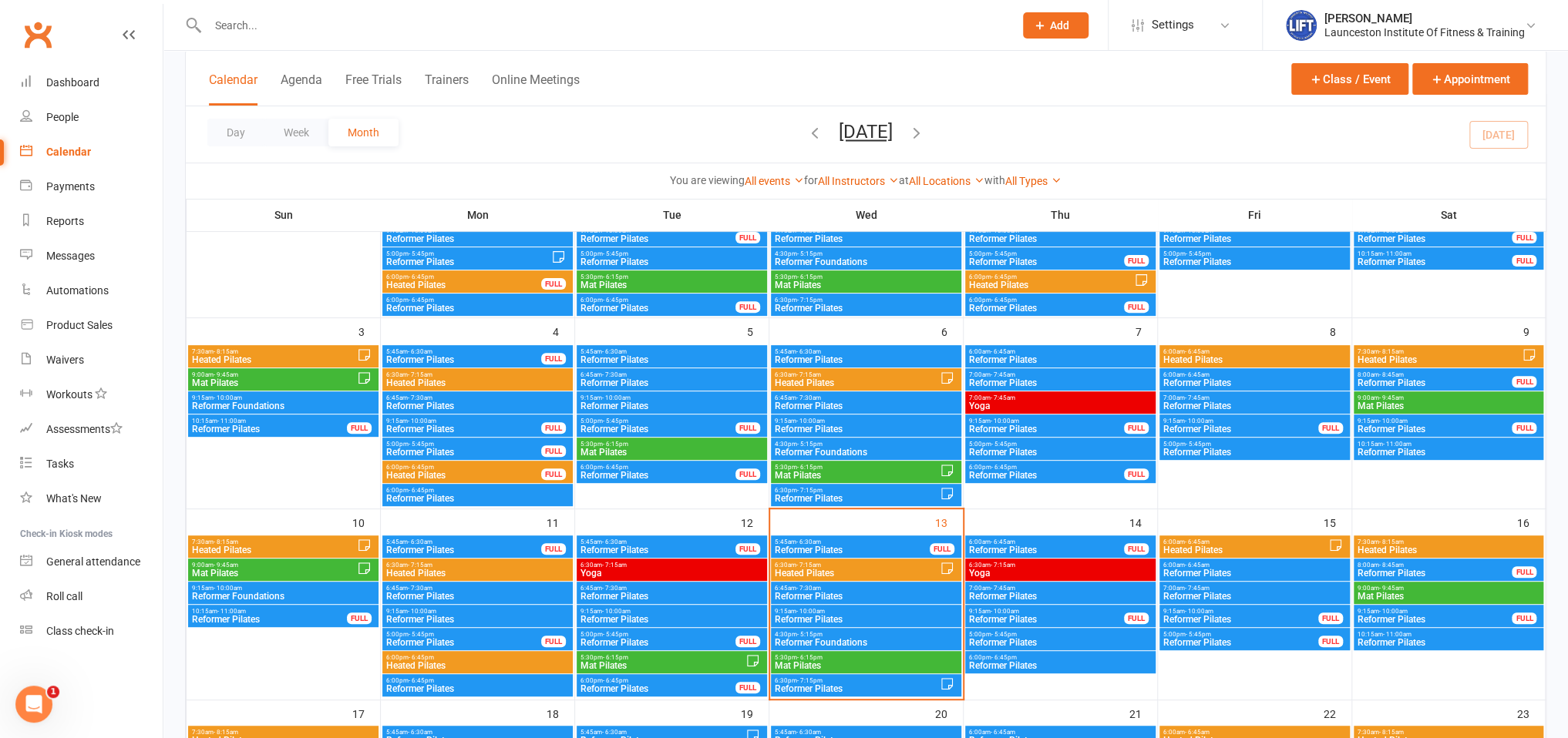
scroll to position [243, 0]
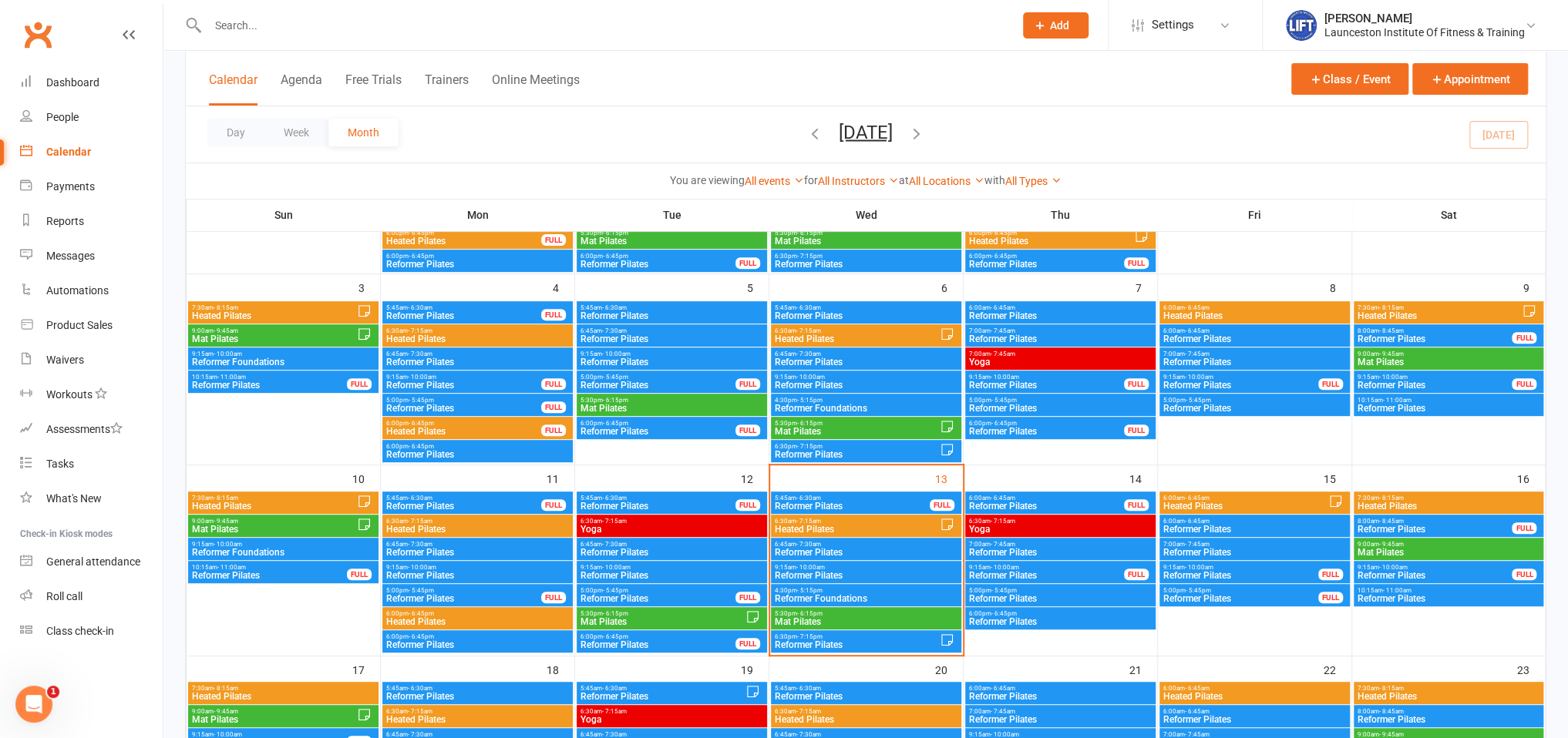
click at [826, 643] on span "Reformer Pilates" at bounding box center [857, 645] width 166 height 9
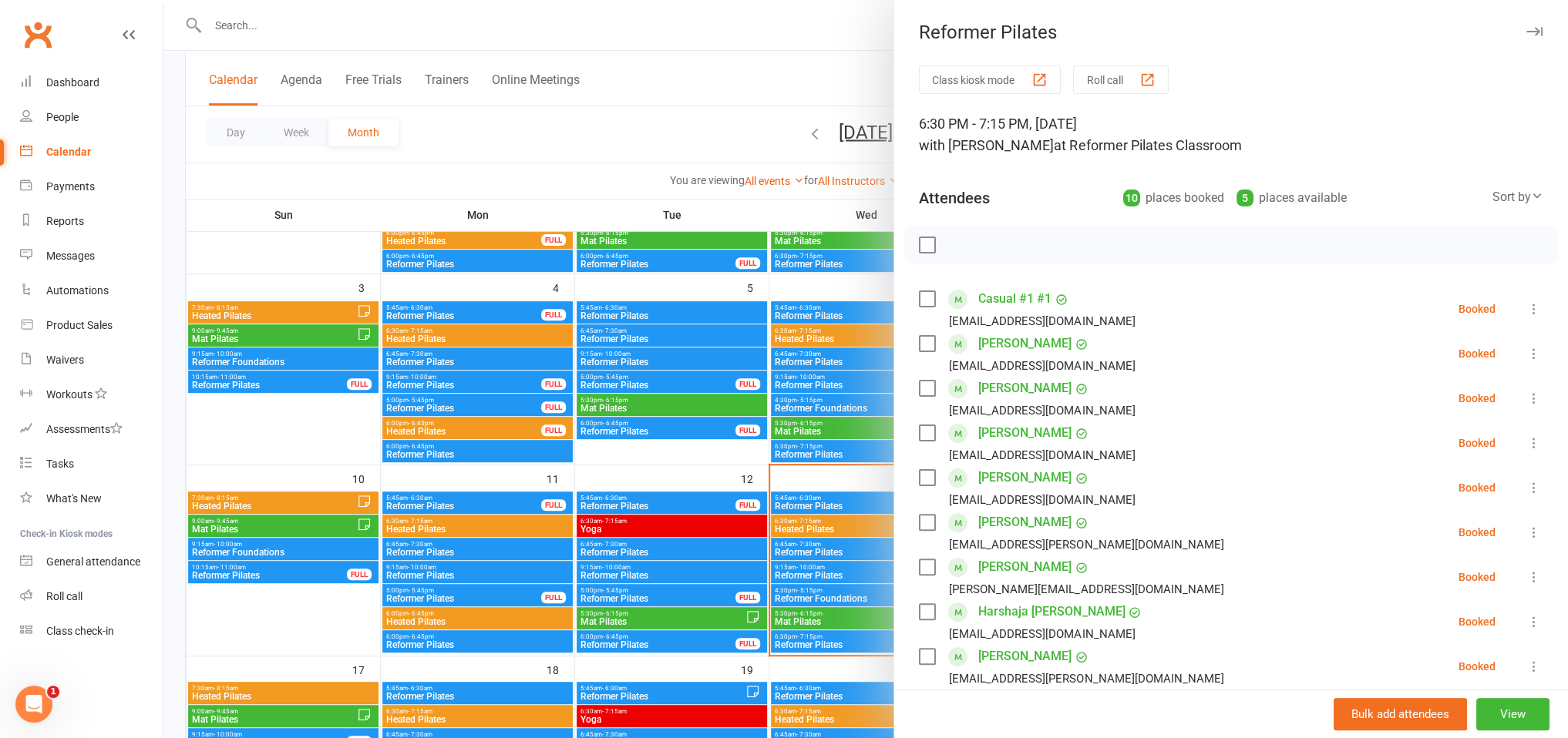
scroll to position [344, 0]
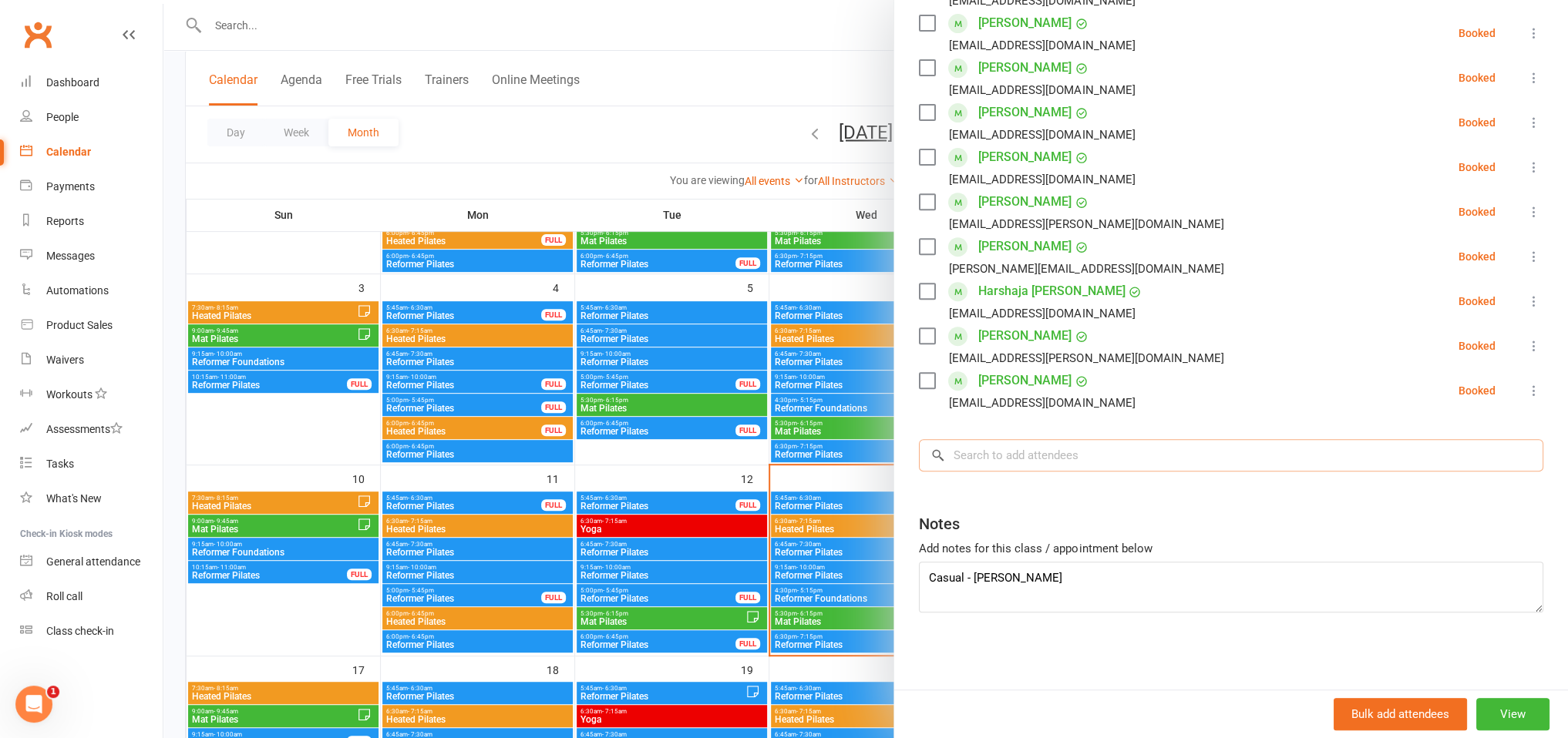
click at [1027, 461] on input "search" at bounding box center [1231, 455] width 625 height 32
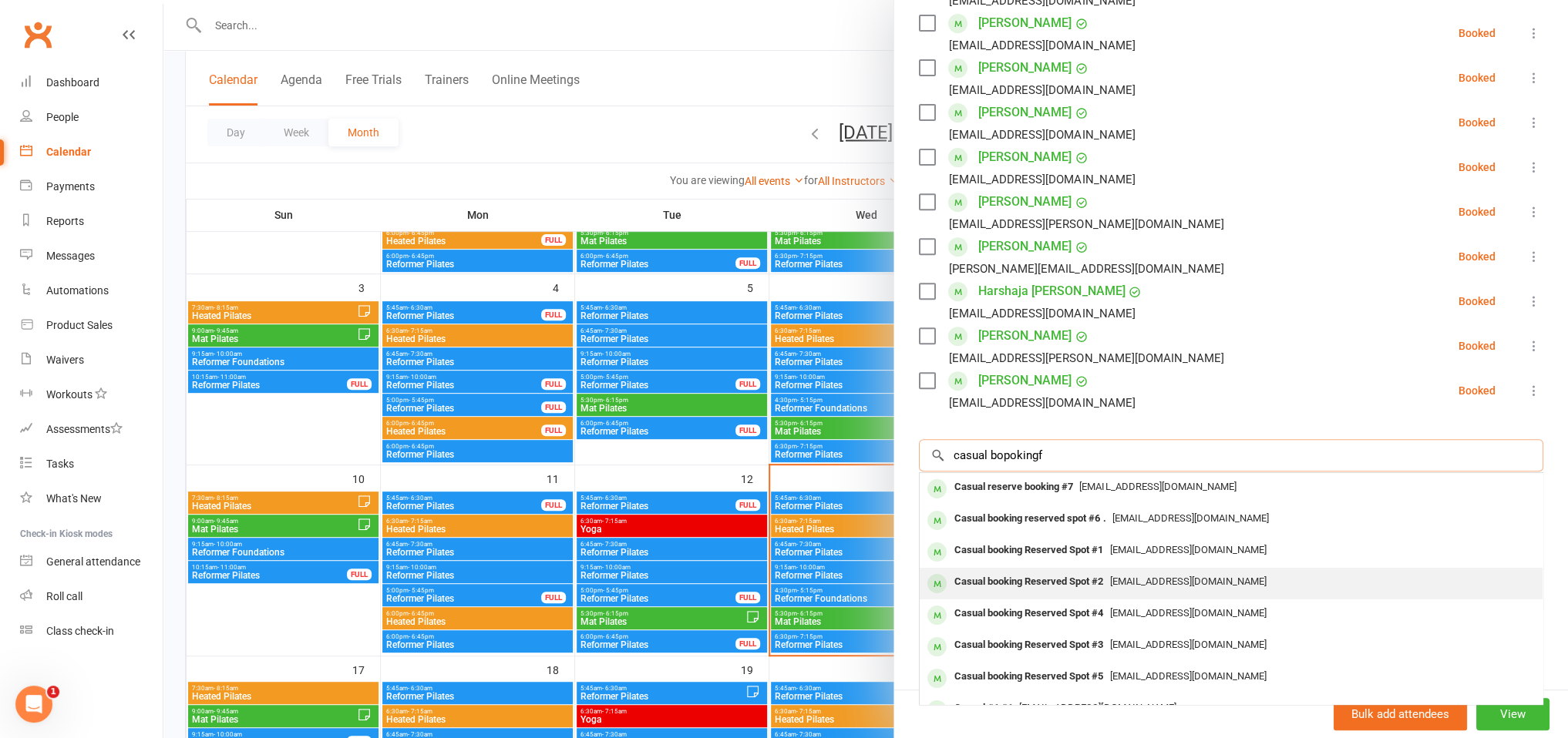
type input "casual bopokingf"
click at [1064, 587] on div "Casual booking Reserved Spot #2" at bounding box center [1029, 582] width 161 height 22
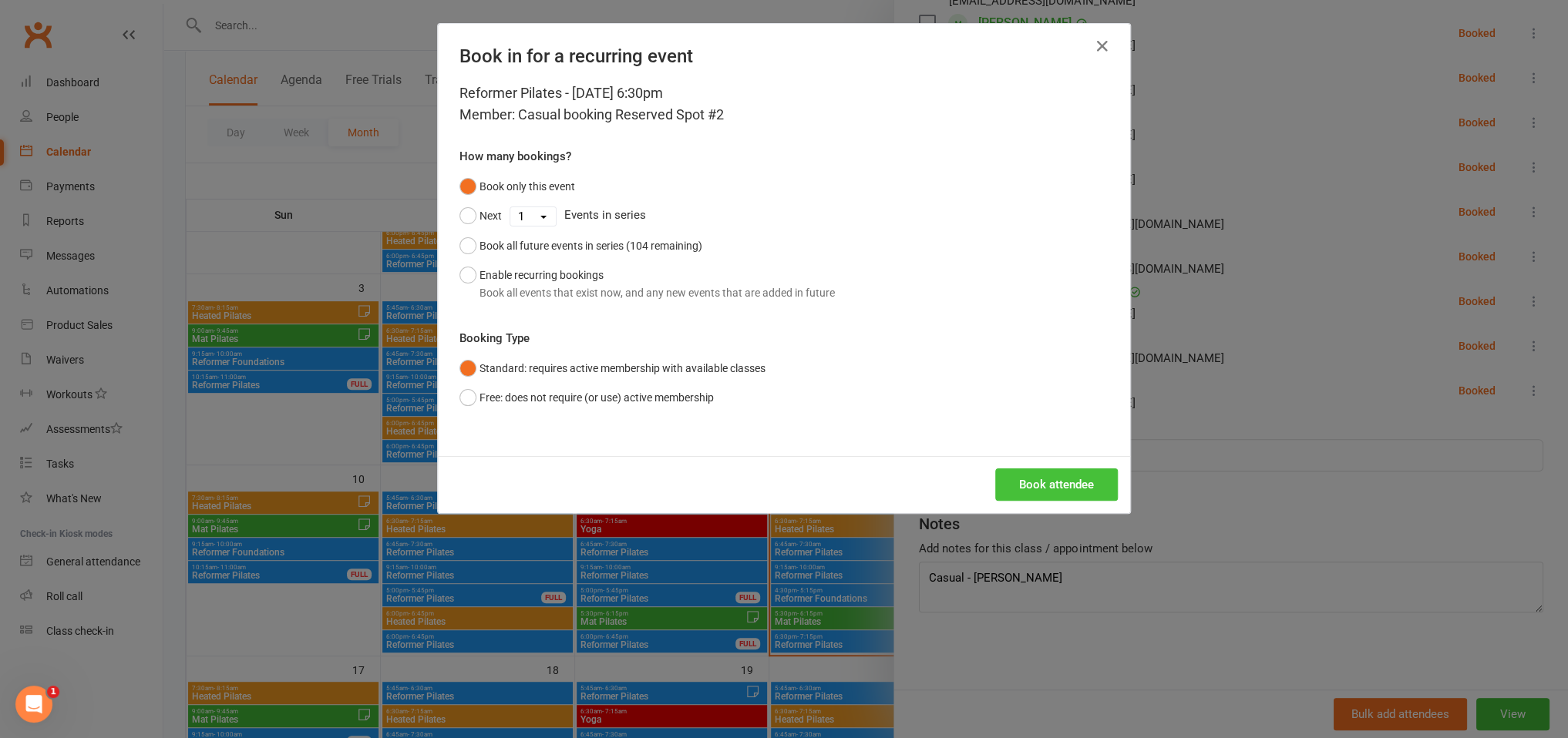
click at [1045, 476] on button "Book attendee" at bounding box center [1057, 485] width 123 height 32
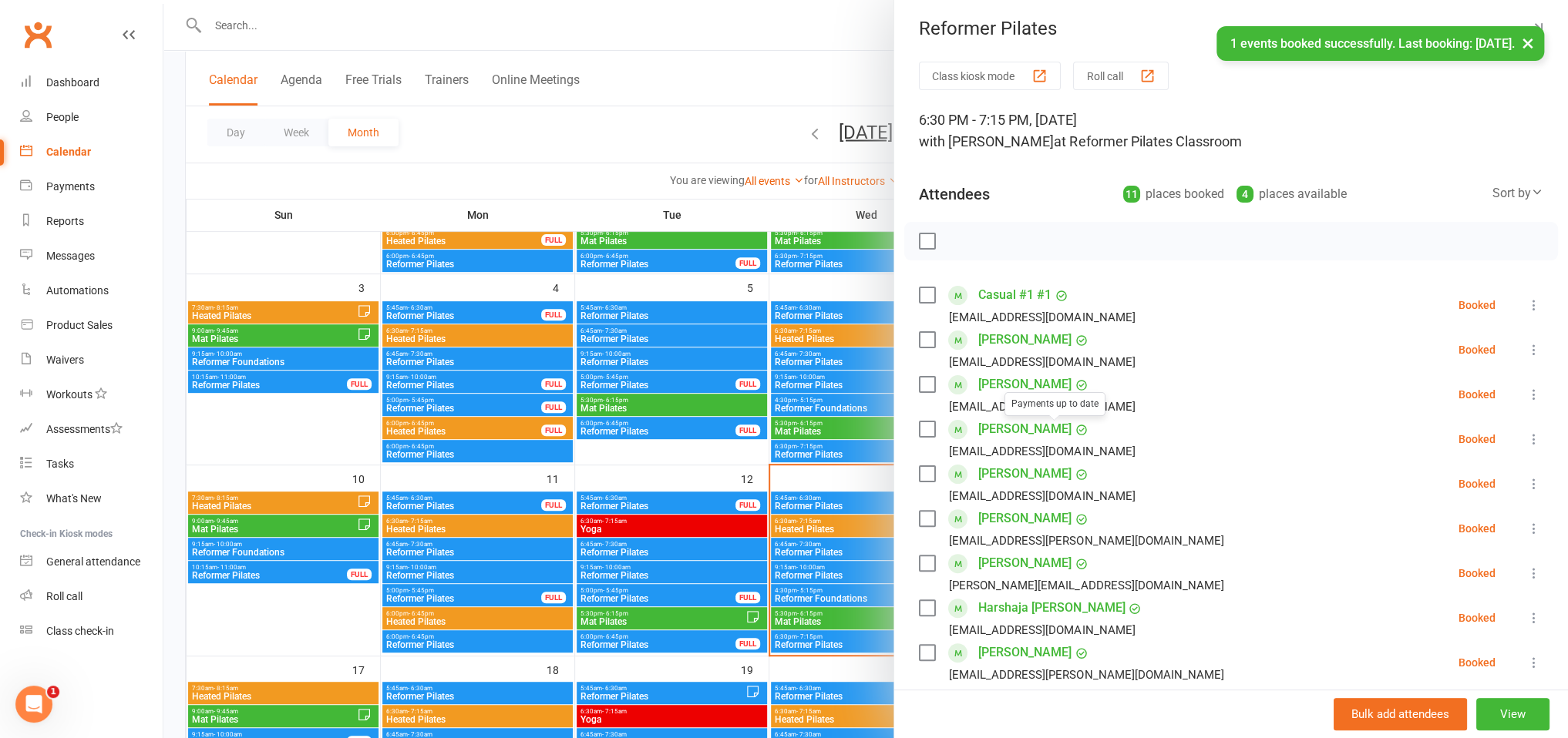
scroll to position [414, 0]
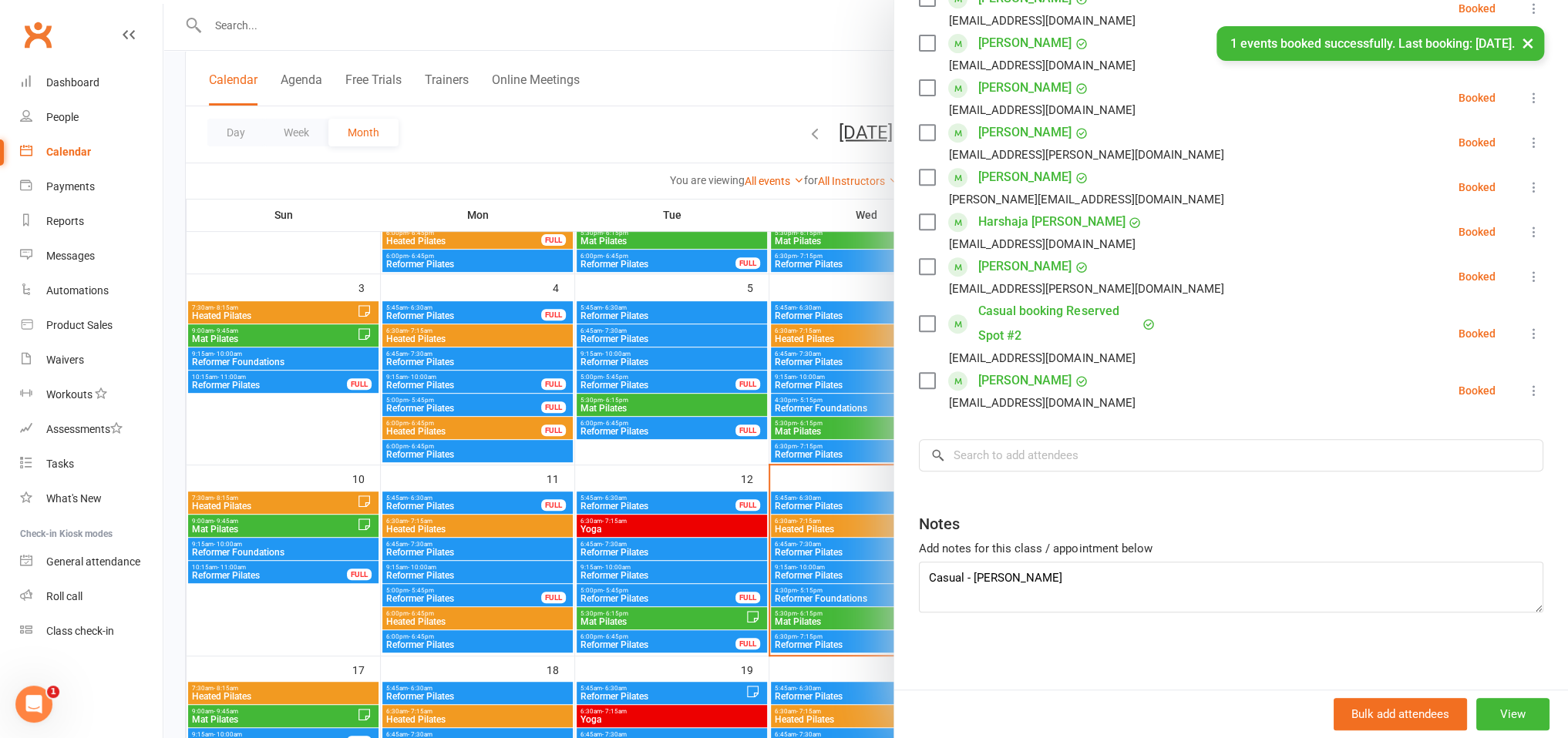
click at [1001, 316] on link "Casual booking Reserved Spot #2" at bounding box center [1059, 323] width 161 height 49
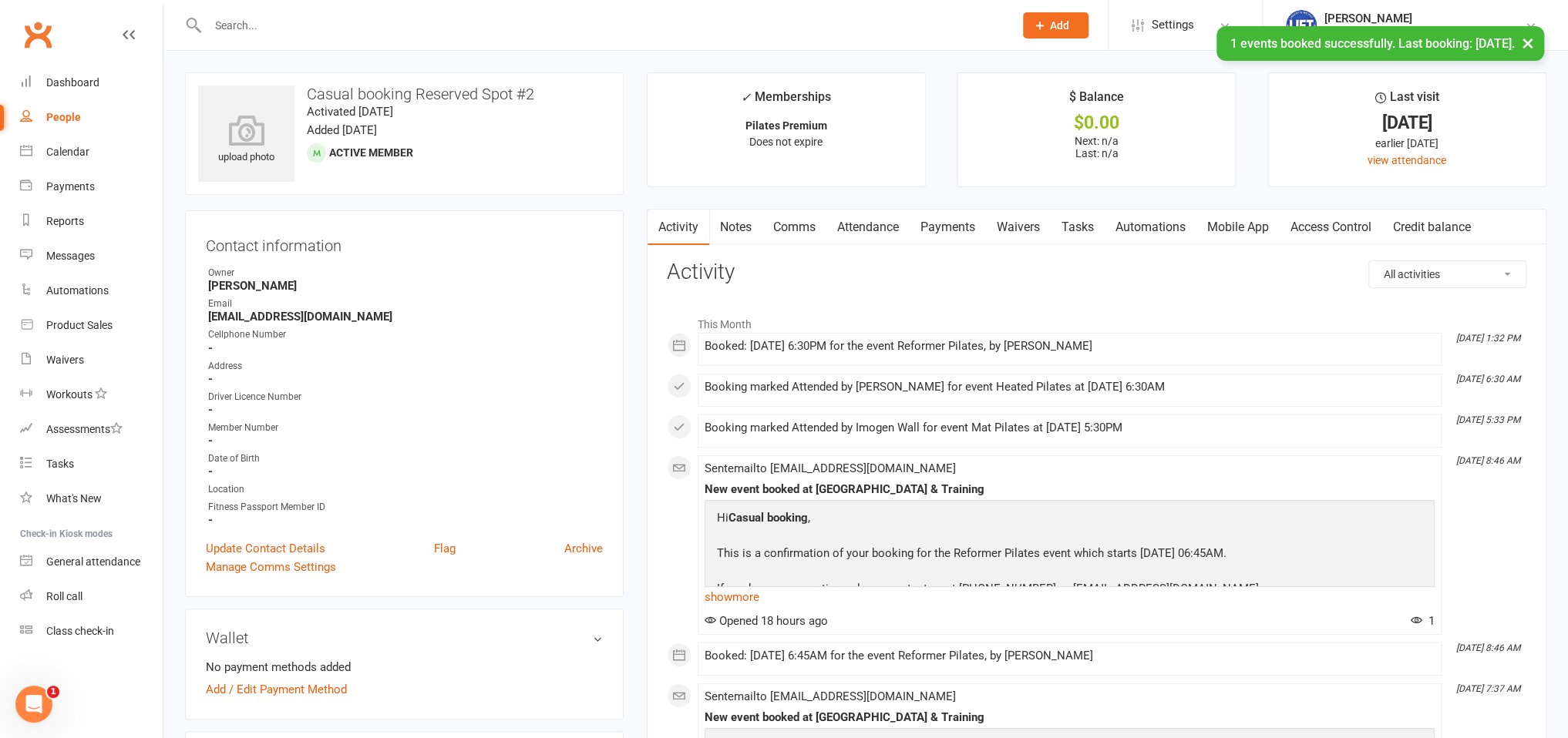
click at [750, 226] on link "Notes" at bounding box center [735, 228] width 53 height 36
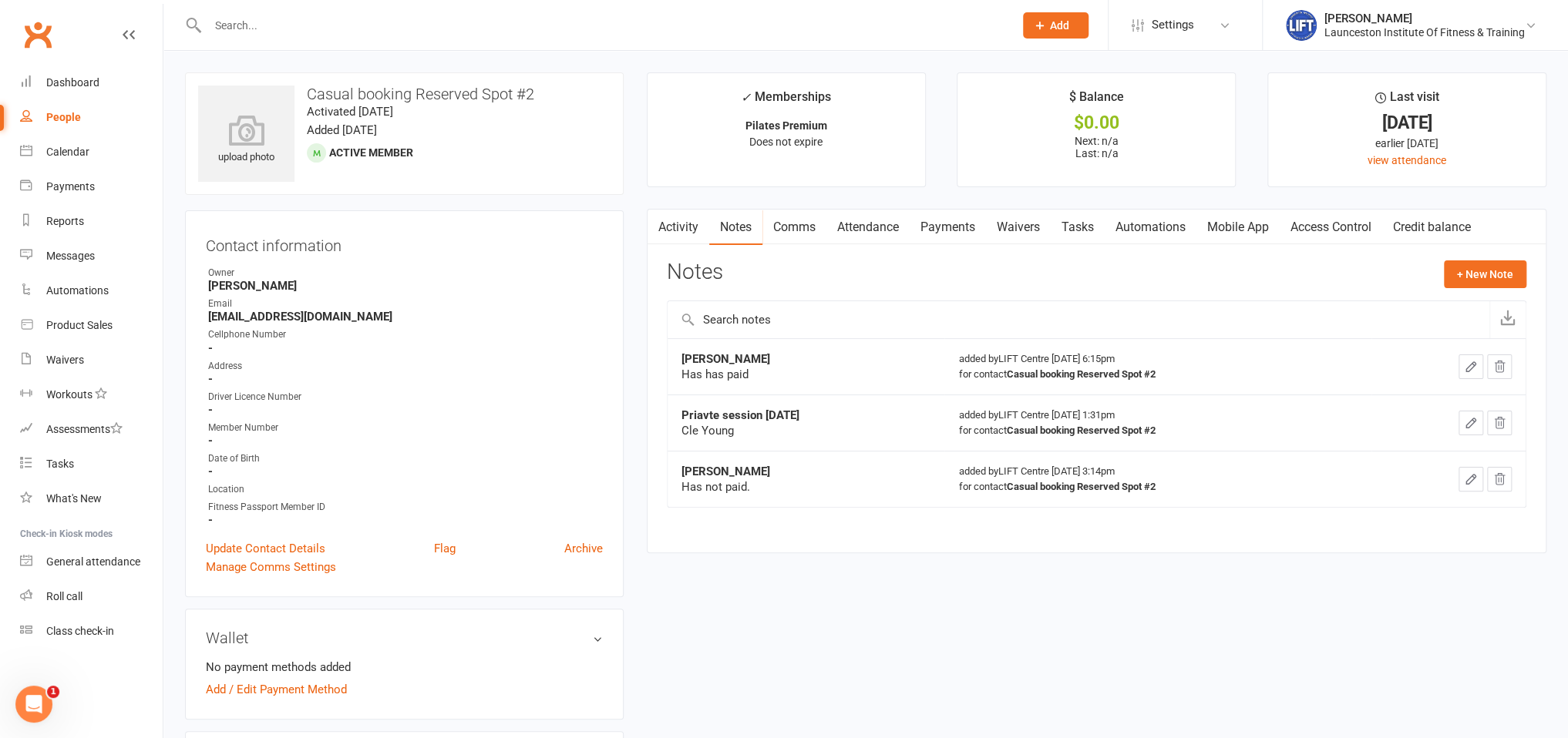
click at [1442, 273] on div "Notes + New Note" at bounding box center [1097, 280] width 860 height 40
click at [1467, 280] on button "+ New Note" at bounding box center [1485, 274] width 83 height 28
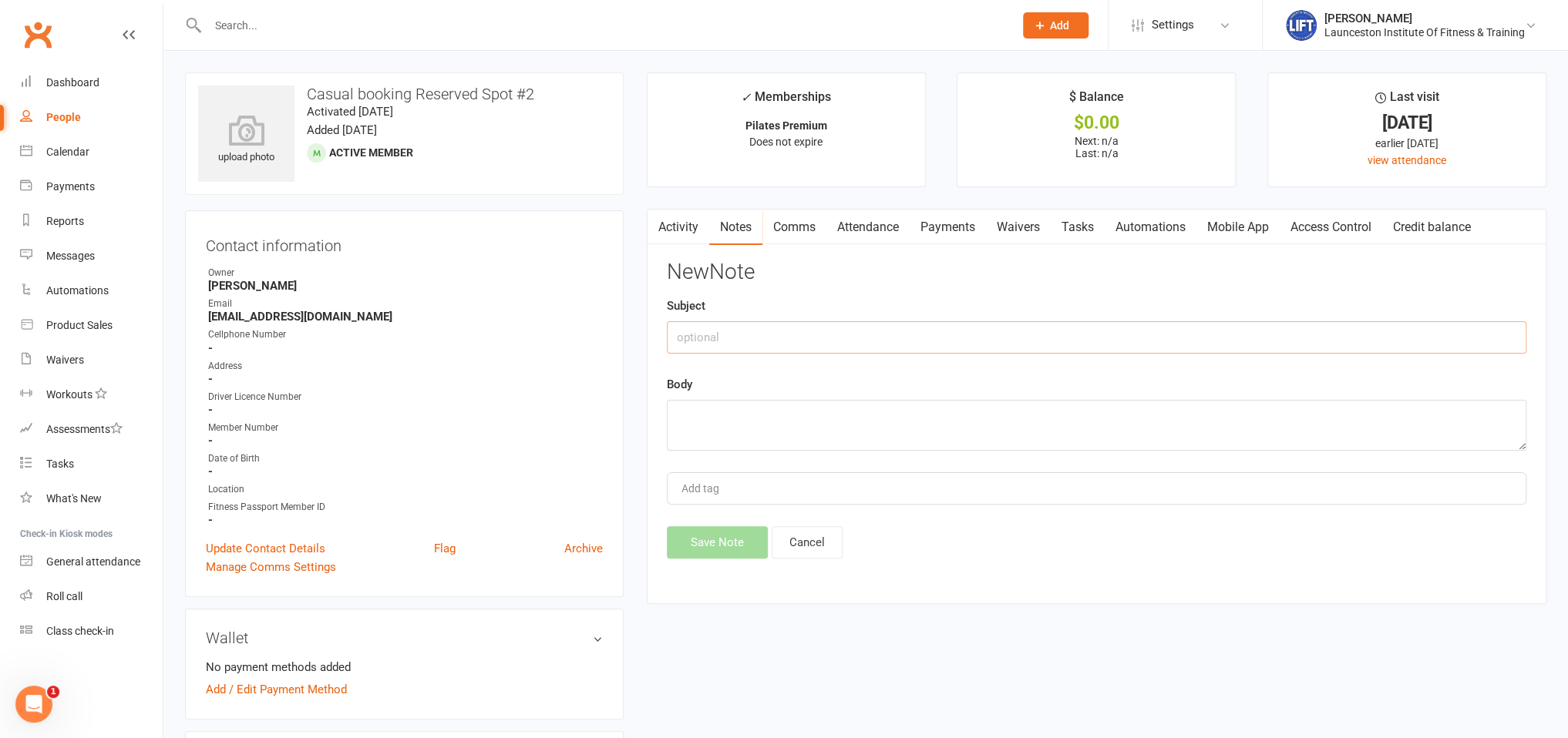
click at [814, 331] on input "text" at bounding box center [1097, 337] width 860 height 32
type input "Heidi Chambers"
click at [760, 436] on textarea at bounding box center [1097, 425] width 860 height 51
type textarea "Has not paid yet"
click at [740, 543] on button "Save Note" at bounding box center [718, 543] width 101 height 32
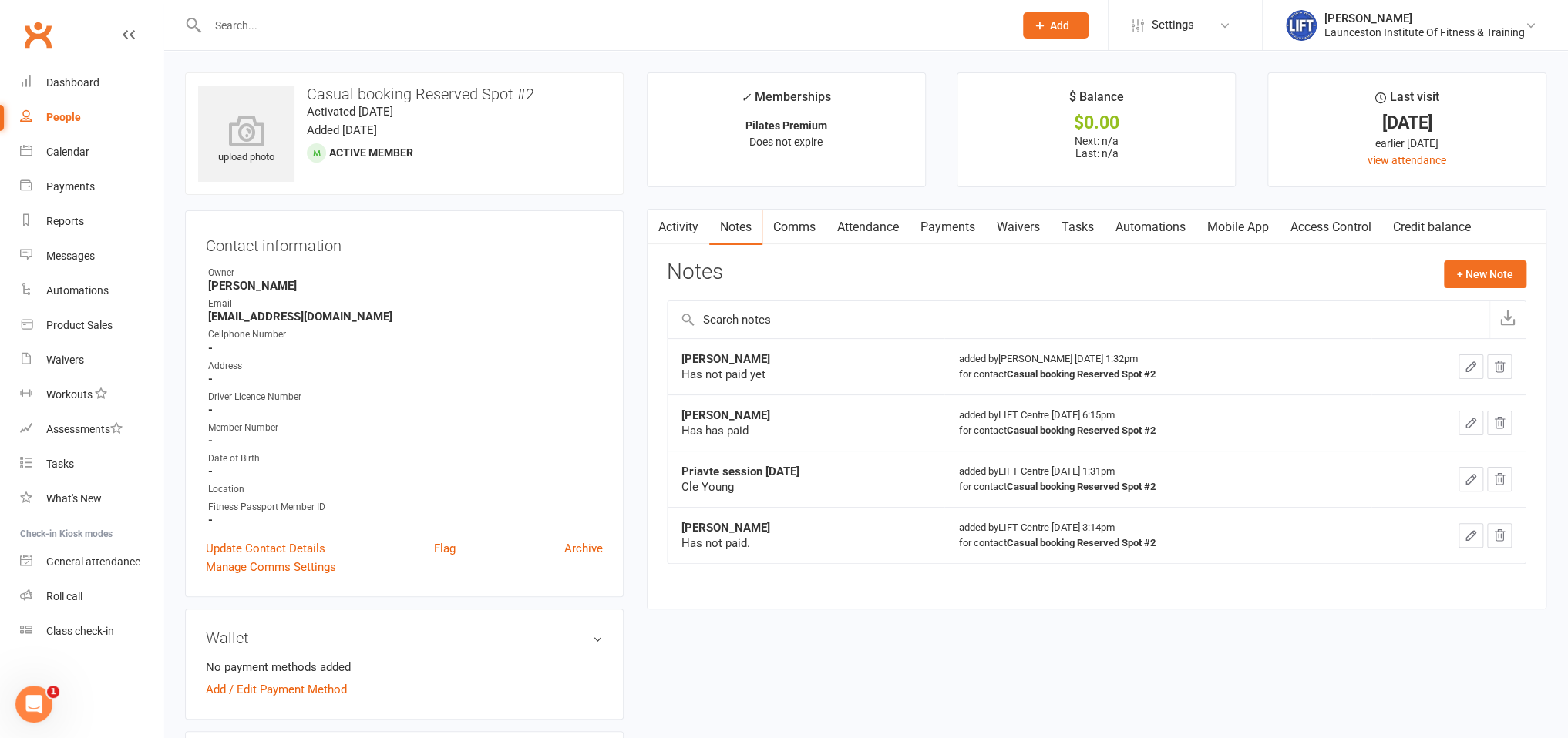
click at [1505, 532] on icon "button" at bounding box center [1500, 536] width 14 height 14
click at [1475, 366] on icon "button" at bounding box center [1471, 367] width 14 height 14
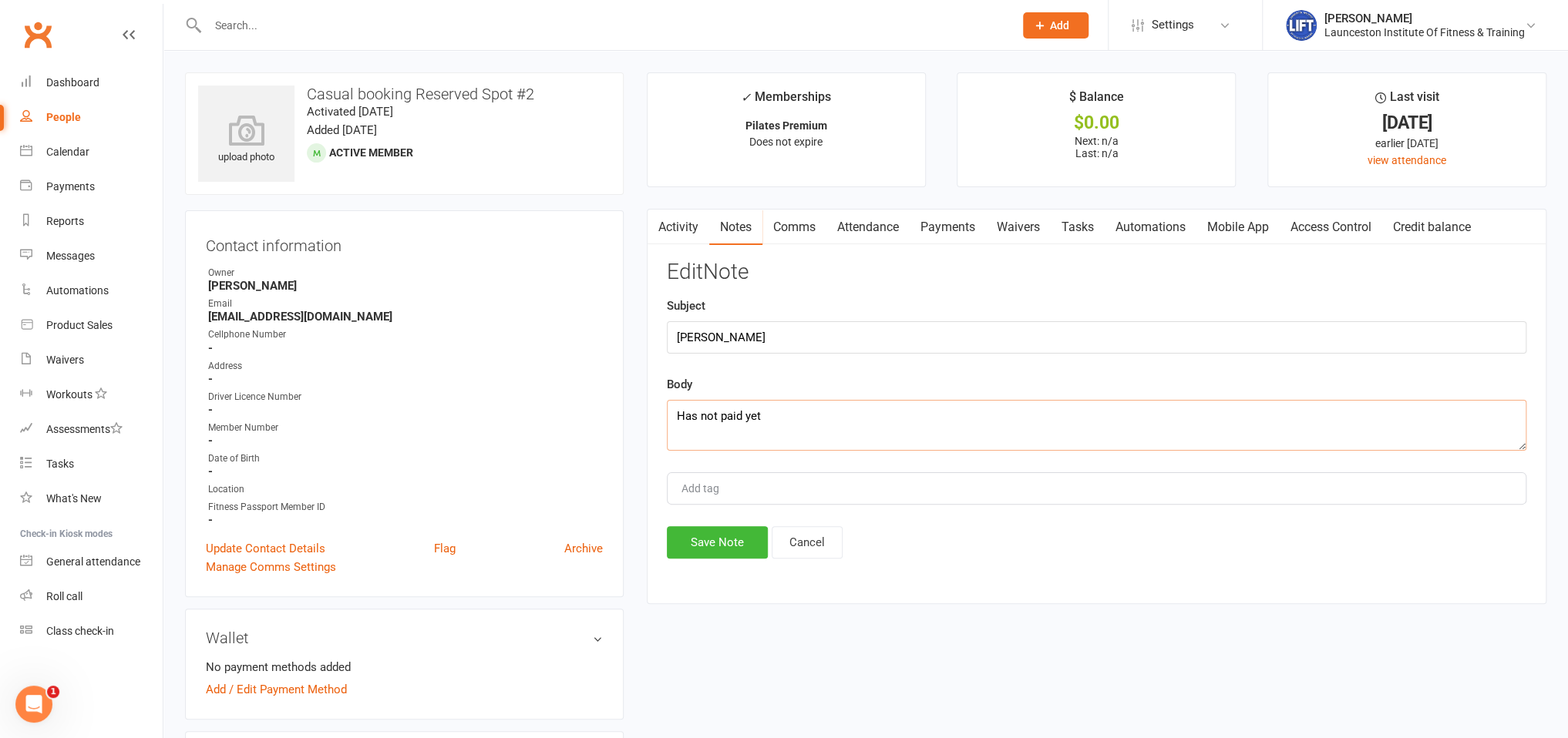
click at [790, 425] on textarea "Has not paid yet" at bounding box center [1097, 425] width 860 height 51
type textarea "Has not paid yet, 6:30 13/08 class"
click at [742, 543] on button "Save Note" at bounding box center [718, 543] width 101 height 32
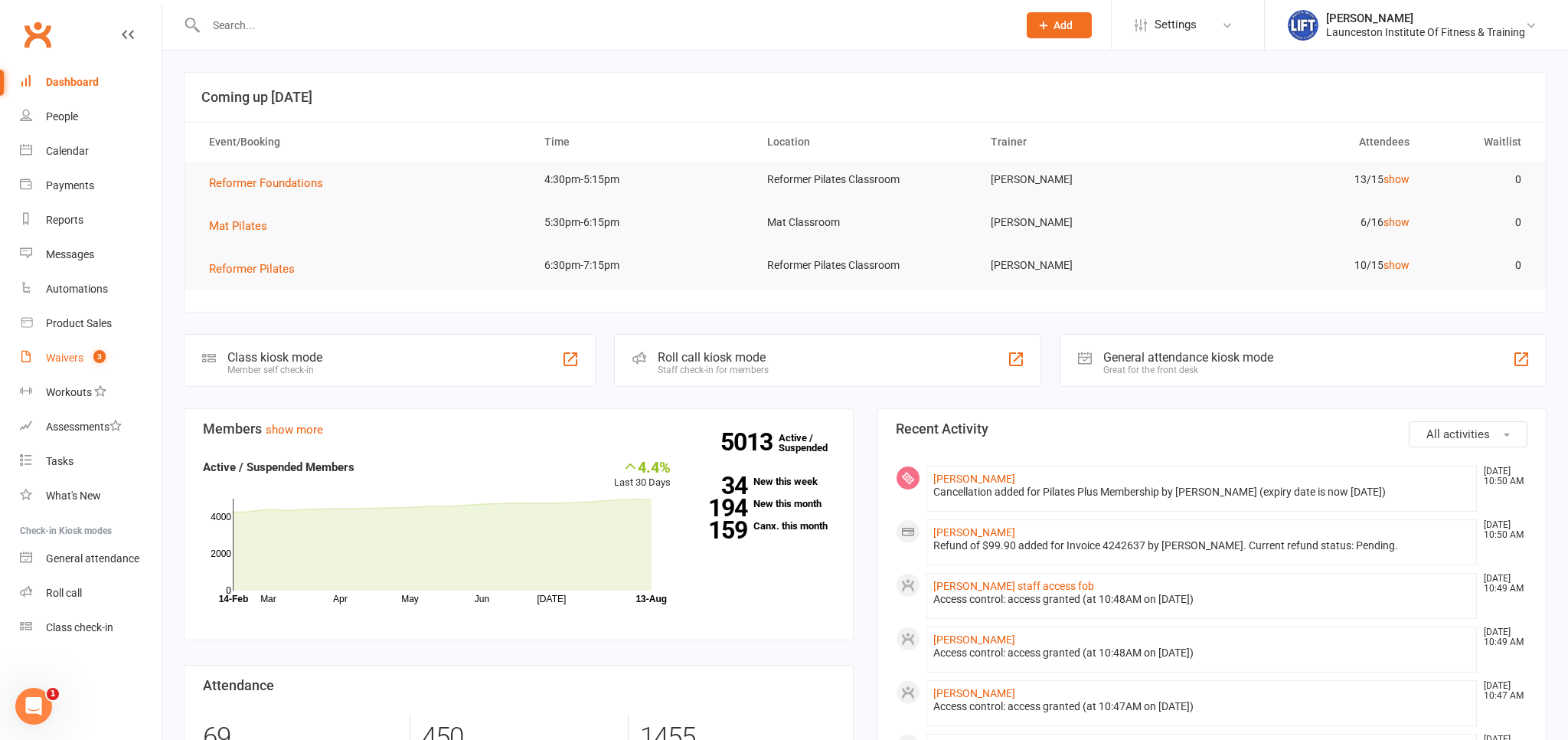
click at [110, 355] on link "Waivers 3" at bounding box center [91, 358] width 142 height 35
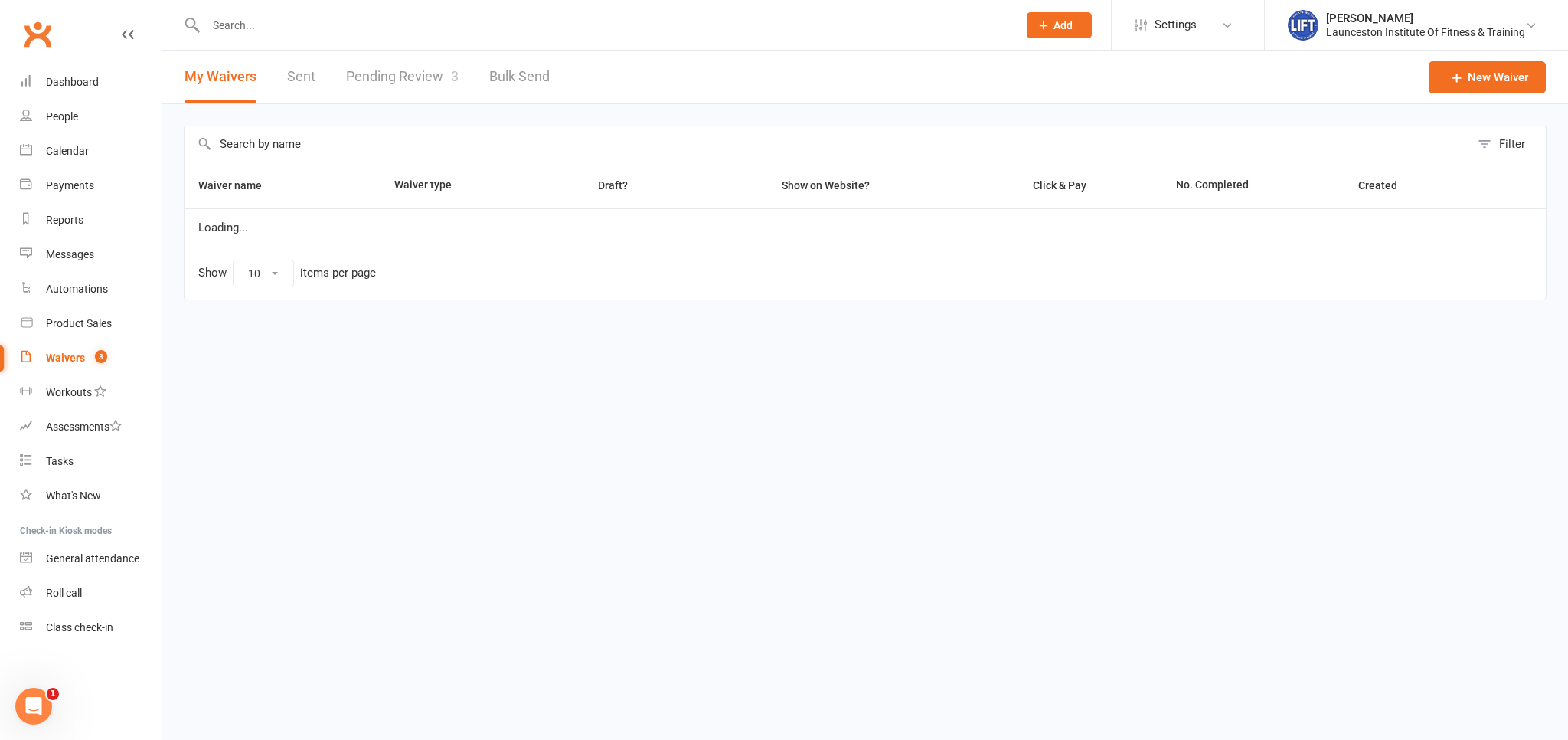
select select "100"
click at [364, 86] on link "Pending Review 3" at bounding box center [402, 77] width 113 height 53
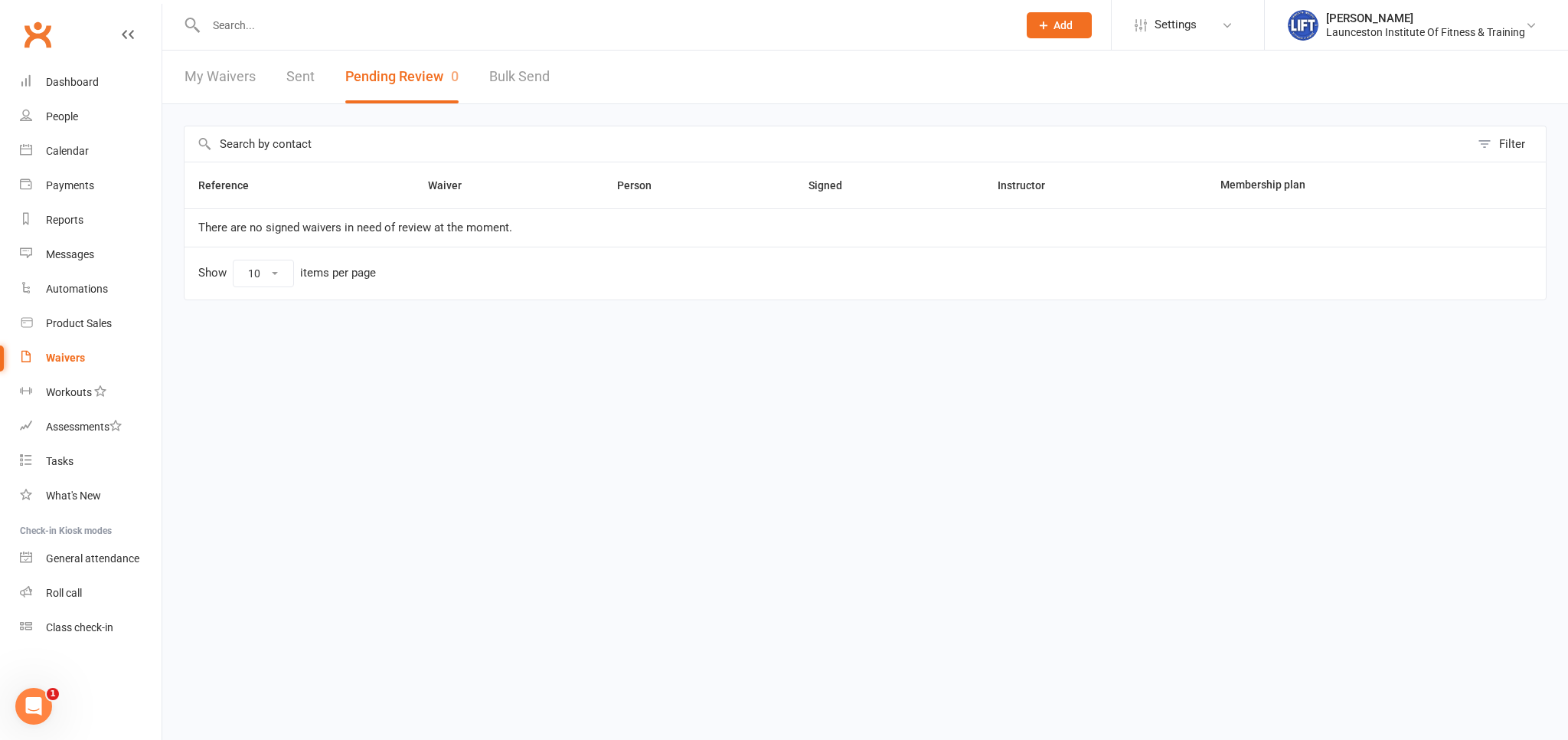
click at [232, 95] on link "My Waivers" at bounding box center [220, 77] width 71 height 53
select select "100"
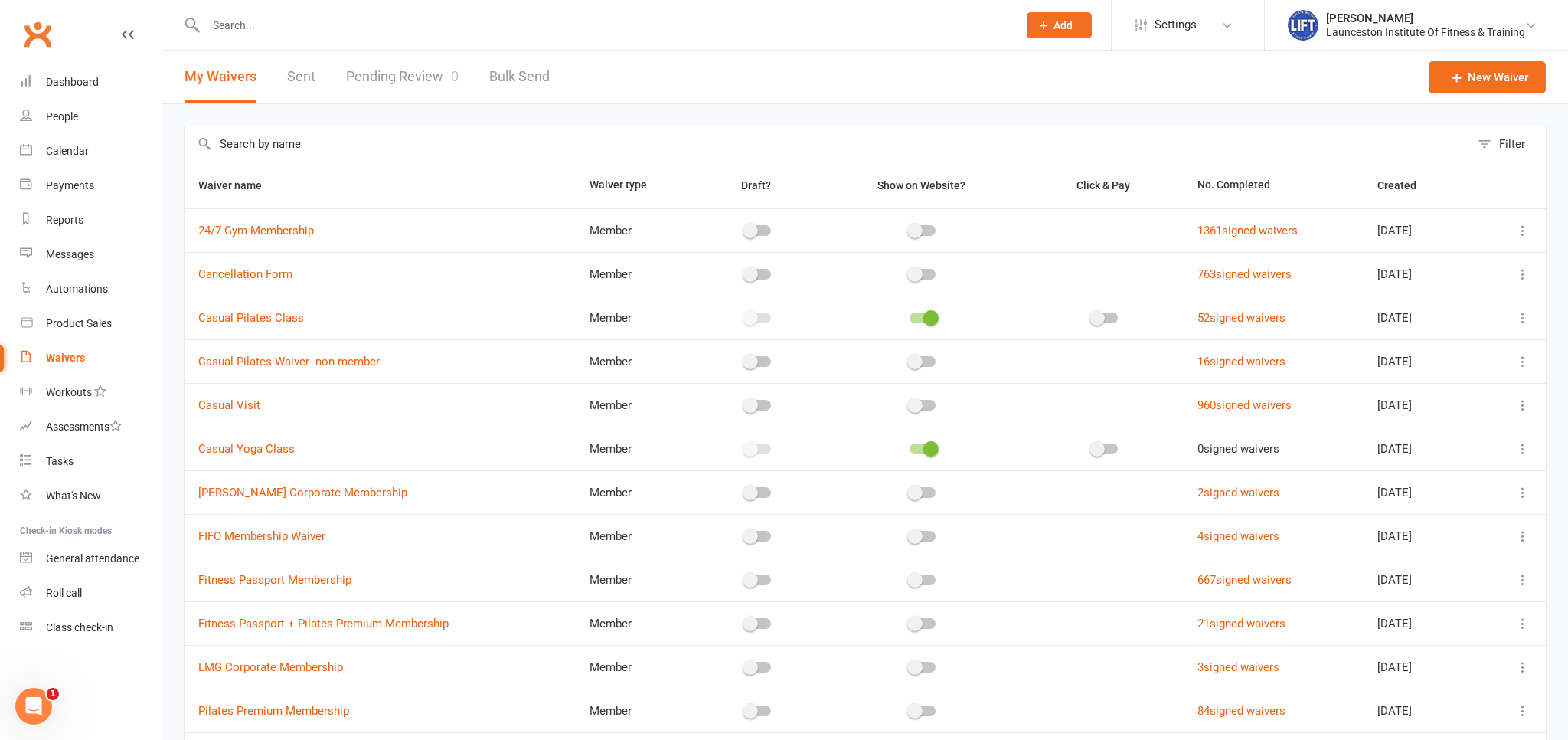
click at [400, 80] on link "Pending Review 0" at bounding box center [402, 77] width 113 height 53
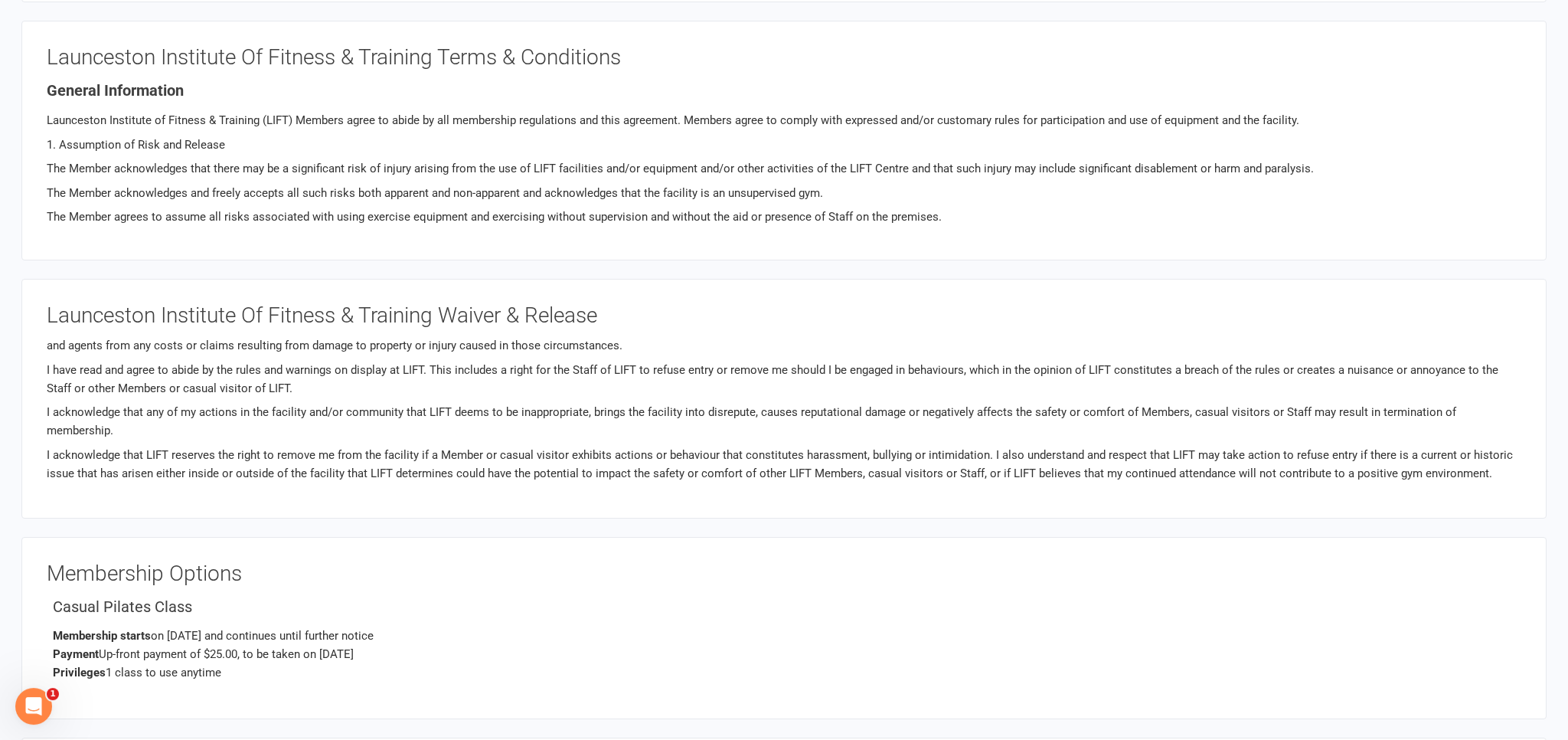
scroll to position [473, 0]
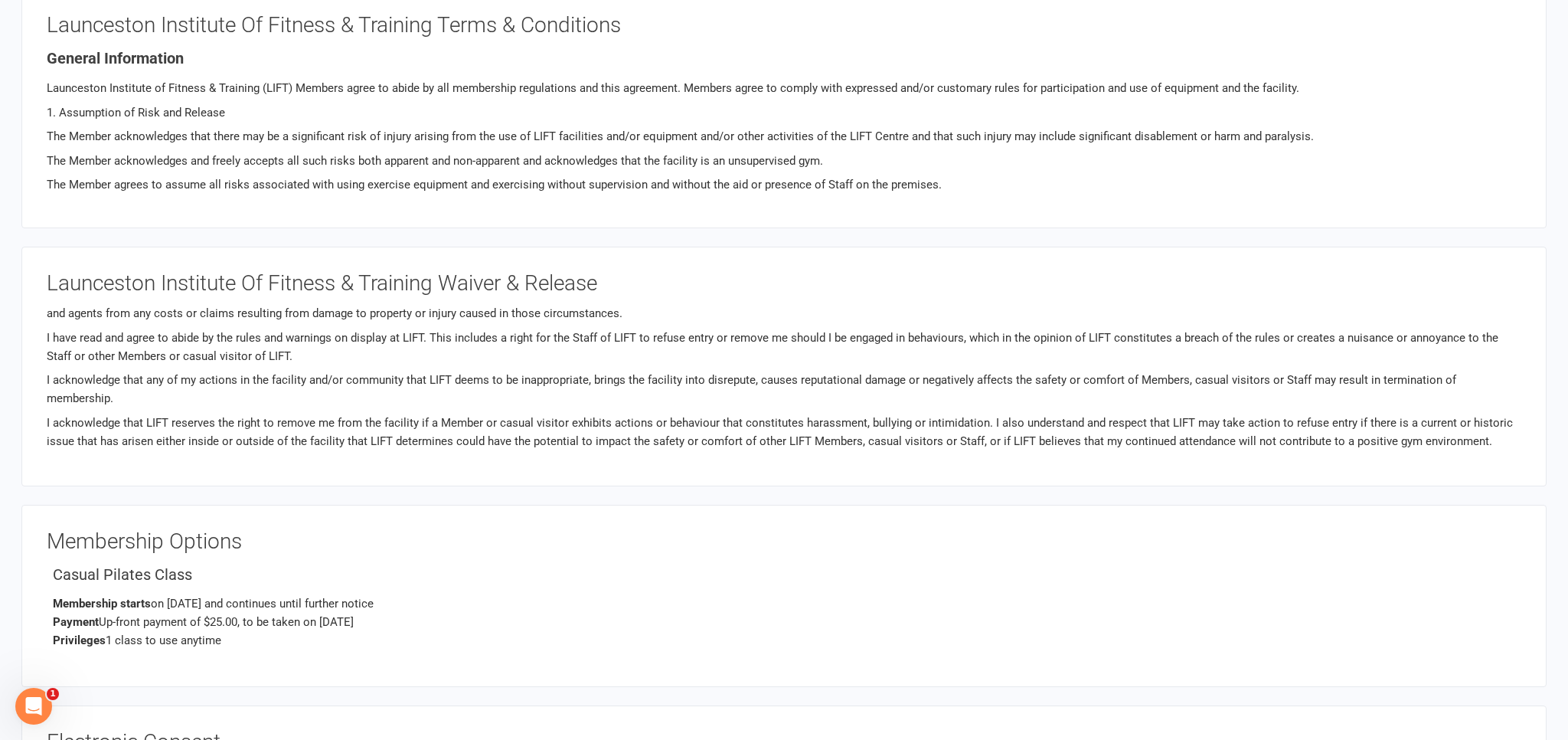
drag, startPoint x: 226, startPoint y: 641, endPoint x: 12, endPoint y: 600, distance: 217.9
click at [12, 600] on div "Launceston Institute Of Fitness & Training 86 678 804 549 p: 0434420050 [EMAIL_…" at bounding box center [784, 268] width 1568 height 1482
drag, startPoint x: 3, startPoint y: 491, endPoint x: 5, endPoint y: 479, distance: 12.2
click at [3, 491] on div "Launceston Institute Of Fitness & Training 86 678 804 549 p: 0434420050 [EMAIL_…" at bounding box center [784, 268] width 1568 height 1482
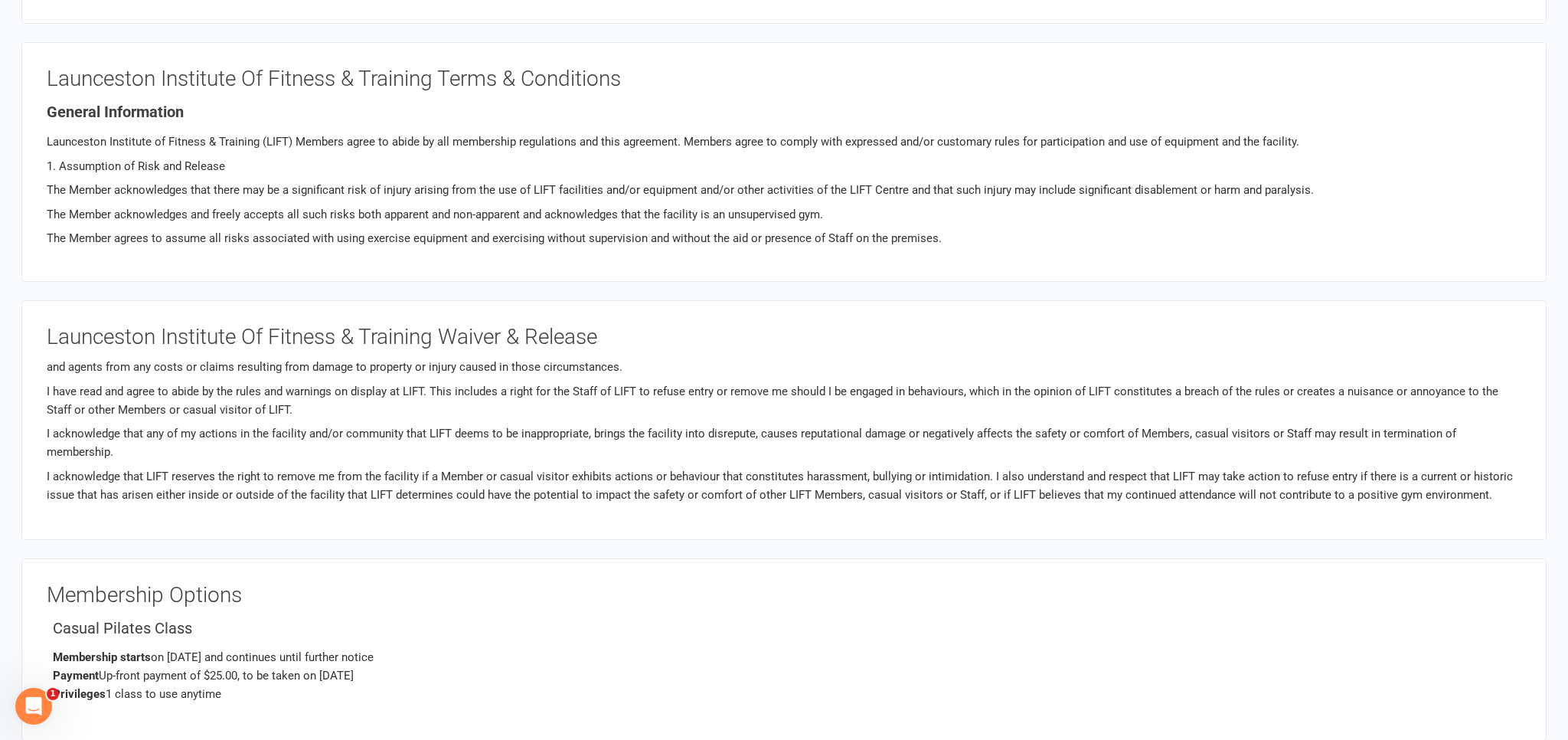
scroll to position [150, 0]
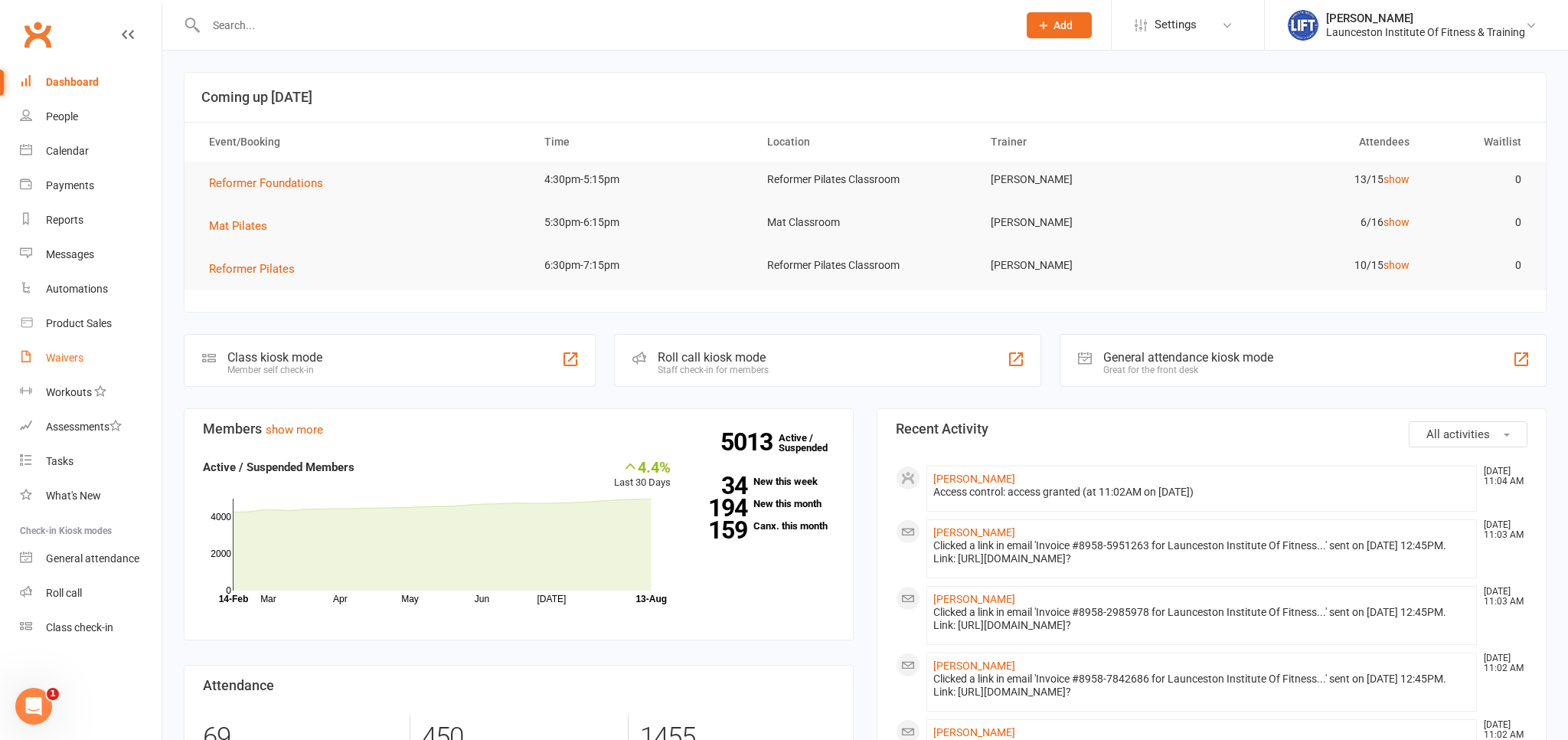
click at [60, 365] on link "Waivers" at bounding box center [91, 358] width 142 height 35
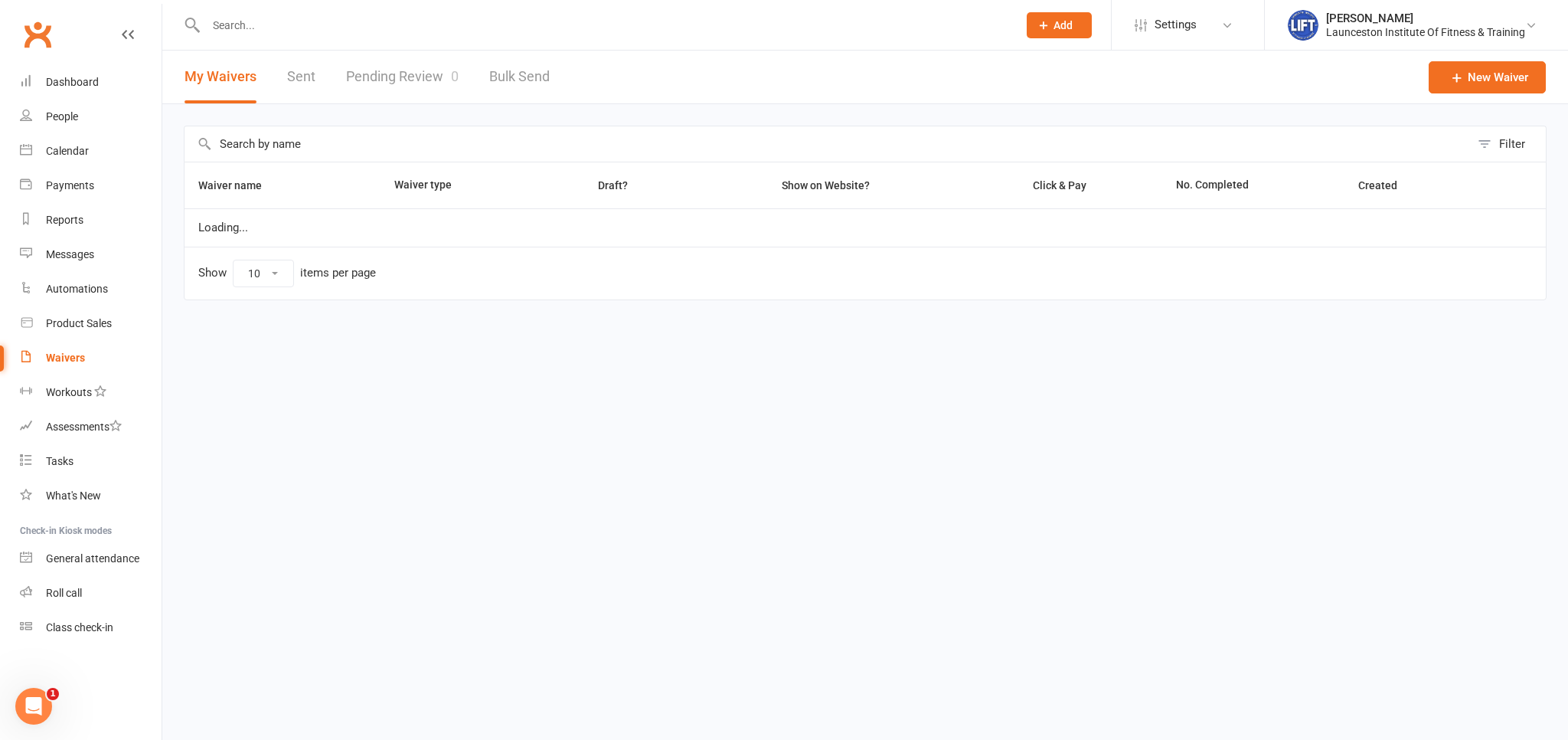
select select "100"
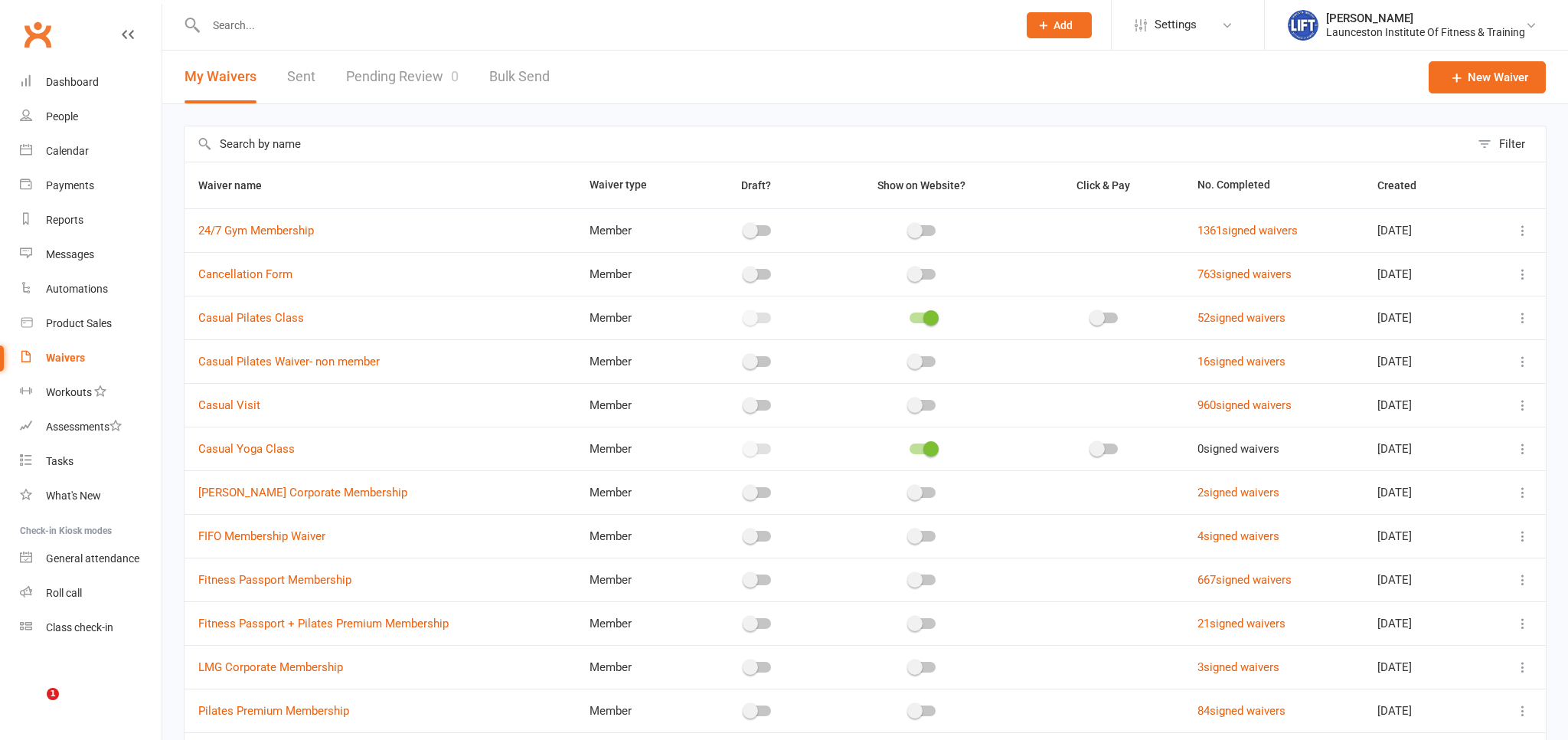
select select "100"
